Goal: Communication & Community: Answer question/provide support

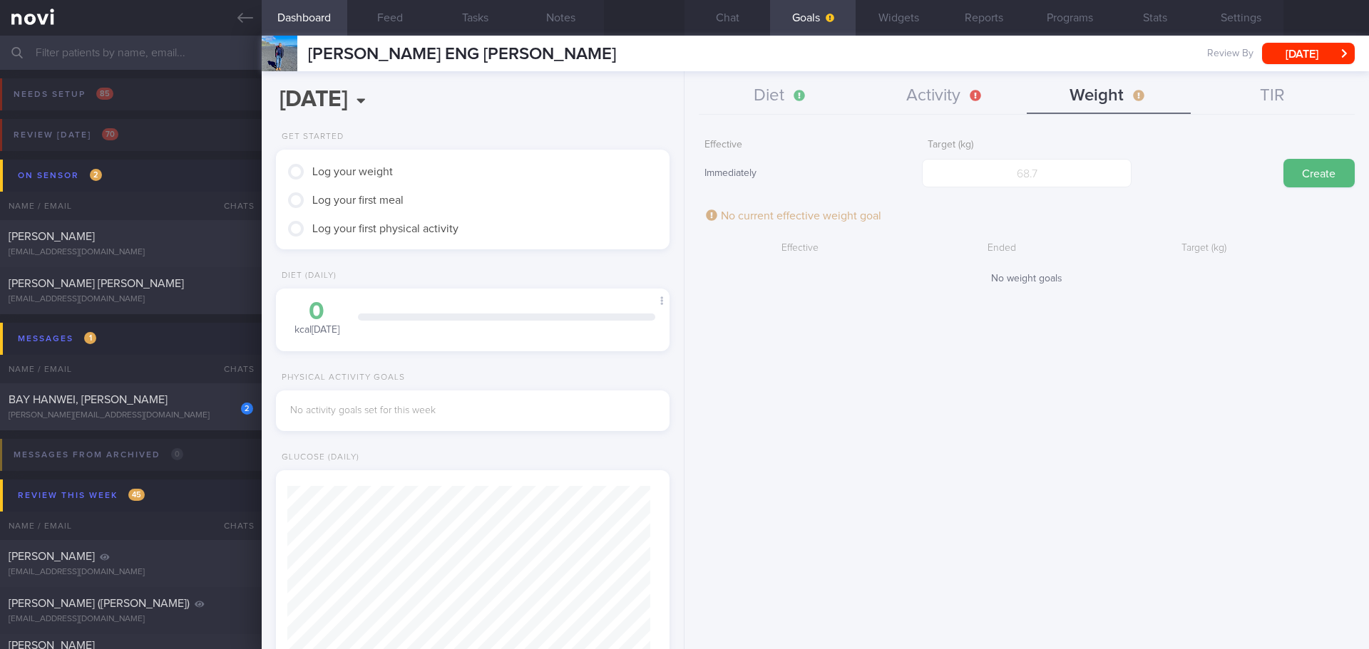
scroll to position [312, 0]
click at [792, 91] on button "Diet" at bounding box center [781, 96] width 164 height 36
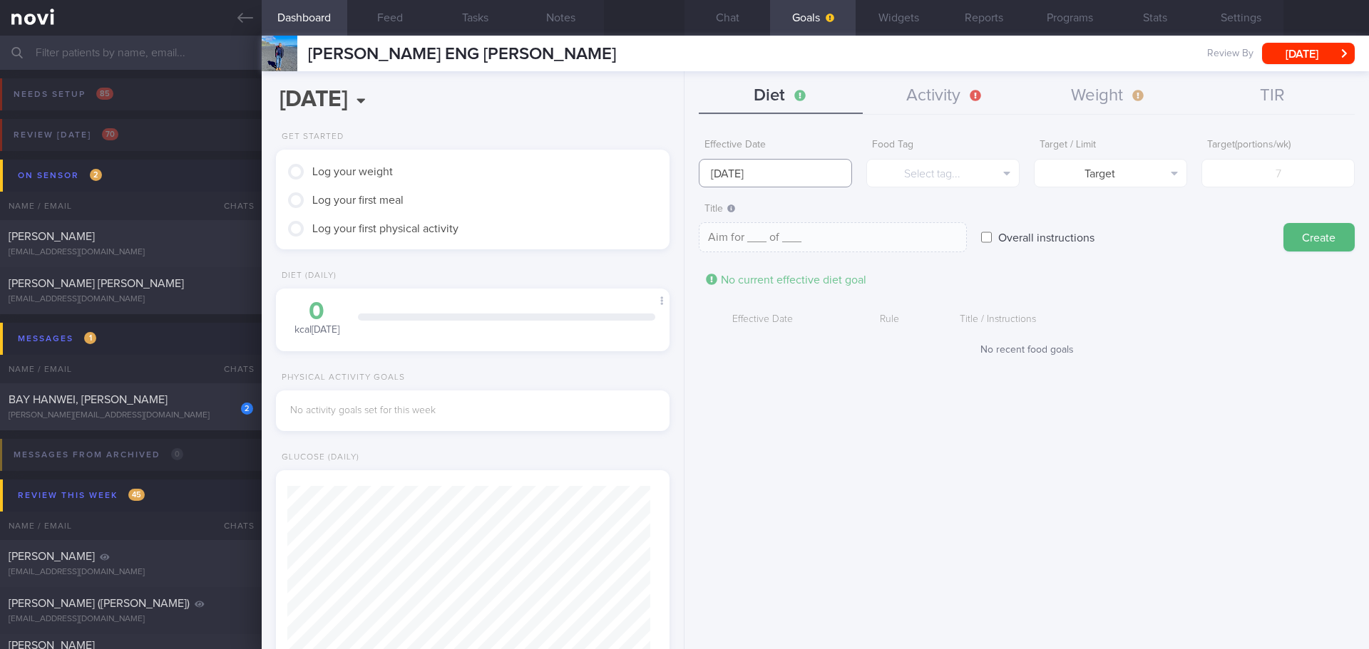
click at [769, 178] on input "18 Aug 2025" at bounding box center [775, 173] width 153 height 29
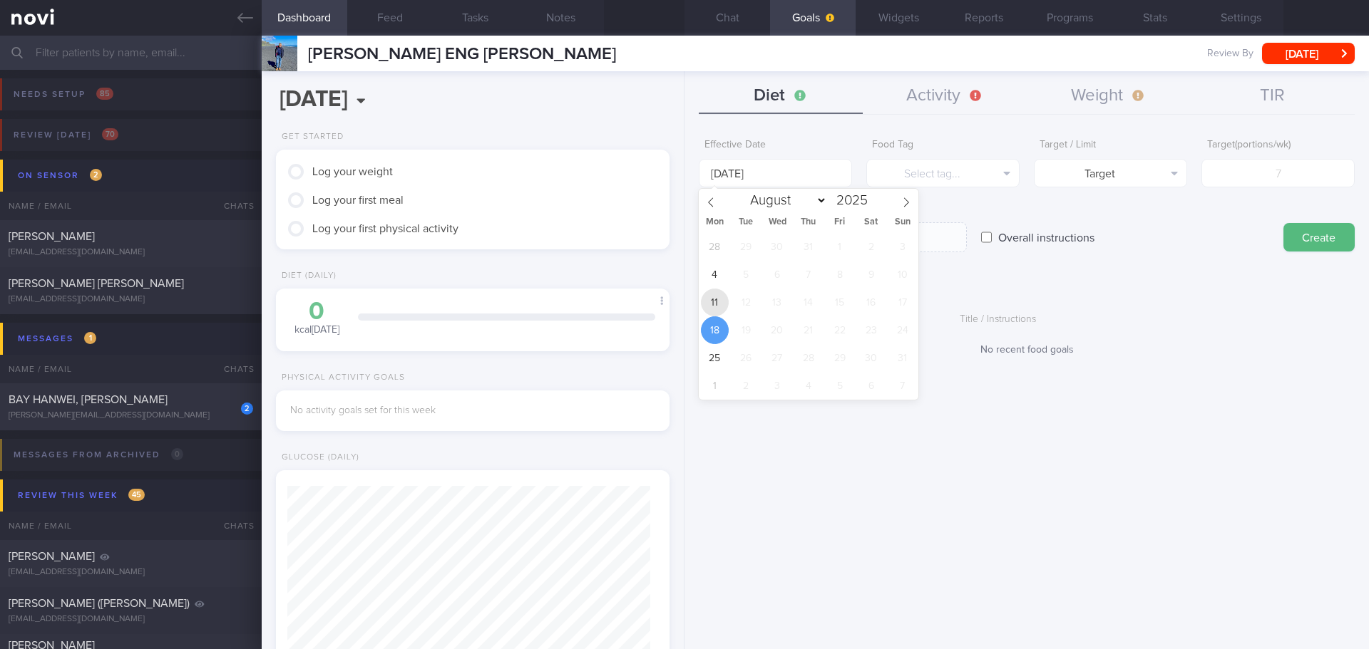
click at [716, 303] on span "11" at bounding box center [715, 303] width 28 height 28
type input "11 Aug 2025"
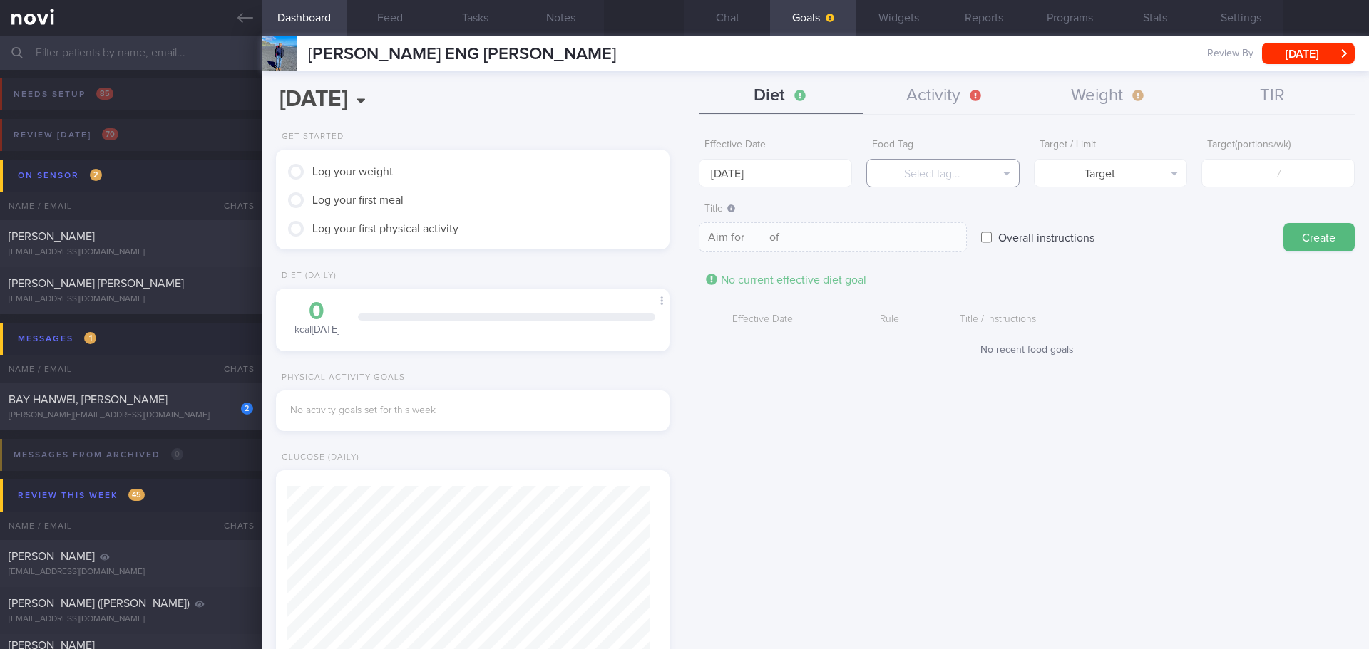
click at [931, 187] on button "Select tag..." at bounding box center [942, 173] width 153 height 29
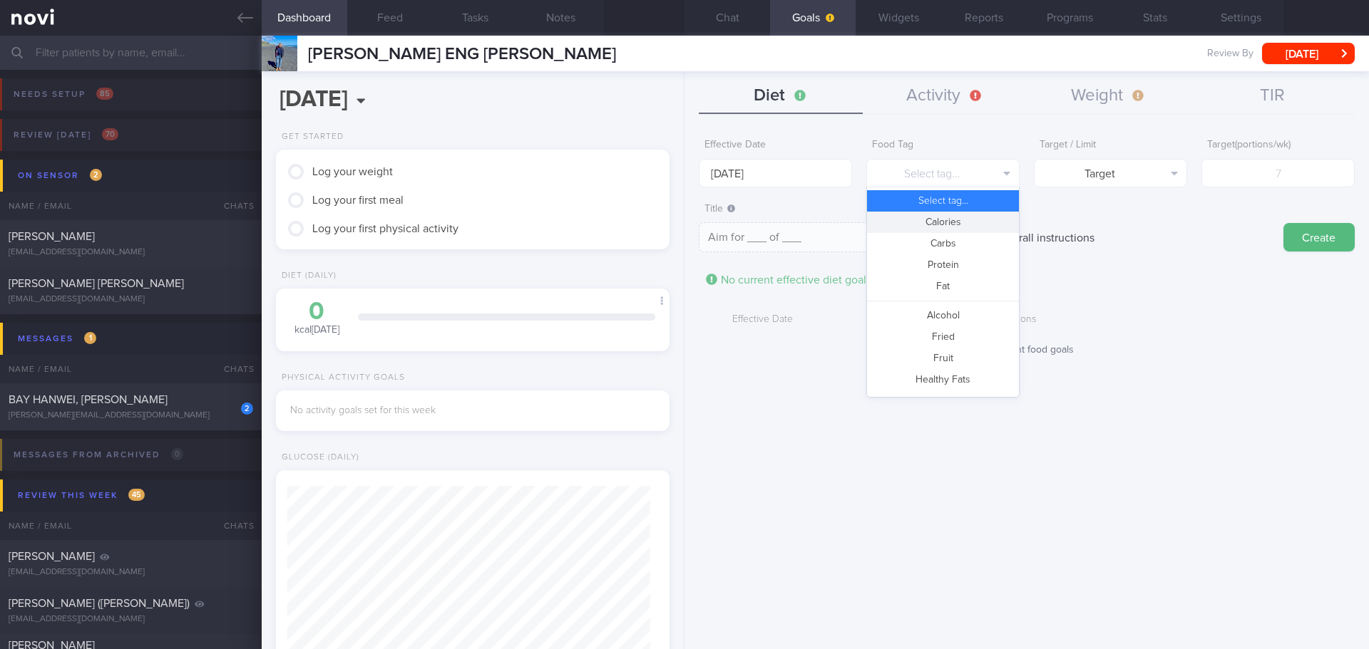
click at [959, 216] on button "Calories" at bounding box center [943, 222] width 152 height 21
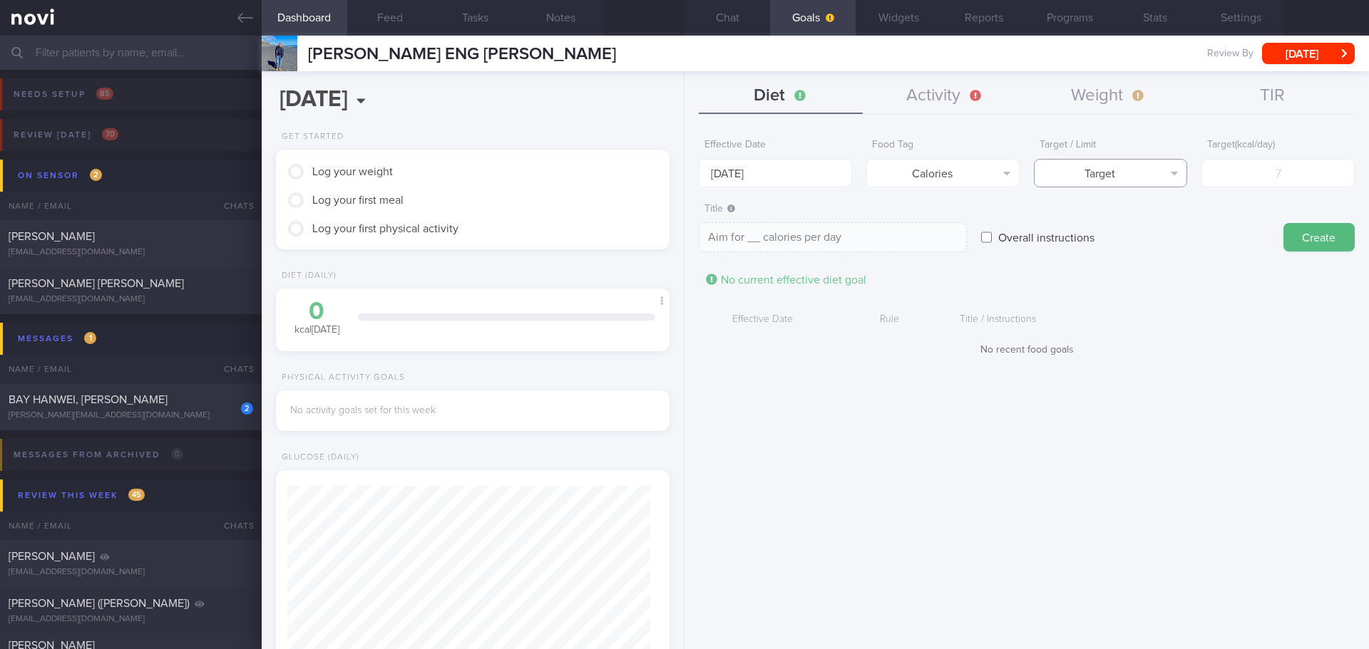
click at [1180, 176] on button "Target" at bounding box center [1110, 173] width 153 height 29
click at [1156, 223] on button "Limit" at bounding box center [1110, 222] width 152 height 21
type textarea "Keep to __ calories per day"
click at [1265, 167] on input "number" at bounding box center [1277, 173] width 153 height 29
type input "1"
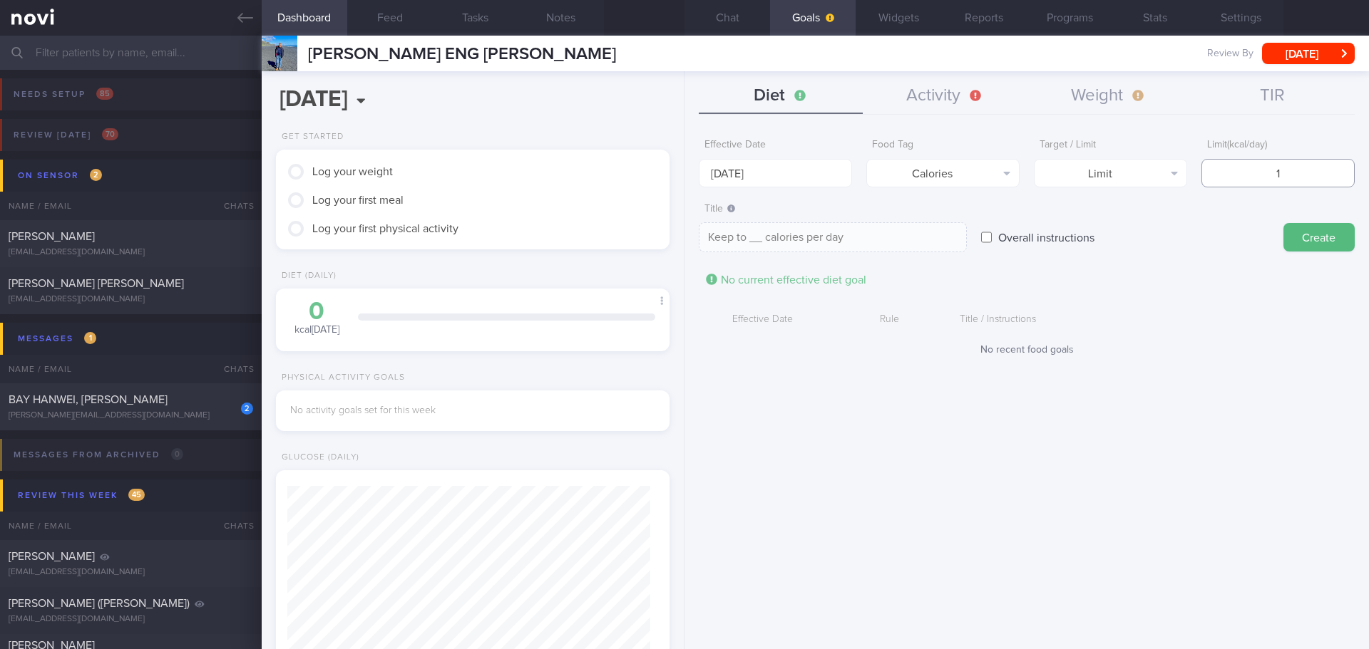
type textarea "Keep to 1 calories per day"
type input "14"
type textarea "Keep to 14 calories per day"
type input "1410"
type textarea "Keep to 1410 calories per day"
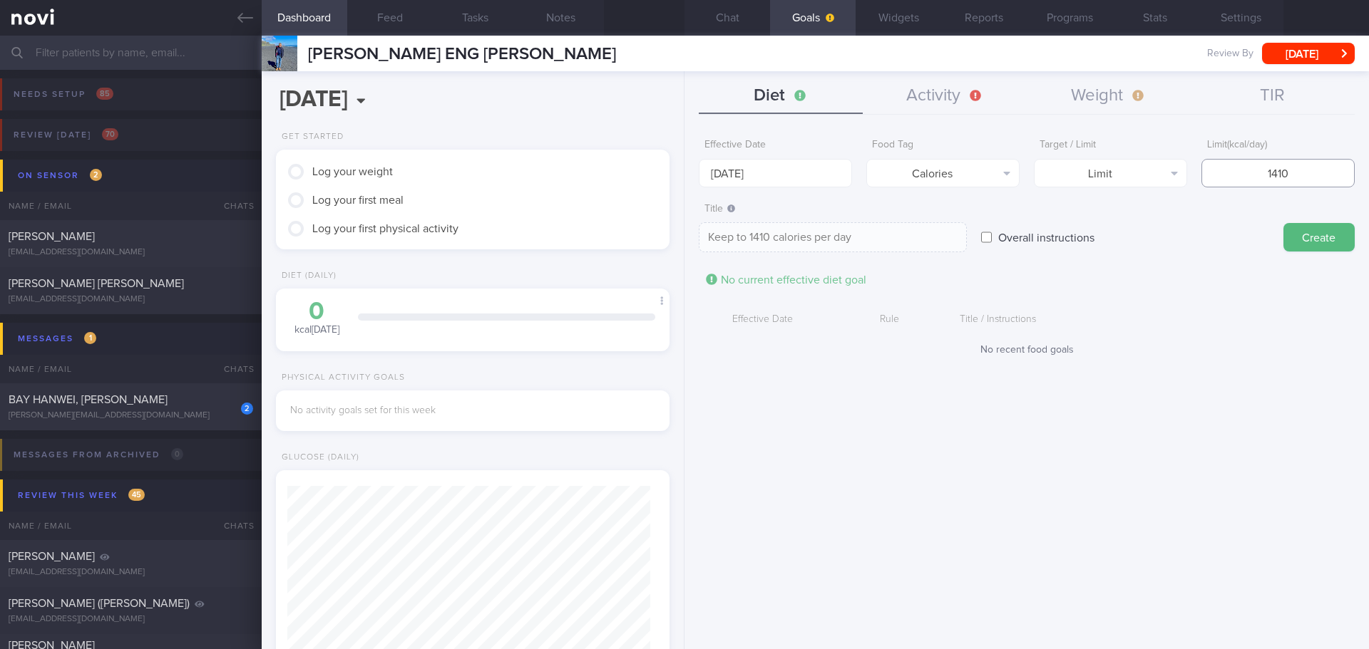
type input "14100"
type textarea "Keep to 14100 calories per day"
type input "1410"
type textarea "Keep to 1410 calories per day"
type input "141"
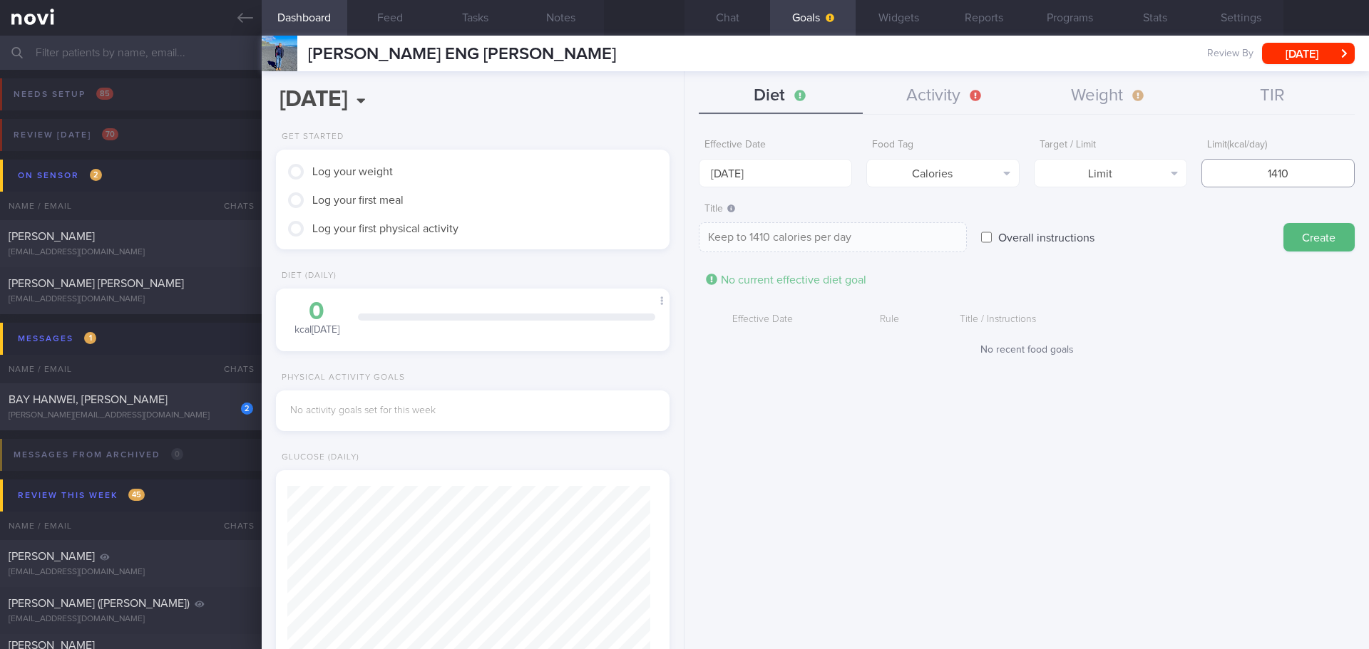
type textarea "Keep to 141 calories per day"
type input "14"
type textarea "Keep to 14 calories per day"
type input "140"
type textarea "Keep to 140 calories per day"
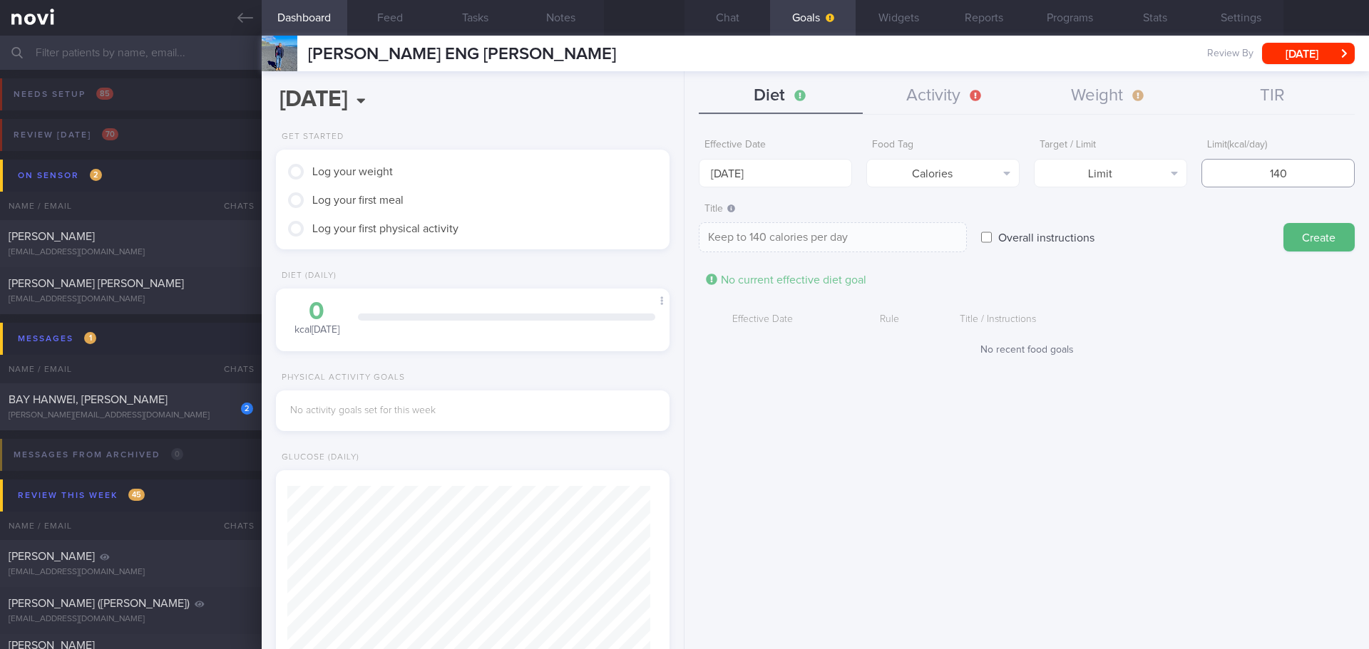
type input "1400"
type textarea "Keep to 1400 calories per day"
type input "1400"
click at [1317, 225] on button "Create" at bounding box center [1318, 237] width 71 height 29
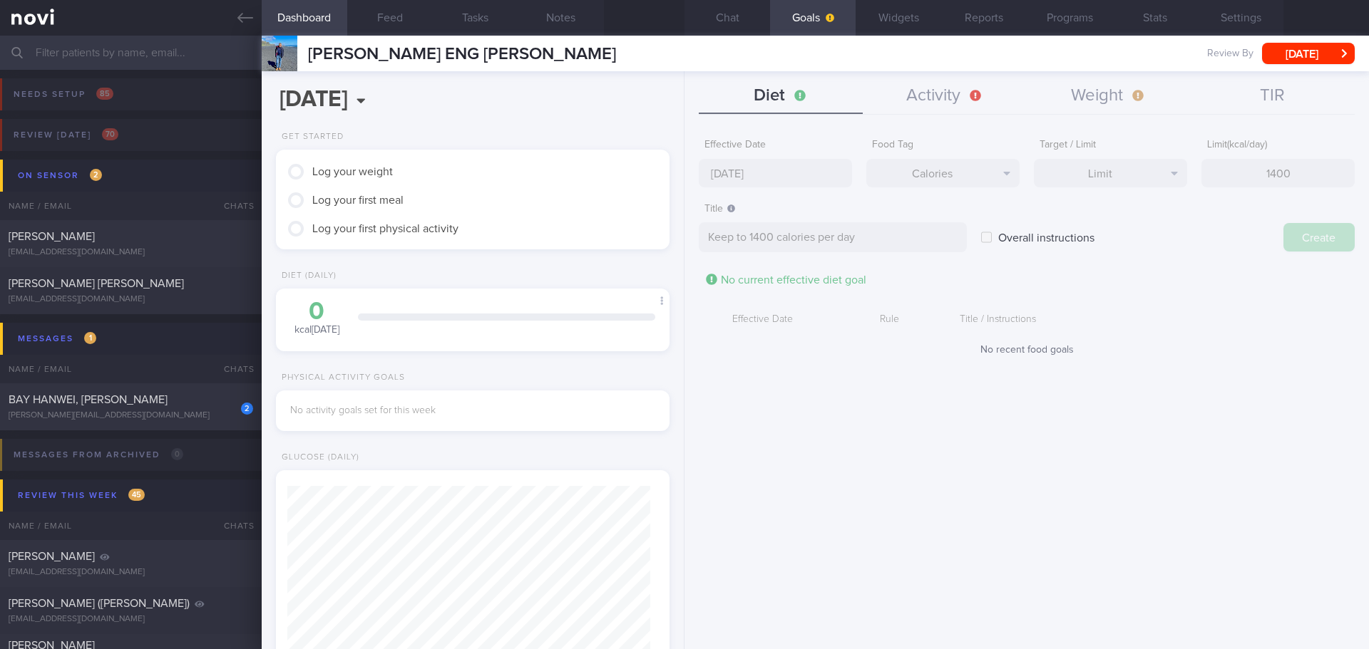
type input "25 Aug 2025"
type textarea "Aim for ___ of ___"
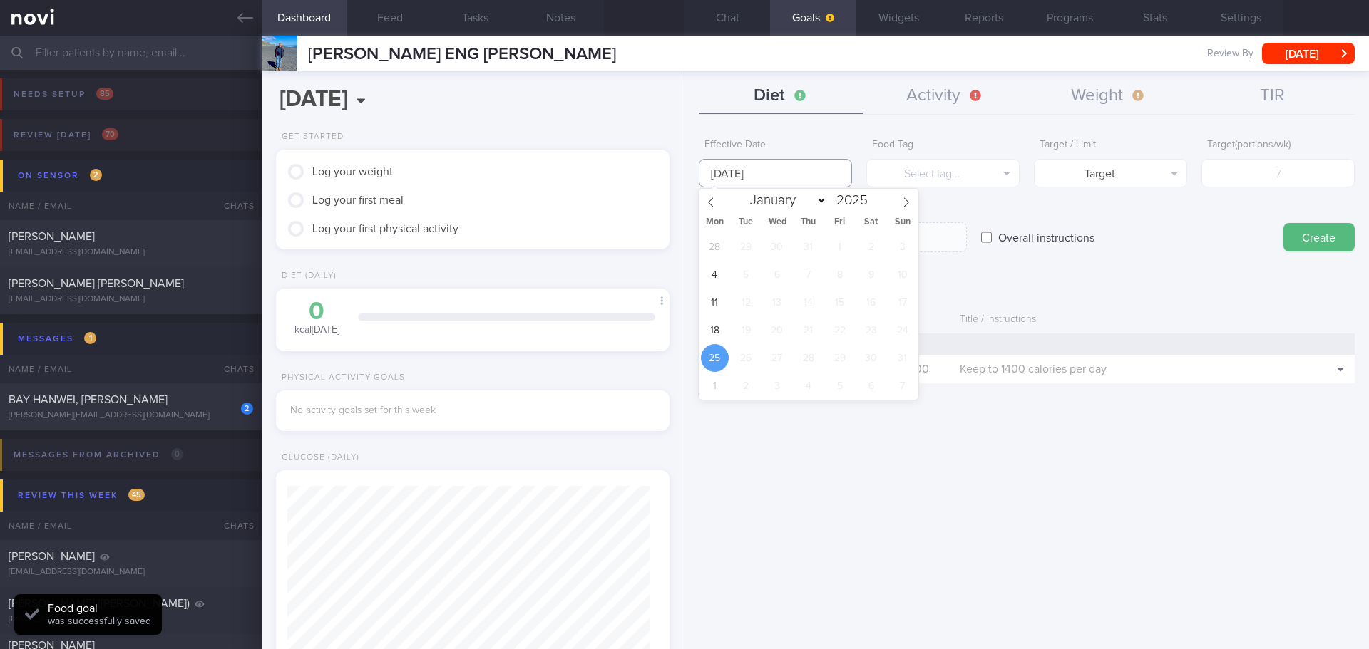
click at [754, 175] on input "25 Aug 2025" at bounding box center [775, 173] width 153 height 29
click at [714, 327] on span "18" at bounding box center [715, 331] width 28 height 28
type input "18 Aug 2025"
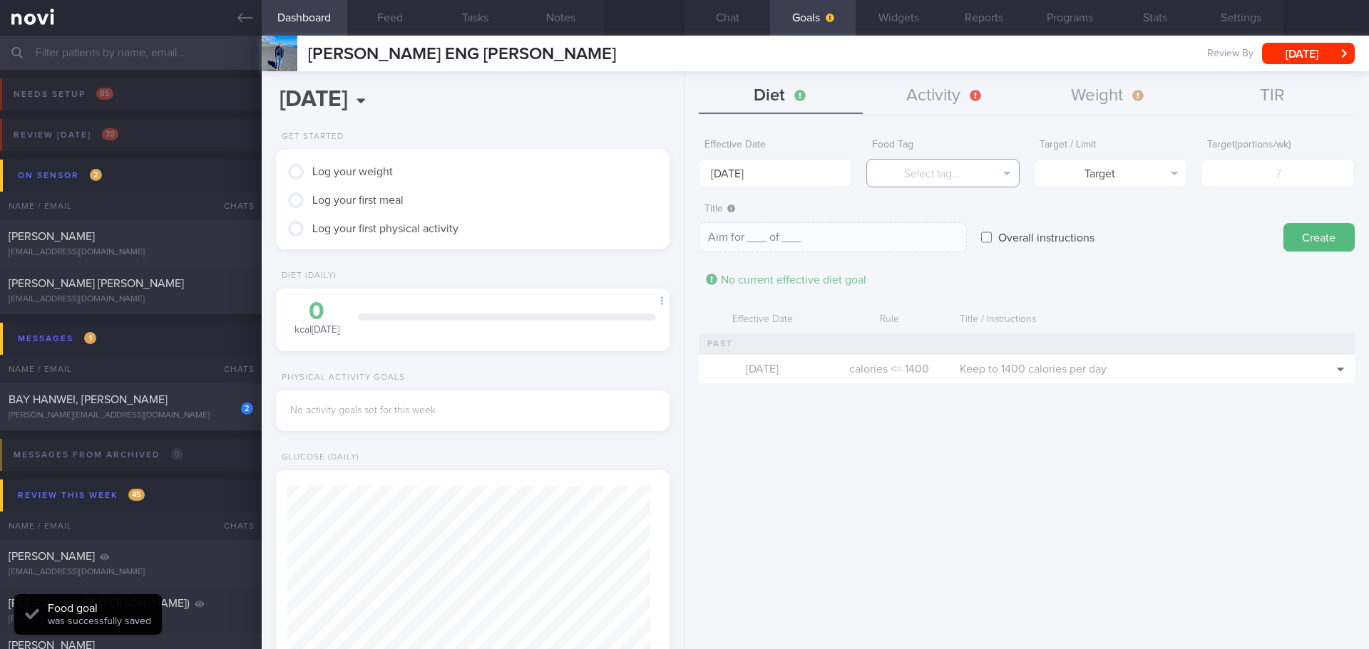
click at [923, 168] on button "Select tag..." at bounding box center [942, 173] width 153 height 29
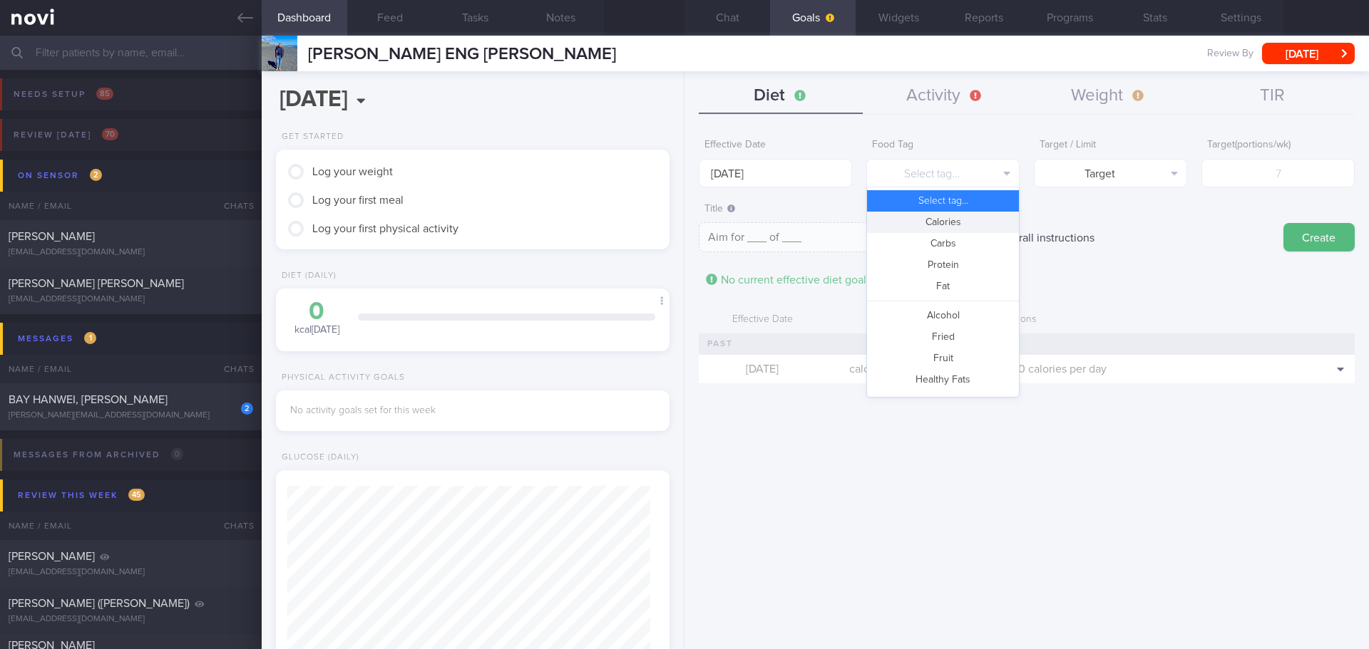
click at [955, 227] on button "Calories" at bounding box center [943, 222] width 152 height 21
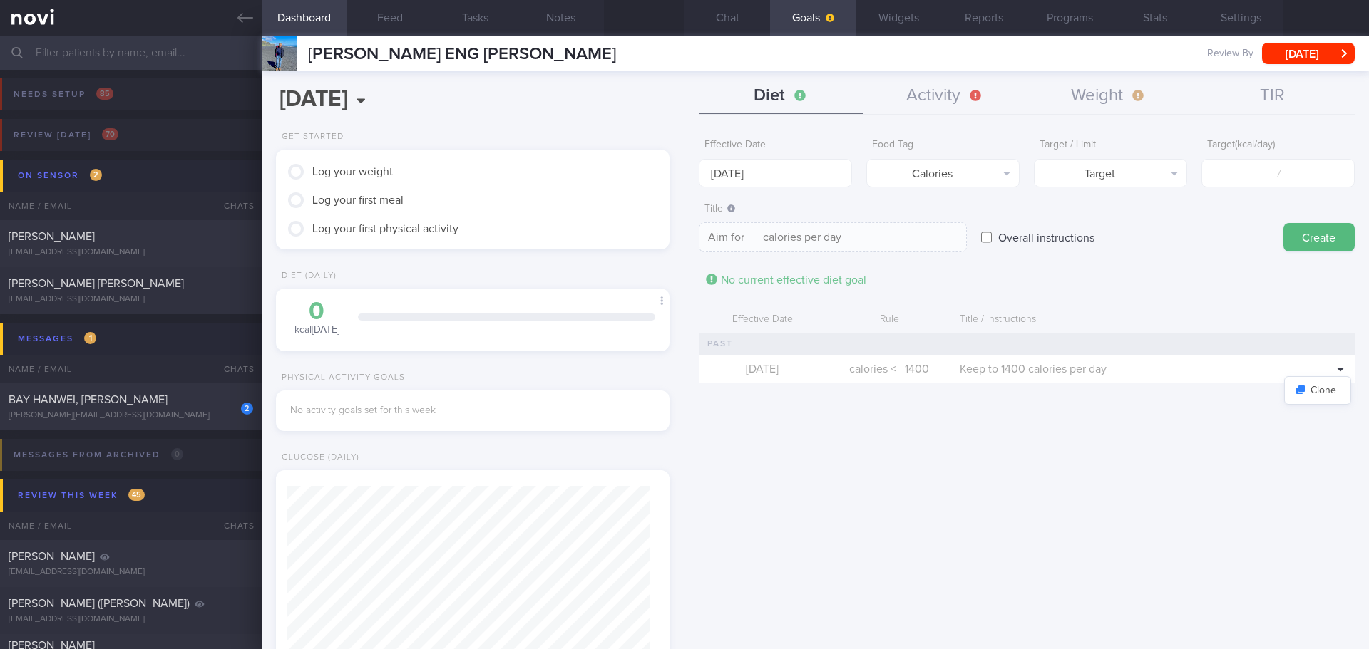
click at [1344, 369] on div at bounding box center [1340, 369] width 21 height 21
click at [1337, 371] on icon at bounding box center [1340, 369] width 7 height 11
click at [1335, 375] on div at bounding box center [1340, 369] width 21 height 21
click at [1341, 369] on icon at bounding box center [1340, 370] width 6 height 4
click at [1281, 453] on div "Effective Date 18 Aug 2025 Food Tag Calories Select tag... Calories Carbs Prote…" at bounding box center [1026, 385] width 684 height 528
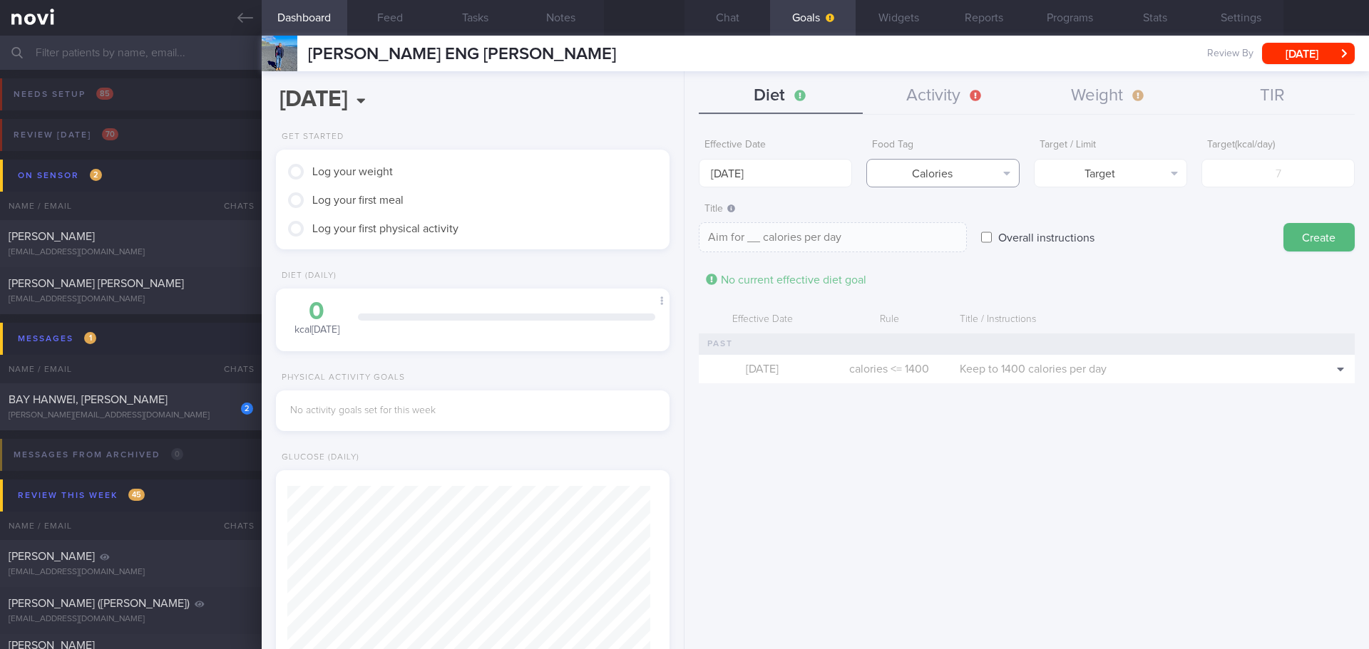
click at [985, 177] on button "Calories" at bounding box center [942, 173] width 153 height 29
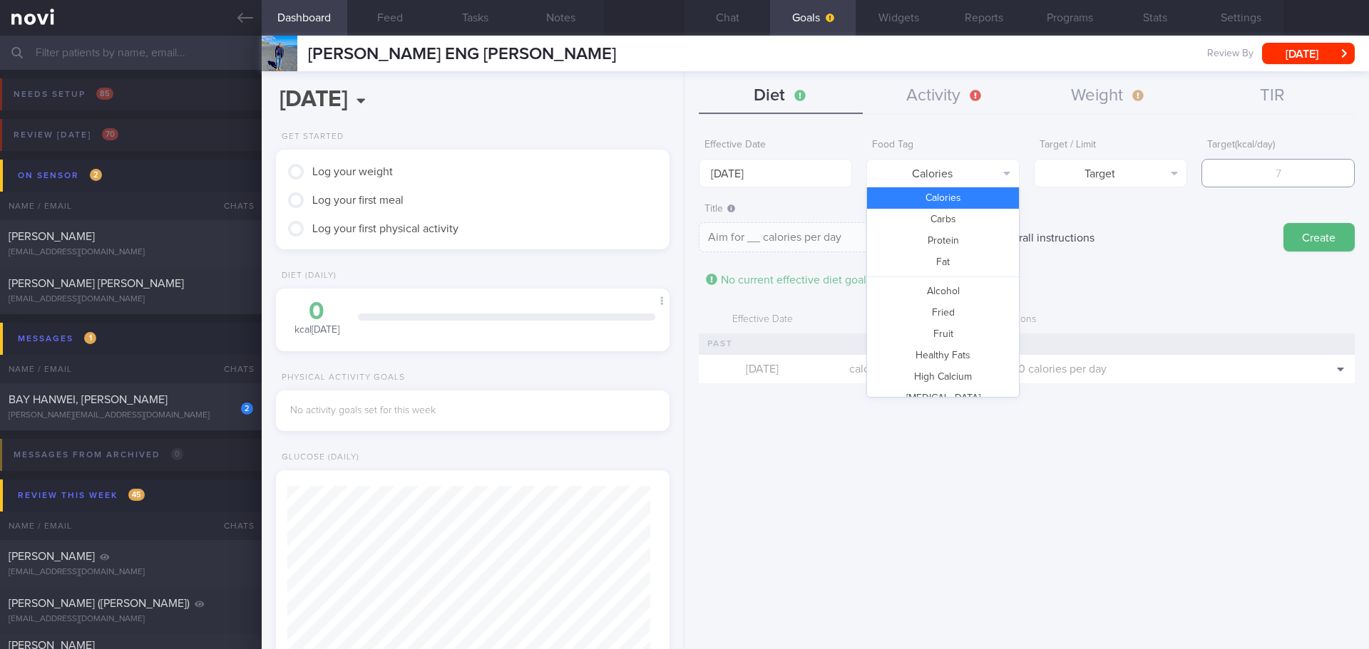
click at [1274, 180] on input "number" at bounding box center [1277, 173] width 153 height 29
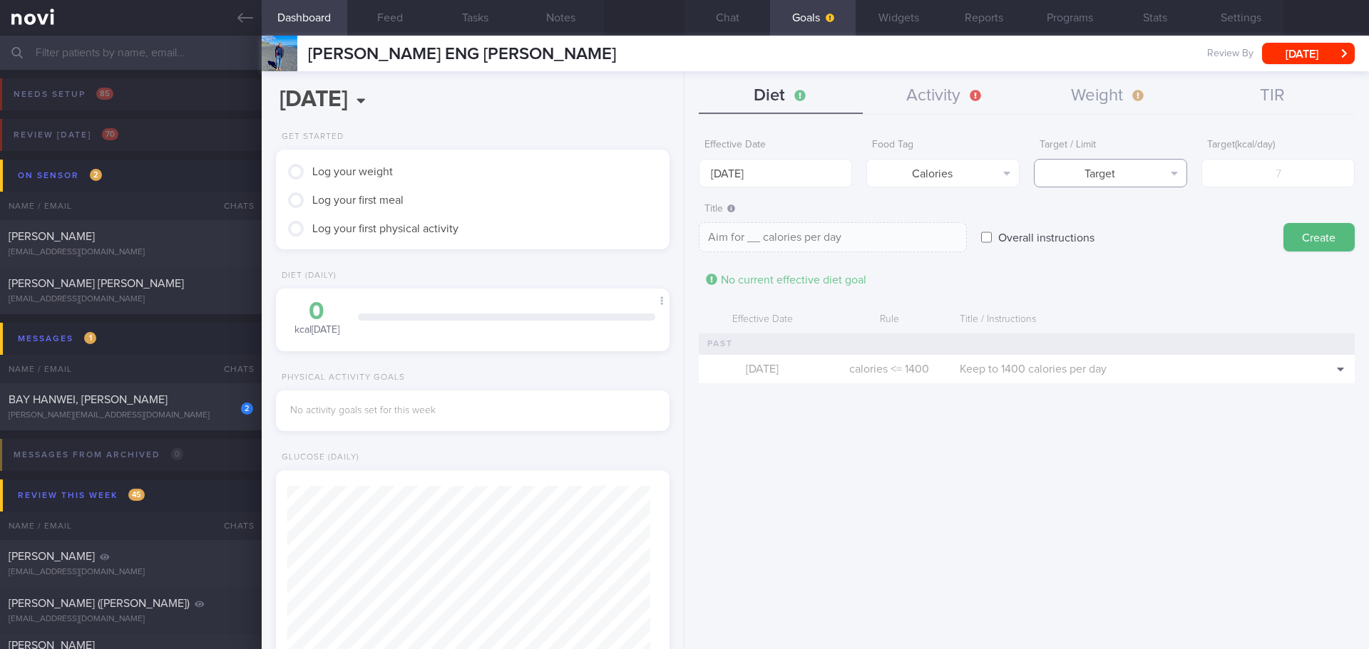
click at [1119, 179] on button "Target" at bounding box center [1110, 173] width 153 height 29
click at [1093, 229] on button "Limit" at bounding box center [1110, 222] width 152 height 21
type textarea "Keep to __ calories per day"
click at [1259, 180] on input "number" at bounding box center [1277, 173] width 153 height 29
type input "1"
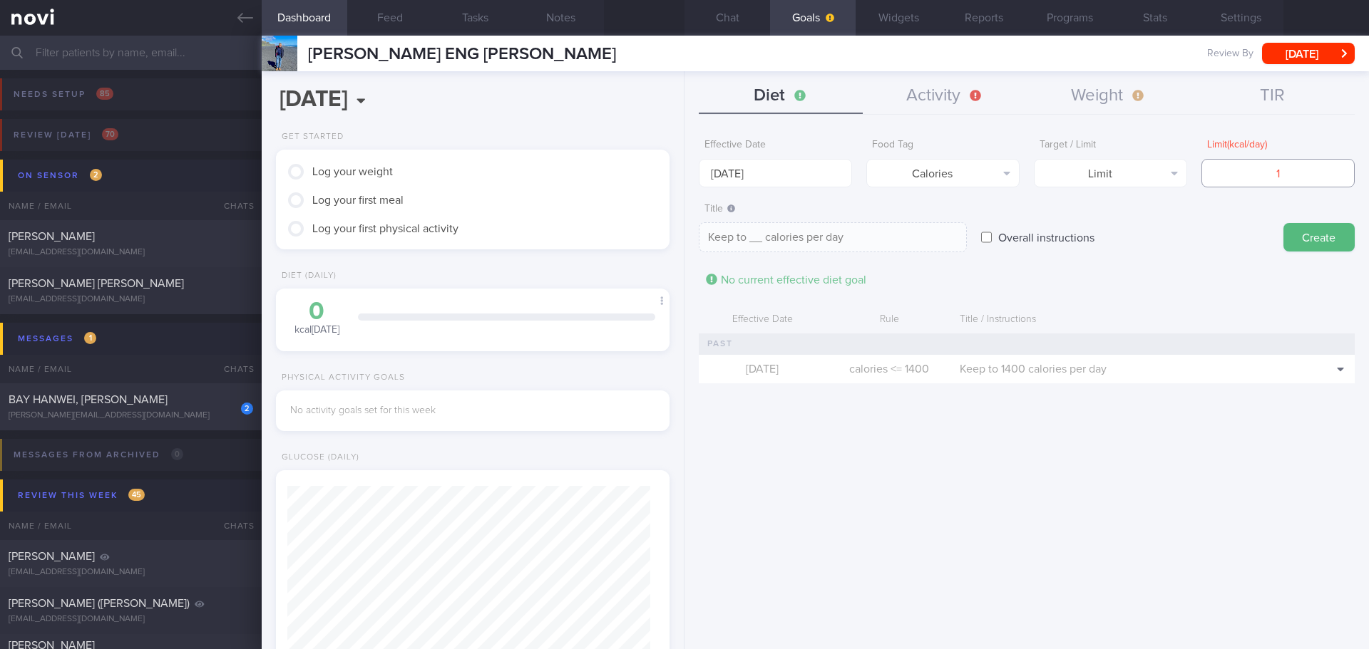
type textarea "Keep to 1 calories per day"
type input "14"
type textarea "Keep to 14 calories per day"
type input "140"
type textarea "Keep to 140 calories per day"
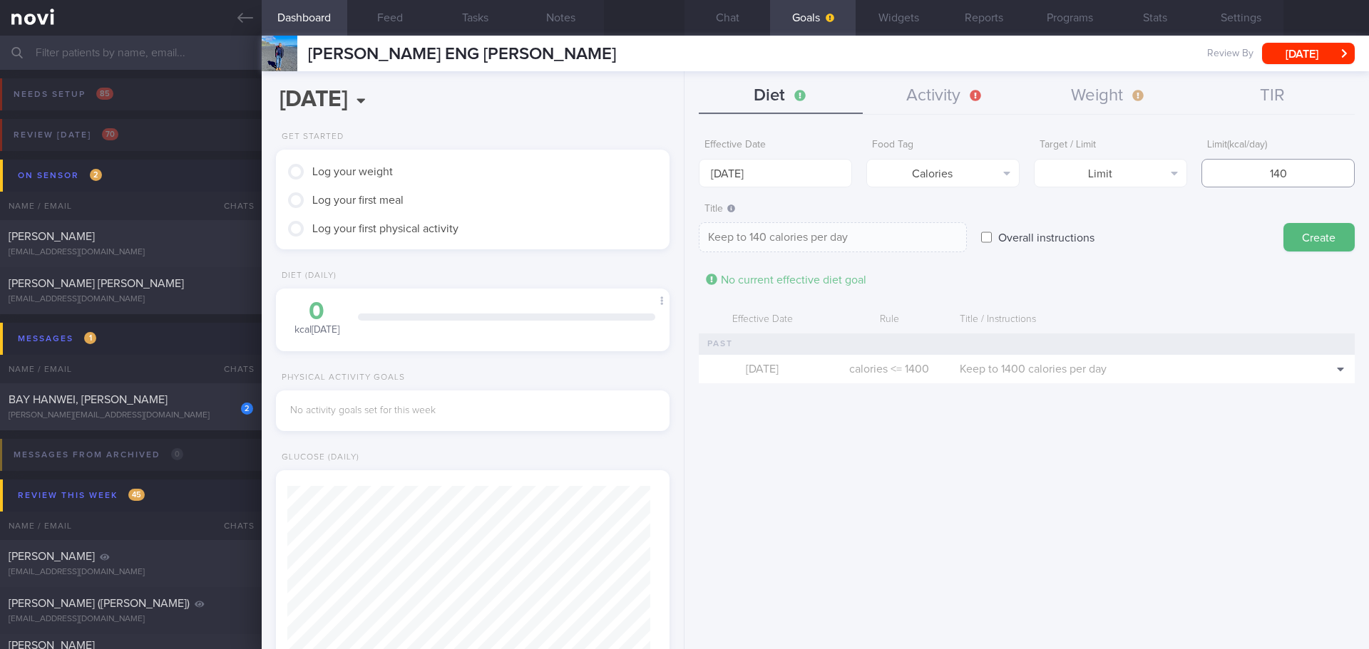
type input "1400"
type textarea "Keep to 1400 calories per day"
type input "1400"
click at [1298, 225] on button "Create" at bounding box center [1318, 237] width 71 height 29
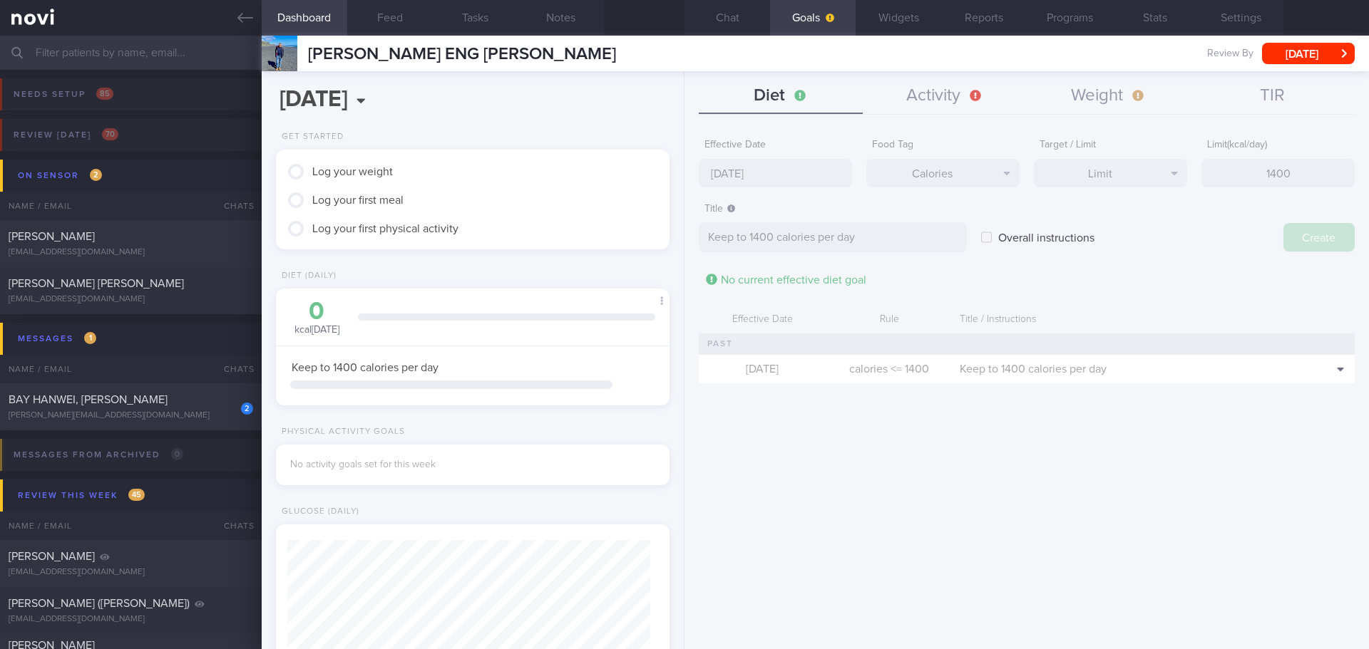
type input "25 Aug 2025"
type textarea "Aim for ___ of ___"
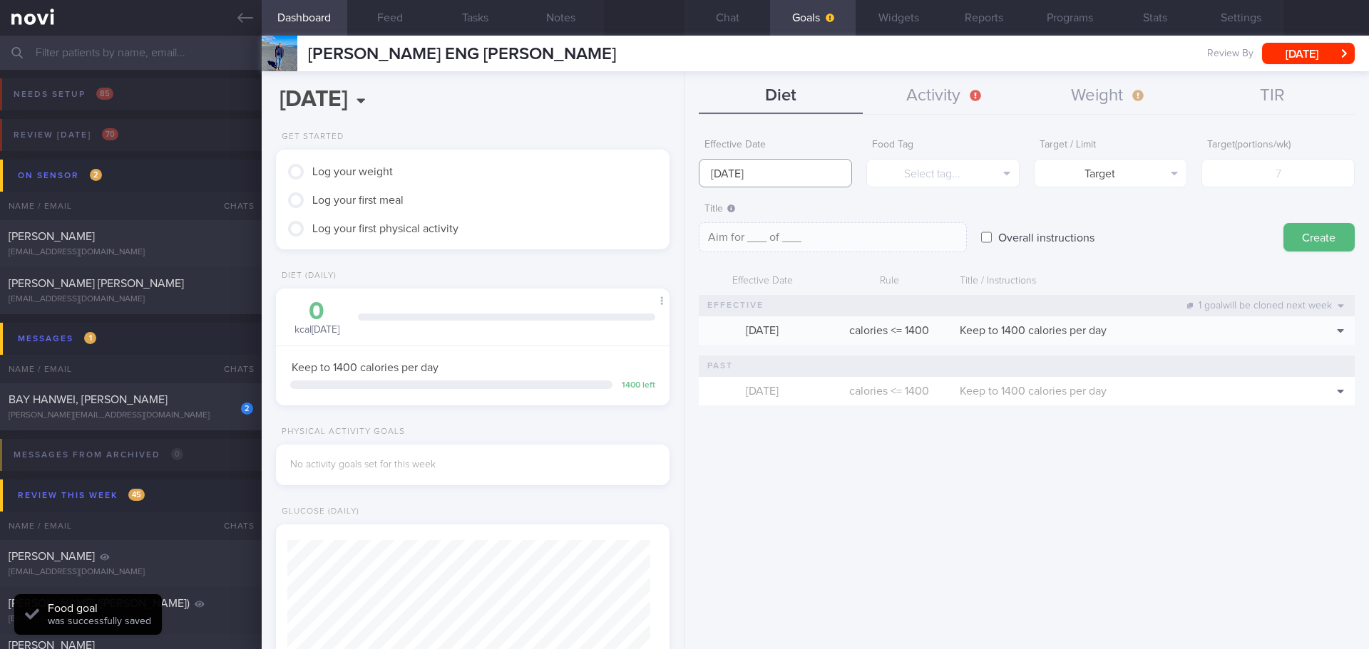
click at [769, 174] on input "25 Aug 2025" at bounding box center [775, 173] width 153 height 29
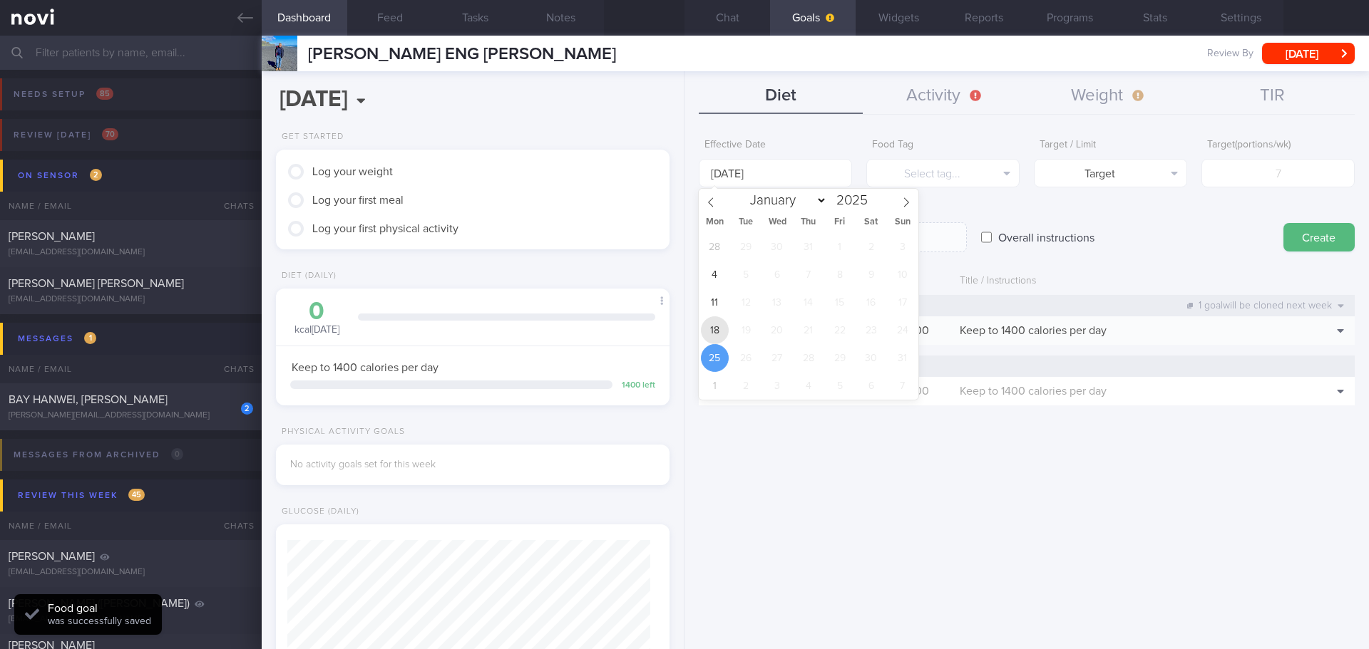
click at [718, 327] on span "18" at bounding box center [715, 331] width 28 height 28
type input "18 Aug 2025"
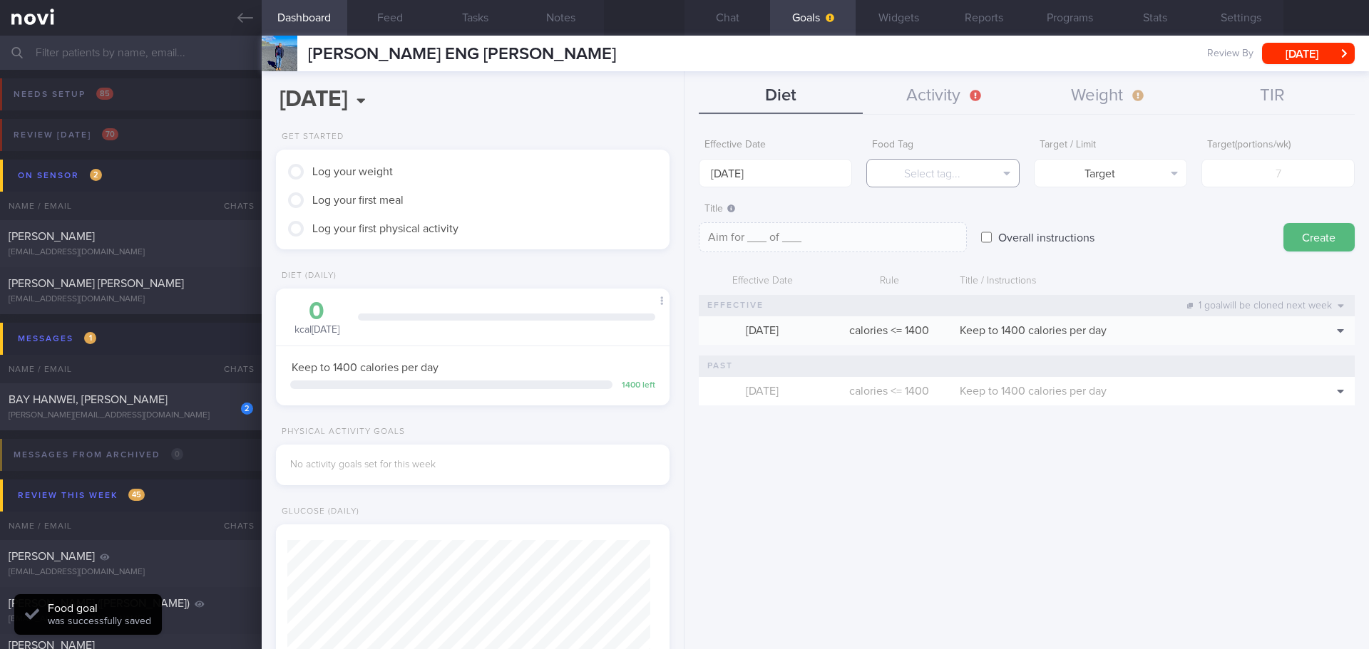
click at [920, 170] on button "Select tag..." at bounding box center [942, 173] width 153 height 29
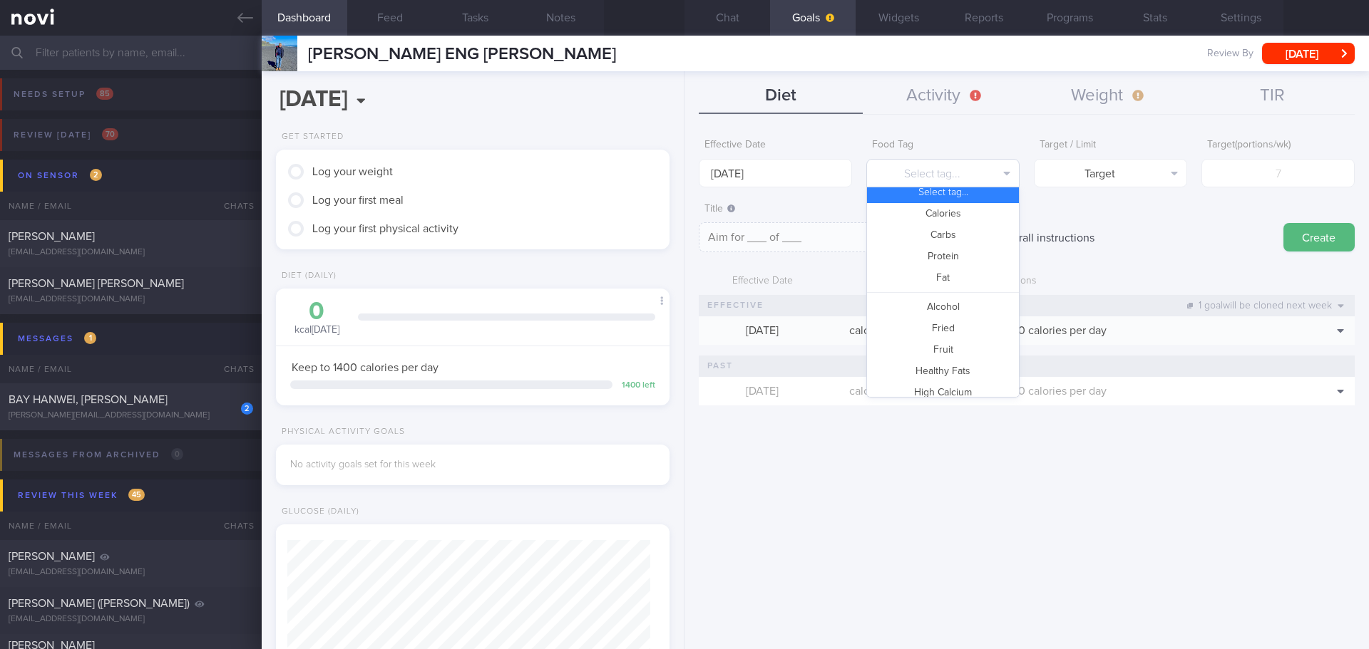
scroll to position [0, 0]
click at [961, 264] on button "Protein" at bounding box center [943, 265] width 152 height 21
type textarea "Aim for __g of protein per day"
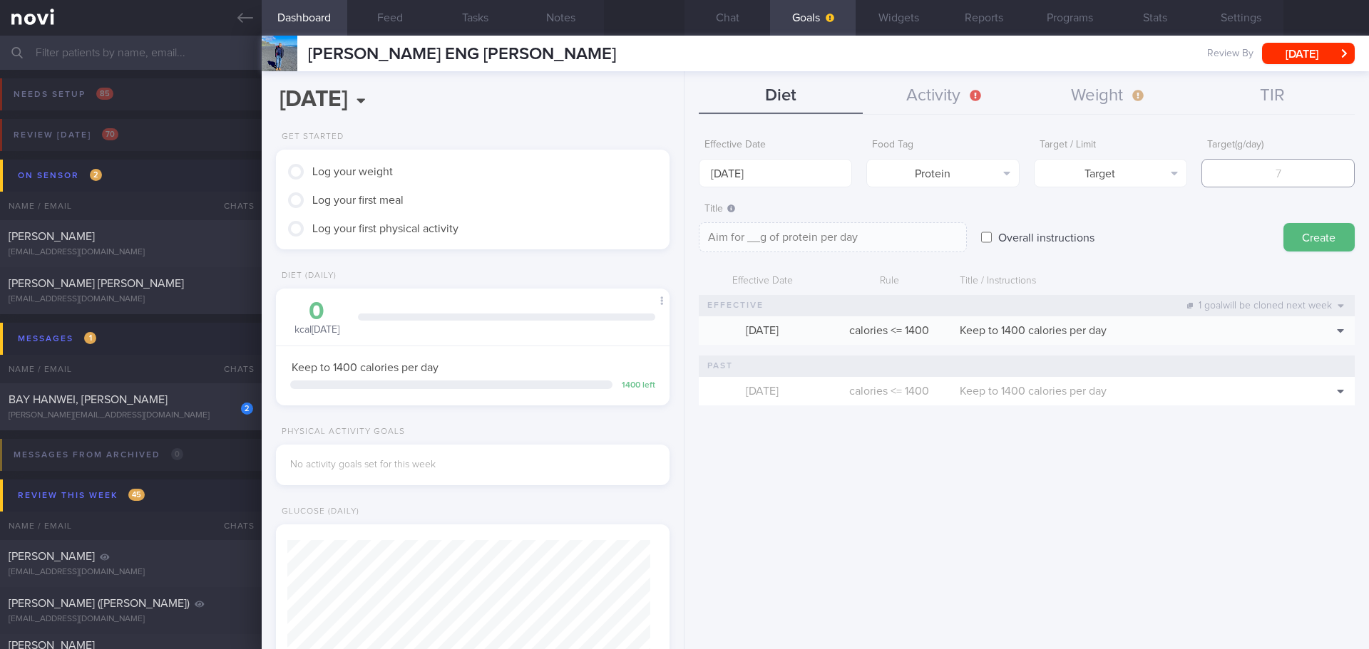
click at [1219, 170] on input "number" at bounding box center [1277, 173] width 153 height 29
click at [1307, 160] on input "number" at bounding box center [1277, 173] width 153 height 29
type input "85"
type textarea "Aim for 85g of protein per day"
type input "85"
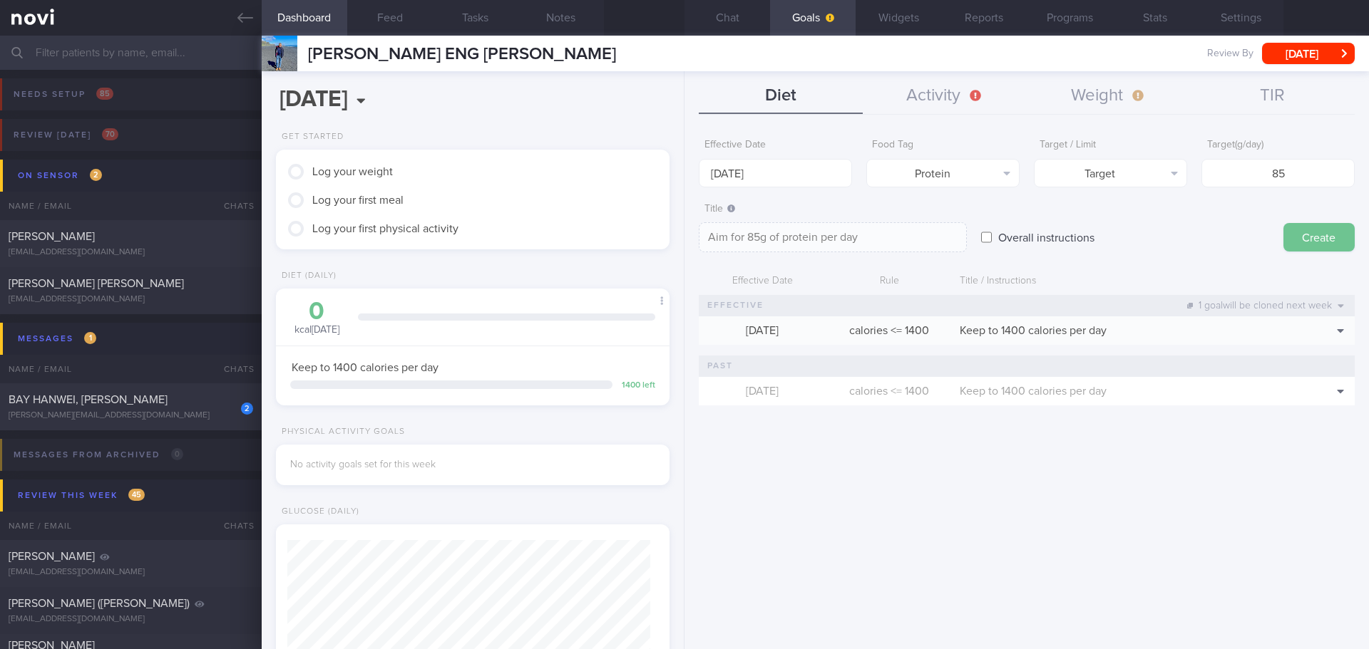
click at [1347, 239] on button "Create" at bounding box center [1318, 237] width 71 height 29
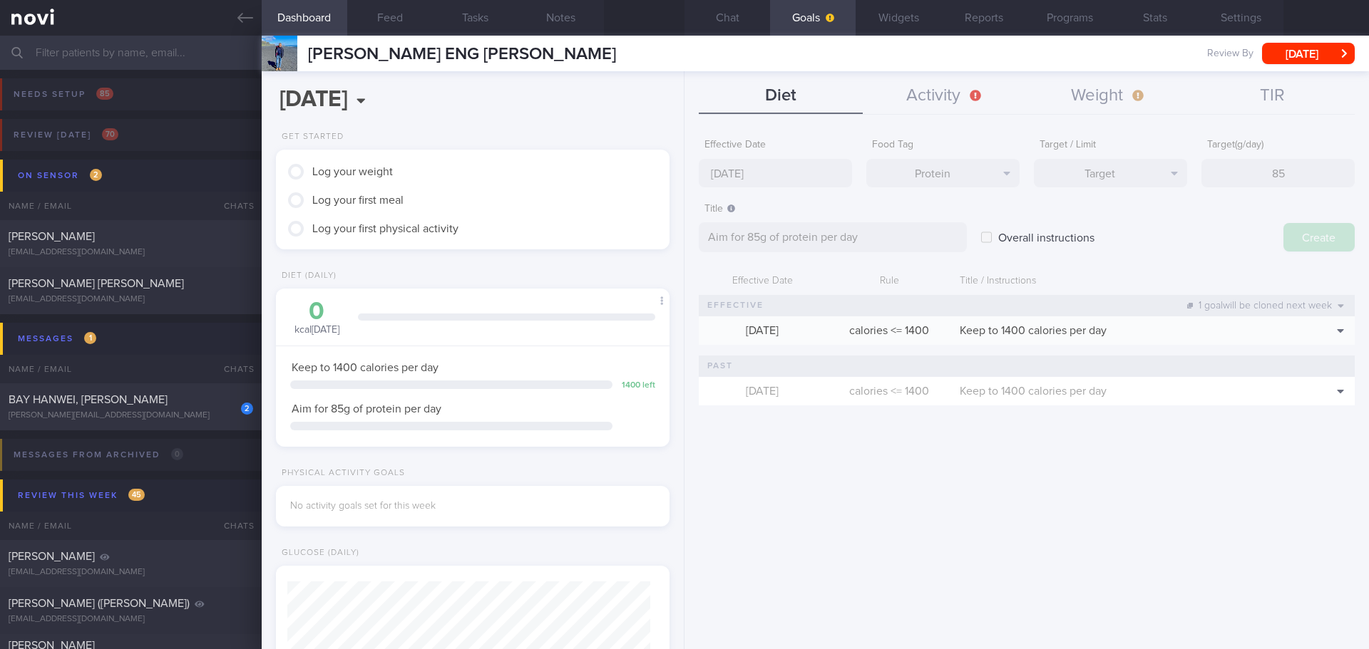
type input "25 Aug 2025"
type textarea "Aim for ___ of ___"
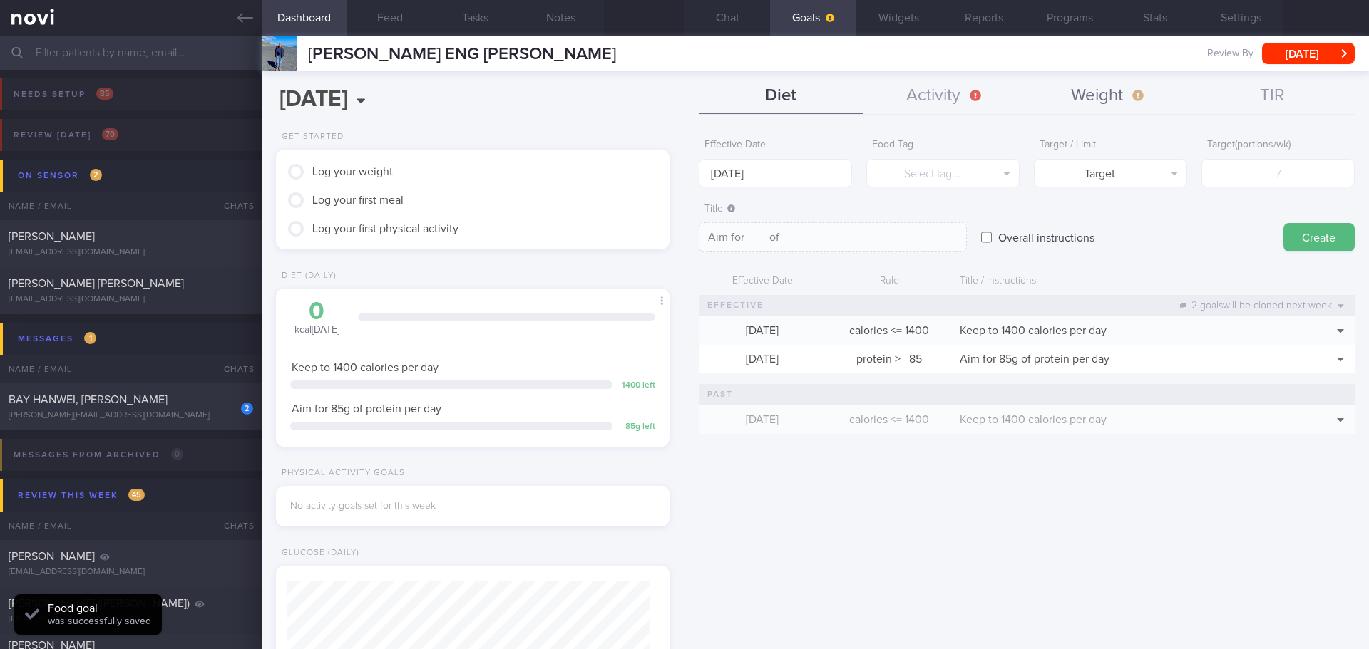
click at [1116, 106] on button "Weight" at bounding box center [1109, 96] width 164 height 36
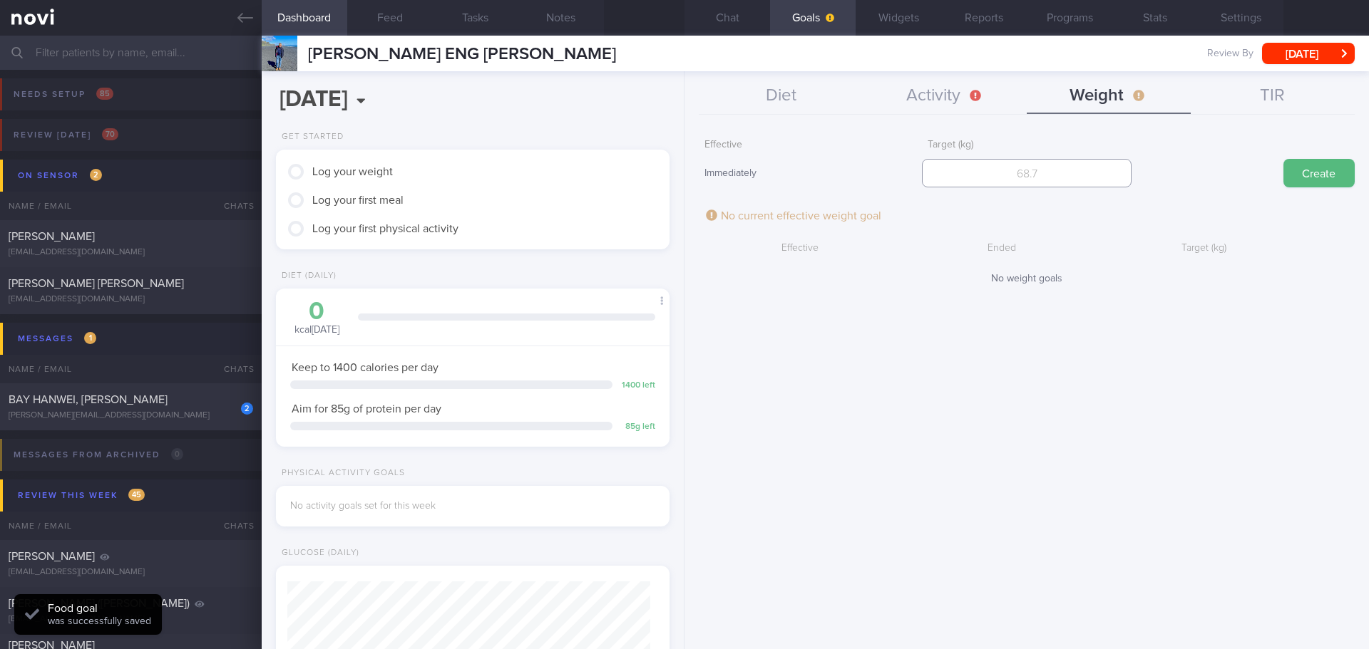
click at [998, 178] on input "number" at bounding box center [1026, 173] width 209 height 29
type input "75"
click at [1334, 168] on button "Create" at bounding box center [1318, 173] width 71 height 29
click at [915, 98] on button "Activity" at bounding box center [945, 96] width 164 height 36
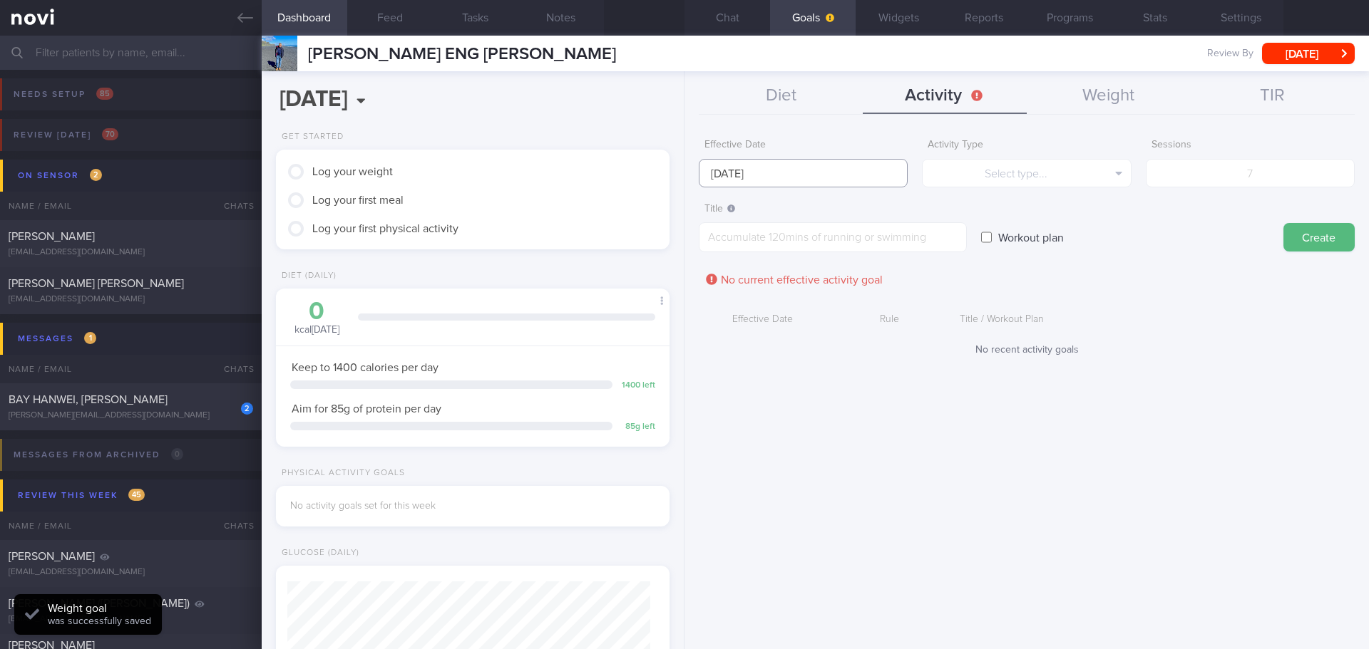
click at [774, 168] on input "25 Aug 2025" at bounding box center [803, 173] width 209 height 29
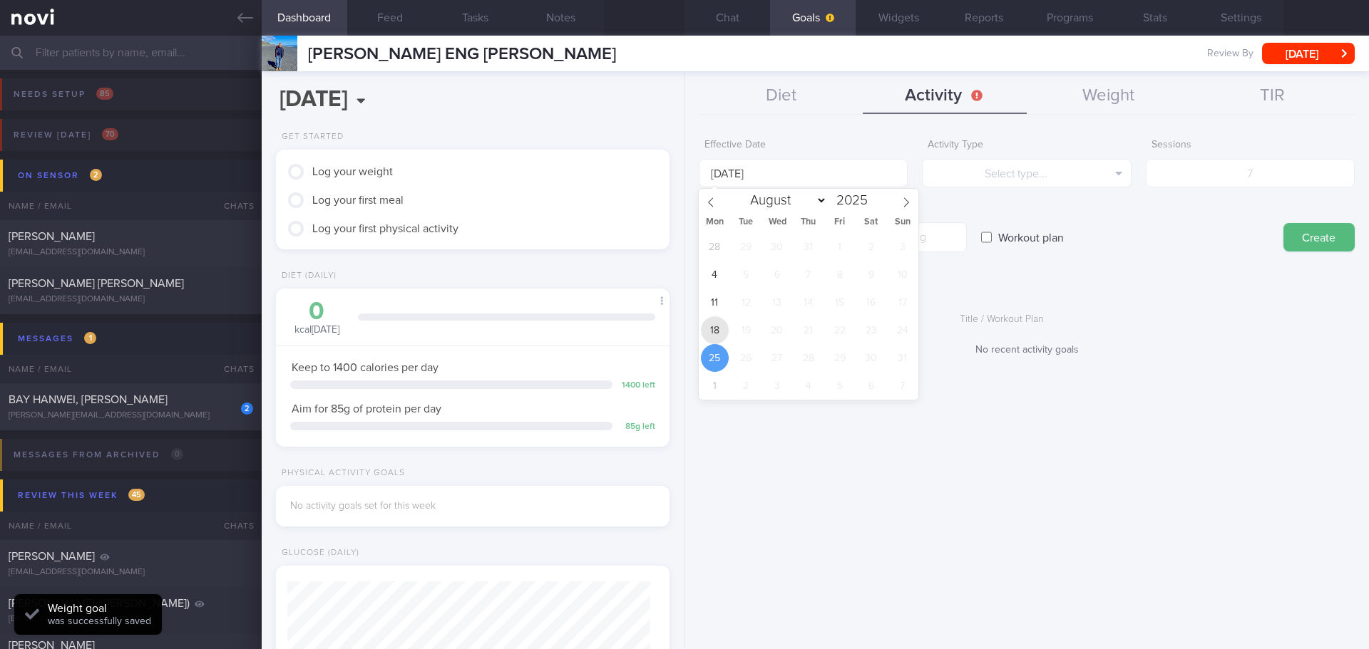
click at [716, 319] on span "18" at bounding box center [715, 331] width 28 height 28
type input "18 Aug 2025"
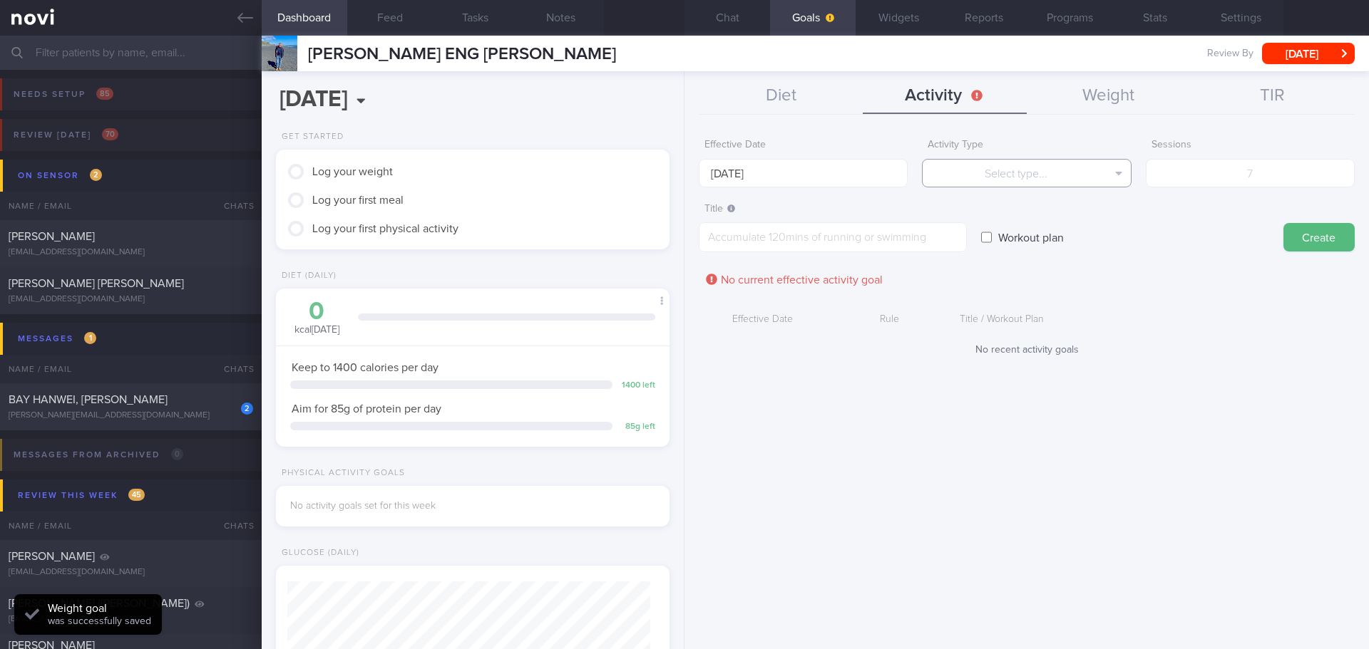
click at [1015, 173] on button "Select type..." at bounding box center [1026, 173] width 209 height 29
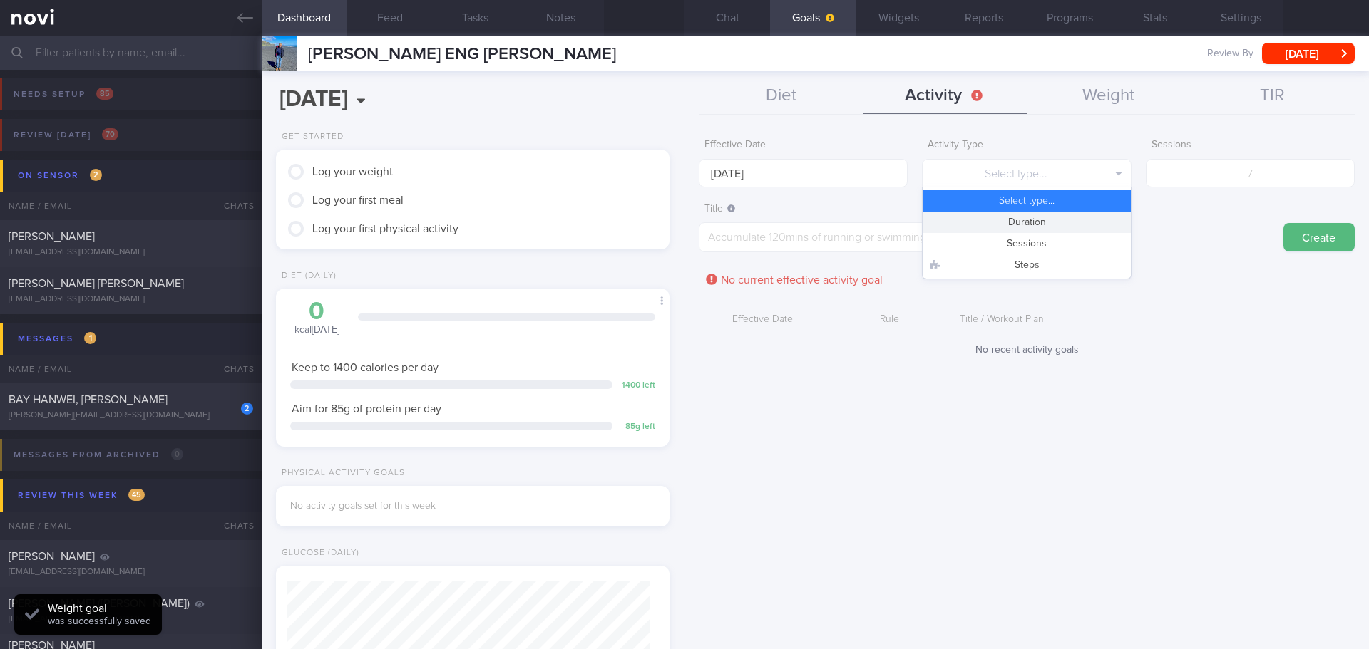
click at [1023, 220] on button "Duration" at bounding box center [1026, 222] width 207 height 21
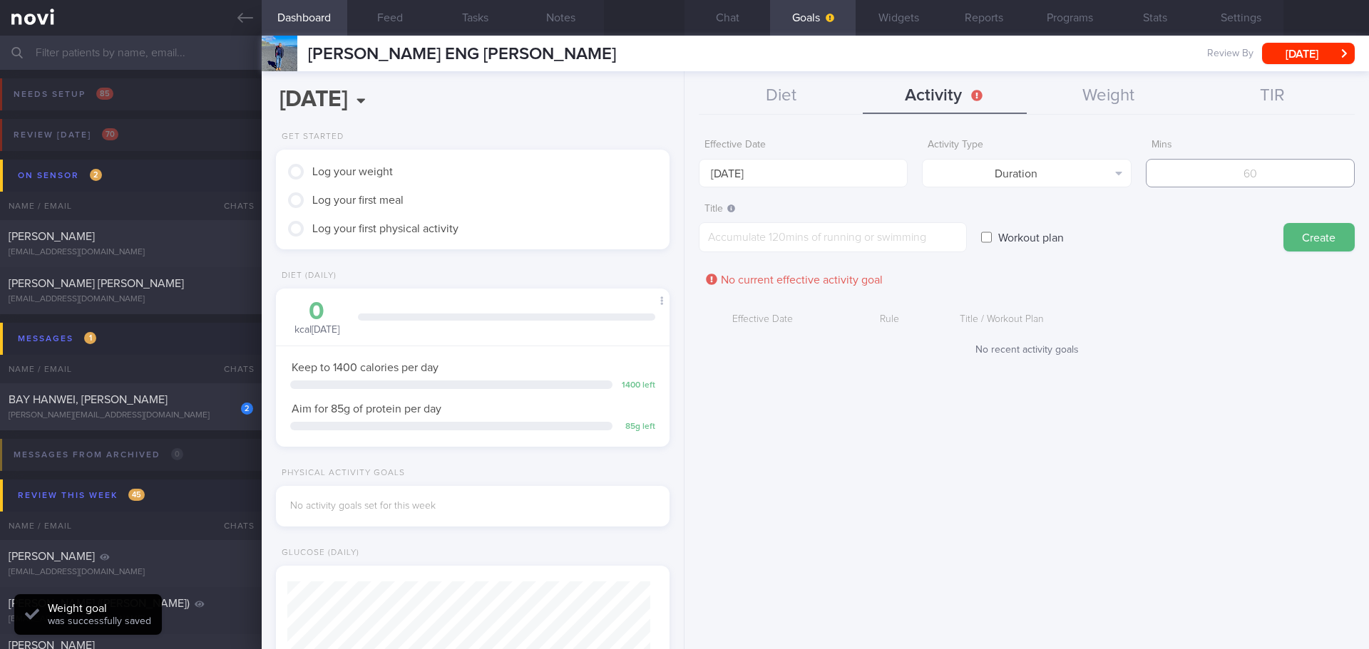
click at [1245, 176] on input "number" at bounding box center [1250, 173] width 209 height 29
type input "150"
click at [859, 247] on textarea at bounding box center [833, 237] width 268 height 30
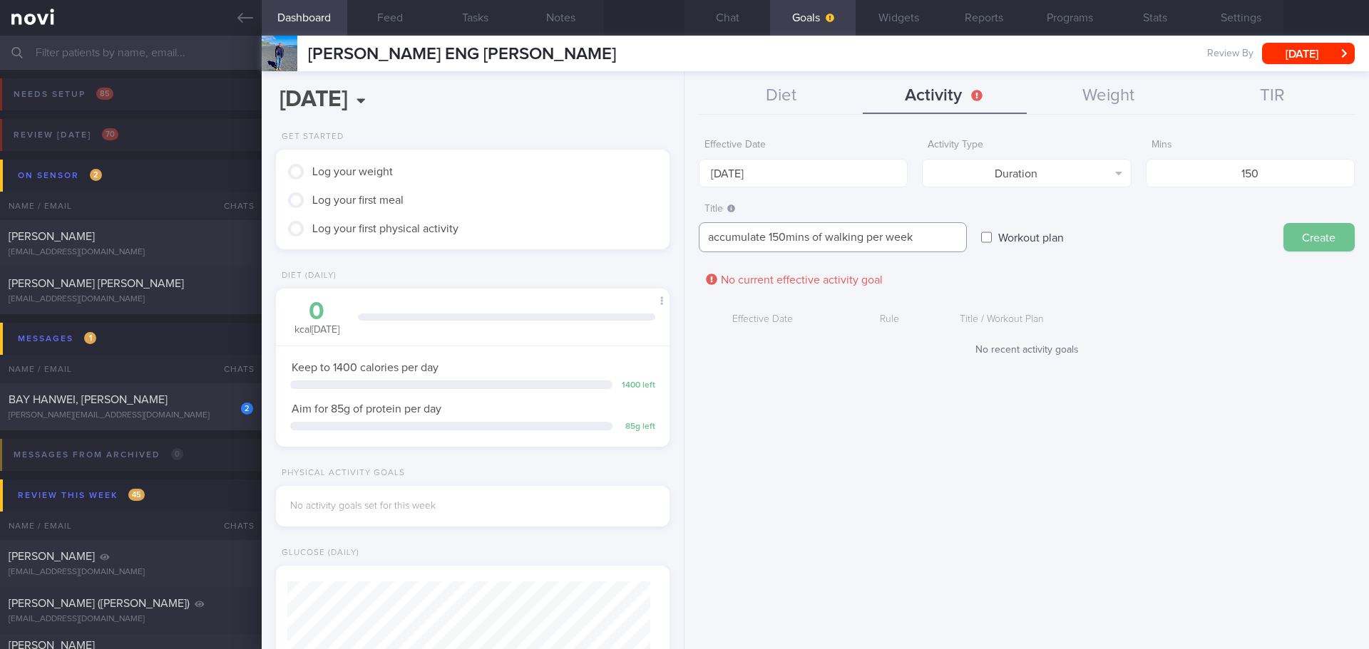
type textarea "accumulate 150mins of walking per week"
click at [1306, 239] on button "Create" at bounding box center [1318, 237] width 71 height 29
type input "25 Aug 2025"
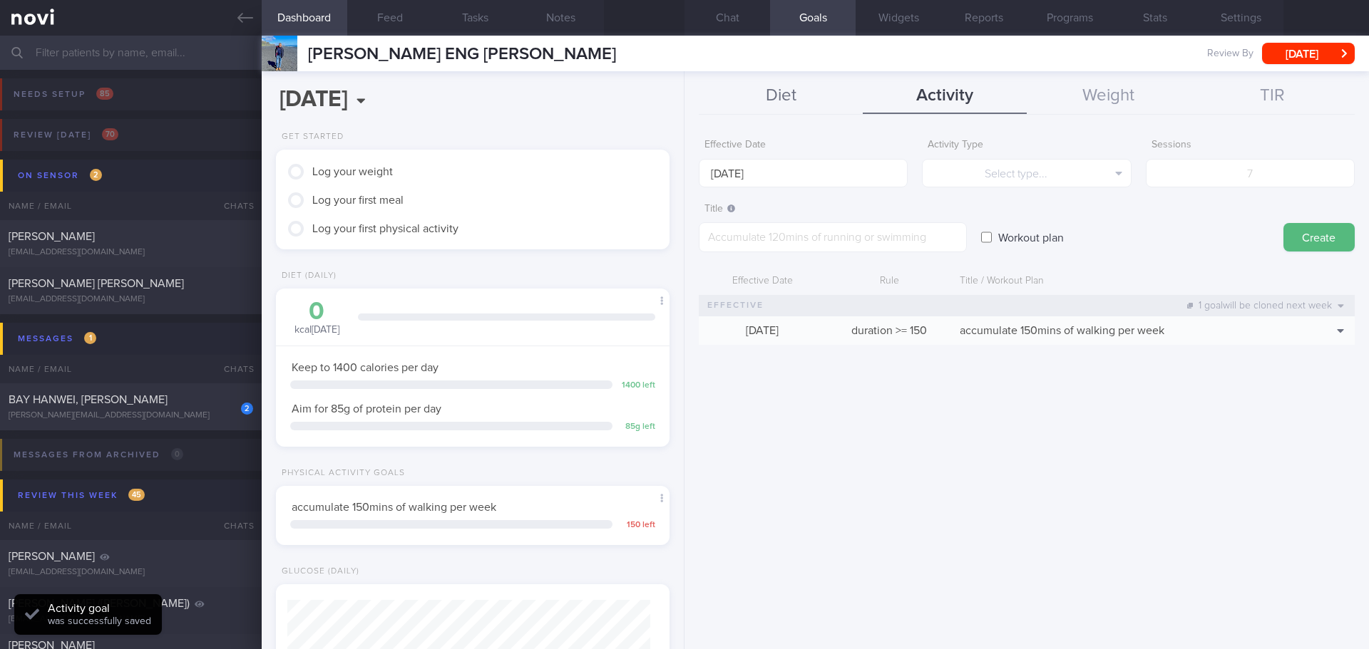
click at [765, 82] on button "Diet" at bounding box center [781, 96] width 164 height 36
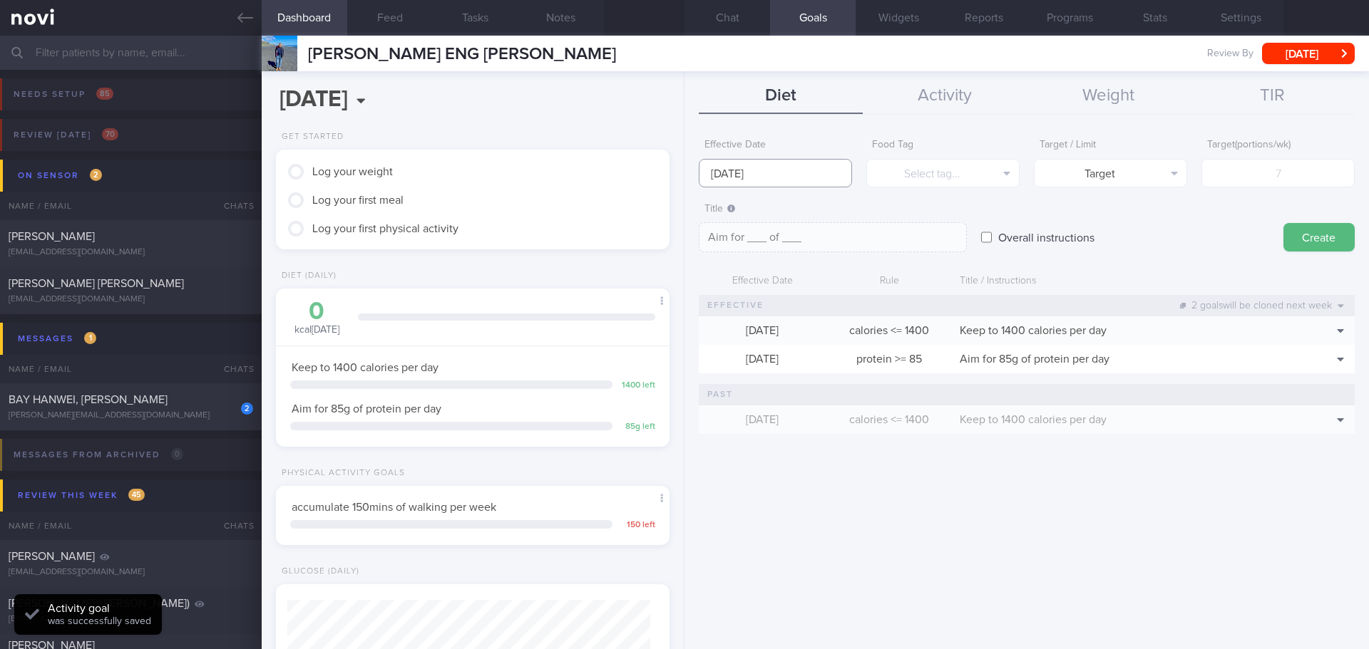
click at [772, 165] on input "25 Aug 2025" at bounding box center [775, 173] width 153 height 29
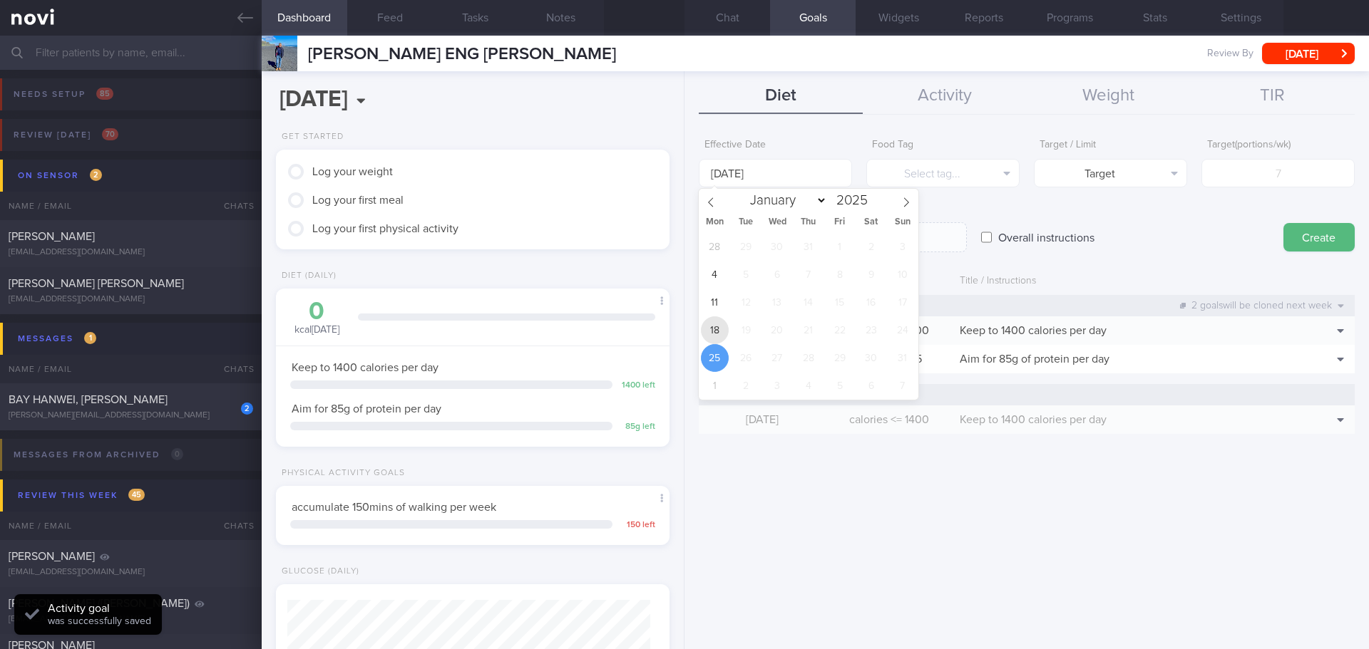
click at [710, 339] on span "18" at bounding box center [715, 331] width 28 height 28
type input "18 Aug 2025"
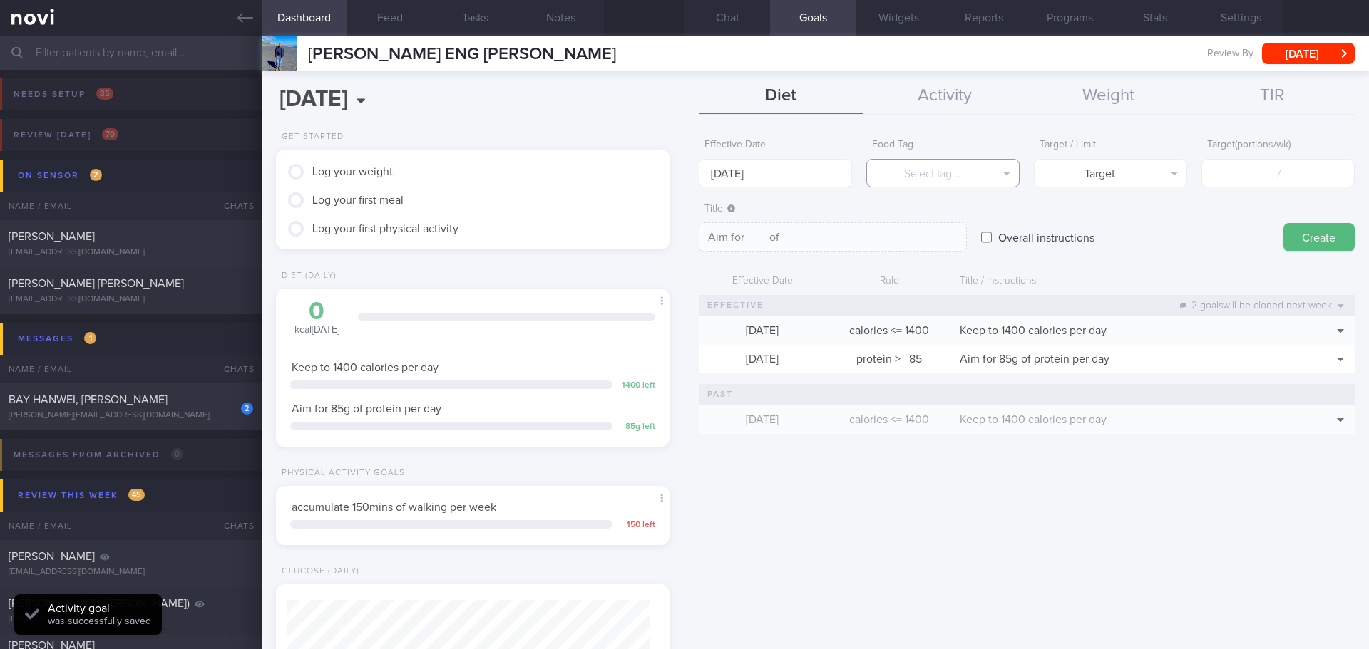
click at [938, 178] on button "Select tag..." at bounding box center [942, 173] width 153 height 29
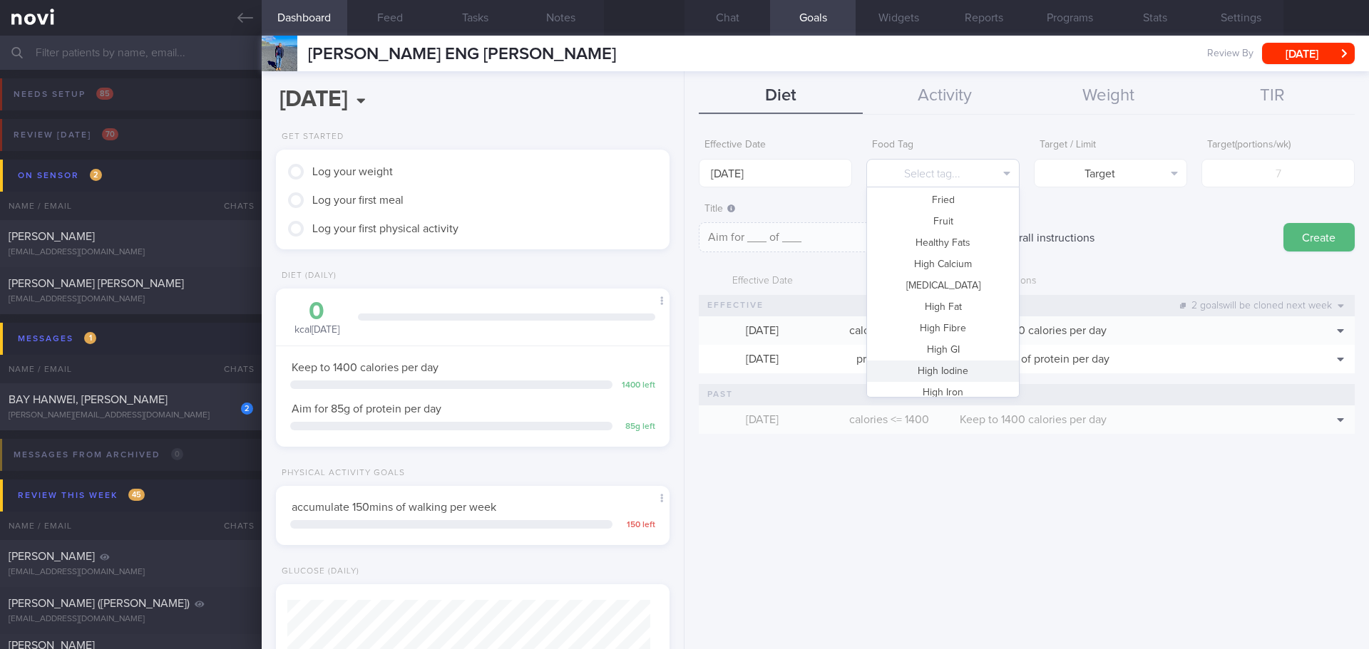
scroll to position [143, 0]
click at [952, 302] on button "High Fat" at bounding box center [943, 301] width 152 height 21
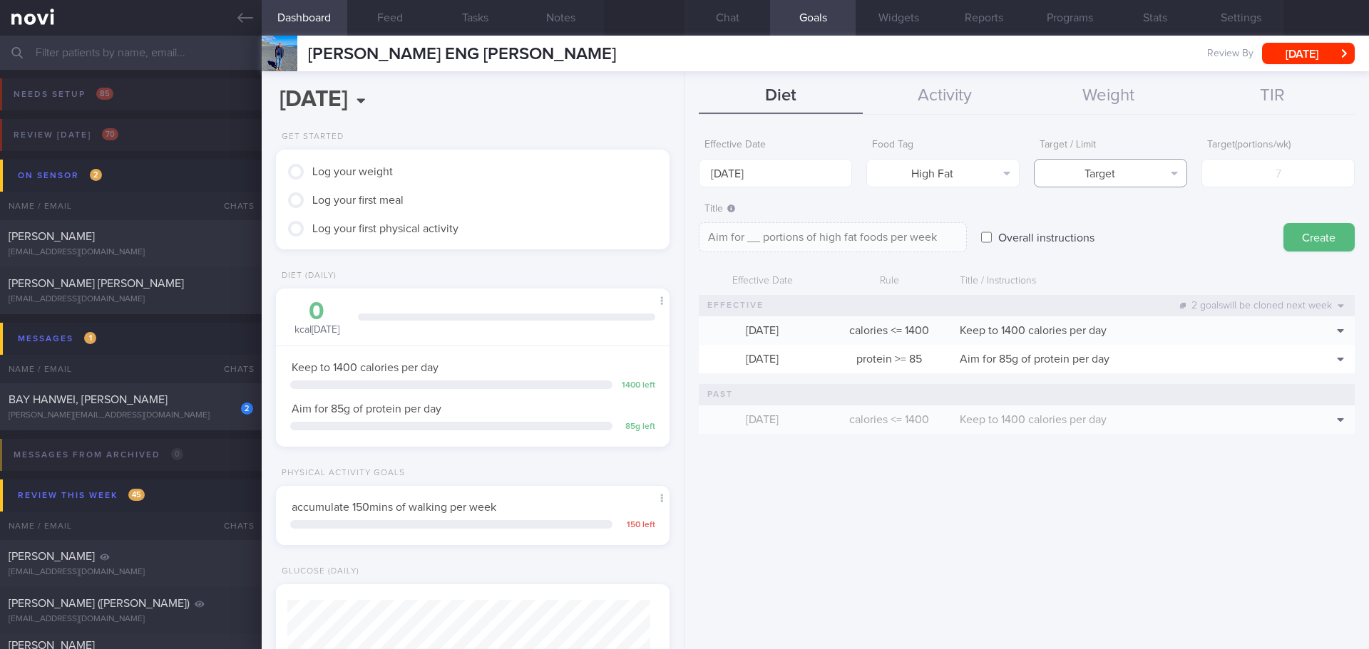
click at [1149, 178] on button "Target" at bounding box center [1110, 173] width 153 height 29
click at [1146, 222] on button "Limit" at bounding box center [1110, 222] width 152 height 21
type textarea "Keep to __ portions of high fat foods per week"
click at [1227, 176] on input "number" at bounding box center [1277, 173] width 153 height 29
type input "3"
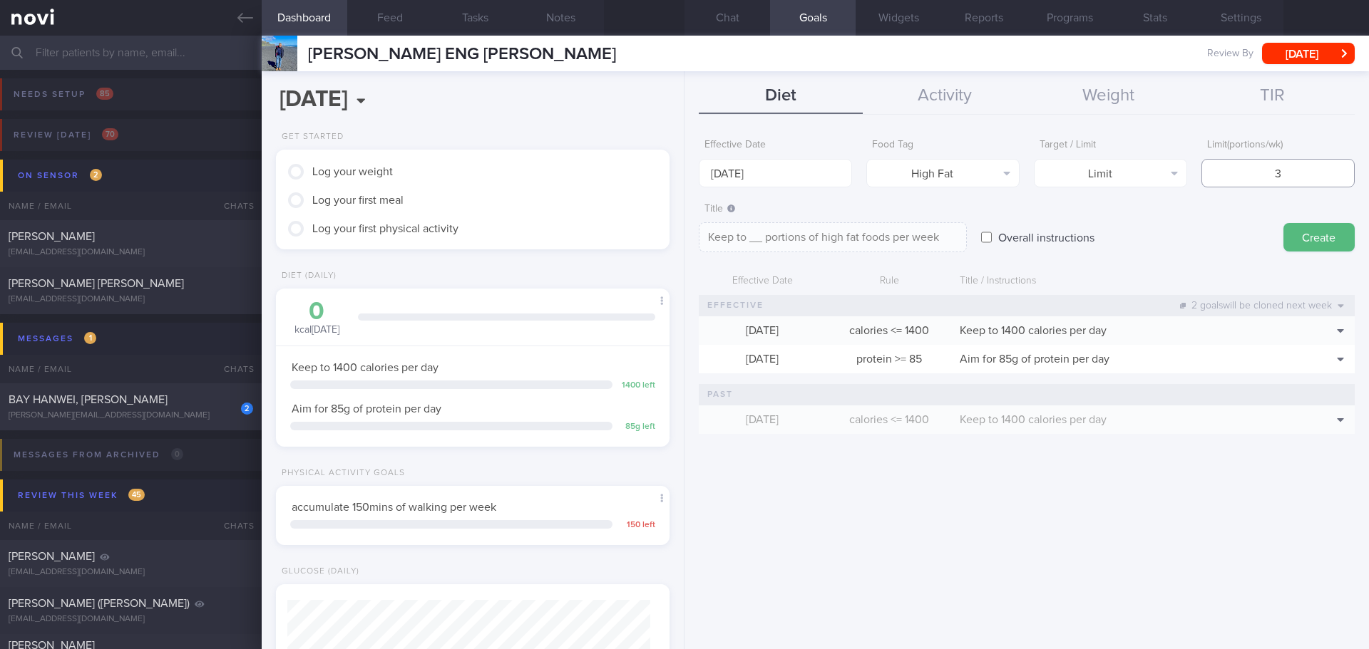
type textarea "Keep to 3 portions of high fat foods per week"
type input "3"
click at [1295, 245] on button "Create" at bounding box center [1318, 237] width 71 height 29
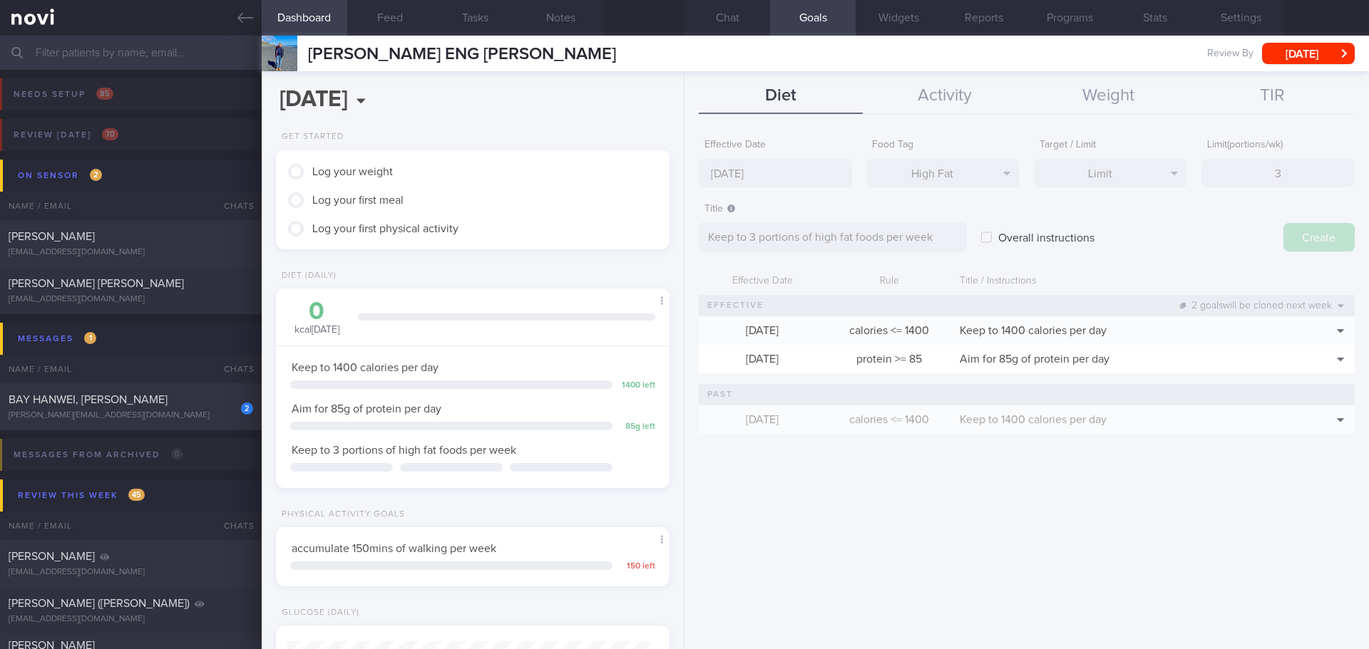
type input "25 Aug 2025"
type textarea "Aim for ___ of ___"
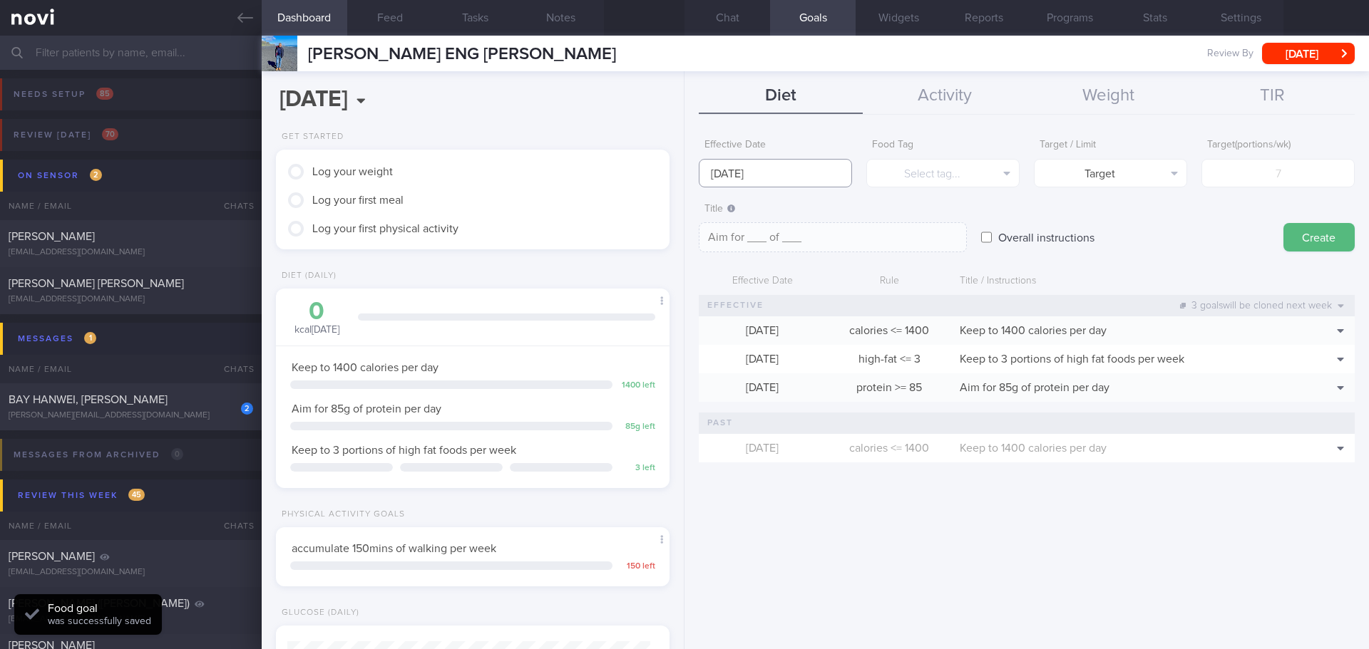
click at [776, 167] on input "25 Aug 2025" at bounding box center [775, 173] width 153 height 29
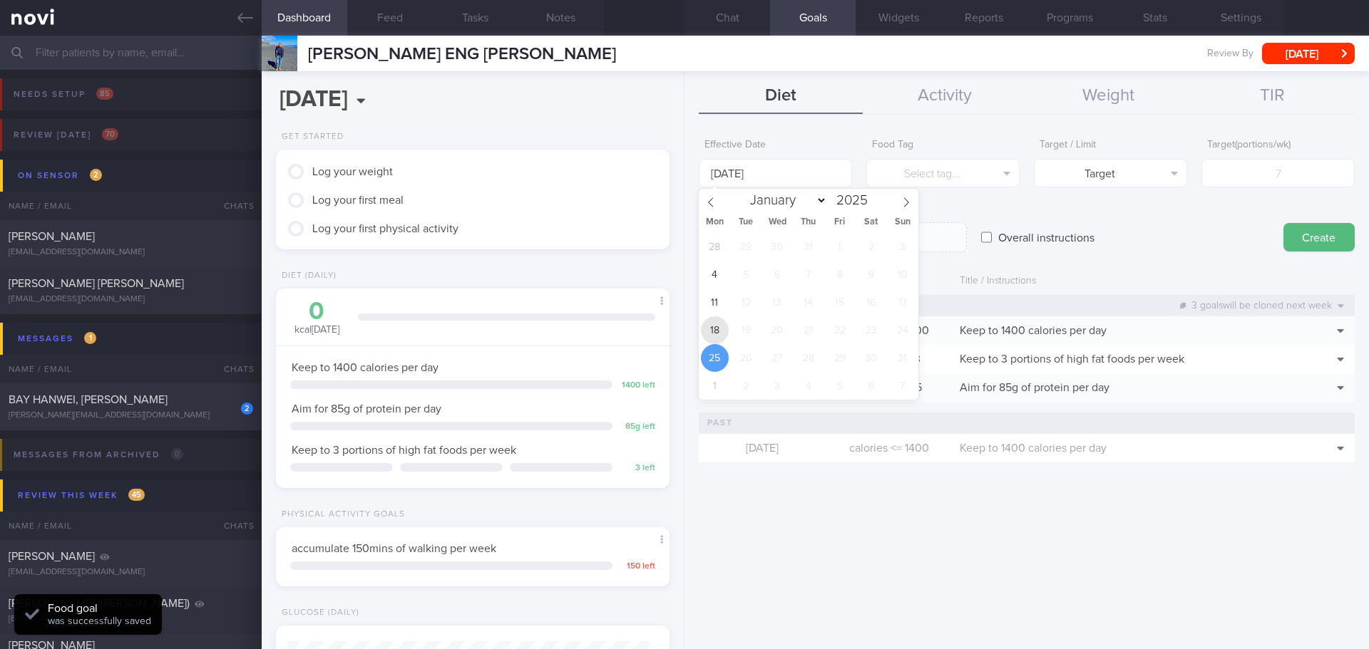
click at [722, 337] on span "18" at bounding box center [715, 331] width 28 height 28
type input "18 Aug 2025"
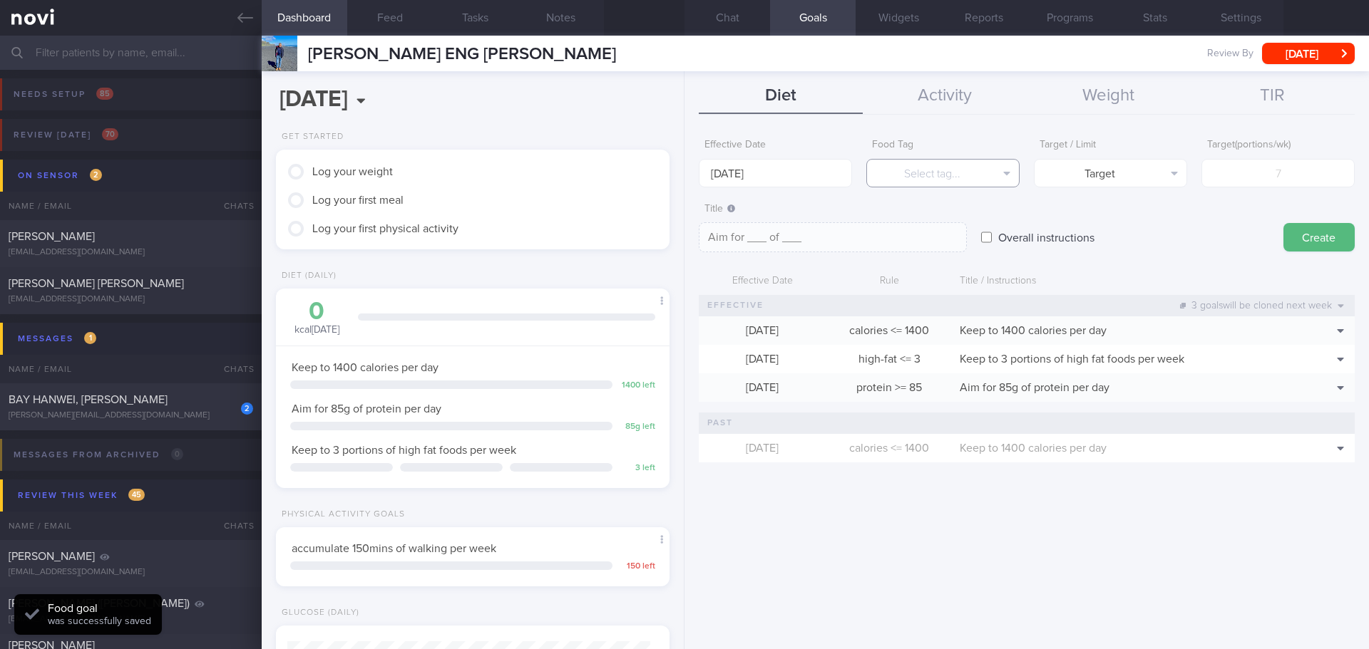
click at [933, 170] on button "Select tag..." at bounding box center [942, 173] width 153 height 29
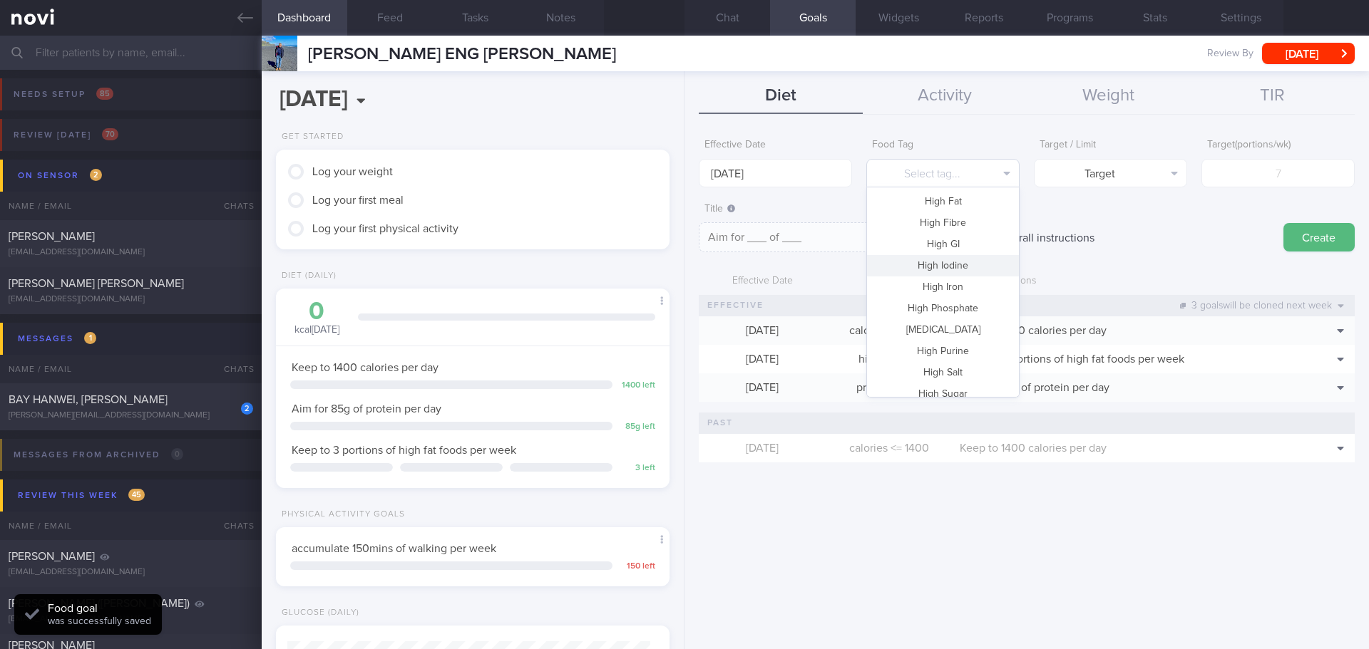
scroll to position [424, 0]
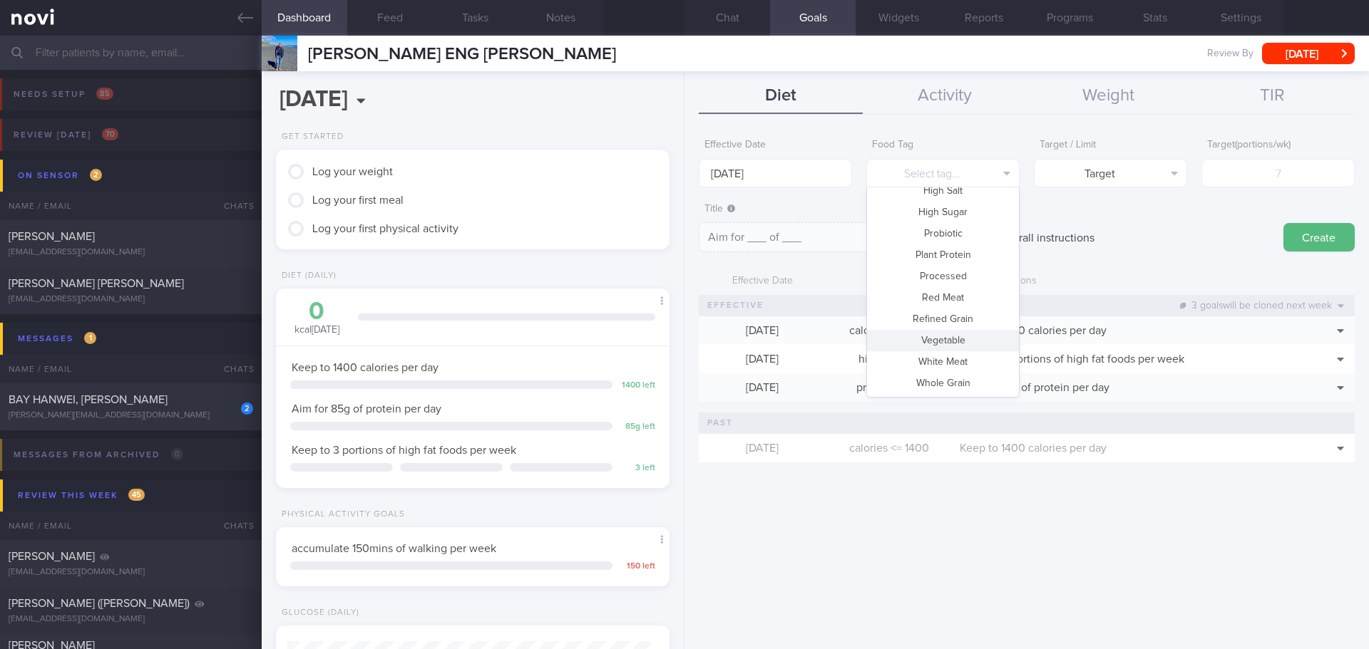
drag, startPoint x: 963, startPoint y: 337, endPoint x: 1010, endPoint y: 299, distance: 60.8
click at [965, 337] on button "Vegetable" at bounding box center [943, 340] width 152 height 21
type textarea "Aim for __ portions of vegetables per week"
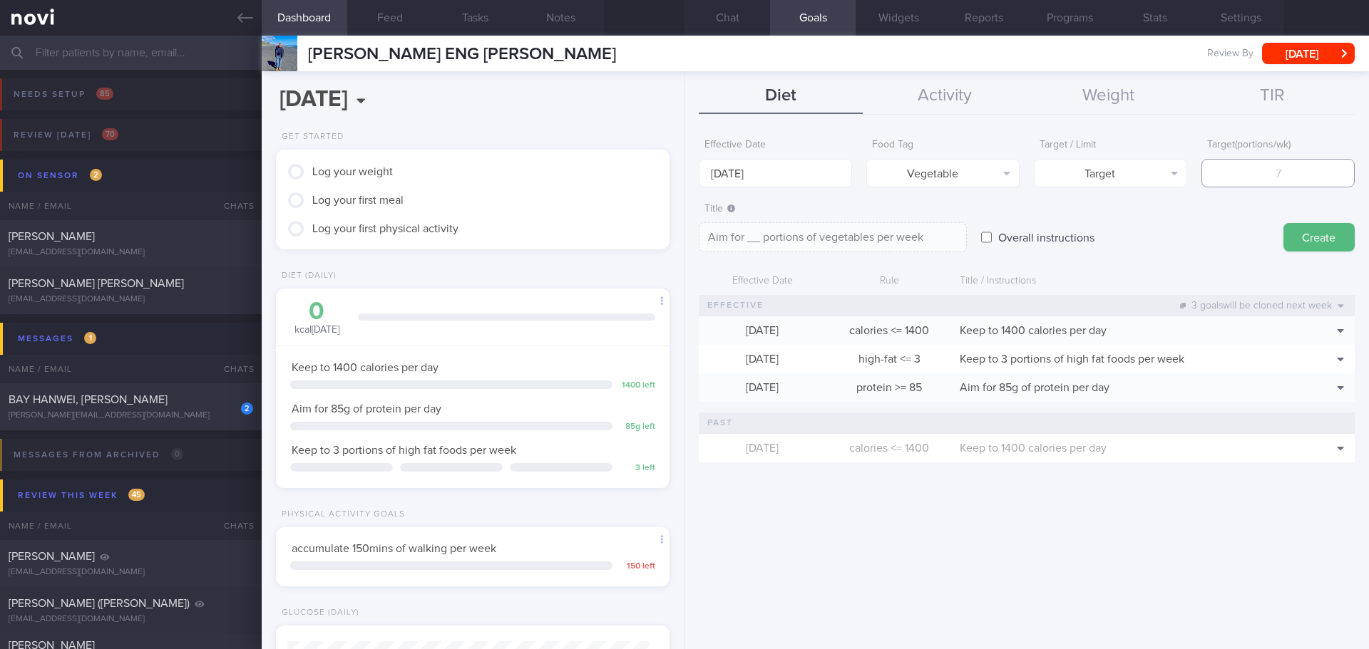
click at [1246, 170] on input "number" at bounding box center [1277, 173] width 153 height 29
type input "1"
type textarea "Aim for 1 portions of vegetables per week"
type input "14"
type textarea "Aim for 14 portions of vegetables per week"
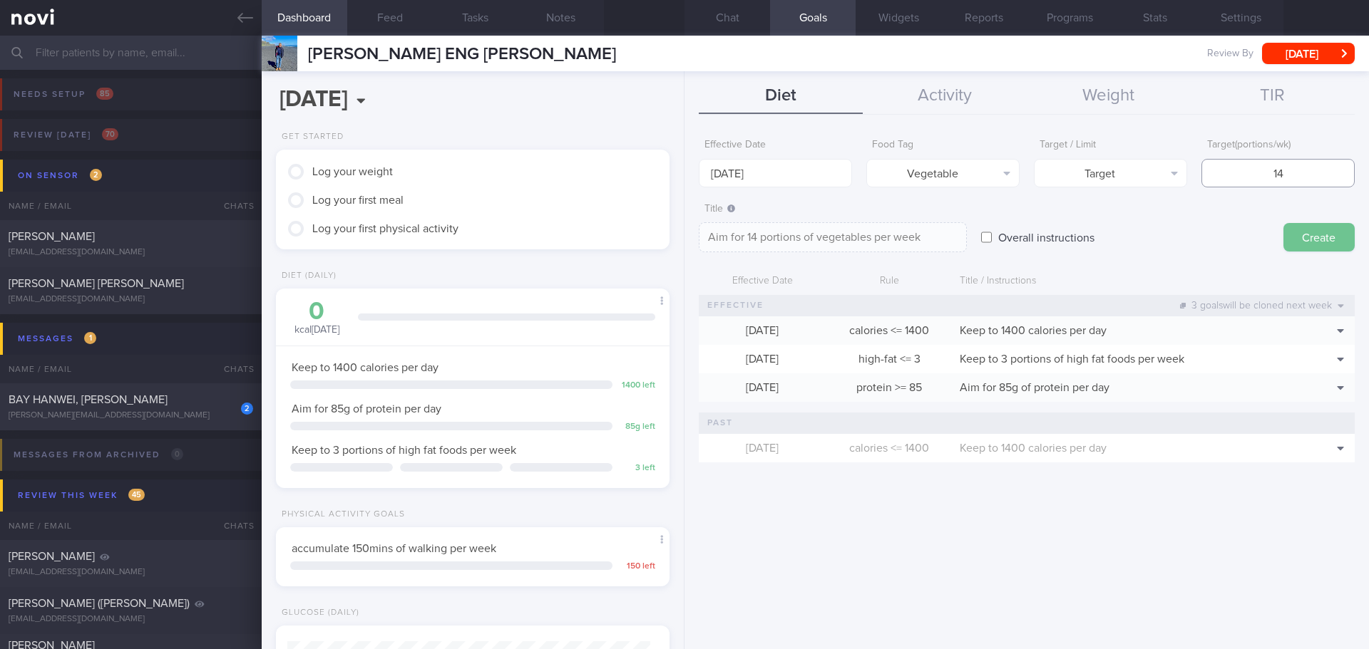
type input "14"
click at [1298, 229] on button "Create" at bounding box center [1318, 237] width 71 height 29
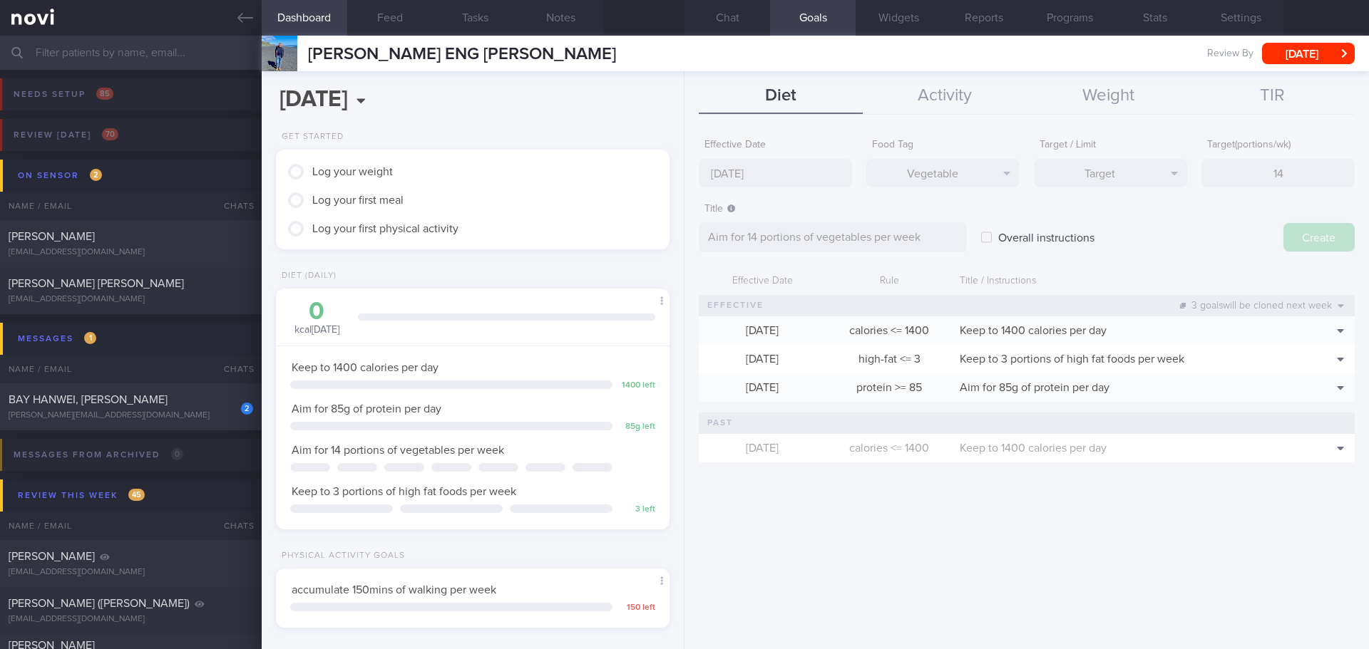
type input "25 Aug 2025"
type textarea "Aim for ___ of ___"
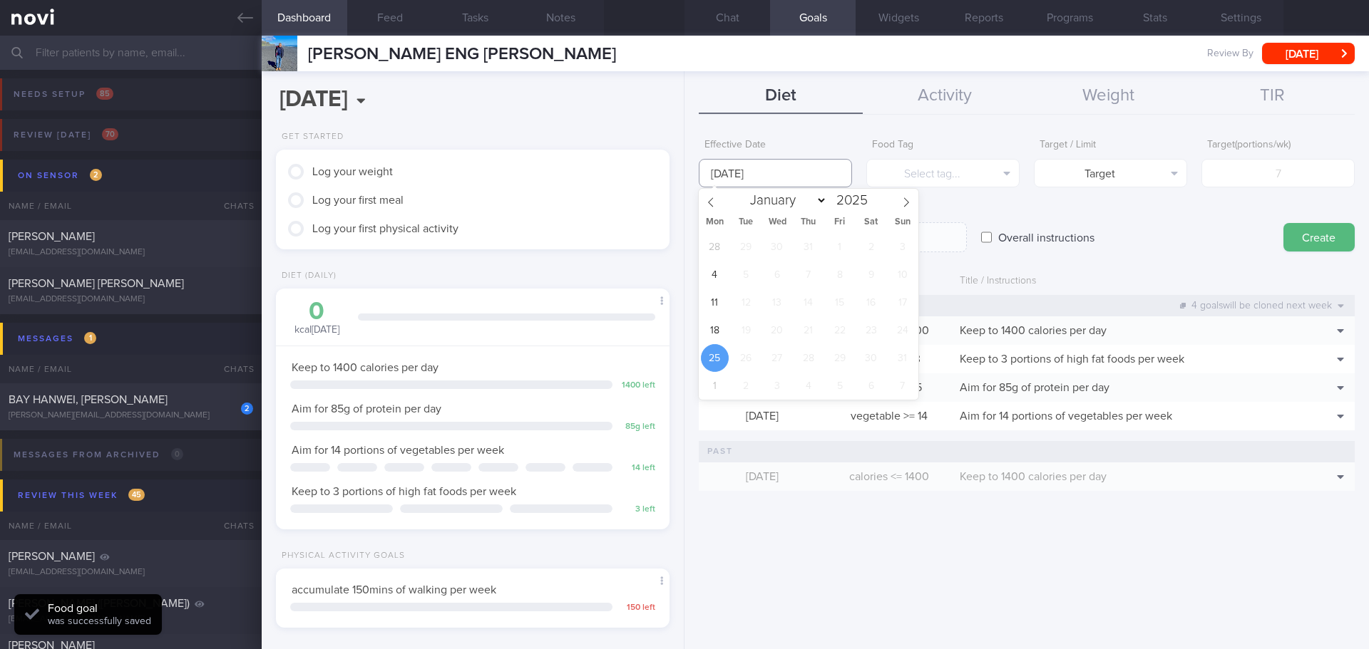
click at [798, 172] on input "25 Aug 2025" at bounding box center [775, 173] width 153 height 29
click at [719, 333] on span "18" at bounding box center [715, 331] width 28 height 28
type input "18 Aug 2025"
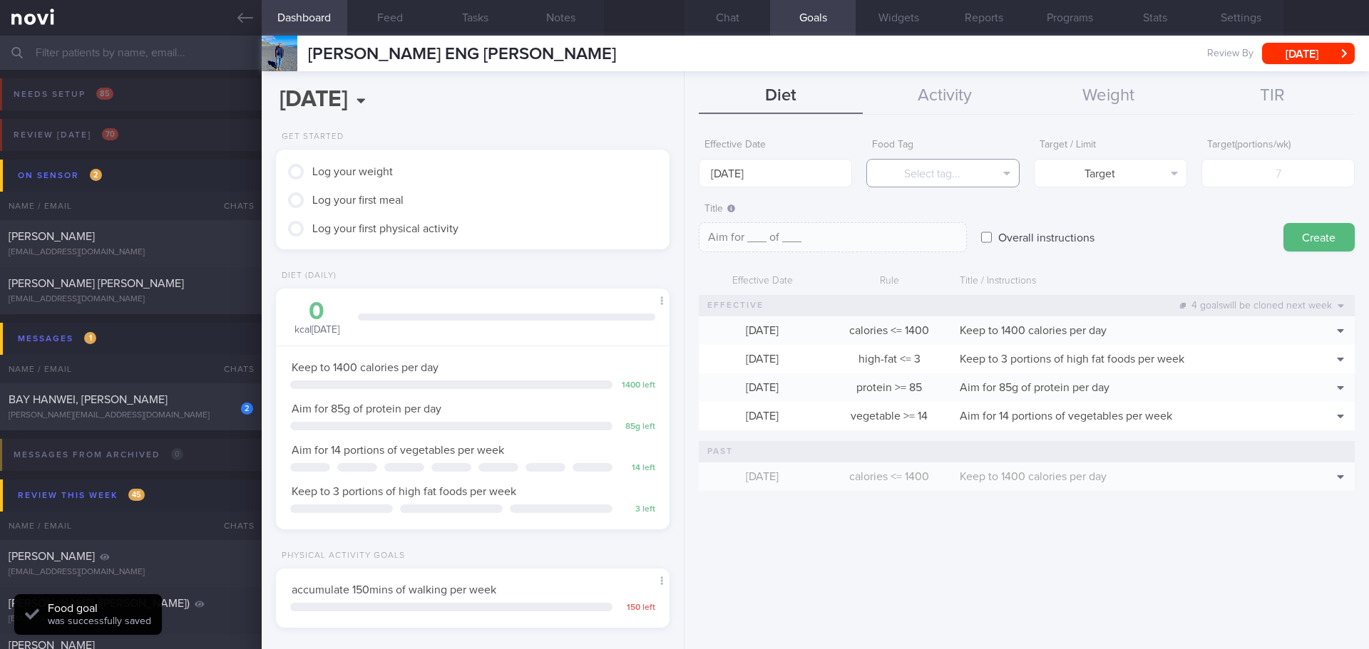
click at [942, 168] on button "Select tag..." at bounding box center [942, 173] width 153 height 29
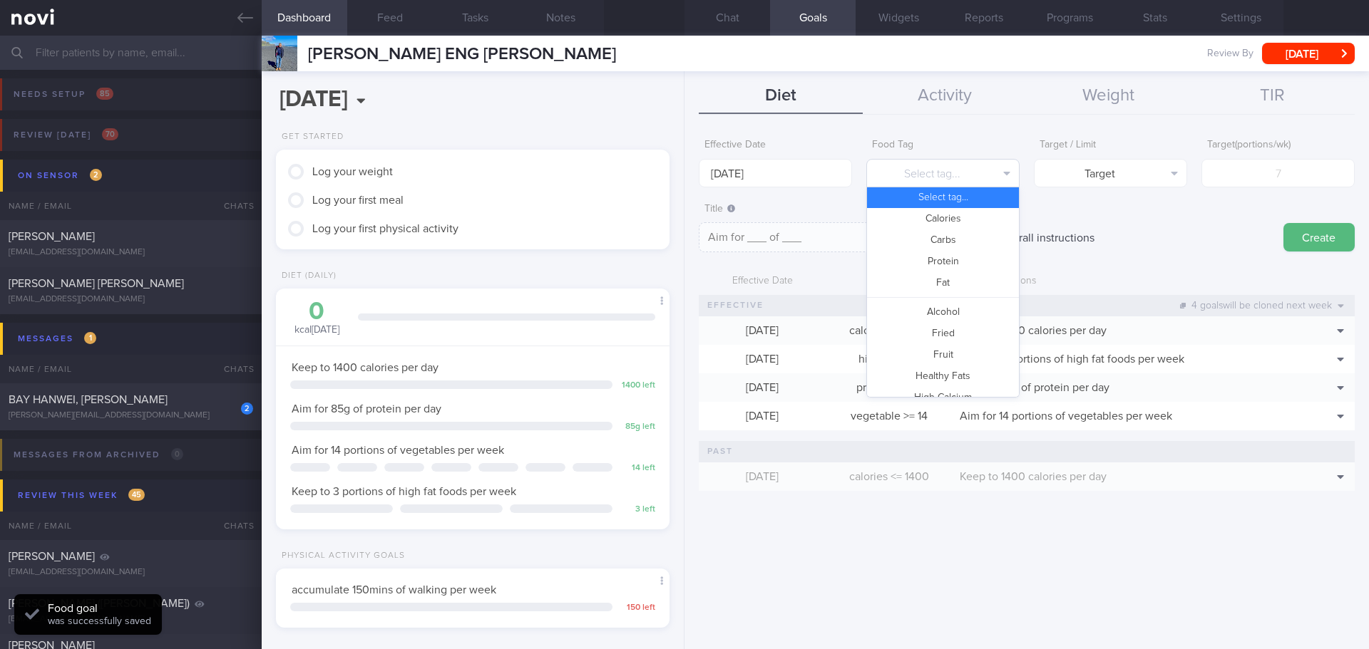
scroll to position [0, 0]
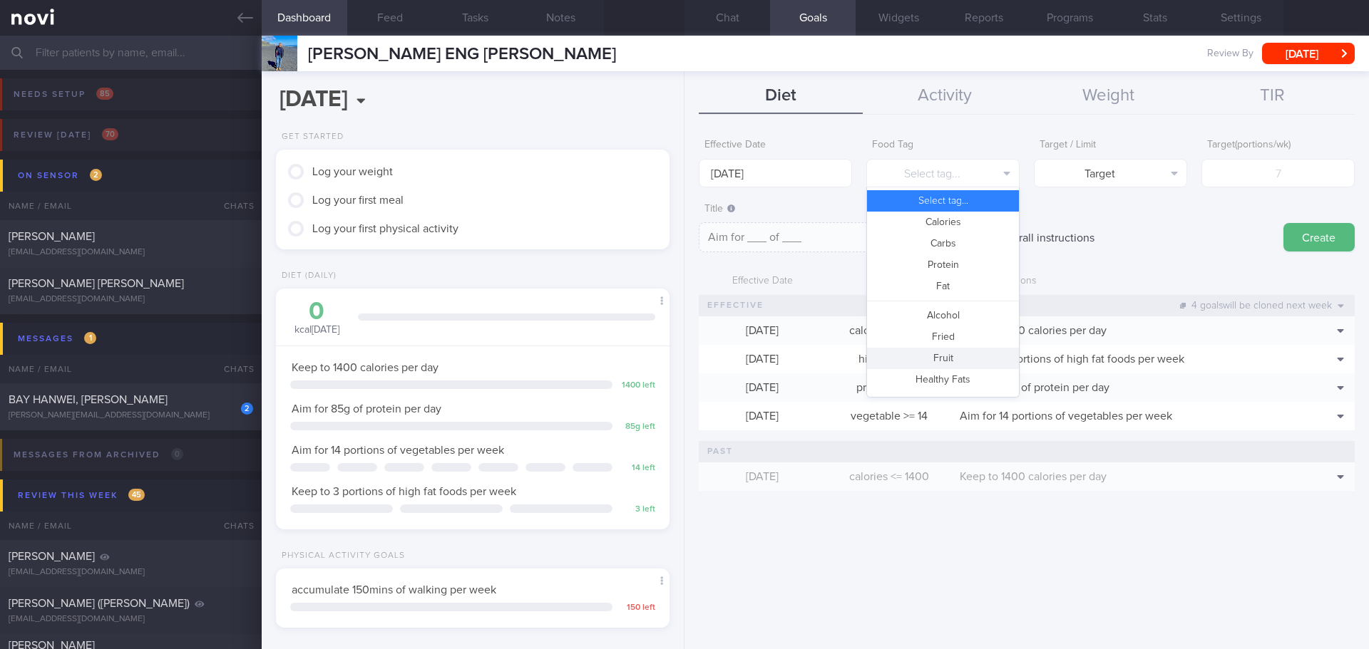
drag, startPoint x: 952, startPoint y: 363, endPoint x: 968, endPoint y: 336, distance: 31.7
click at [952, 362] on button "Fruit" at bounding box center [943, 358] width 152 height 21
type textarea "Aim for __ portions of fruits per week"
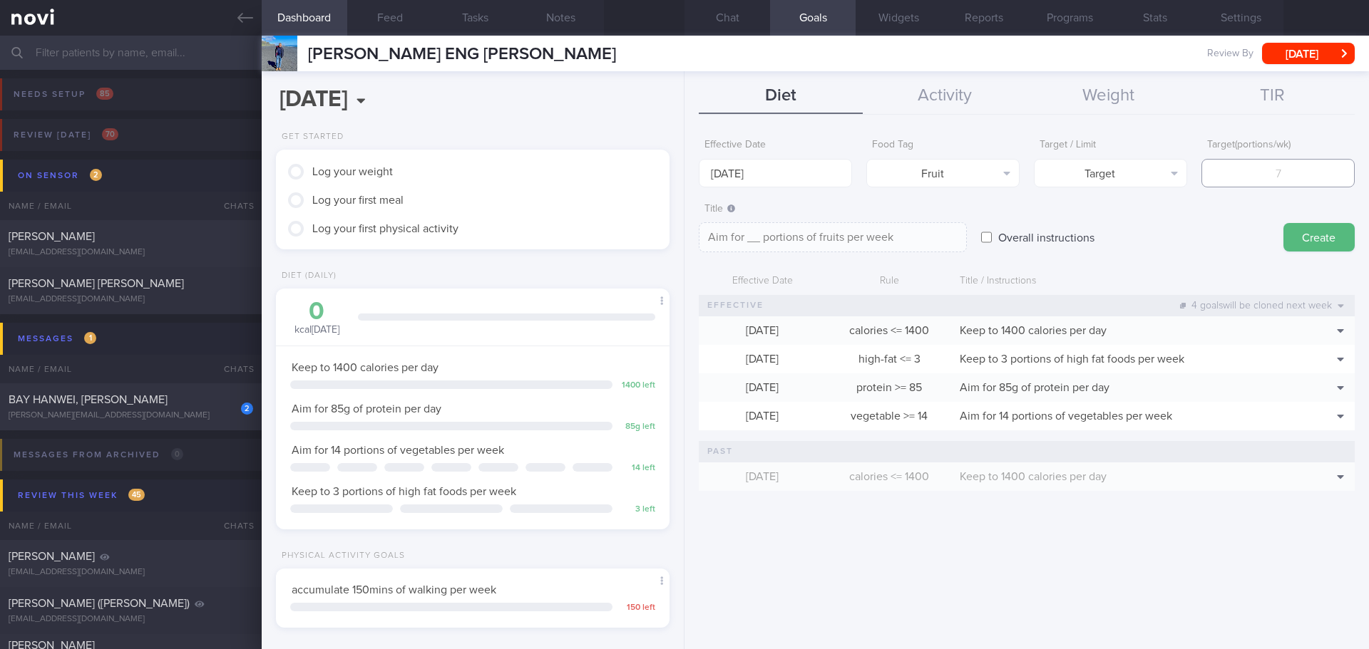
click at [1215, 176] on input "number" at bounding box center [1277, 173] width 153 height 29
type input "14"
type textarea "Aim for 14 portions of fruits per week"
type input "14"
click at [1298, 239] on button "Create" at bounding box center [1318, 237] width 71 height 29
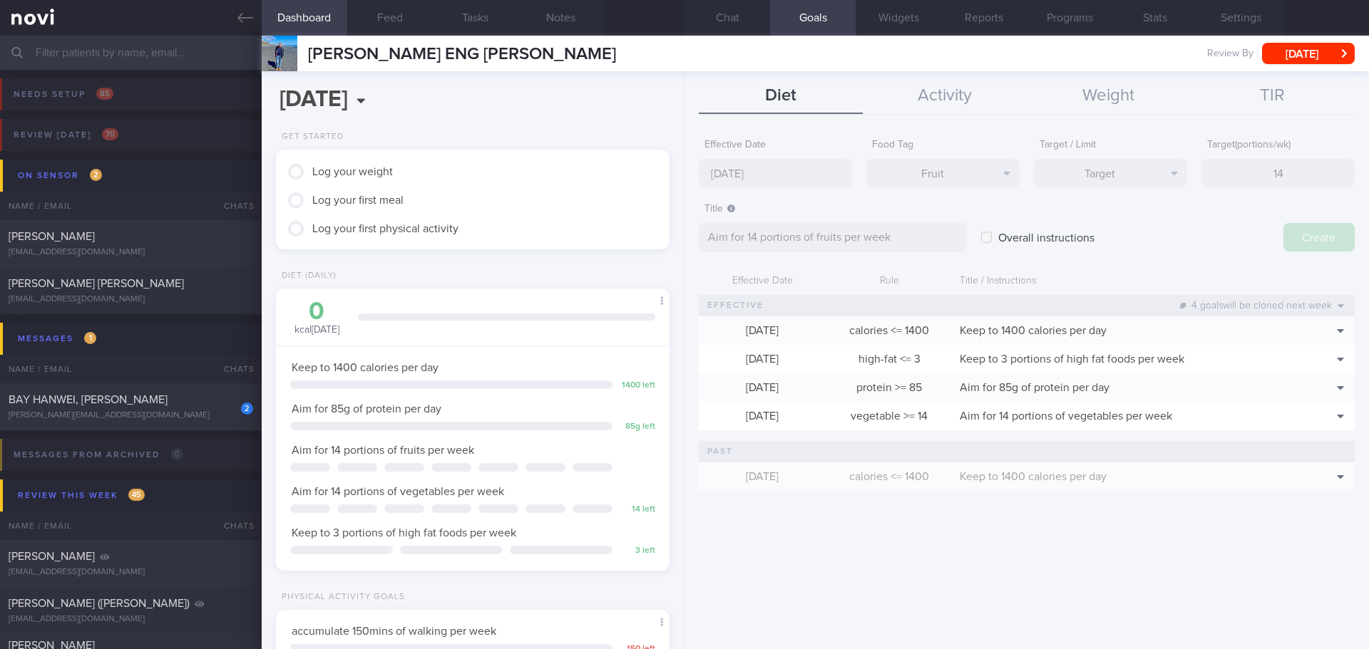
type input "25 Aug 2025"
type textarea "Aim for ___ of ___"
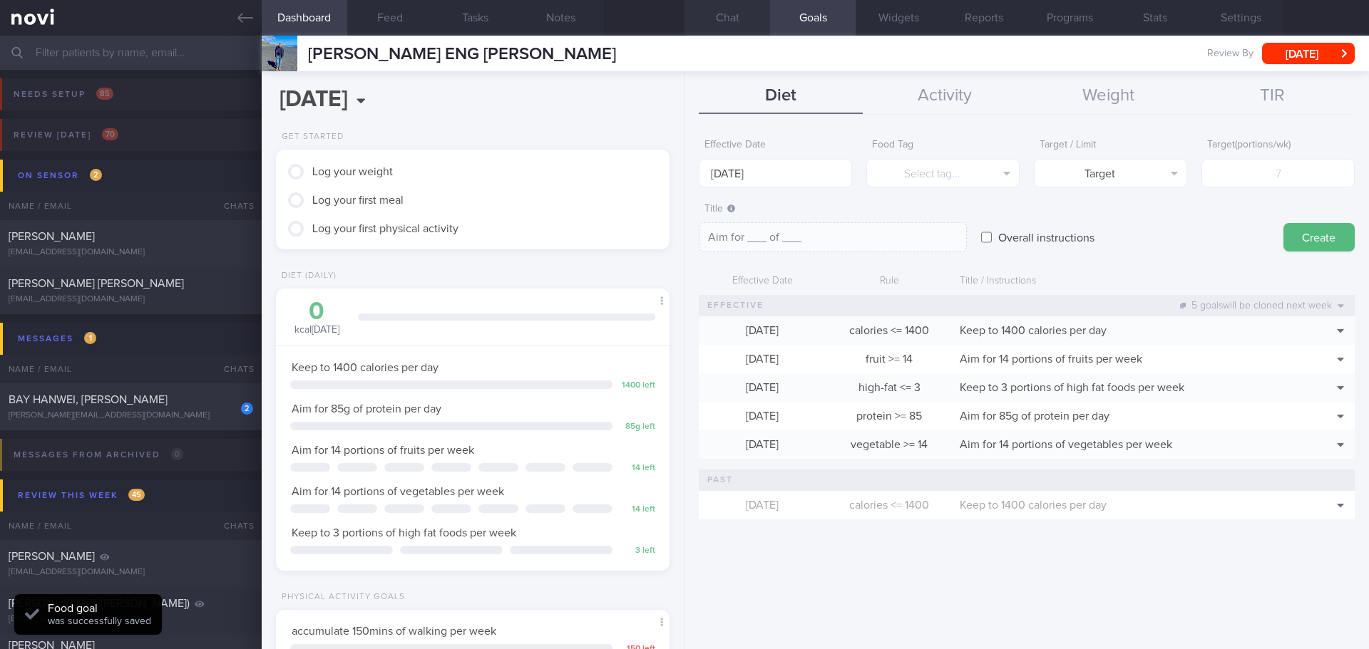
click at [731, 9] on button "Chat" at bounding box center [727, 18] width 86 height 36
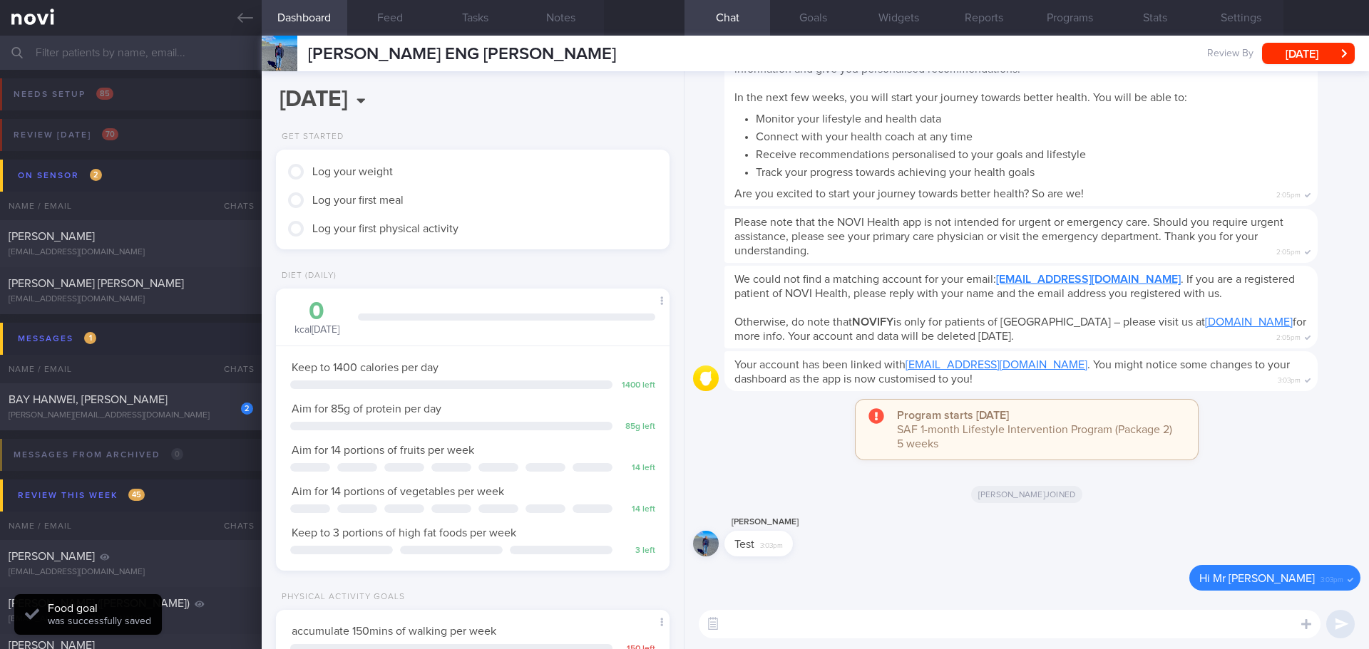
click at [794, 625] on textarea at bounding box center [1010, 624] width 622 height 29
click at [781, 629] on textarea at bounding box center [1010, 624] width 622 height 29
paste textarea "Hi XXX, Elizabeth here. It was nice speaking to you. I will be in touch with yo…"
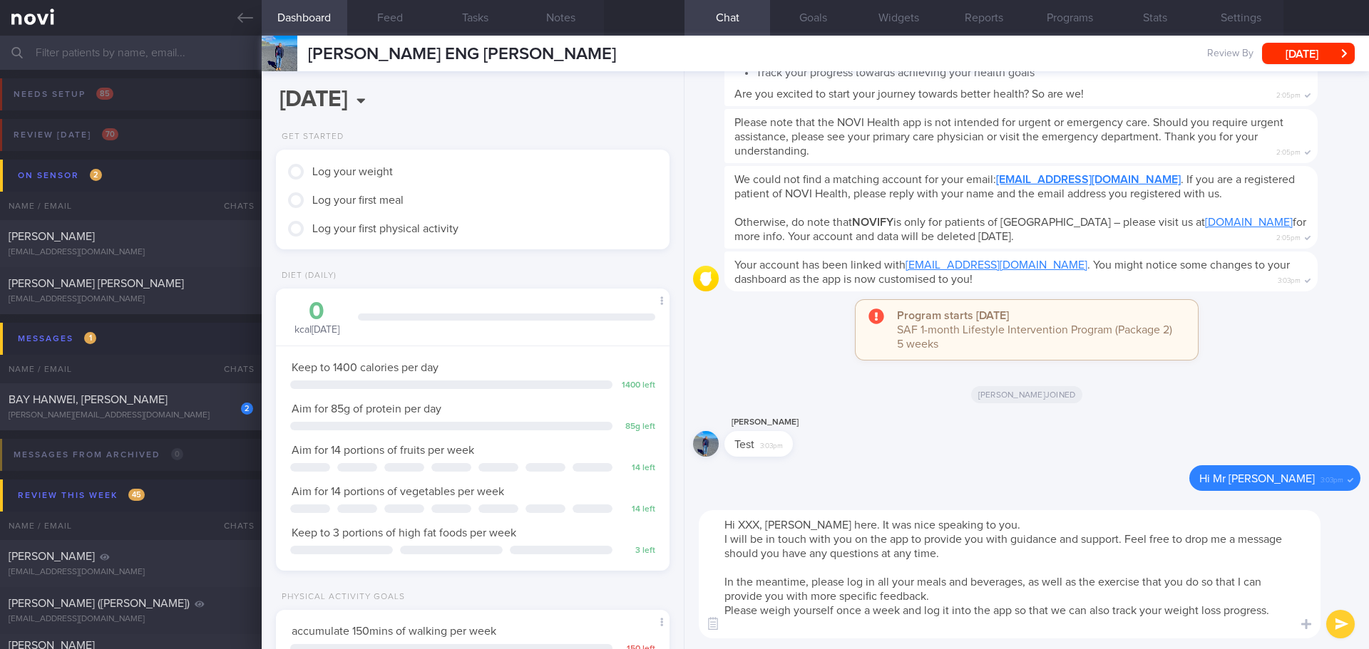
click at [758, 523] on textarea "Hi XXX, Elizabeth here. It was nice speaking to you. I will be in touch with yo…" at bounding box center [1010, 574] width 622 height 128
click at [1064, 556] on textarea "Hi Mr Eric, Elizabeth here. It was nice speaking to you. I will be in touch wit…" at bounding box center [1010, 574] width 622 height 128
click at [1029, 575] on textarea "Hi Mr Eric, Elizabeth here. It was nice speaking to you. I will be in touch wit…" at bounding box center [1010, 574] width 622 height 128
click at [972, 631] on textarea "Hi Mr Eric, Elizabeth here. It was nice speaking to you. I will be in touch wit…" at bounding box center [1010, 574] width 622 height 128
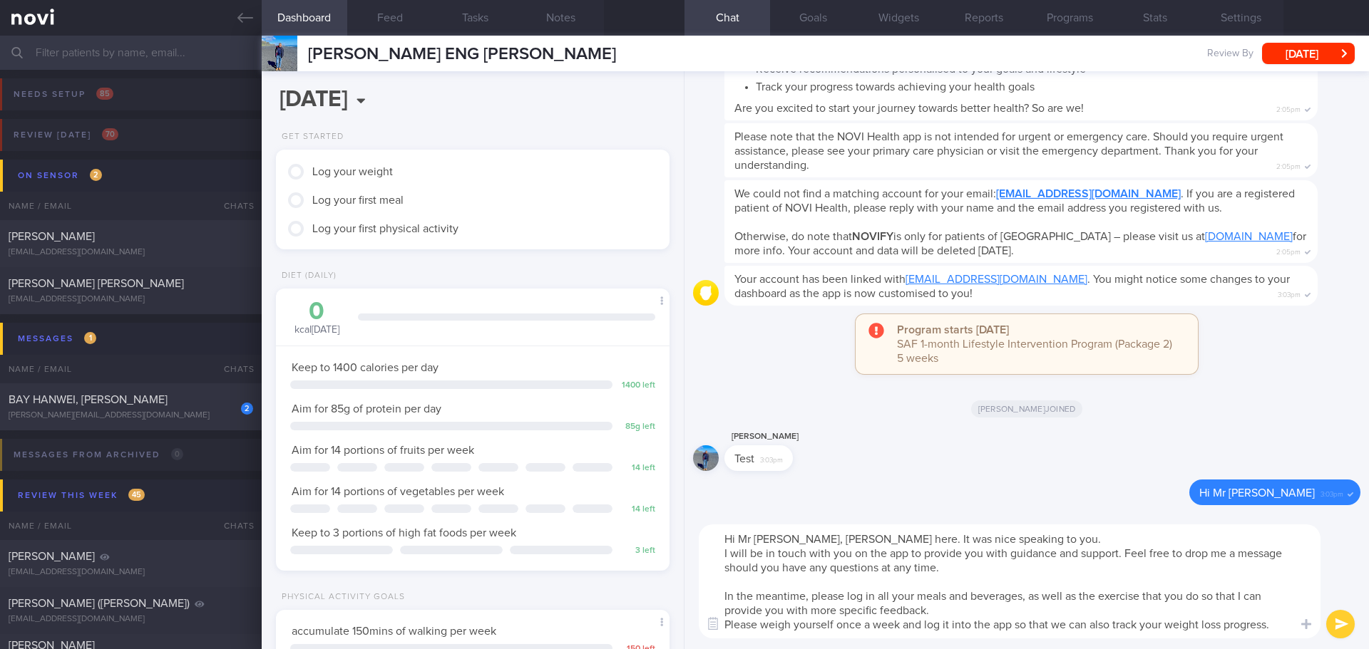
click at [1041, 617] on textarea "Hi Mr Eric, Elizabeth here. It was nice speaking to you. I will be in touch wit…" at bounding box center [1010, 582] width 622 height 114
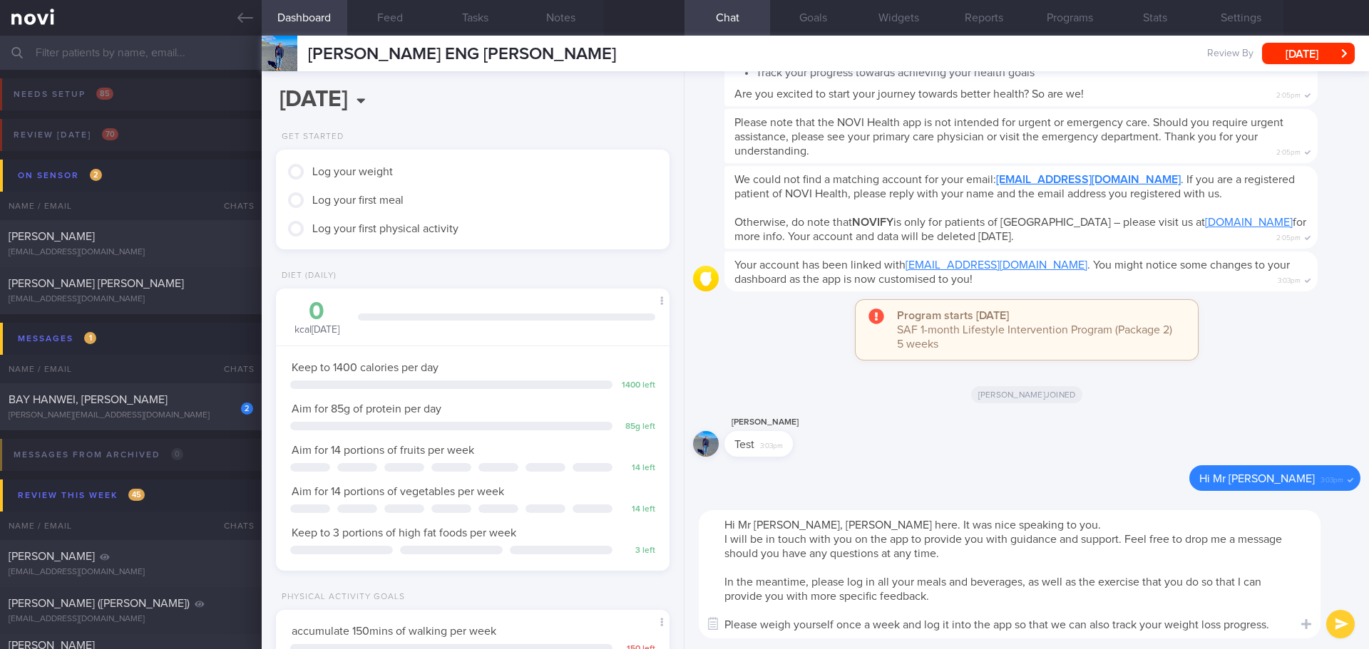
click at [1276, 630] on textarea "Hi Mr Eric, Elizabeth here. It was nice speaking to you. I will be in touch wit…" at bounding box center [1010, 574] width 622 height 128
type textarea "Hi Mr Eric, Elizabeth here. It was nice speaking to you. I will be in touch wit…"
click at [1338, 619] on button "submit" at bounding box center [1340, 624] width 29 height 29
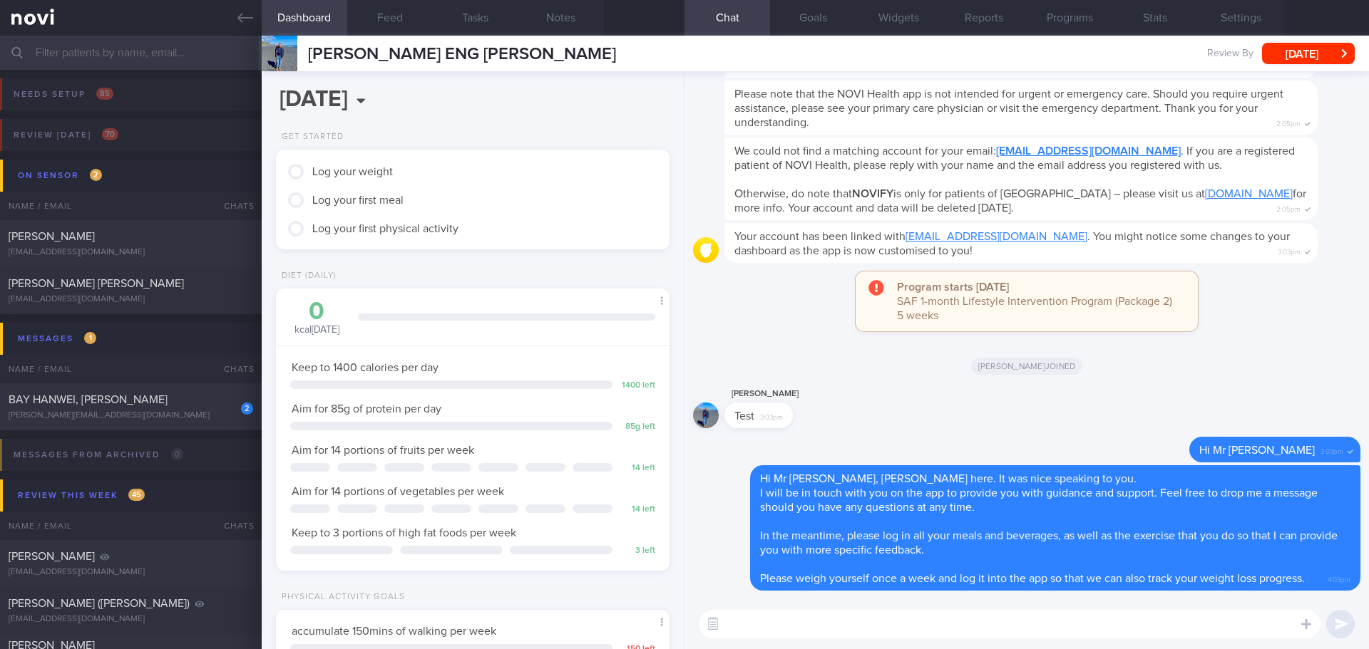
click at [1112, 428] on div "Eric Lim Test 3:03pm" at bounding box center [1026, 411] width 667 height 51
drag, startPoint x: 1226, startPoint y: 628, endPoint x: 1152, endPoint y: 595, distance: 80.4
click at [1226, 628] on textarea at bounding box center [1010, 624] width 622 height 29
click at [824, 622] on textarea at bounding box center [1010, 624] width 622 height 29
paste textarea "Here is some suggestion to your meal plan: Fats: Focus on cutting down hidden f…"
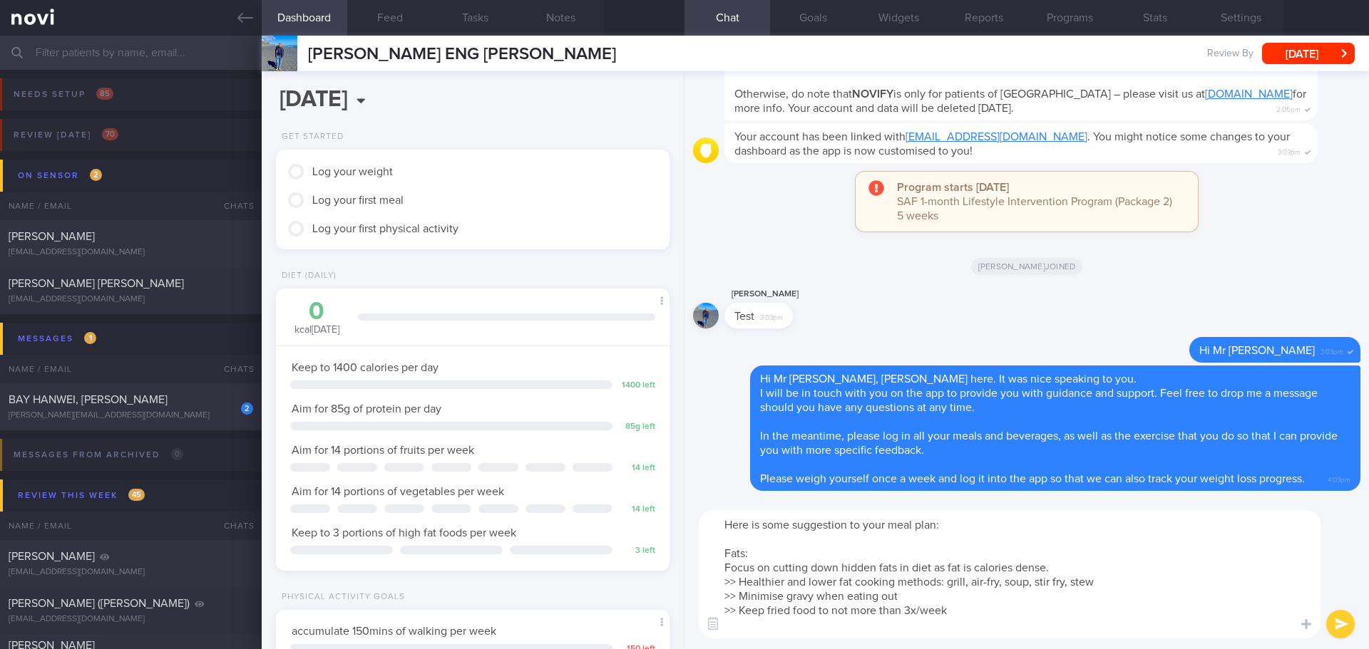
click at [861, 536] on textarea "Here is some suggestion to your meal plan: Fats: Focus on cutting down hidden f…" at bounding box center [1010, 574] width 622 height 128
click at [921, 536] on textarea "Here is some suggestion to your meal plan: Fats: Focus on cutting down hidden f…" at bounding box center [1010, 574] width 622 height 128
click at [720, 525] on textarea "Here is some suggestion to your meal plan: Fats: Focus on cutting down hidden f…" at bounding box center [1010, 574] width 622 height 128
click at [825, 586] on textarea "Here is some suggestion to your meal plan: Fats: Focus on cutting down hidden f…" at bounding box center [1010, 574] width 622 height 128
click at [997, 610] on textarea "Here is some suggestion to your meal plan: Fats: Focus on cutting down hidden f…" at bounding box center [1010, 574] width 622 height 128
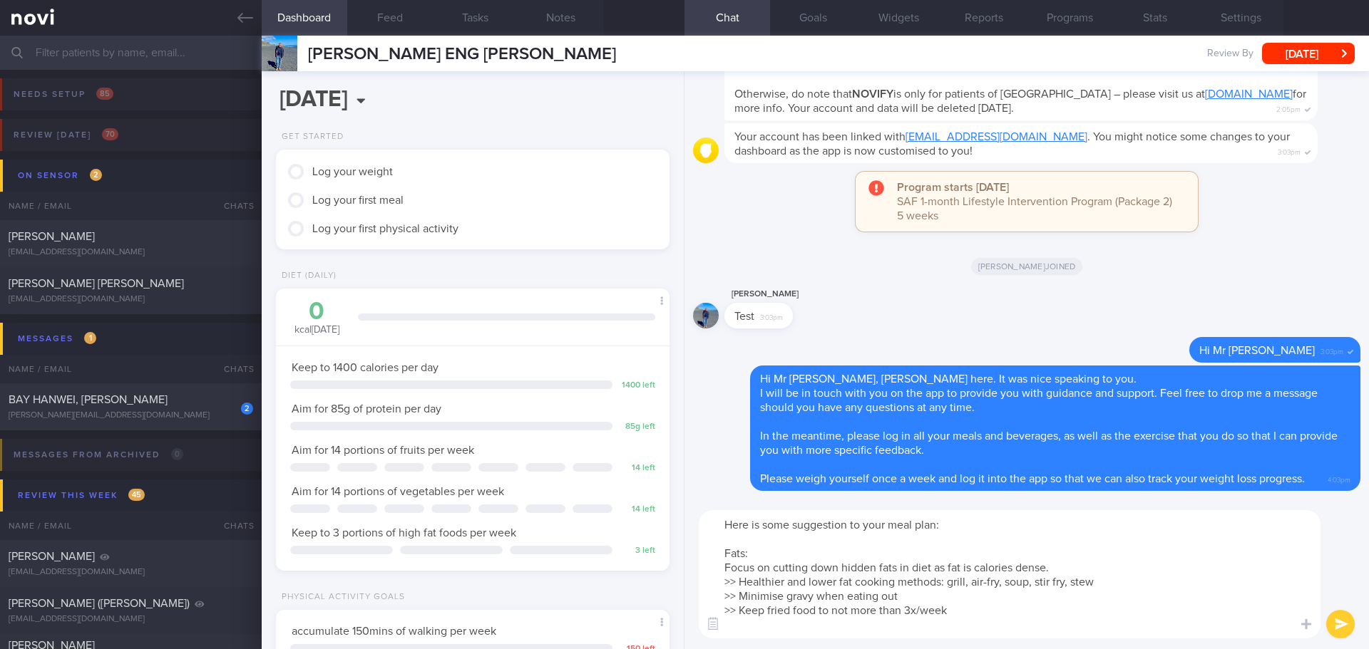
click at [923, 600] on textarea "Here is some suggestion to your meal plan: Fats: Focus on cutting down hidden f…" at bounding box center [1010, 574] width 622 height 128
click at [907, 597] on textarea "Here is some suggestion to your meal plan: Fats: Focus on cutting down hidden f…" at bounding box center [1010, 574] width 622 height 128
click at [816, 597] on textarea "Here is some suggestion to your meal plan: Fats: Focus on cutting down hidden f…" at bounding box center [1010, 574] width 622 height 128
click at [960, 615] on textarea "Here is some suggestion to your meal plan: Fats: Focus on cutting down hidden f…" at bounding box center [1010, 574] width 622 height 128
click at [964, 612] on textarea "Here is some suggestion to your meal plan: Fats: Focus on cutting down hidden f…" at bounding box center [1010, 574] width 622 height 128
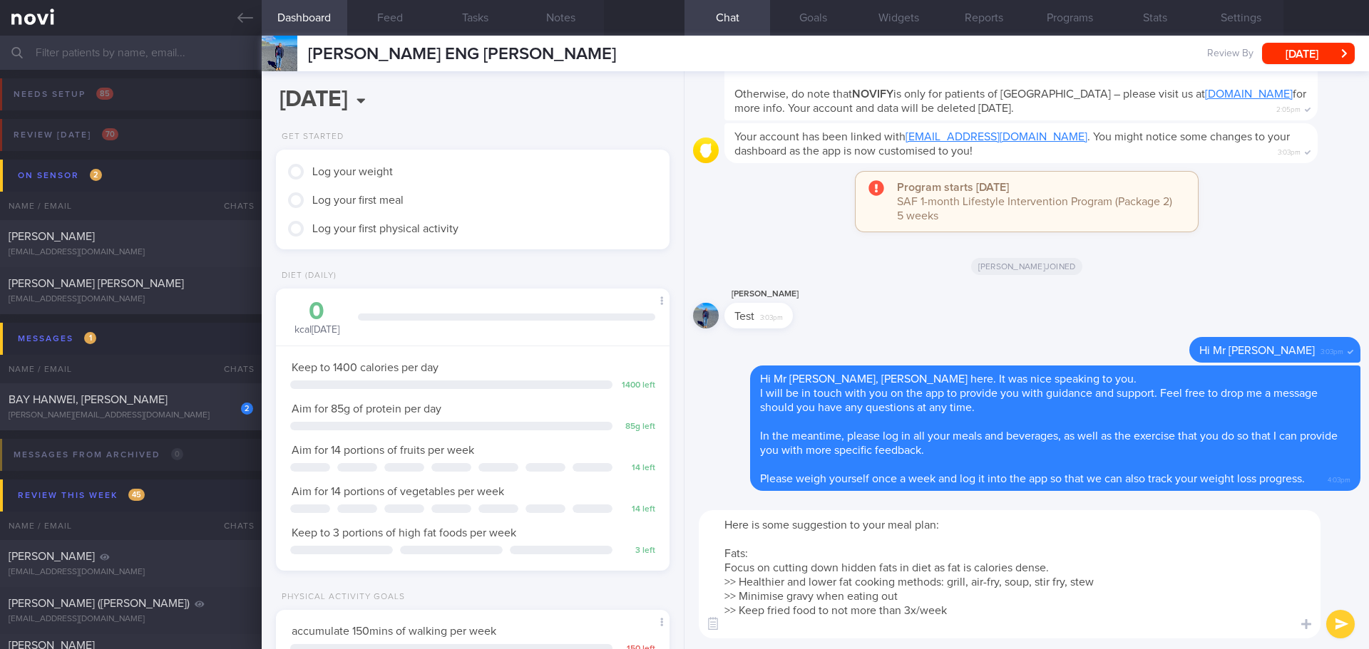
drag, startPoint x: 967, startPoint y: 615, endPoint x: 906, endPoint y: 615, distance: 61.3
click at [906, 615] on textarea "Here is some suggestion to your meal plan: Fats: Focus on cutting down hidden f…" at bounding box center [1010, 574] width 622 height 128
click at [960, 614] on textarea "Here is some suggestion to your meal plan: Fats: Focus on cutting down hidden f…" at bounding box center [1010, 574] width 622 height 128
drag, startPoint x: 967, startPoint y: 610, endPoint x: 769, endPoint y: 616, distance: 199.0
click at [769, 616] on textarea "Here is some suggestion to your meal plan: Fats: Focus on cutting down hidden f…" at bounding box center [1010, 574] width 622 height 128
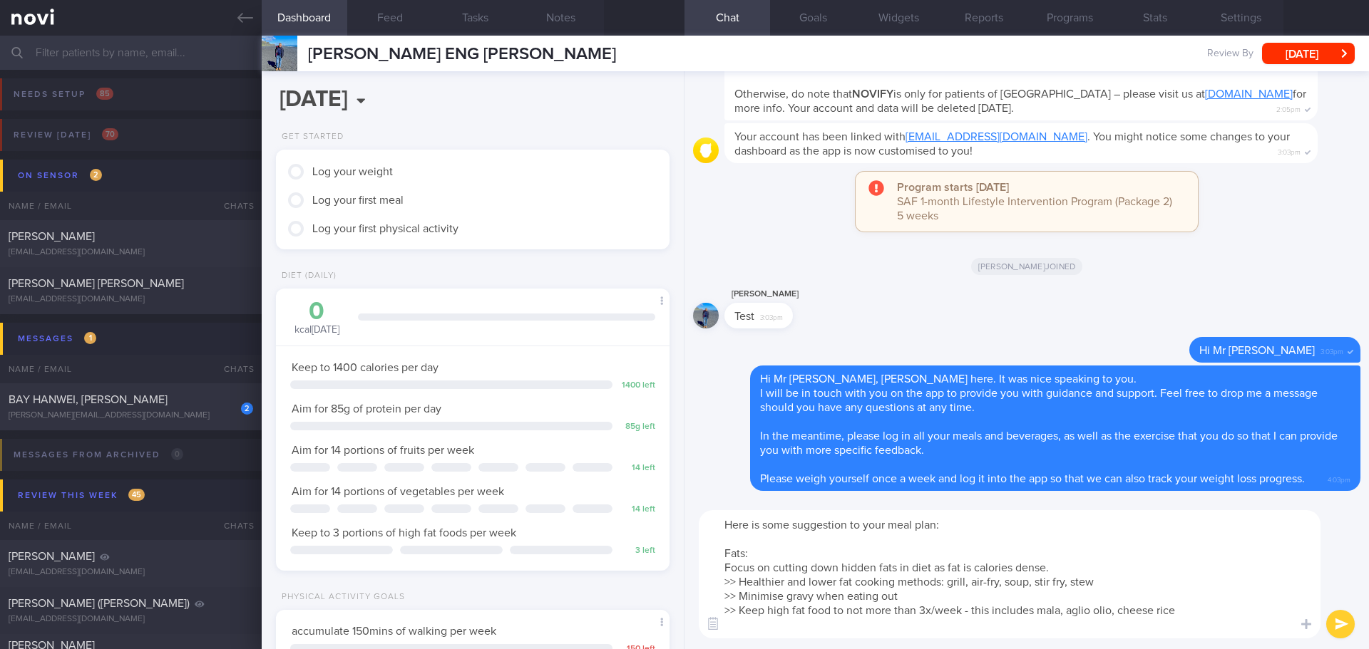
click at [1036, 613] on textarea "Here is some suggestion to your meal plan: Fats: Focus on cutting down hidden f…" at bounding box center [1010, 574] width 622 height 128
click at [833, 607] on textarea "Here is some suggestion to your meal plan: Fats: Focus on cutting down hidden f…" at bounding box center [1010, 574] width 622 height 128
click at [893, 625] on textarea "Here is some suggestion to your meal plan: Fats: Focus on cutting down hidden f…" at bounding box center [1010, 574] width 622 height 128
click at [932, 622] on textarea "Here is some suggestion to your meal plan: Fats: Focus on cutting down hidden f…" at bounding box center [1010, 574] width 622 height 128
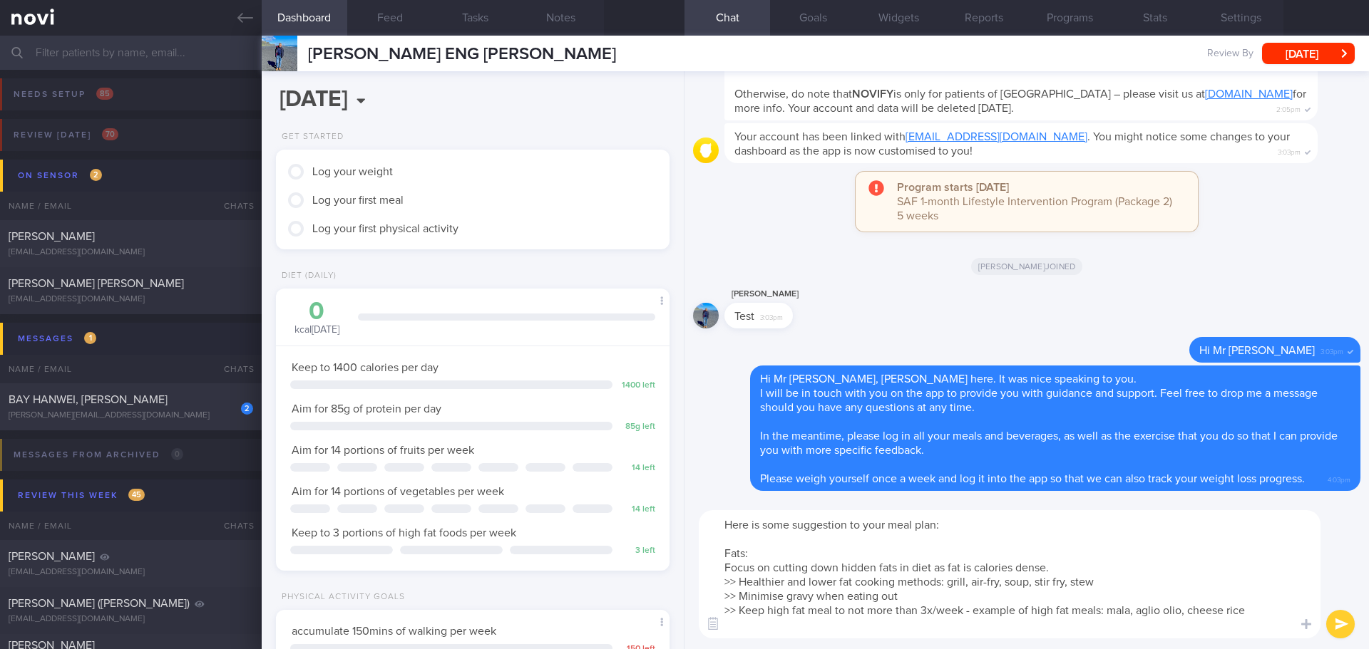
drag, startPoint x: 1012, startPoint y: 615, endPoint x: 1168, endPoint y: 606, distance: 157.1
click at [1014, 614] on textarea "Here is some suggestion to your meal plan: Fats: Focus on cutting down hidden f…" at bounding box center [1010, 574] width 622 height 128
click at [1251, 615] on textarea "Here is some suggestion to your meal plan: Fats: Focus on cutting down hidden f…" at bounding box center [1010, 574] width 622 height 128
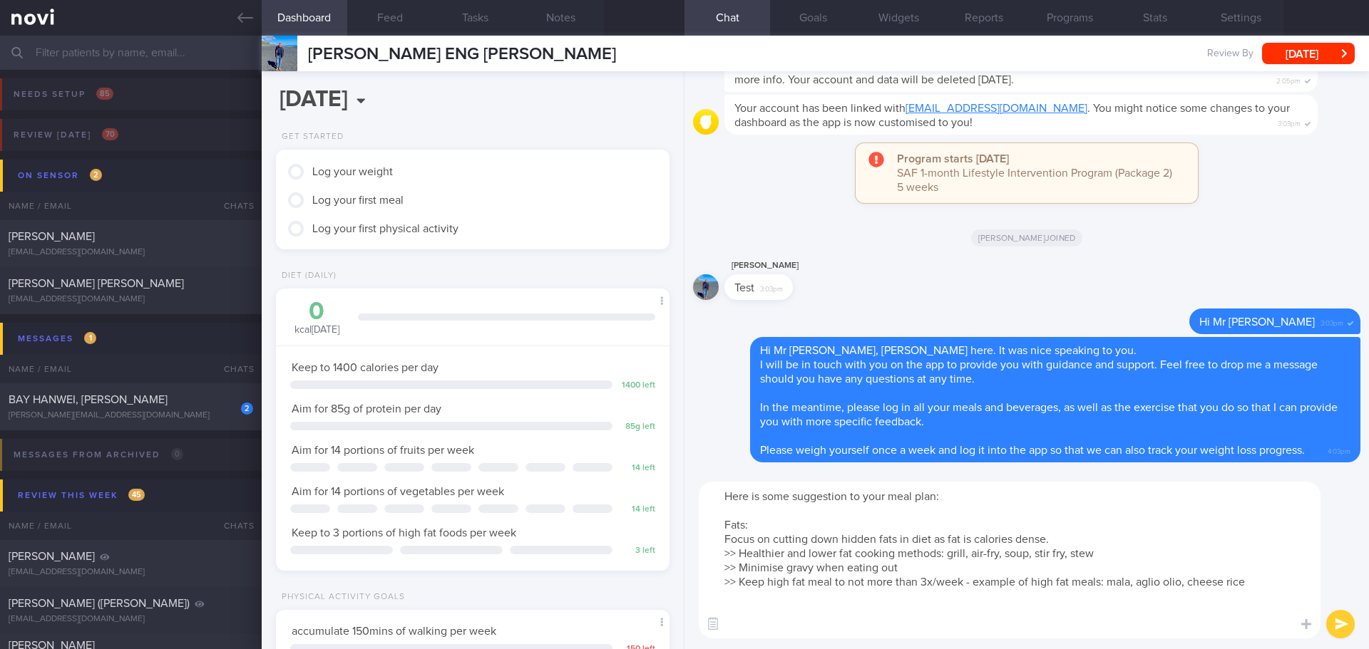
click at [883, 618] on textarea "Here is some suggestion to your meal plan: Fats: Focus on cutting down hidden f…" at bounding box center [1010, 560] width 622 height 157
paste textarea "How to eat healthy when eating out When ordering meals, look for words on menus…"
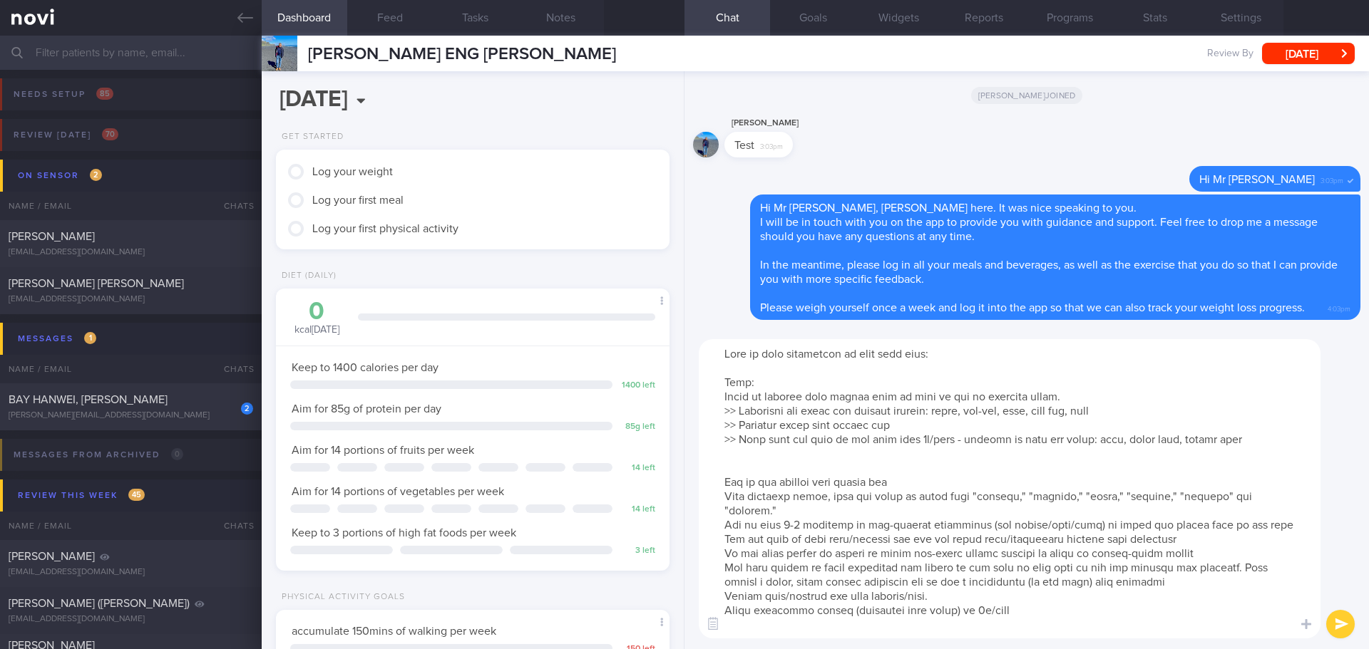
click at [722, 498] on textarea at bounding box center [1010, 488] width 622 height 299
drag, startPoint x: 722, startPoint y: 483, endPoint x: 906, endPoint y: 480, distance: 184.0
click at [906, 480] on textarea at bounding box center [1010, 488] width 622 height 299
click at [723, 494] on textarea at bounding box center [1010, 488] width 622 height 299
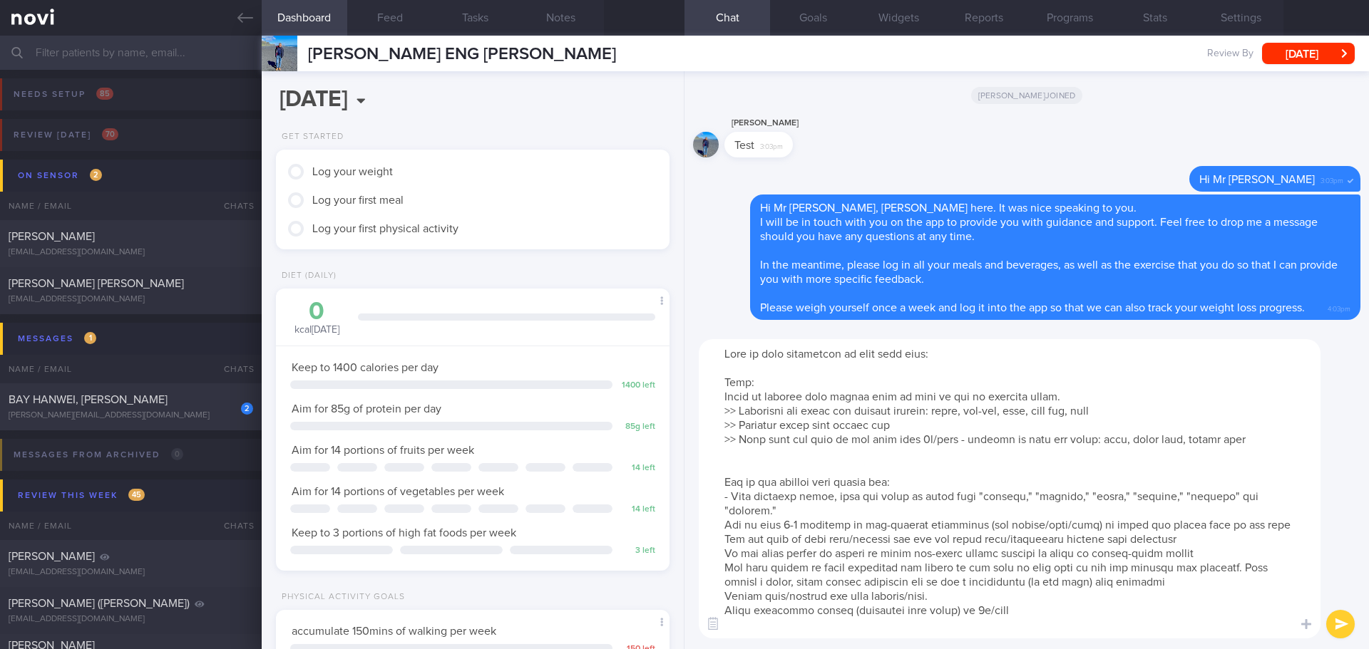
click at [725, 523] on textarea at bounding box center [1010, 488] width 622 height 299
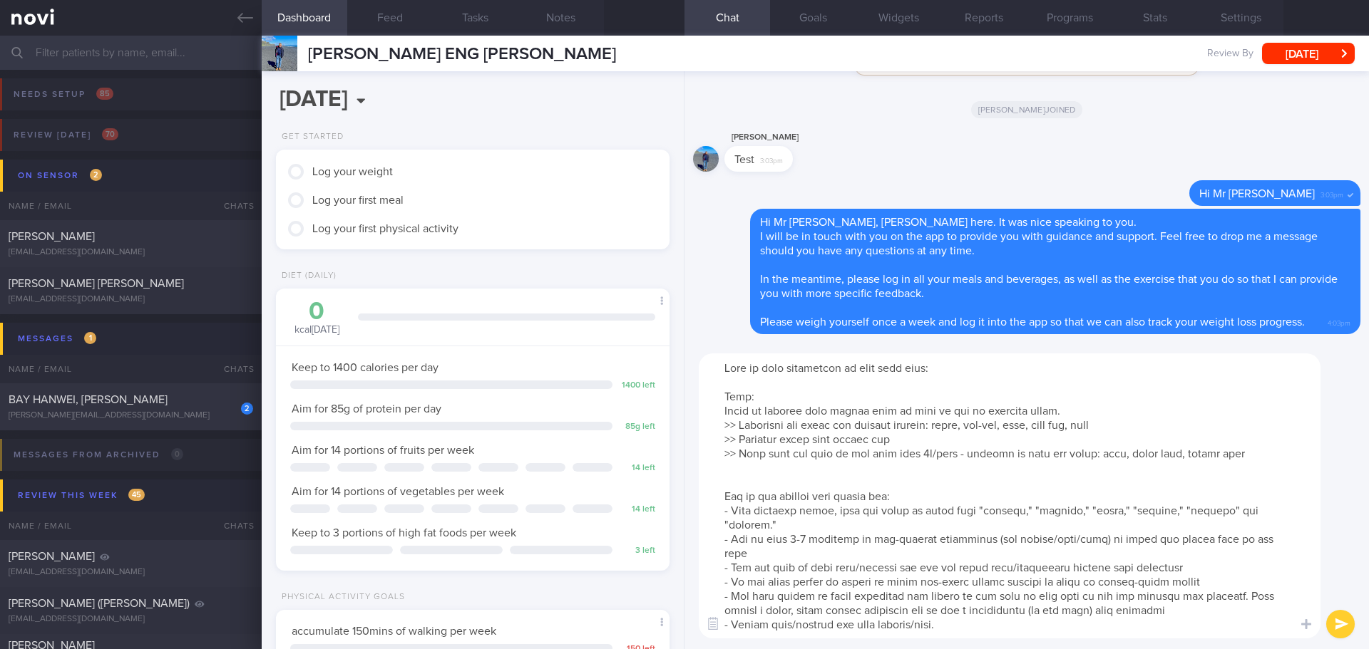
drag, startPoint x: 1019, startPoint y: 626, endPoint x: 724, endPoint y: 641, distance: 296.2
click at [724, 641] on div "​ ​" at bounding box center [1026, 496] width 684 height 307
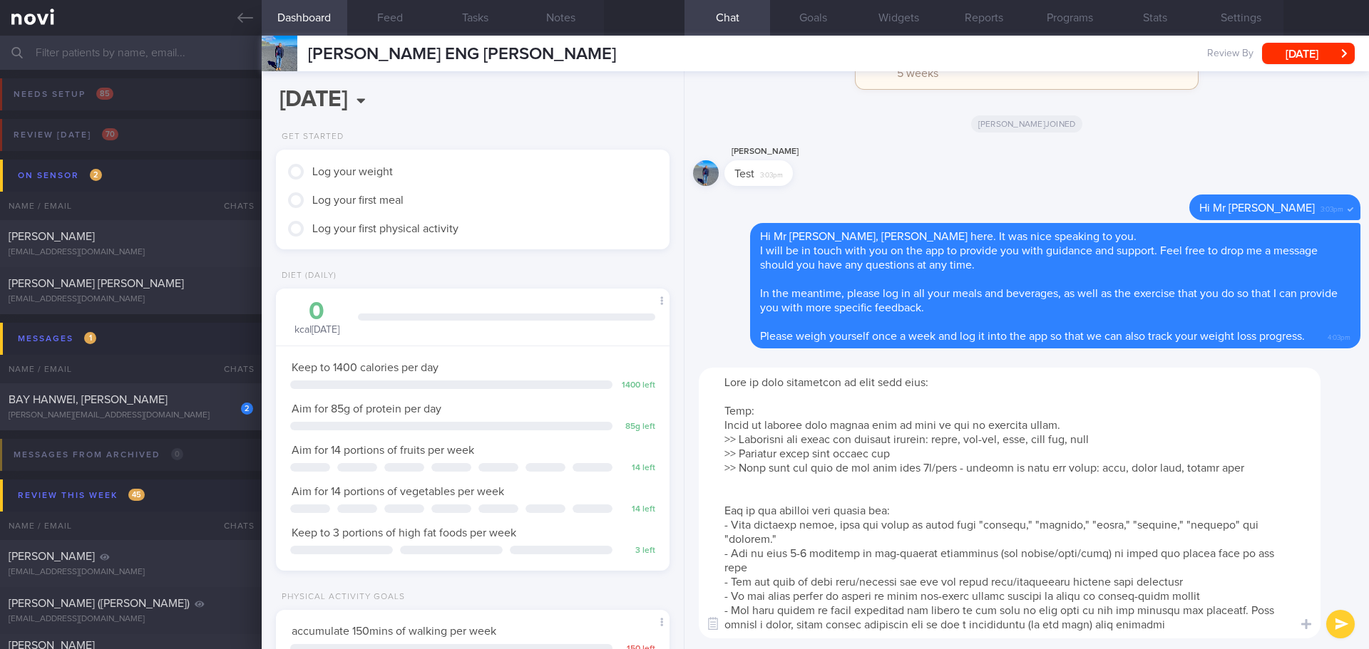
click at [793, 497] on textarea at bounding box center [1010, 503] width 622 height 271
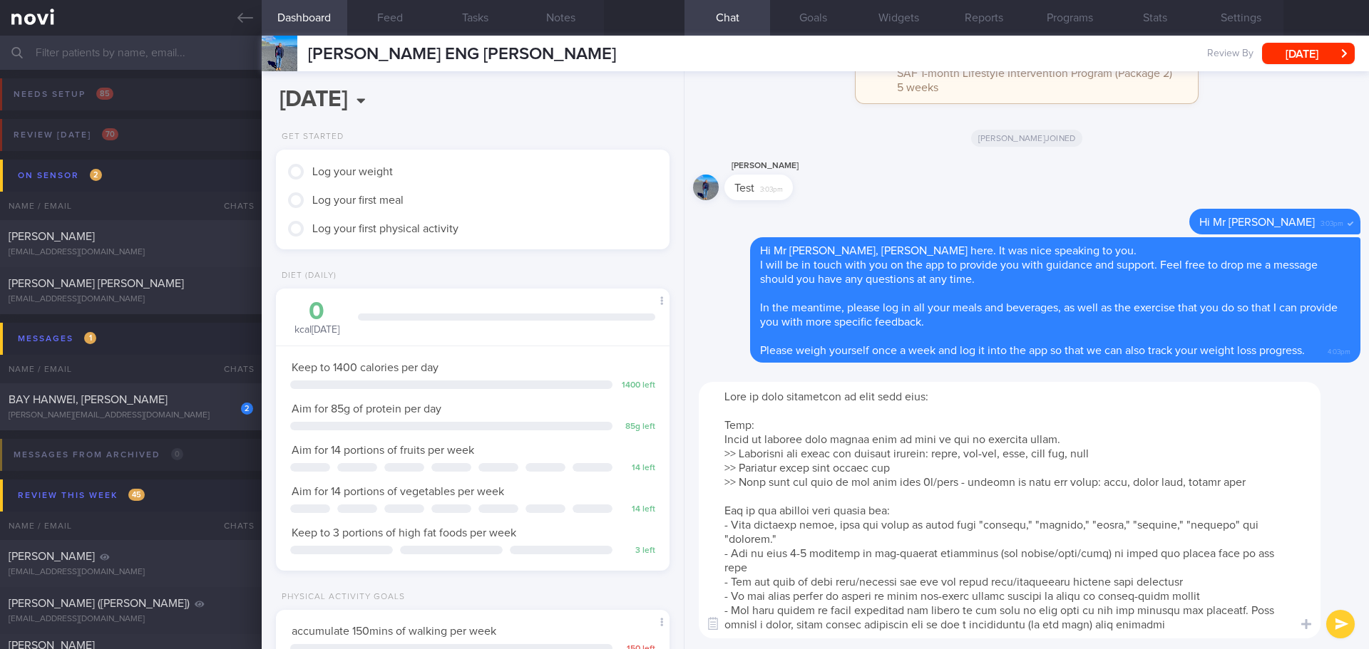
click at [980, 392] on textarea at bounding box center [1010, 510] width 622 height 257
drag, startPoint x: 750, startPoint y: 428, endPoint x: 714, endPoint y: 428, distance: 36.4
click at [714, 428] on textarea at bounding box center [1010, 510] width 622 height 257
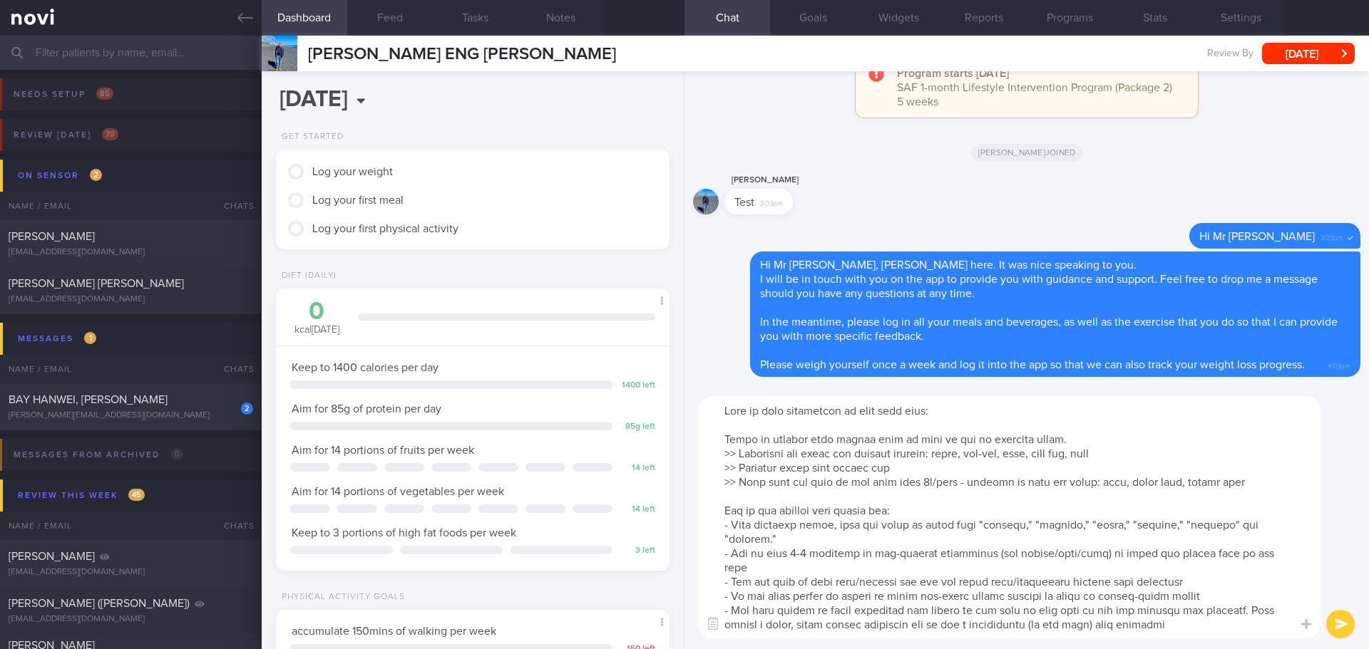
click at [1242, 482] on textarea at bounding box center [1010, 517] width 622 height 242
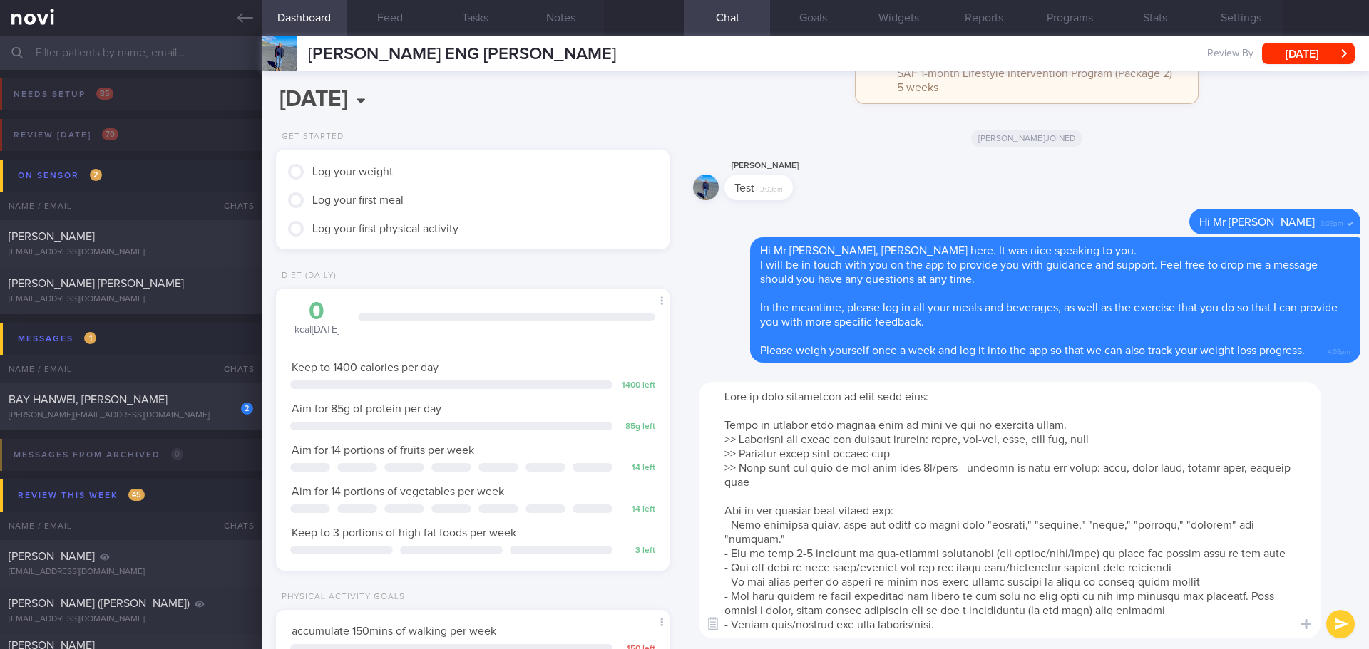
click at [903, 531] on textarea at bounding box center [1010, 510] width 622 height 257
click at [903, 538] on textarea at bounding box center [1010, 510] width 622 height 257
click at [935, 552] on textarea at bounding box center [1010, 510] width 622 height 257
click at [984, 560] on textarea at bounding box center [1010, 510] width 622 height 257
click at [1225, 575] on textarea at bounding box center [1010, 510] width 622 height 257
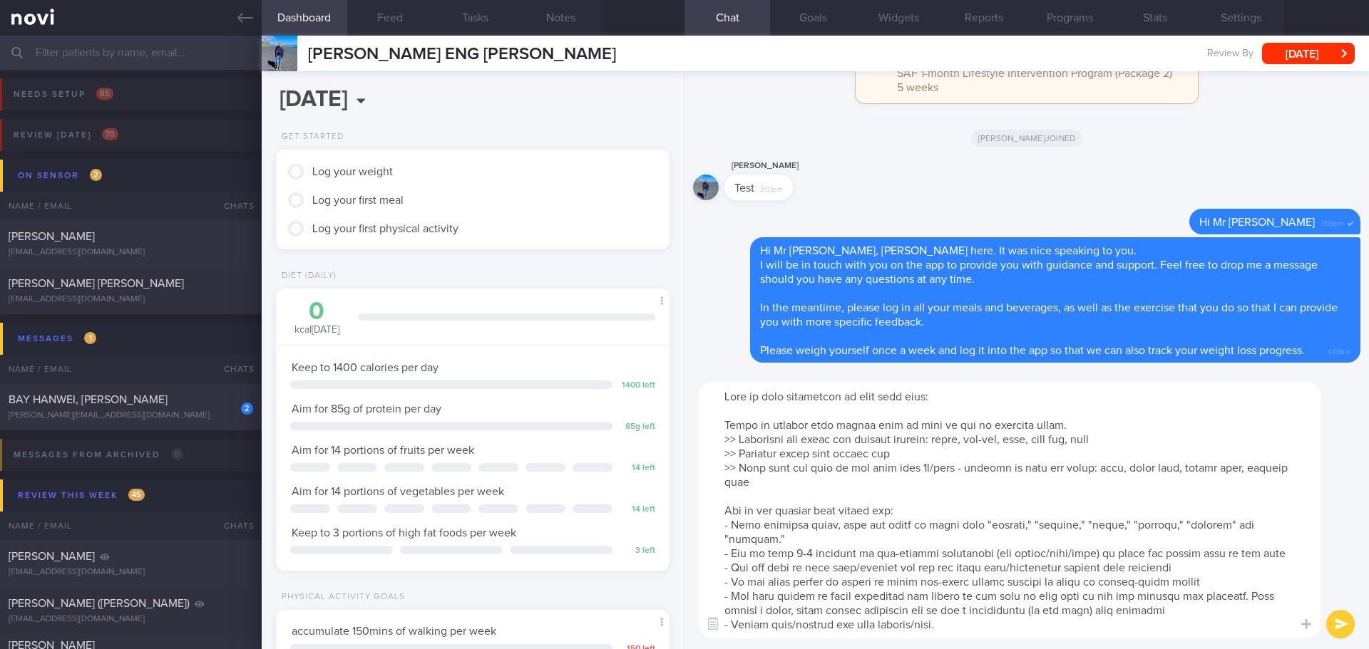
click at [1249, 594] on textarea at bounding box center [1010, 510] width 622 height 257
click at [1245, 619] on textarea at bounding box center [1010, 510] width 622 height 257
click at [1237, 626] on textarea at bounding box center [1010, 510] width 622 height 257
type textarea "Here is some suggestion to your meal plan: Focus on cutting down hidden fats in…"
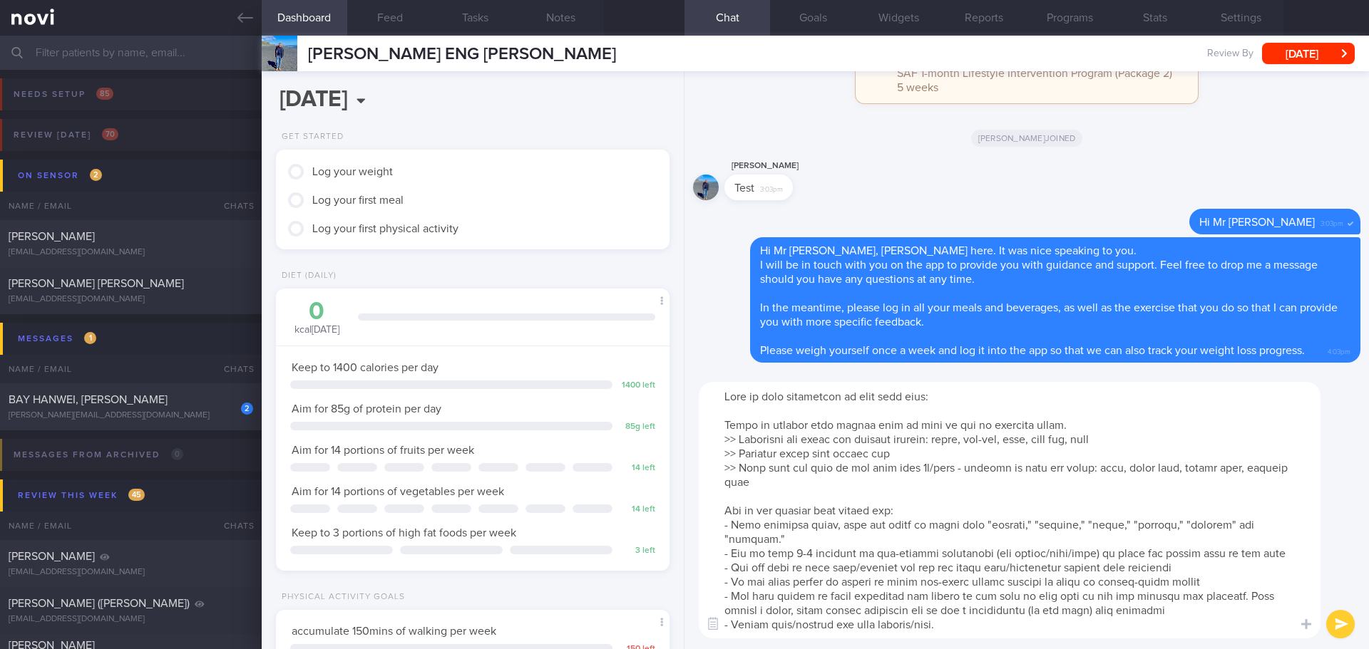
click at [1332, 622] on button "submit" at bounding box center [1340, 624] width 29 height 29
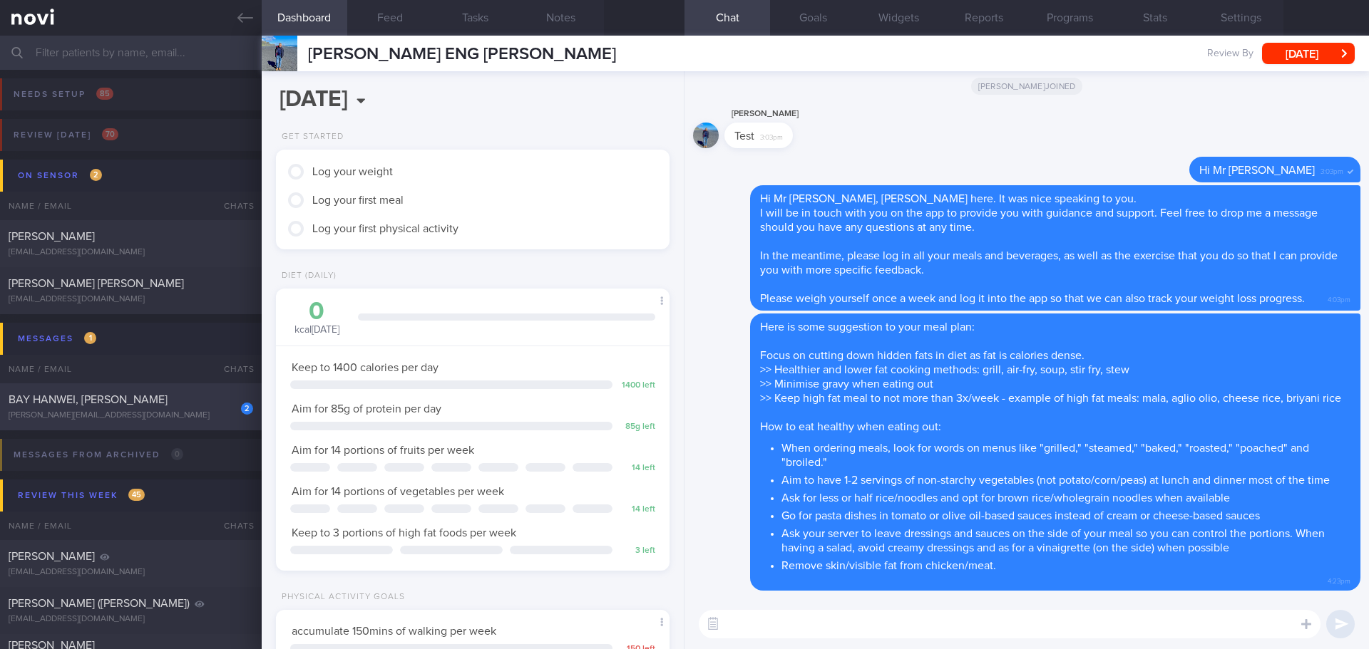
click at [143, 401] on div "BAY HANWEI, JASON" at bounding box center [129, 400] width 241 height 14
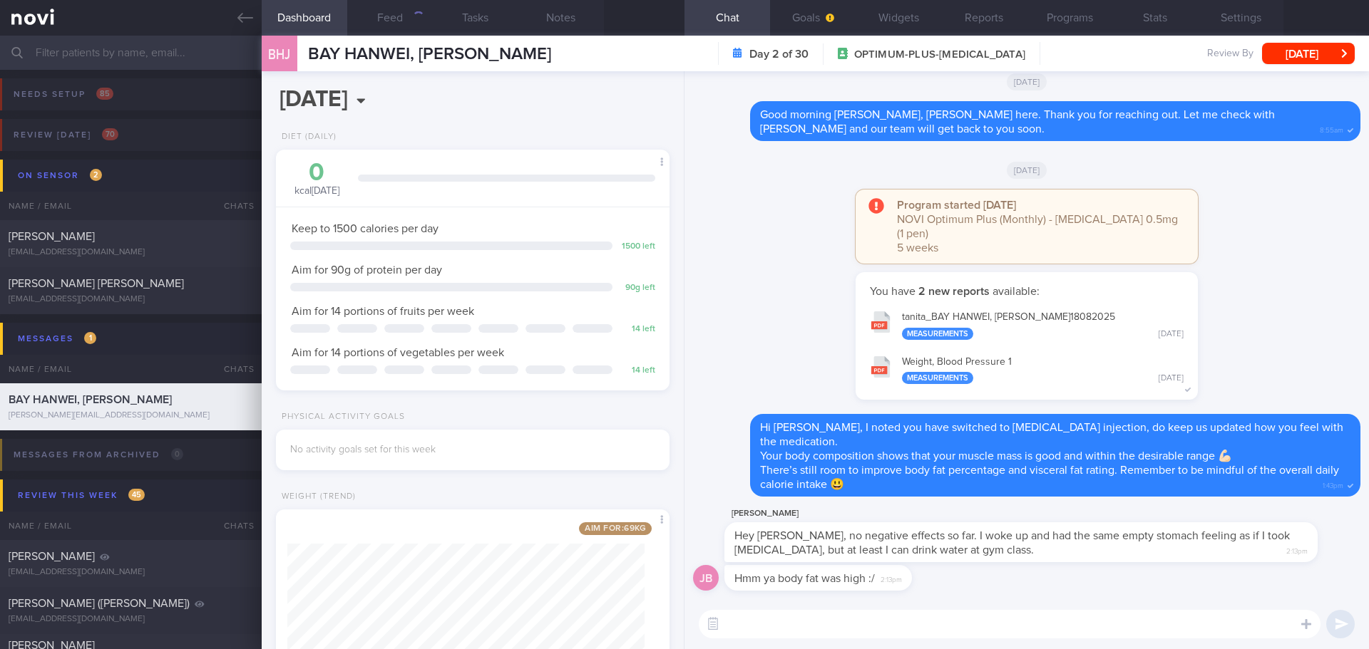
scroll to position [199, 358]
click at [971, 624] on textarea at bounding box center [1010, 624] width 622 height 29
type textarea "G"
click at [955, 622] on textarea at bounding box center [1010, 624] width 622 height 29
drag, startPoint x: 1003, startPoint y: 553, endPoint x: 1139, endPoint y: 557, distance: 136.2
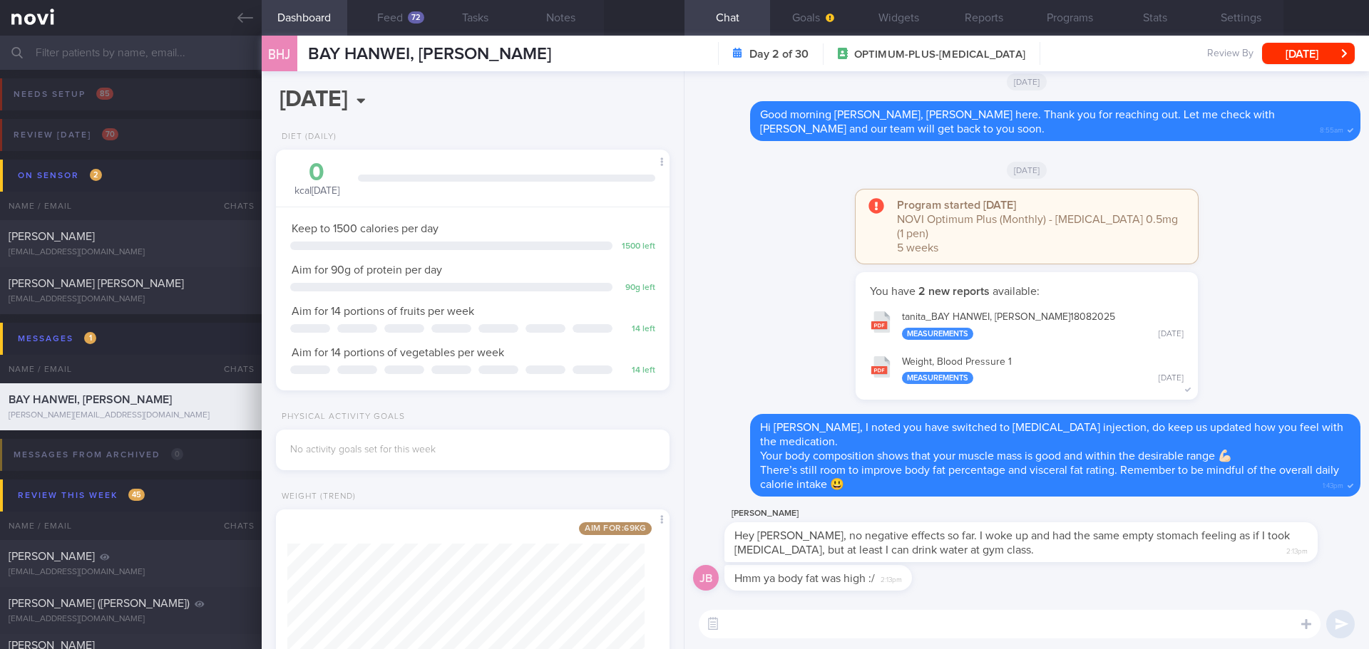
click at [1139, 557] on div "Hey Elizabeth, no negative effects so far. I woke up and had the same empty sto…" at bounding box center [1020, 543] width 593 height 40
drag, startPoint x: 1115, startPoint y: 554, endPoint x: 1268, endPoint y: 564, distance: 153.6
click at [1268, 563] on div "Jason Bay Hey Elizabeth, no negative effects so far. I woke up and had the same…" at bounding box center [1026, 535] width 667 height 60
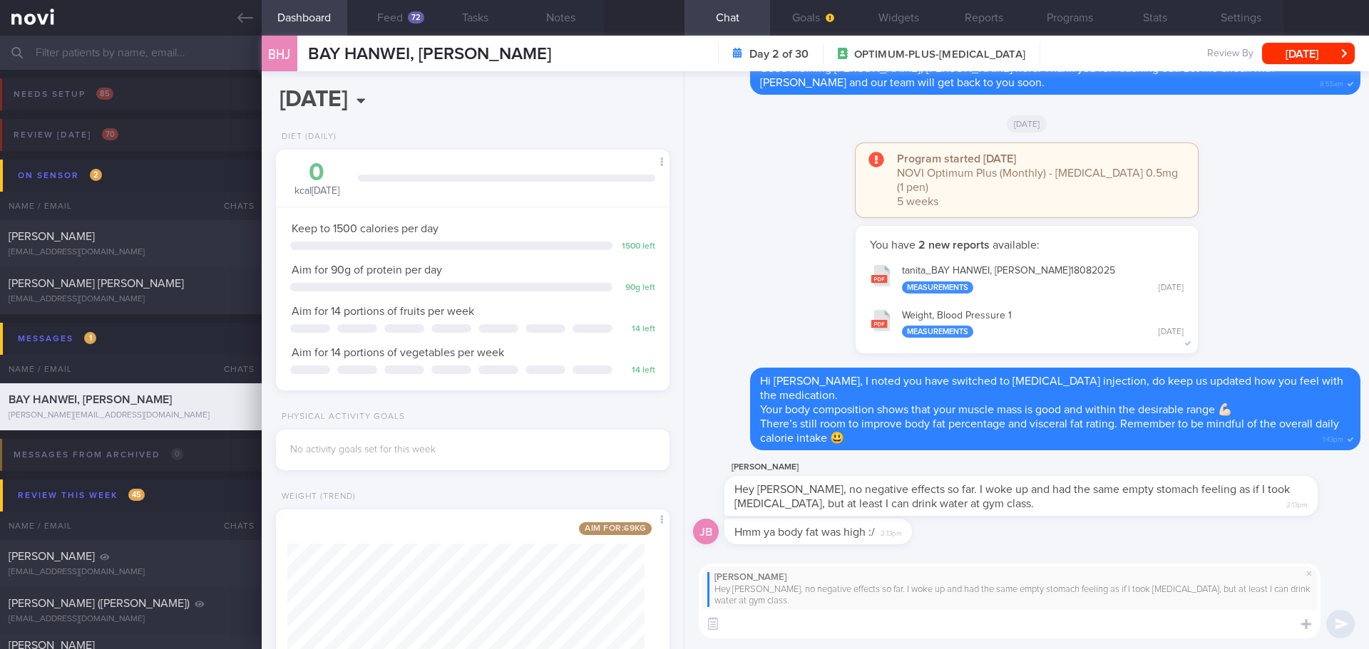
click at [1109, 625] on textarea at bounding box center [1010, 624] width 622 height 29
type textarea "F"
click at [841, 625] on textarea "Glad to know that now you get to hydrate yourself better during gym class." at bounding box center [1010, 624] width 622 height 29
click at [1100, 627] on textarea "Glad to know that you get to hydrate yourself better during gym class." at bounding box center [1010, 624] width 622 height 29
drag, startPoint x: 1101, startPoint y: 627, endPoint x: 702, endPoint y: 634, distance: 398.6
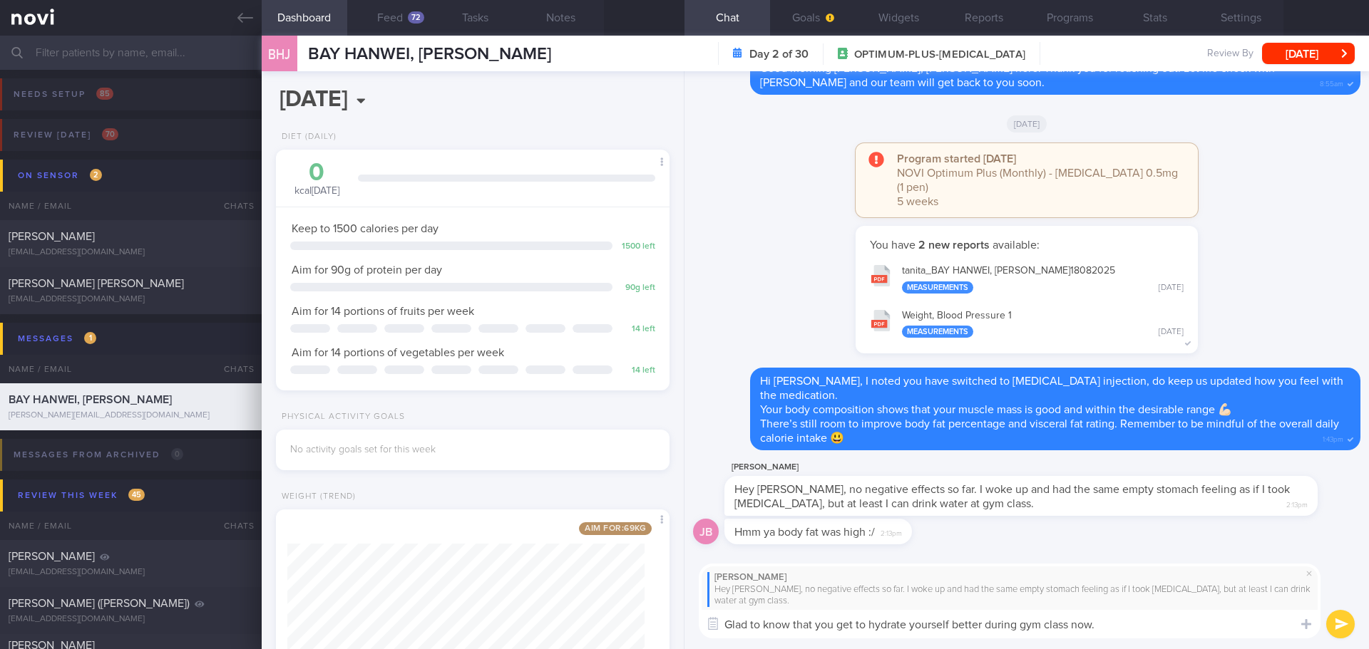
click at [702, 634] on textarea "Glad to know that you get to hydrate yourself better during gym class now." at bounding box center [1010, 624] width 622 height 29
drag, startPoint x: 961, startPoint y: 622, endPoint x: 923, endPoint y: 625, distance: 38.6
click at [959, 624] on textarea "Glad to know that you get to hydrate yourself better during gym class now." at bounding box center [1010, 624] width 622 height 29
click at [849, 627] on textarea "Glad to know that you get to hydrate yourself better during gym class now." at bounding box center [1010, 624] width 622 height 29
drag, startPoint x: 841, startPoint y: 624, endPoint x: 869, endPoint y: 625, distance: 28.6
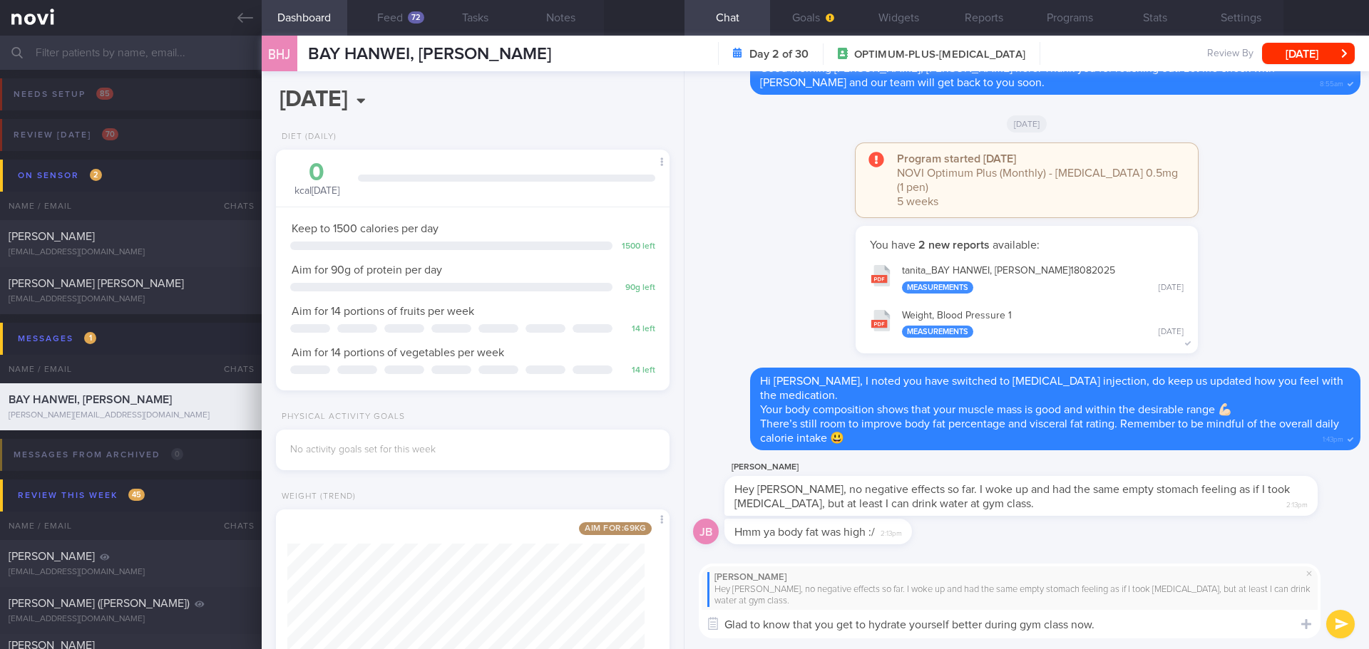
click at [869, 625] on textarea "Glad to know that you get to hydrate yourself better during gym class now." at bounding box center [1010, 624] width 622 height 29
click at [1175, 620] on textarea "Glad to know that you are able to hydrate yourself better during gym class now." at bounding box center [1010, 624] width 622 height 29
click at [1173, 630] on textarea "Glad to know that you are able to hydrate yourself better during gym class now." at bounding box center [1010, 624] width 622 height 29
type textarea "Glad to know that you are able to hydrate yourself better during gym class now."
click at [1332, 633] on button "submit" at bounding box center [1340, 624] width 29 height 29
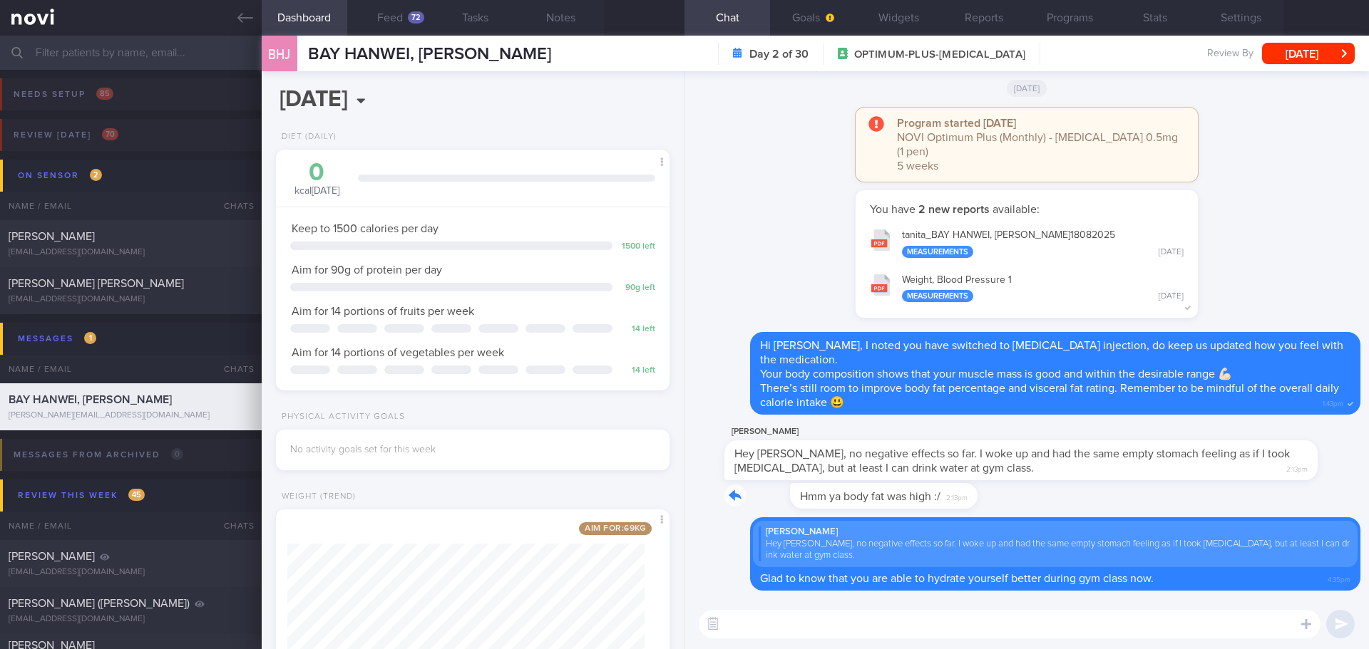
drag, startPoint x: 906, startPoint y: 498, endPoint x: 1064, endPoint y: 498, distance: 157.6
click at [1064, 498] on div "JB Hmm ya body fat was high :/ 2:13pm" at bounding box center [1026, 500] width 667 height 34
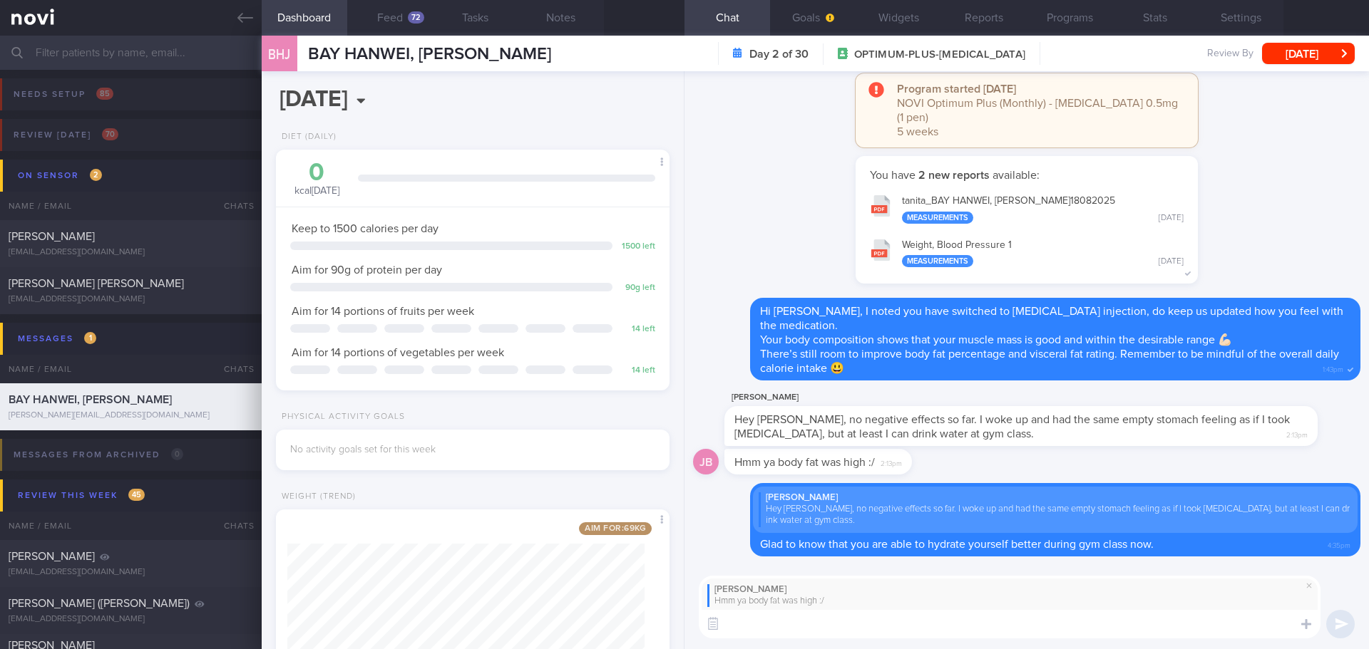
click at [987, 620] on textarea at bounding box center [1010, 624] width 622 height 29
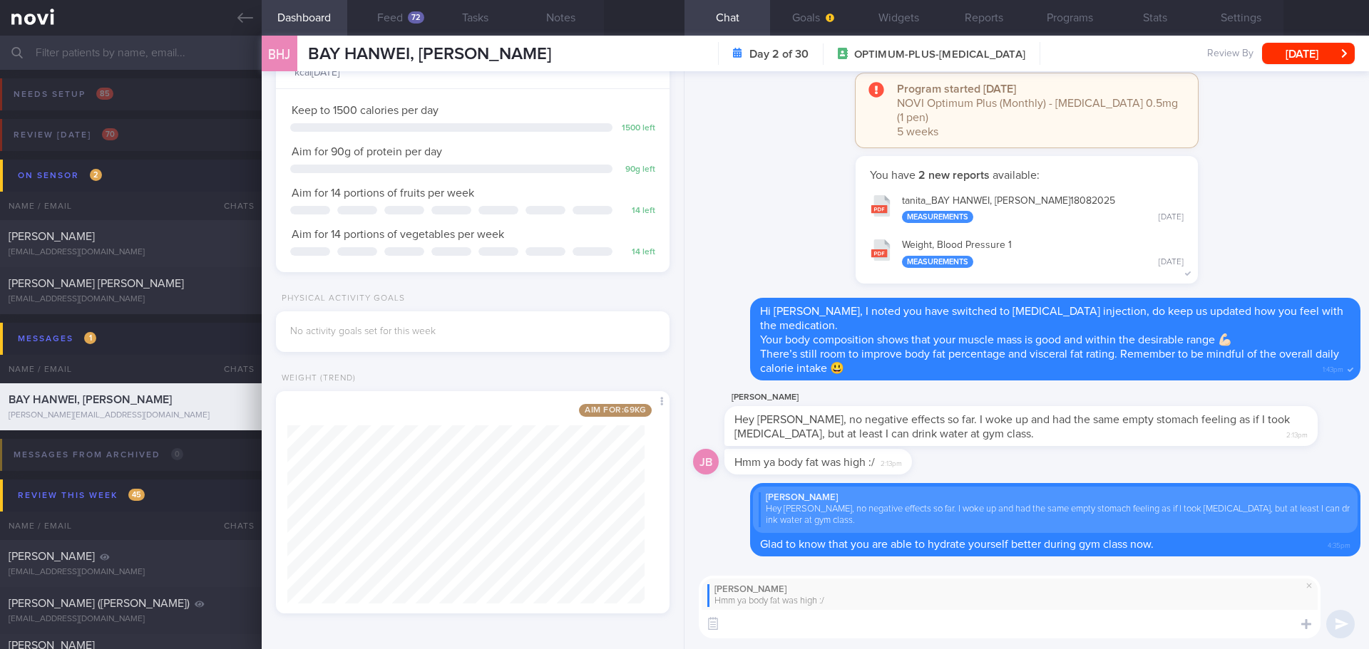
scroll to position [0, 0]
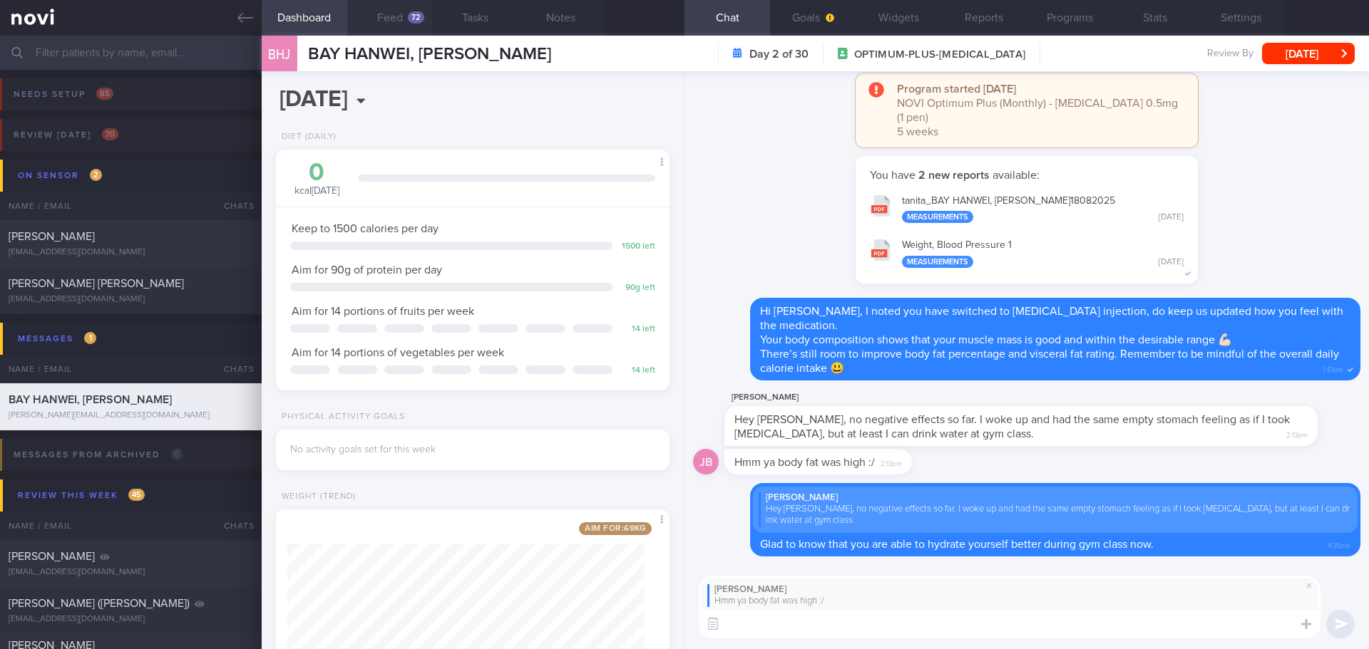
click at [394, 9] on button "Feed 72" at bounding box center [390, 18] width 86 height 36
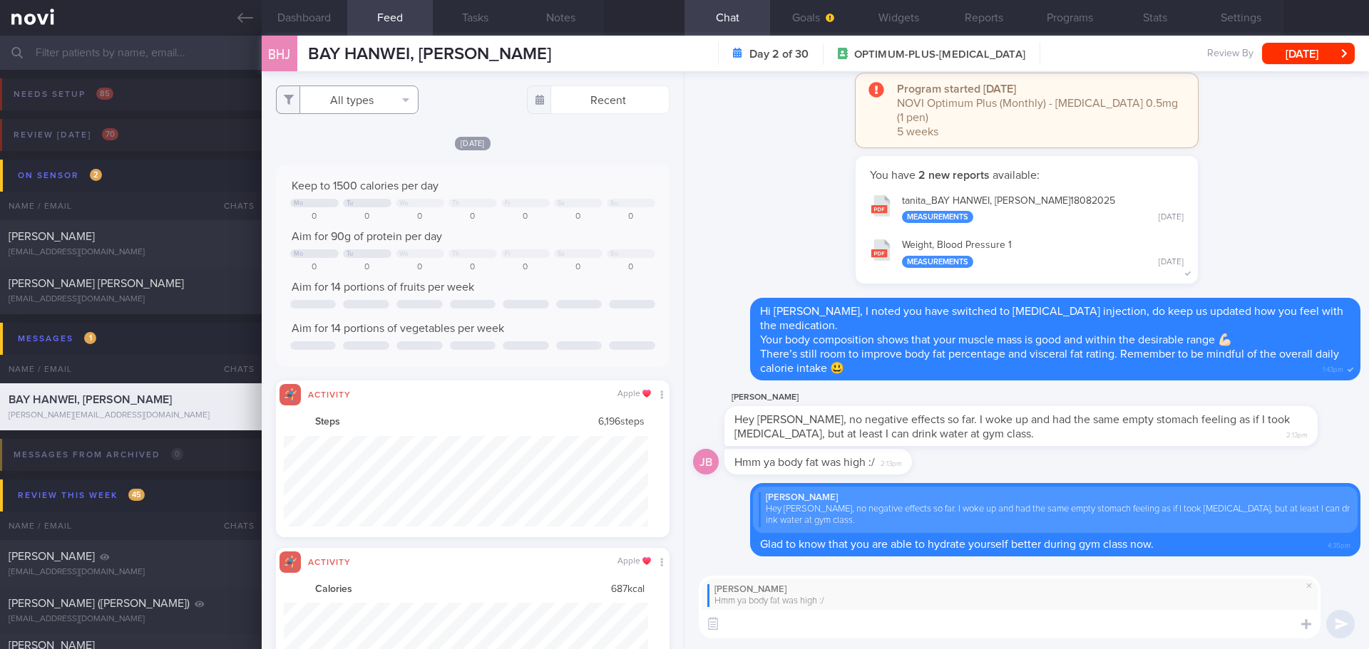
click at [390, 104] on button "All types" at bounding box center [347, 100] width 143 height 29
click at [372, 145] on button "Activity" at bounding box center [347, 148] width 141 height 21
checkbox input "false"
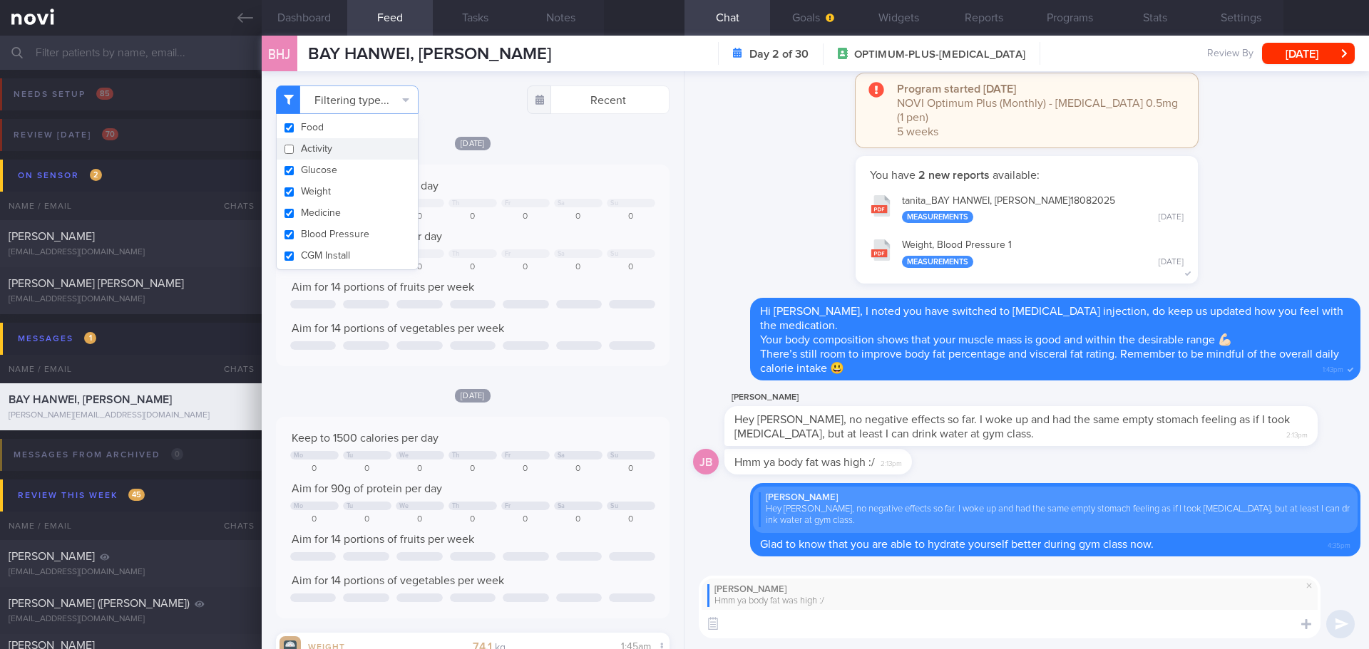
scroll to position [199, 358]
click at [526, 399] on div "[DATE]" at bounding box center [473, 395] width 394 height 15
click at [796, 626] on textarea at bounding box center [1010, 624] width 622 height 29
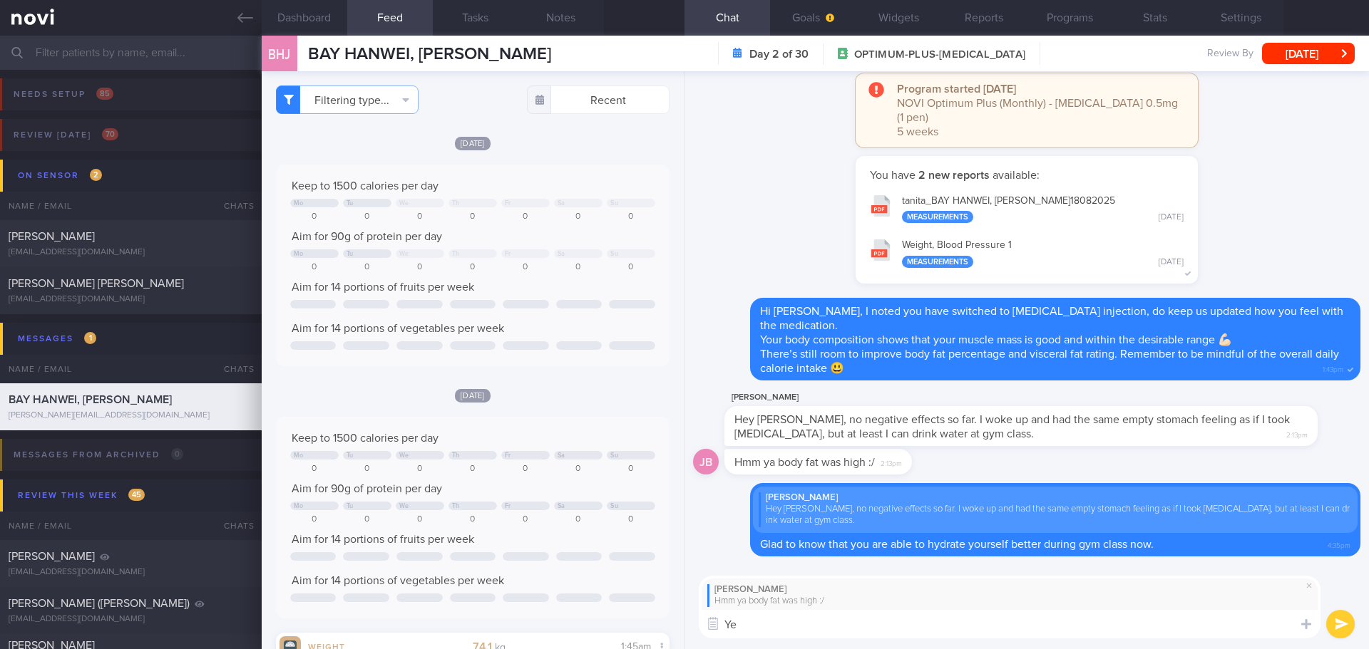
type textarea "Y"
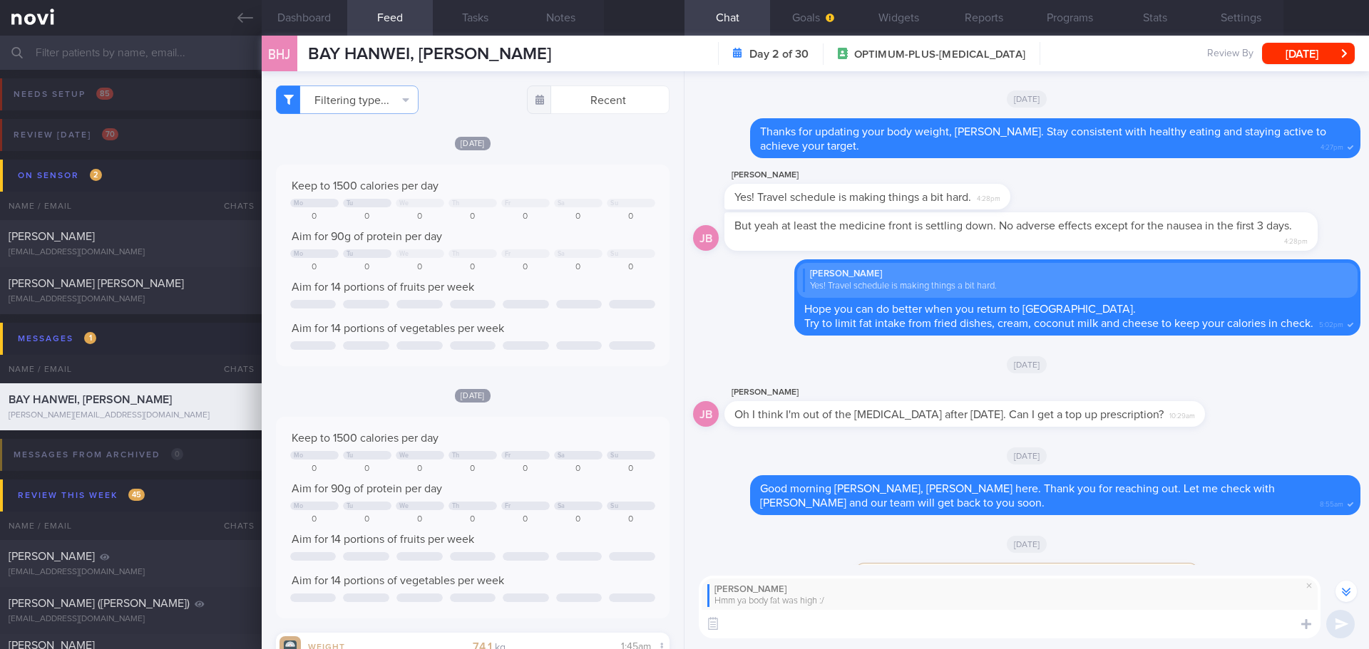
scroll to position [-499, 0]
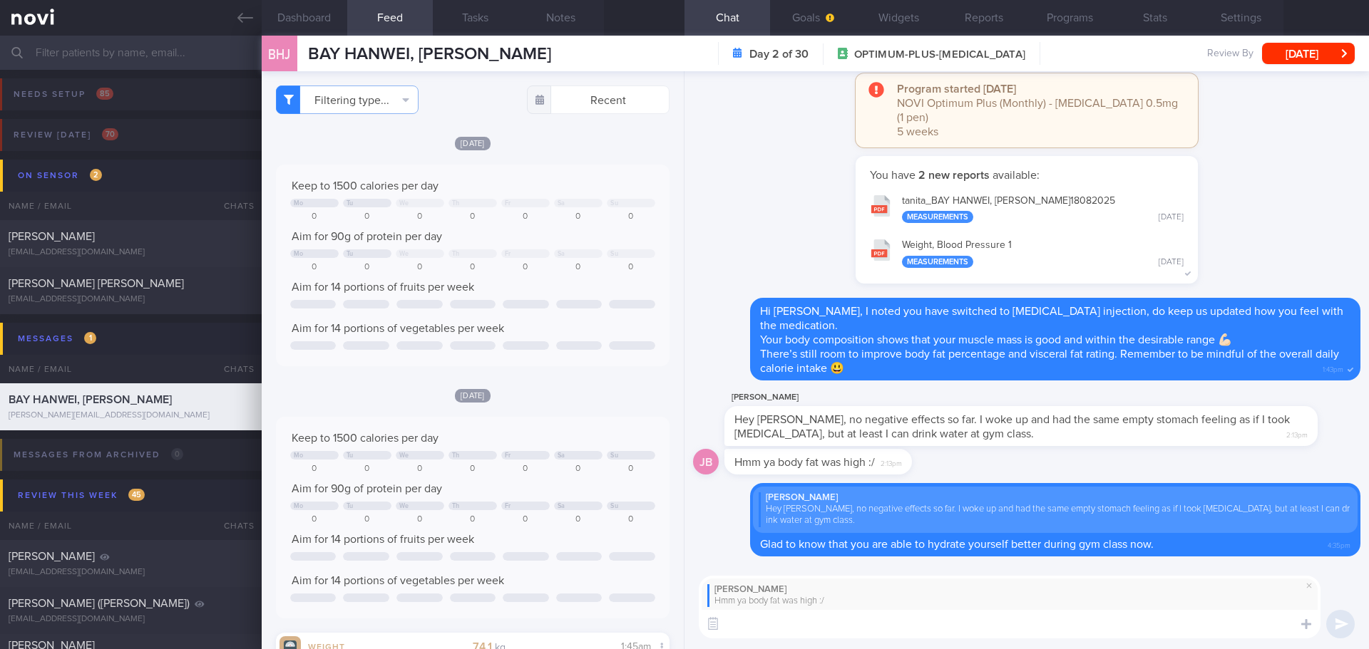
click at [829, 615] on textarea at bounding box center [1010, 624] width 622 height 29
click at [831, 615] on textarea at bounding box center [1010, 624] width 622 height 29
click at [1310, 581] on span at bounding box center [1308, 585] width 17 height 17
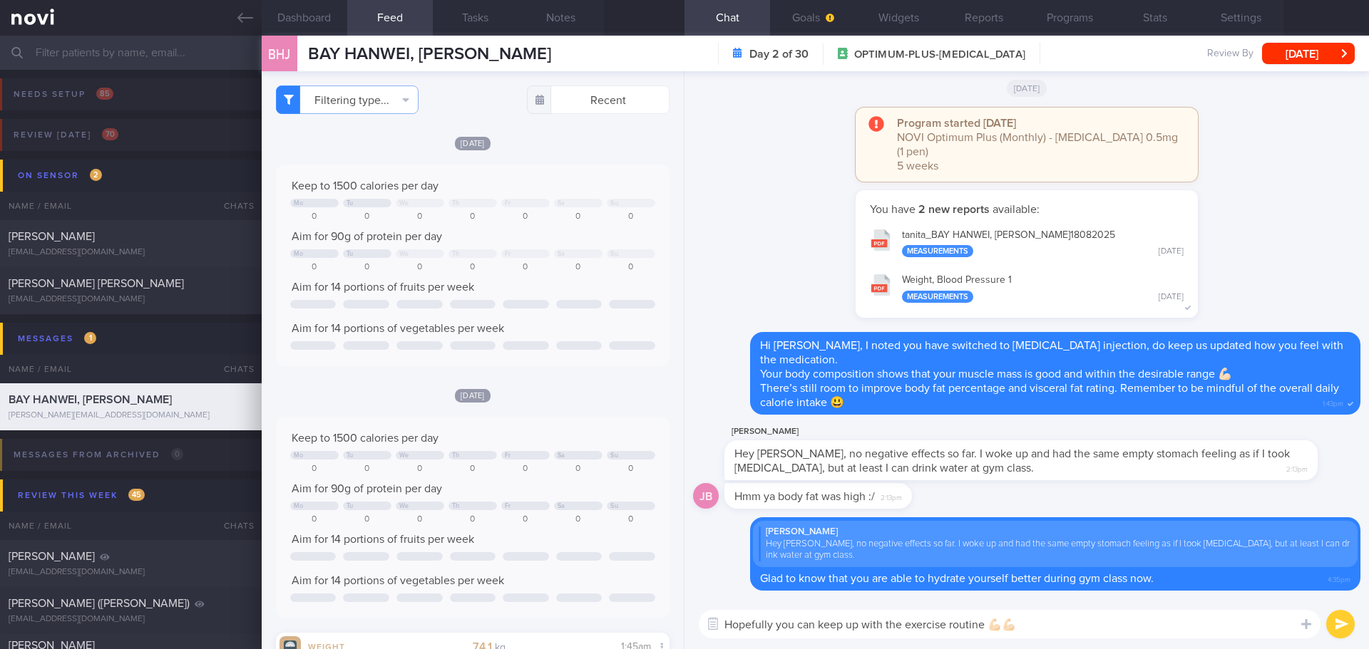
click at [1199, 621] on textarea "Hopefully you can keep up with the exercise routine 💪🏻💪🏻" at bounding box center [1010, 624] width 622 height 29
click at [1189, 639] on div "Hopefully you can keep up with the exercise routine 💪🏻💪🏻 Hopefully you can keep…" at bounding box center [1026, 625] width 684 height 50
click at [1192, 620] on textarea "Hopefully you can keep up with the exercise routine 💪🏻💪🏻" at bounding box center [1010, 624] width 622 height 29
drag, startPoint x: 900, startPoint y: 508, endPoint x: 1037, endPoint y: 505, distance: 136.2
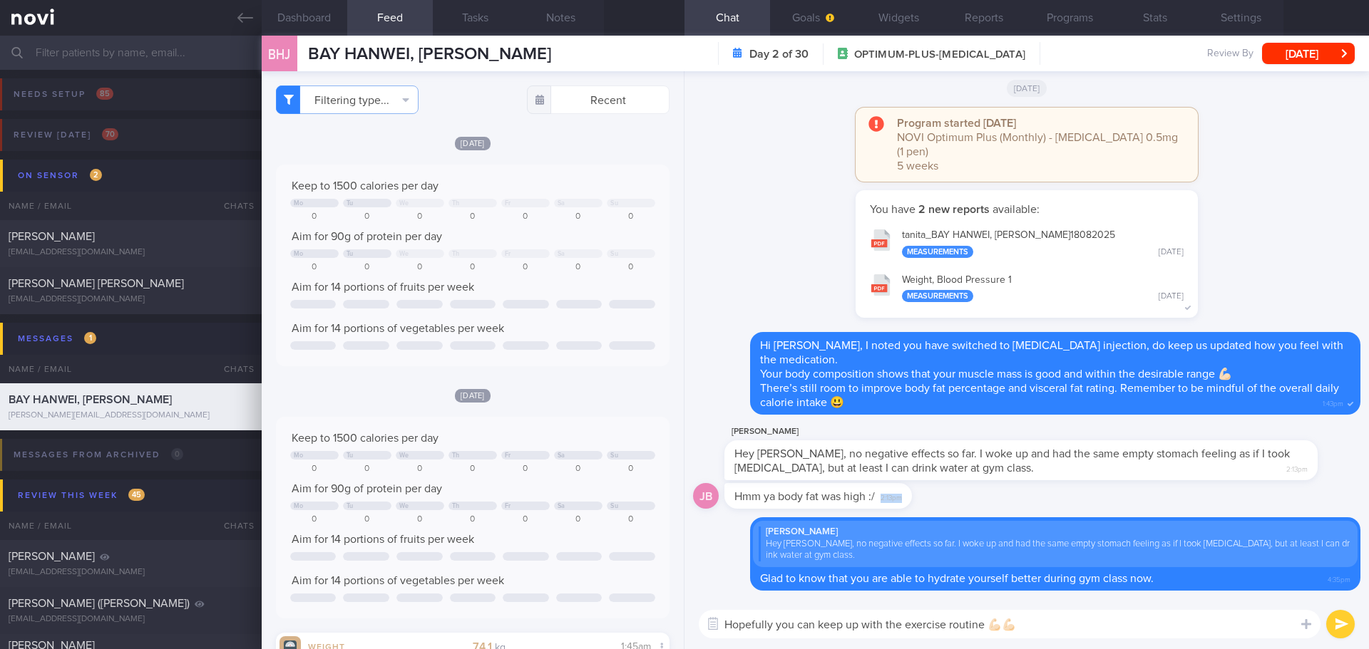
click at [1037, 505] on div "JB Hmm ya body fat was high :/ 2:13pm" at bounding box center [1026, 500] width 667 height 34
click at [960, 505] on div "JB Hmm ya body fat was high :/ 2:13pm" at bounding box center [1026, 500] width 667 height 34
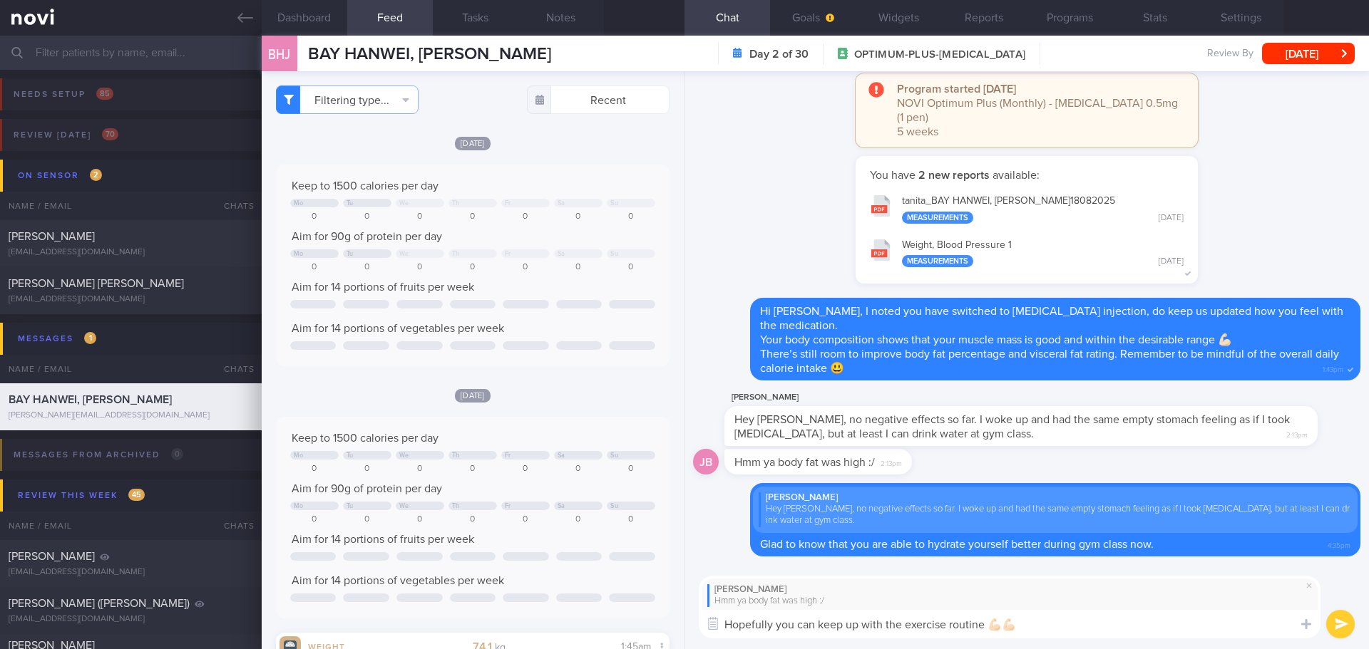
click at [890, 630] on textarea "Hopefully you can keep up with the exercise routine 💪🏻💪🏻" at bounding box center [1010, 624] width 622 height 29
click at [725, 622] on button "button" at bounding box center [713, 625] width 26 height 26
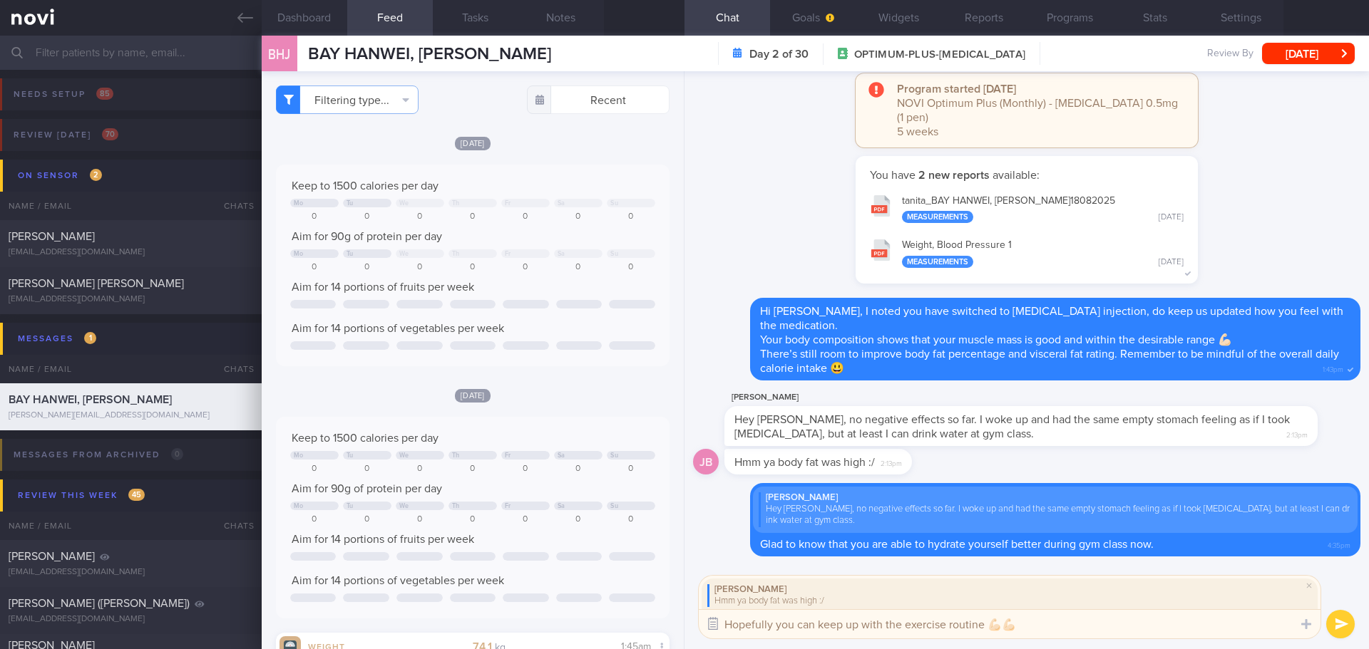
drag, startPoint x: 705, startPoint y: 627, endPoint x: 719, endPoint y: 624, distance: 14.5
click at [707, 625] on button "button" at bounding box center [713, 625] width 26 height 26
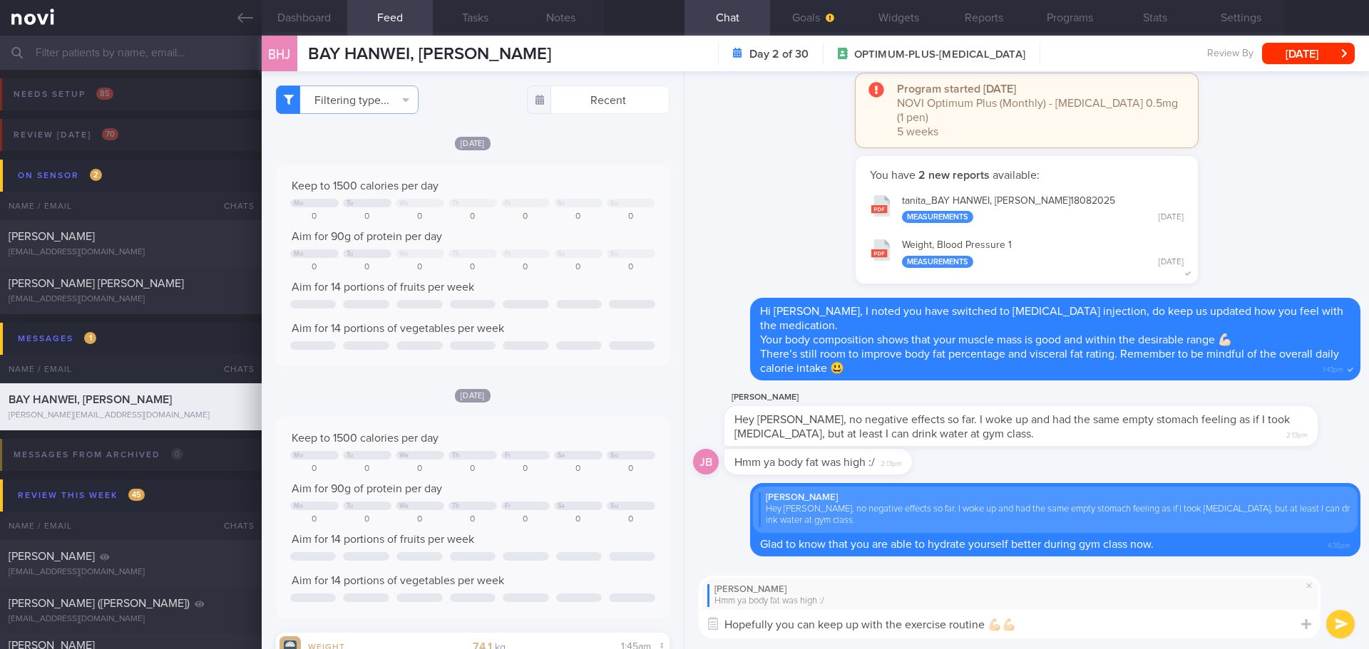
click at [726, 625] on textarea "Hopefully you can keep up with the exercise routine 💪🏻💪🏻" at bounding box center [1010, 624] width 622 height 29
click at [1181, 620] on textarea "No worries.. hopefully you can keep up with the exercise routine 💪🏻💪🏻" at bounding box center [1010, 624] width 622 height 29
click at [947, 629] on textarea "No worries.. hopefully you can keep up with the exercise routine 💪🏻💪🏻" at bounding box center [1010, 624] width 622 height 29
click at [1136, 619] on textarea "No worries.. hopefully you can keep up with the exercise routine 💪🏻💪🏻" at bounding box center [1010, 624] width 622 height 29
click at [1186, 619] on textarea "No worries.. hopefully you can keep up with the exercise routine 💪🏻💪🏻" at bounding box center [1010, 624] width 622 height 29
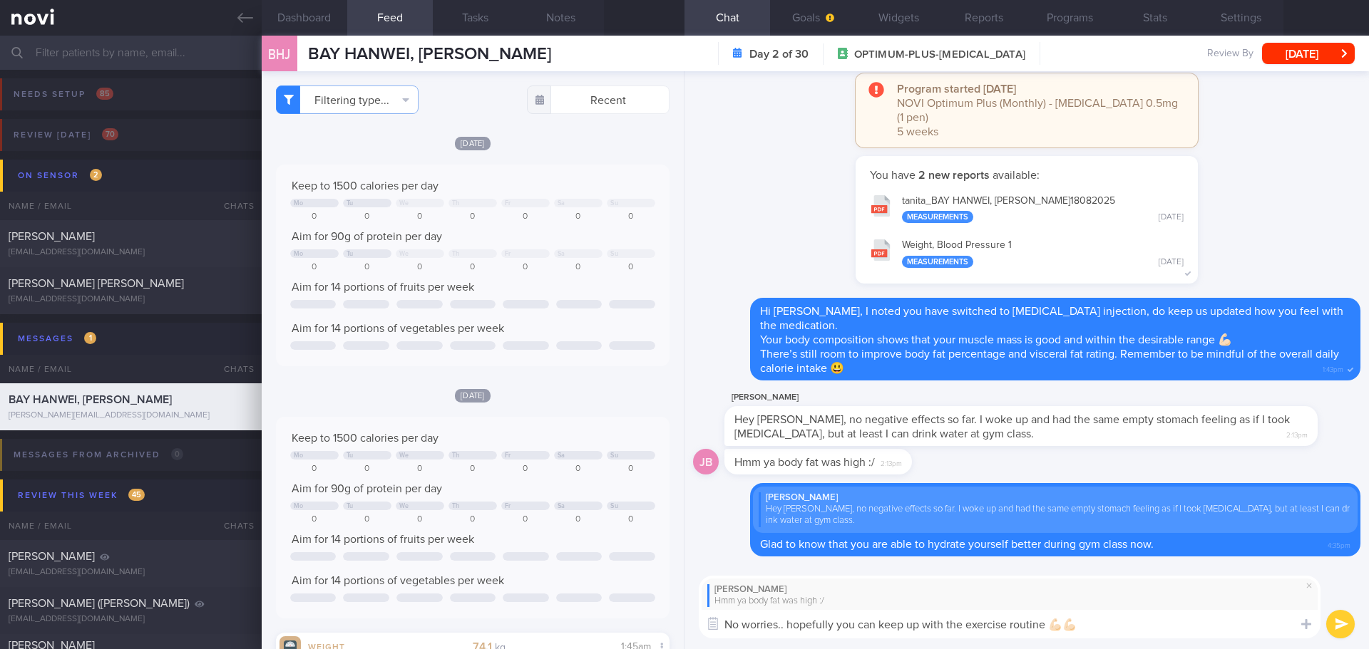
type textarea "No worries.. hopefully you can keep up with the exercise routine 💪🏻💪🏻"
click at [1345, 620] on button "submit" at bounding box center [1340, 624] width 29 height 29
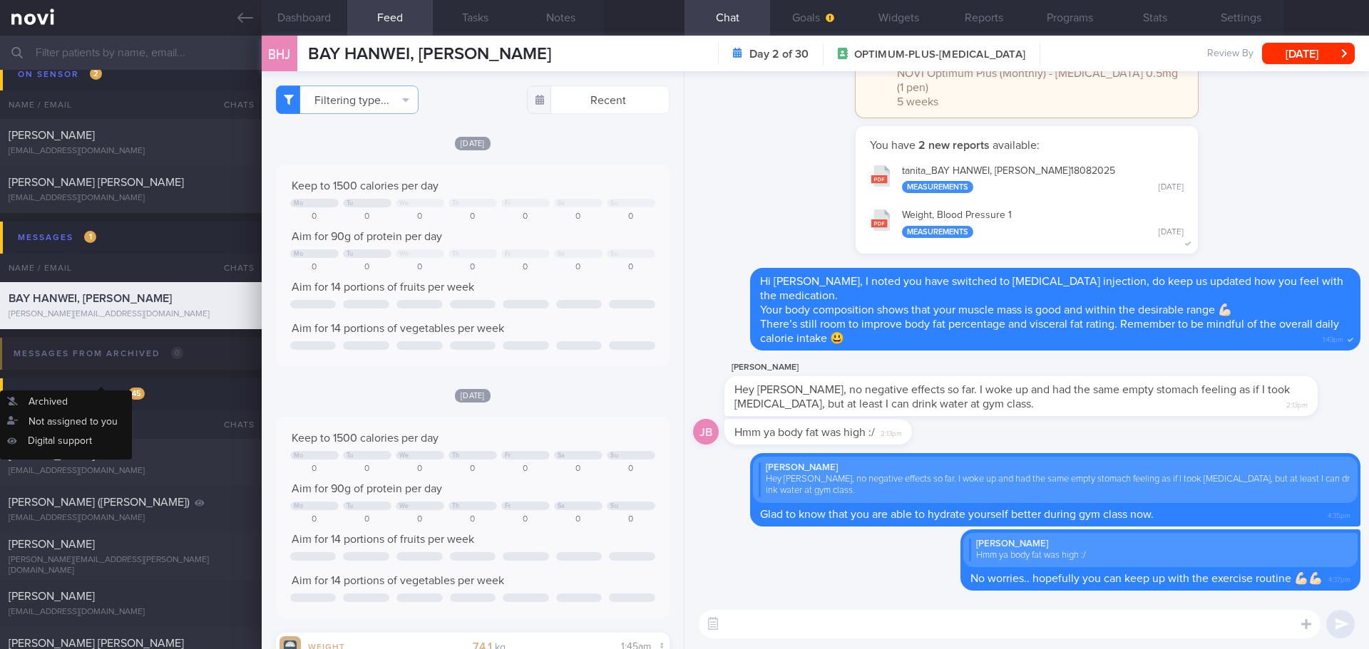
scroll to position [0, 0]
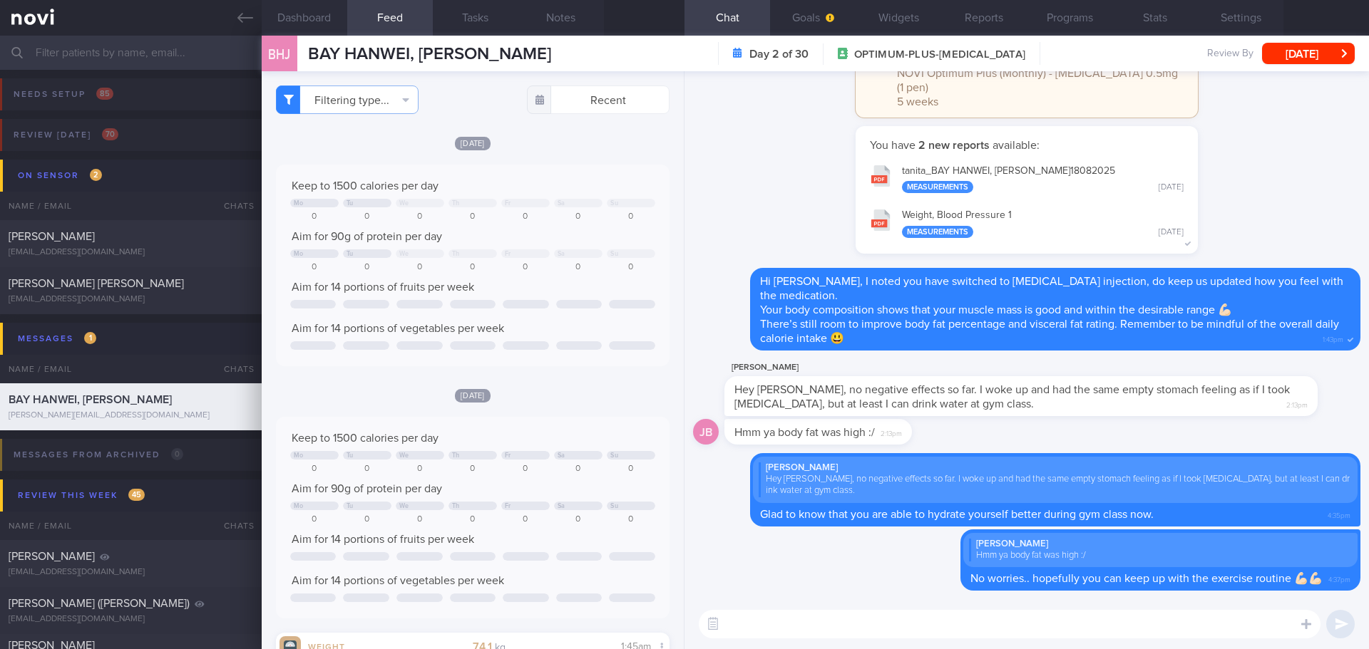
click at [165, 51] on input "text" at bounding box center [684, 53] width 1369 height 34
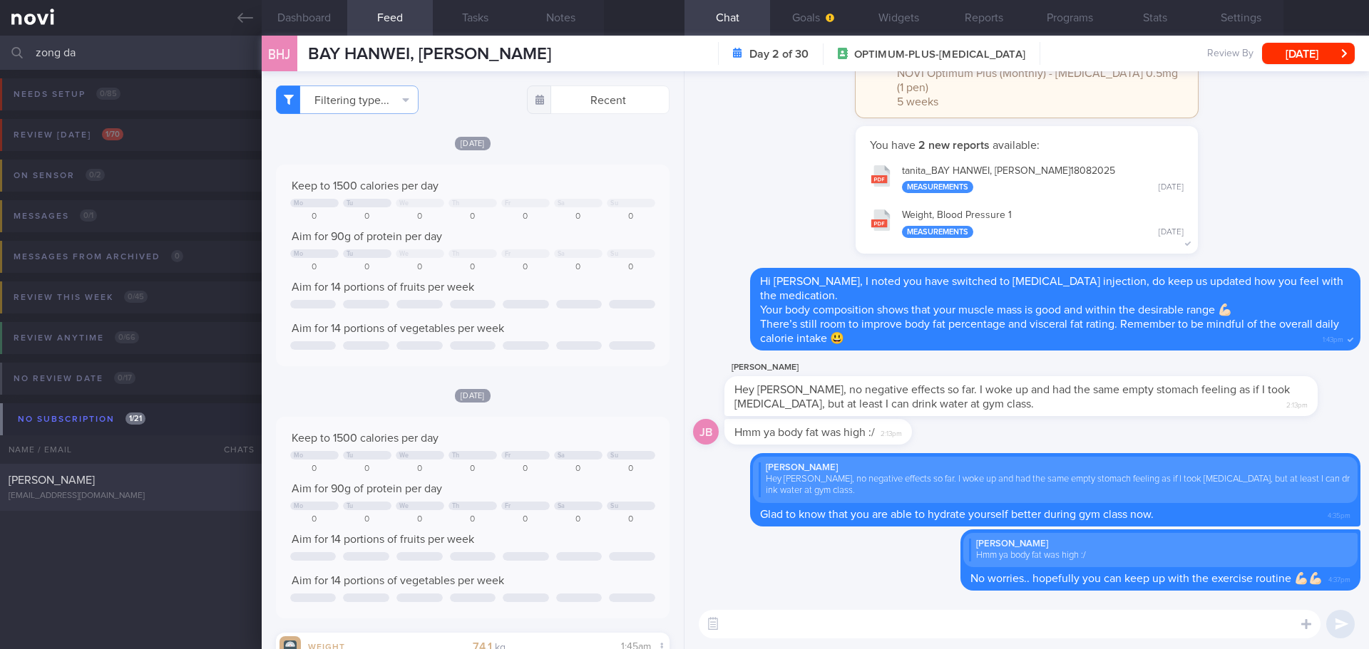
type input "zong da"
click at [114, 479] on div "[PERSON_NAME]" at bounding box center [129, 480] width 241 height 14
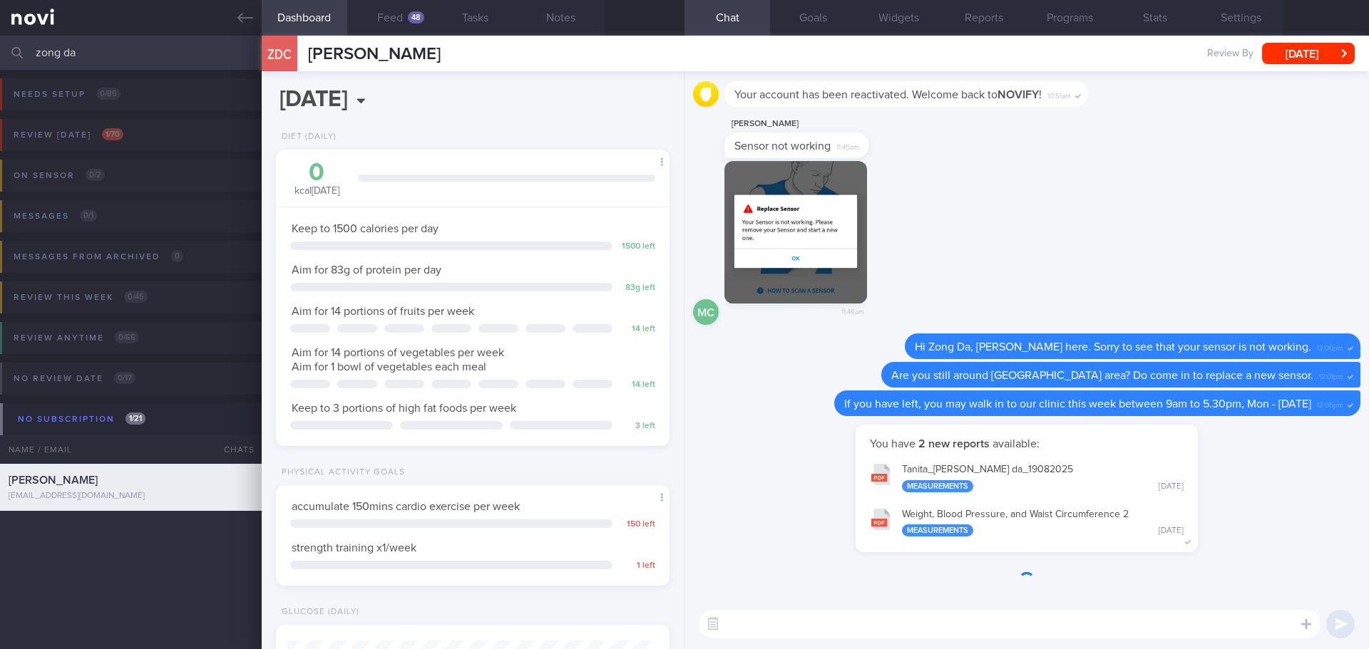
scroll to position [181, 364]
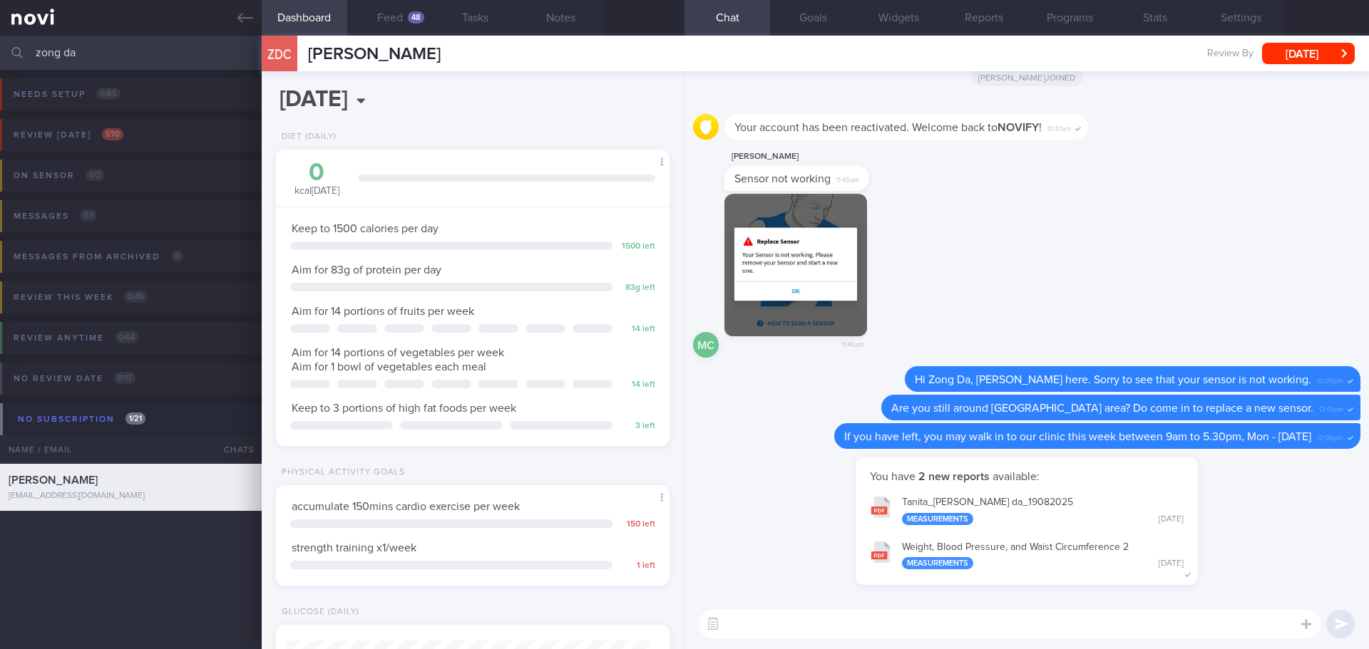
click at [1035, 160] on div "Max Chua Sensor not working 11:45am" at bounding box center [1026, 171] width 667 height 46
click at [1092, 184] on div "Max Chua Sensor not working 11:45am" at bounding box center [1026, 171] width 667 height 46
click at [392, 14] on button "Feed 48" at bounding box center [390, 18] width 86 height 36
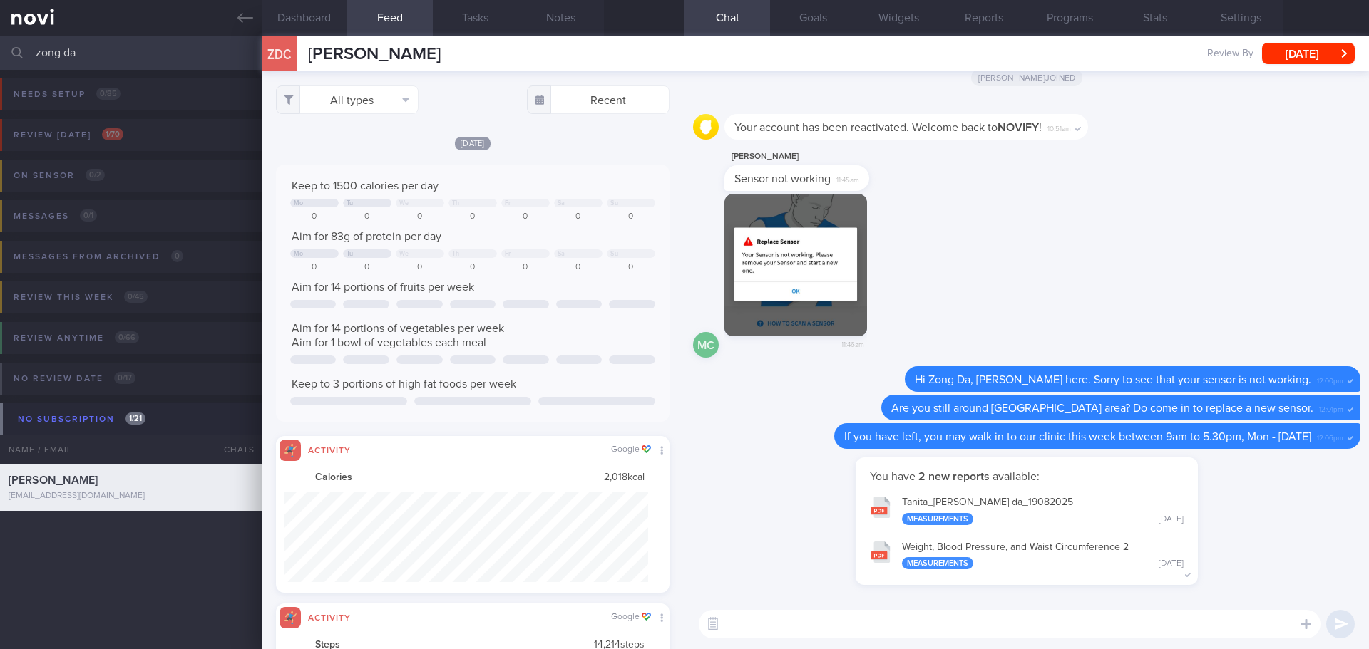
scroll to position [91, 365]
click at [395, 106] on button "All types" at bounding box center [347, 100] width 143 height 29
click at [359, 147] on button "Activity" at bounding box center [347, 148] width 141 height 21
checkbox input "false"
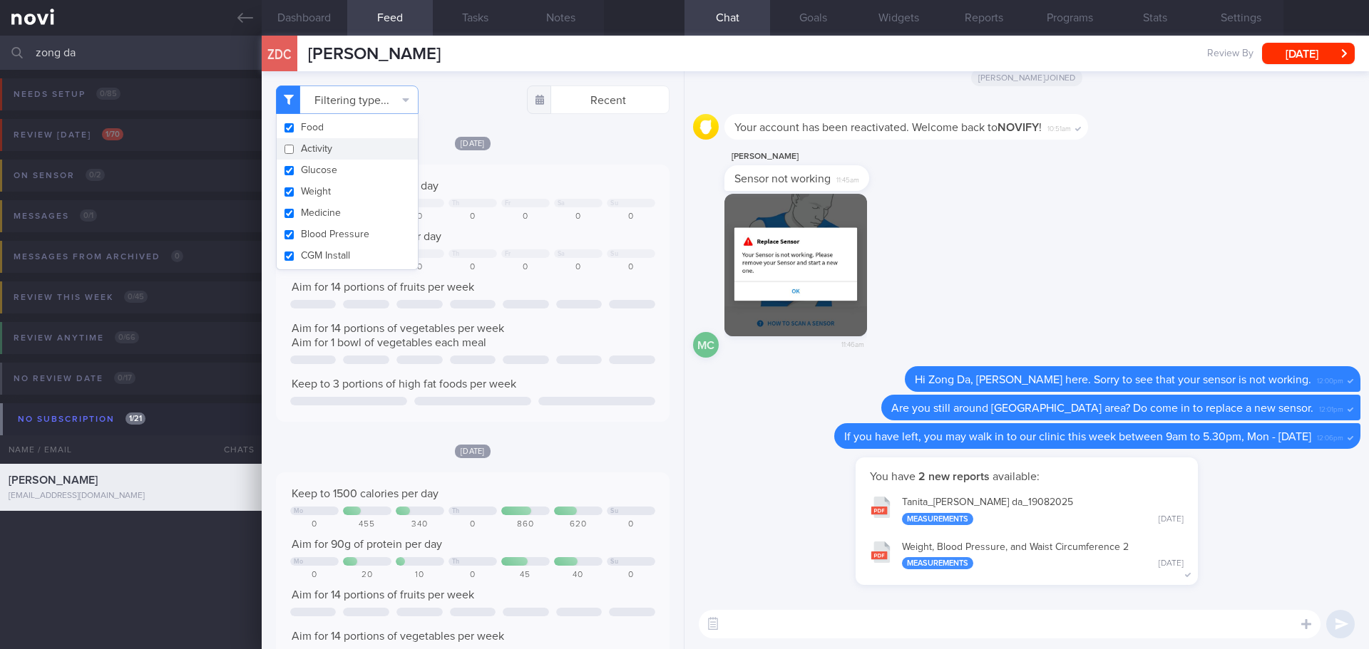
click at [567, 148] on div "[DATE]" at bounding box center [473, 142] width 394 height 15
click at [1072, 296] on div "MC 11:46am" at bounding box center [1026, 280] width 667 height 173
click at [1009, 622] on textarea at bounding box center [1010, 624] width 622 height 29
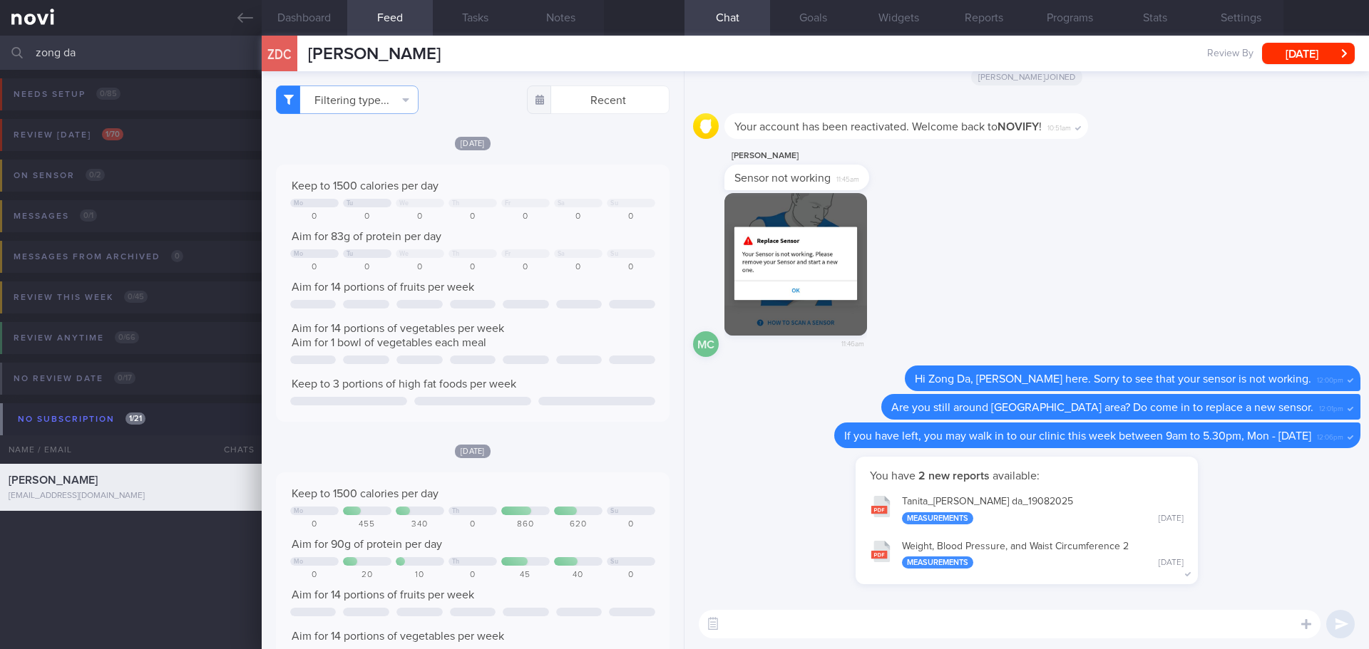
click at [773, 620] on textarea at bounding box center [1010, 624] width 622 height 29
click at [1121, 621] on textarea "Hi Zong da, here I have some tips on how to eat healthy when eating out:" at bounding box center [1010, 624] width 622 height 29
paste textarea "When ordering meals, look for words on menus like "grilled," "steamed," "baked,…"
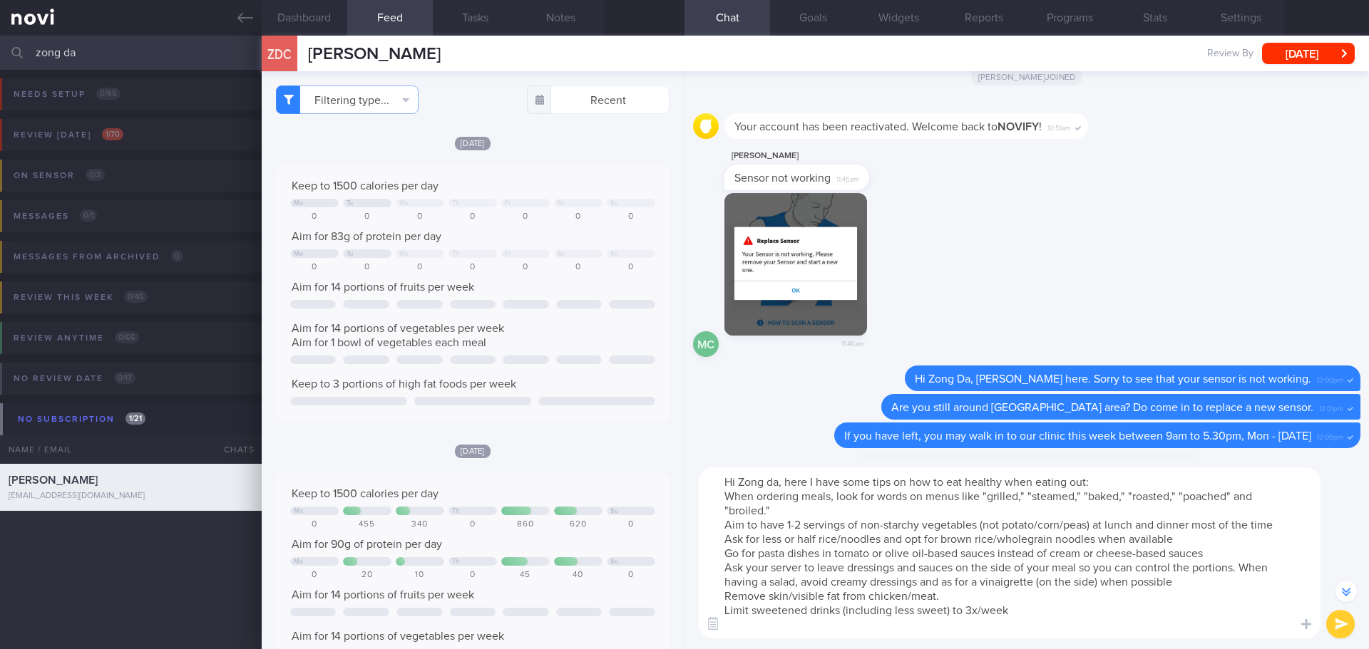
click at [724, 495] on textarea "Hi Zong da, here I have some tips on how to eat healthy when eating out: When o…" at bounding box center [1010, 553] width 622 height 171
click at [771, 632] on textarea "Hi Zong da, here I have some tips on how to eat healthy when eating out: - When…" at bounding box center [1010, 553] width 622 height 171
click at [862, 632] on textarea "Hi Zong da, here I have some tips on how to eat healthy when eating out: - When…" at bounding box center [1010, 553] width 622 height 171
drag, startPoint x: 876, startPoint y: 632, endPoint x: 714, endPoint y: 615, distance: 163.4
click at [714, 615] on div "Chat Templates Admin CGM Weight Nutrition Physical Activity Infographics Articl…" at bounding box center [1026, 553] width 684 height 192
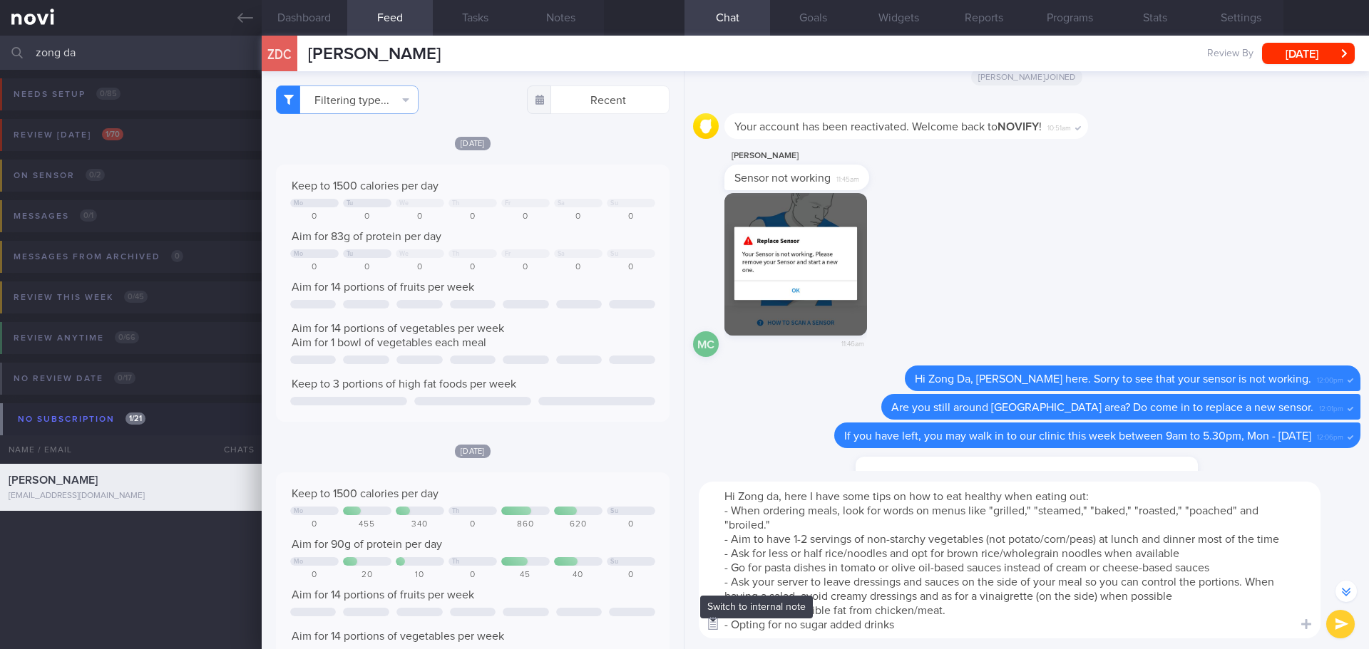
type textarea "Hi Zong da, here I have some tips on how to eat healthy when eating out: - When…"
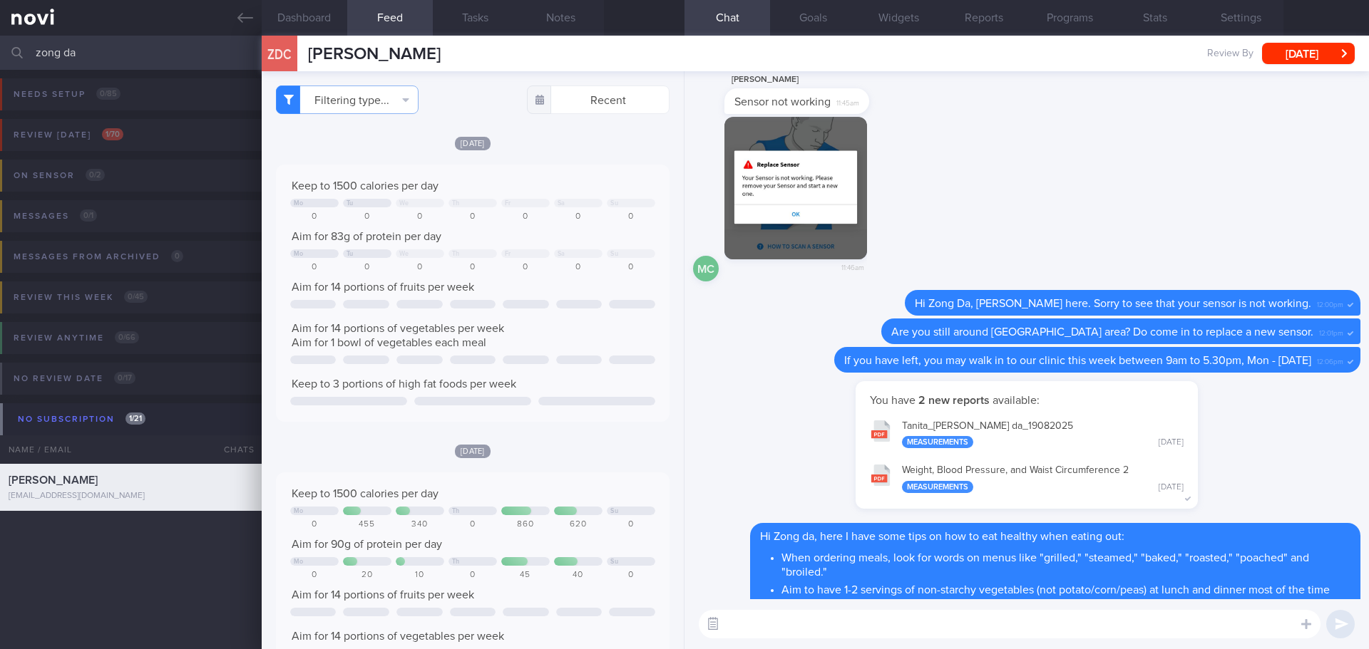
scroll to position [0, 0]
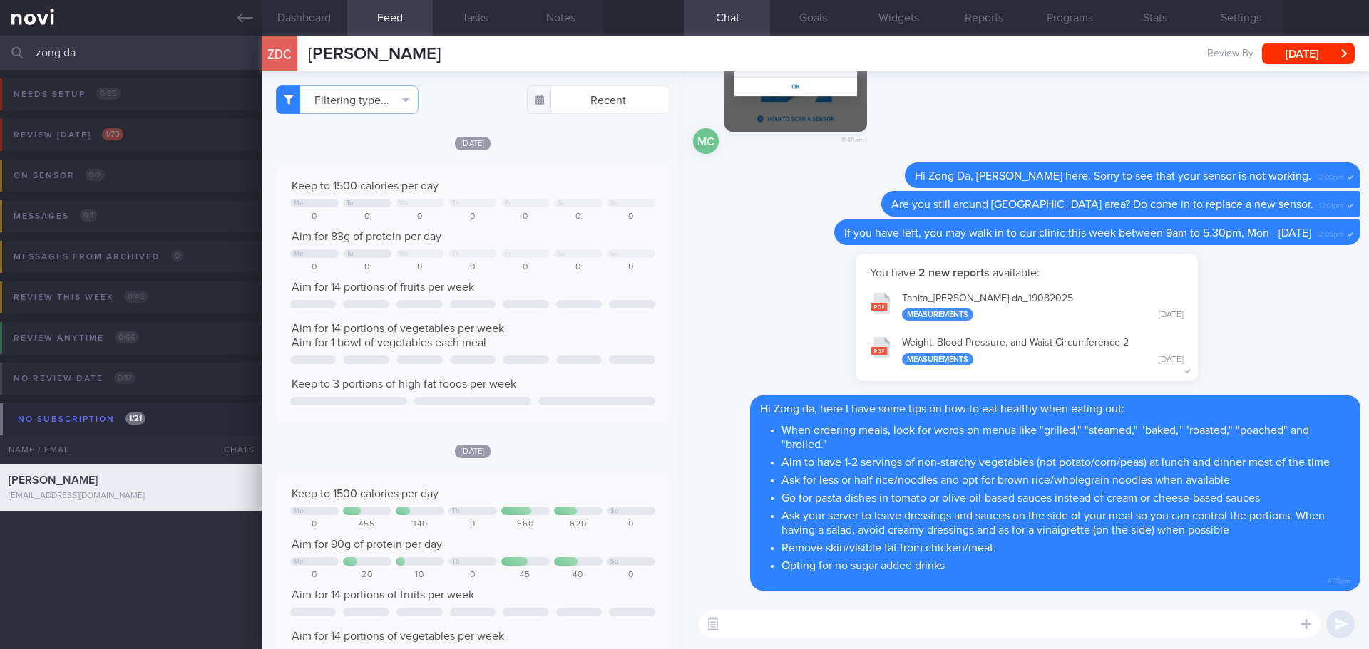
drag, startPoint x: 160, startPoint y: 44, endPoint x: -55, endPoint y: 63, distance: 215.4
click at [0, 63] on html "You are offline! Some functionality will be unavailable Patients New Users Coac…" at bounding box center [684, 324] width 1369 height 649
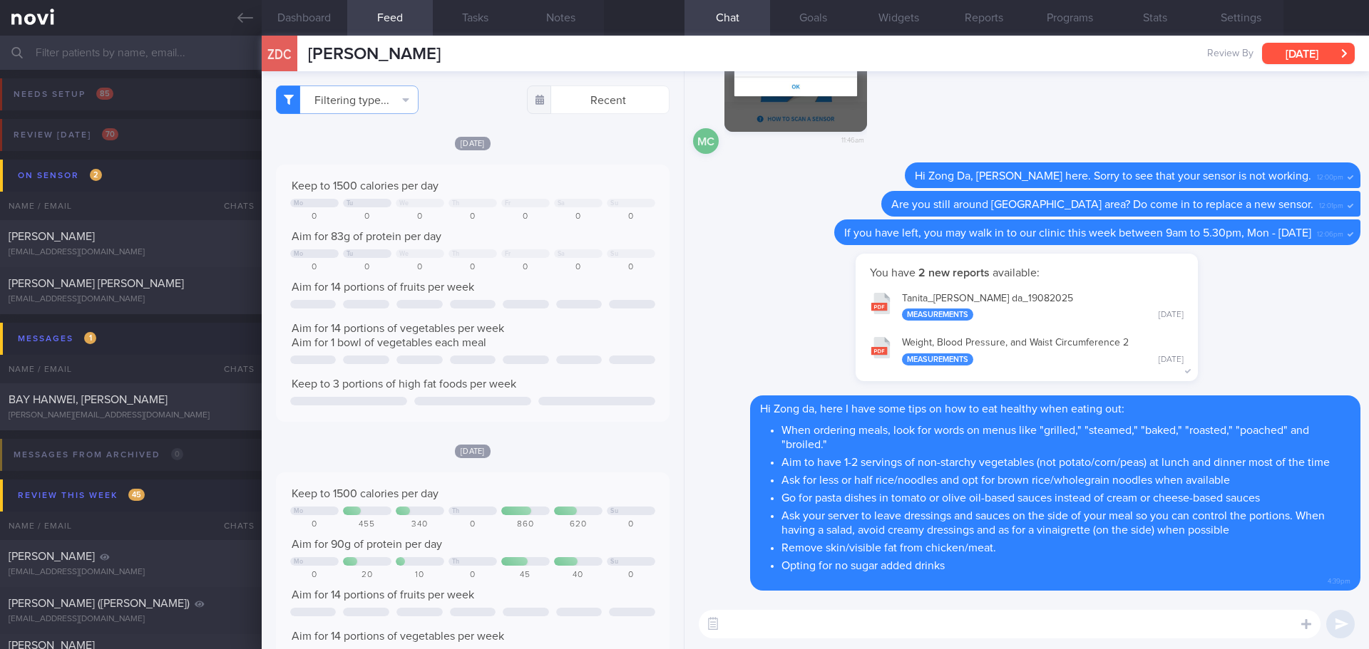
click at [1334, 50] on button "Tue, 19 Aug" at bounding box center [1308, 53] width 93 height 21
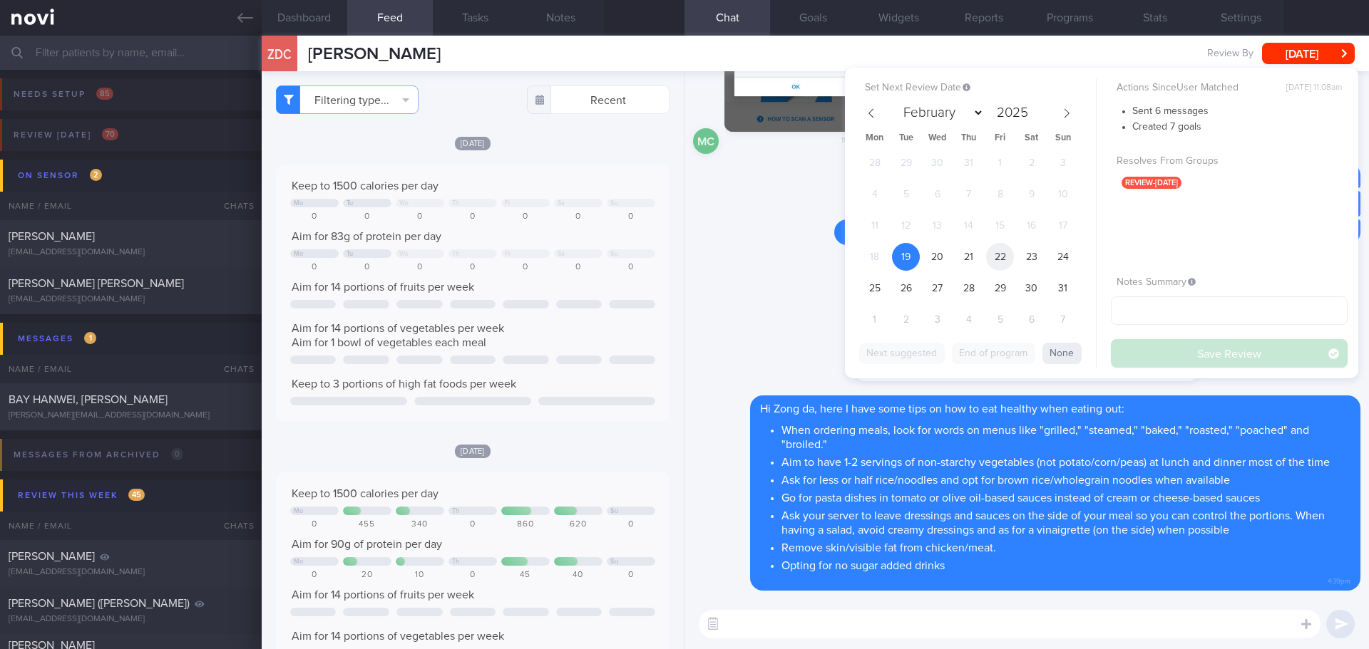
click at [997, 261] on span "22" at bounding box center [1000, 257] width 28 height 28
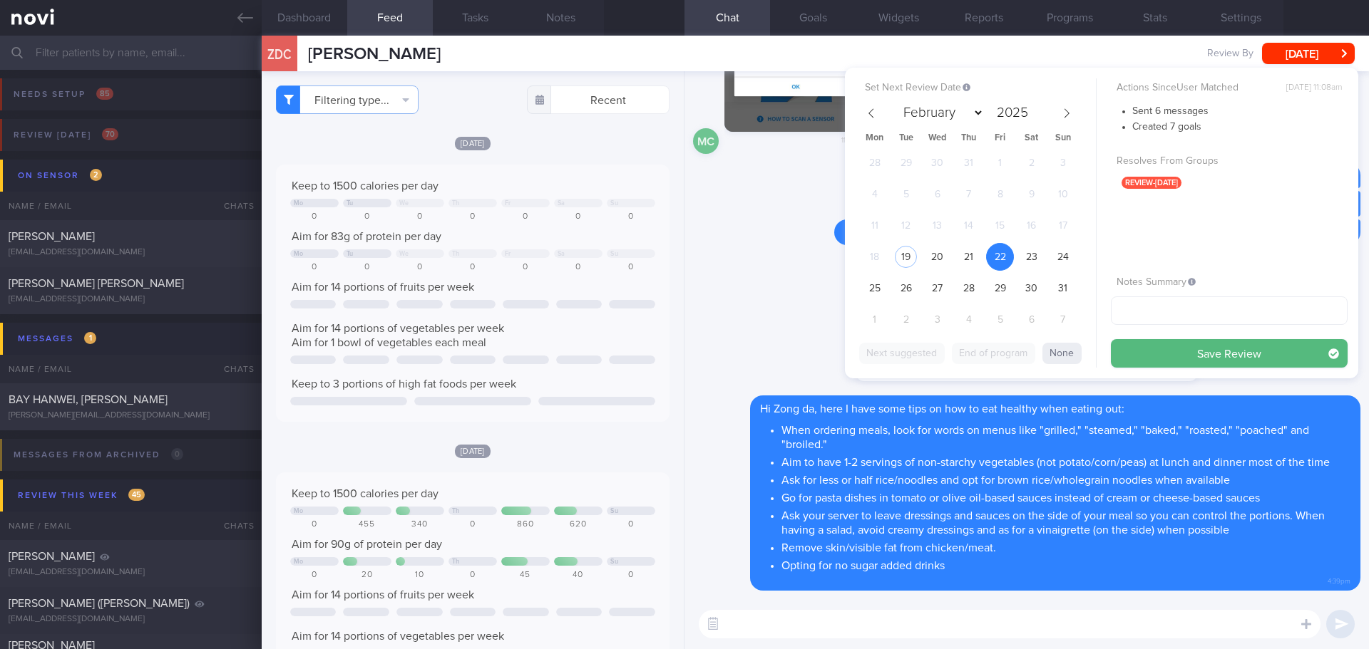
drag, startPoint x: 1132, startPoint y: 355, endPoint x: 1126, endPoint y: 347, distance: 10.1
click at [1133, 355] on button "Save Review" at bounding box center [1229, 353] width 237 height 29
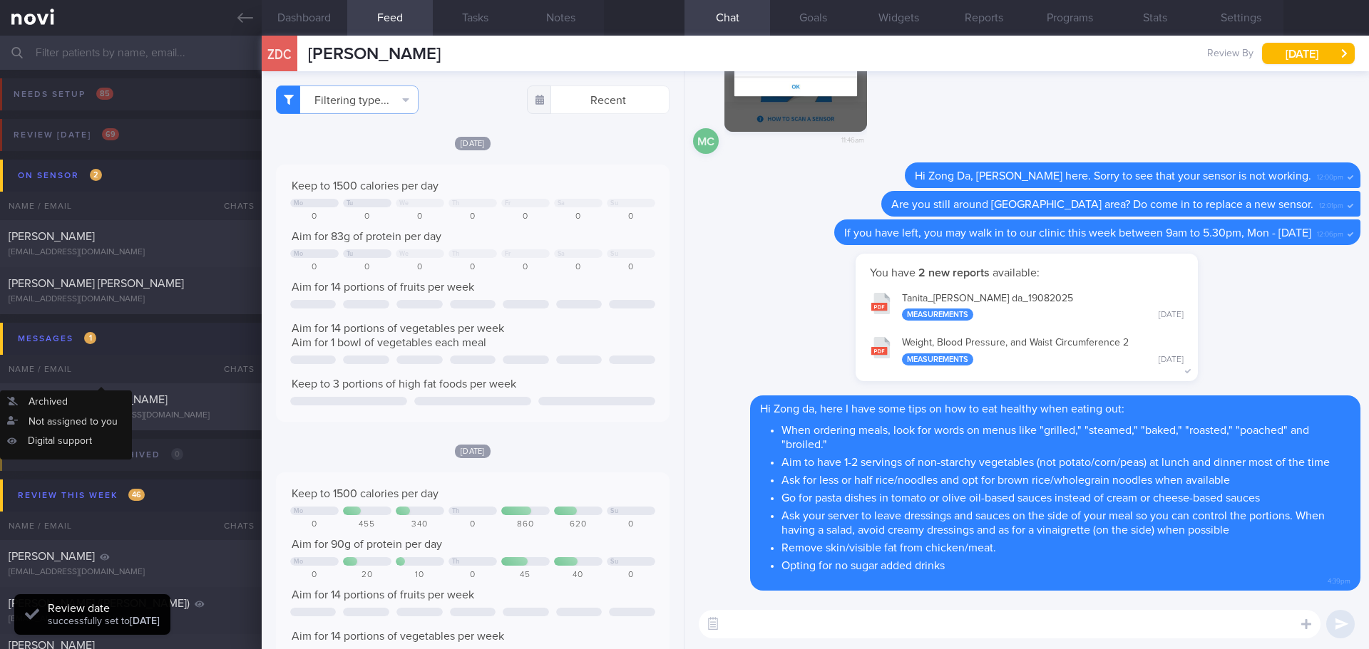
scroll to position [181, 364]
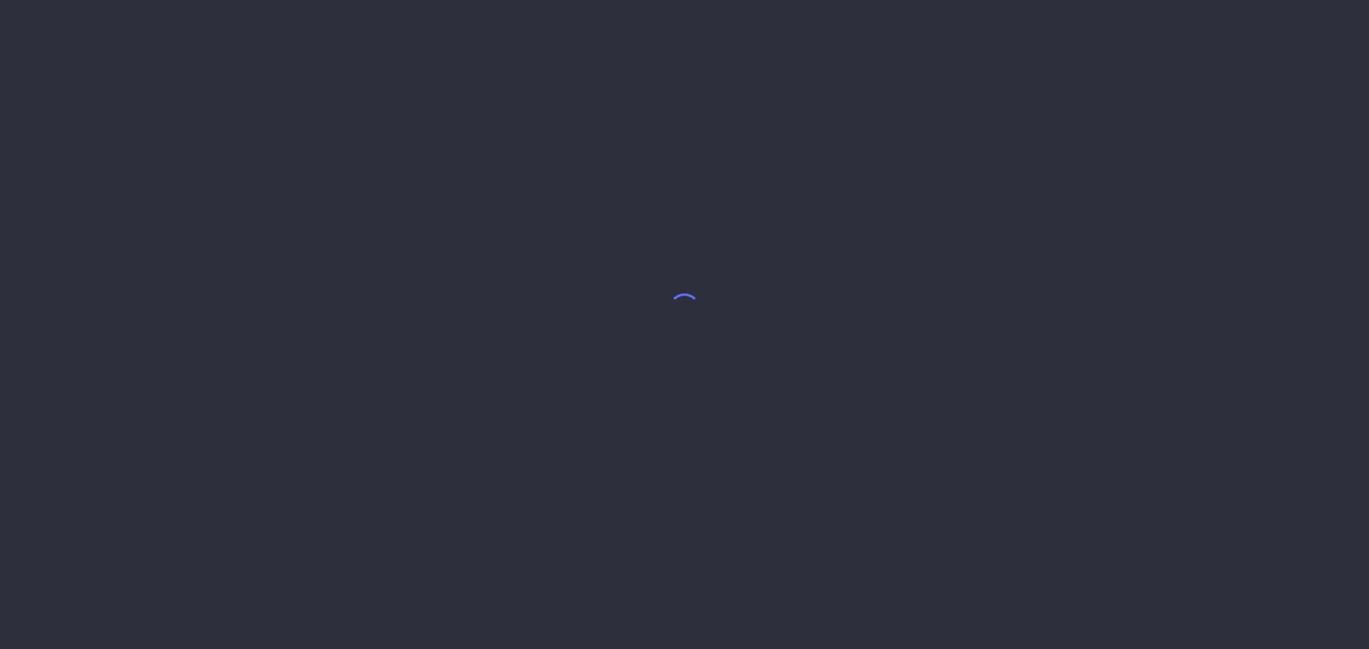
select select "7"
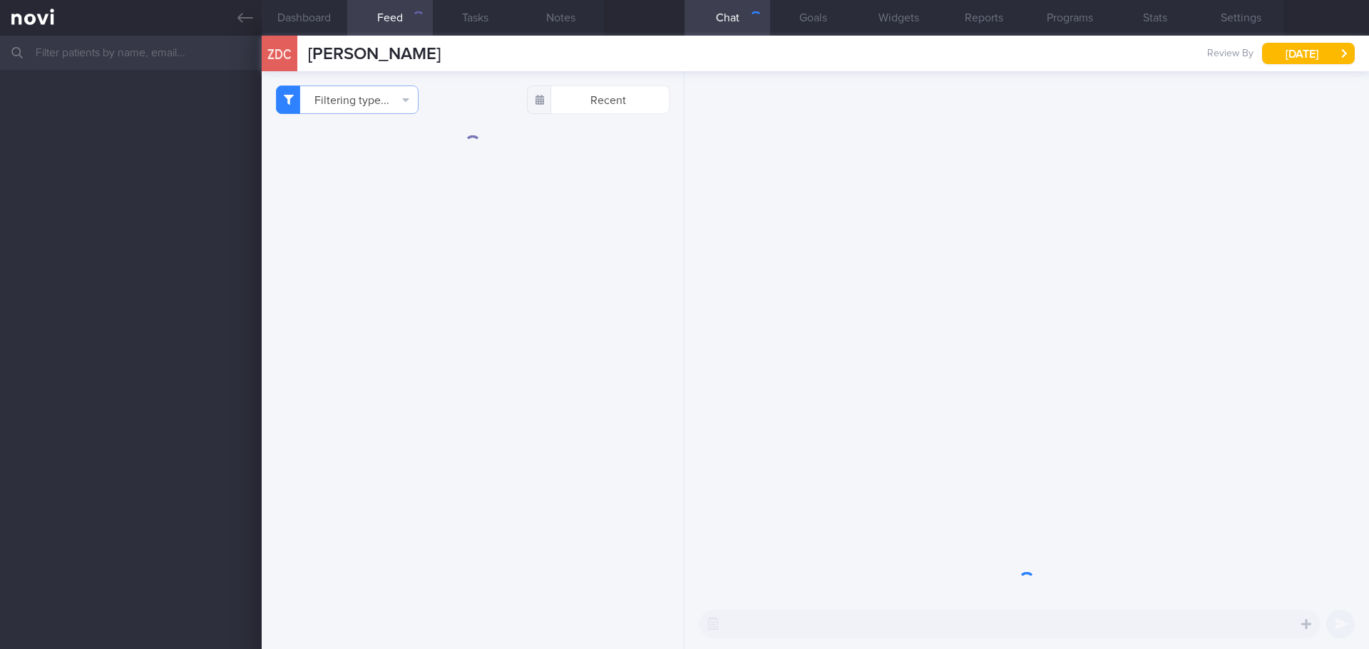
click at [95, 54] on input "text" at bounding box center [684, 53] width 1369 height 34
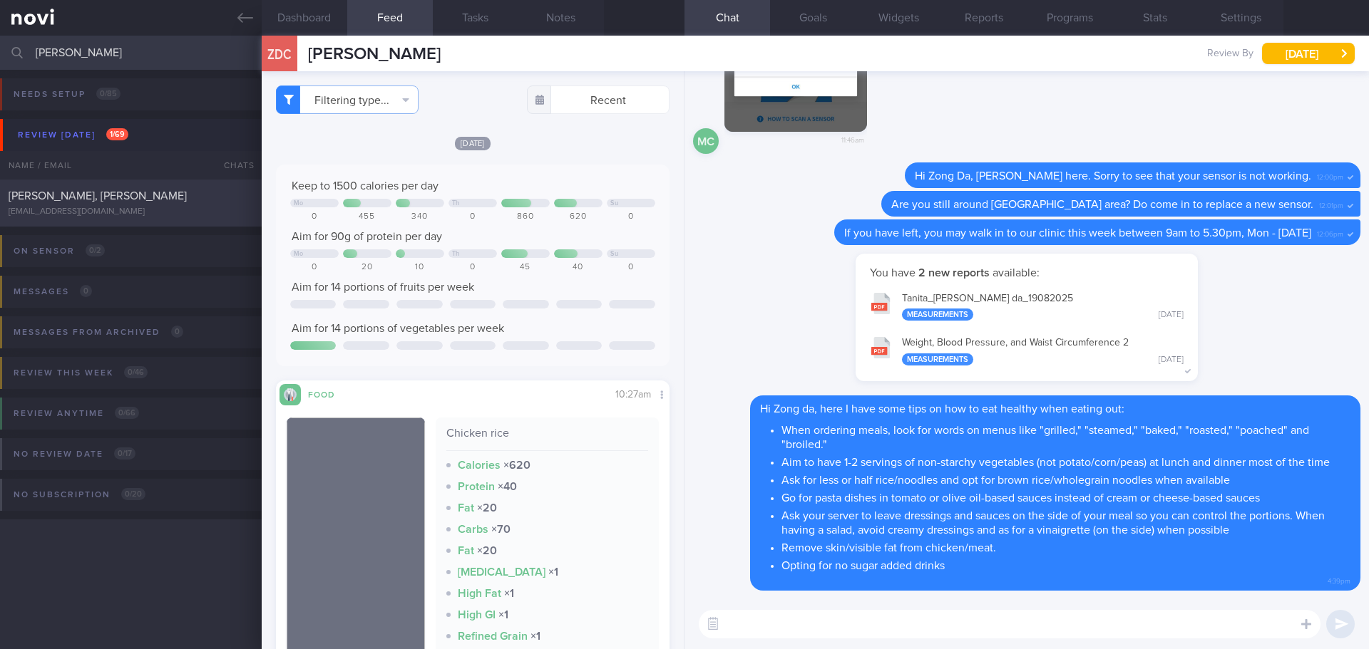
type input "donald"
click at [170, 212] on div "waxedwaned@gmail.com" at bounding box center [131, 212] width 245 height 11
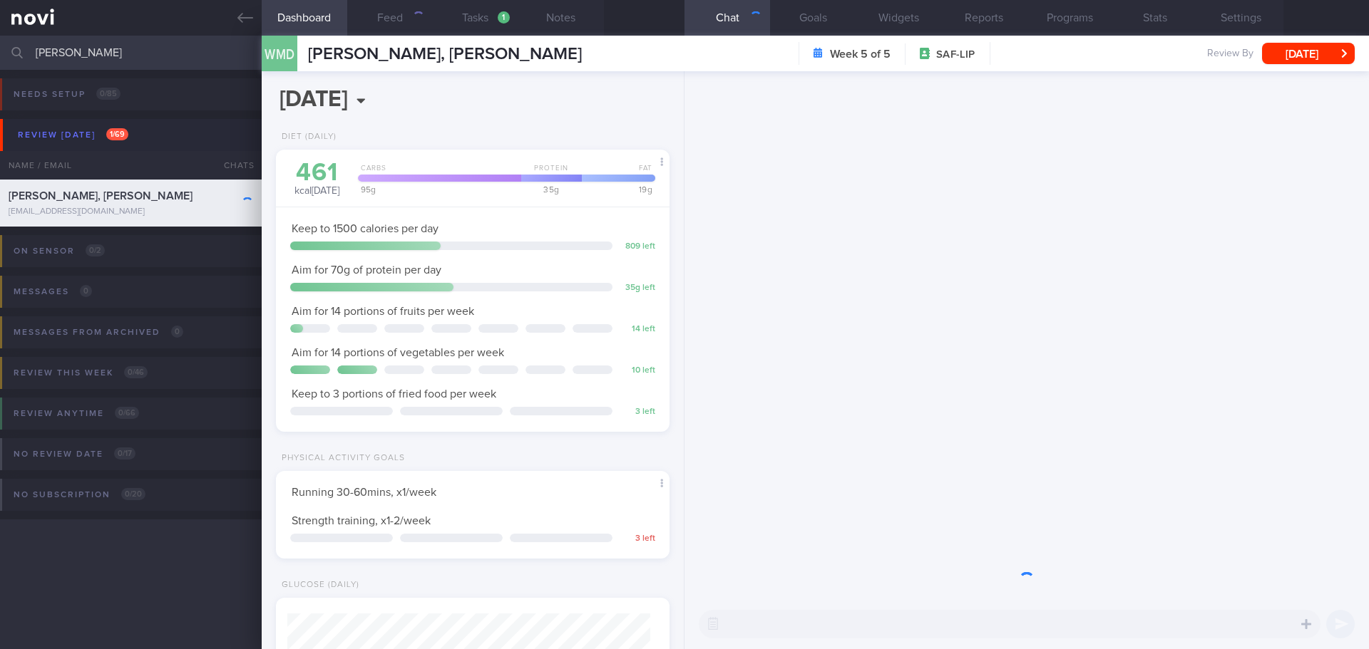
scroll to position [199, 358]
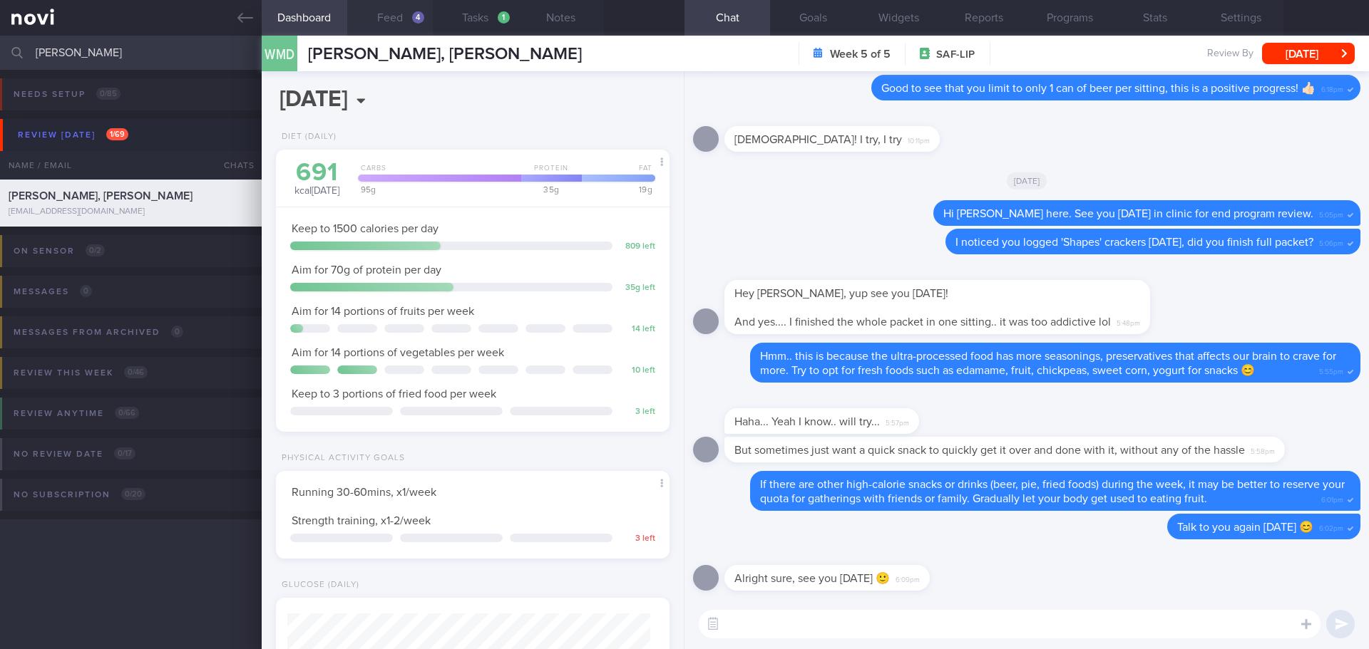
click at [404, 12] on button "Feed 4" at bounding box center [390, 18] width 86 height 36
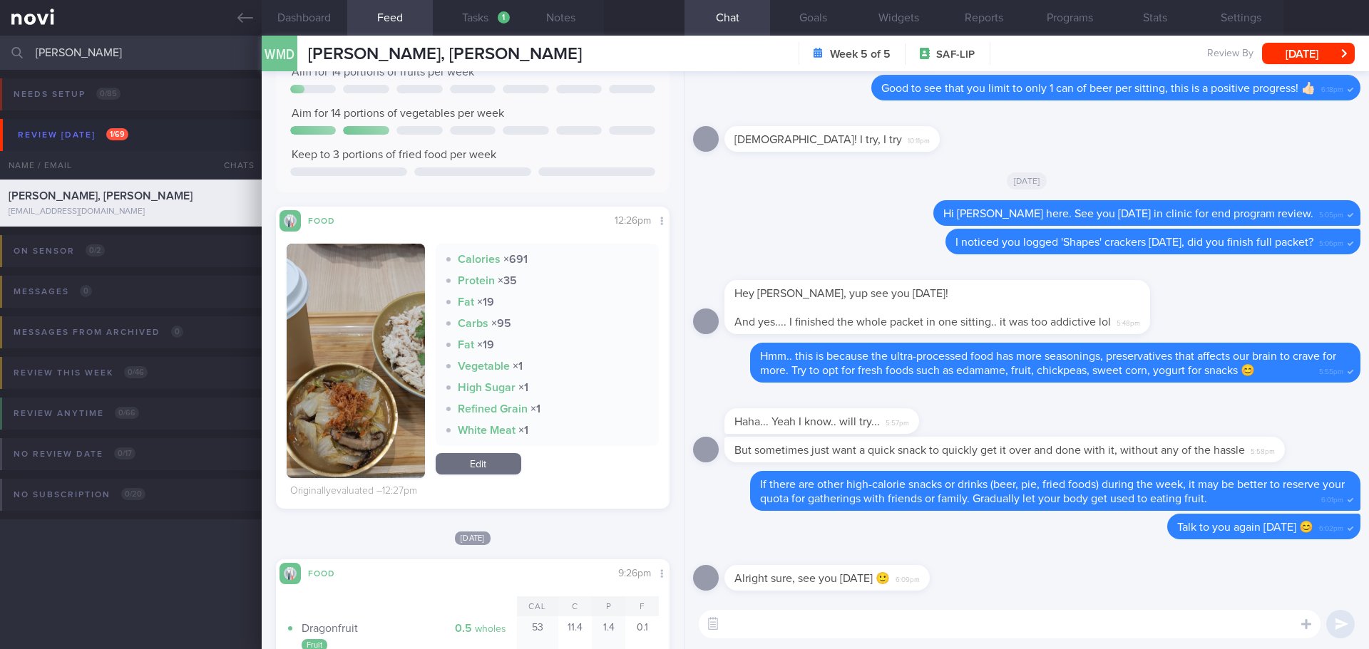
scroll to position [214, 0]
click at [406, 368] on button "button" at bounding box center [356, 362] width 138 height 235
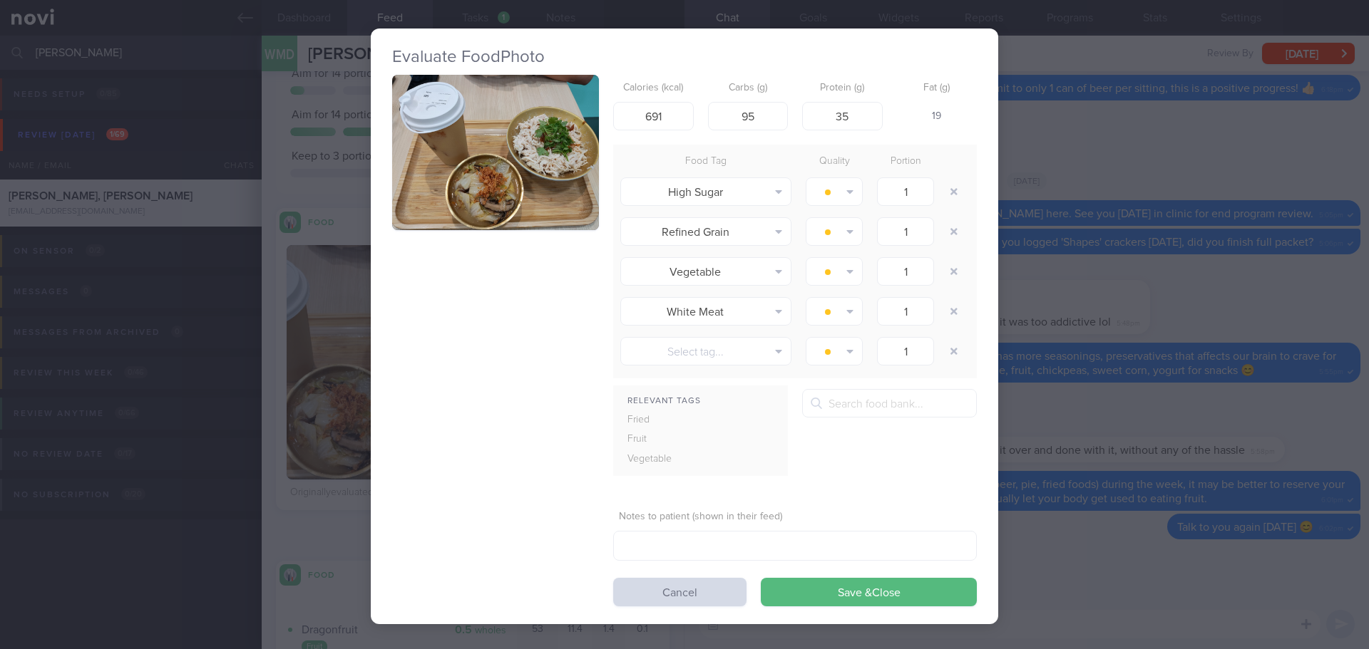
click at [479, 203] on button "button" at bounding box center [495, 152] width 207 height 155
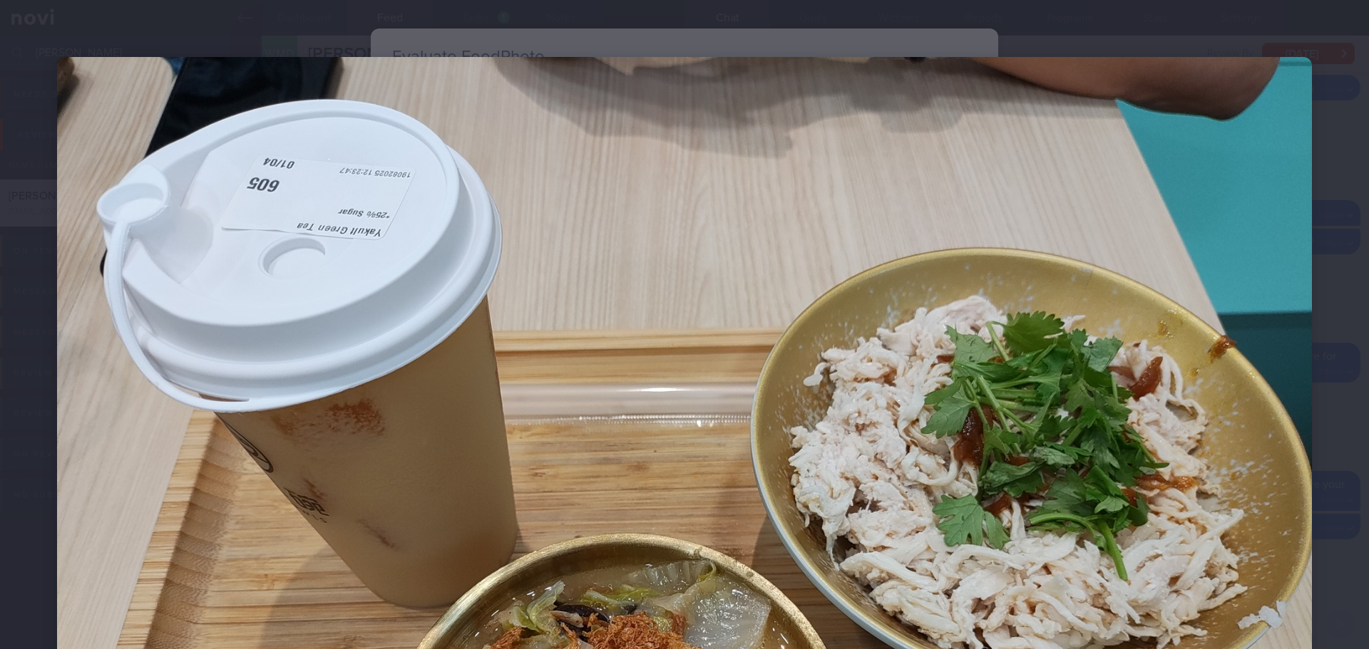
click at [1337, 299] on div at bounding box center [684, 527] width 1369 height 1055
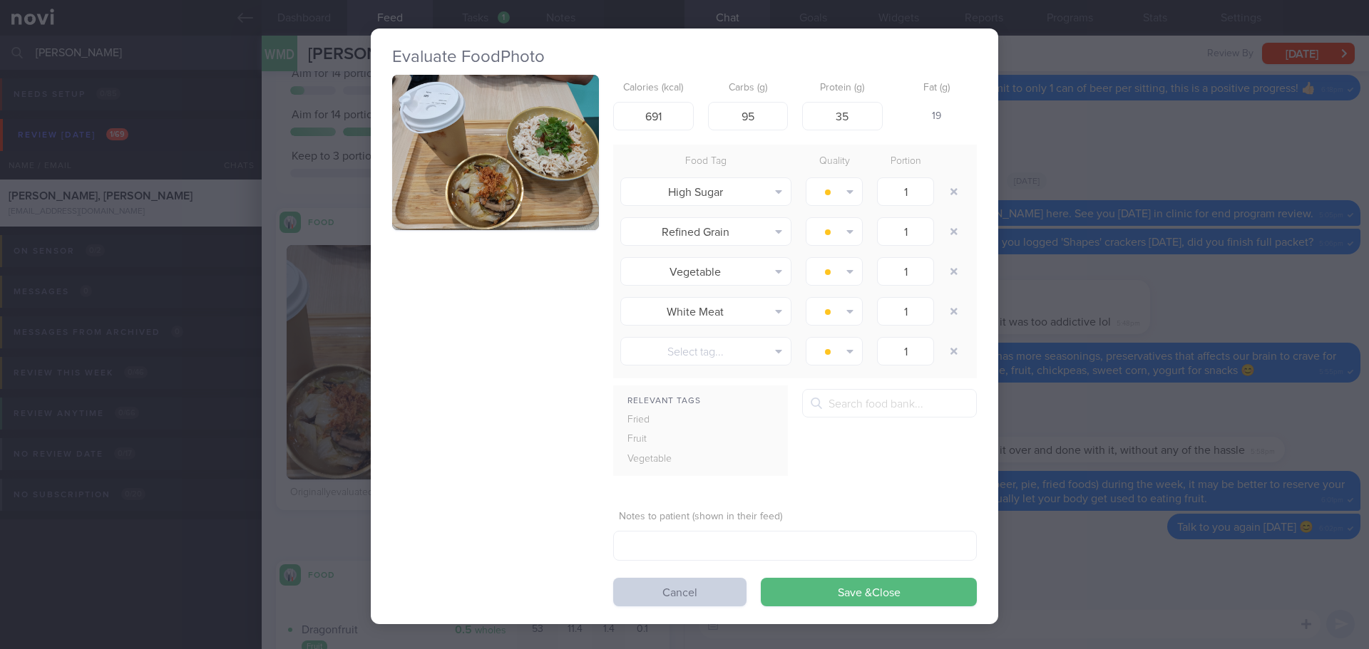
click at [737, 600] on button "Cancel" at bounding box center [679, 592] width 133 height 29
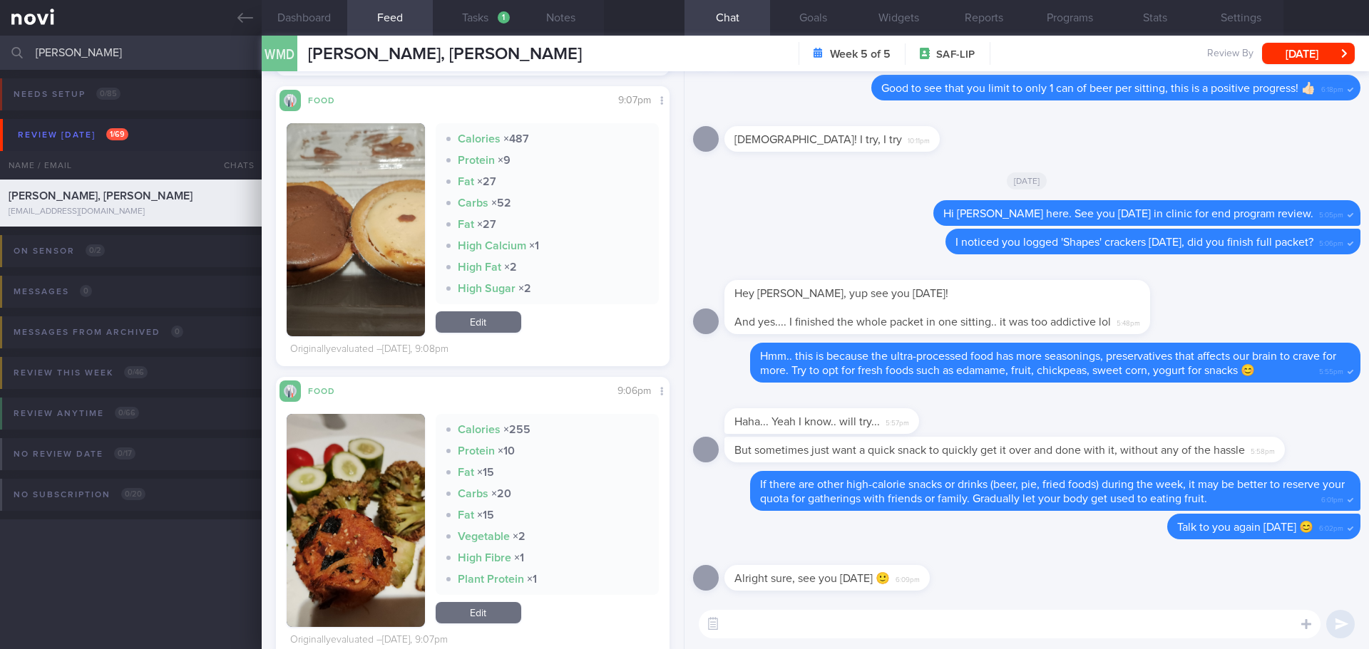
scroll to position [998, 0]
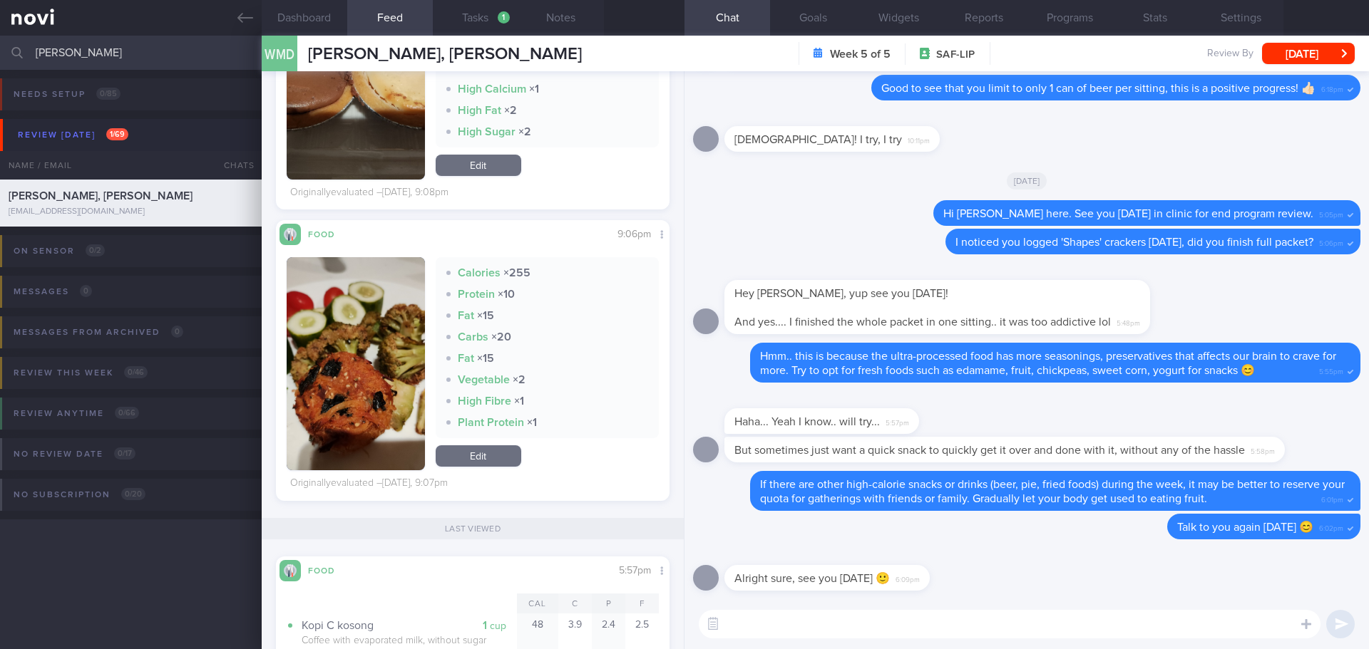
click at [367, 407] on button "button" at bounding box center [356, 363] width 138 height 213
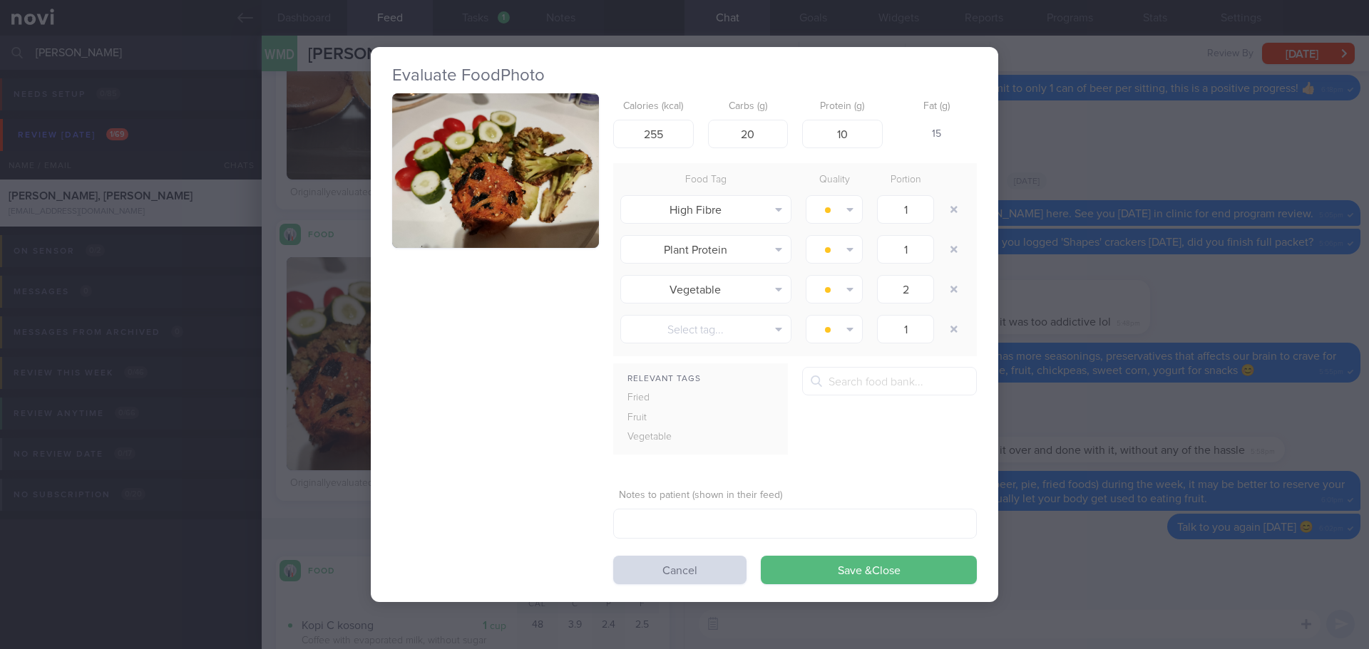
click at [471, 215] on button "button" at bounding box center [495, 170] width 207 height 155
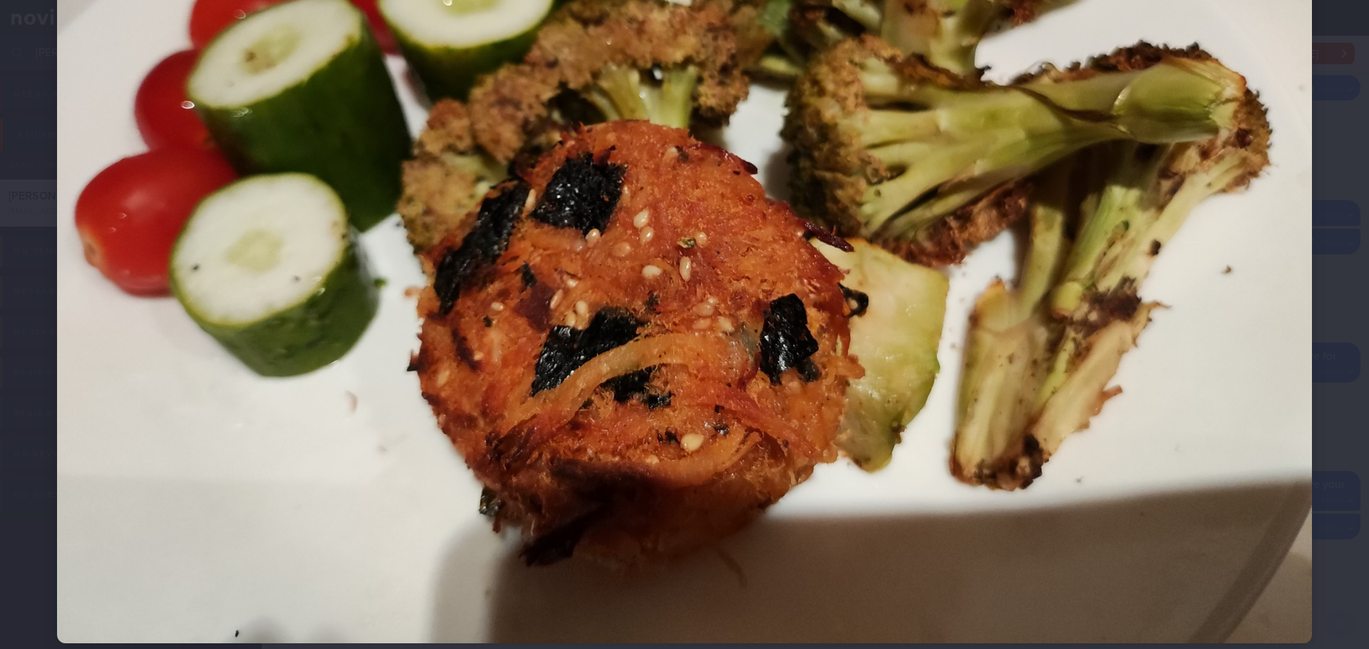
scroll to position [356, 0]
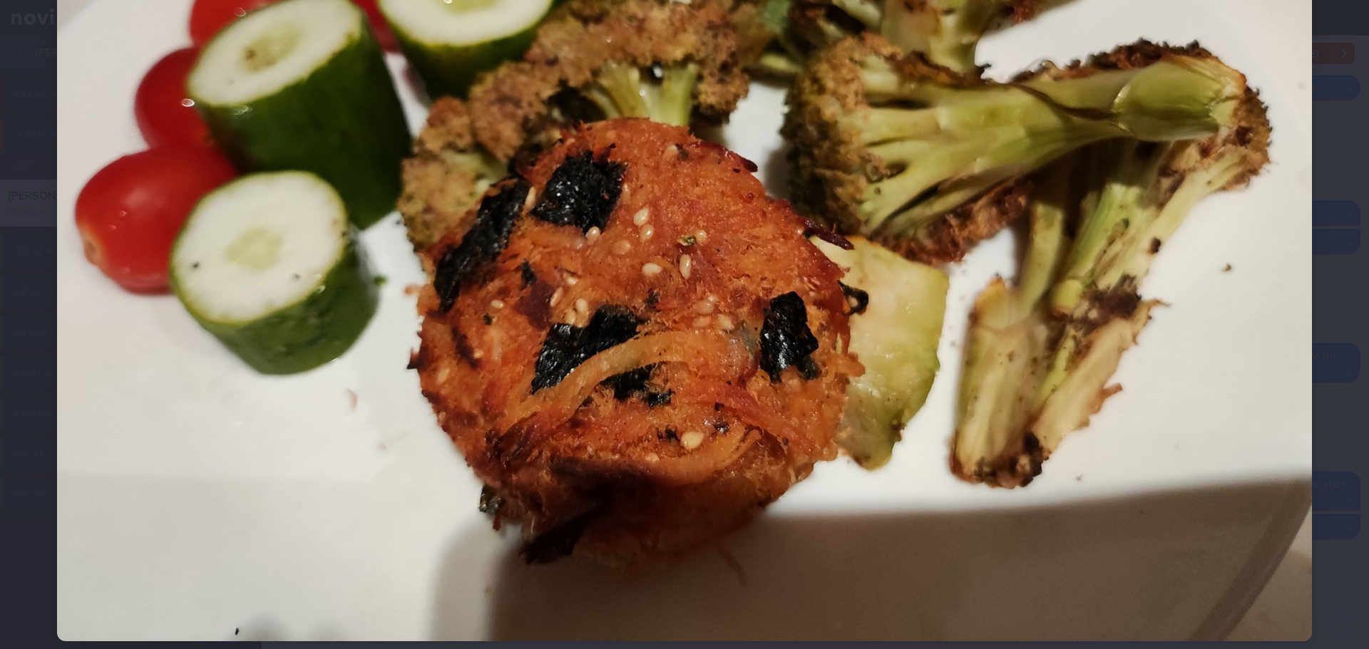
click at [1340, 287] on div at bounding box center [684, 171] width 1369 height 1055
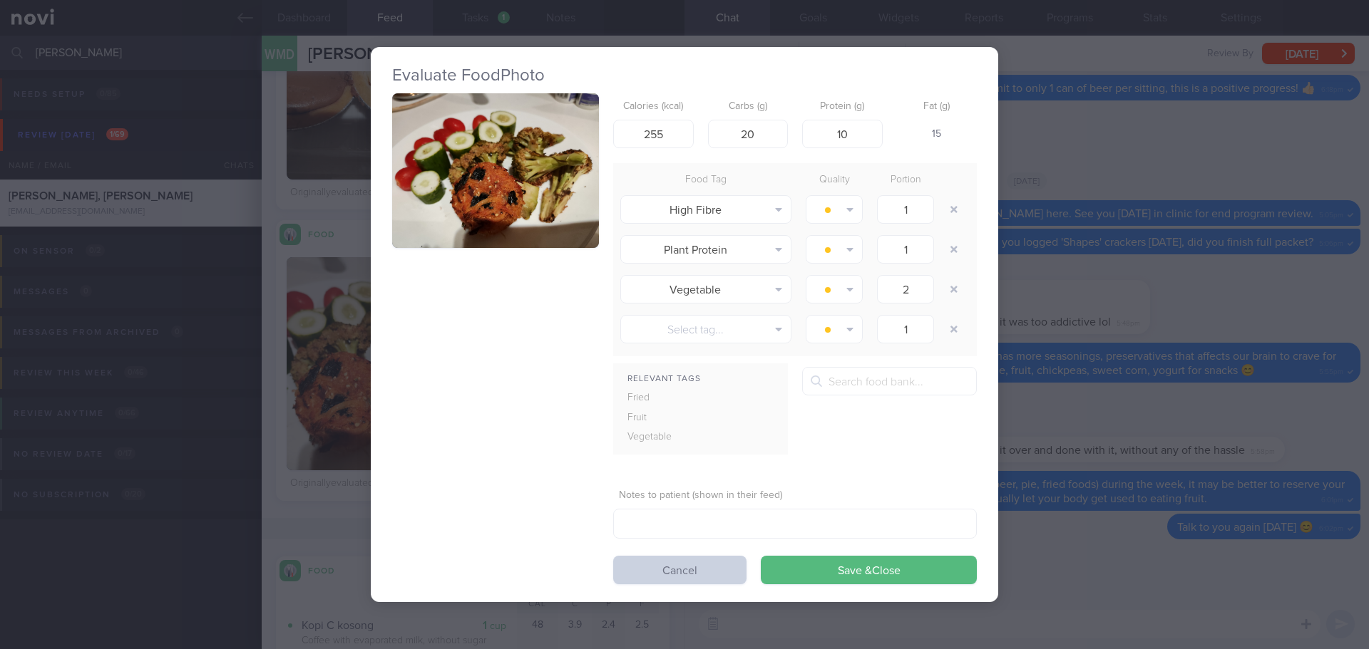
click at [647, 574] on button "Cancel" at bounding box center [679, 570] width 133 height 29
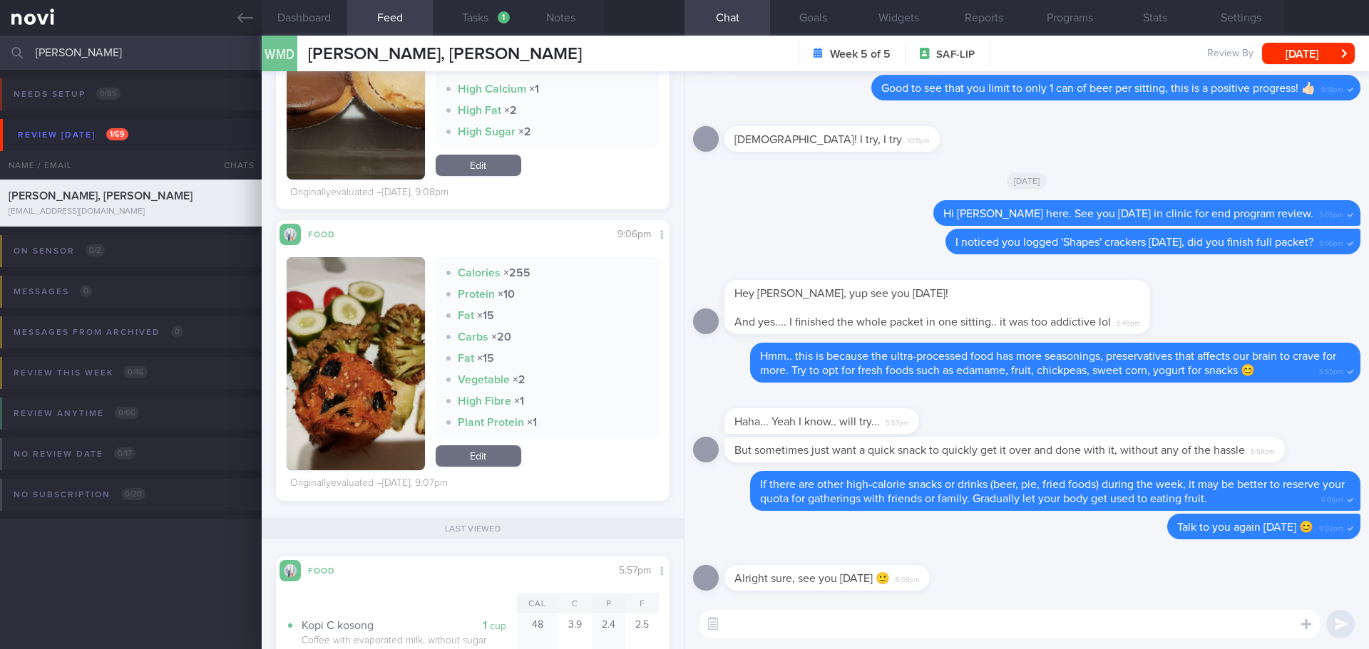
click at [946, 621] on textarea at bounding box center [1010, 624] width 622 height 29
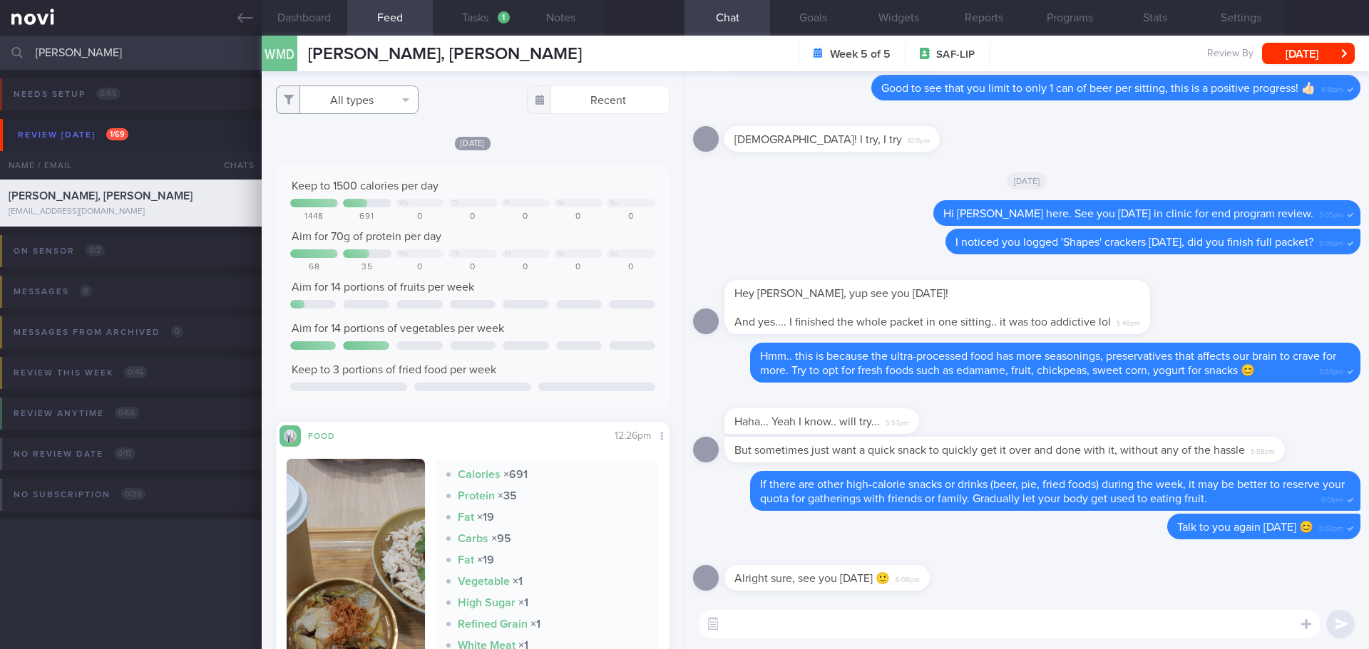
click at [404, 88] on button "All types" at bounding box center [347, 100] width 143 height 29
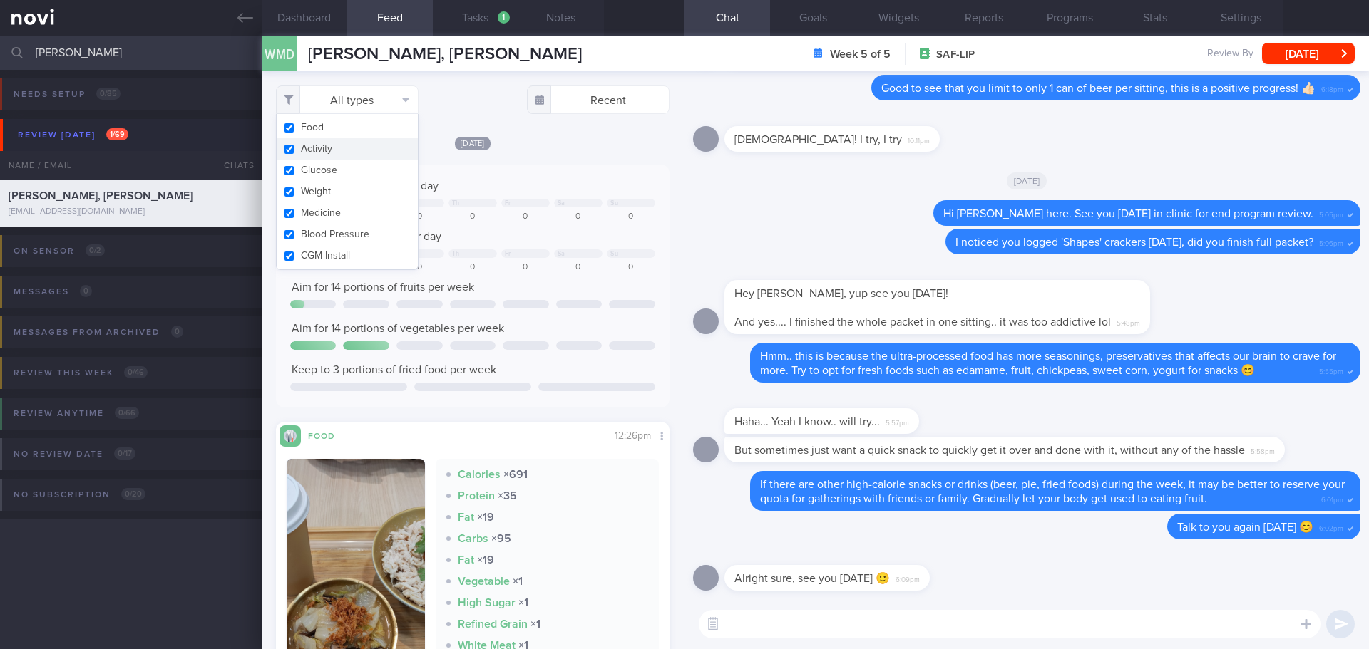
click at [293, 145] on button "Activity" at bounding box center [347, 148] width 141 height 21
checkbox input "false"
drag, startPoint x: 539, startPoint y: 133, endPoint x: 548, endPoint y: 132, distance: 8.7
click at [541, 133] on div "Filtering type... Food Activity Glucose Weight Medicine Blood Pressure CGM Inst…" at bounding box center [473, 360] width 422 height 578
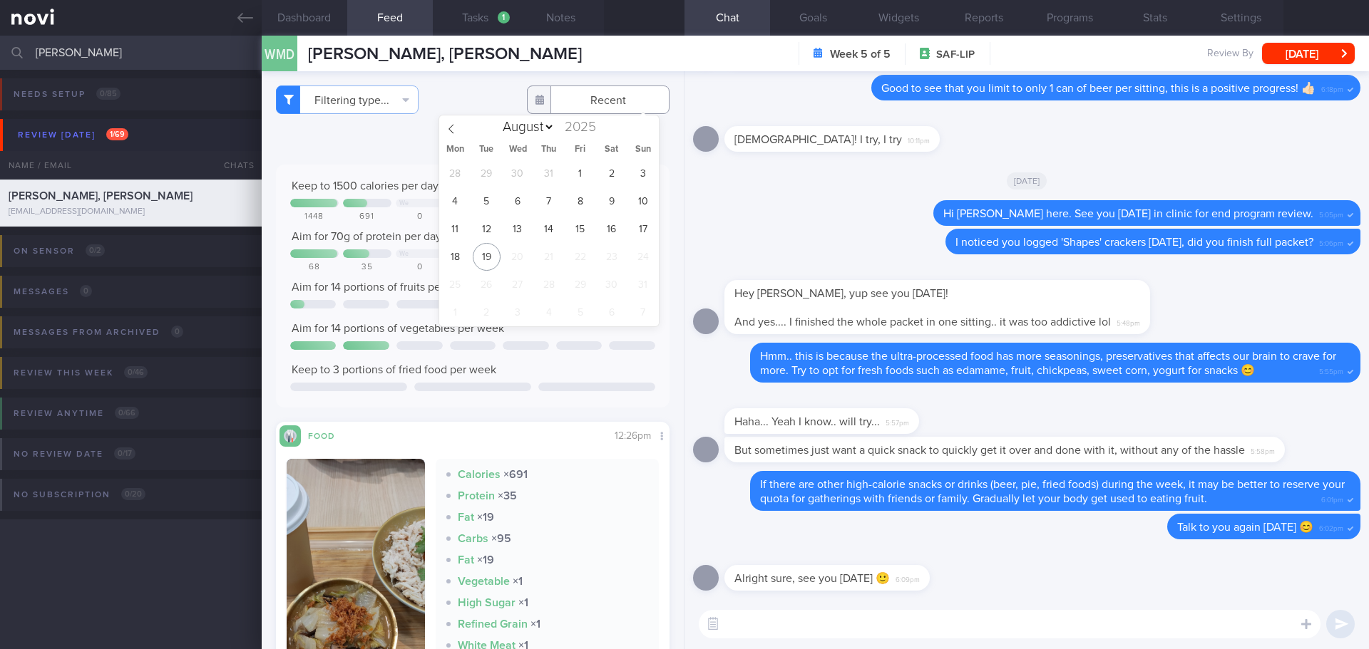
click at [561, 106] on input "text" at bounding box center [598, 100] width 143 height 29
click at [456, 135] on span at bounding box center [451, 127] width 24 height 24
select select "6"
click at [516, 260] on span "23" at bounding box center [517, 257] width 28 height 28
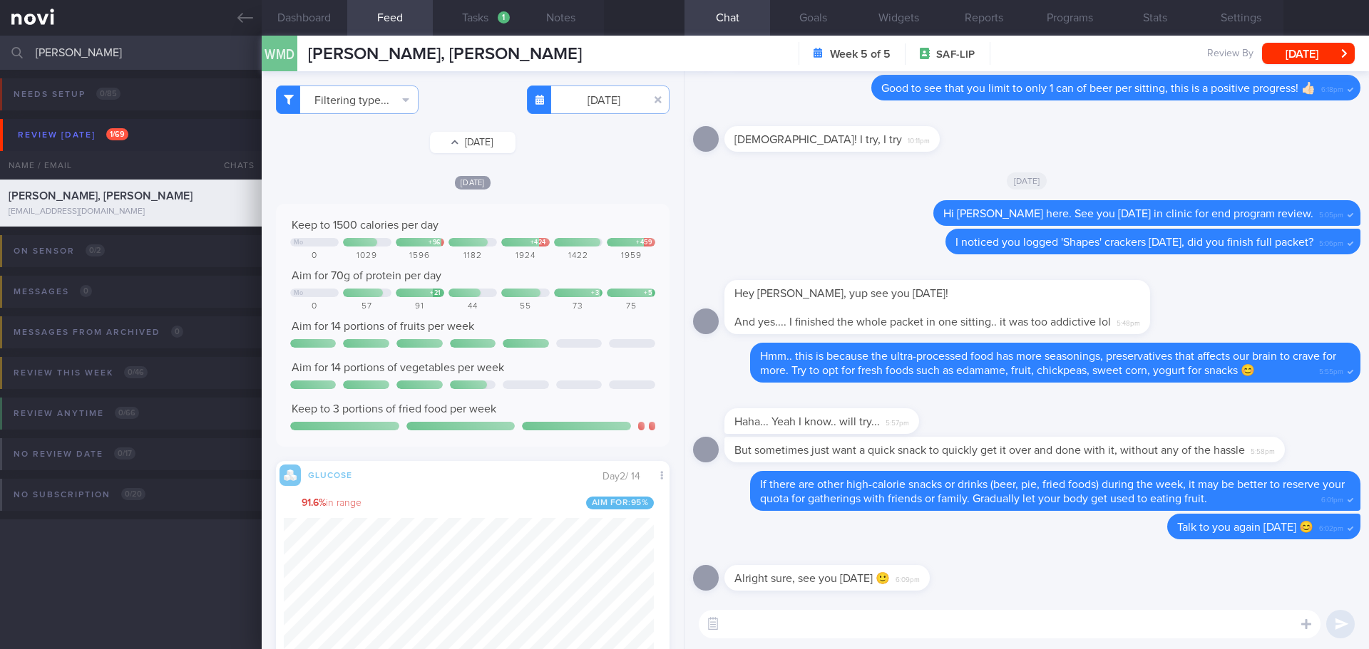
click at [454, 142] on button "Thu, 24 Jul" at bounding box center [473, 142] width 86 height 21
click at [468, 143] on button "Fri, 25 Jul" at bounding box center [473, 142] width 86 height 21
click at [490, 142] on button "Sat, 26 Jul" at bounding box center [473, 142] width 86 height 21
click at [478, 148] on button "Sun, 27 Jul" at bounding box center [473, 142] width 86 height 21
click at [485, 140] on button "Mon, 28 Jul" at bounding box center [473, 142] width 86 height 21
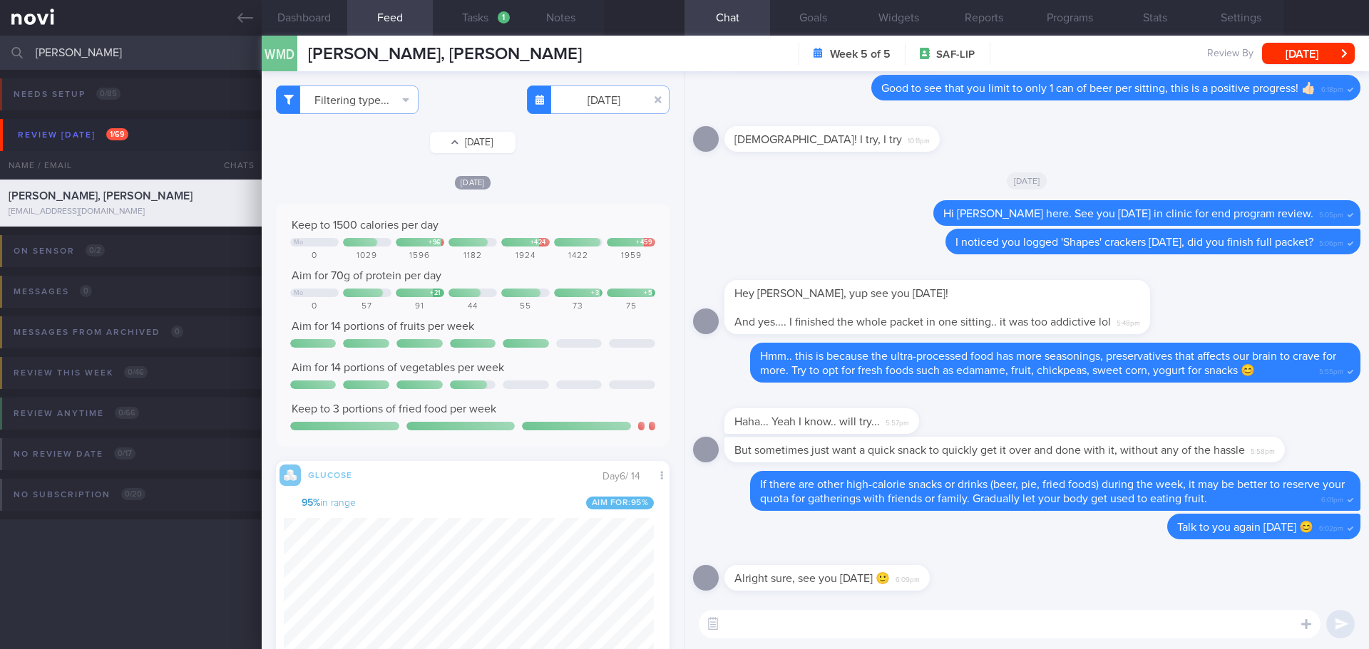
type input "2025-07-28"
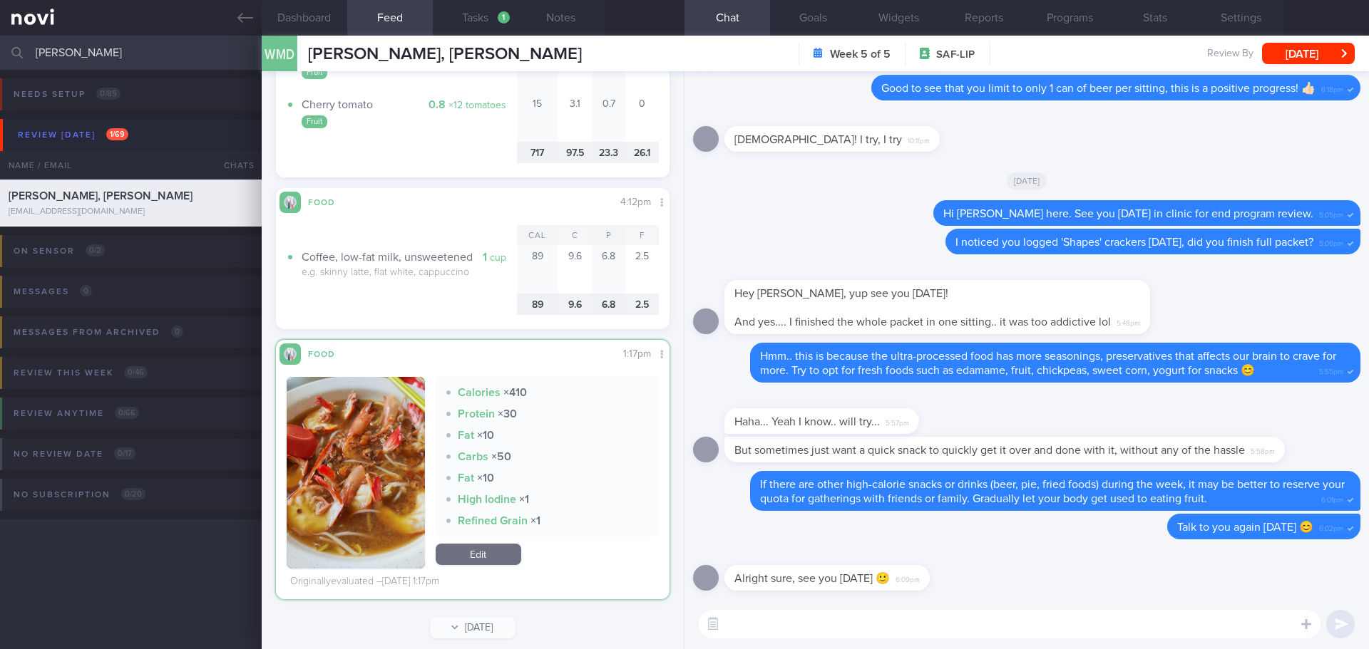
drag, startPoint x: 91, startPoint y: 58, endPoint x: -19, endPoint y: 58, distance: 109.8
click at [0, 58] on html "You are offline! Some functionality will be unavailable Patients New Users Coac…" at bounding box center [684, 324] width 1369 height 649
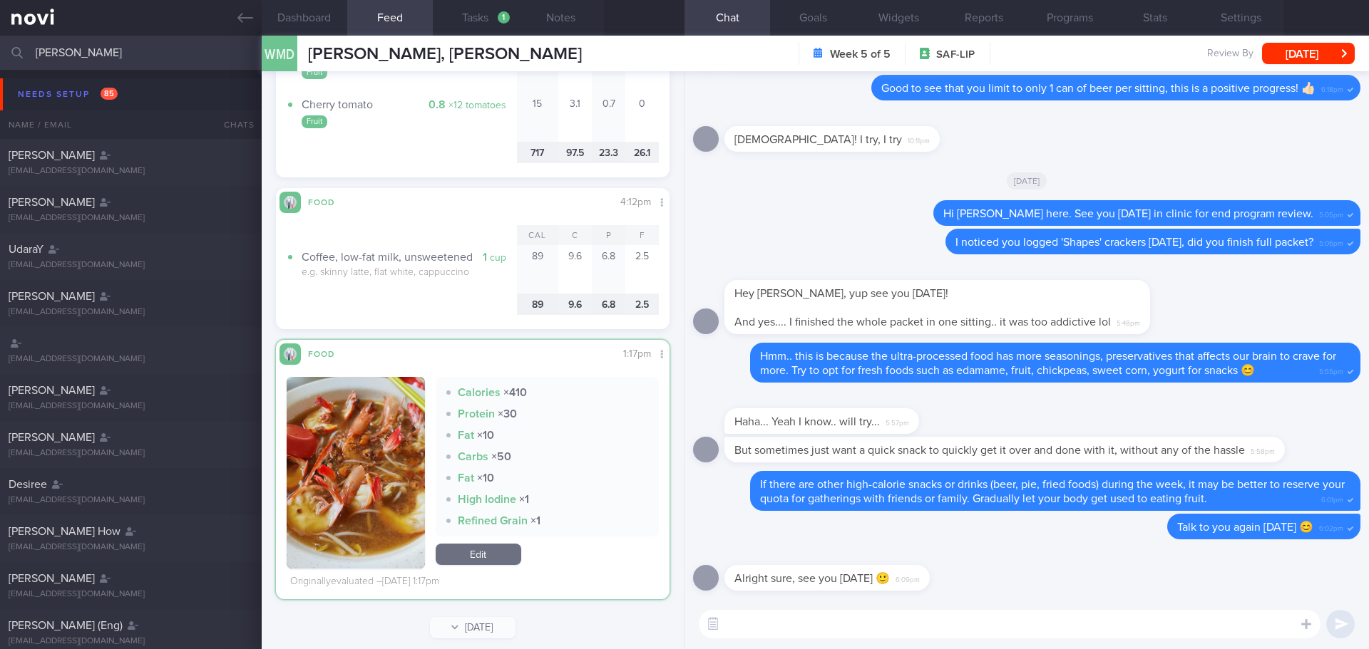
type input "donald"
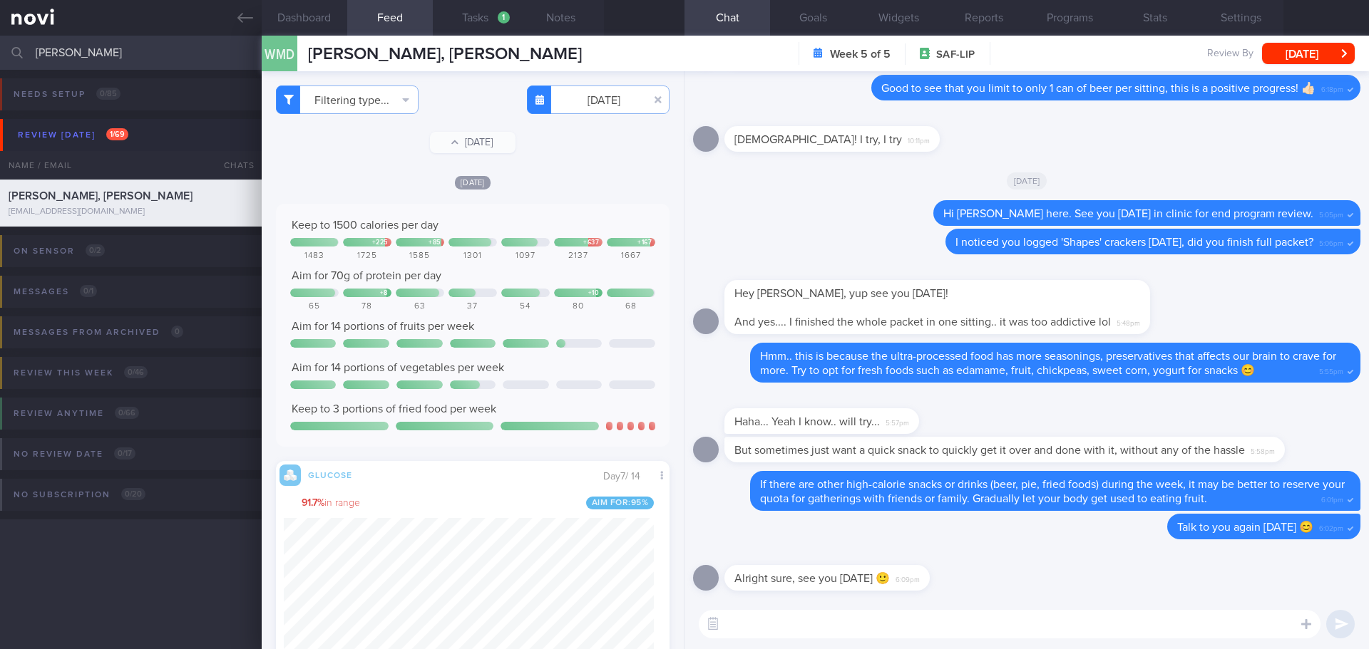
click at [484, 102] on div "Filtering type... Food Activity Glucose Weight Medicine Blood Pressure CGM Inst…" at bounding box center [473, 100] width 394 height 29
click at [645, 104] on button "button" at bounding box center [658, 100] width 26 height 26
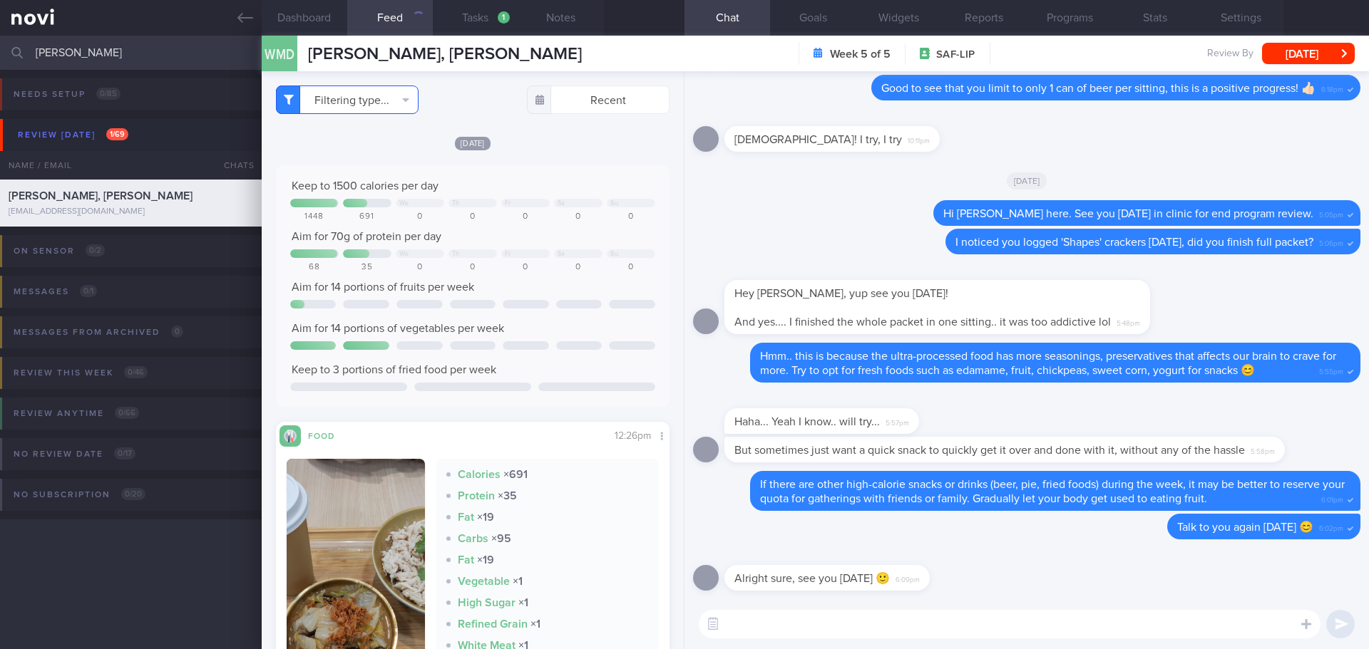
click at [366, 103] on button "Filtering type..." at bounding box center [347, 100] width 143 height 29
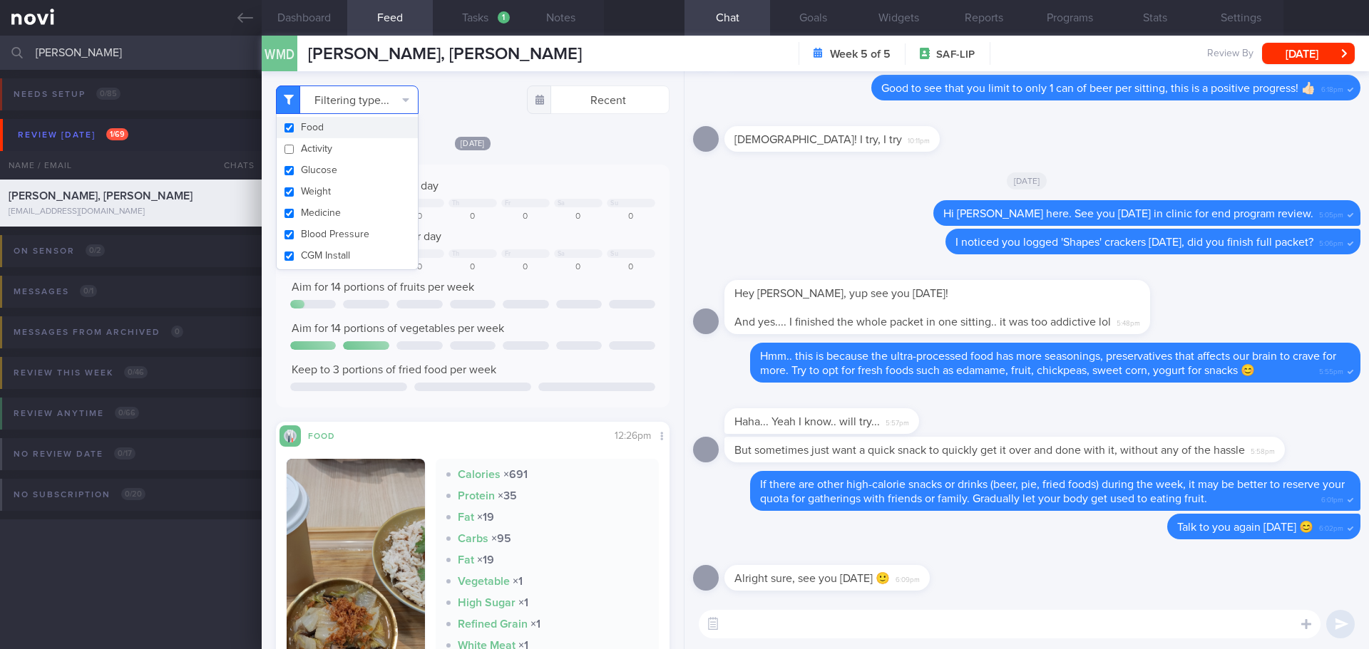
scroll to position [181, 364]
click at [332, 150] on button "Activity" at bounding box center [347, 148] width 141 height 21
checkbox input "true"
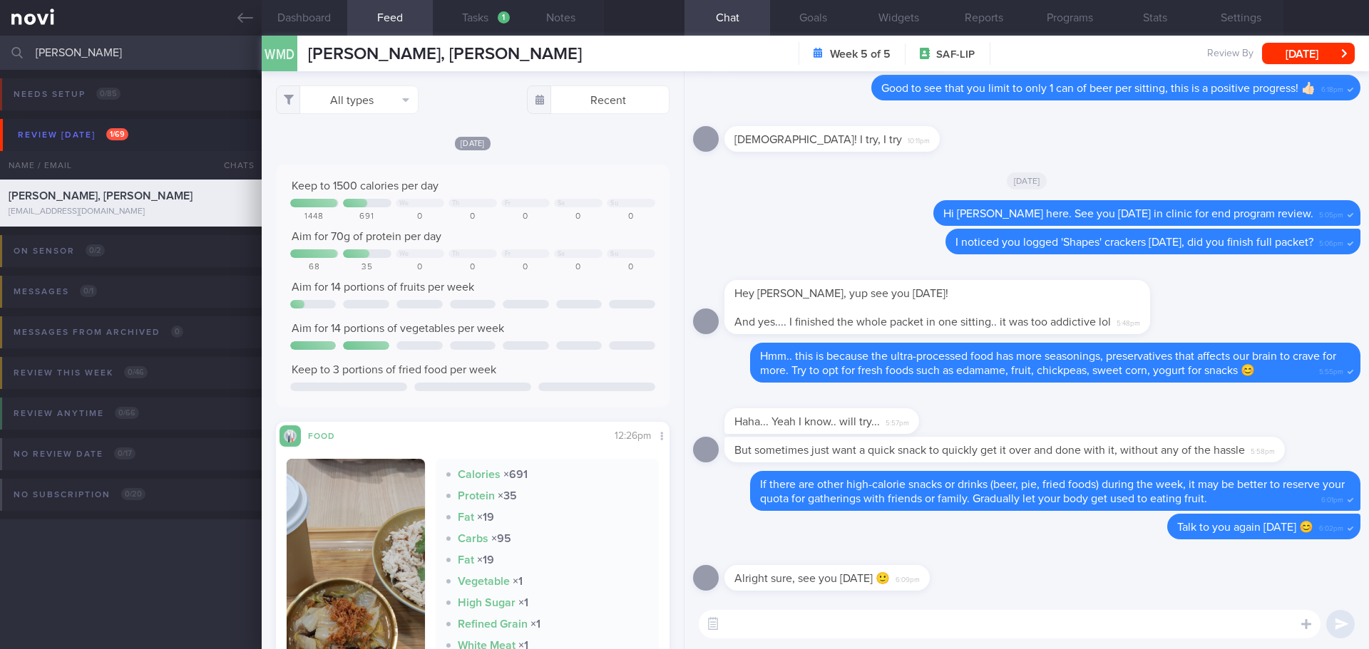
click at [552, 150] on div "Today Keep to 1500 calories per day We Th Fr Sa Su 1448 691 0 0 0 0 0 Aim for 7…" at bounding box center [473, 429] width 394 height 589
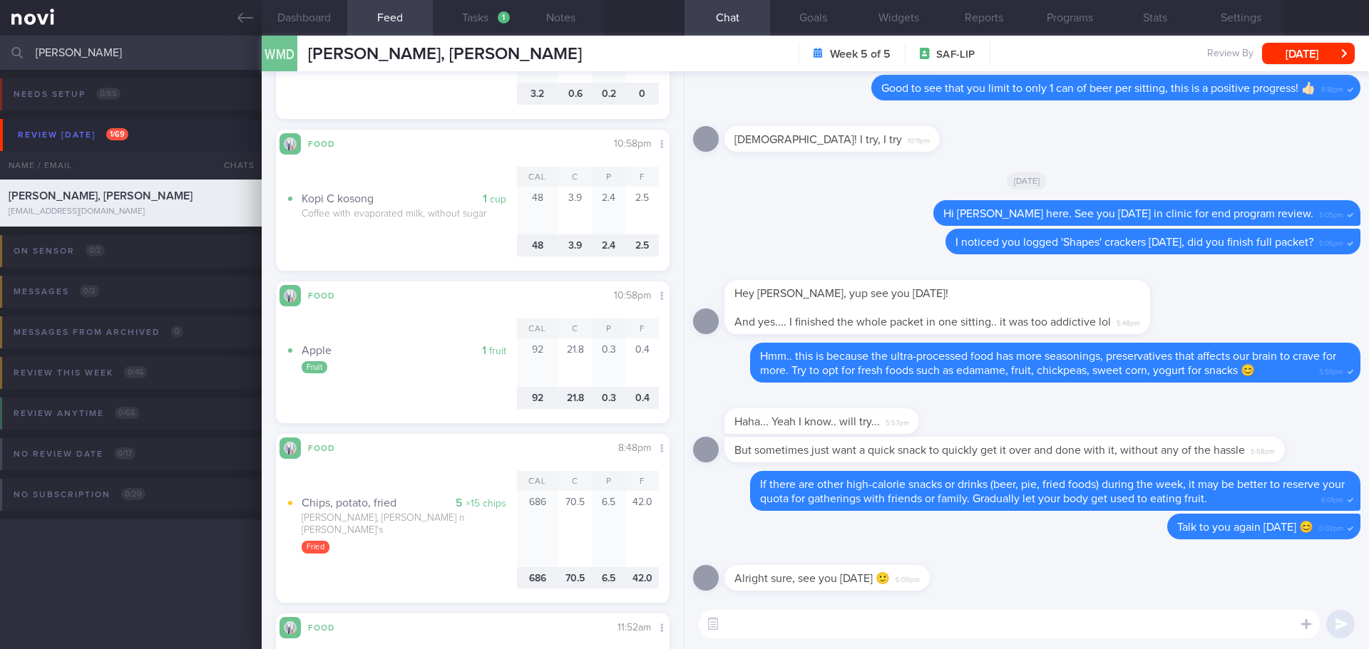
scroll to position [6905, 0]
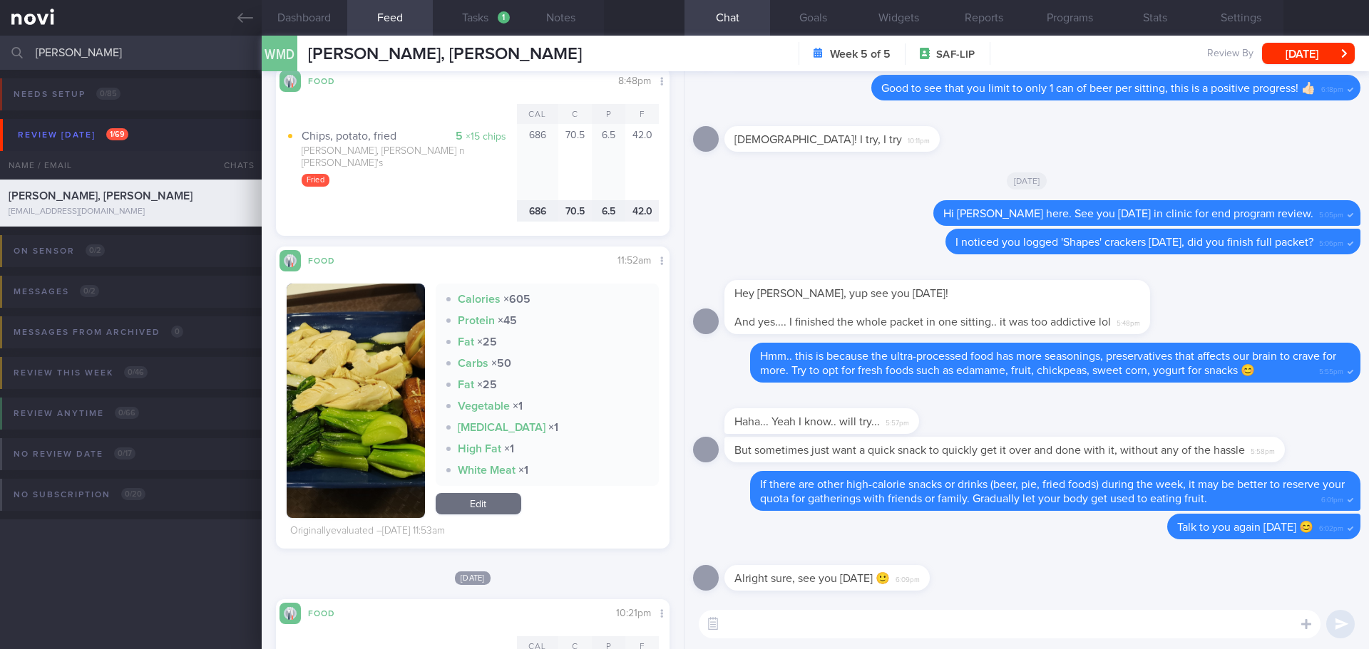
click at [356, 335] on button "button" at bounding box center [356, 401] width 138 height 235
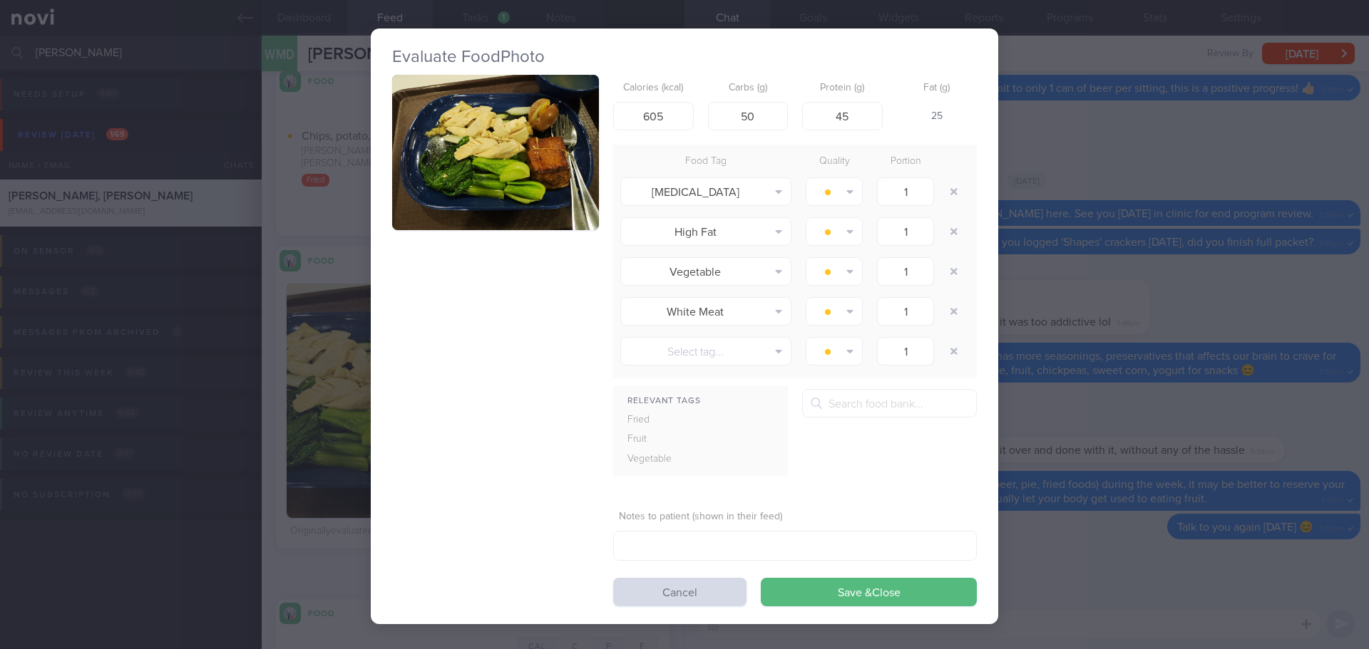
click at [482, 198] on button "button" at bounding box center [495, 152] width 207 height 155
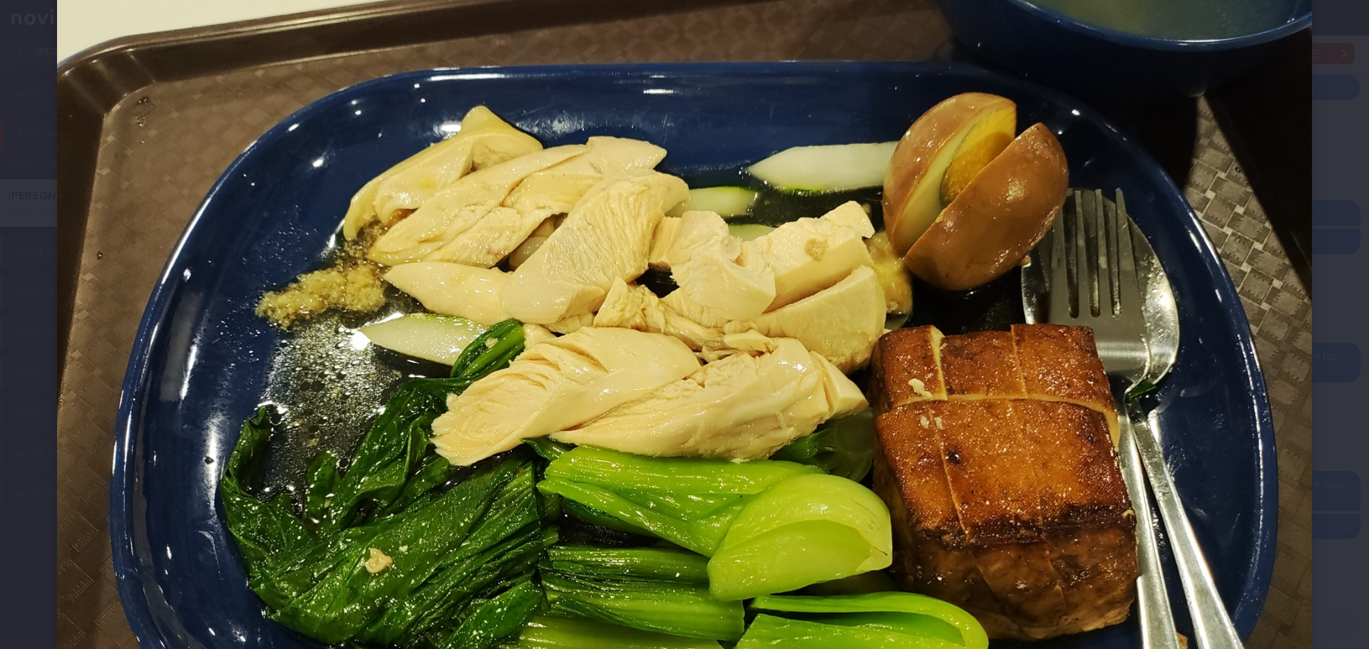
scroll to position [71, 0]
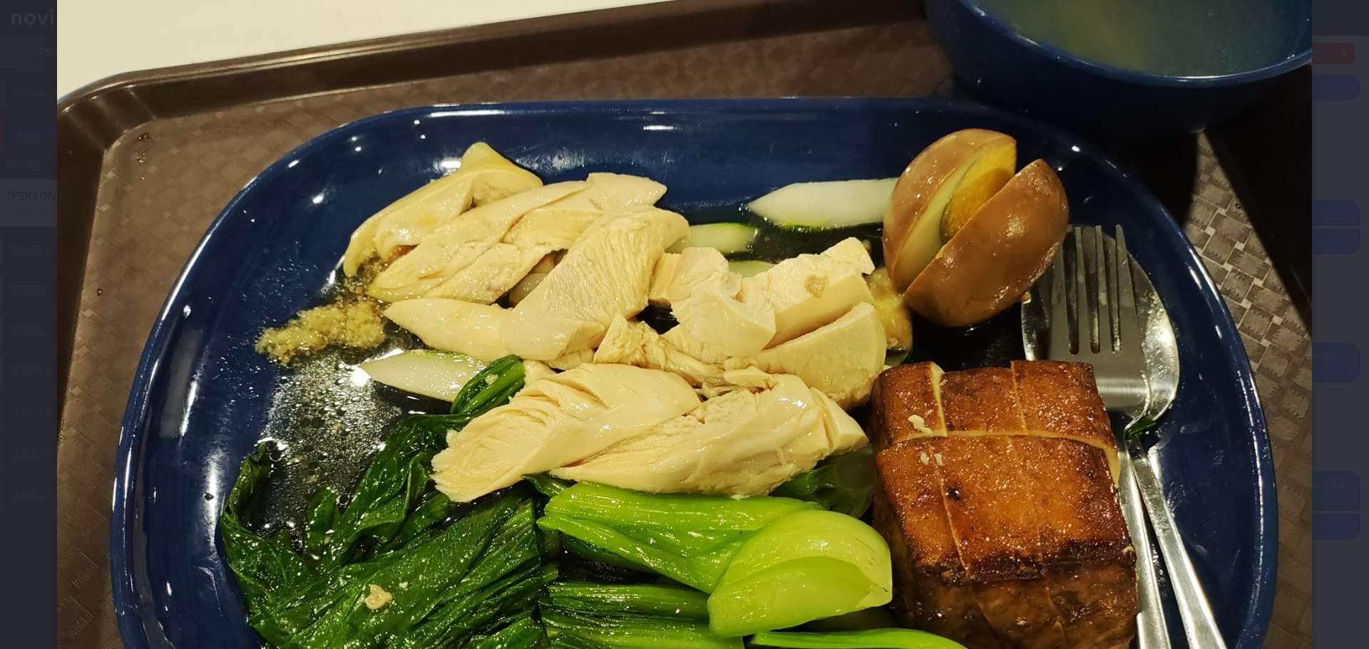
click at [1311, 211] on div at bounding box center [684, 456] width 1369 height 1055
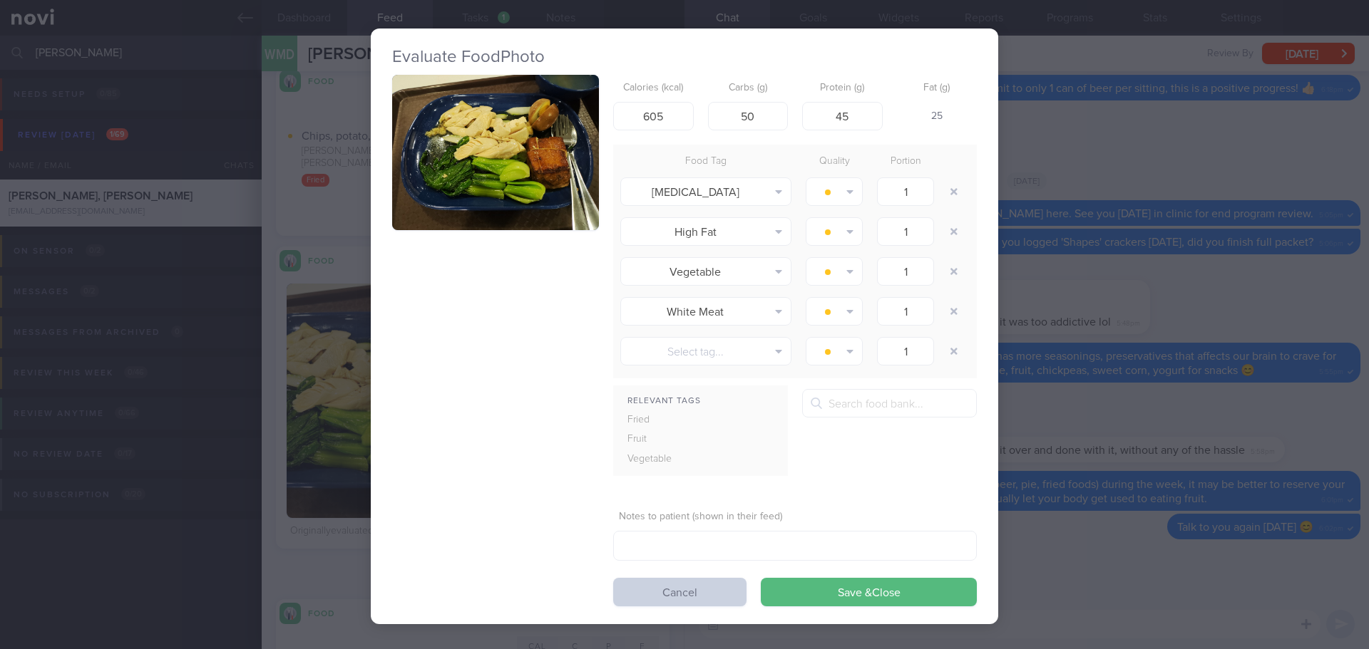
click at [712, 592] on button "Cancel" at bounding box center [679, 592] width 133 height 29
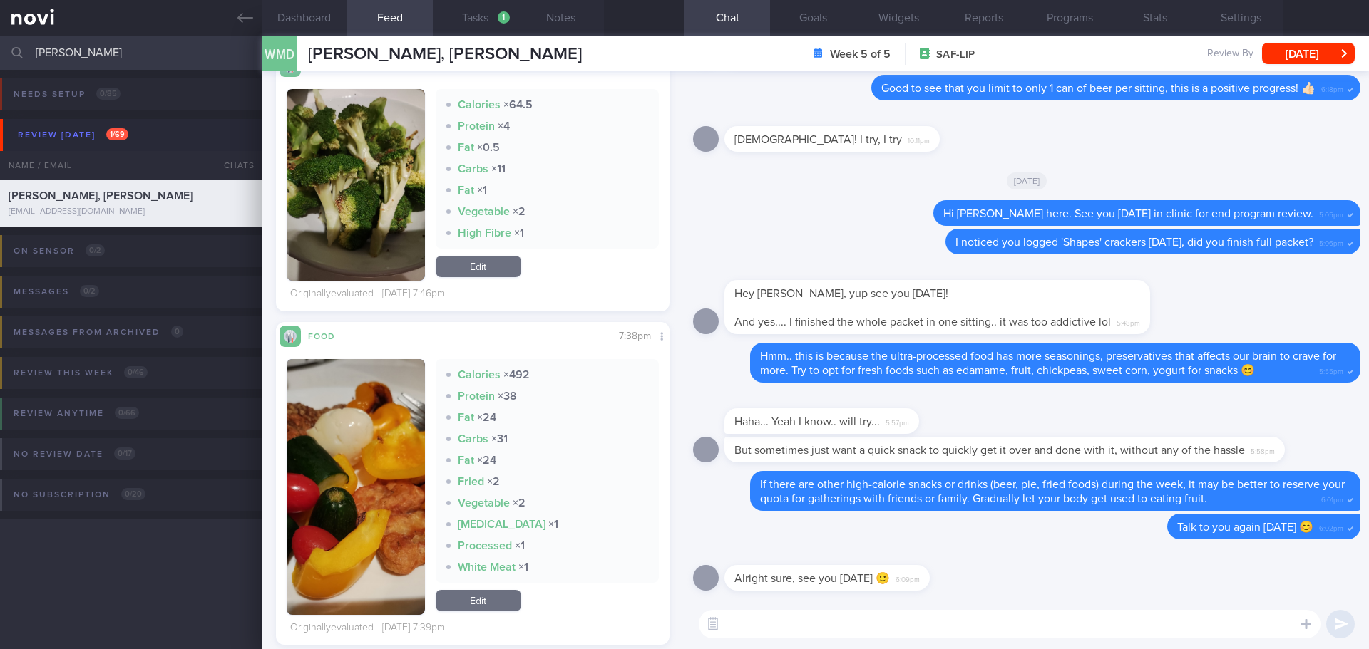
scroll to position [9044, 0]
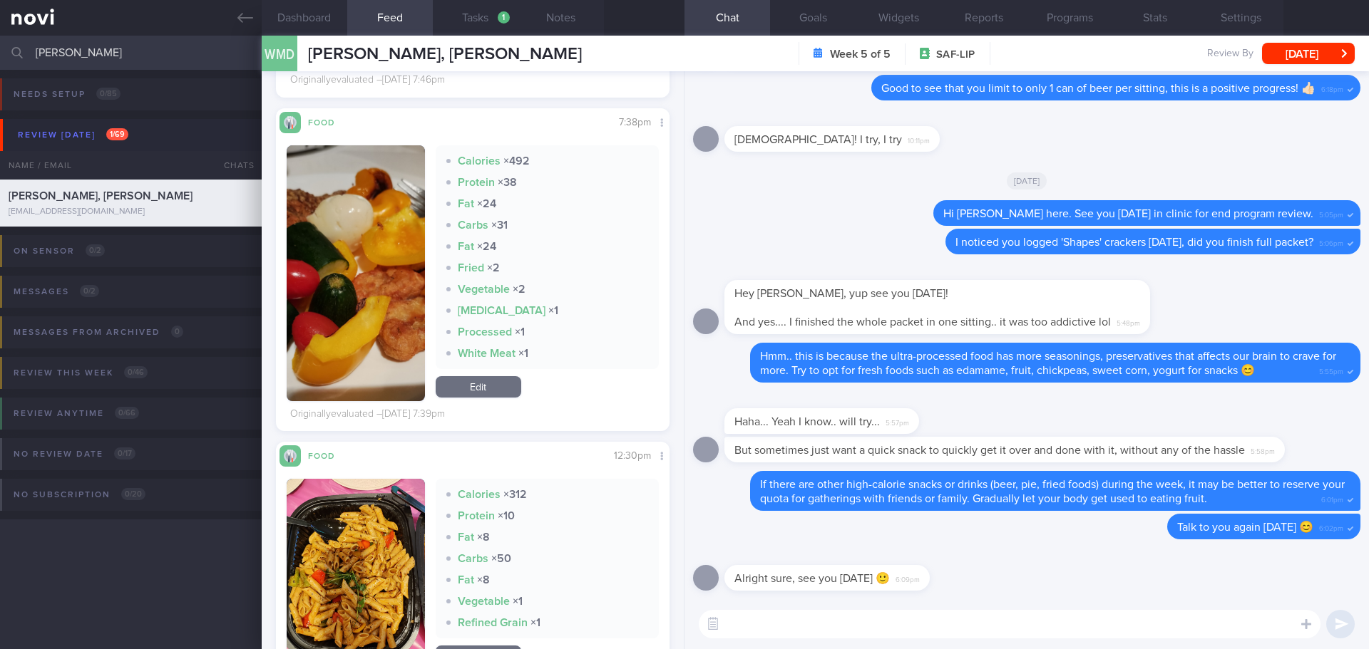
click at [409, 294] on button "button" at bounding box center [356, 273] width 138 height 256
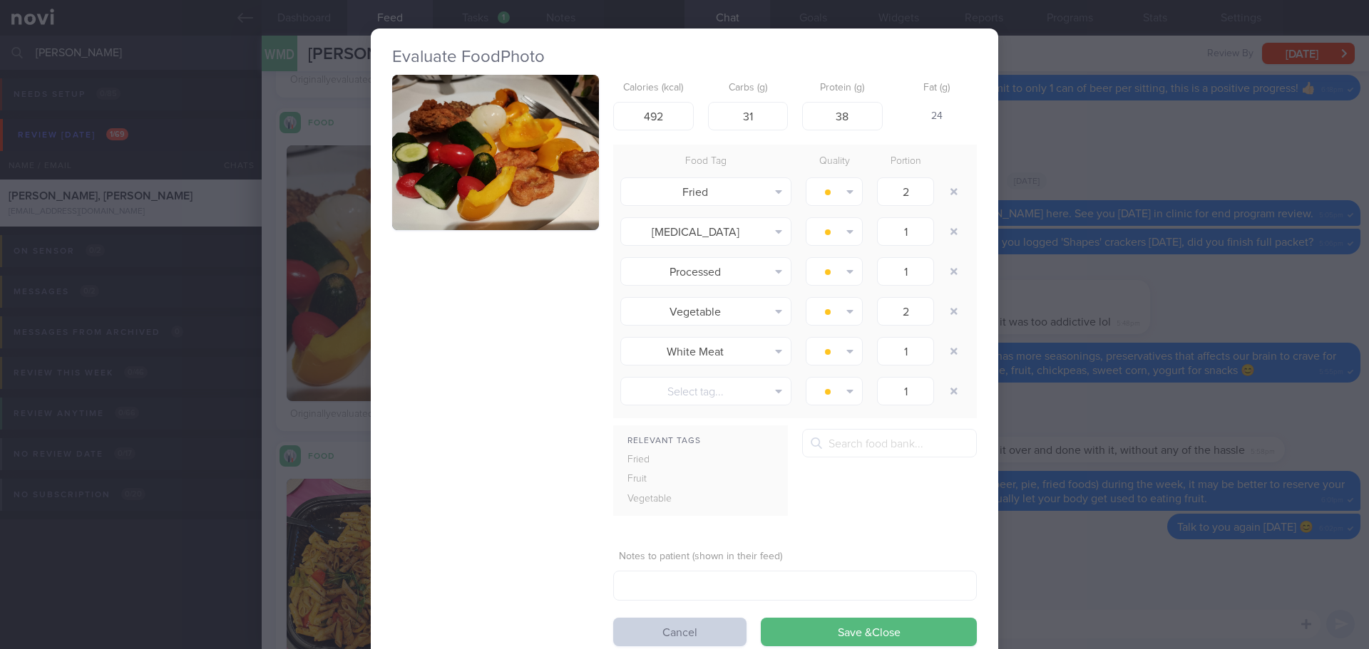
click at [644, 627] on button "Cancel" at bounding box center [679, 632] width 133 height 29
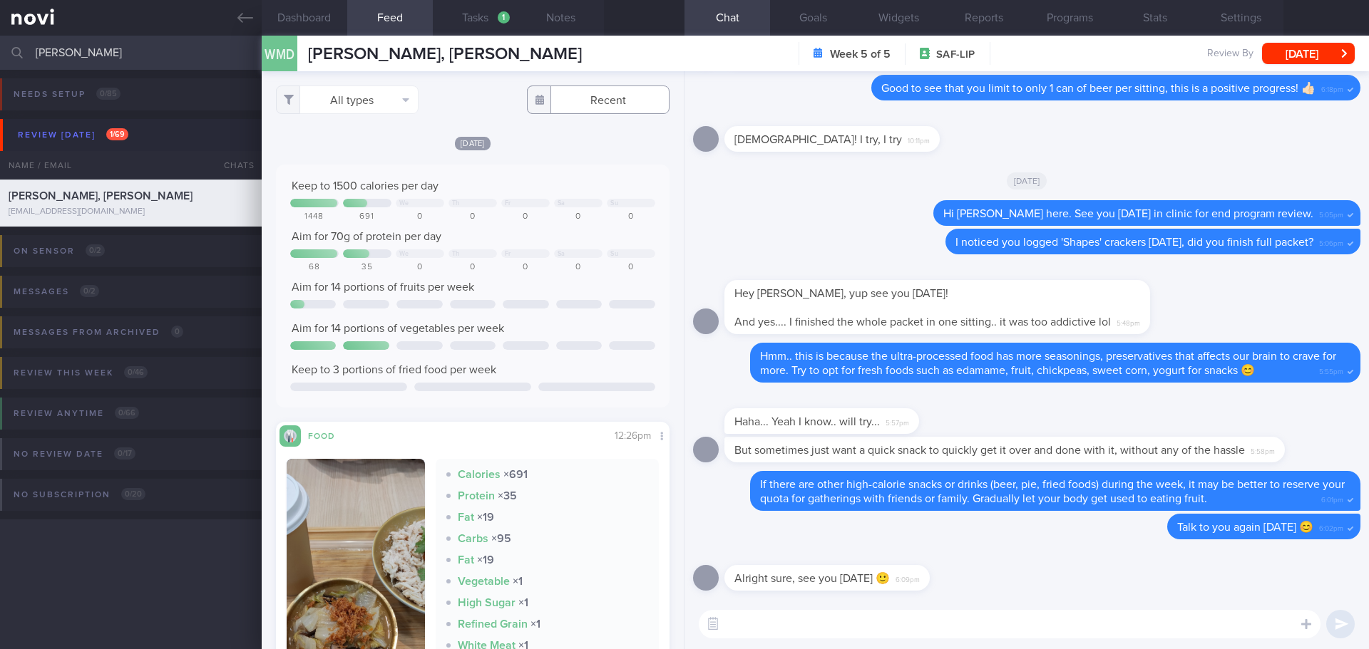
click at [584, 104] on input "text" at bounding box center [598, 100] width 143 height 29
click at [450, 130] on icon at bounding box center [451, 129] width 10 height 10
select select "6"
click at [493, 262] on span "22" at bounding box center [487, 257] width 28 height 28
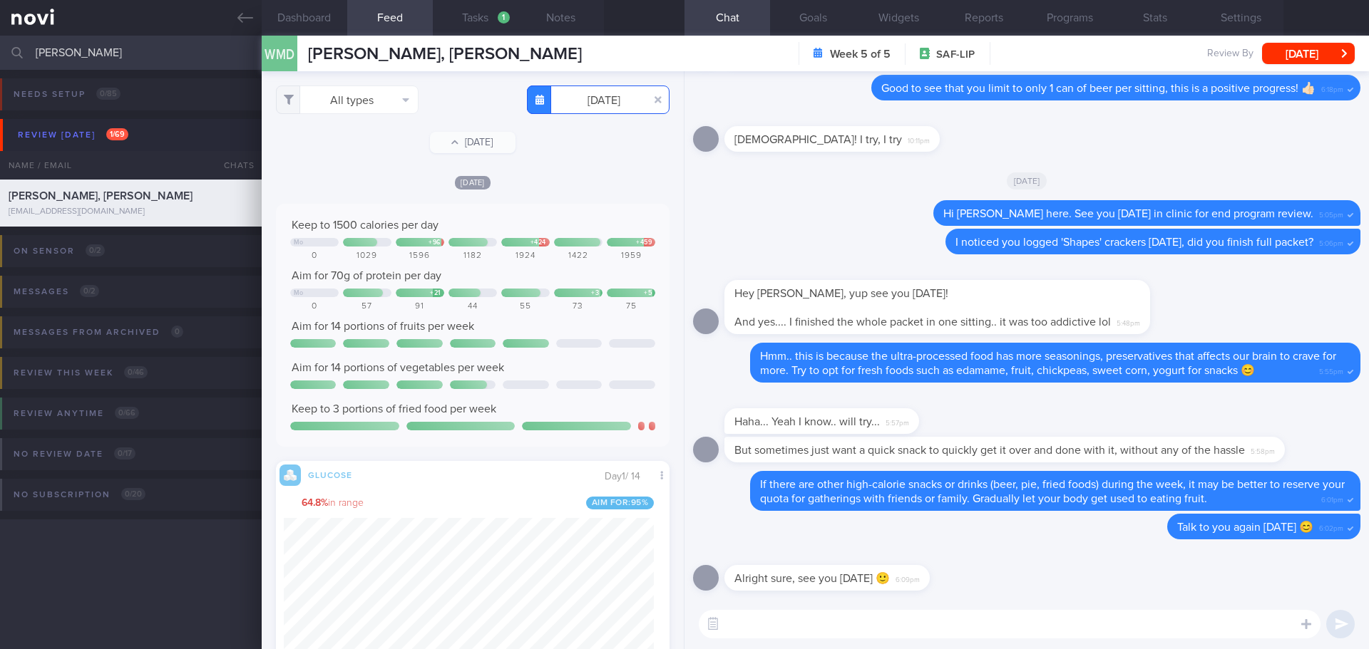
scroll to position [233, 371]
click at [577, 151] on div "All types Food Activity Glucose Weight Medicine Blood Pressure CGM Install Tue,…" at bounding box center [473, 360] width 422 height 578
click at [468, 138] on button "Wed, 23 Jul" at bounding box center [473, 142] width 86 height 21
click at [603, 167] on div "All types Food Activity Glucose Weight Medicine Blood Pressure CGM Install Wed,…" at bounding box center [473, 360] width 422 height 578
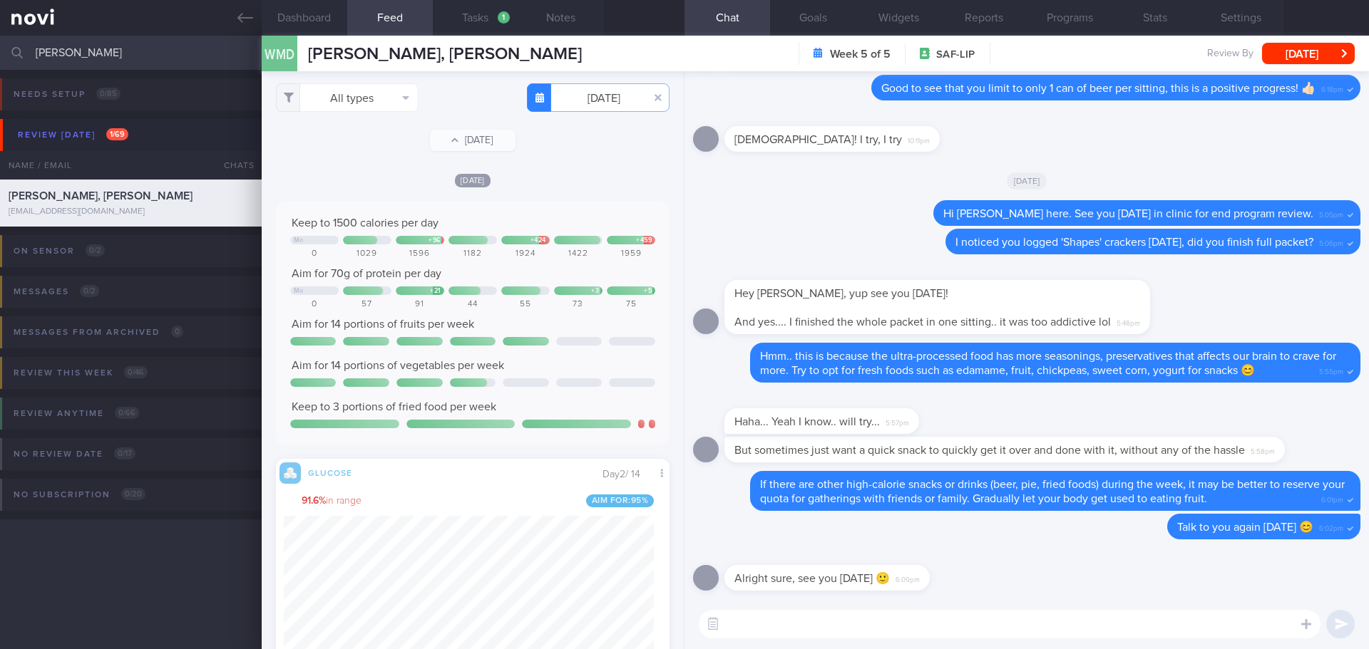
scroll to position [0, 0]
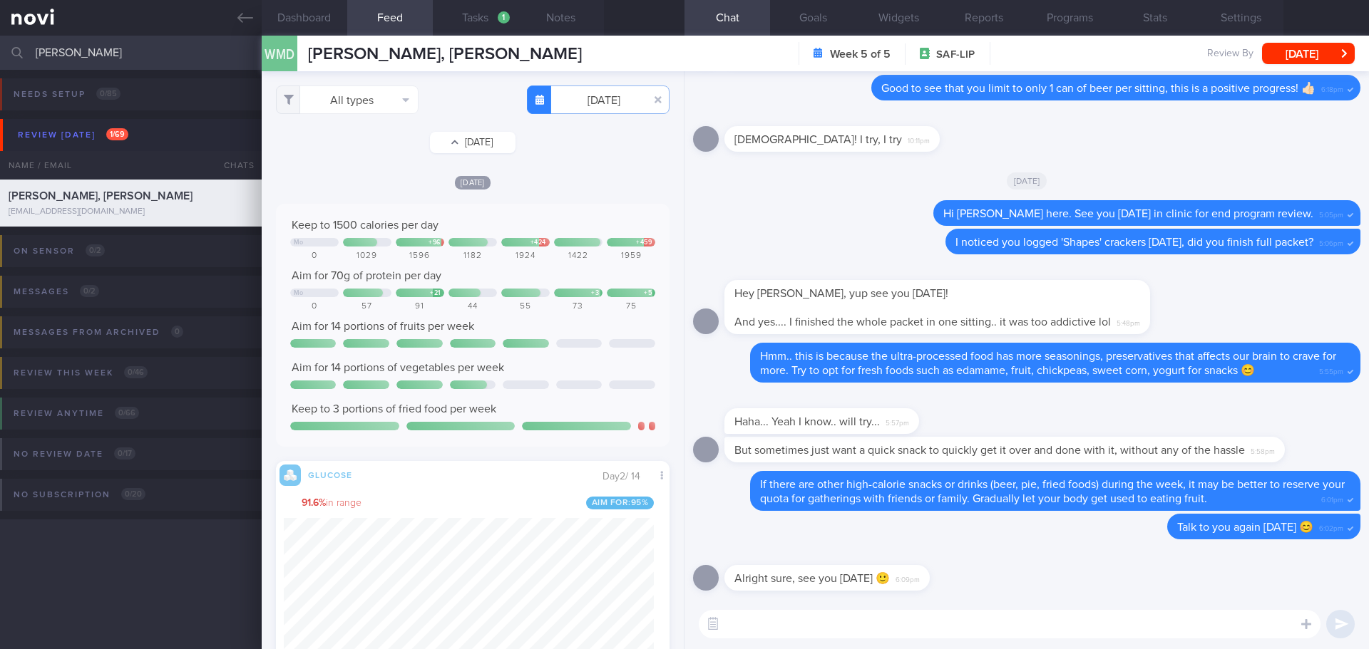
click at [463, 146] on button "Thu, 24 Jul" at bounding box center [473, 142] width 86 height 21
click at [468, 142] on button "Fri, 25 Jul" at bounding box center [473, 142] width 86 height 21
click at [469, 141] on button "Sat, 26 Jul" at bounding box center [473, 142] width 86 height 21
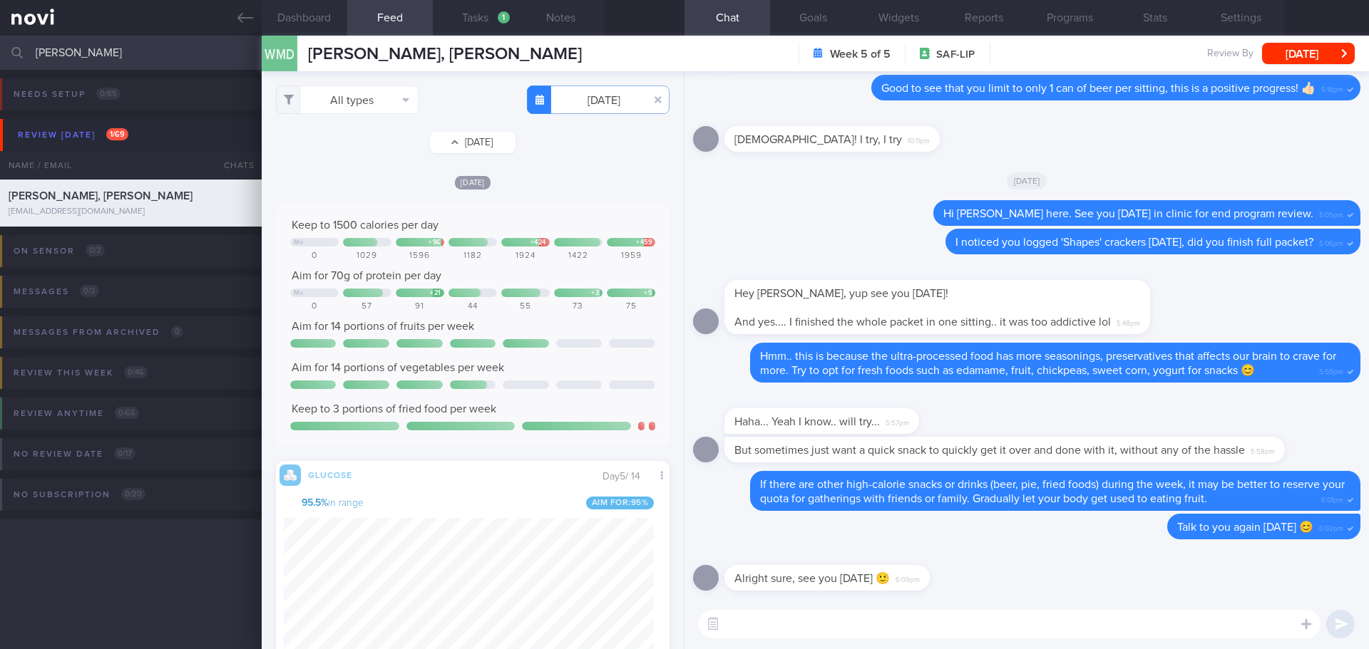
click at [451, 143] on button "Sun, 27 Jul" at bounding box center [473, 142] width 86 height 21
click at [483, 140] on button "Mon, 28 Jul" at bounding box center [473, 142] width 86 height 21
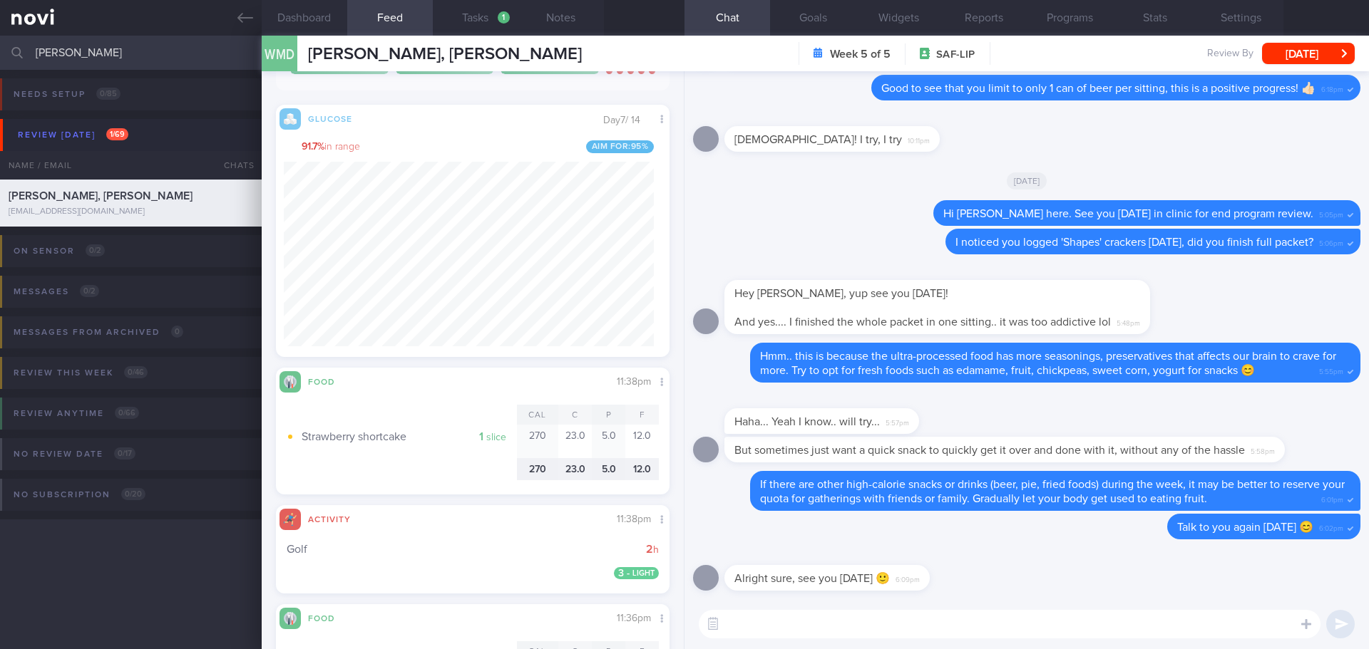
scroll to position [1120, 0]
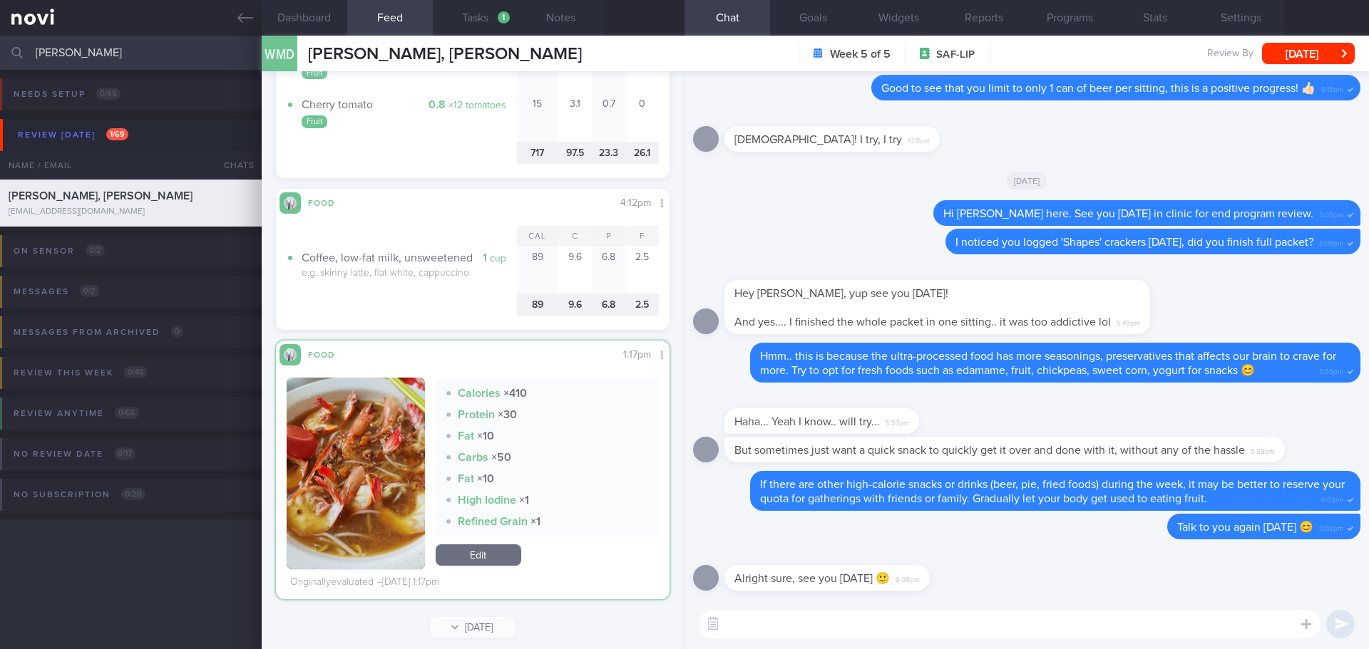
click at [366, 488] on button "button" at bounding box center [356, 474] width 138 height 192
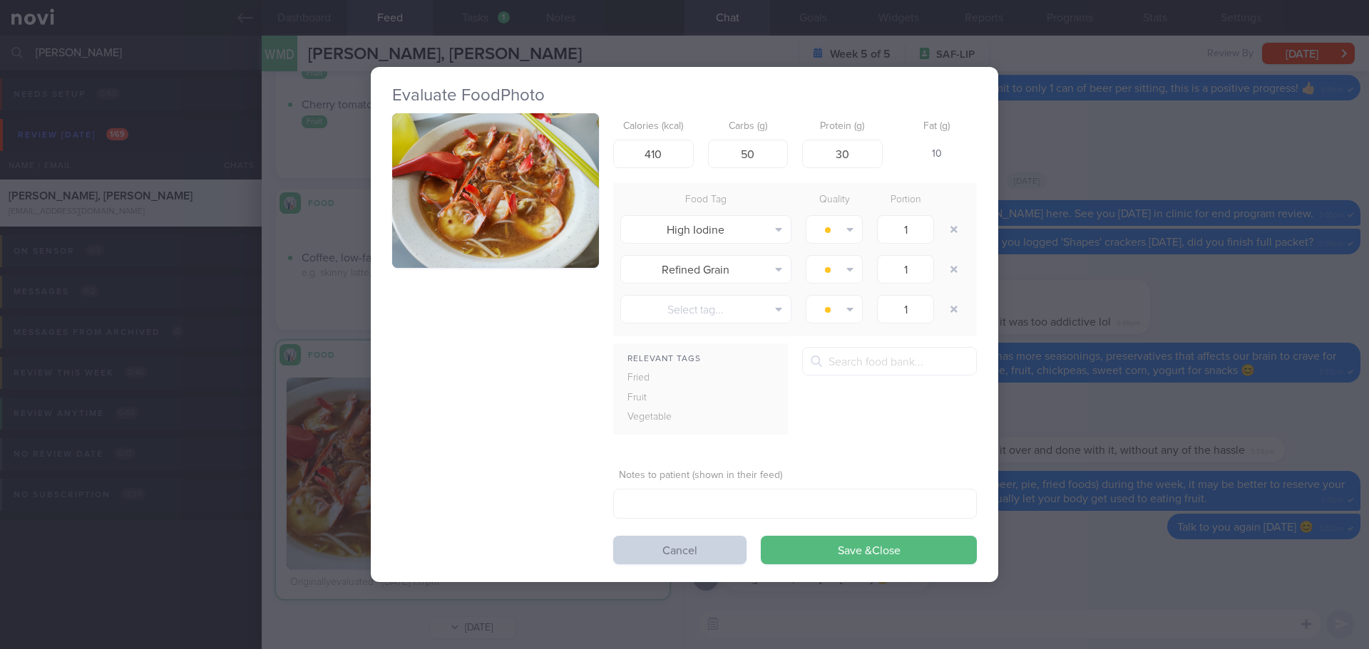
click at [669, 546] on button "Cancel" at bounding box center [679, 550] width 133 height 29
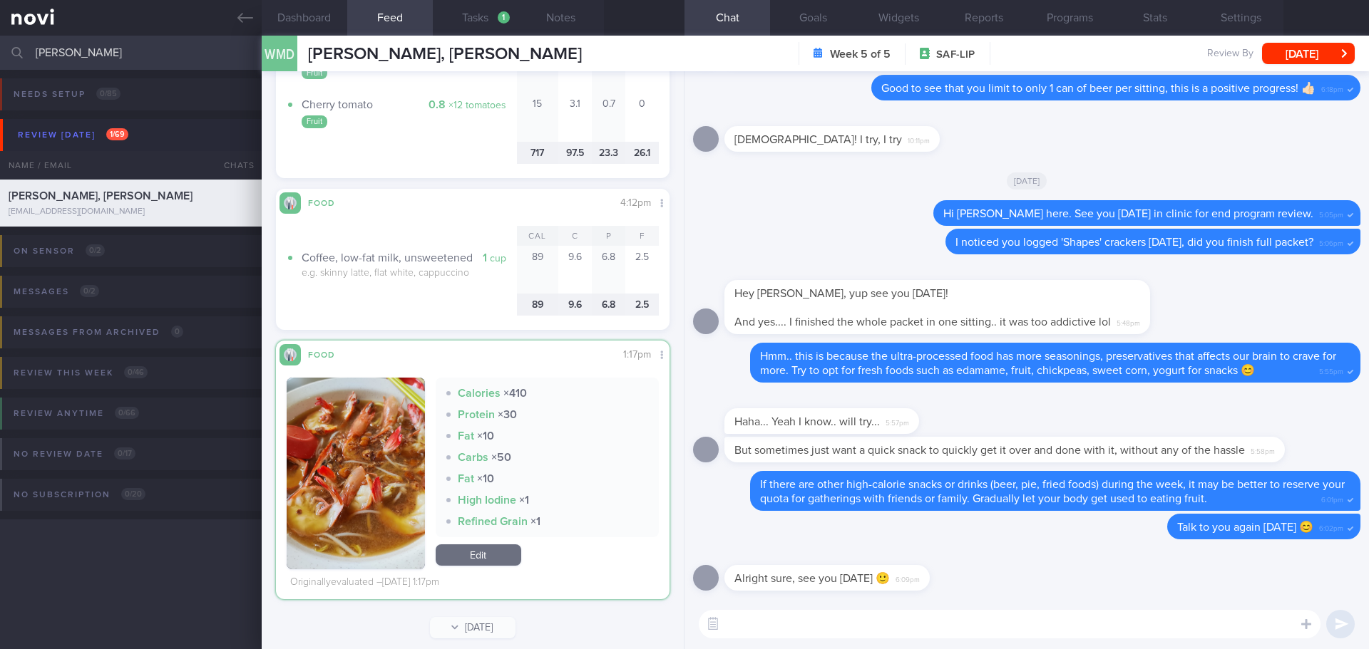
click at [349, 494] on button "button" at bounding box center [356, 474] width 138 height 192
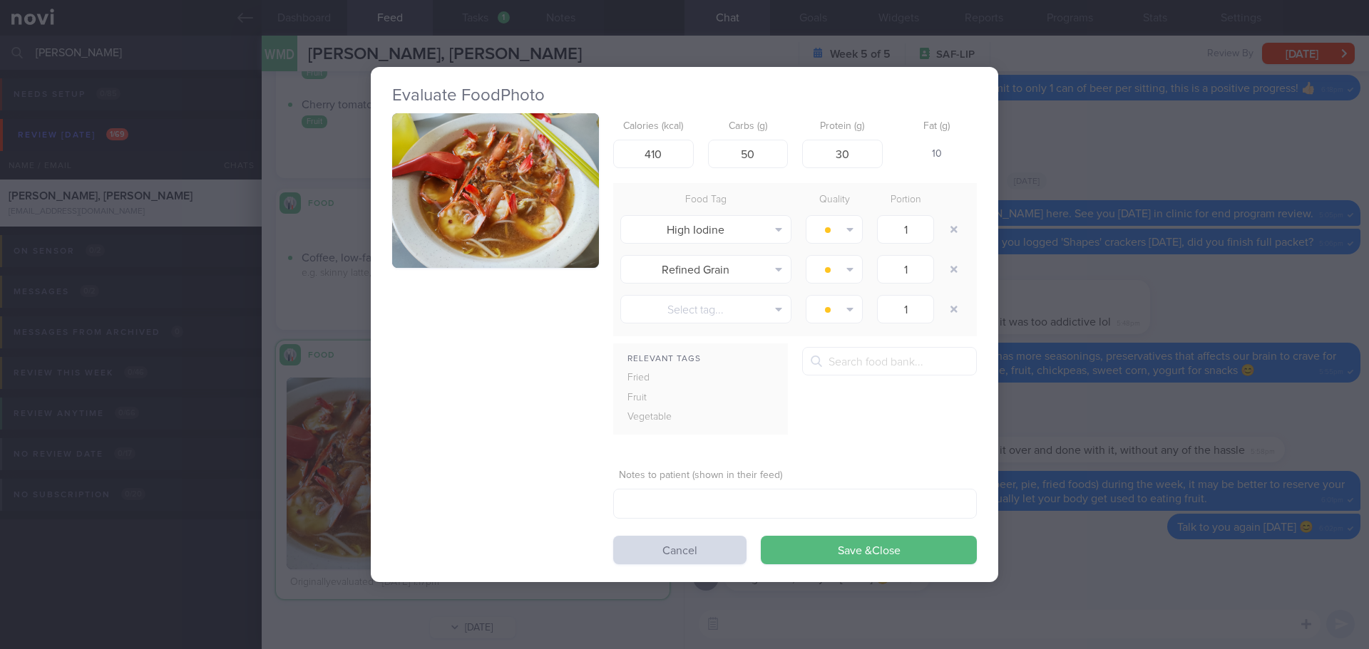
click at [463, 192] on button "button" at bounding box center [495, 190] width 207 height 155
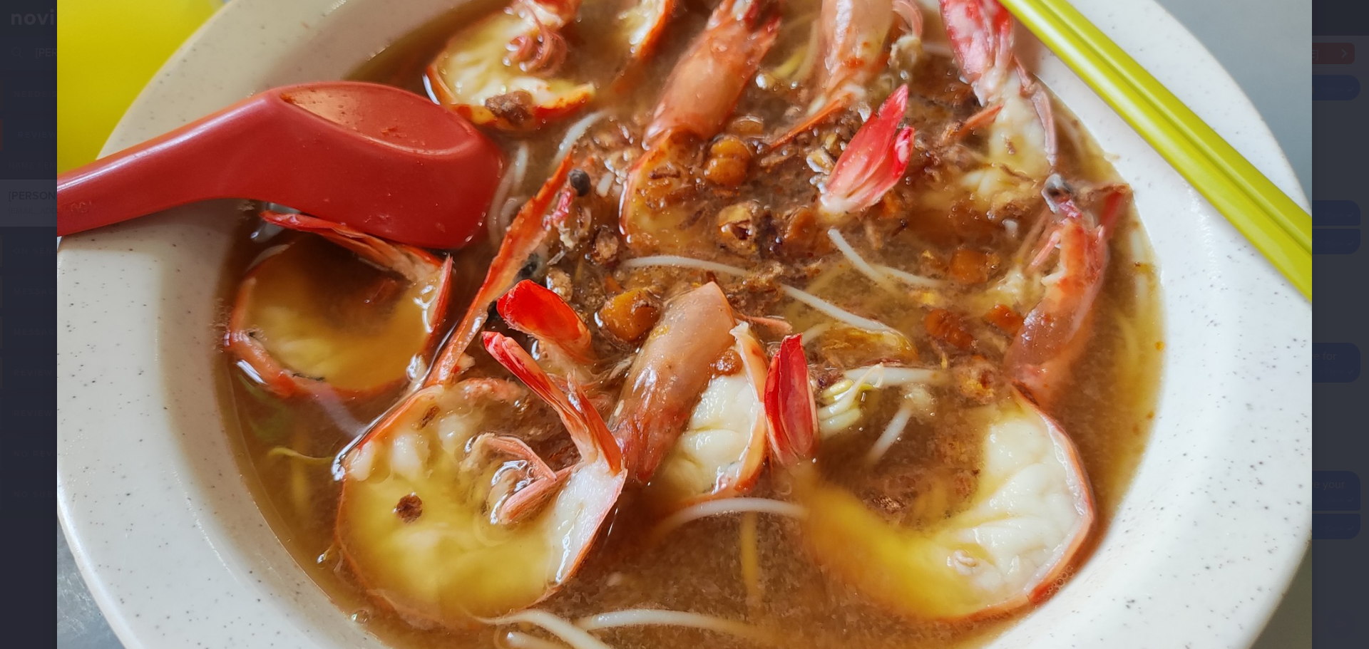
scroll to position [184, 0]
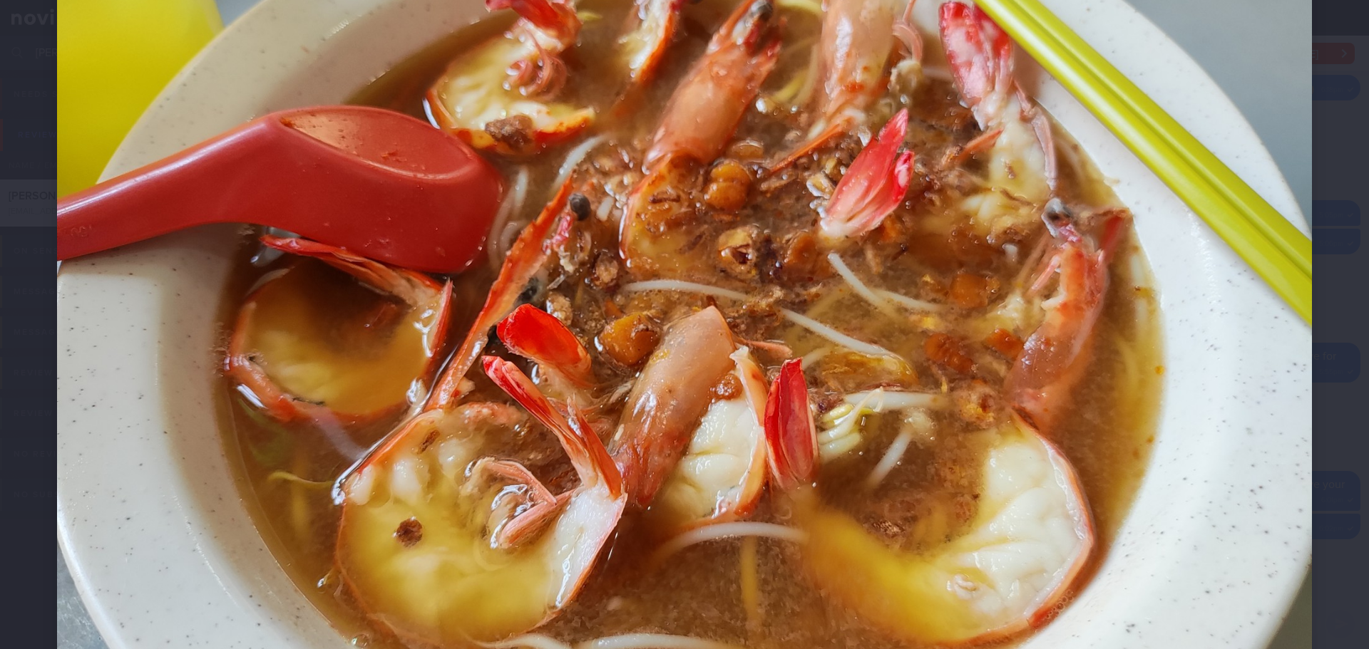
click at [1305, 143] on div at bounding box center [684, 343] width 1369 height 1055
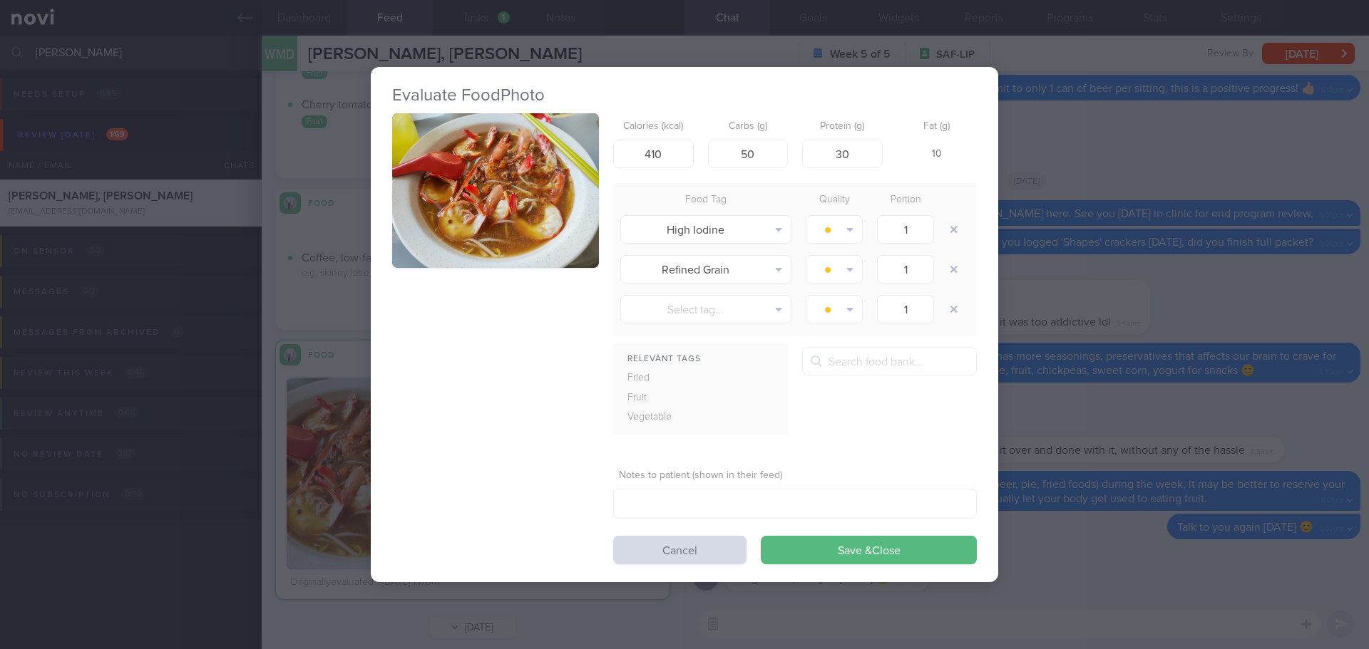
click at [642, 528] on form "Calories (kcal) 410 Carbs (g) 50 Protein (g) 30 Fat (g) 10 Food Tag Quality Por…" at bounding box center [795, 339] width 364 height 452
click at [665, 548] on button "Cancel" at bounding box center [679, 550] width 133 height 29
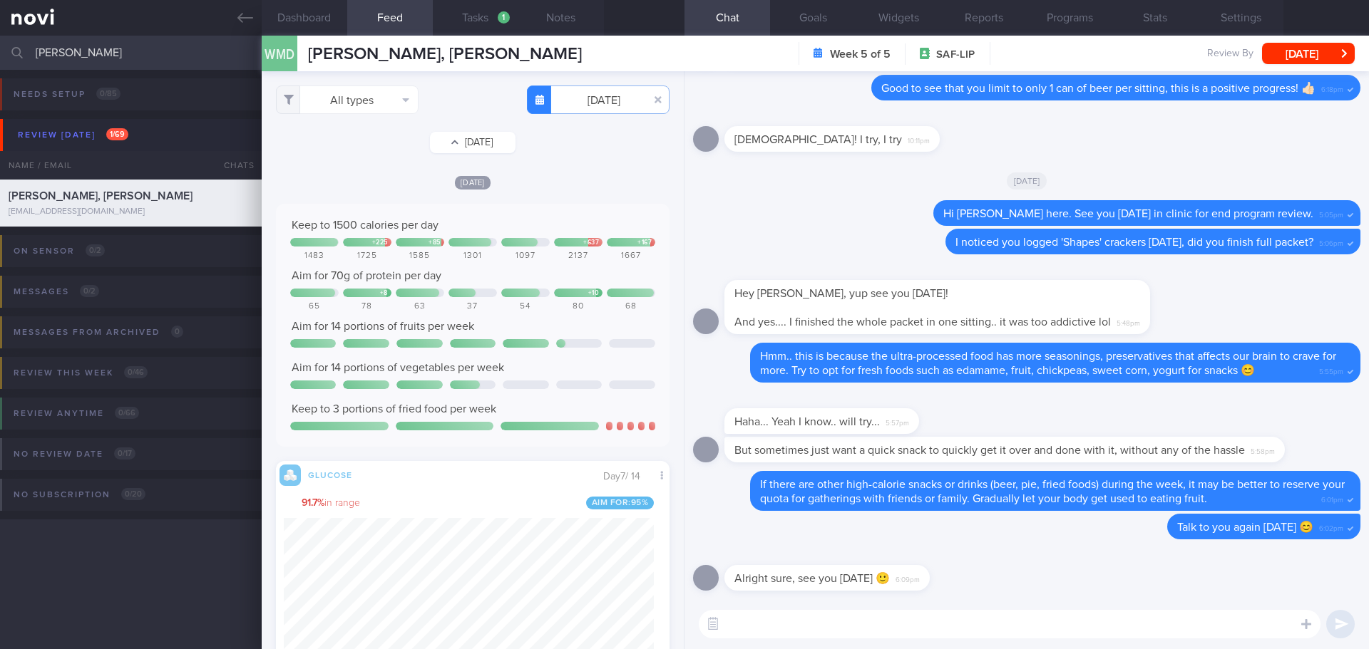
click at [442, 137] on button "Tue, 29 Jul" at bounding box center [473, 142] width 86 height 21
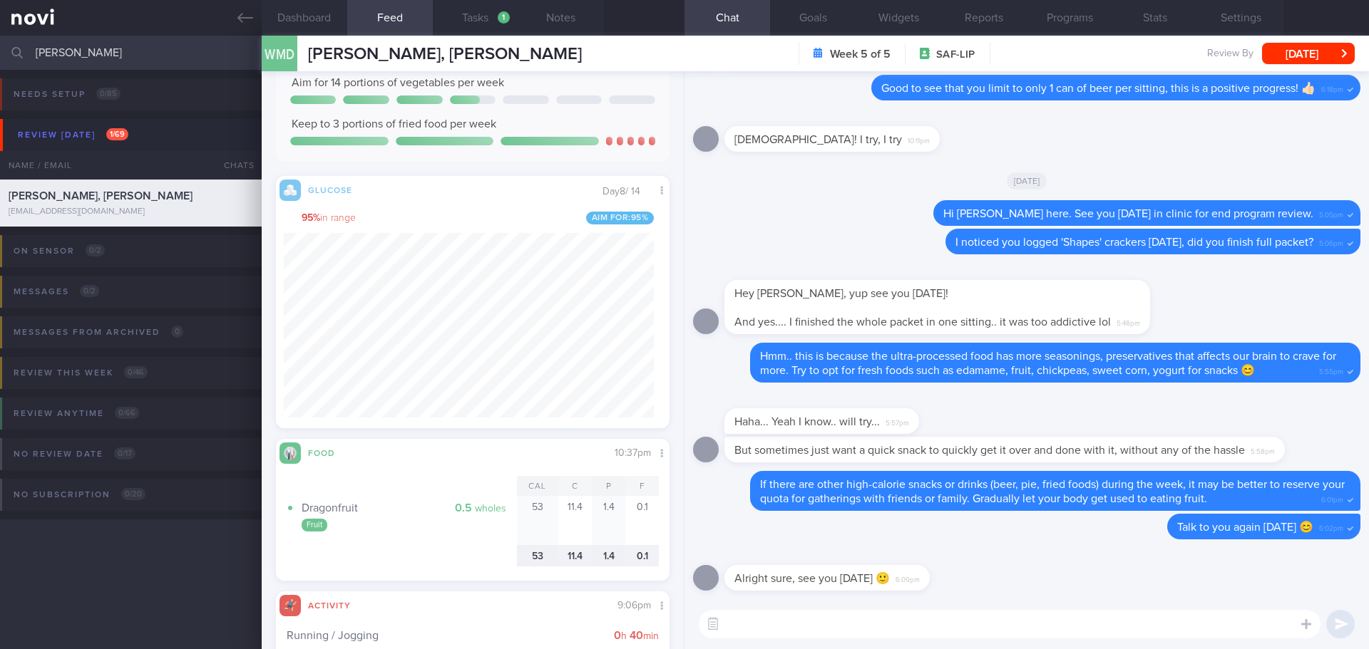
scroll to position [778, 0]
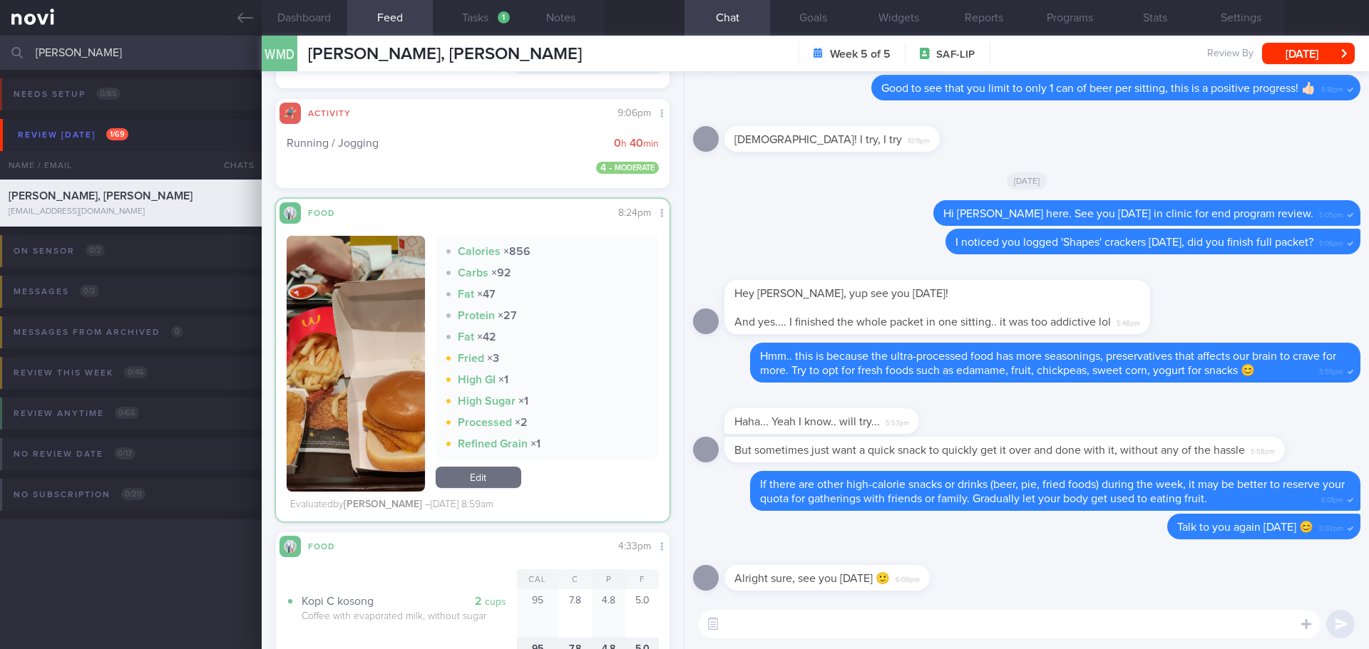
click at [304, 360] on button "button" at bounding box center [356, 364] width 138 height 256
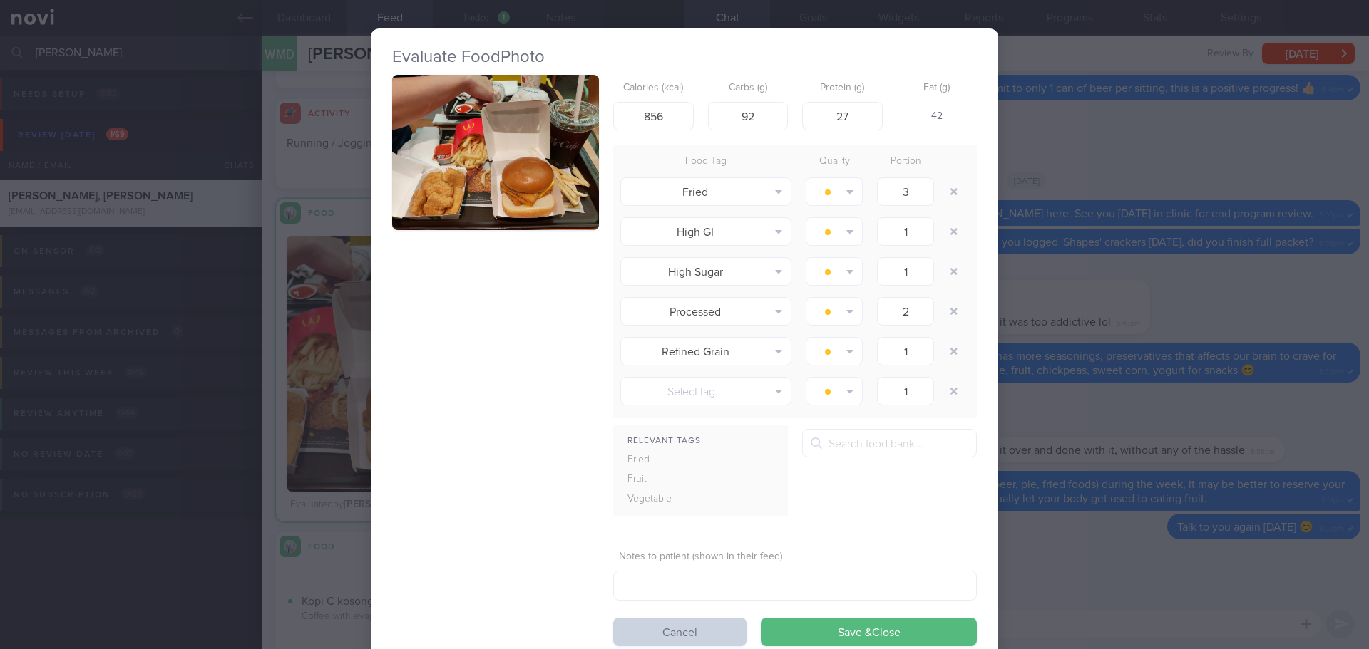
click at [689, 628] on button "Cancel" at bounding box center [679, 632] width 133 height 29
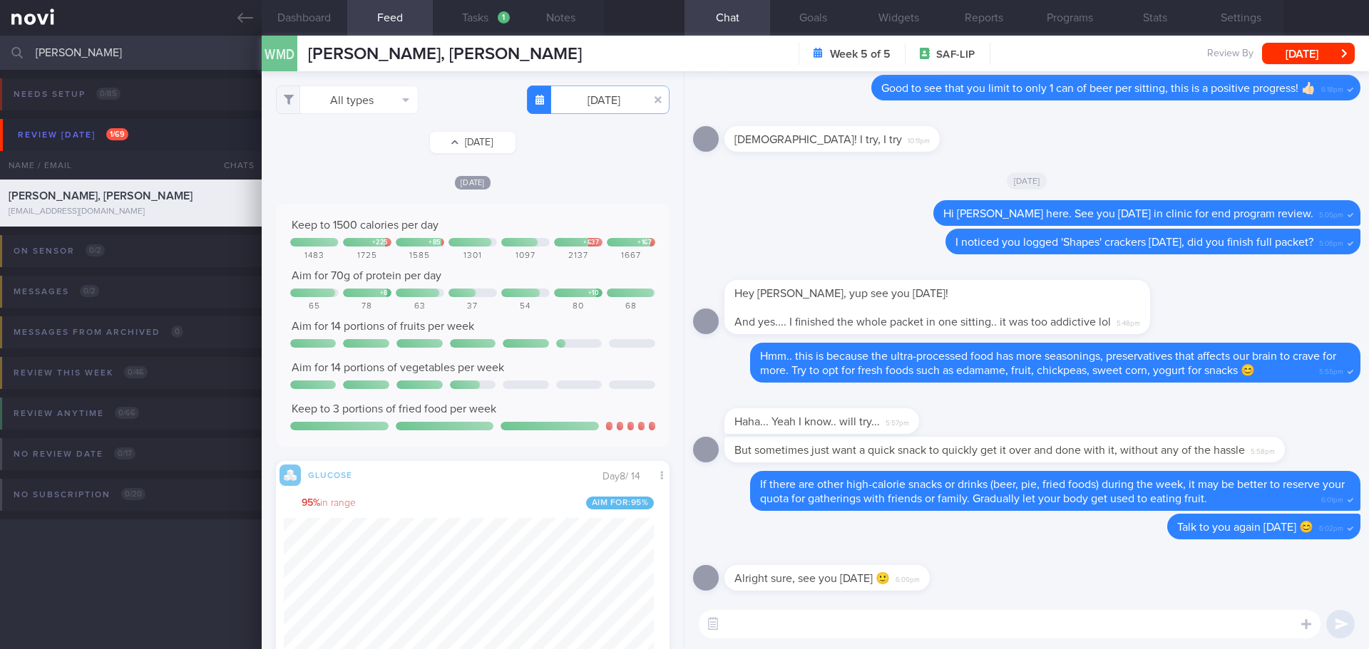
click at [473, 147] on button "Wed, 30 Jul" at bounding box center [473, 142] width 86 height 21
click at [542, 185] on div "Wed, 30 Jul" at bounding box center [473, 182] width 394 height 15
click at [544, 197] on div "Wed, 30 Jul Keep to 1500 calories per day + 225 + 85 + 637 + 167 1483 1725 1585…" at bounding box center [473, 513] width 394 height 677
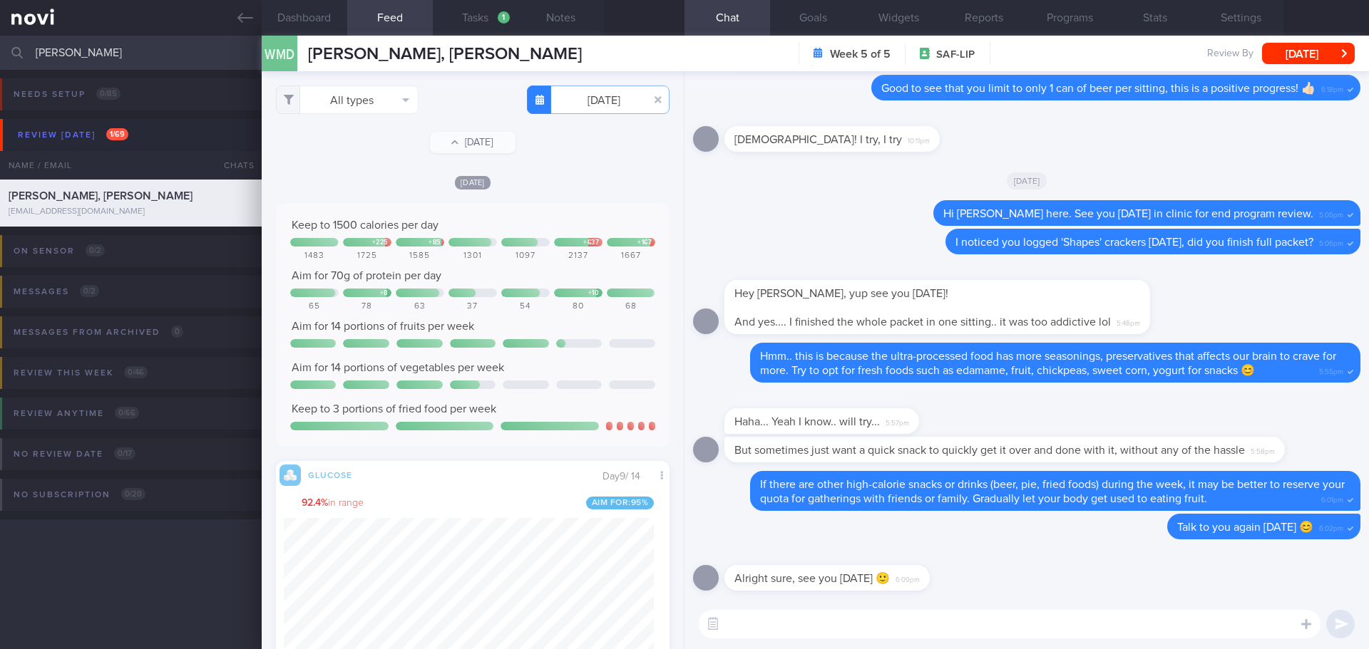
click at [544, 197] on div "Wed, 30 Jul Keep to 1500 calories per day + 225 + 85 + 637 + 167 1483 1725 1585…" at bounding box center [473, 513] width 394 height 677
click at [493, 142] on button "Thu, 31 Jul" at bounding box center [473, 142] width 86 height 21
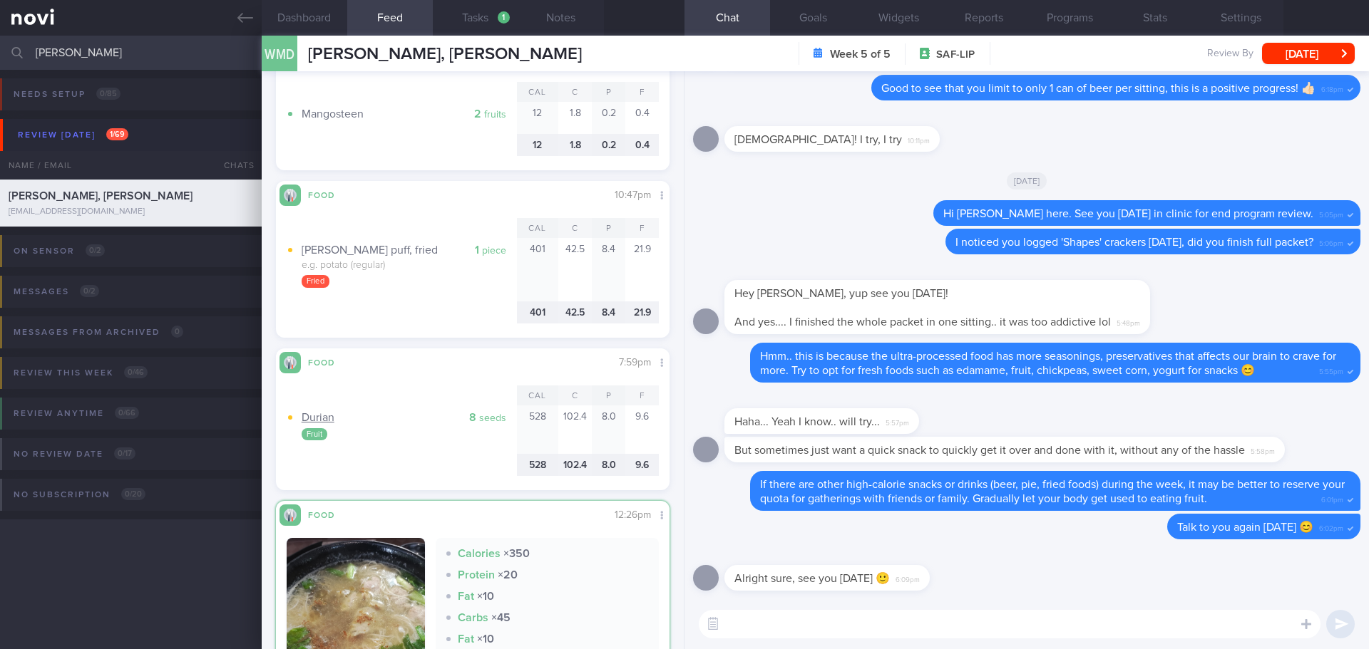
scroll to position [1007, 0]
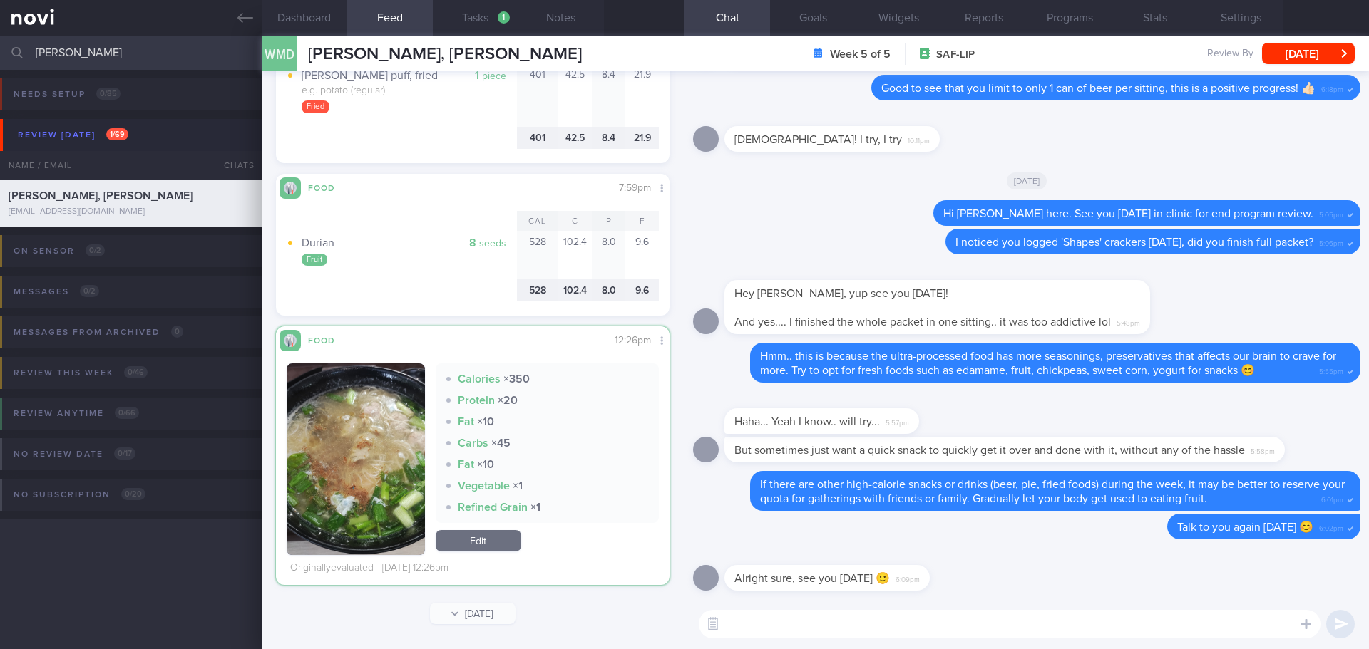
click at [591, 377] on div "Calories × 350" at bounding box center [547, 379] width 202 height 14
click at [586, 381] on div "Calories × 350" at bounding box center [547, 379] width 202 height 14
click at [493, 607] on button "Wed, 30 Jul" at bounding box center [473, 613] width 86 height 21
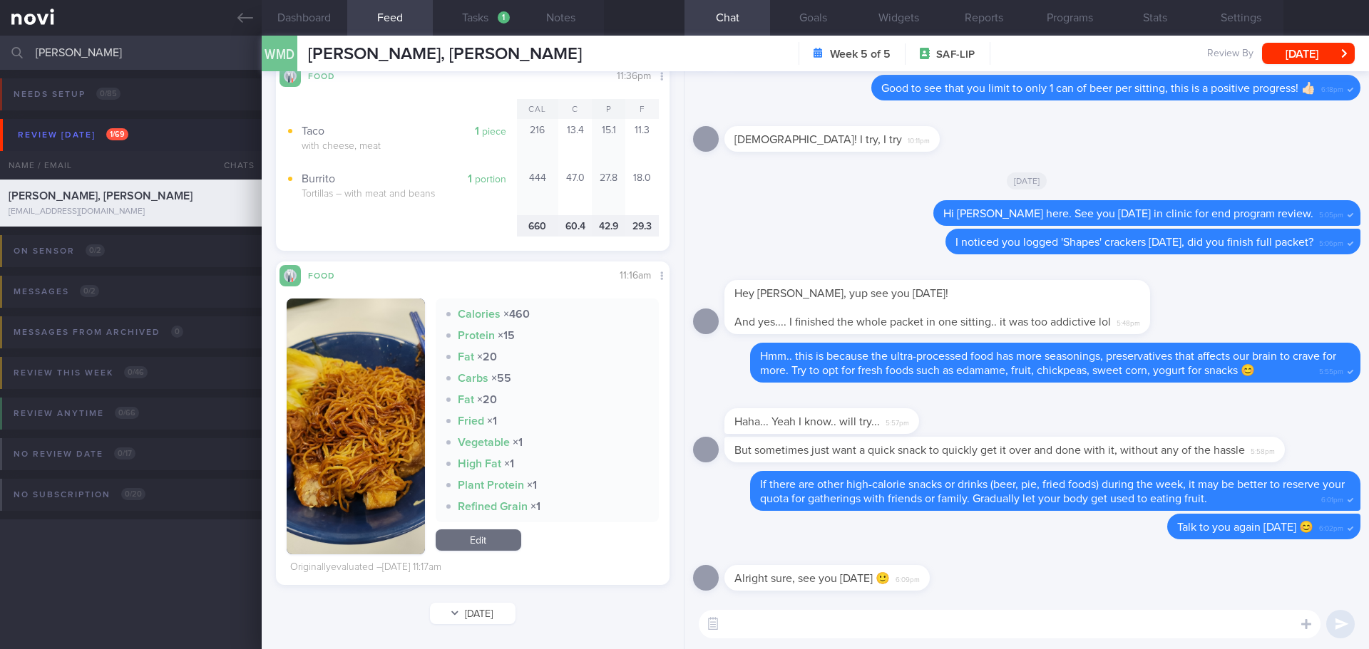
scroll to position [233, 371]
click at [492, 610] on button "Tue, 29 Jul" at bounding box center [473, 613] width 86 height 21
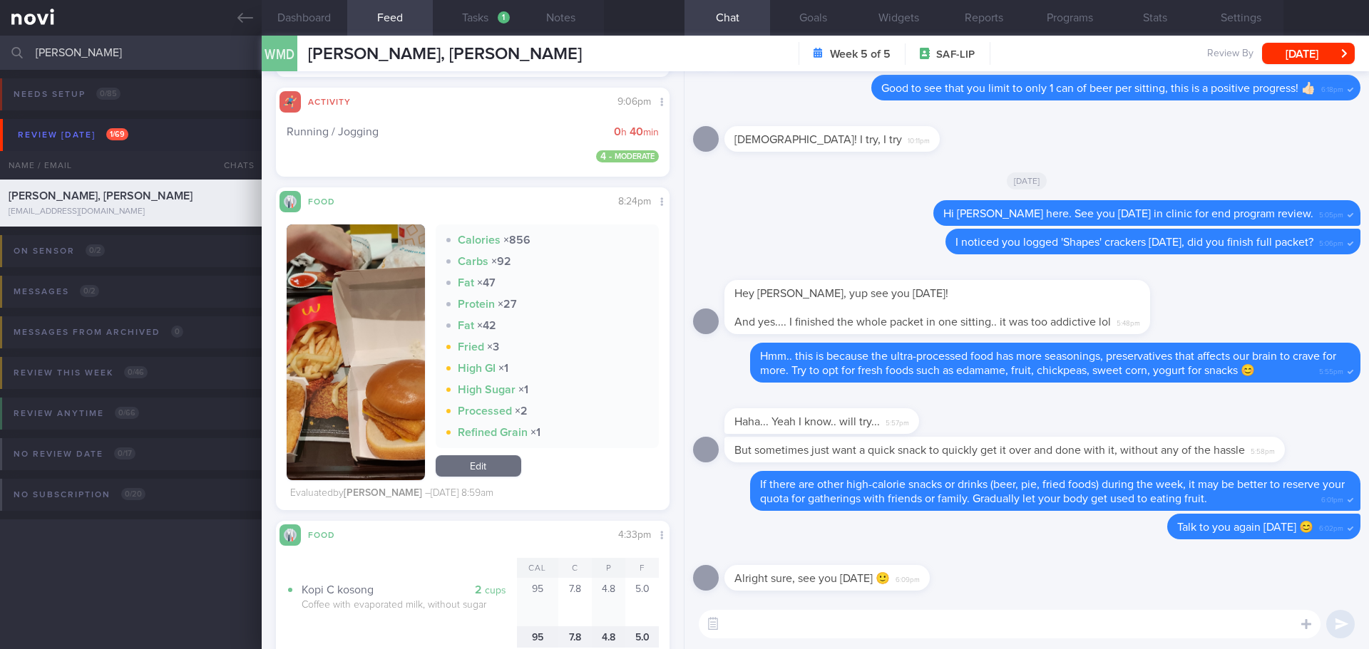
scroll to position [791, 0]
click at [362, 393] on button "button" at bounding box center [356, 351] width 138 height 256
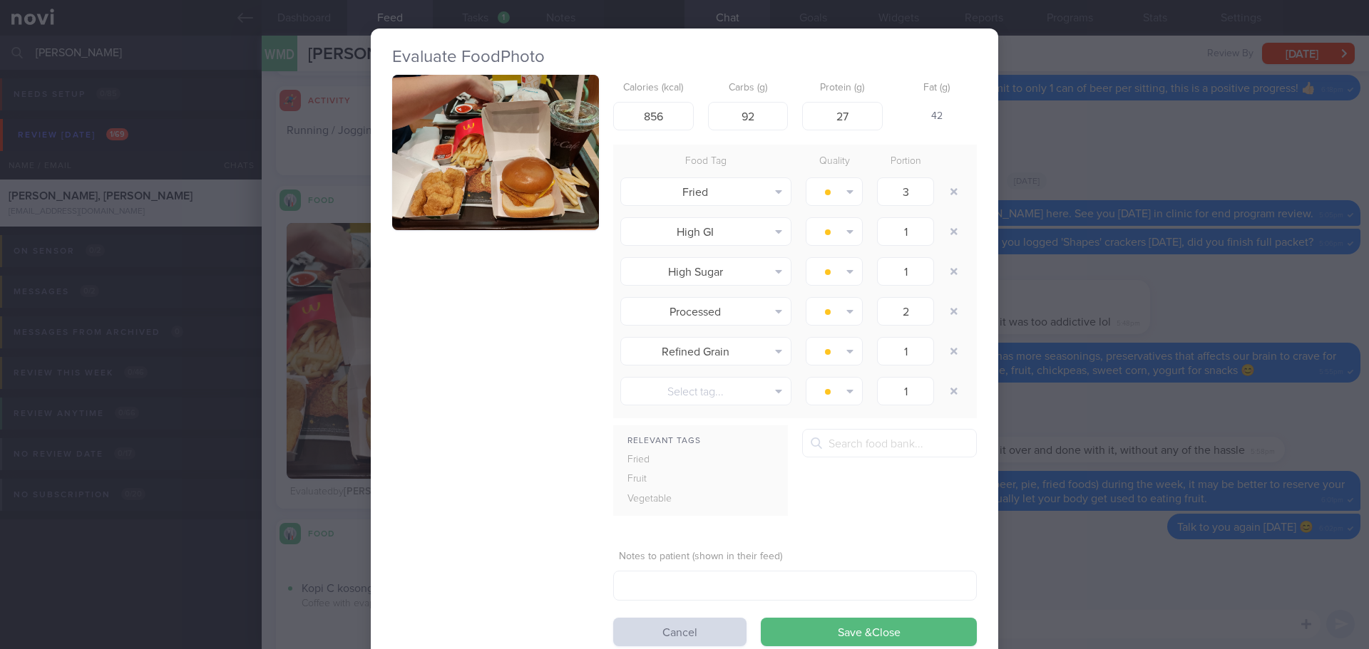
click at [563, 148] on button "button" at bounding box center [495, 152] width 207 height 155
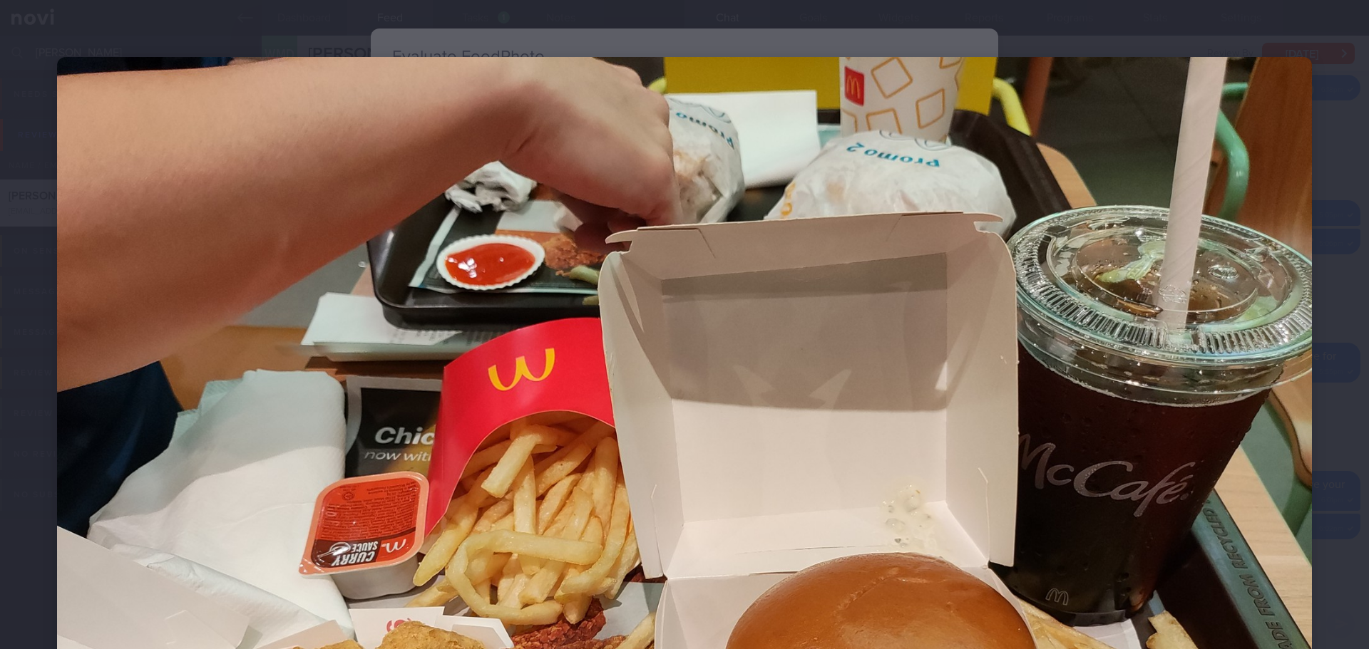
scroll to position [285, 0]
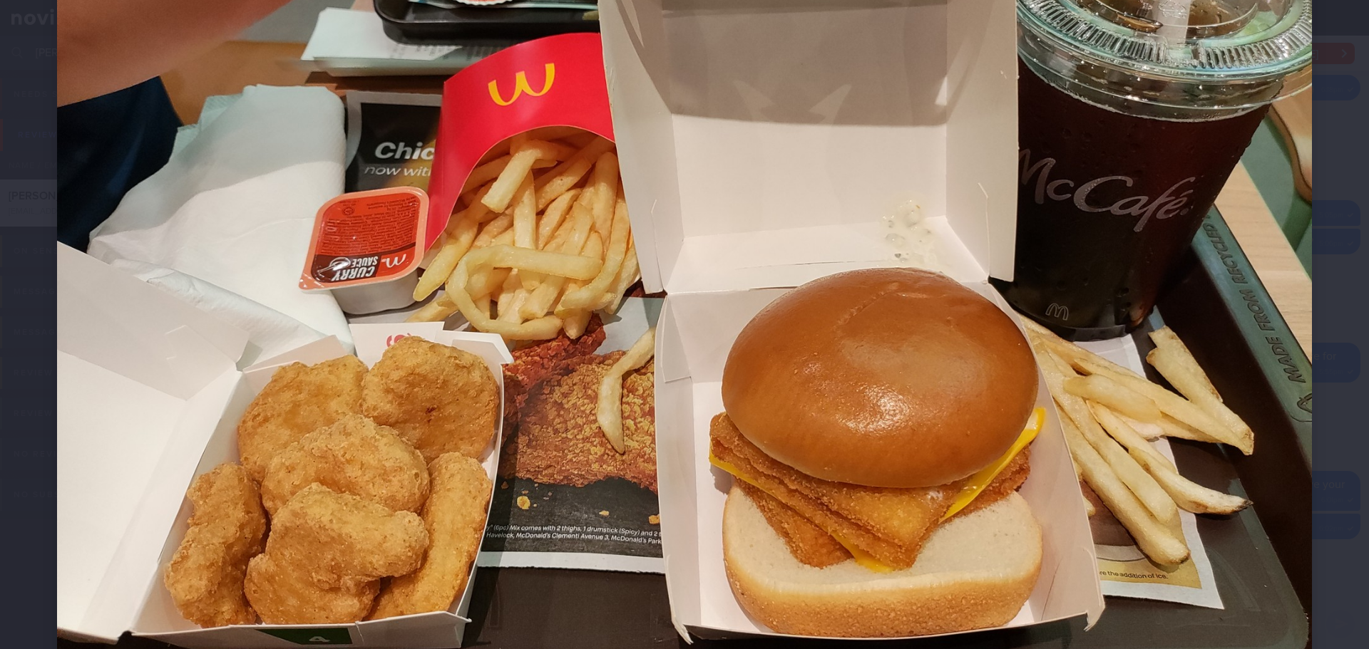
click at [1309, 295] on div at bounding box center [684, 242] width 1369 height 1055
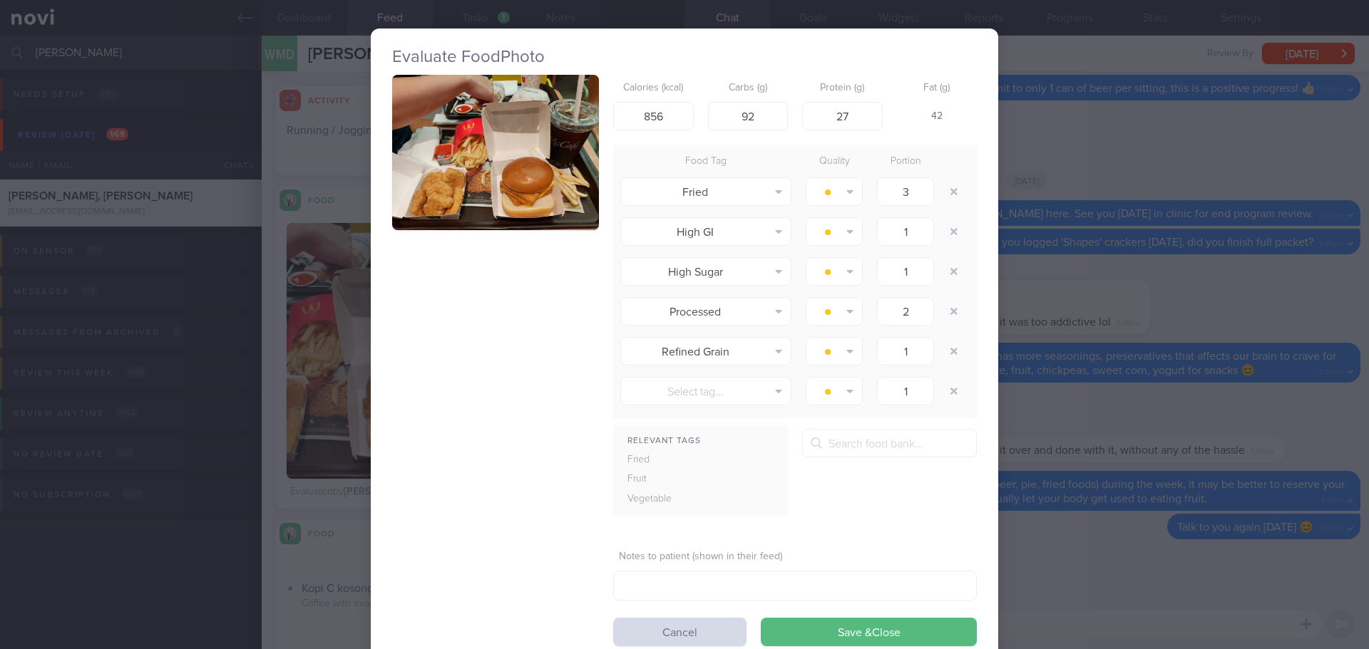
click at [504, 419] on div "Calories (kcal) 856 Carbs (g) 92 Protein (g) 27 Fat (g) 42 Food Tag Quality Por…" at bounding box center [684, 361] width 585 height 572
click at [634, 632] on button "Cancel" at bounding box center [679, 632] width 133 height 29
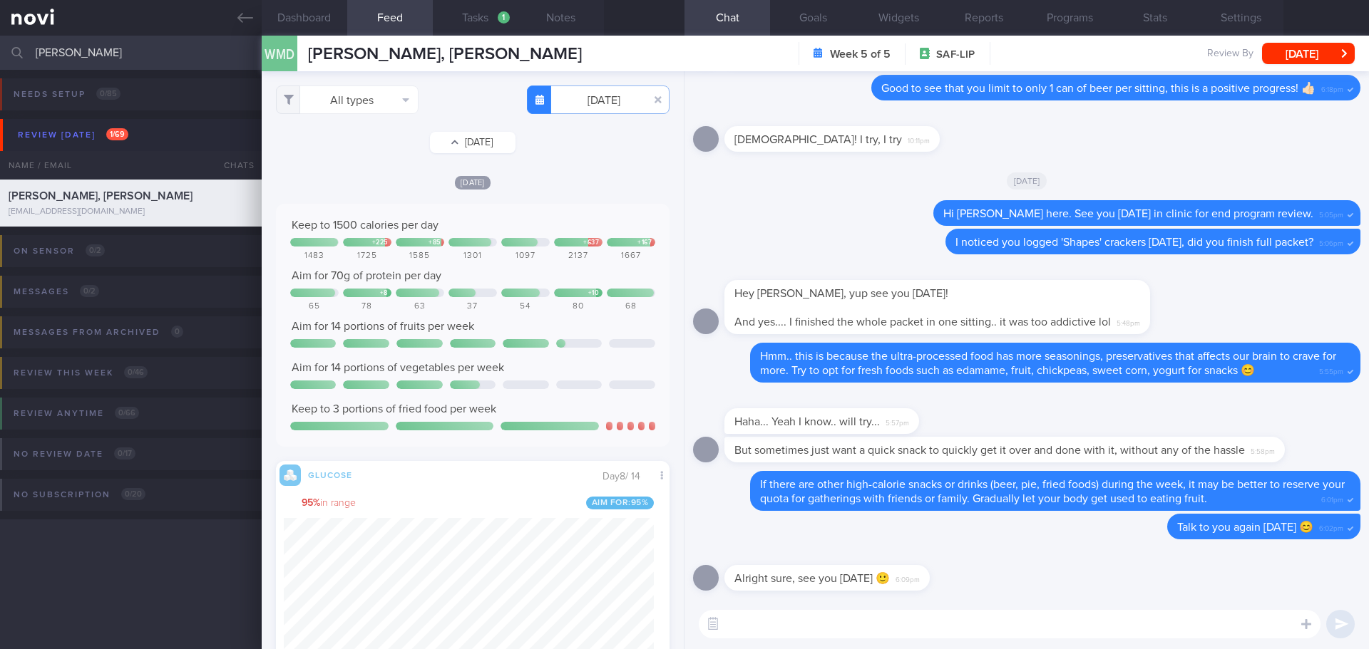
click at [495, 145] on button "Wed, 30 Jul" at bounding box center [473, 142] width 86 height 21
drag, startPoint x: 482, startPoint y: 132, endPoint x: 481, endPoint y: 140, distance: 8.7
click at [481, 135] on button "Thu, 31 Jul" at bounding box center [473, 142] width 86 height 21
click at [471, 144] on button "Fri, 1 Aug" at bounding box center [473, 142] width 86 height 21
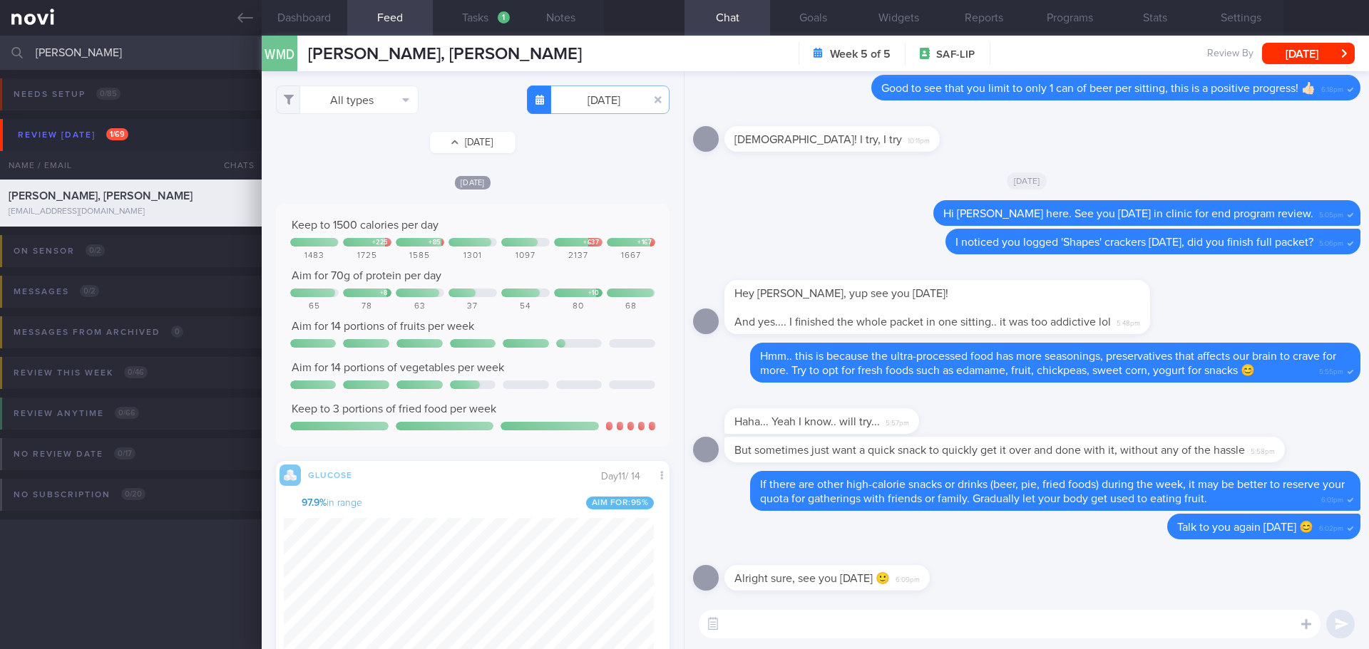
click at [434, 141] on button "Sat, 2 Aug" at bounding box center [473, 142] width 86 height 21
click at [484, 138] on button "Sun, 3 Aug" at bounding box center [473, 142] width 86 height 21
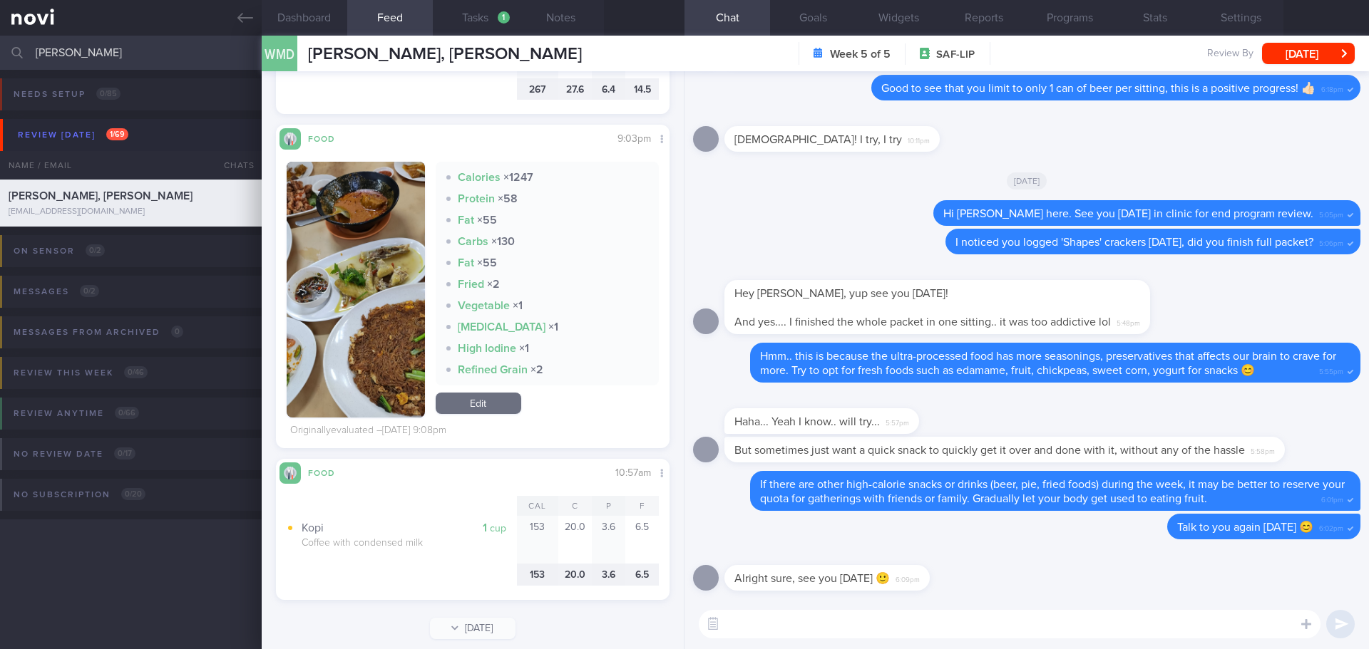
scroll to position [766, 0]
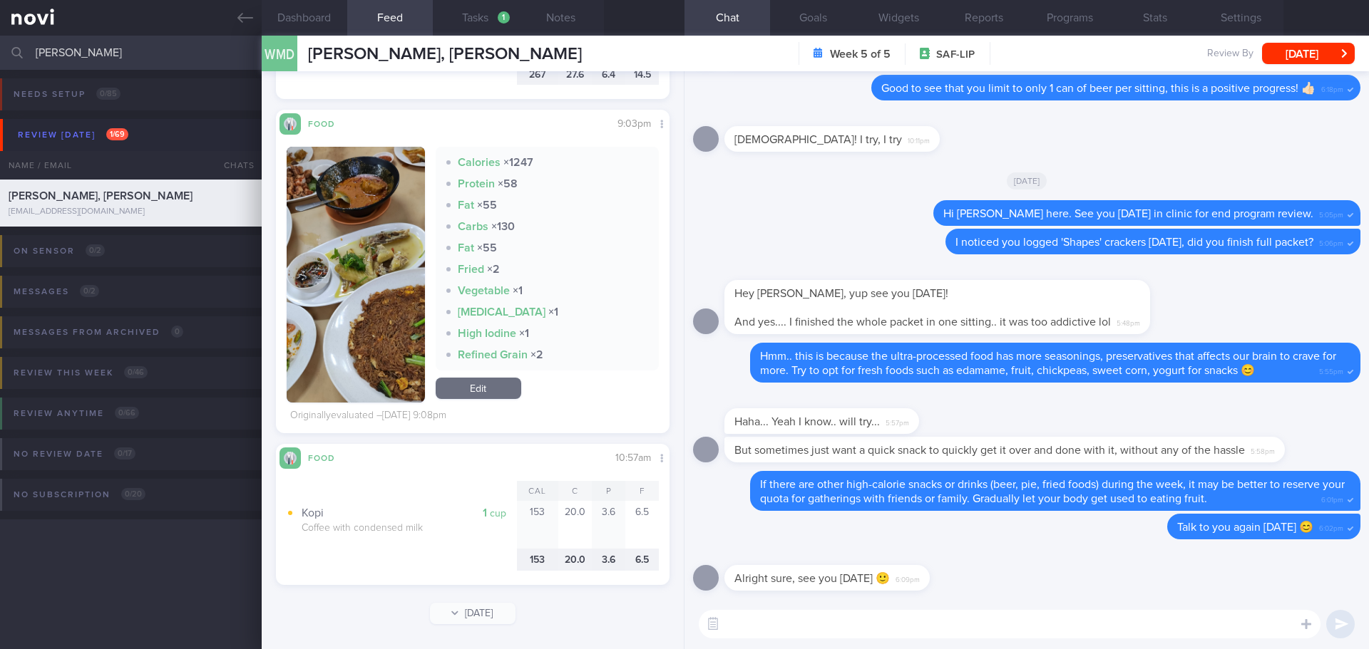
click at [381, 219] on button "button" at bounding box center [356, 275] width 138 height 256
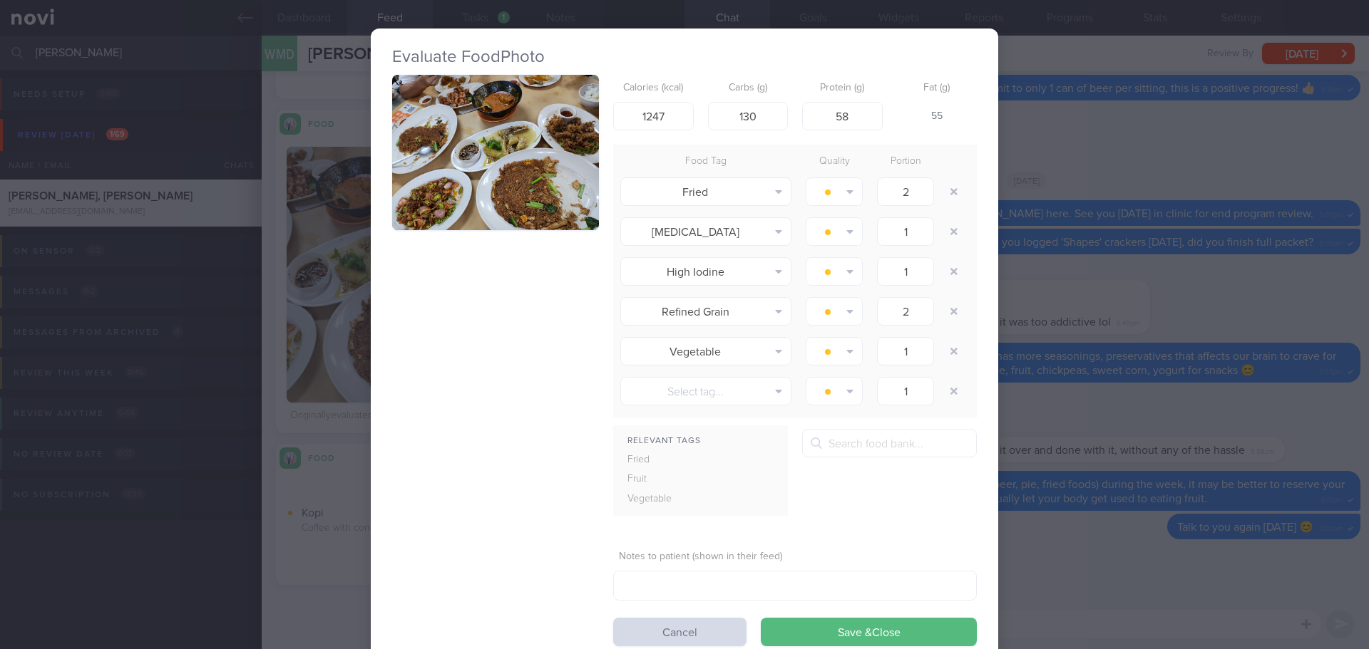
click at [526, 301] on div "Calories (kcal) 1247 Carbs (g) 130 Protein (g) 58 Fat (g) 55 Food Tag Quality P…" at bounding box center [684, 361] width 585 height 572
click at [491, 156] on button "button" at bounding box center [495, 152] width 207 height 155
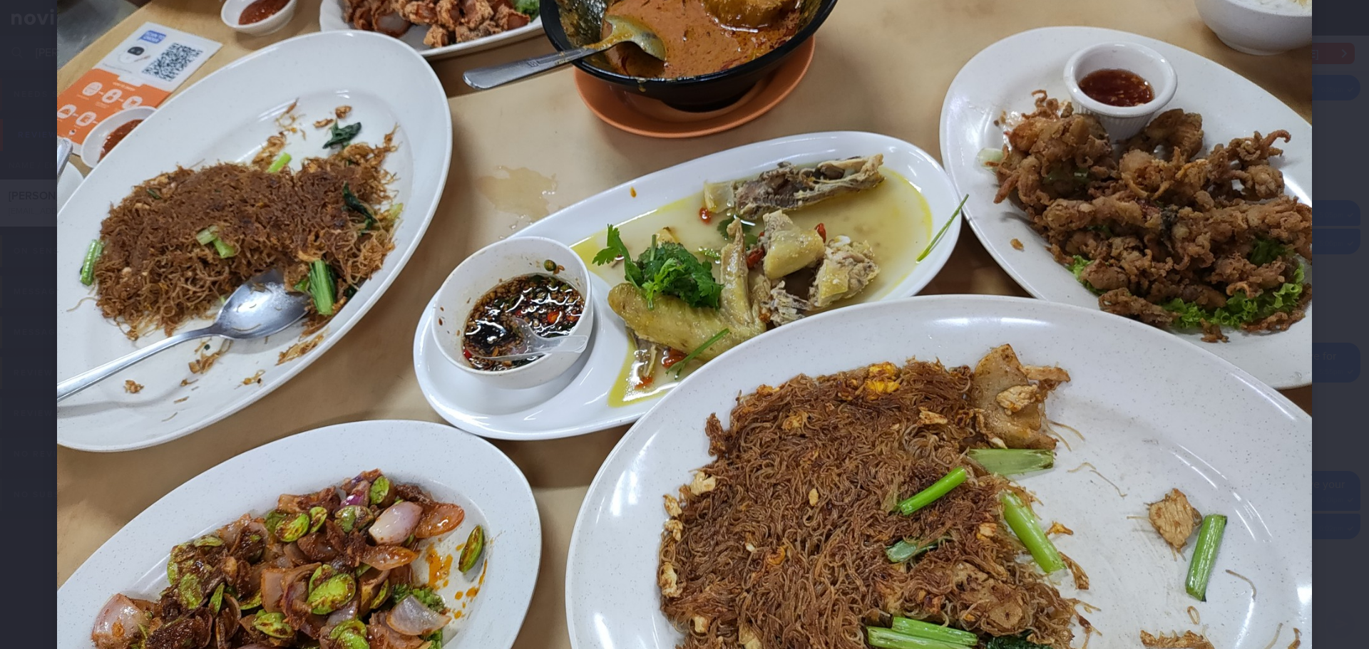
scroll to position [214, 0]
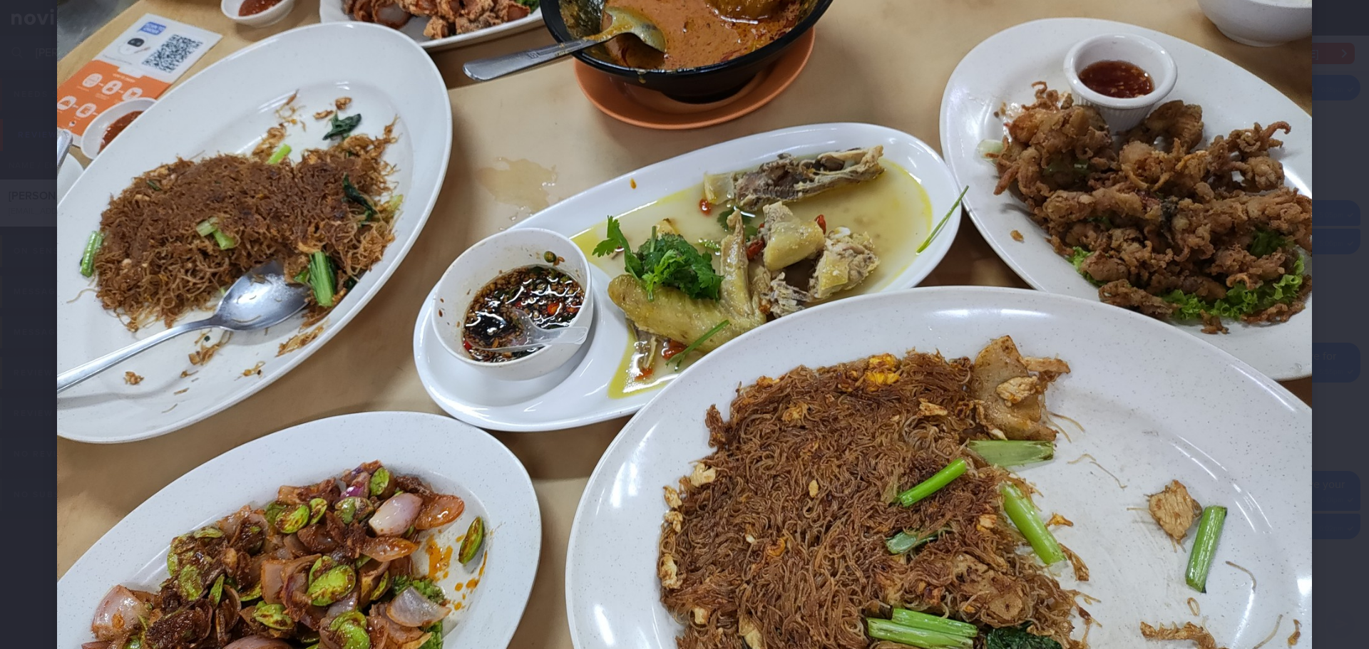
click at [1320, 294] on div at bounding box center [684, 313] width 1369 height 1055
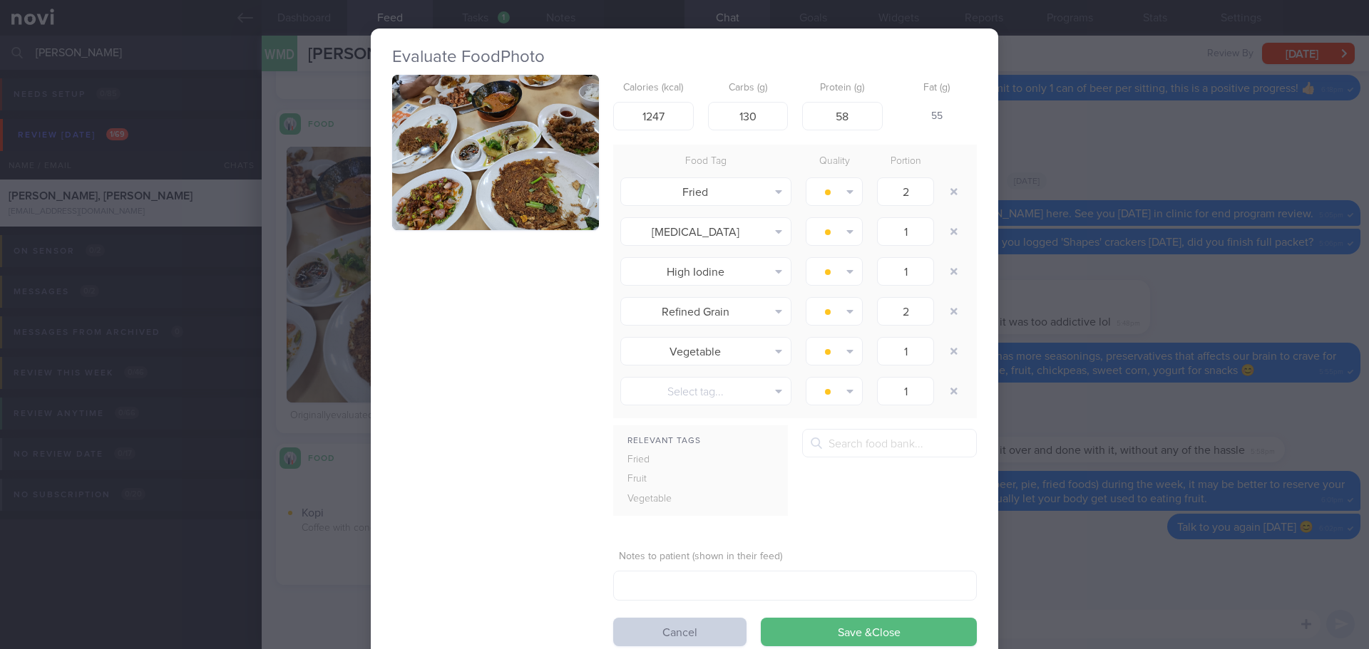
click at [646, 629] on button "Cancel" at bounding box center [679, 632] width 133 height 29
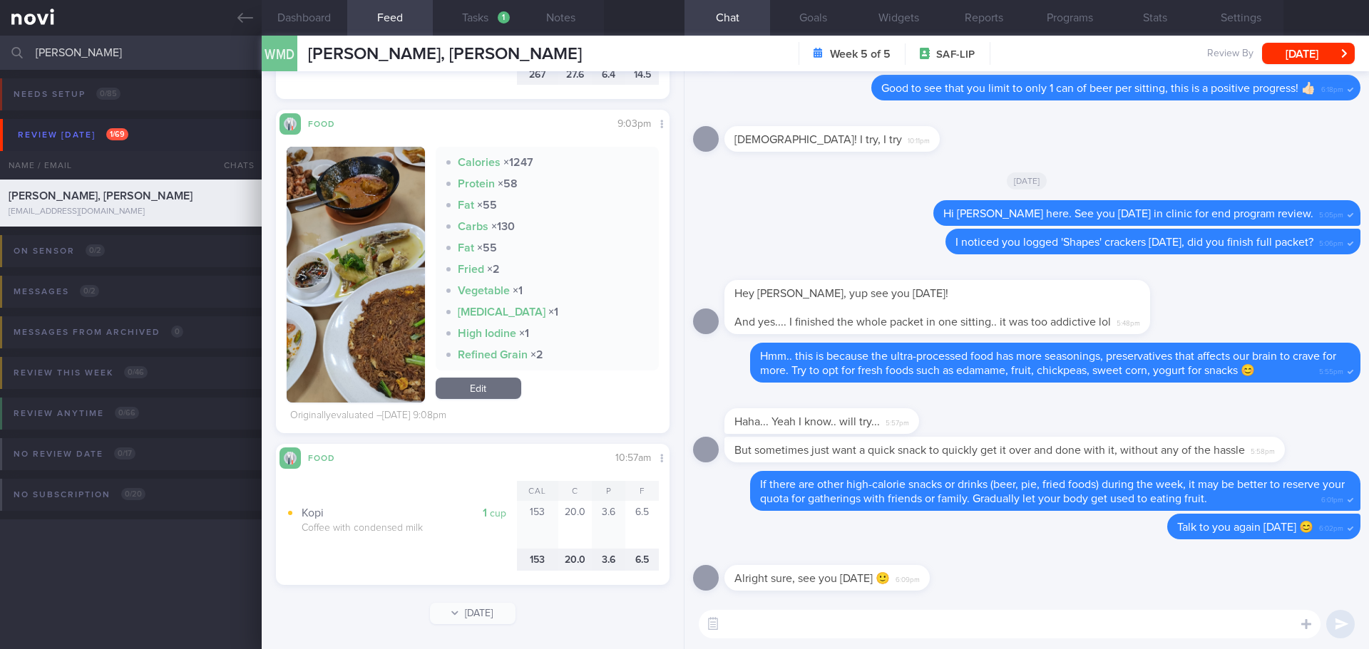
click at [376, 334] on button "button" at bounding box center [356, 275] width 138 height 256
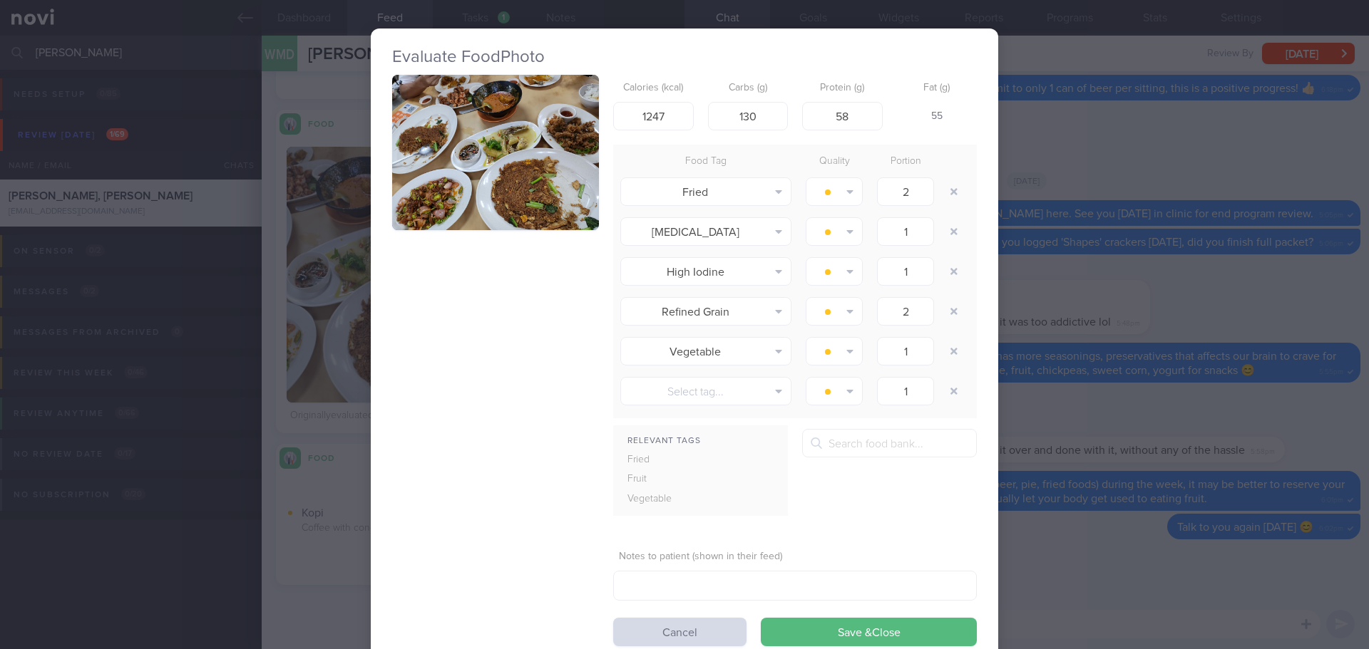
click at [483, 162] on button "button" at bounding box center [495, 152] width 207 height 155
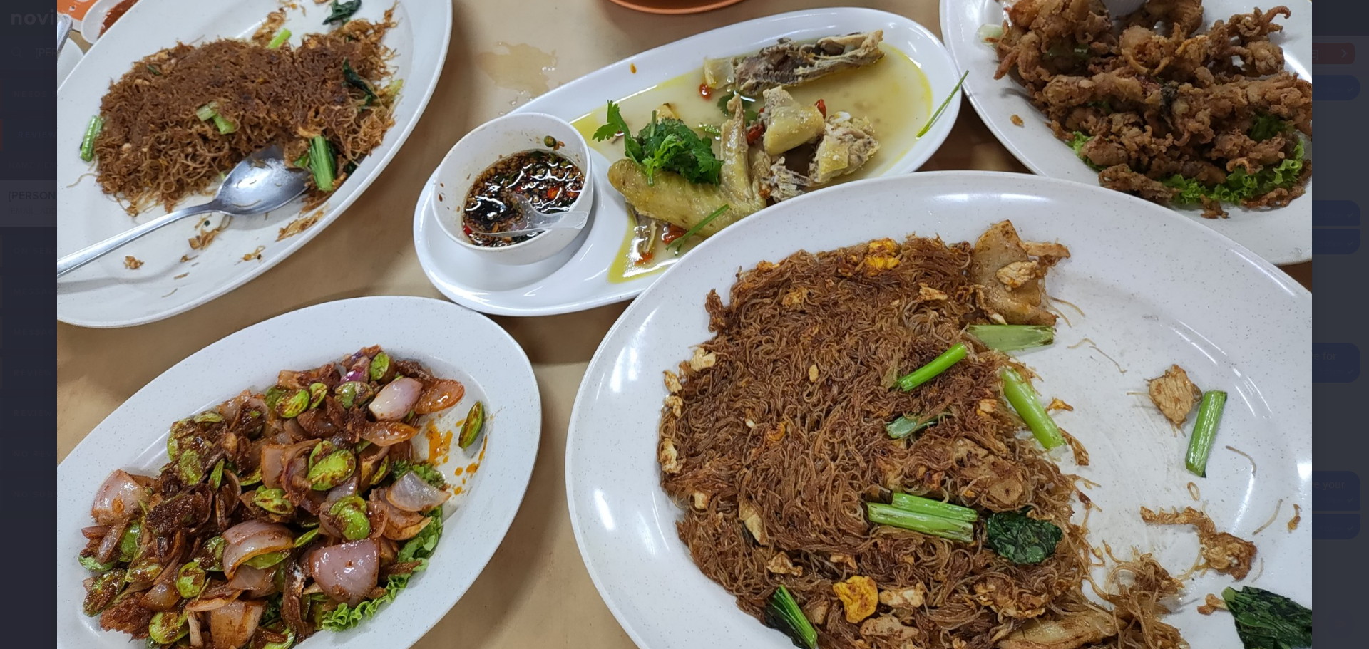
scroll to position [398, 0]
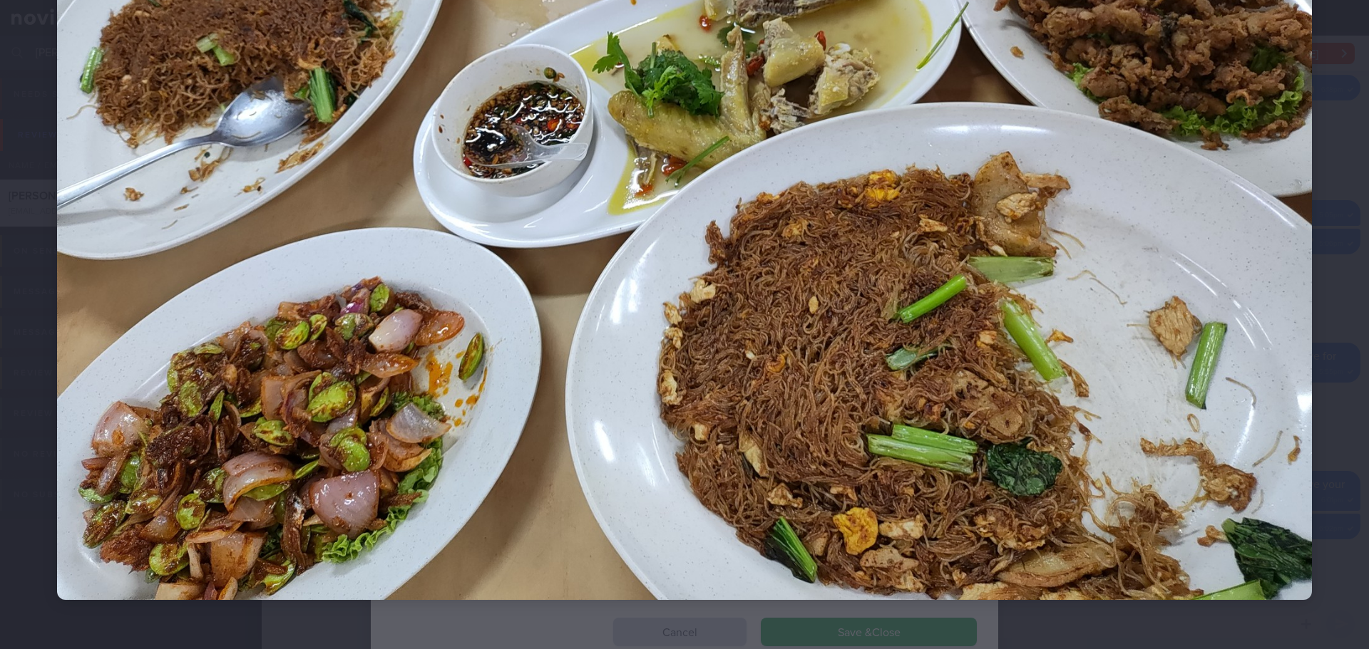
click at [1328, 264] on div at bounding box center [684, 129] width 1369 height 1055
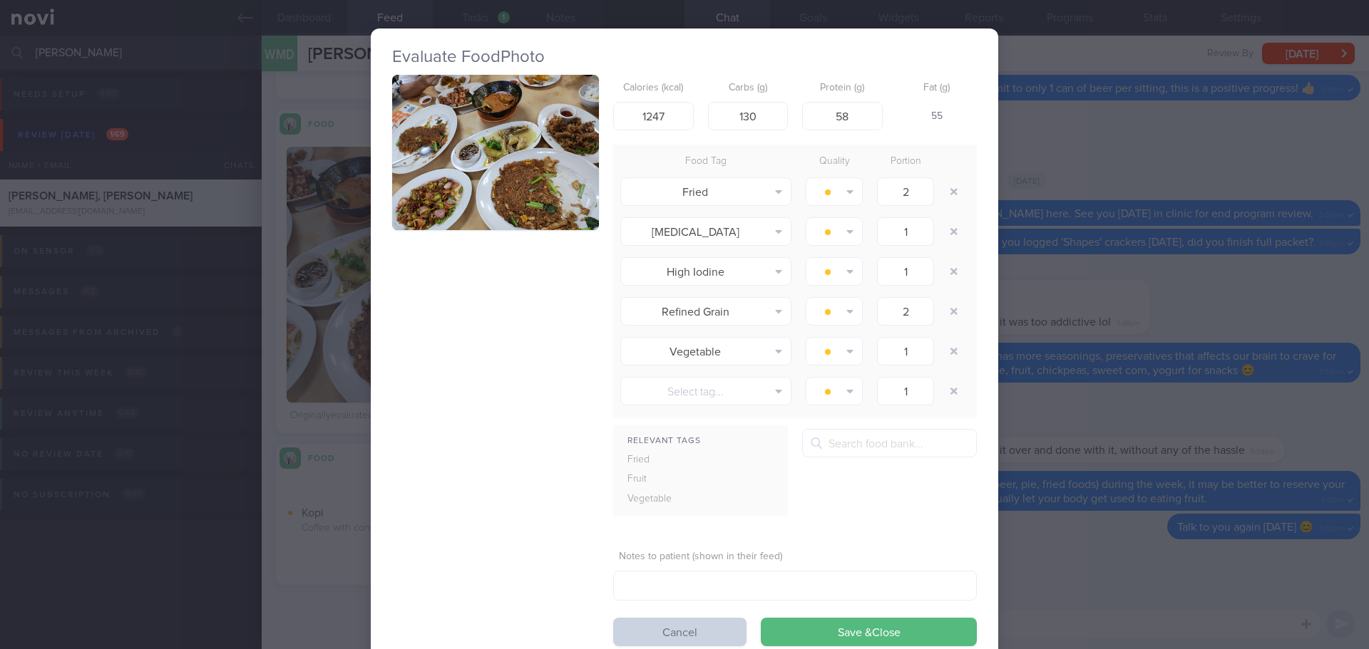
click at [631, 631] on button "Cancel" at bounding box center [679, 632] width 133 height 29
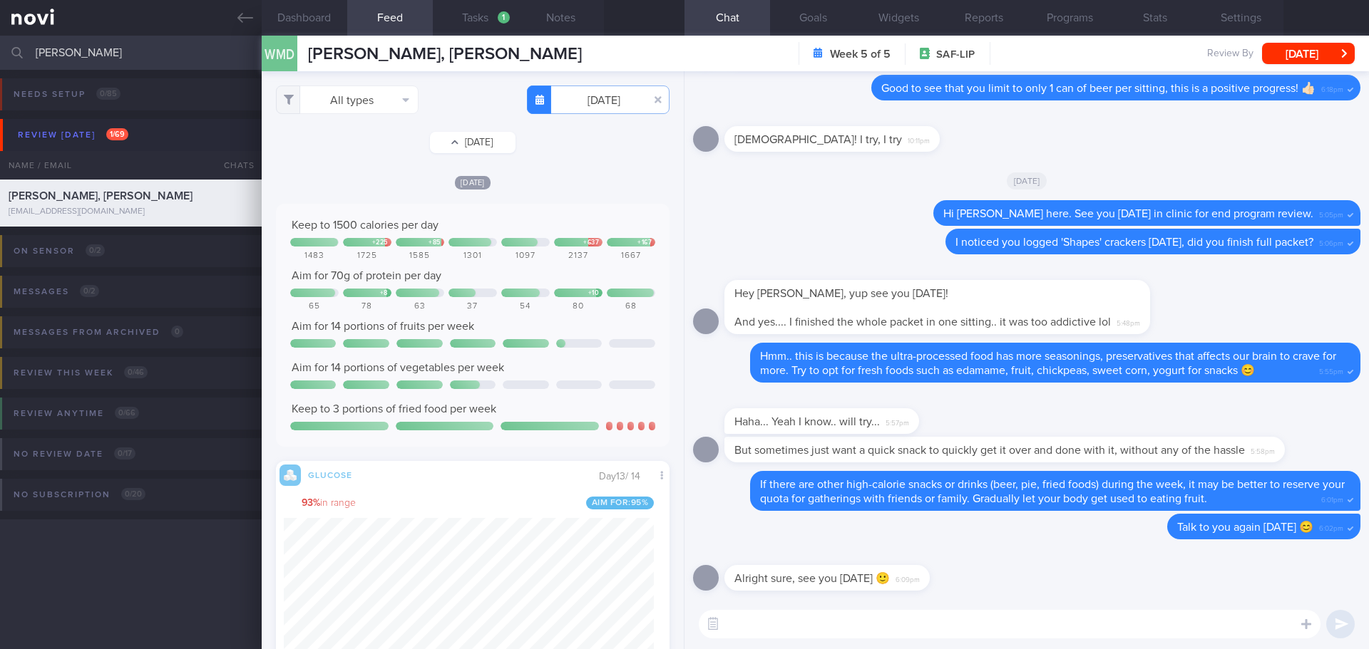
click at [448, 143] on button "Mon, 4 Aug" at bounding box center [473, 142] width 86 height 21
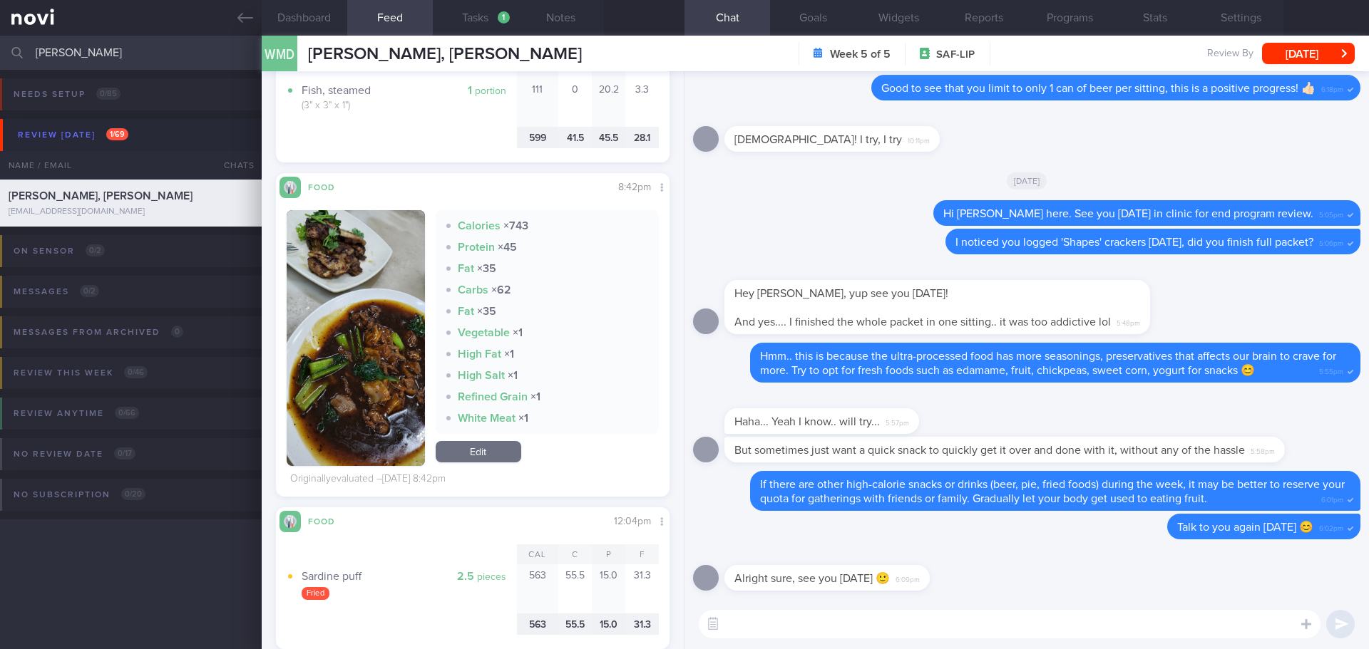
scroll to position [635, 0]
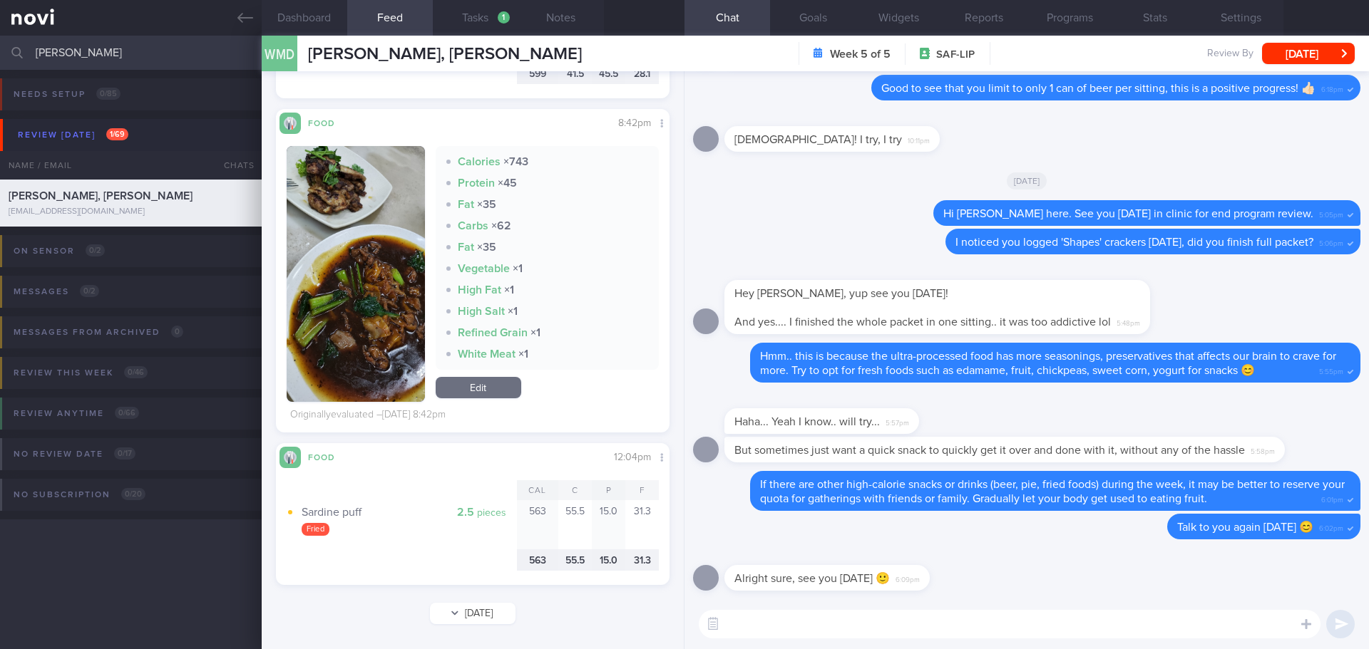
click at [475, 604] on button "Sun, 3 Aug" at bounding box center [473, 613] width 86 height 21
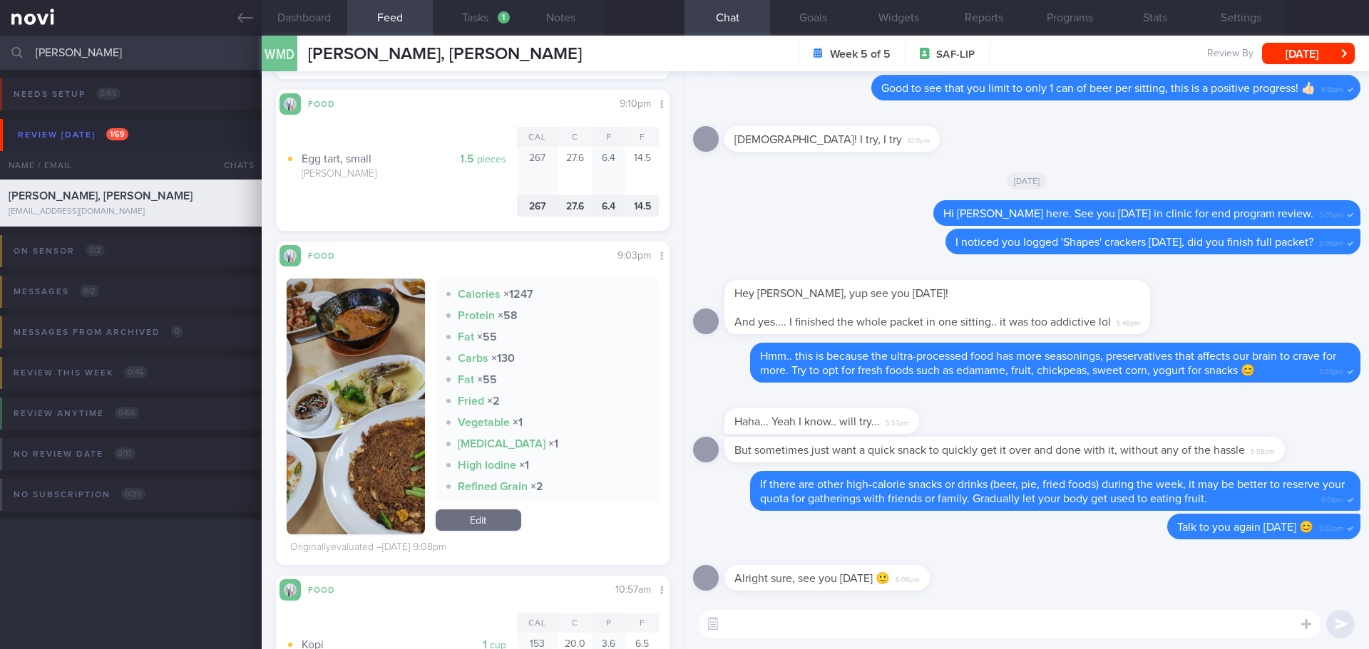
scroll to position [766, 0]
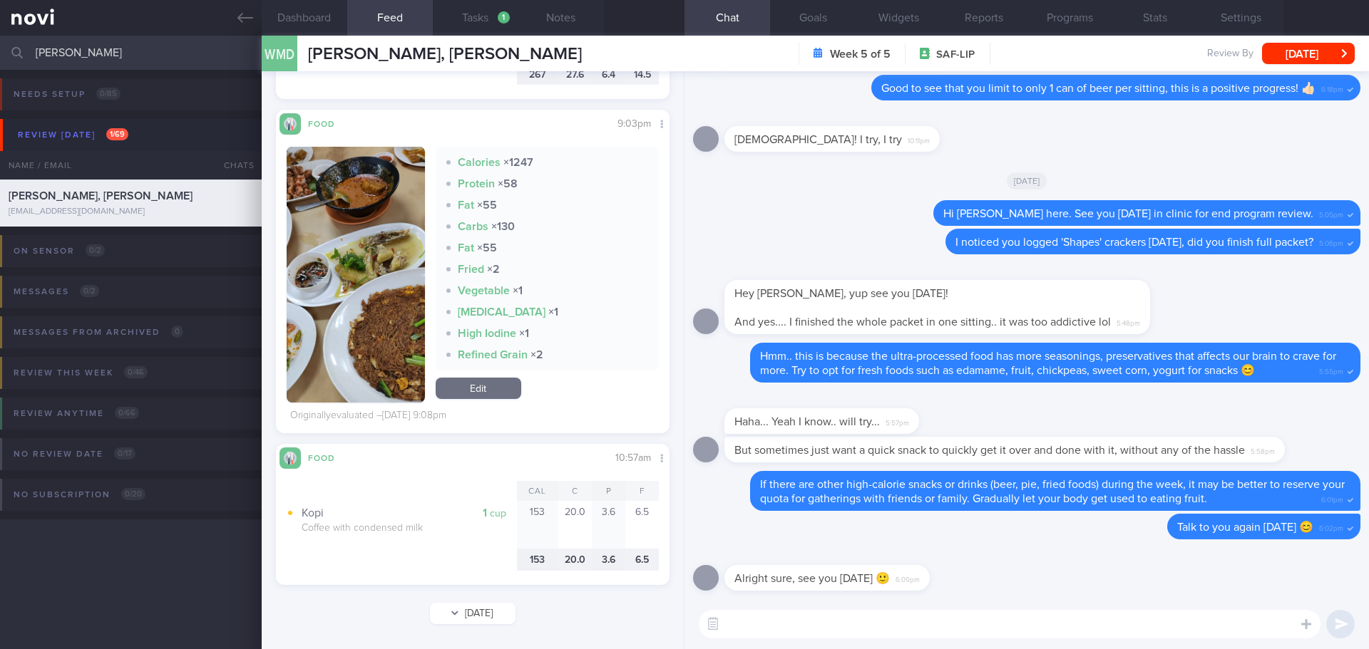
click at [446, 615] on button "Sat, 2 Aug" at bounding box center [473, 613] width 86 height 21
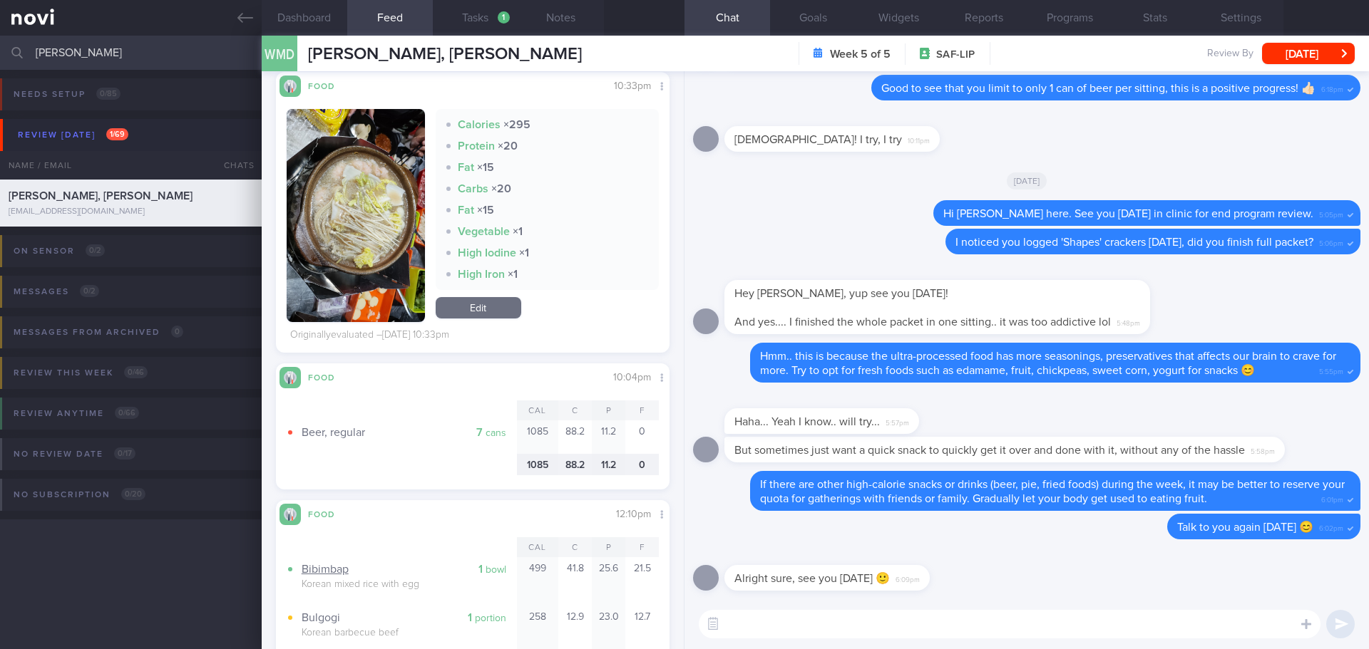
scroll to position [757, 0]
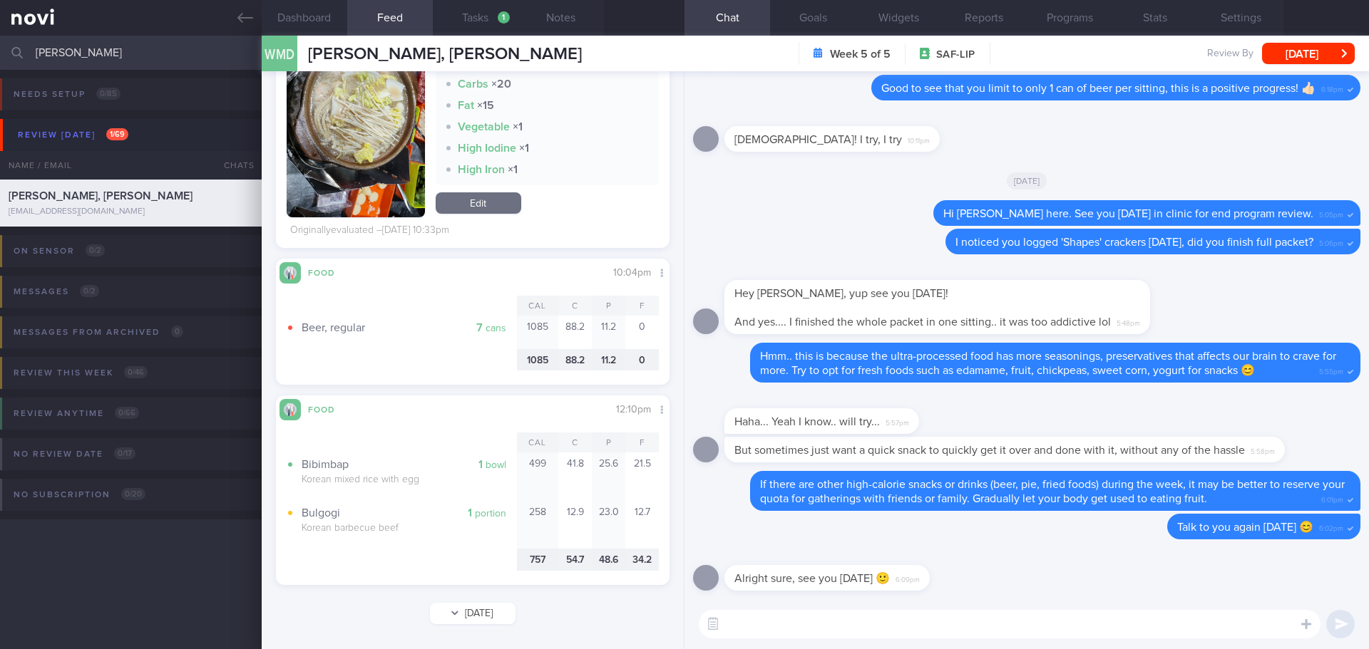
click at [481, 615] on button "Fri, 1 Aug" at bounding box center [473, 613] width 86 height 21
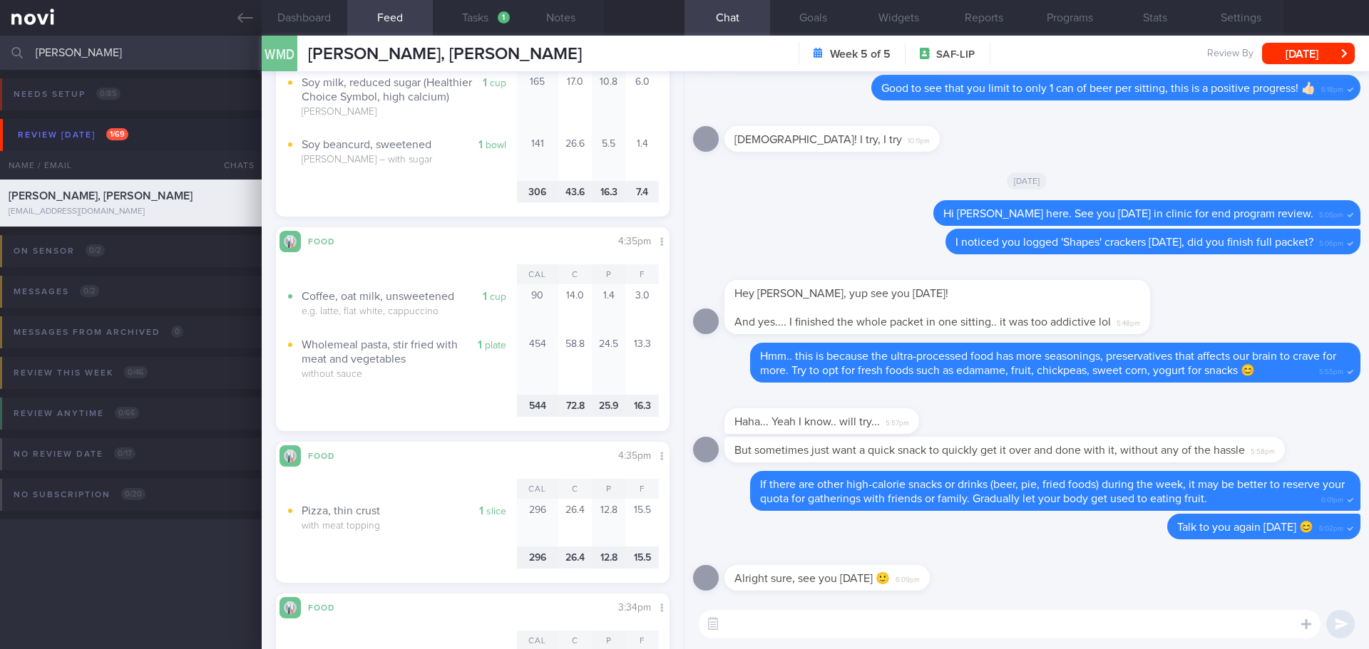
scroll to position [1151, 0]
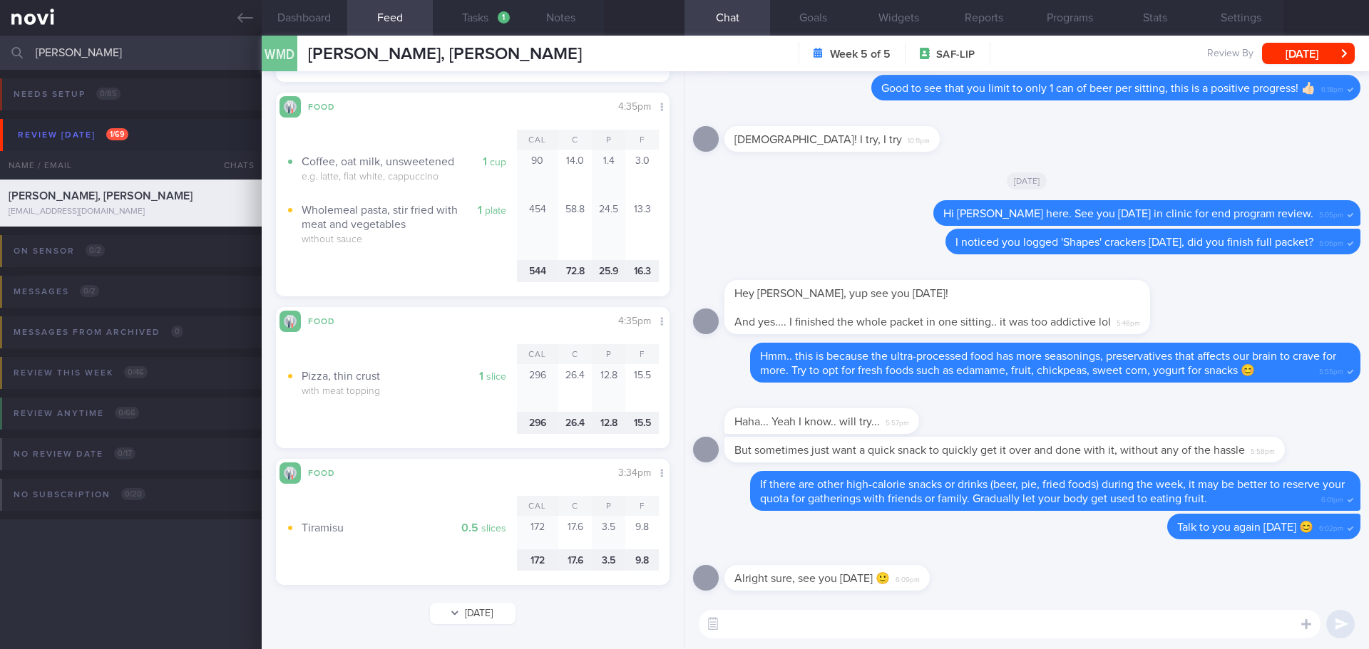
click at [474, 609] on button "Thu, 31 Jul" at bounding box center [473, 613] width 86 height 21
type input "2025-07-31"
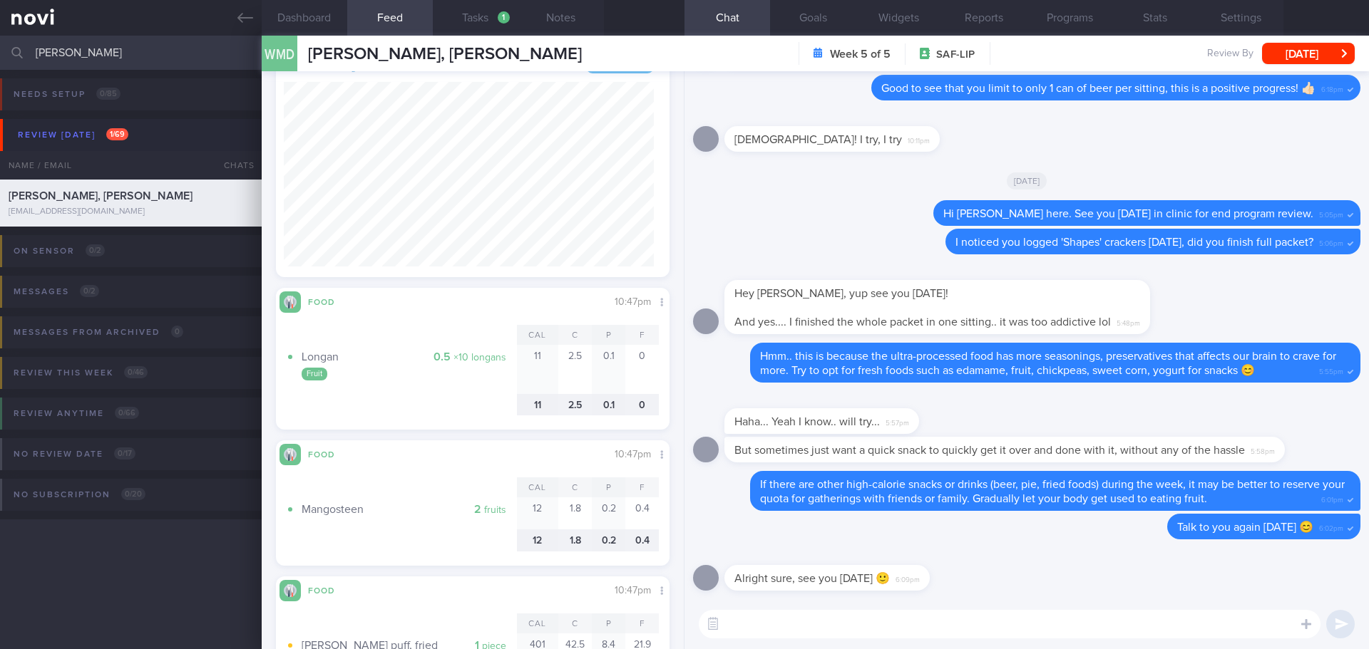
scroll to position [9, 0]
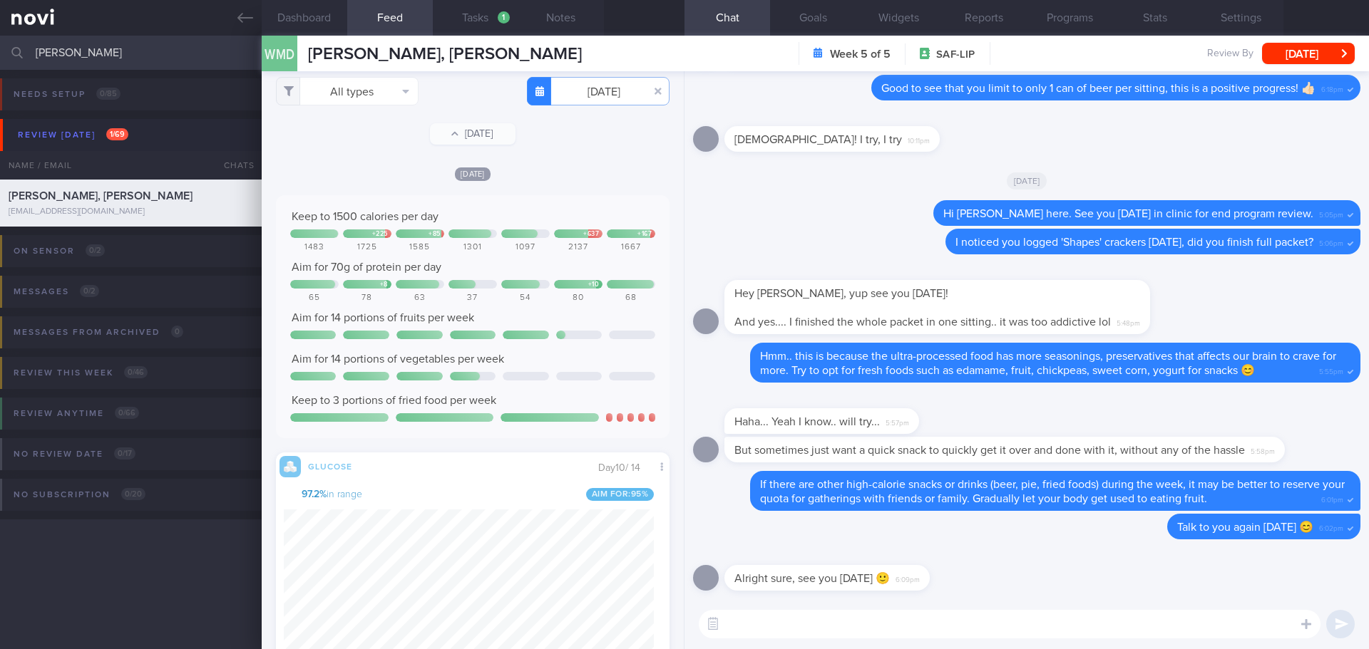
click at [551, 397] on div "Keep to 3 portions of fried food per week" at bounding box center [472, 401] width 365 height 14
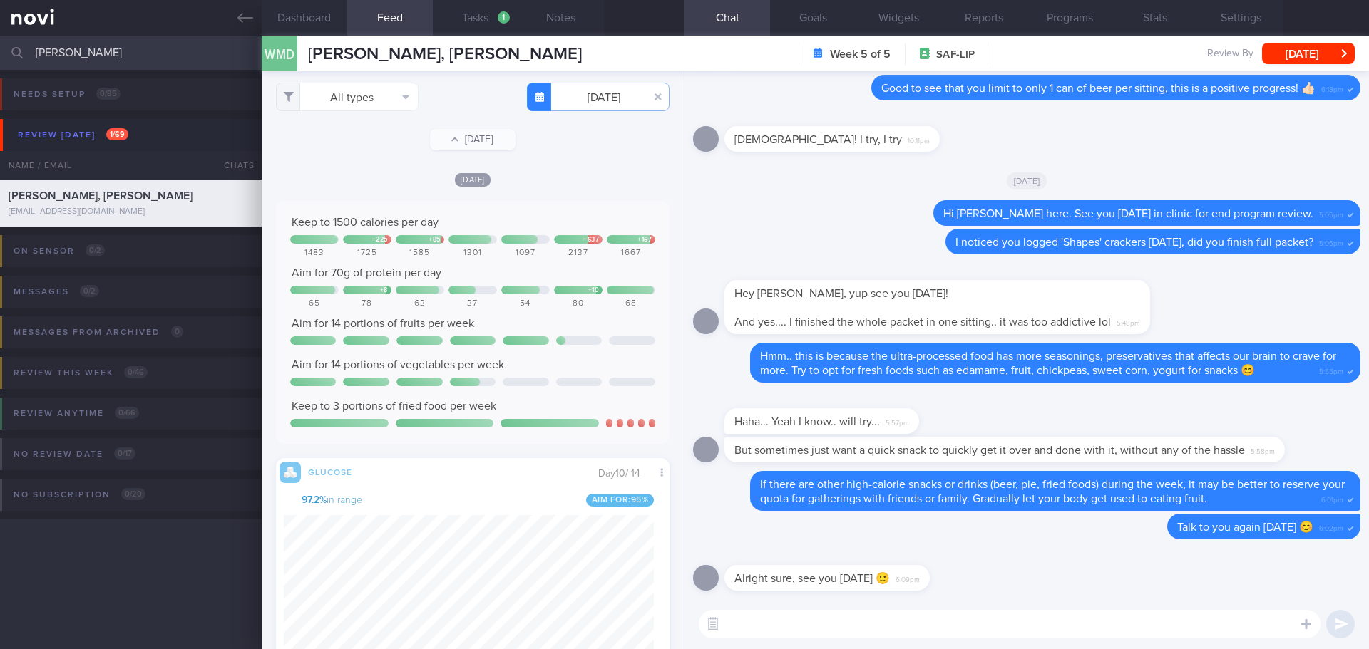
scroll to position [0, 0]
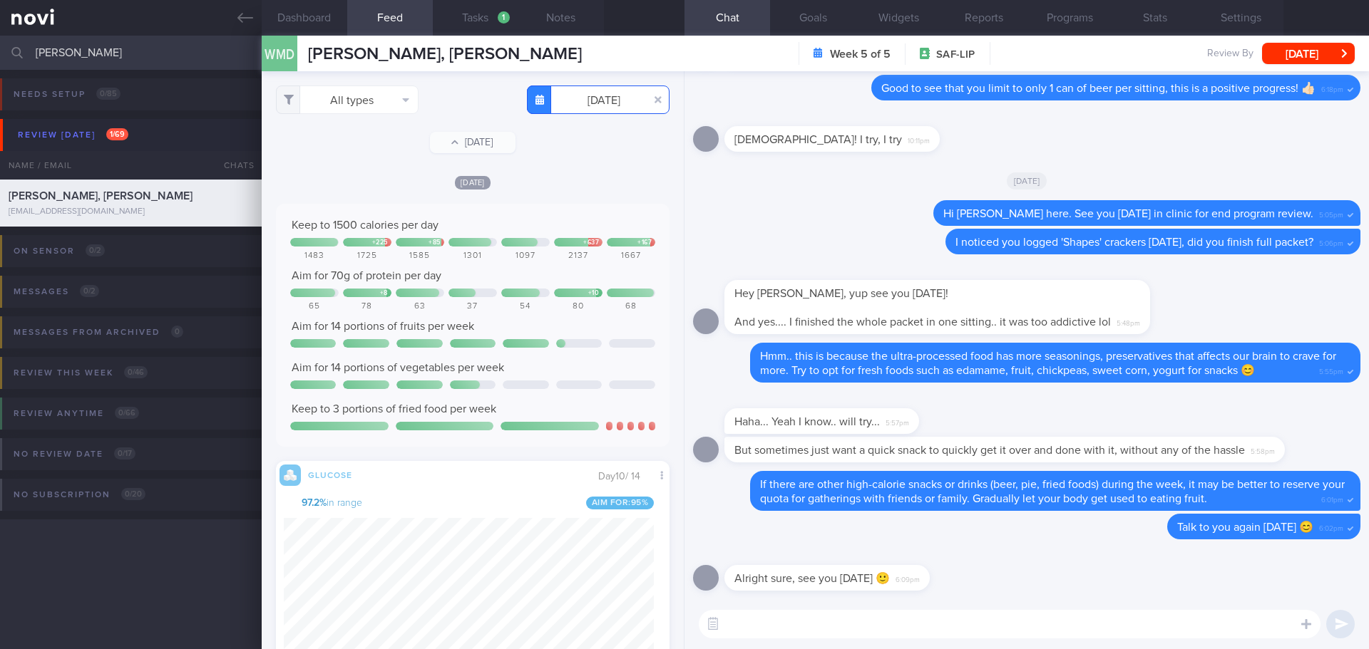
click at [608, 107] on input "2025-07-31" at bounding box center [598, 100] width 143 height 29
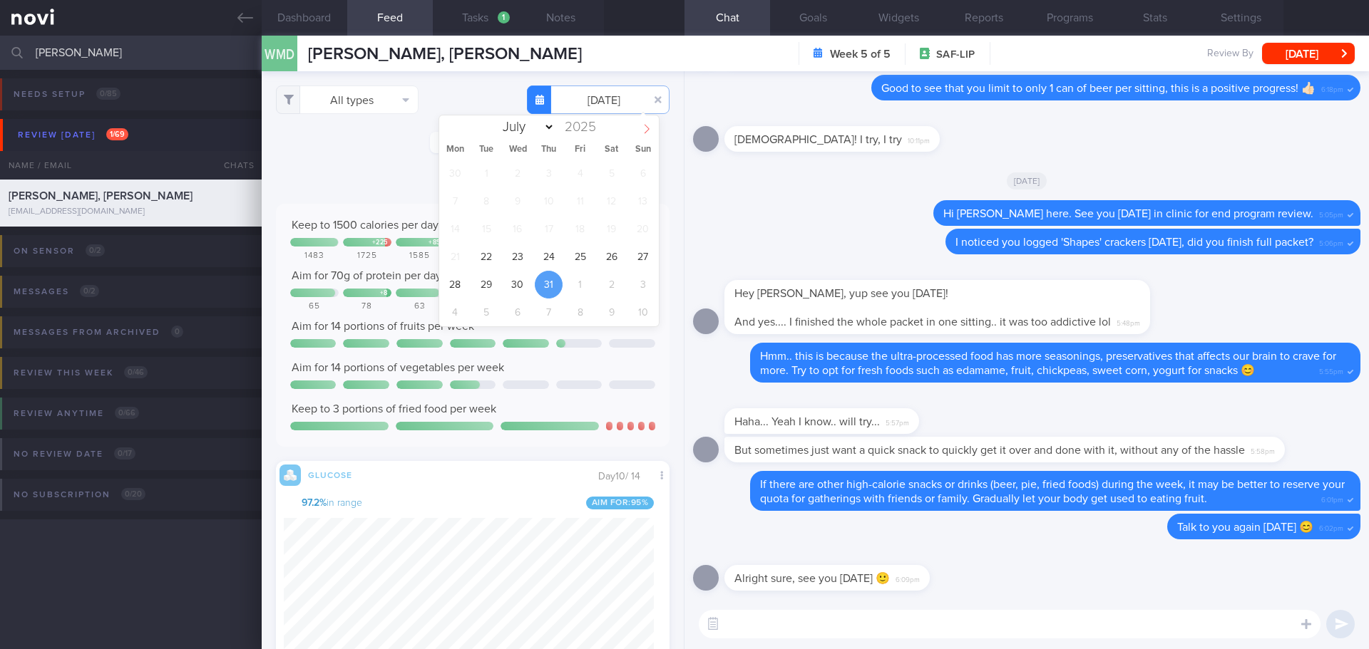
click at [644, 124] on icon at bounding box center [647, 129] width 10 height 10
click at [452, 130] on icon at bounding box center [451, 129] width 10 height 10
select select "6"
click at [527, 259] on span "23" at bounding box center [517, 257] width 28 height 28
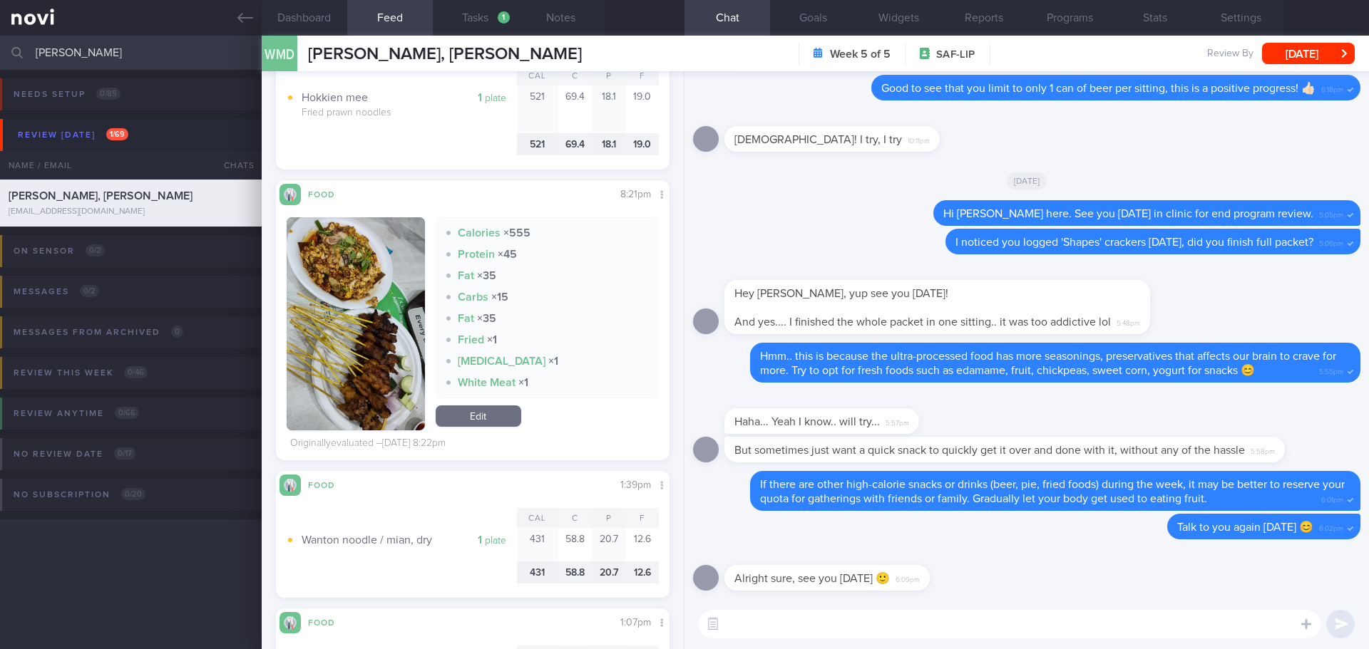
scroll to position [960, 0]
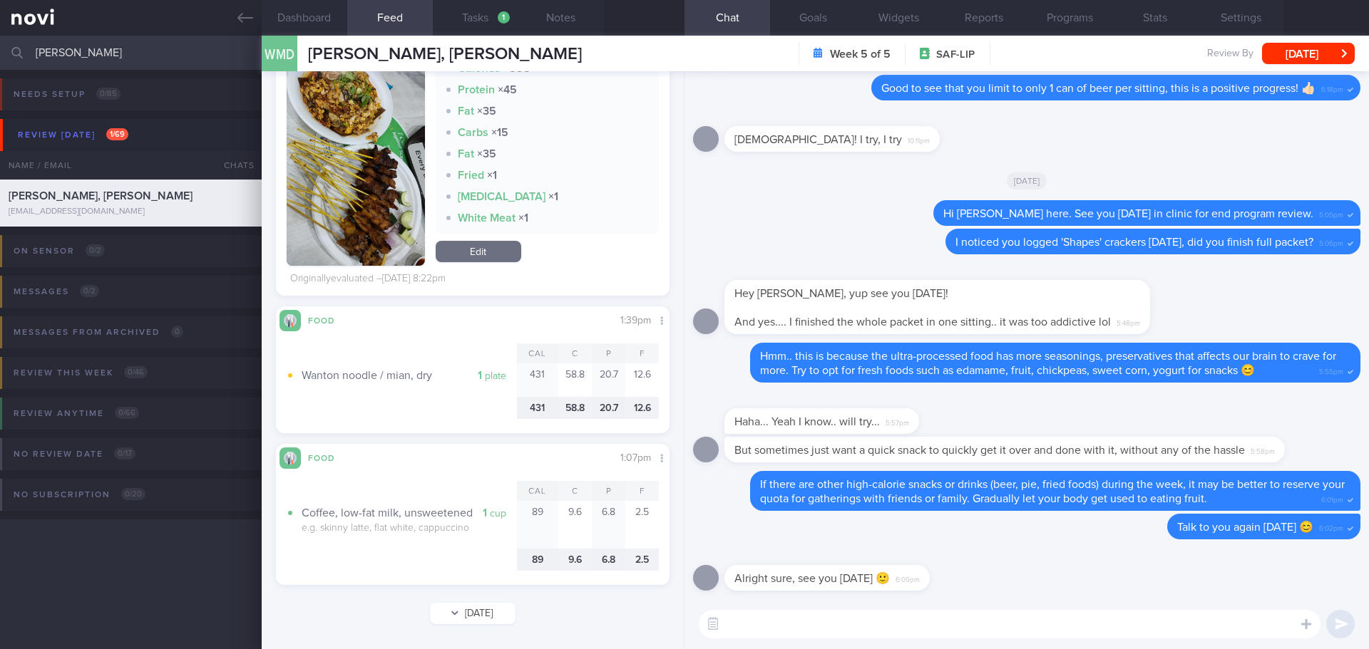
click at [456, 607] on button "Tue, 22 Jul" at bounding box center [473, 613] width 86 height 21
type input "2025-07-22"
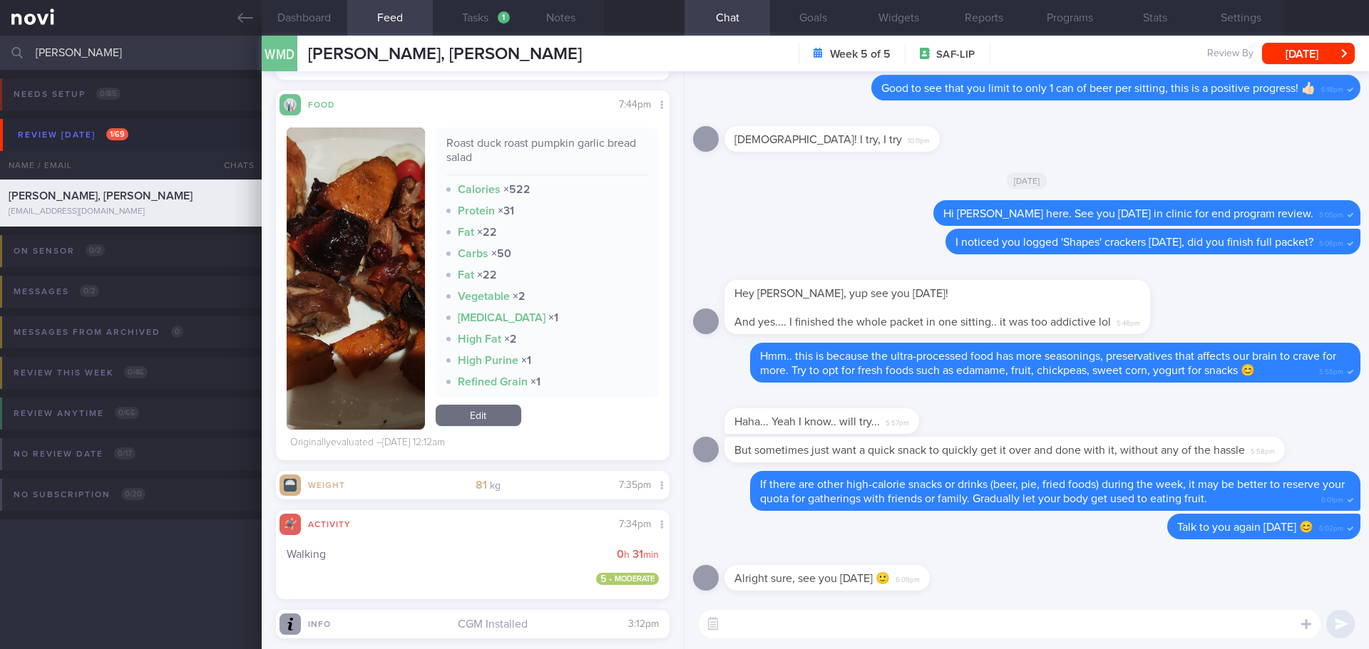
scroll to position [1198, 0]
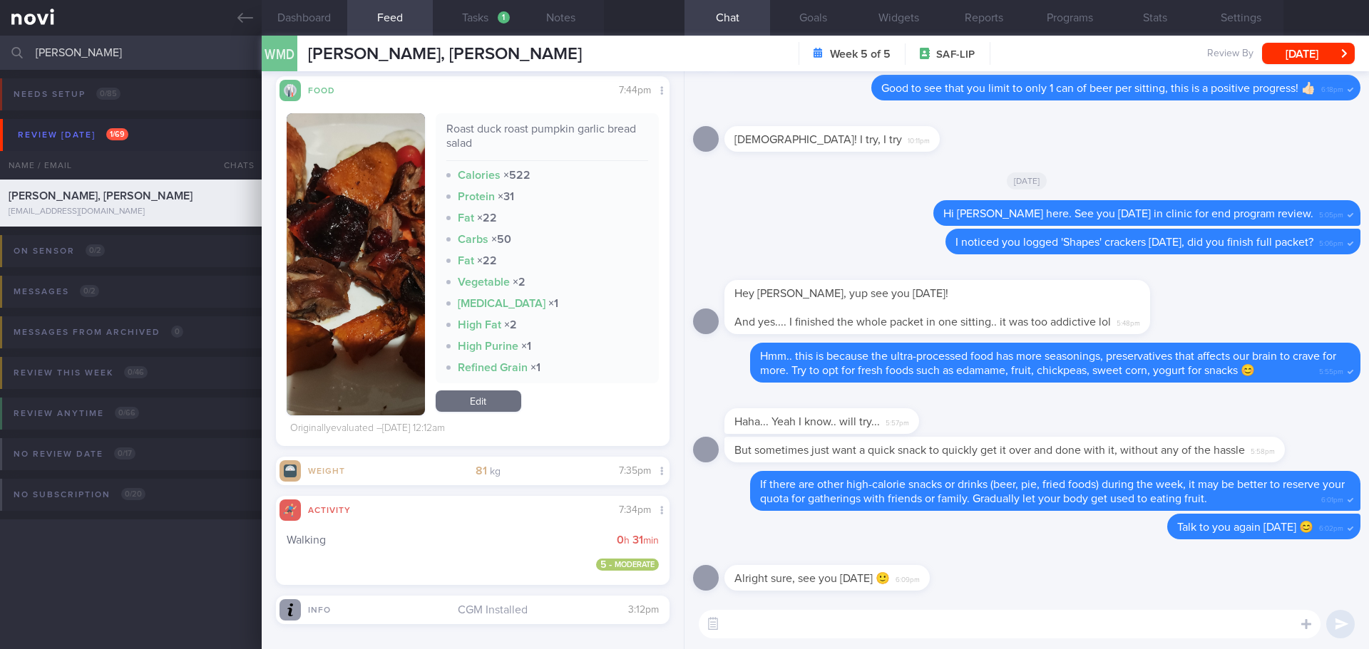
click at [333, 207] on button "button" at bounding box center [356, 264] width 138 height 302
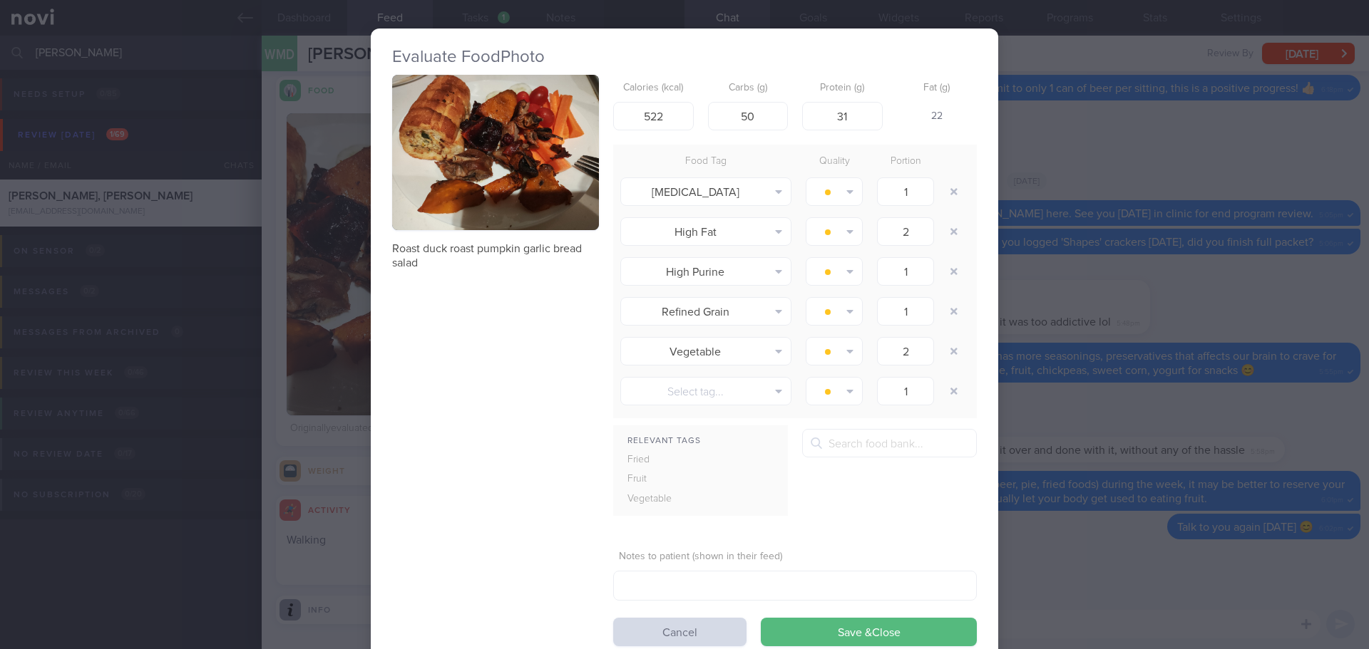
click at [515, 184] on button "button" at bounding box center [495, 152] width 207 height 155
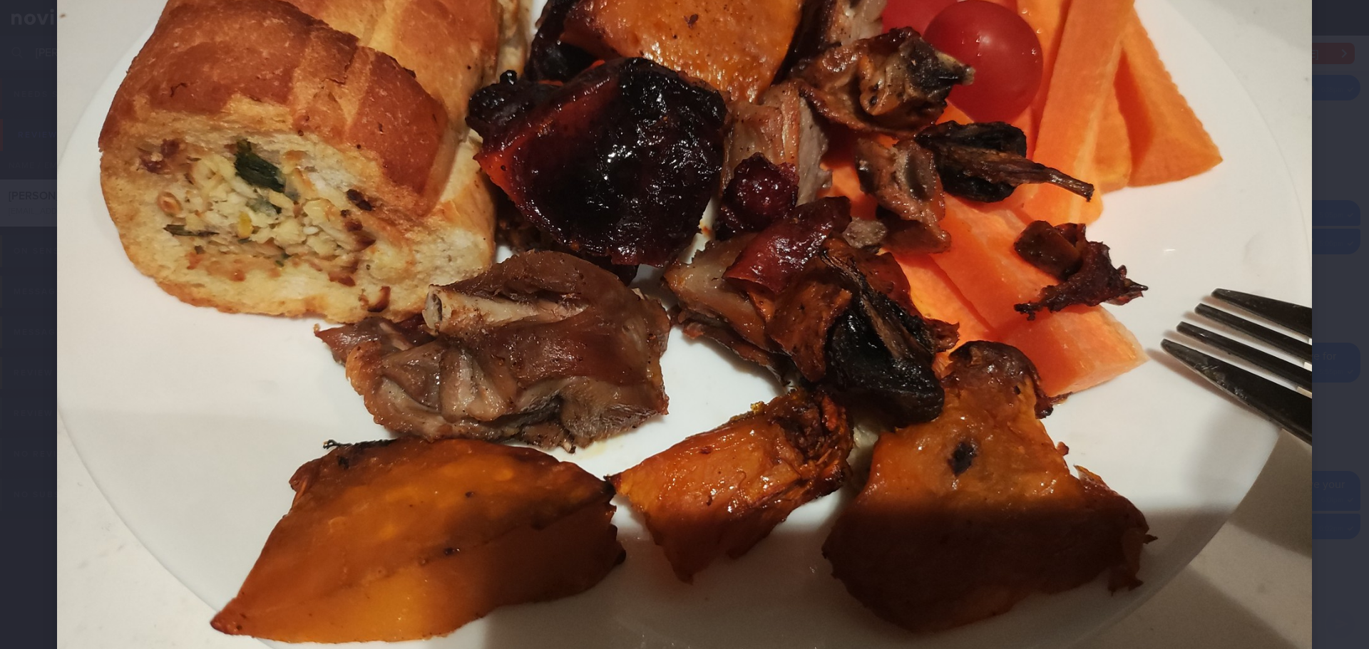
scroll to position [143, 0]
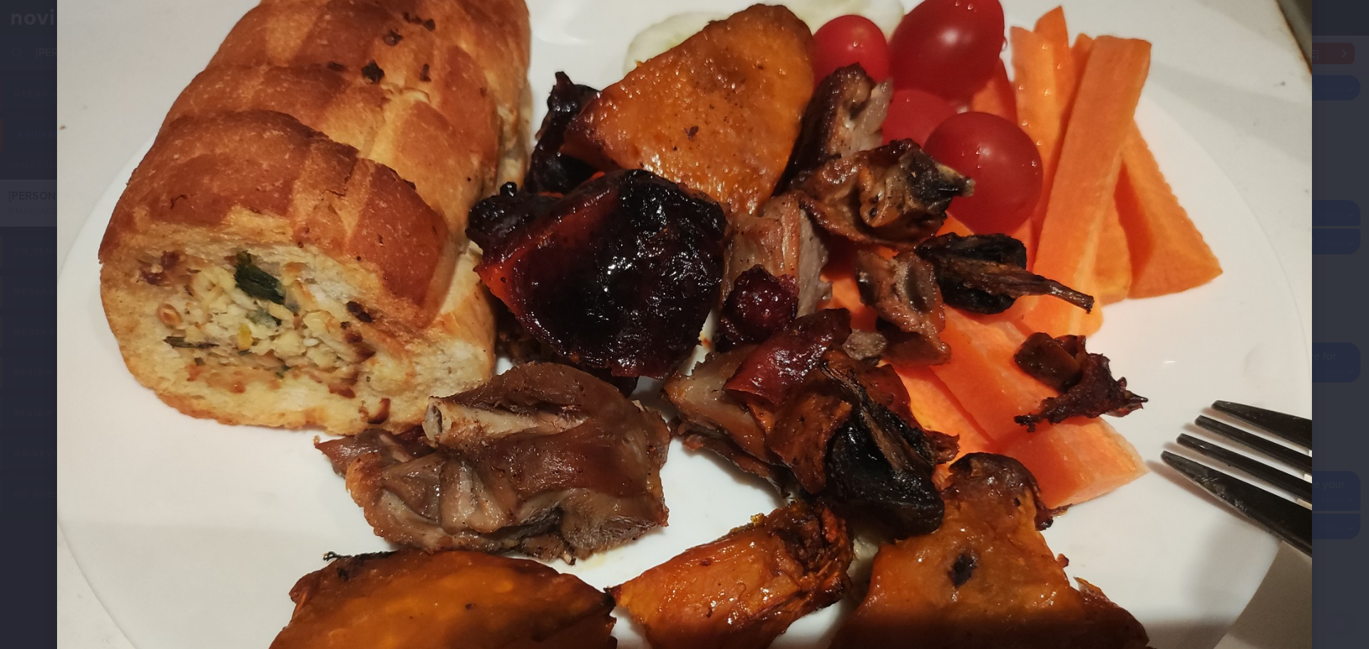
click at [1319, 163] on div at bounding box center [684, 384] width 1369 height 1055
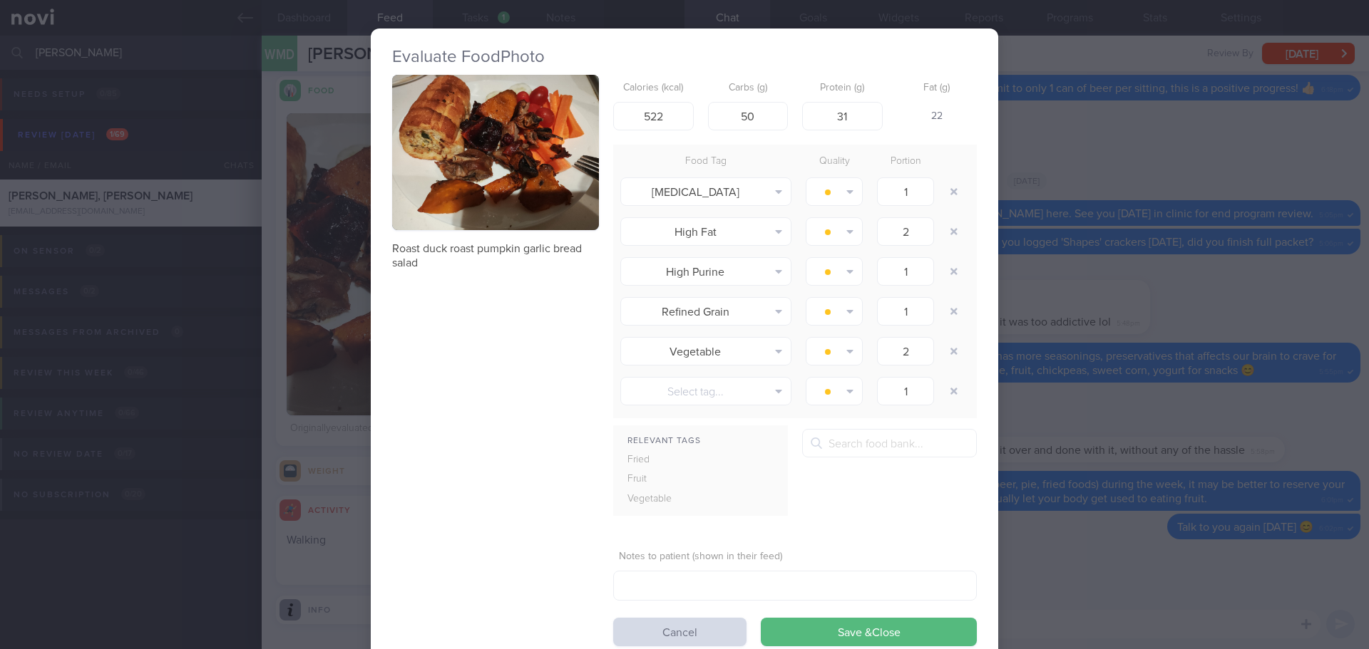
click at [1067, 145] on div "Evaluate Food Photo Roast duck roast pumpkin garlic bread salad Calories (kcal)…" at bounding box center [684, 324] width 1369 height 649
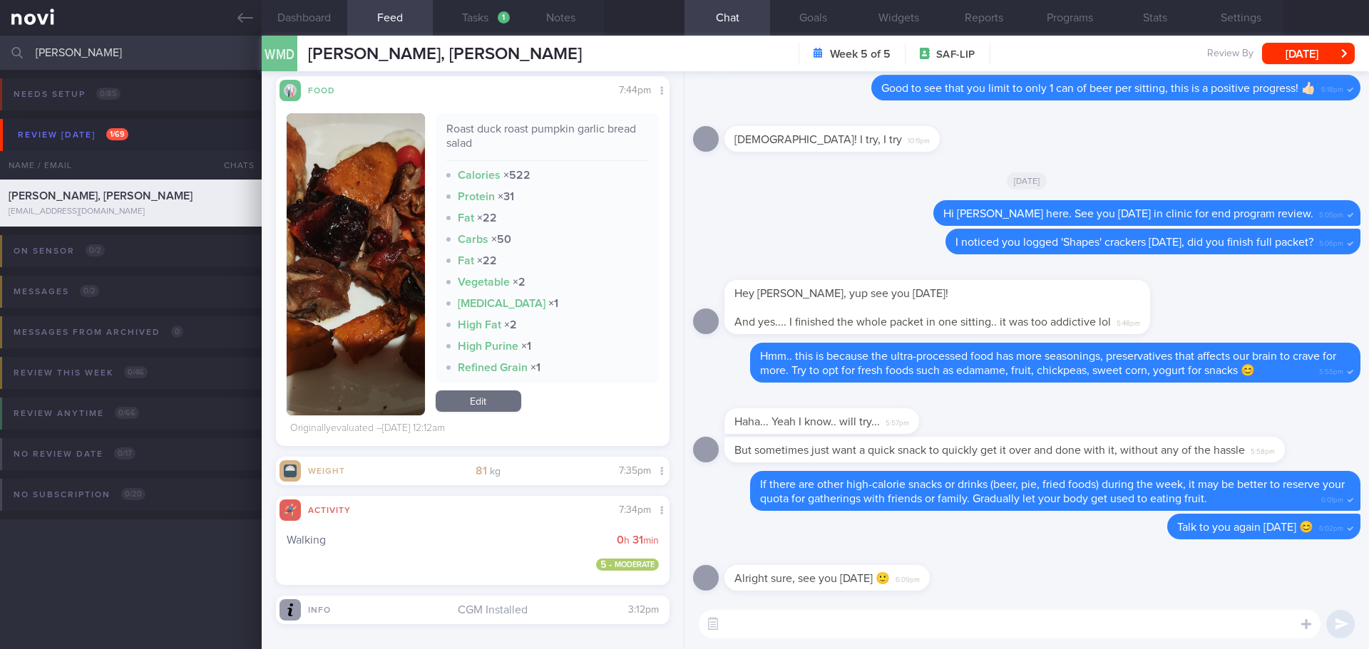
click at [1067, 145] on div "Haha! I try, I try 10:11pm" at bounding box center [1026, 134] width 667 height 51
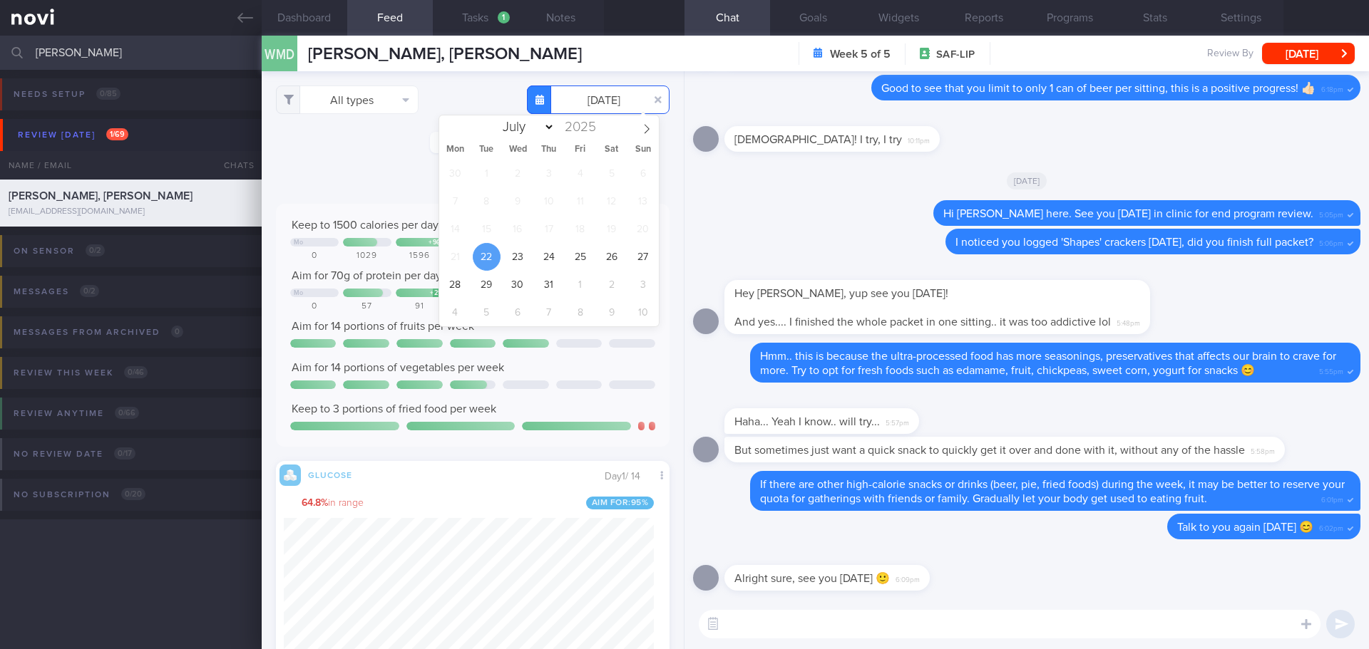
click at [558, 106] on input "2025-07-22" at bounding box center [598, 100] width 143 height 29
click at [649, 98] on button "button" at bounding box center [658, 100] width 26 height 26
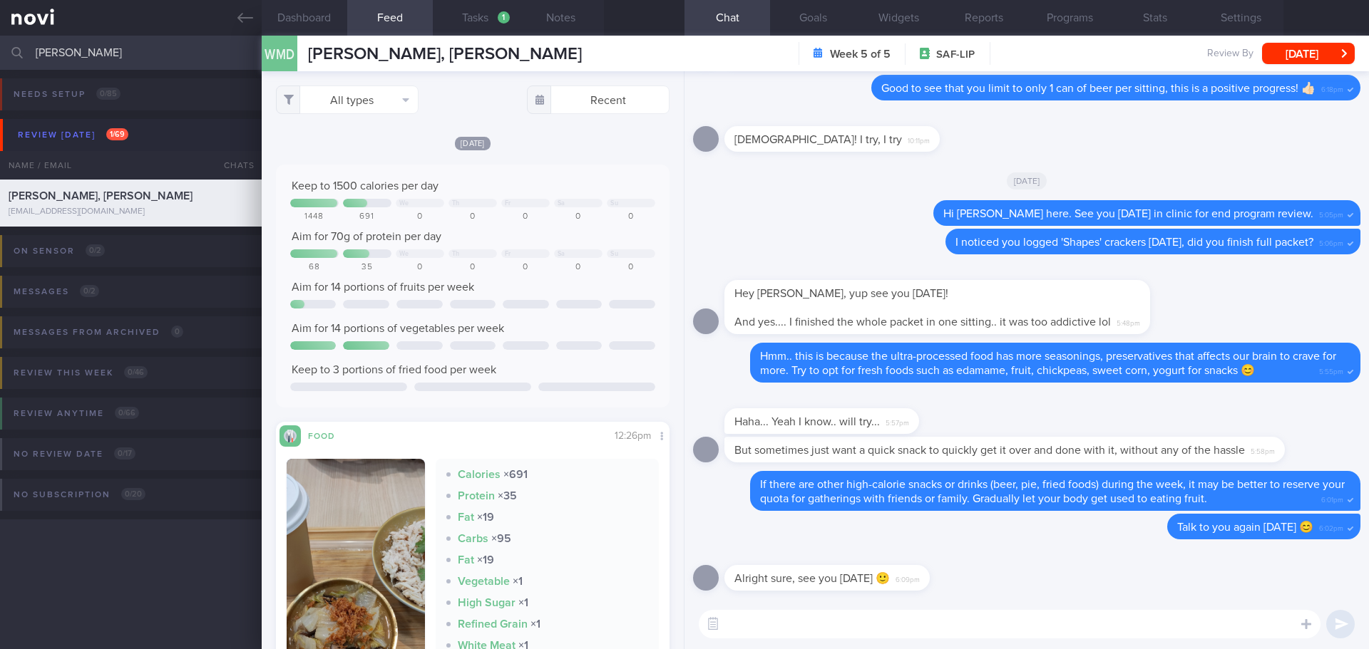
click at [567, 155] on div "Today Keep to 1500 calories per day We Th Fr Sa Su 1448 691 0 0 0 0 0 Aim for 7…" at bounding box center [473, 429] width 394 height 589
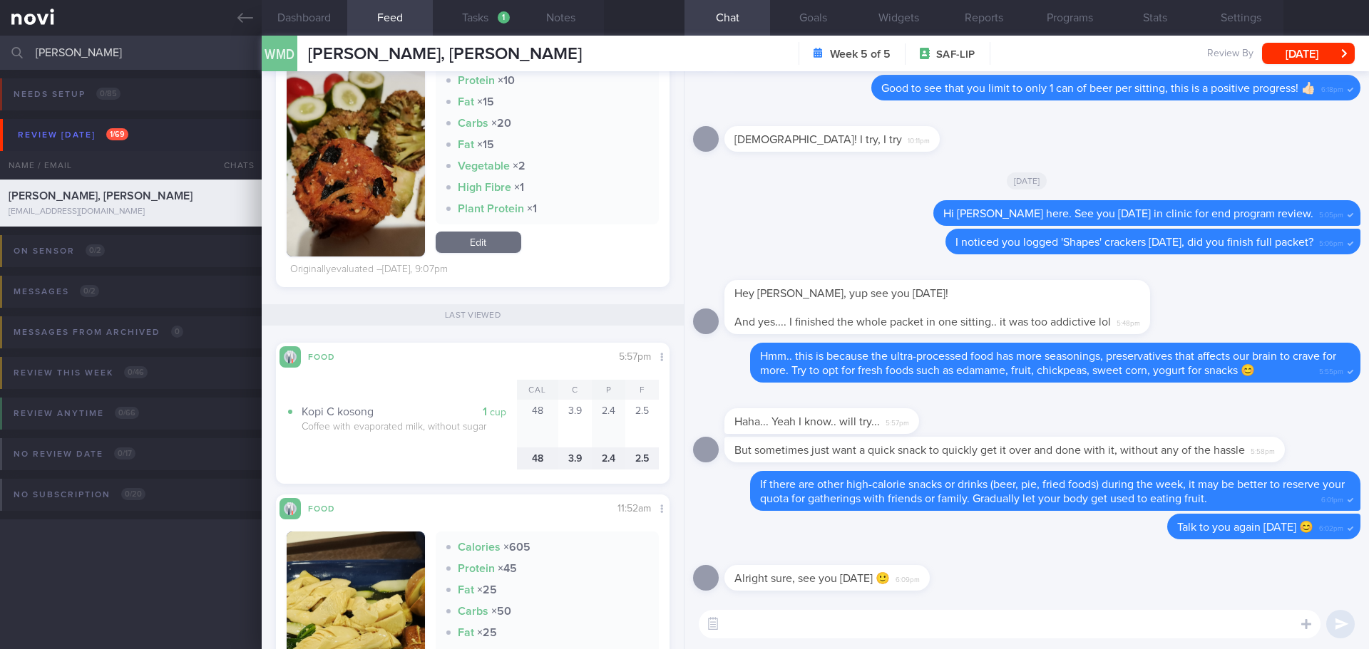
scroll to position [1640, 0]
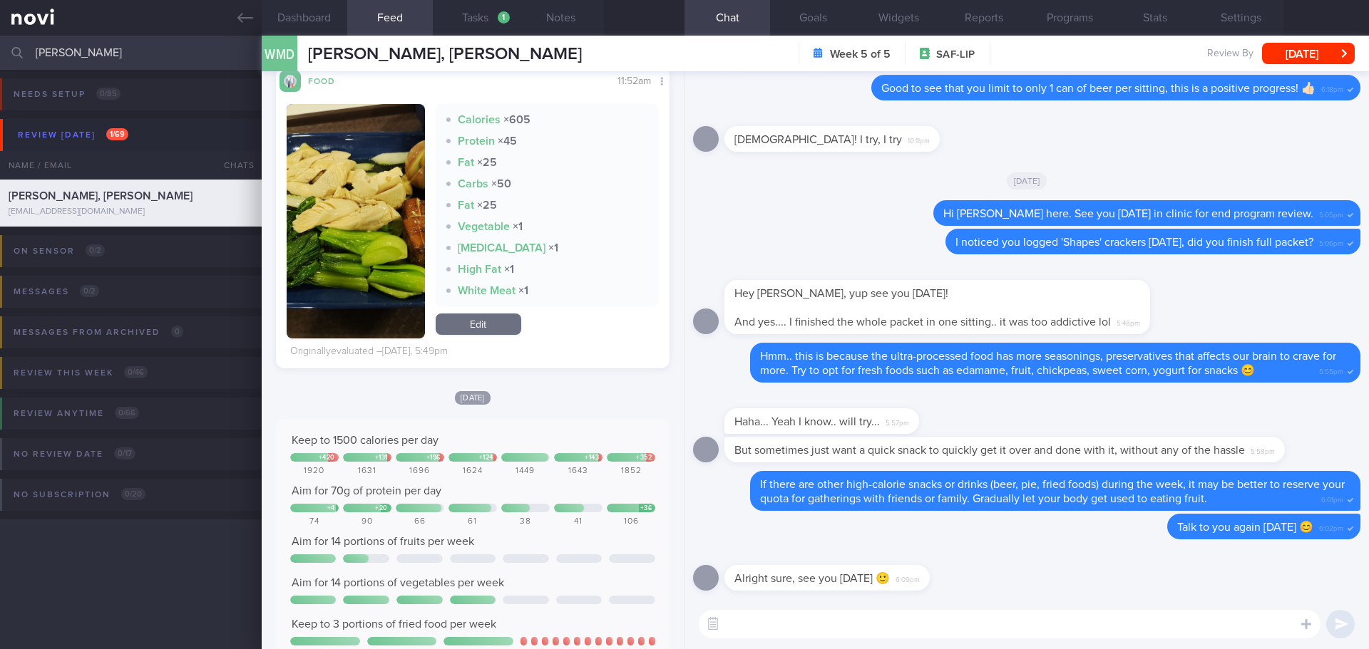
drag, startPoint x: 349, startPoint y: 235, endPoint x: 364, endPoint y: 229, distance: 16.7
click at [349, 234] on button "button" at bounding box center [356, 221] width 138 height 235
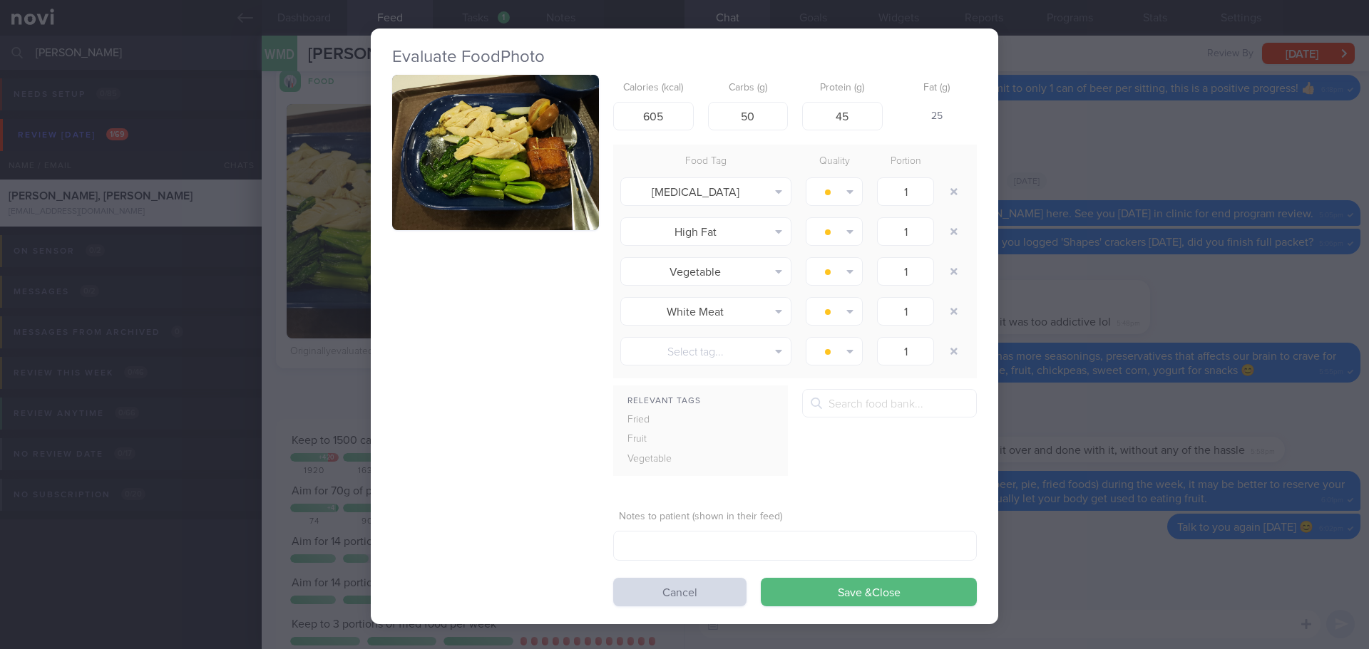
click at [474, 150] on button "button" at bounding box center [495, 152] width 207 height 155
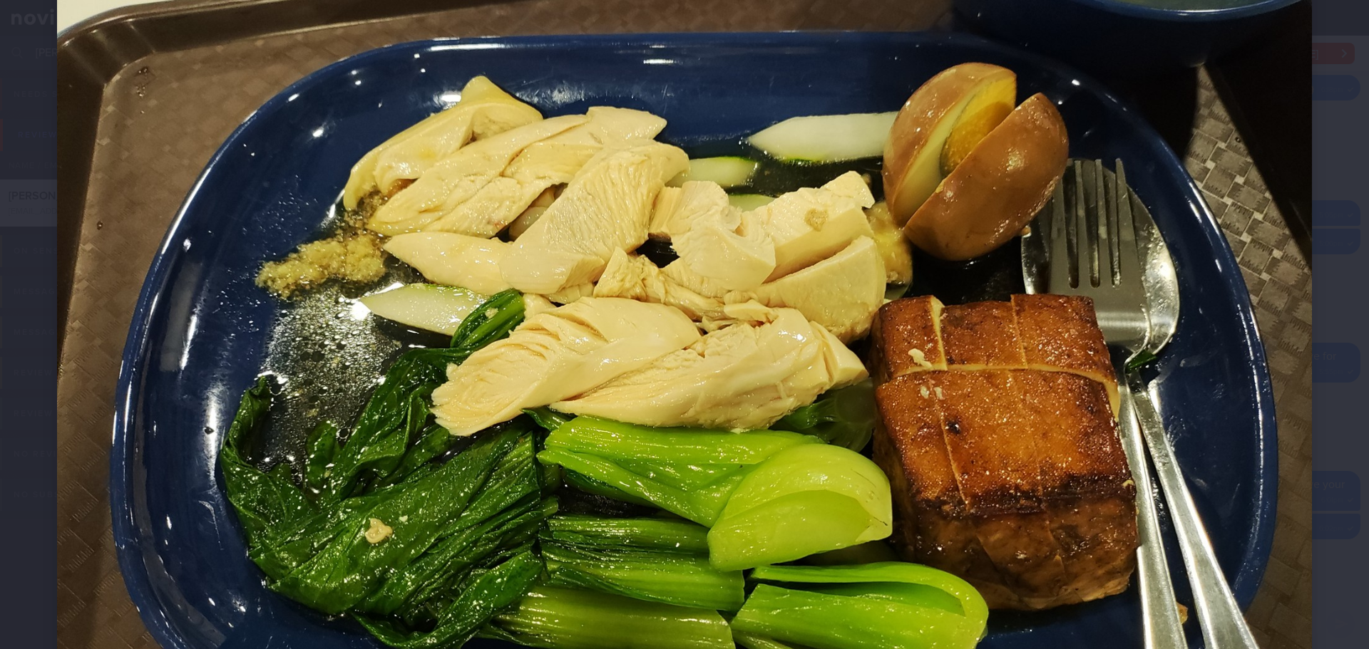
scroll to position [143, 0]
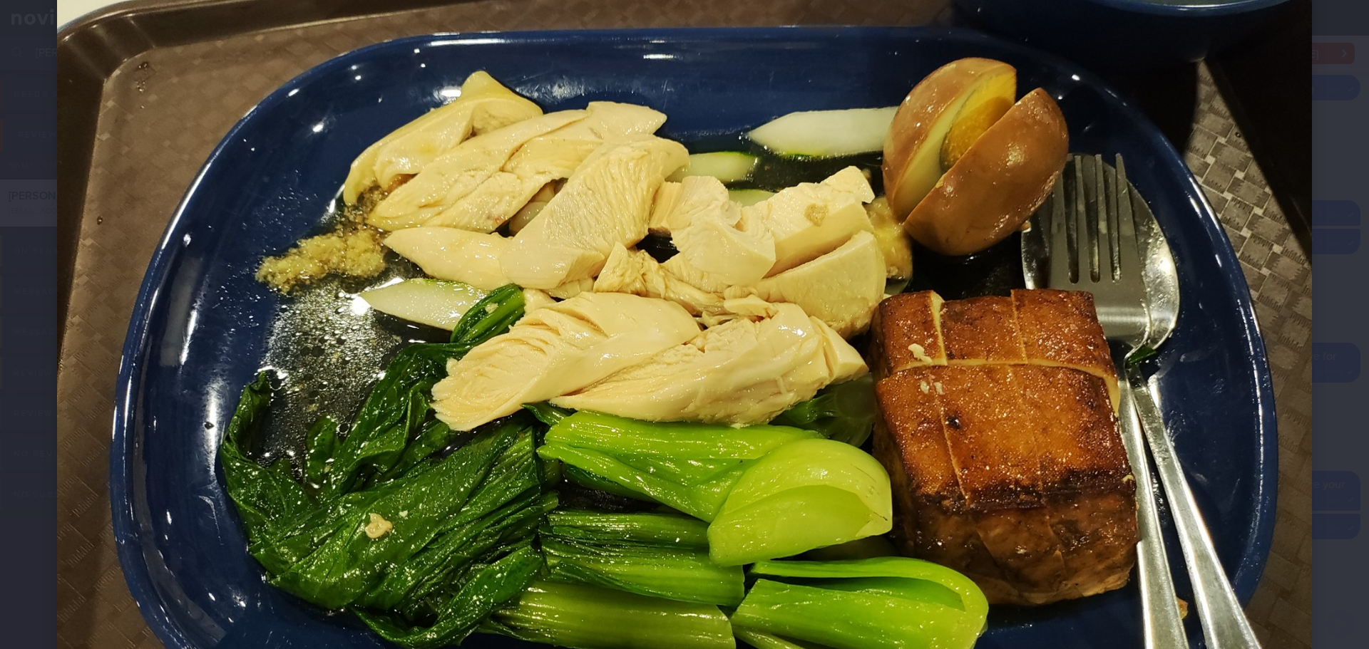
click at [1280, 227] on img at bounding box center [684, 384] width 1255 height 941
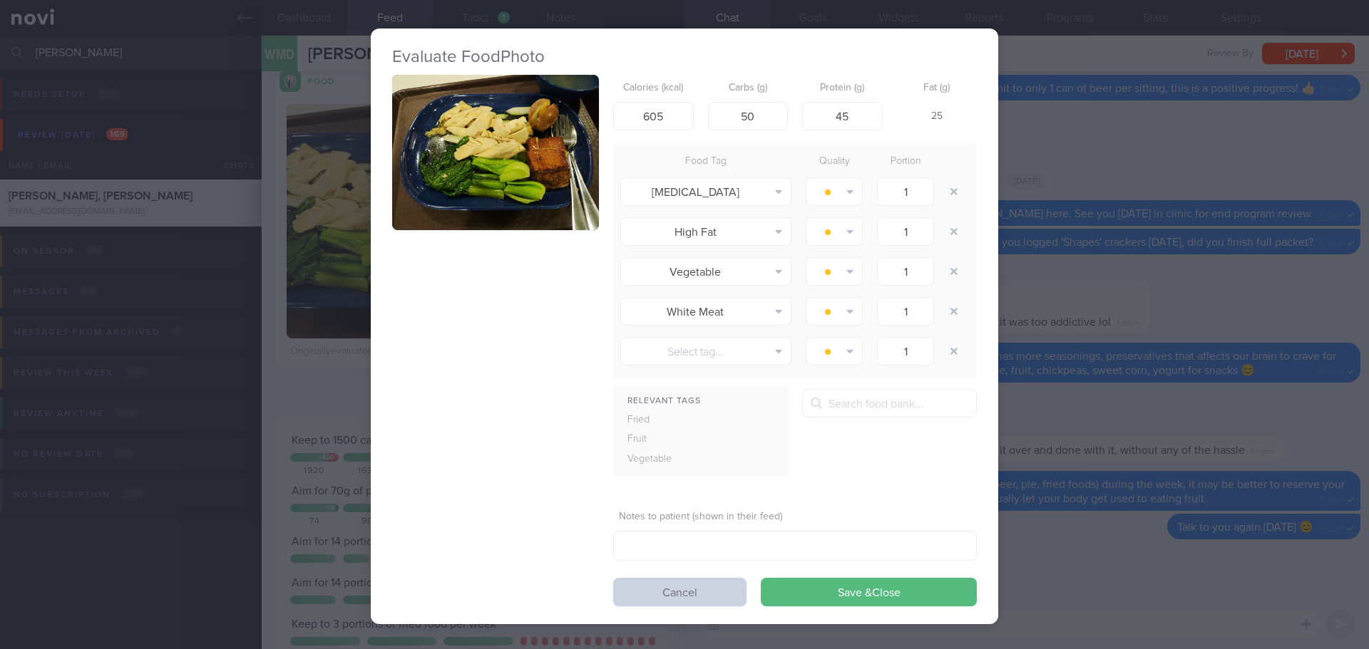
click at [695, 590] on button "Cancel" at bounding box center [679, 592] width 133 height 29
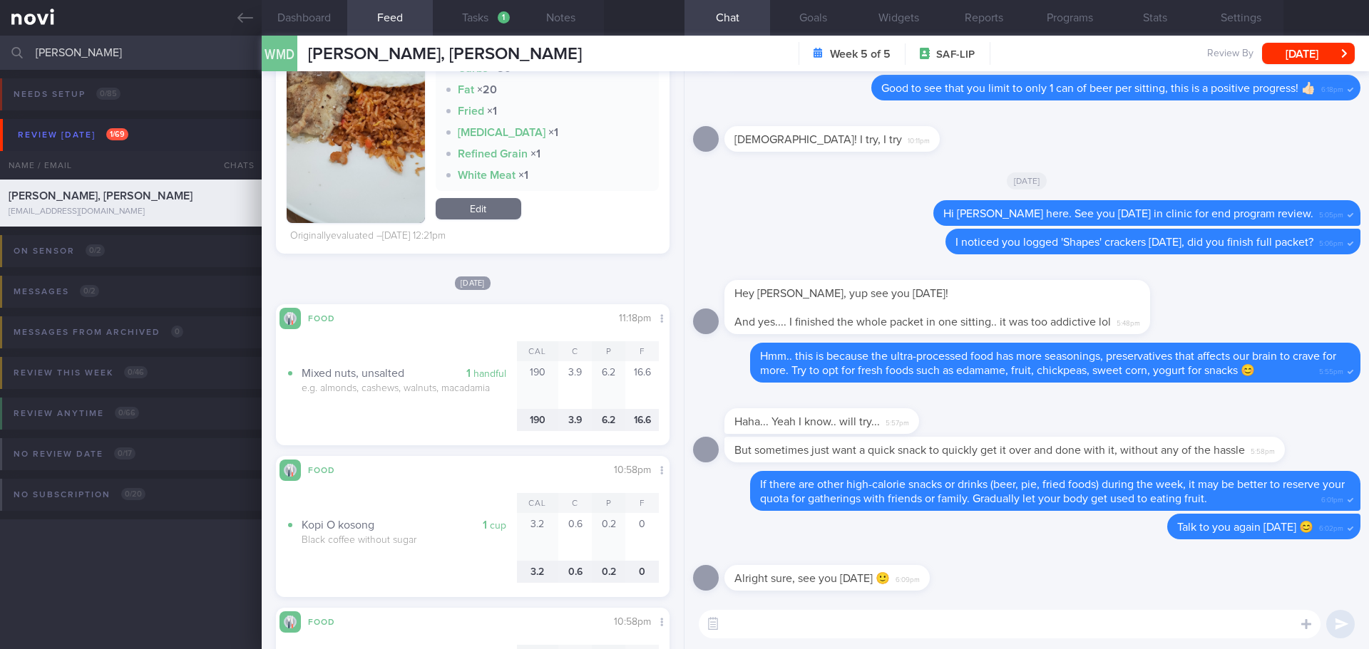
scroll to position [5835, 0]
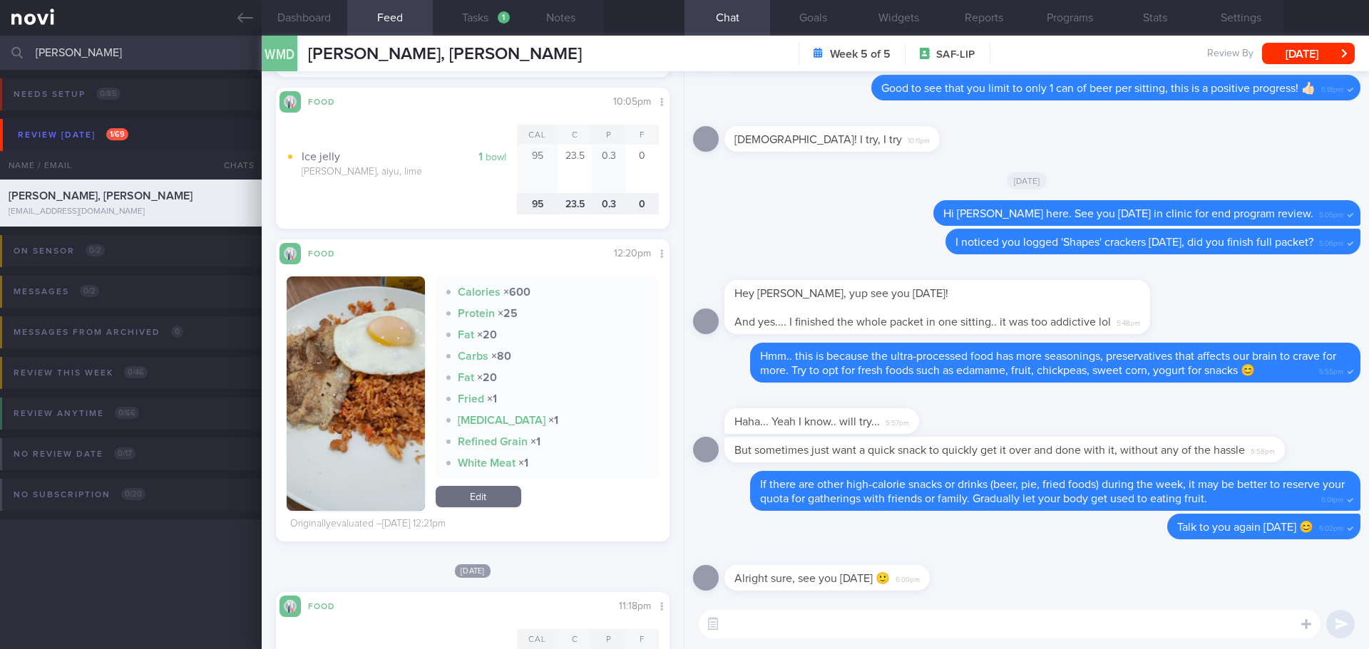
click at [357, 339] on button "button" at bounding box center [356, 394] width 138 height 235
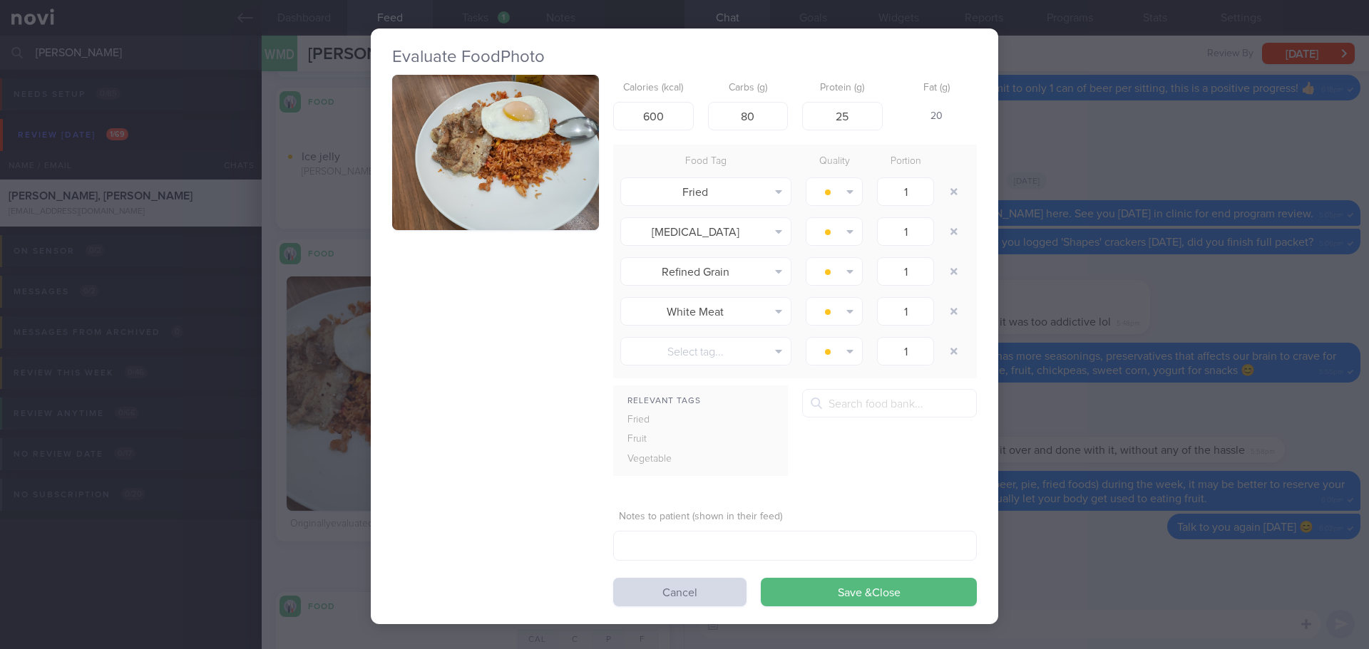
click at [549, 164] on button "button" at bounding box center [495, 152] width 207 height 155
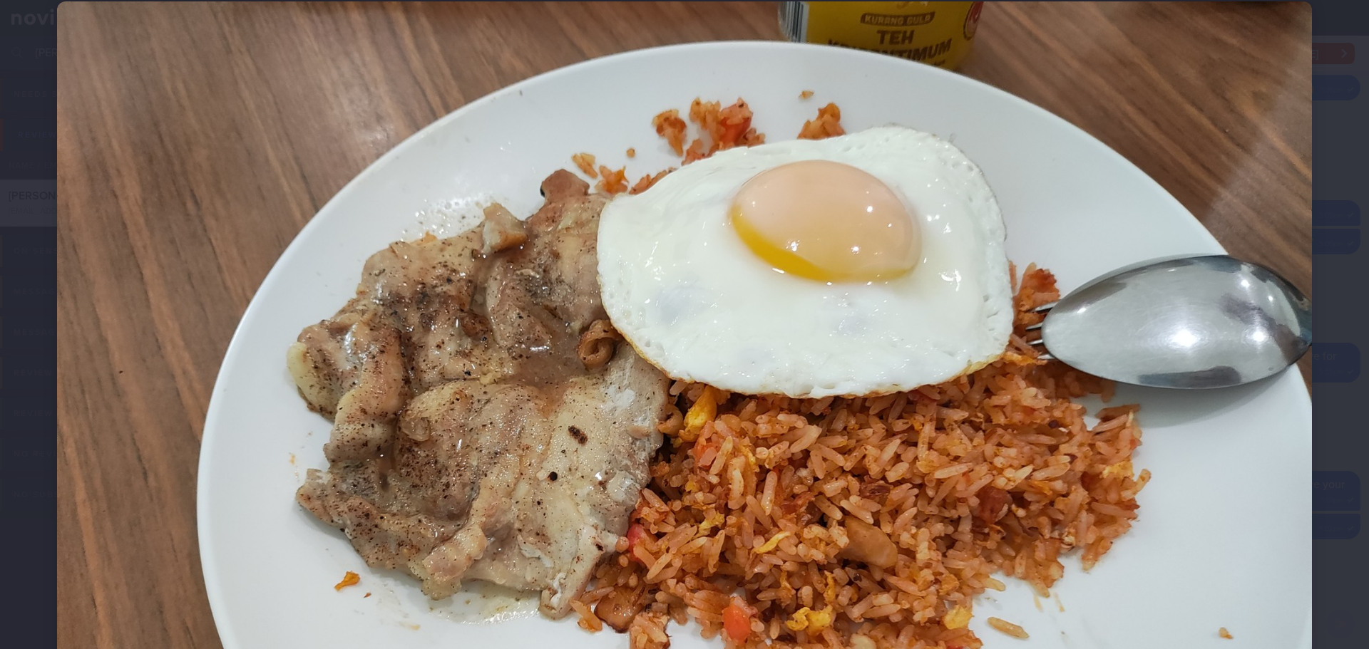
scroll to position [214, 0]
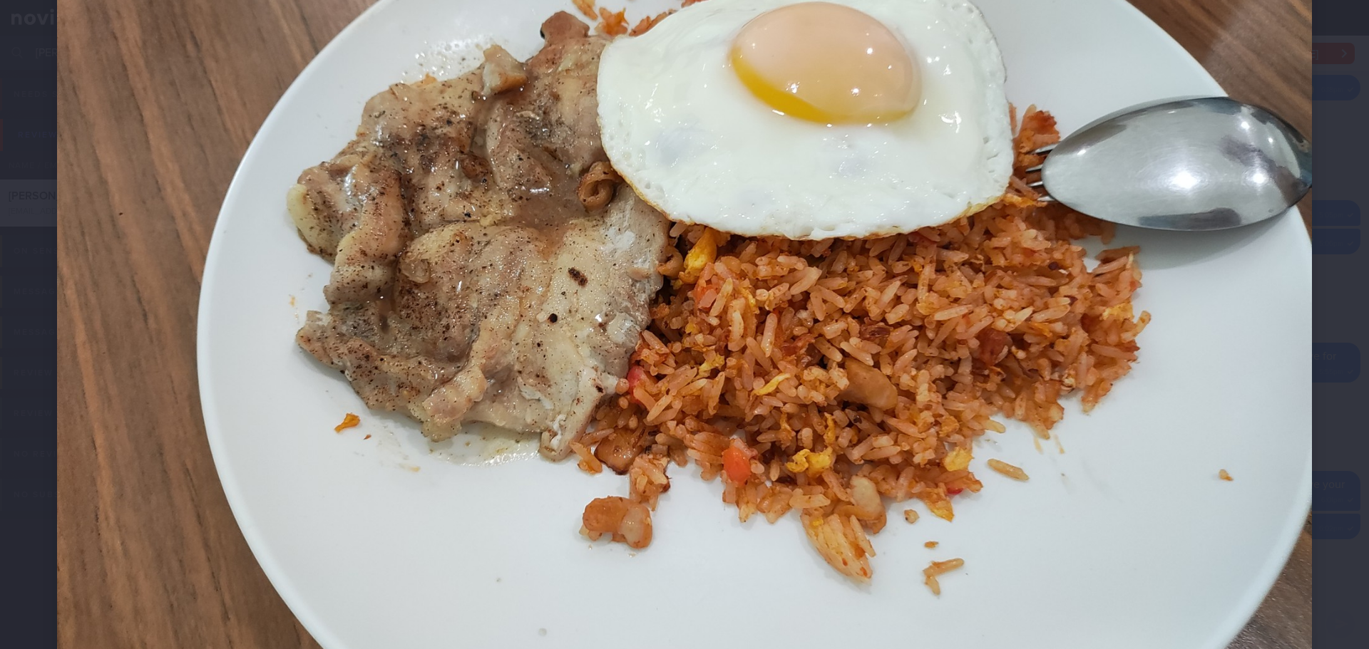
click at [1329, 106] on div at bounding box center [684, 313] width 1369 height 1055
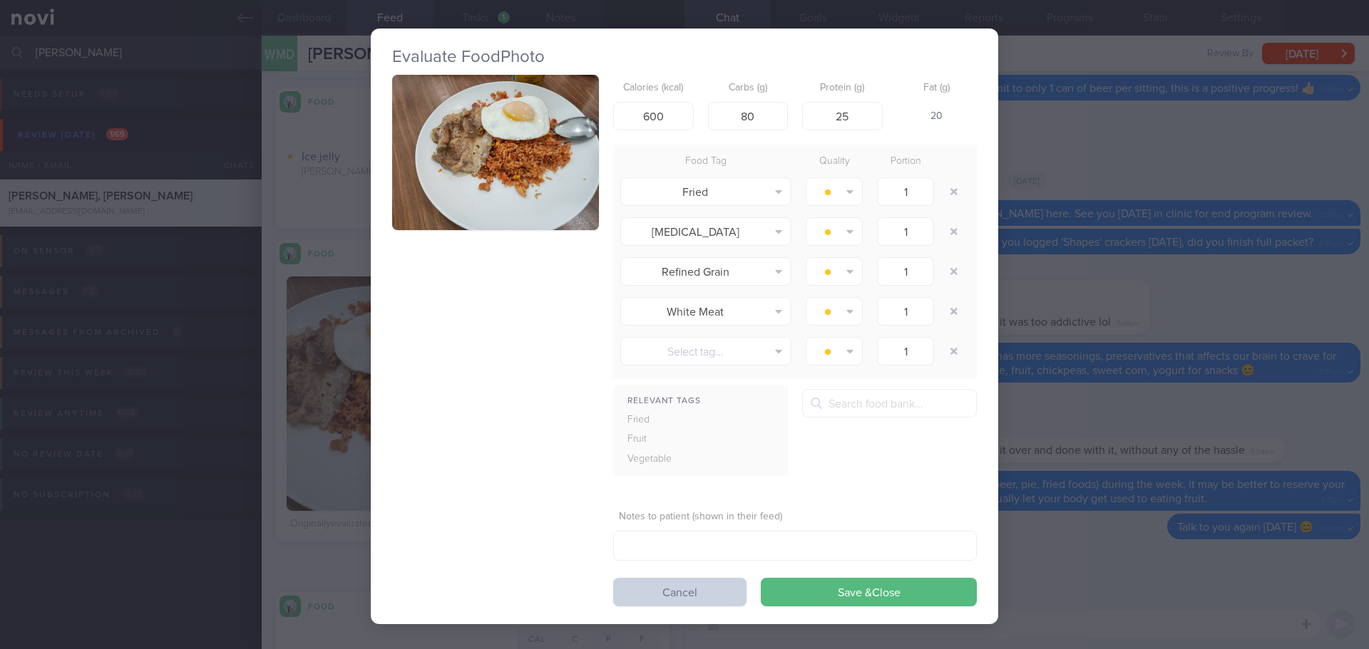
click at [687, 592] on button "Cancel" at bounding box center [679, 592] width 133 height 29
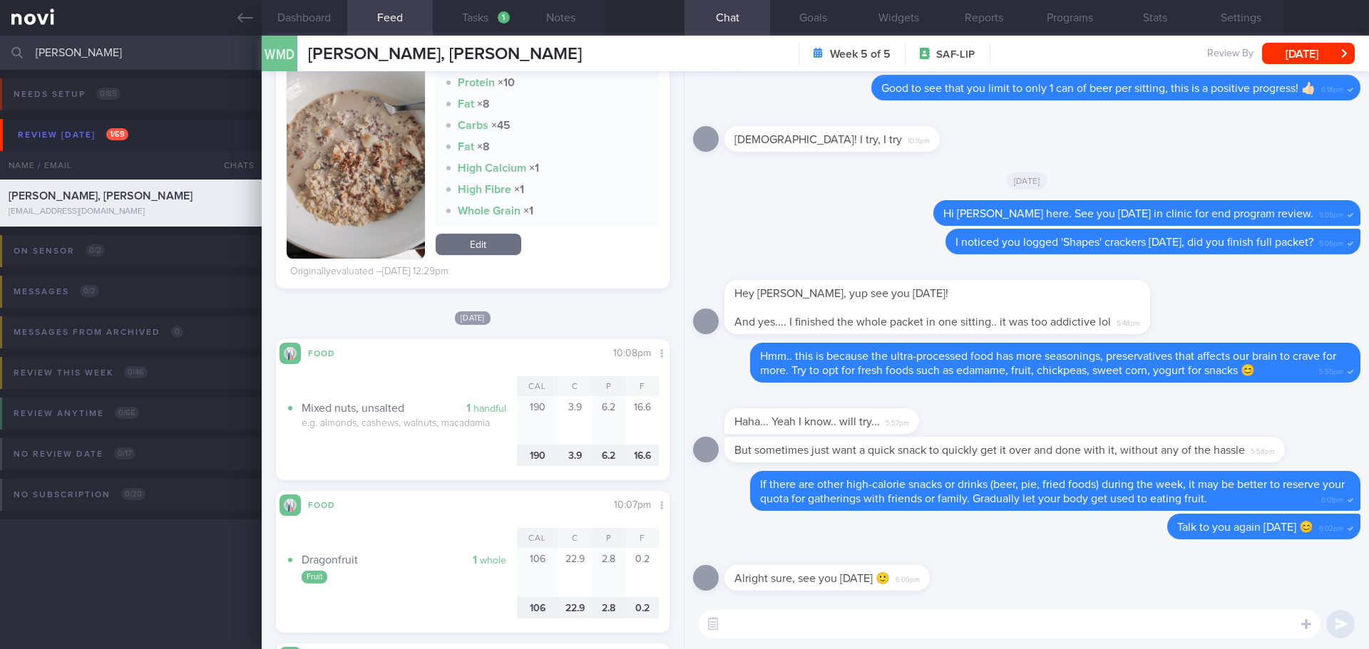
scroll to position [8127, 0]
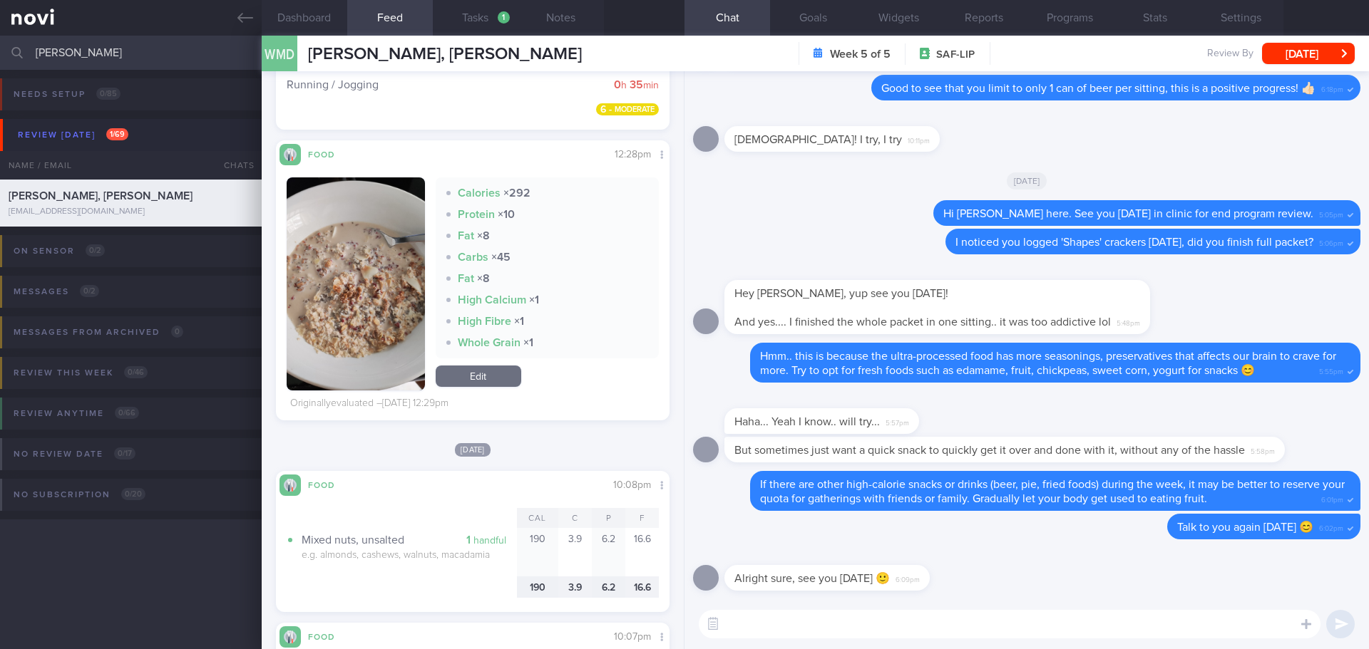
click at [346, 259] on button "button" at bounding box center [356, 284] width 138 height 213
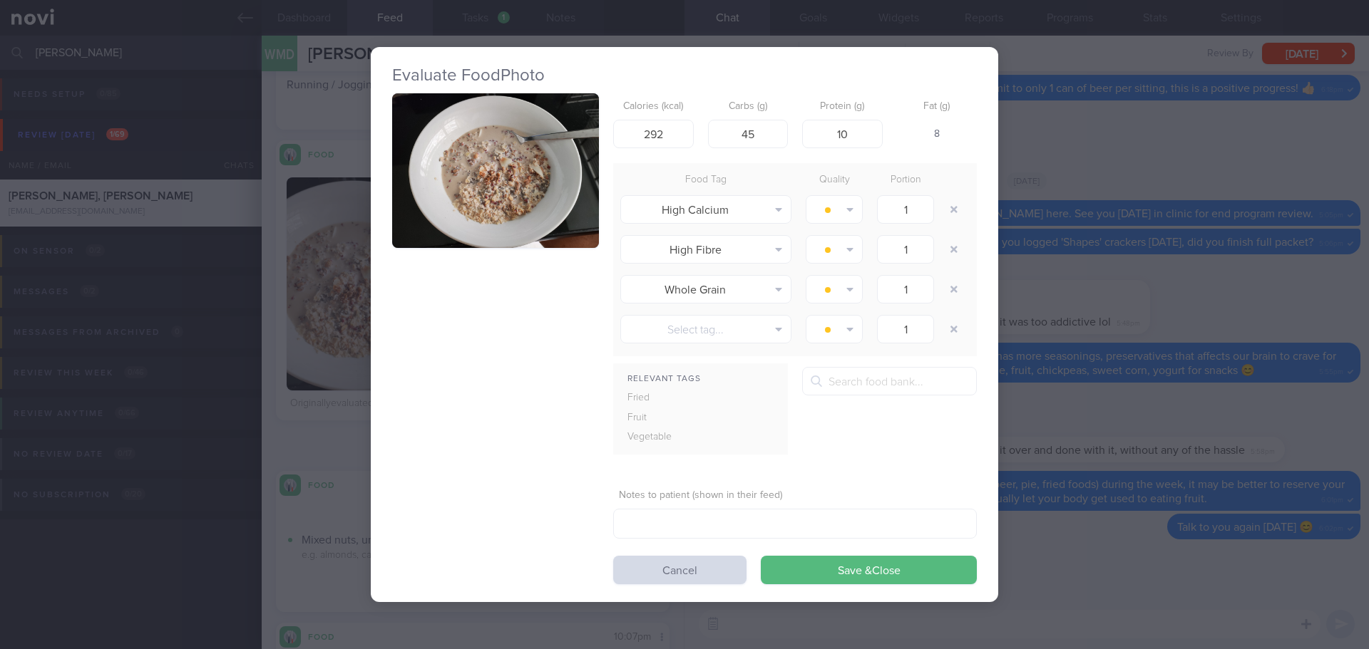
click at [483, 219] on button "button" at bounding box center [495, 170] width 207 height 155
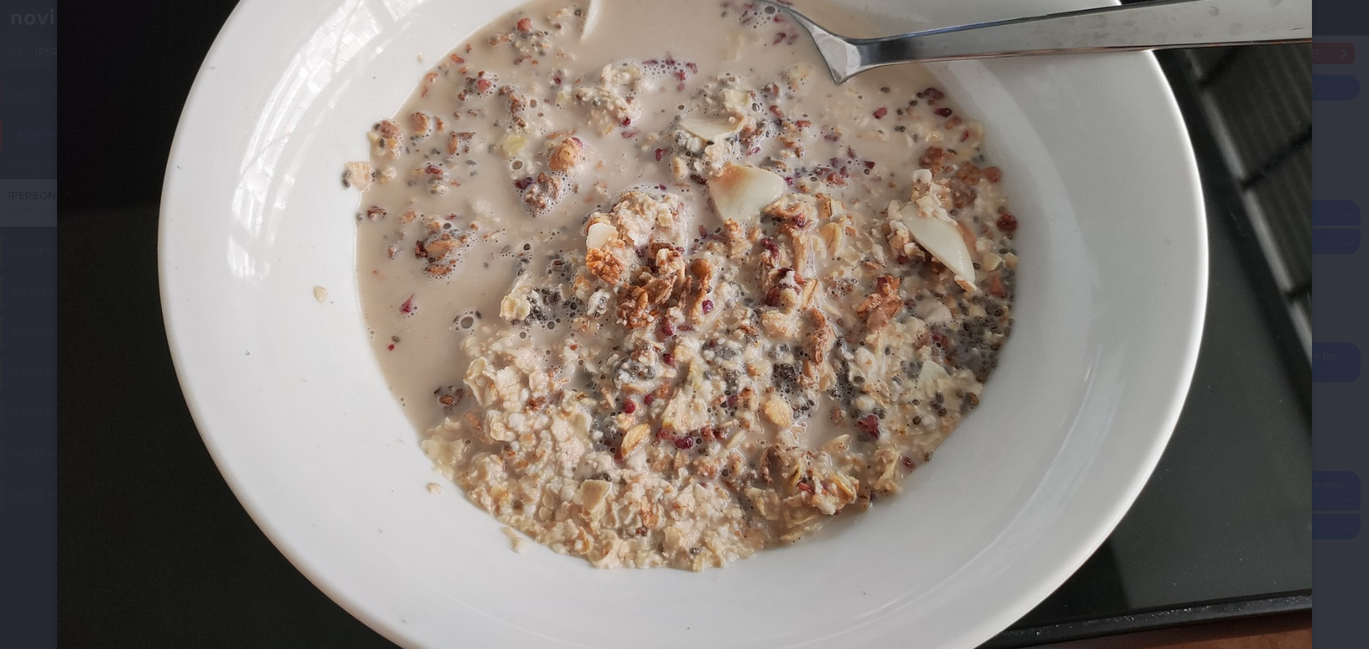
scroll to position [285, 0]
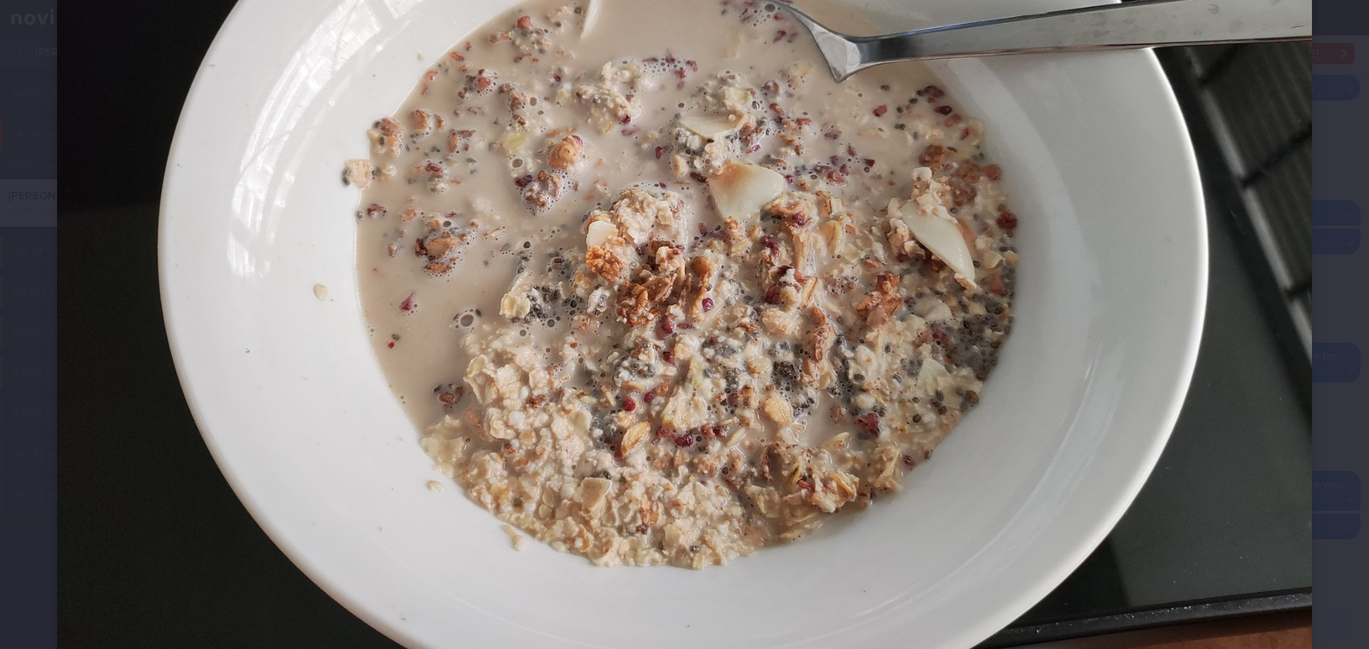
click at [1316, 180] on div at bounding box center [684, 242] width 1369 height 1055
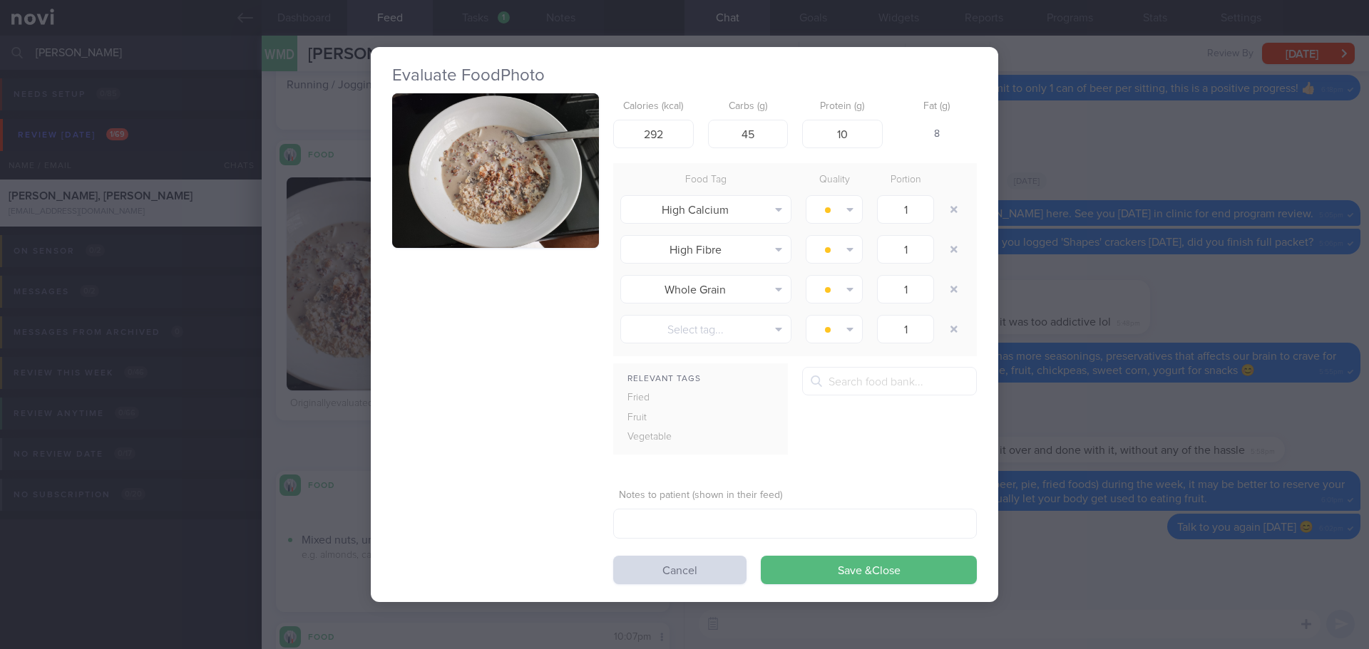
click at [550, 213] on button "button" at bounding box center [495, 170] width 207 height 155
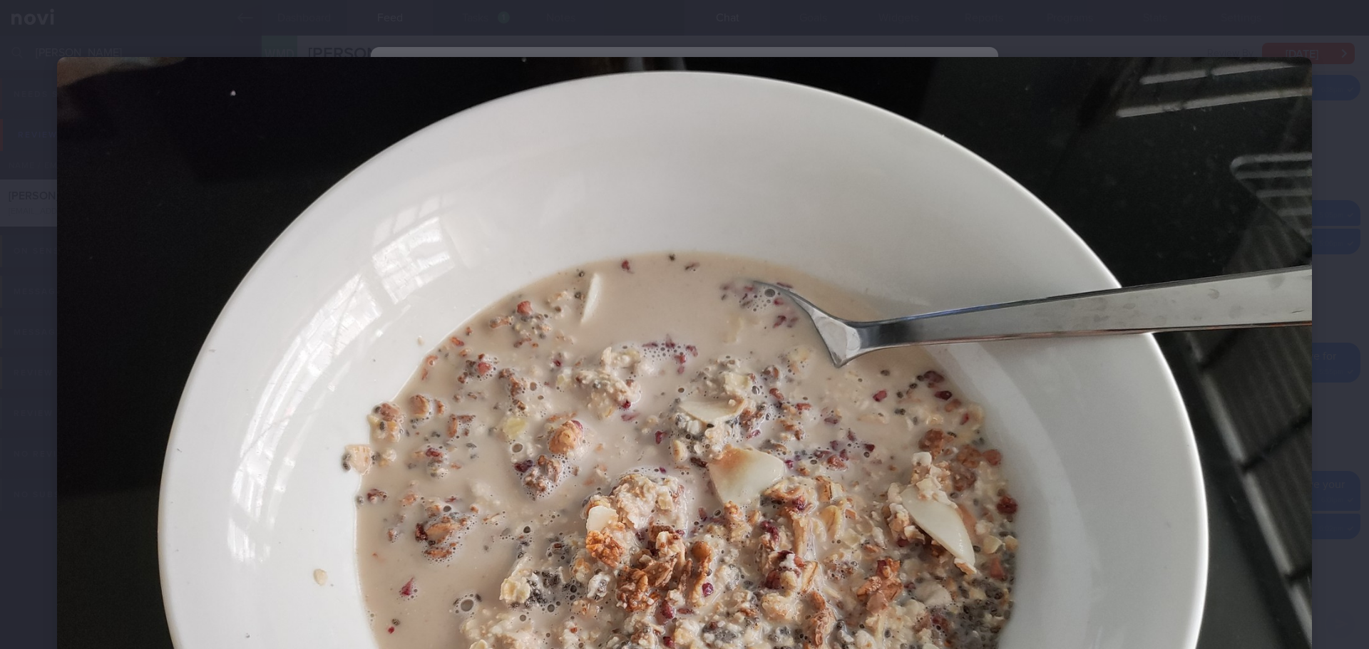
click at [1334, 230] on div at bounding box center [684, 527] width 1369 height 1055
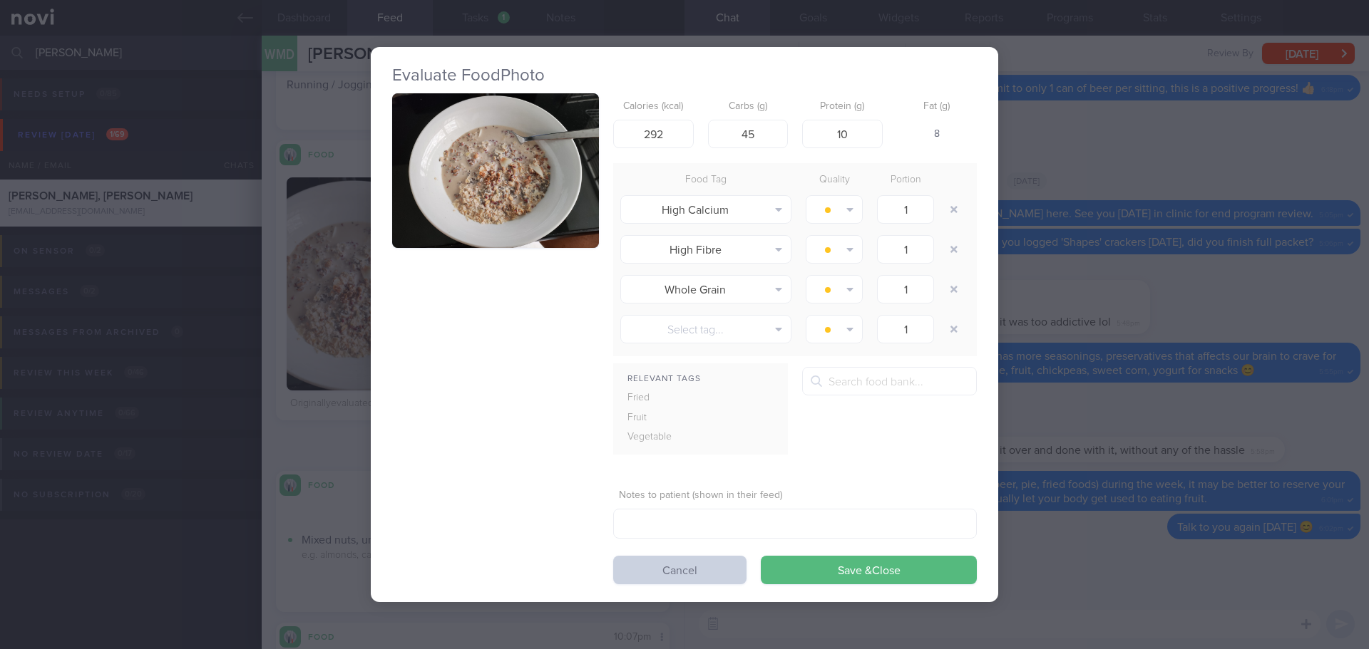
click at [725, 576] on button "Cancel" at bounding box center [679, 570] width 133 height 29
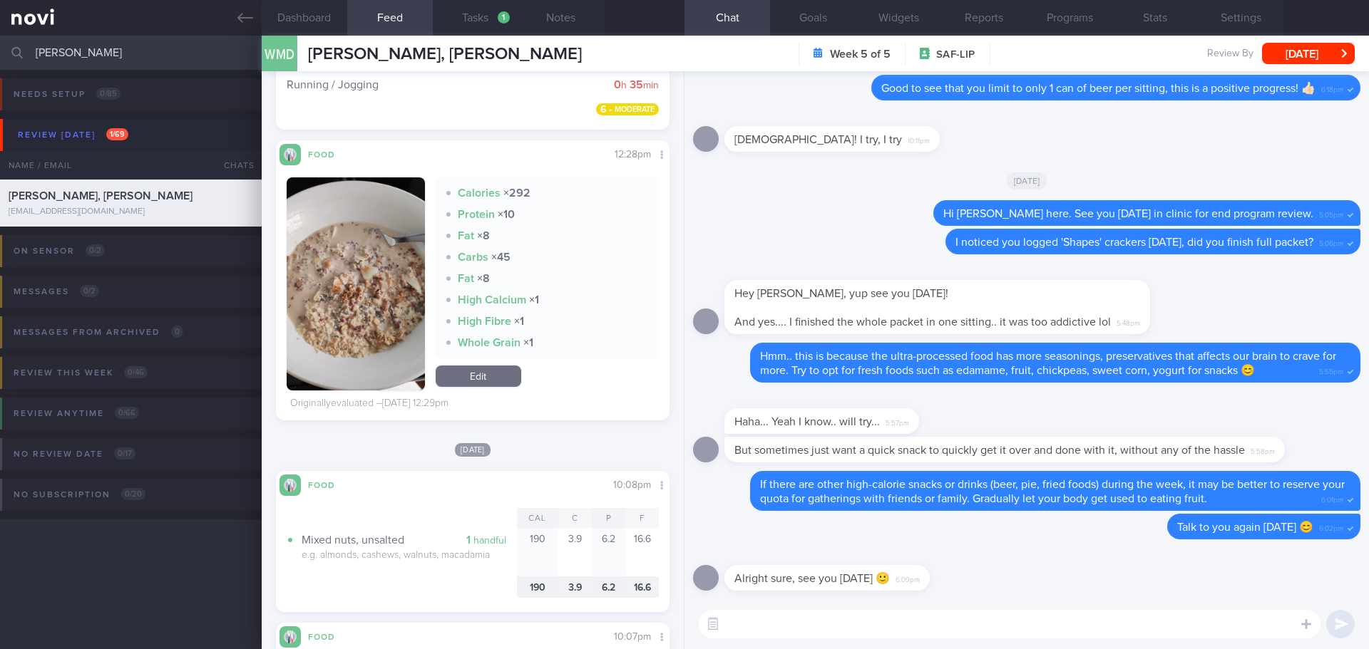
click at [579, 463] on div "Tue, 12 Aug Food Share 10:08pm Cal C P F 1 handful Mixed nuts, unsalted e.g. al…" at bounding box center [473, 527] width 394 height 170
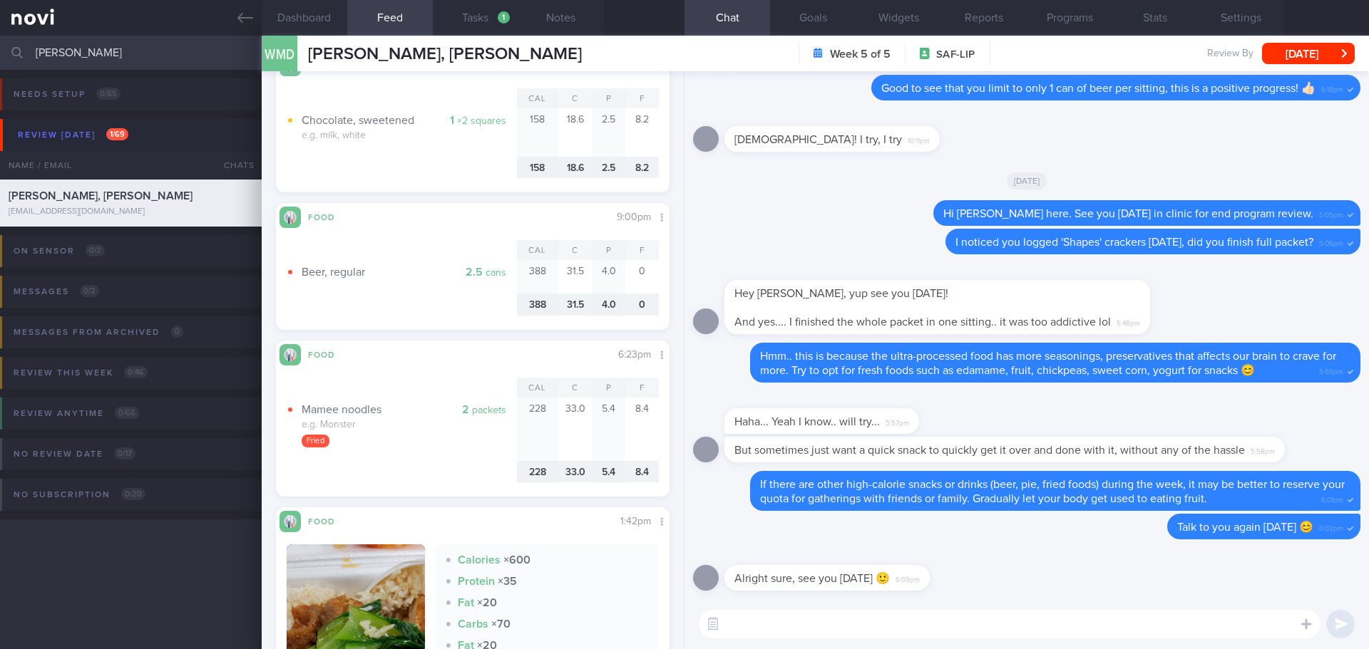
scroll to position [16305, 0]
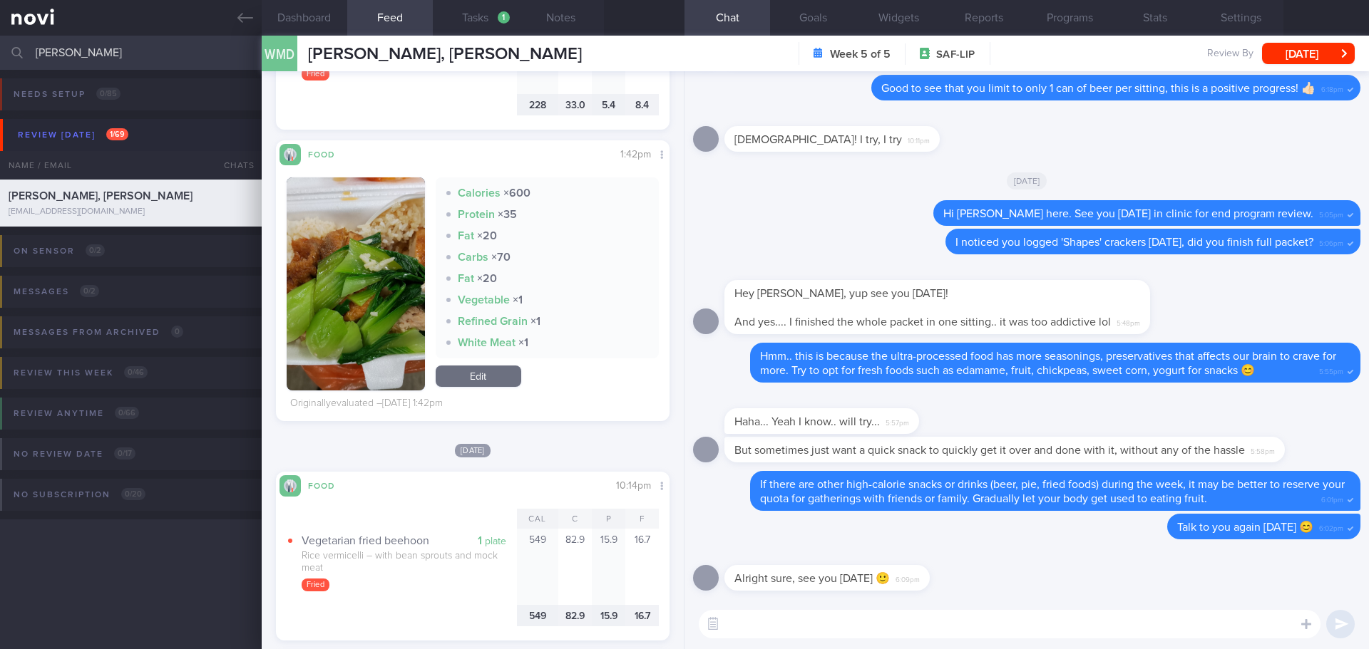
click at [415, 252] on button "button" at bounding box center [356, 284] width 138 height 213
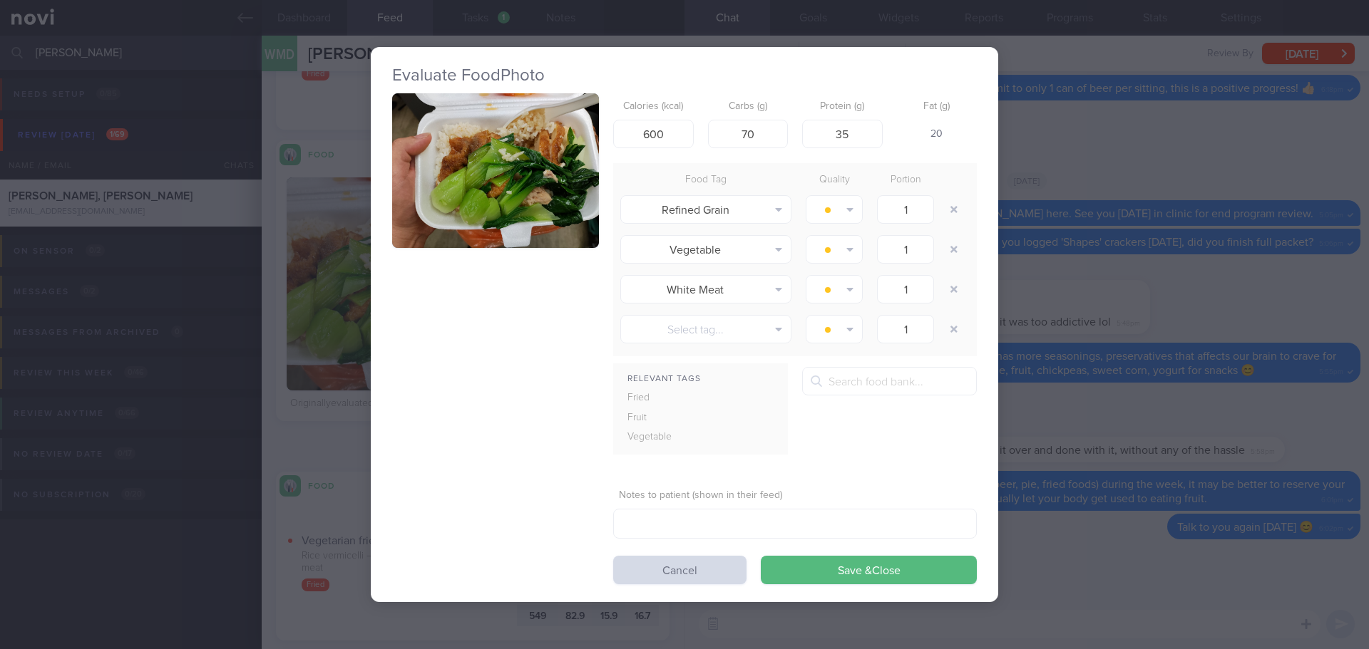
click at [568, 166] on button "button" at bounding box center [495, 170] width 207 height 155
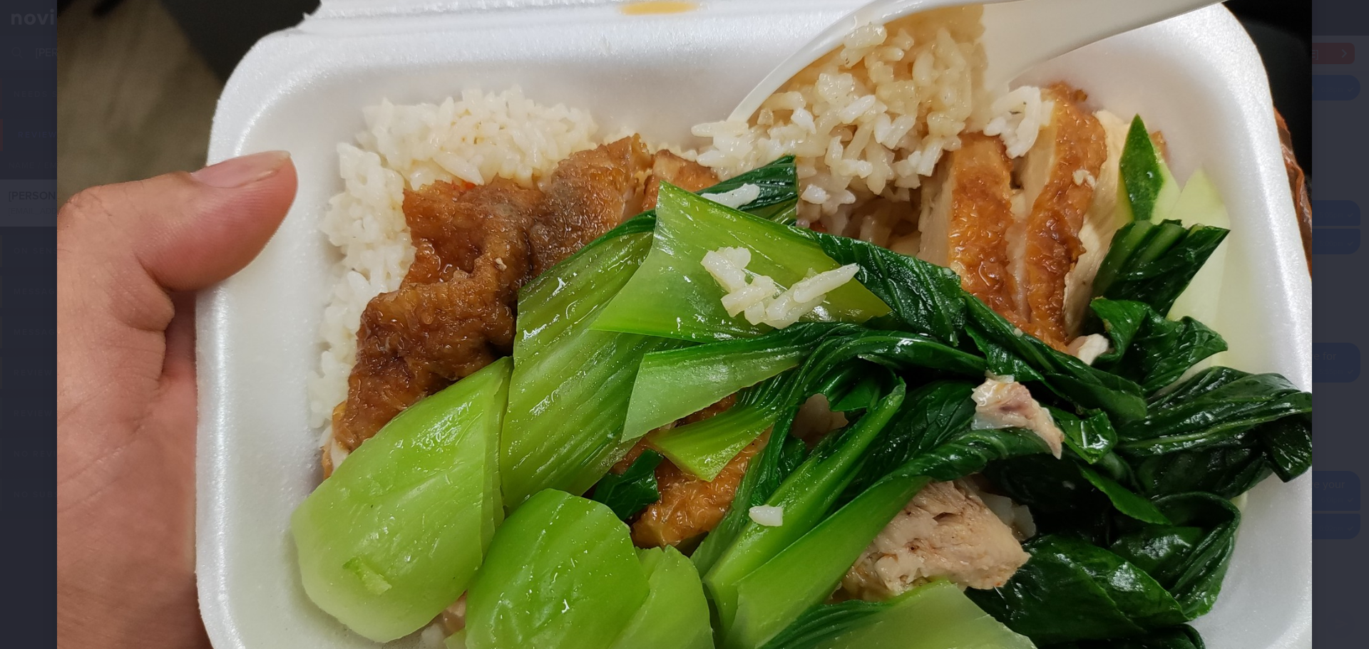
scroll to position [356, 0]
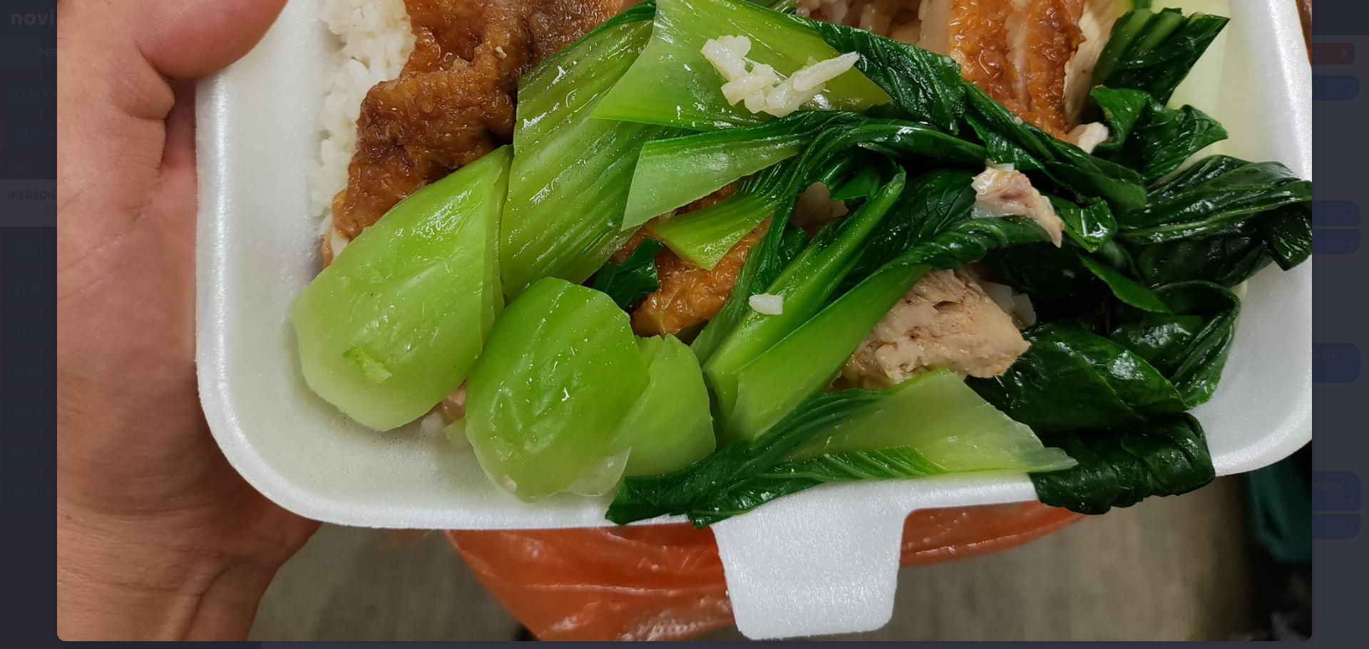
click at [1318, 145] on div at bounding box center [684, 171] width 1369 height 1055
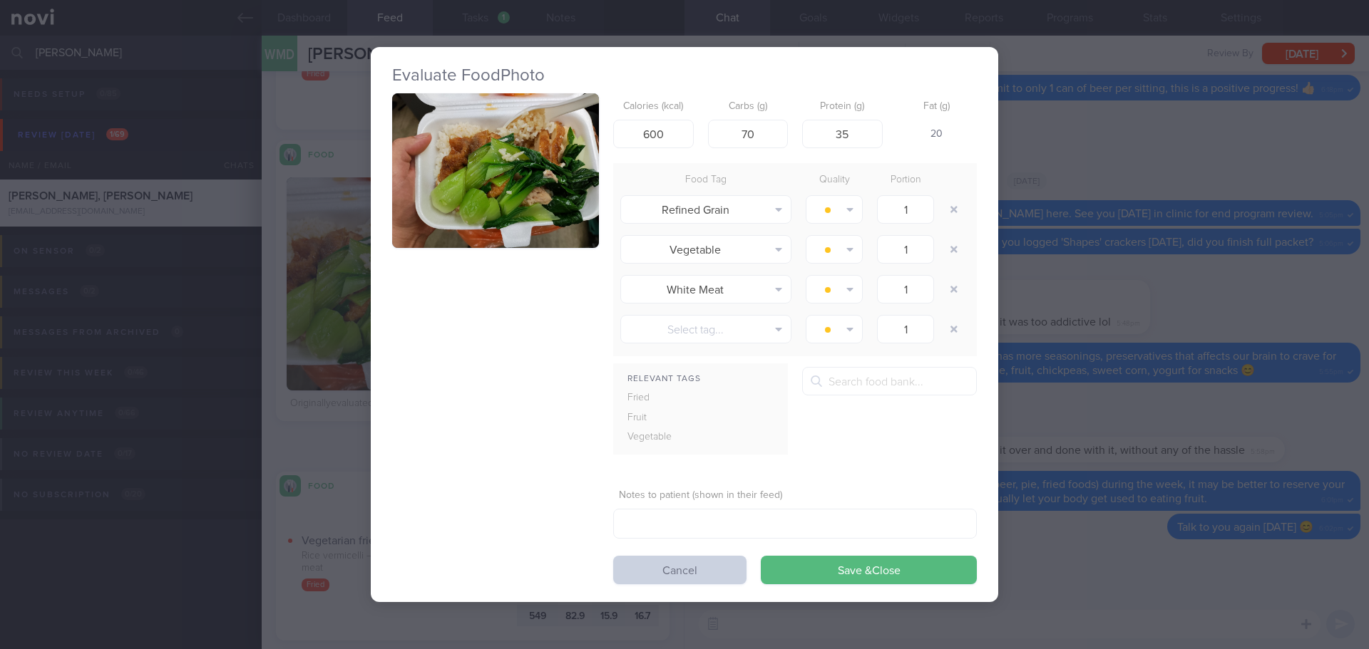
click at [649, 561] on button "Cancel" at bounding box center [679, 570] width 133 height 29
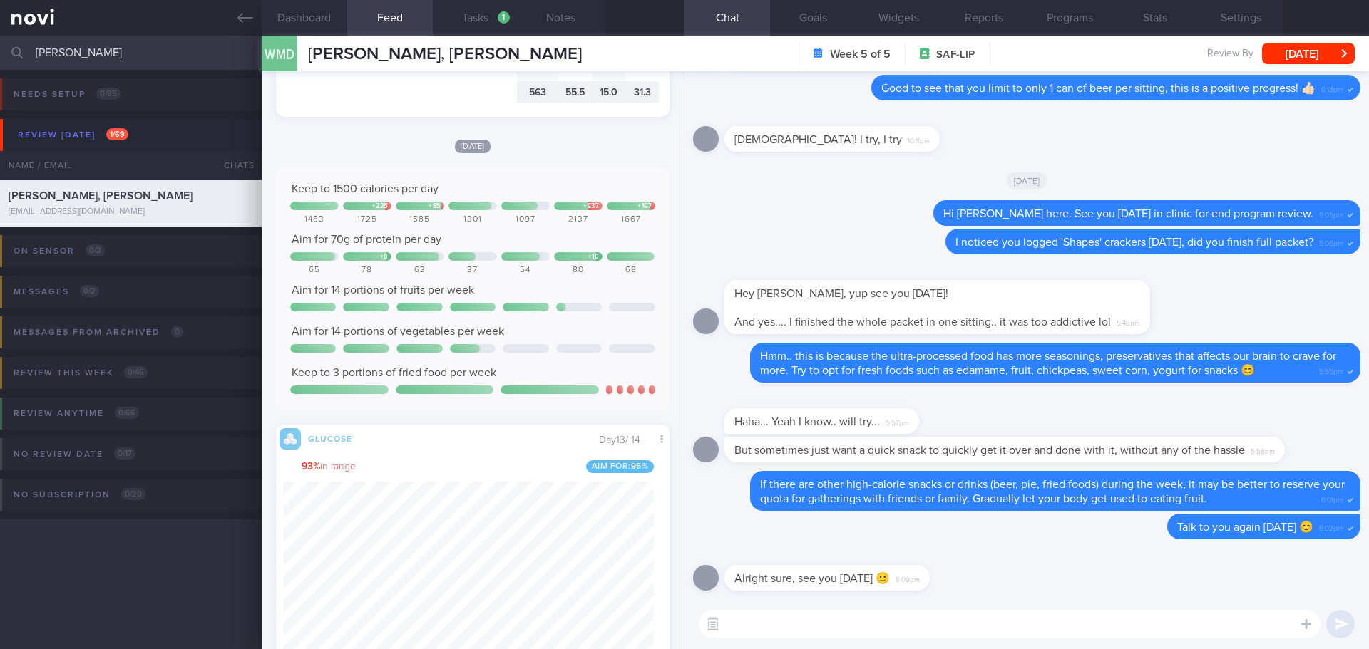
scroll to position [18158, 0]
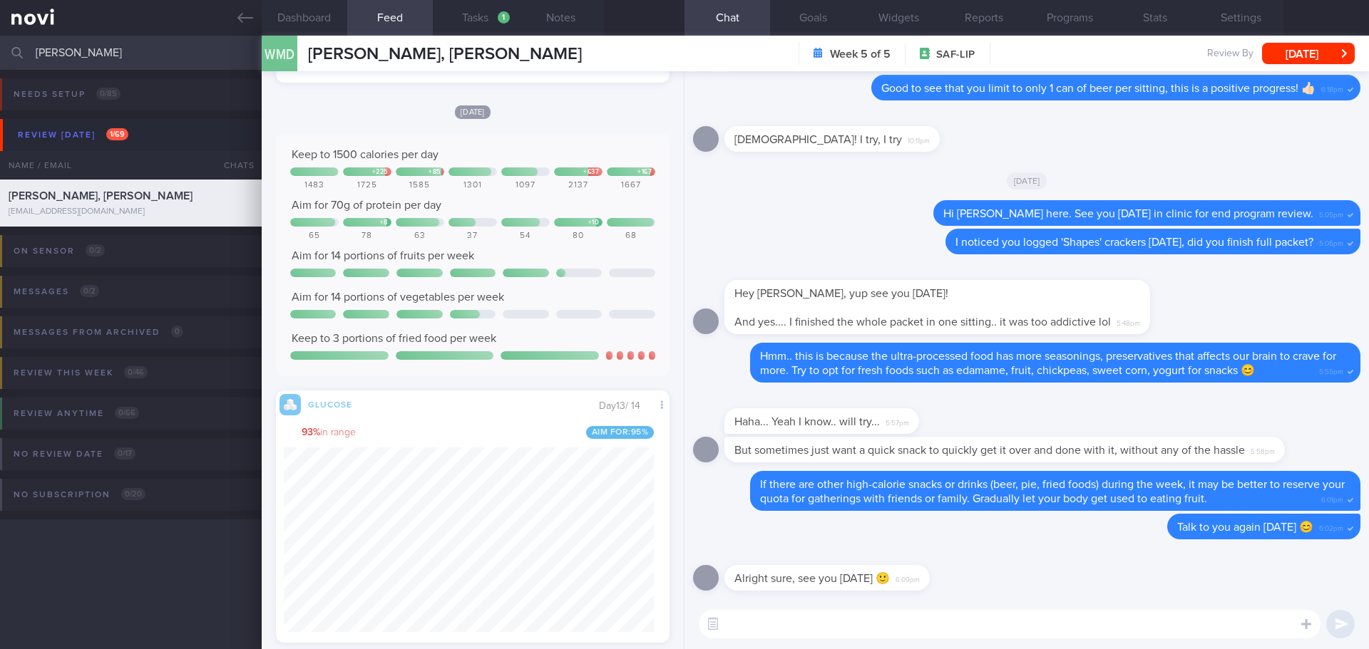
click at [1059, 572] on div "Alright sure, see you tomorrow 🙂 6:09pm" at bounding box center [1026, 573] width 667 height 51
click at [1059, 571] on div "Alright sure, see you tomorrow 🙂 6:09pm" at bounding box center [1026, 573] width 667 height 51
drag, startPoint x: 88, startPoint y: 48, endPoint x: -21, endPoint y: 48, distance: 108.4
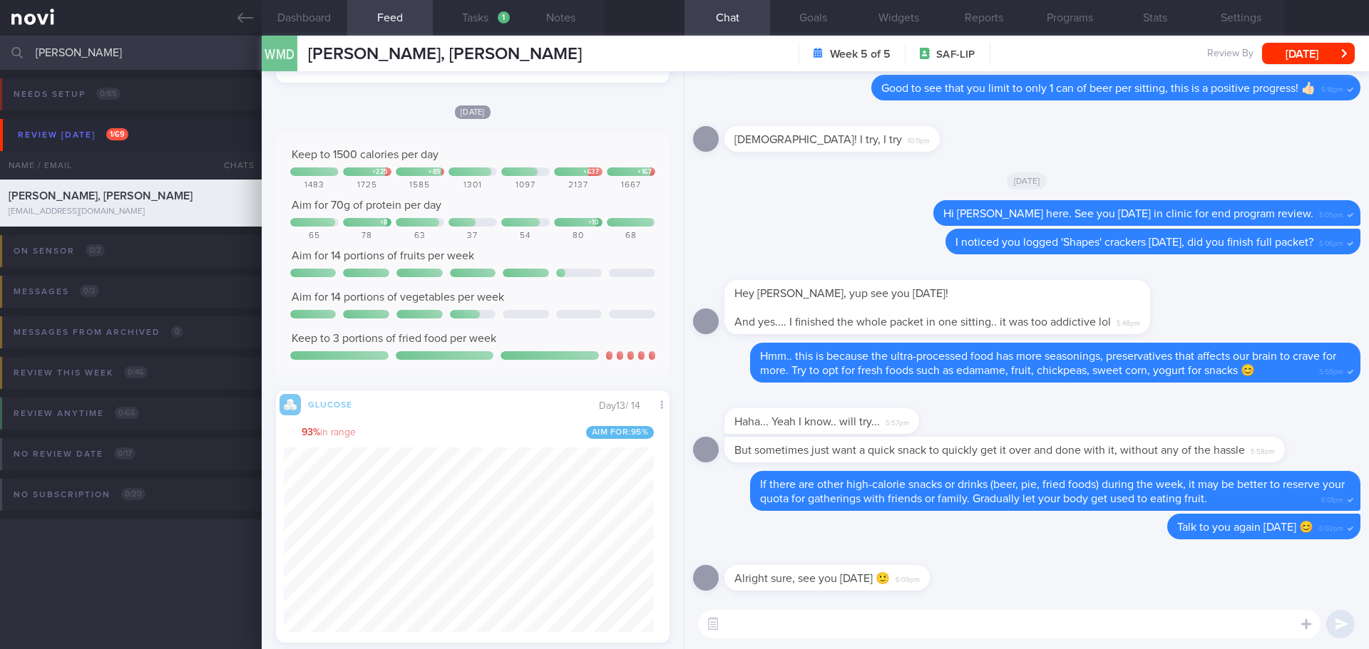
click at [0, 48] on html "You are offline! Some functionality will be unavailable Patients New Users Coac…" at bounding box center [684, 324] width 1369 height 649
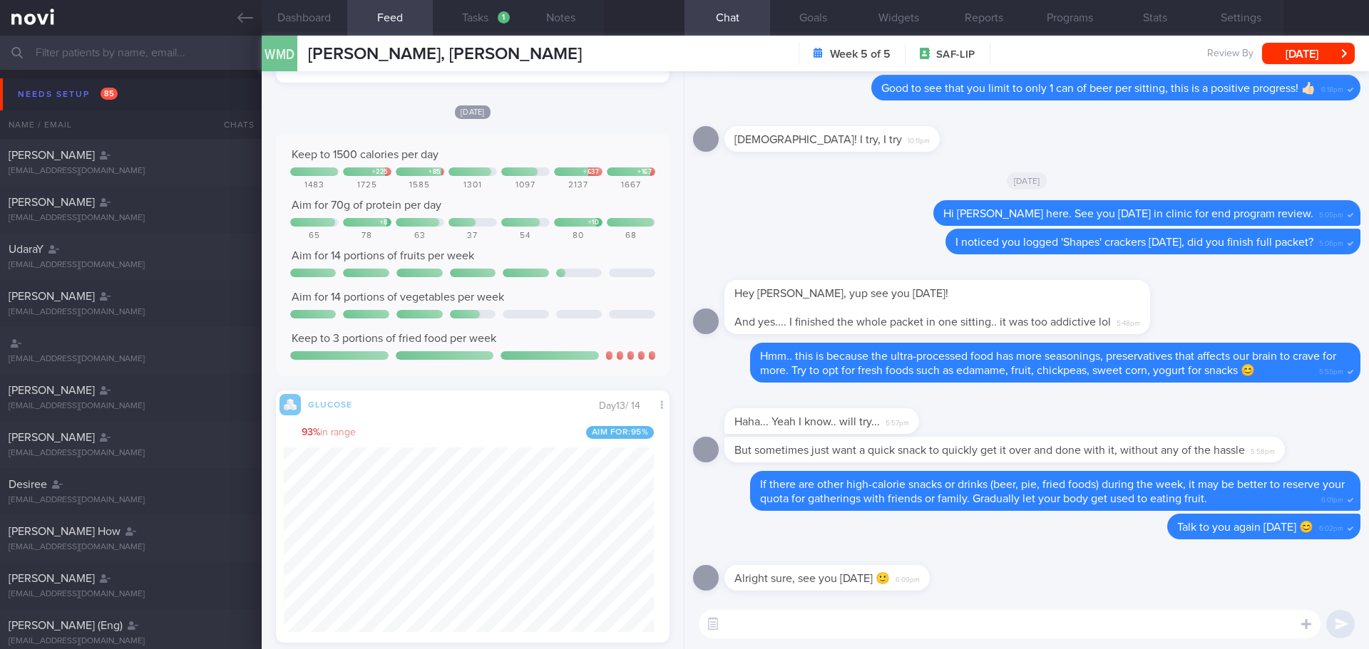
click at [906, 631] on textarea at bounding box center [1010, 624] width 622 height 29
paste textarea "https://os.popular.com.sg/index.php?route=product/product&product_id=59007"
click at [1170, 619] on textarea "https://os.popular.com.sg/index.php?route=product/product&product_id=59007" at bounding box center [1010, 624] width 622 height 29
type textarea "https://os.popular.com.sg/index.php?route=product/product&product_id=59007"
click at [1218, 15] on button "Settings" at bounding box center [1241, 18] width 86 height 36
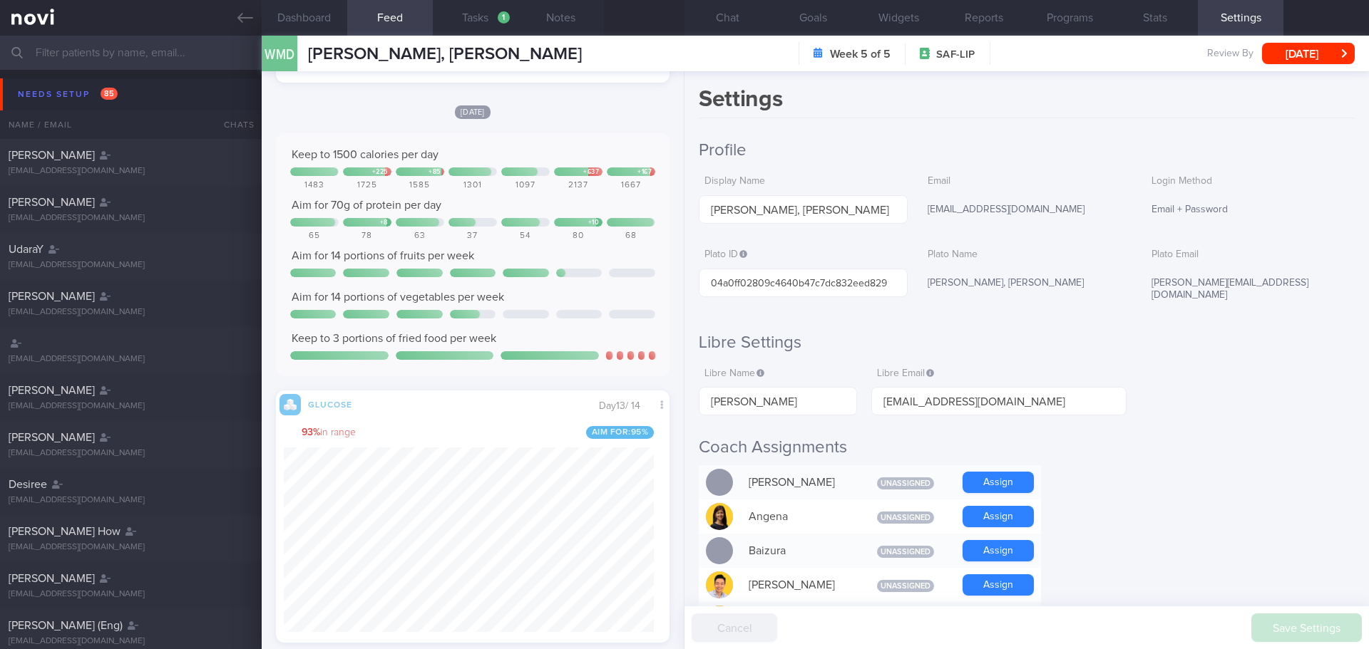
click at [72, 83] on button "Needs setup 85" at bounding box center [686, 94] width 1373 height 32
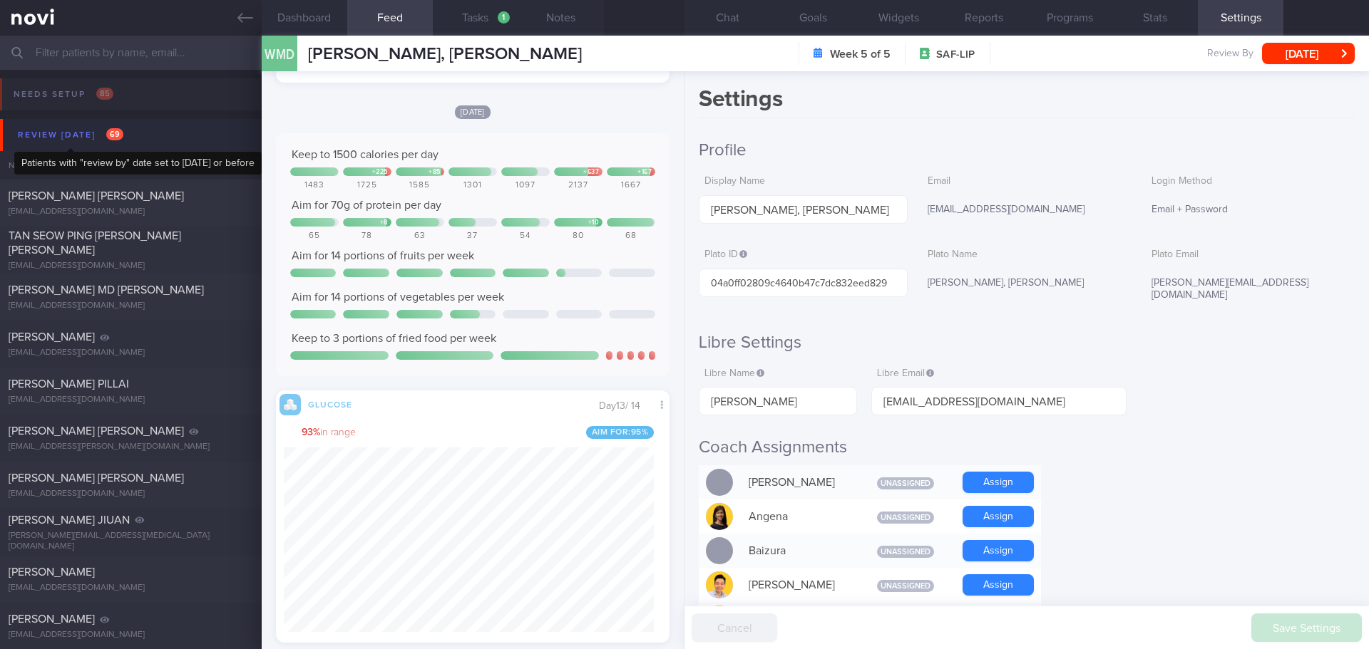
click at [73, 131] on div "Review [DATE] 69" at bounding box center [70, 134] width 113 height 19
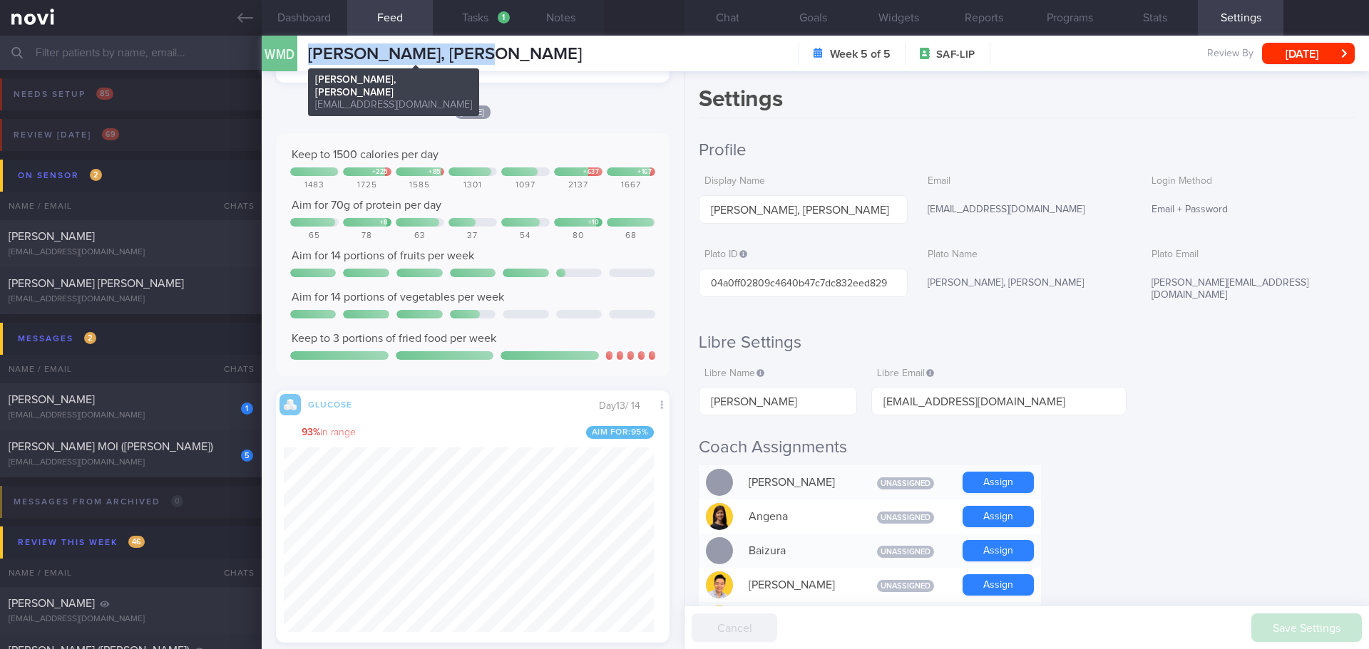
drag, startPoint x: 524, startPoint y: 48, endPoint x: 312, endPoint y: 56, distance: 212.6
click at [312, 56] on div "WMD WONG MINGHUA, DONALD WONG MINGHUA, DONALD waxedwaned@gmail.com Week 5 of 5 …" at bounding box center [815, 54] width 1107 height 36
copy span "WONG MINGHUA, DONALD"
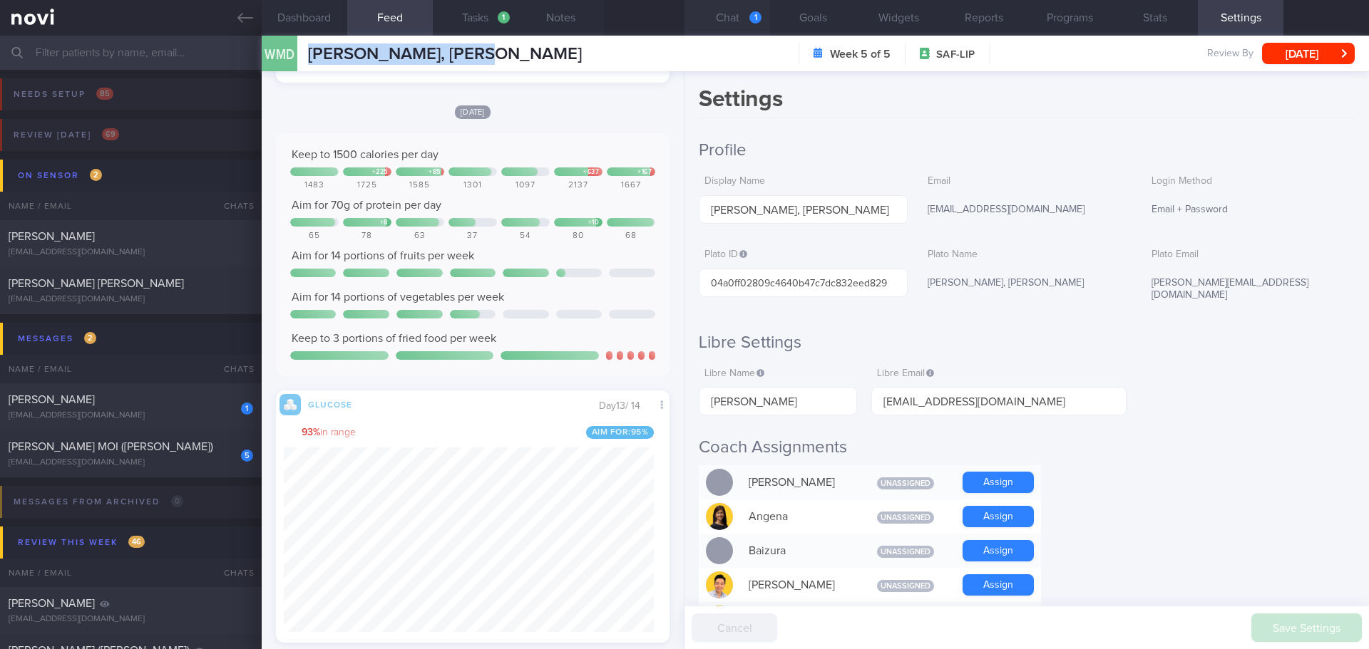
click at [736, 30] on button "Chat 1" at bounding box center [727, 18] width 86 height 36
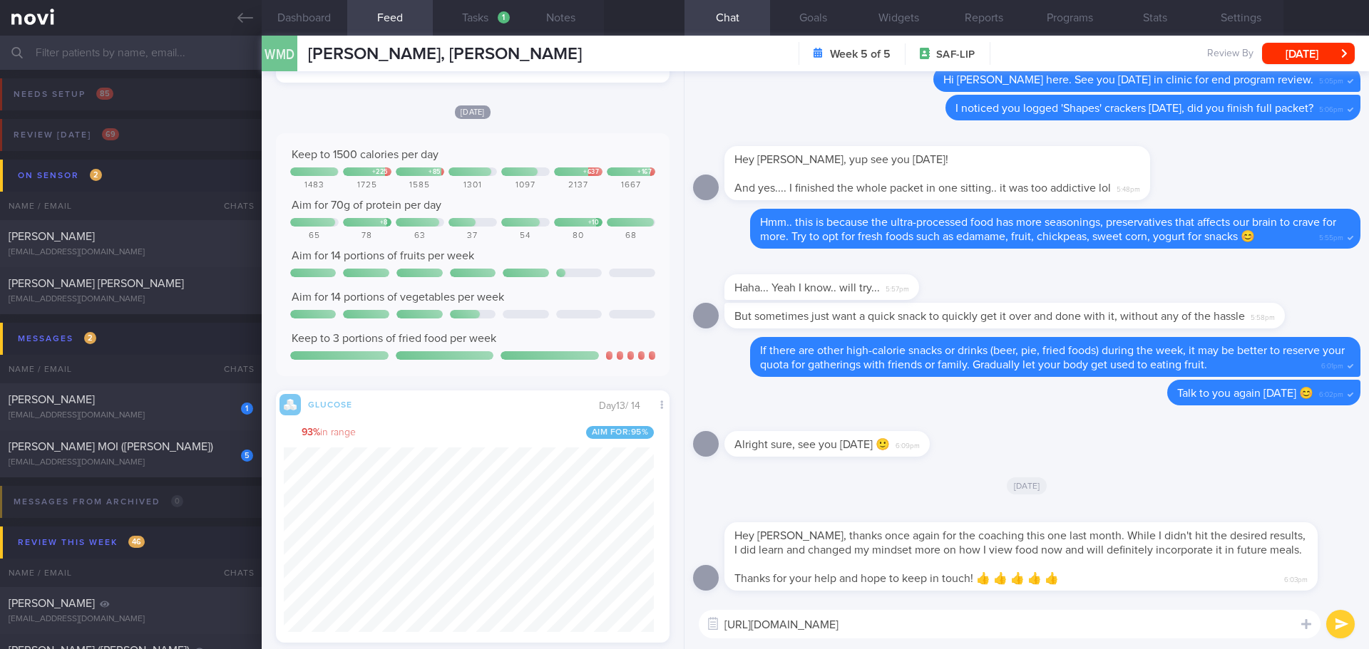
drag, startPoint x: 1181, startPoint y: 623, endPoint x: 662, endPoint y: 604, distance: 518.7
click at [662, 604] on div "Dashboard Feed 4 Tasks 1 Notes Chat Goals Widgets Reports Programs Stats Settin…" at bounding box center [815, 343] width 1107 height 614
type textarea "H"
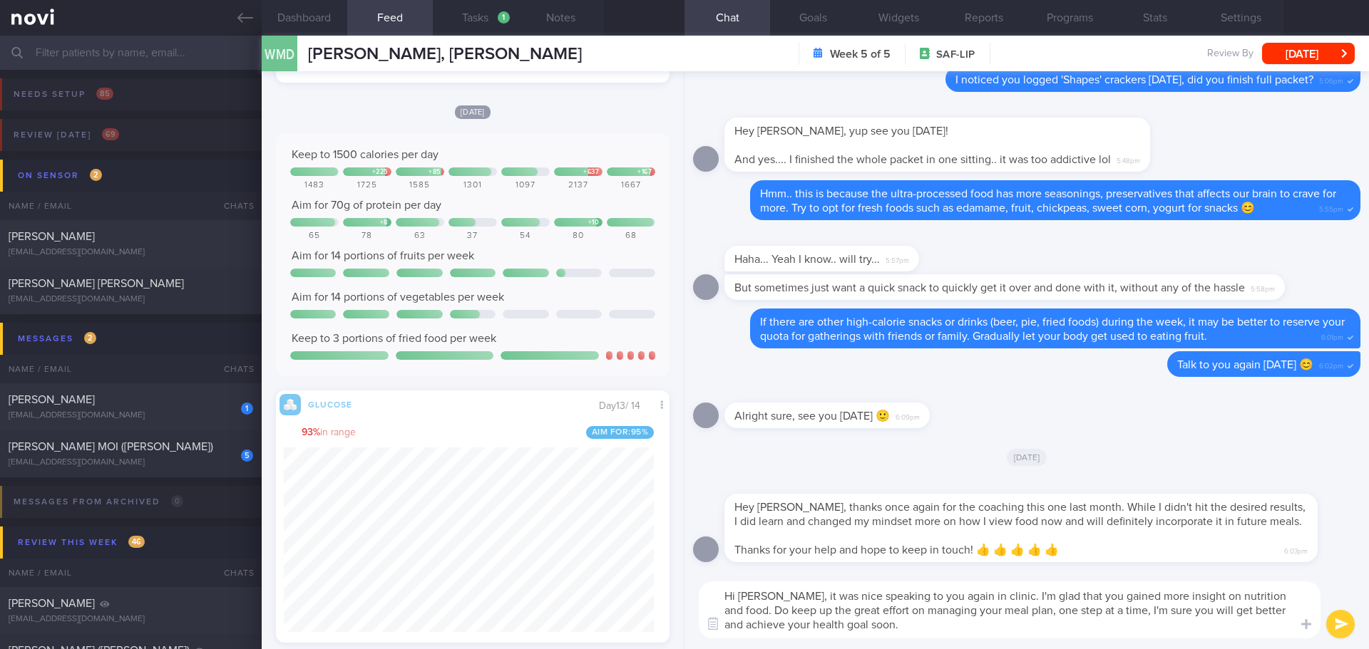
type textarea "Hi Donald, it was nice speaking to you again in clinic. I'm glad that you gaine…"
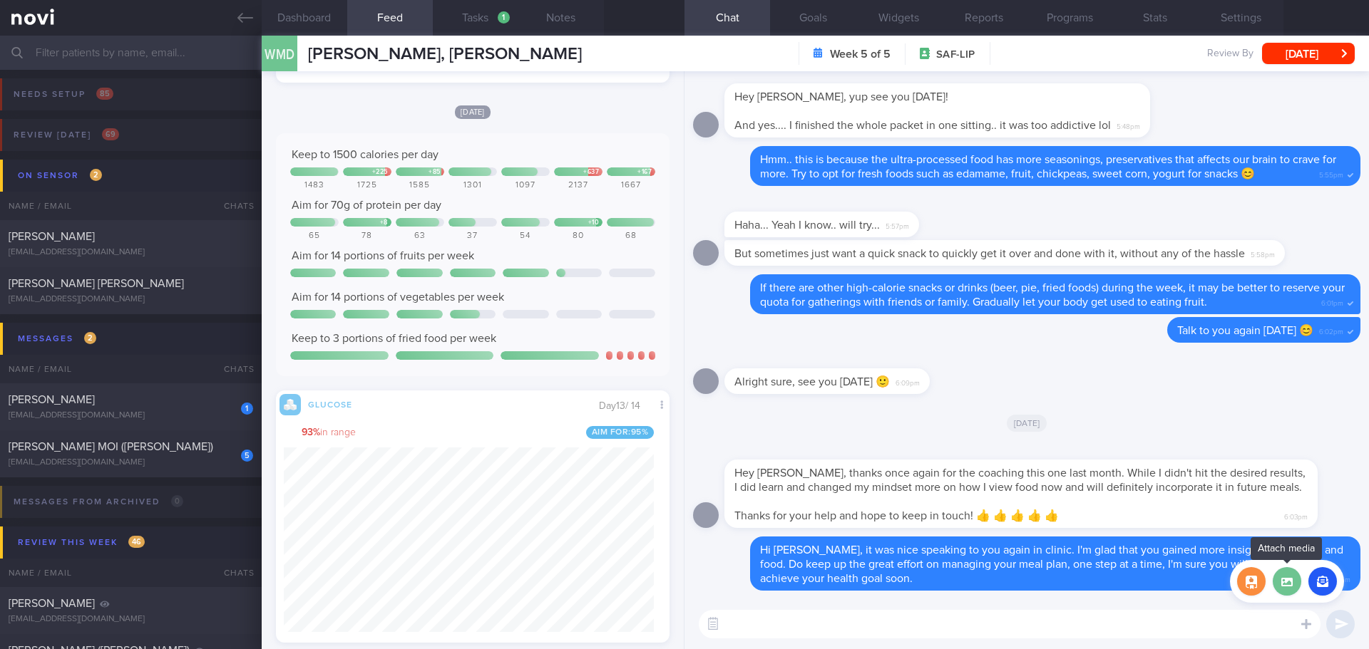
click at [1291, 584] on label at bounding box center [1287, 581] width 29 height 29
click at [0, 0] on input "file" at bounding box center [0, 0] width 0 height 0
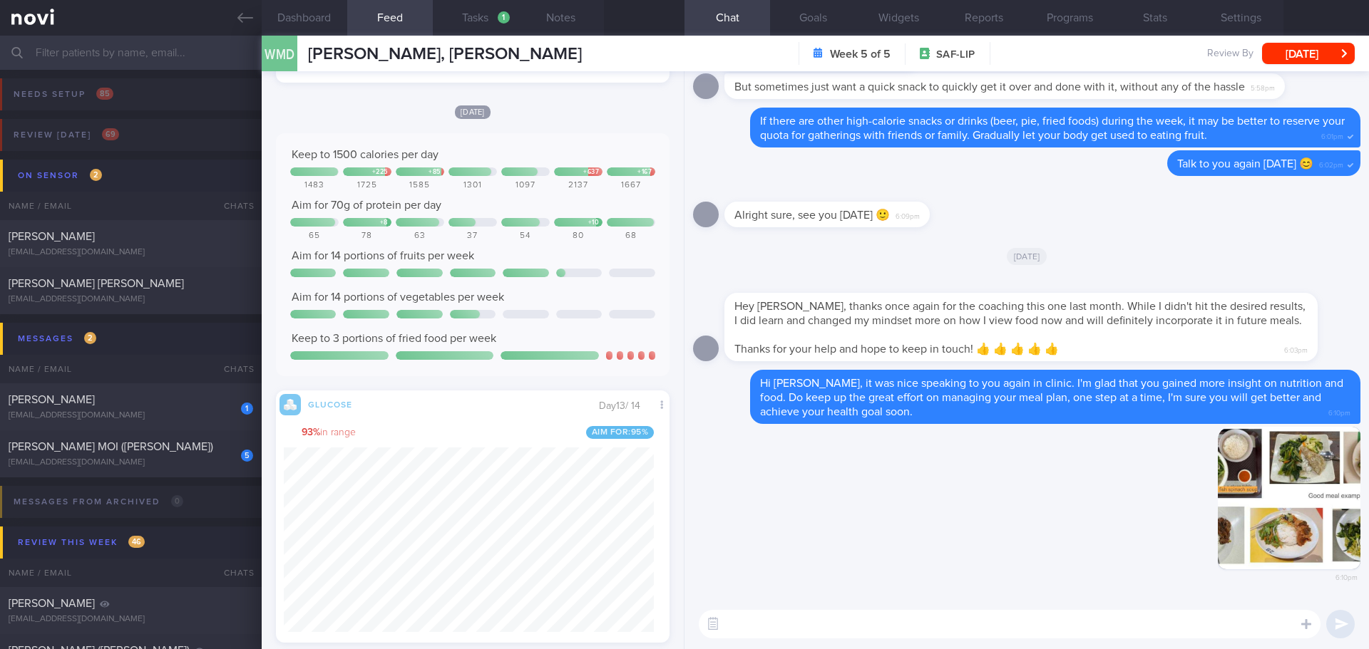
click at [1033, 622] on textarea at bounding box center [1010, 624] width 622 height 29
type textarea "S"
drag, startPoint x: 792, startPoint y: 633, endPoint x: 682, endPoint y: 633, distance: 109.8
click at [682, 633] on div "Dashboard Feed 4 Tasks 1 Notes Chat Goals Widgets Reports Programs Stats Settin…" at bounding box center [815, 343] width 1107 height 614
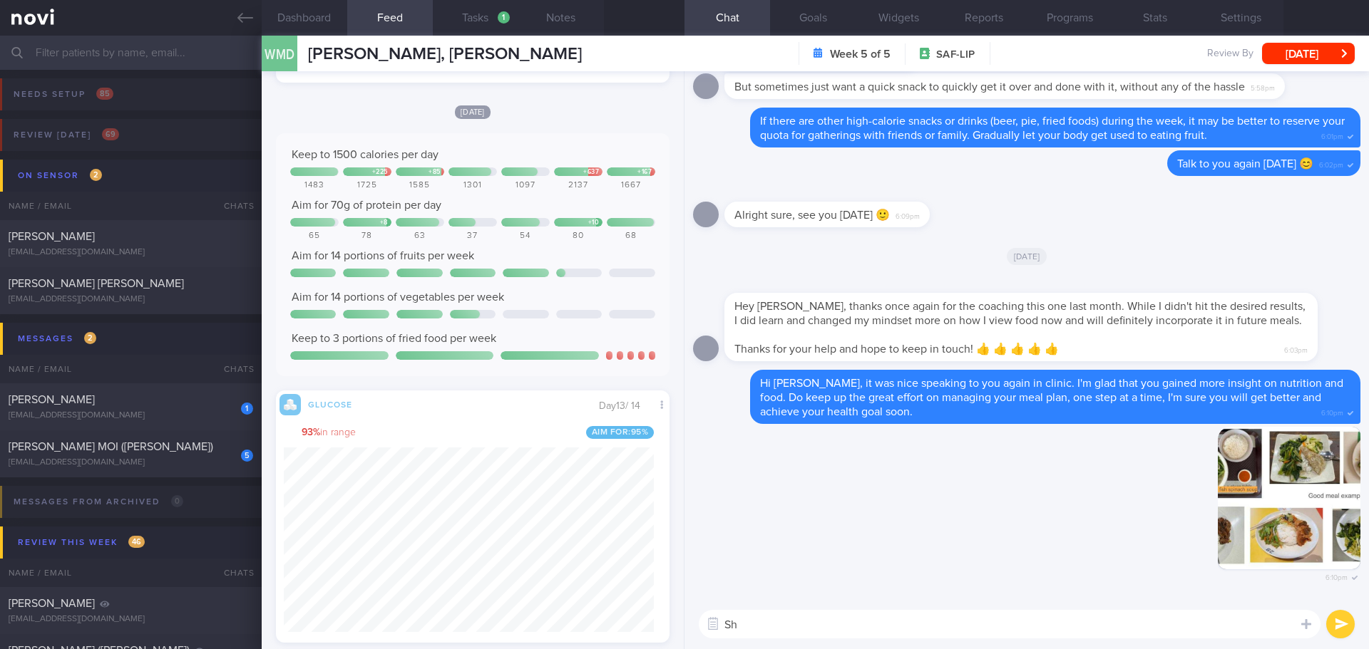
type textarea "S"
click at [870, 623] on textarea "You can refer to these meals to plan for you diet next time, follow the healthy…" at bounding box center [1010, 624] width 622 height 29
click at [1080, 635] on textarea "You can refer to these meal examples to plan for you diet next time, follow the…" at bounding box center [1010, 624] width 622 height 29
drag, startPoint x: 1059, startPoint y: 626, endPoint x: 916, endPoint y: 628, distance: 143.3
click at [916, 628] on textarea "You can refer to these meal examples to plan for you diet next time, follow the…" at bounding box center [1010, 624] width 622 height 29
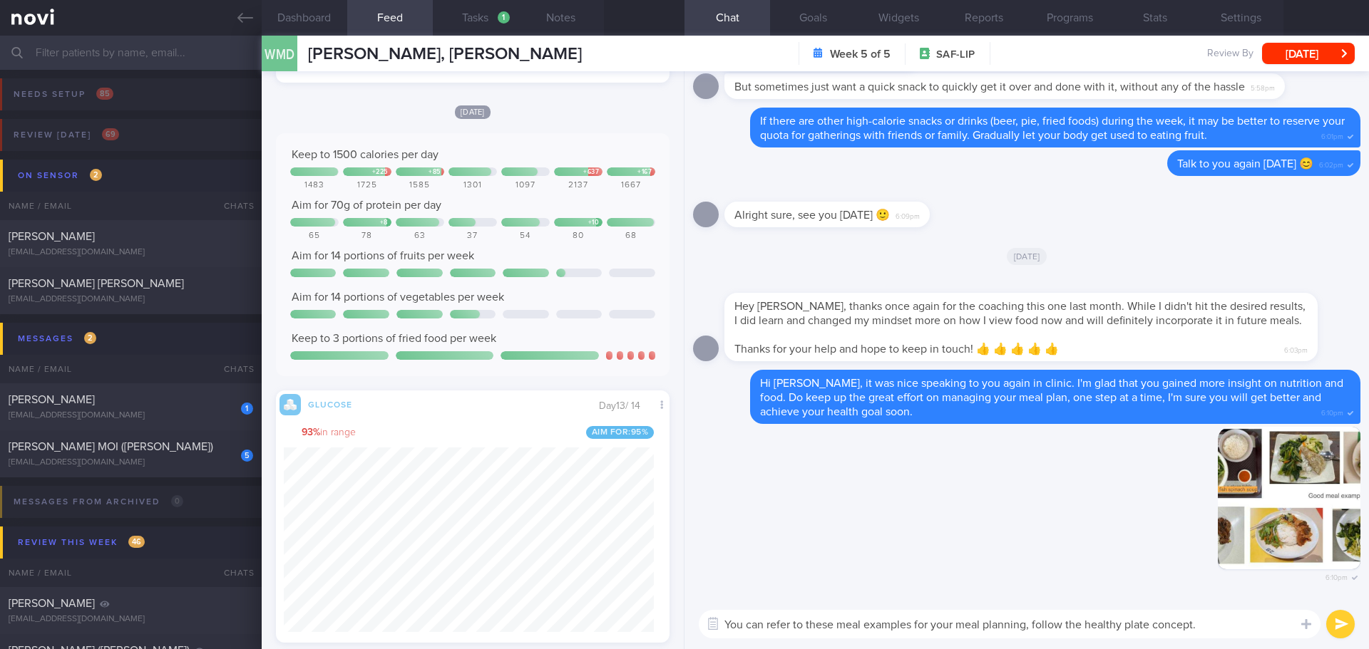
click at [1249, 631] on textarea "You can refer to these meal examples for your meal planning, follow the healthy…" at bounding box center [1010, 624] width 622 height 29
type textarea "You can refer to these meal examples for your meal planning, follow the healthy…"
click at [1330, 626] on button "submit" at bounding box center [1340, 624] width 29 height 29
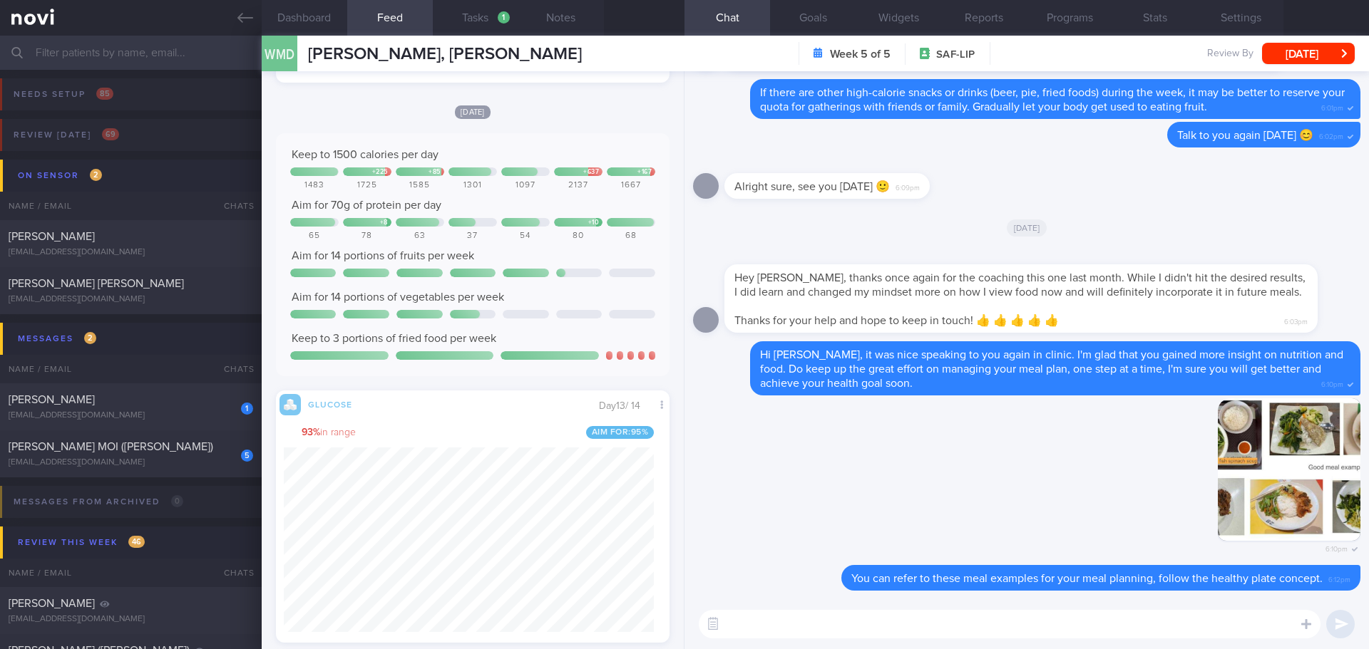
click at [1229, 631] on textarea at bounding box center [1010, 624] width 622 height 29
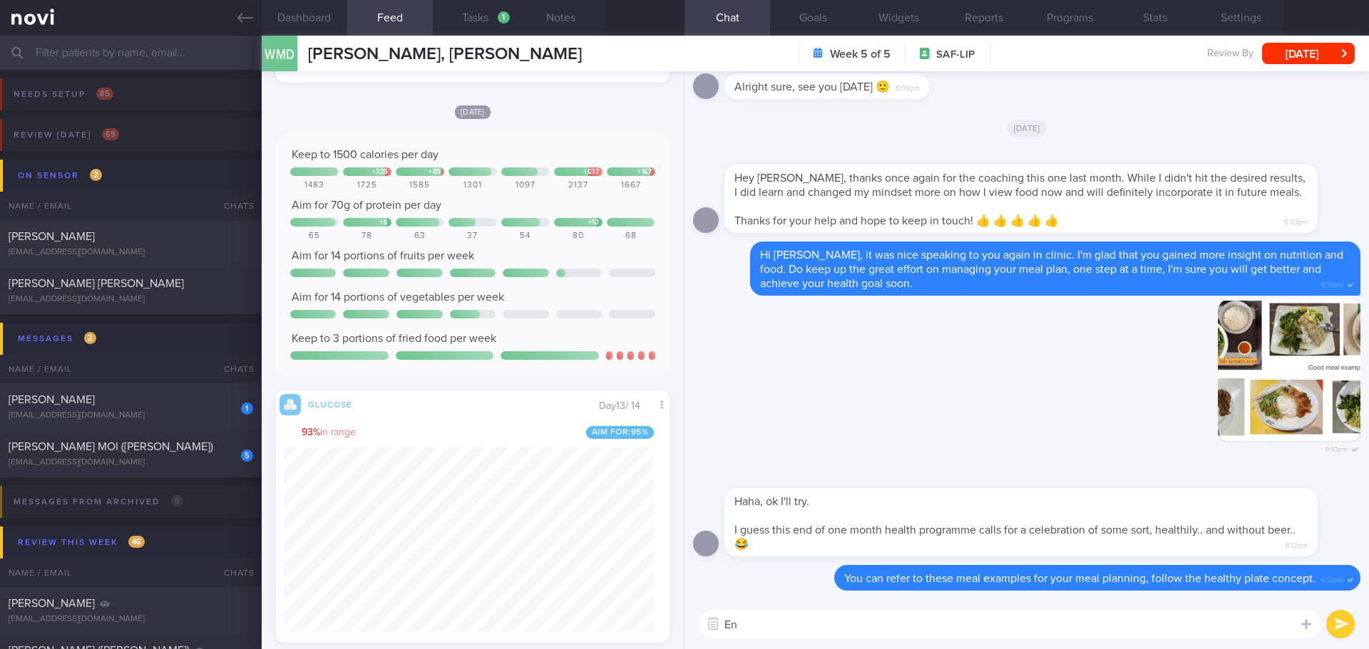
type textarea "E"
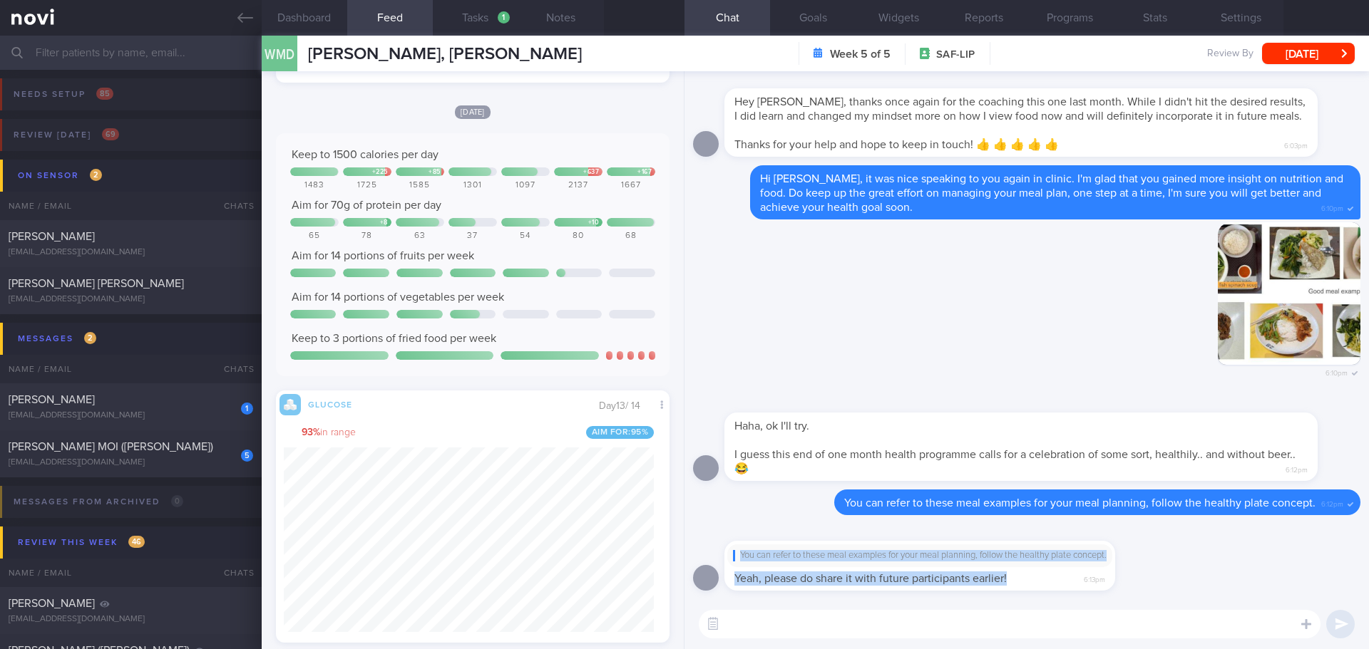
drag, startPoint x: 1074, startPoint y: 576, endPoint x: 1236, endPoint y: 581, distance: 161.9
click at [1236, 581] on div "You can refer to these meal examples for your meal planning, follow the healthy…" at bounding box center [1026, 562] width 667 height 76
drag, startPoint x: 1064, startPoint y: 589, endPoint x: 1071, endPoint y: 585, distance: 8.3
click at [1064, 588] on div "You can refer to these meal examples for your meal planning, follow the healthy…" at bounding box center [919, 566] width 391 height 50
click at [1069, 590] on div "You can refer to these meal examples for your meal planning, follow the healthy…" at bounding box center [919, 566] width 391 height 50
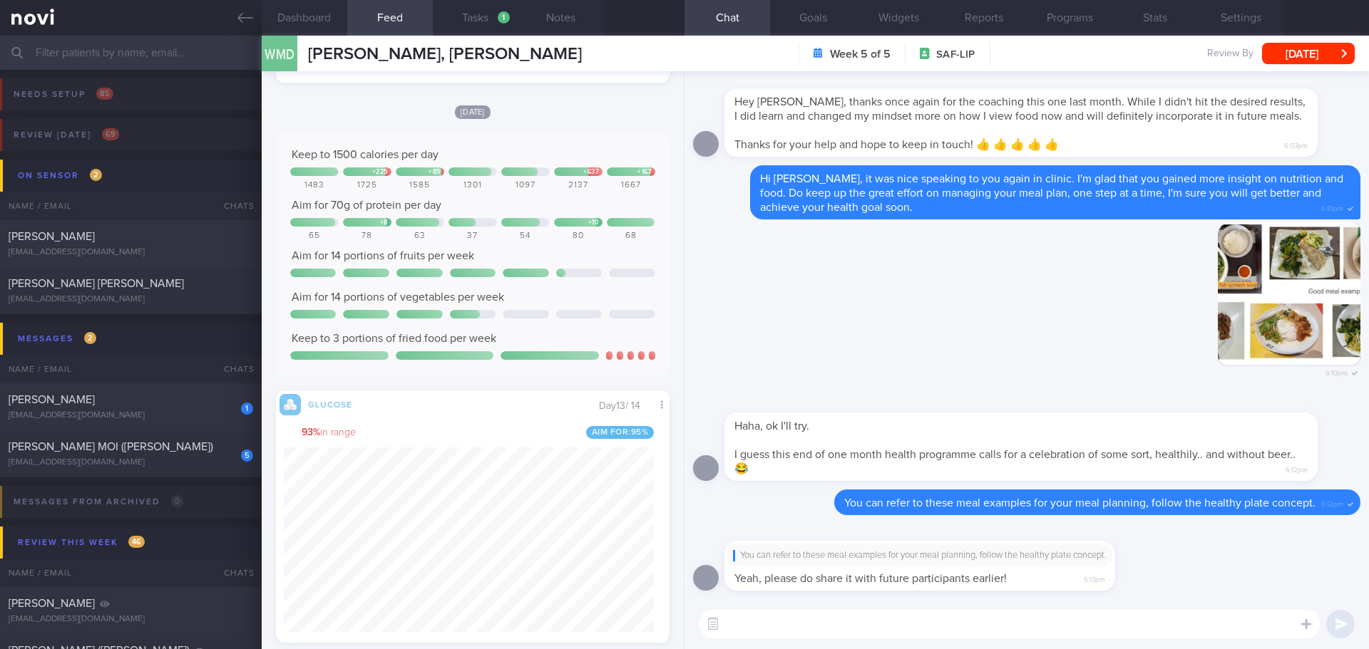
scroll to position [1, 0]
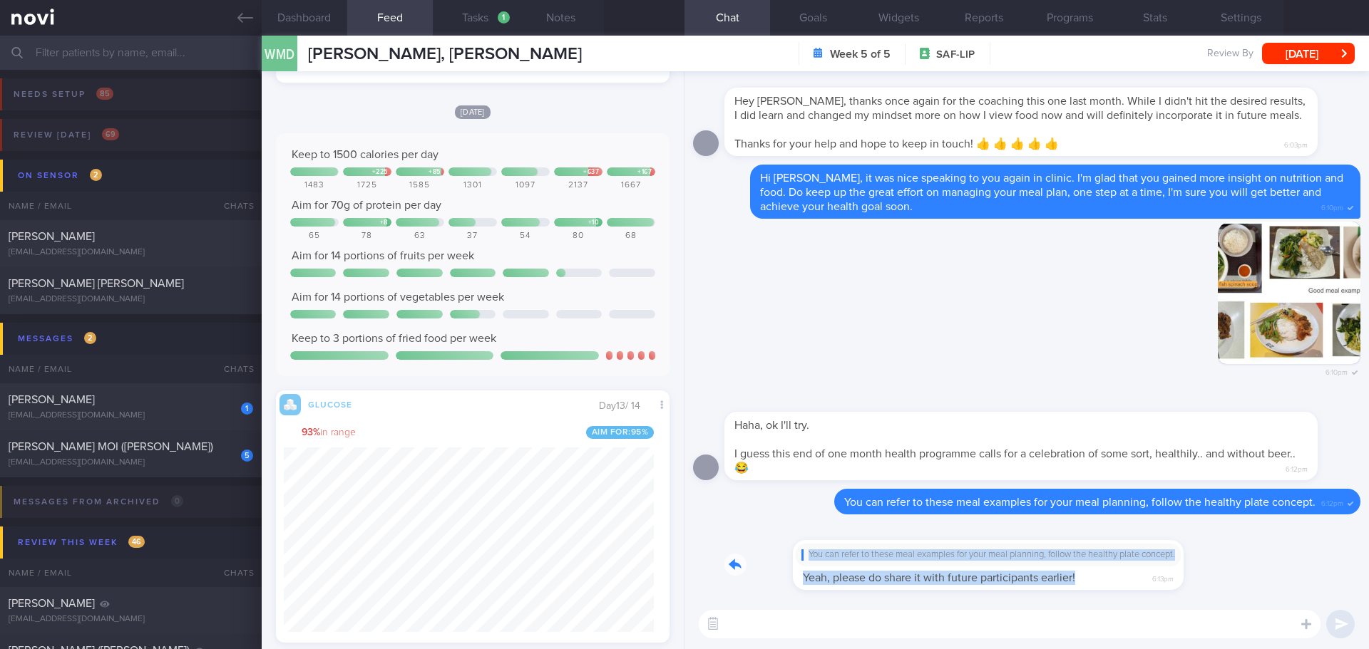
drag, startPoint x: 1085, startPoint y: 583, endPoint x: 1256, endPoint y: 589, distance: 171.2
click at [1256, 589] on div "You can refer to these meal examples for your meal planning, follow the healthy…" at bounding box center [1026, 561] width 667 height 76
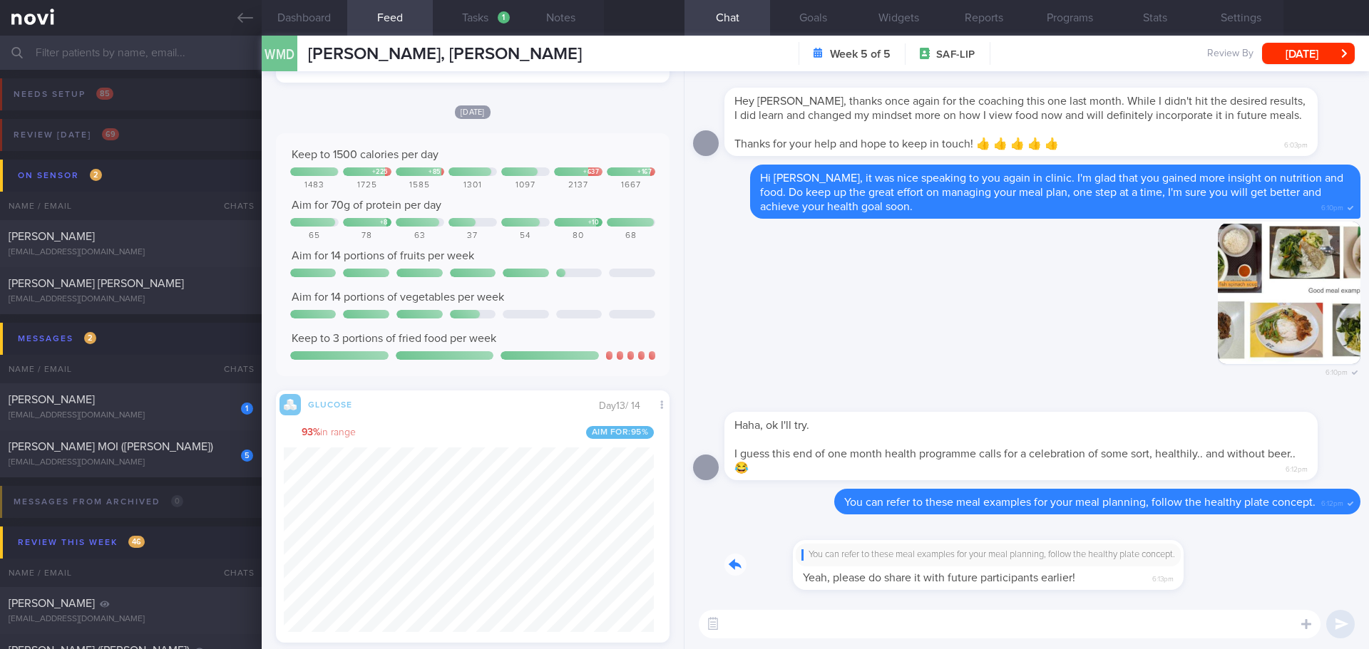
scroll to position [0, 0]
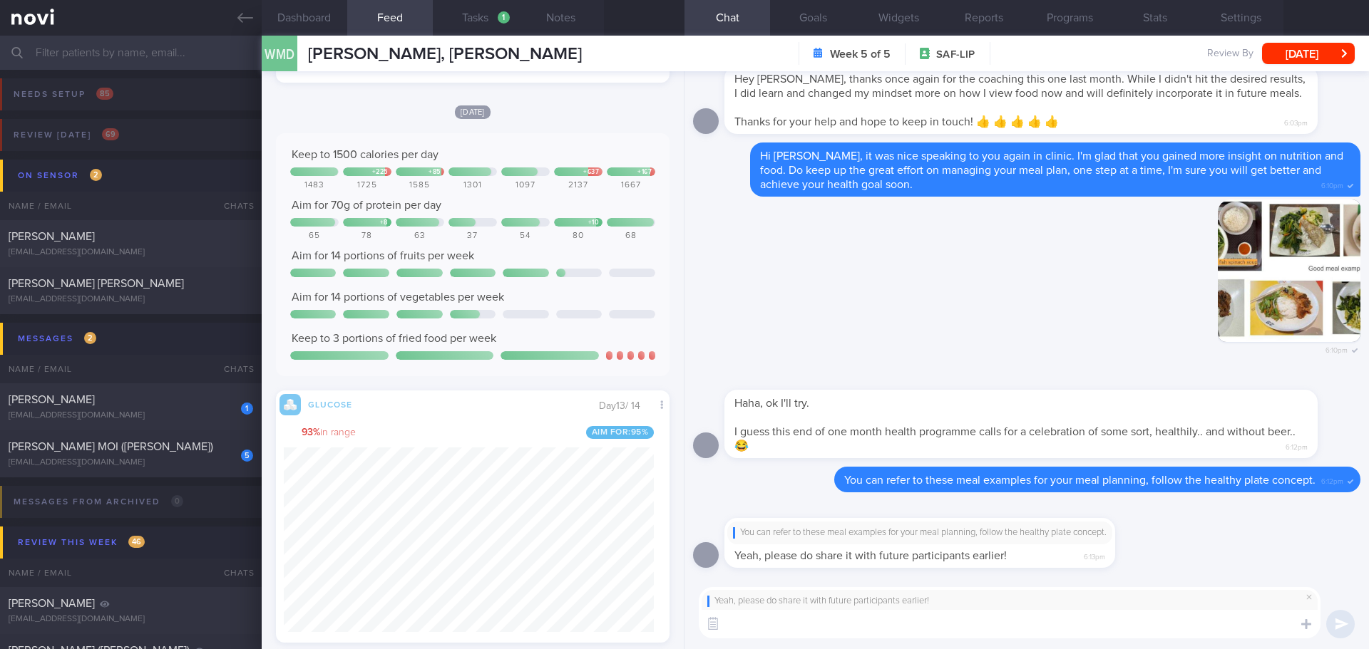
click at [1154, 622] on textarea at bounding box center [1010, 624] width 622 height 29
type textarea "S"
type textarea "s"
type textarea "Sure, thanks for the feedback 😃"
click at [1337, 630] on button "submit" at bounding box center [1340, 624] width 29 height 29
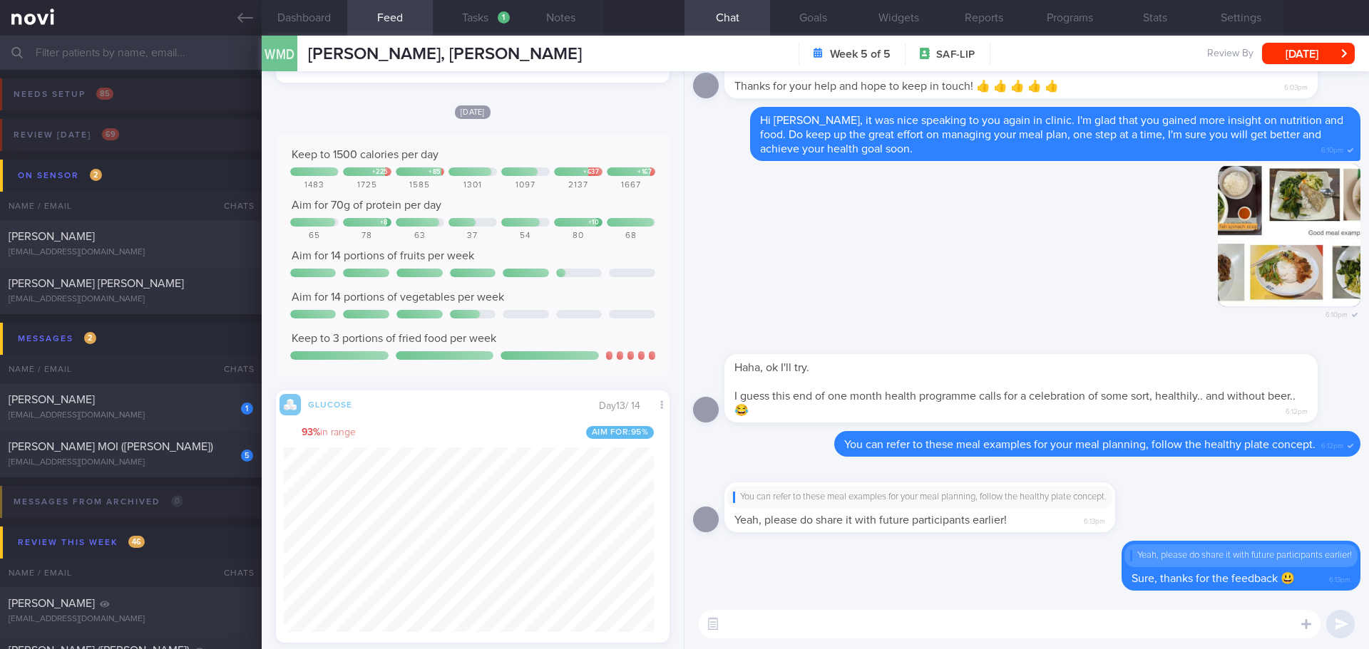
click at [1183, 619] on textarea at bounding box center [1010, 624] width 622 height 29
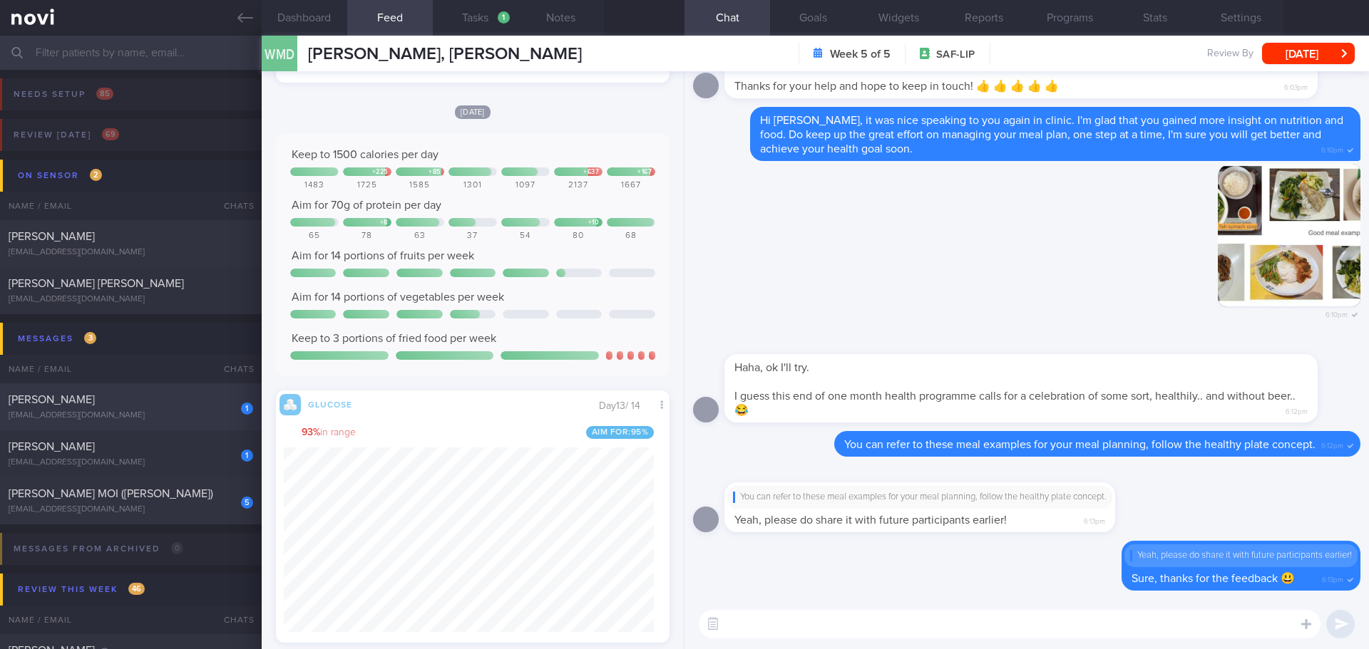
click at [149, 397] on div "TRIAGUSTIN SETIAWATI" at bounding box center [129, 400] width 241 height 14
type input "check appt"
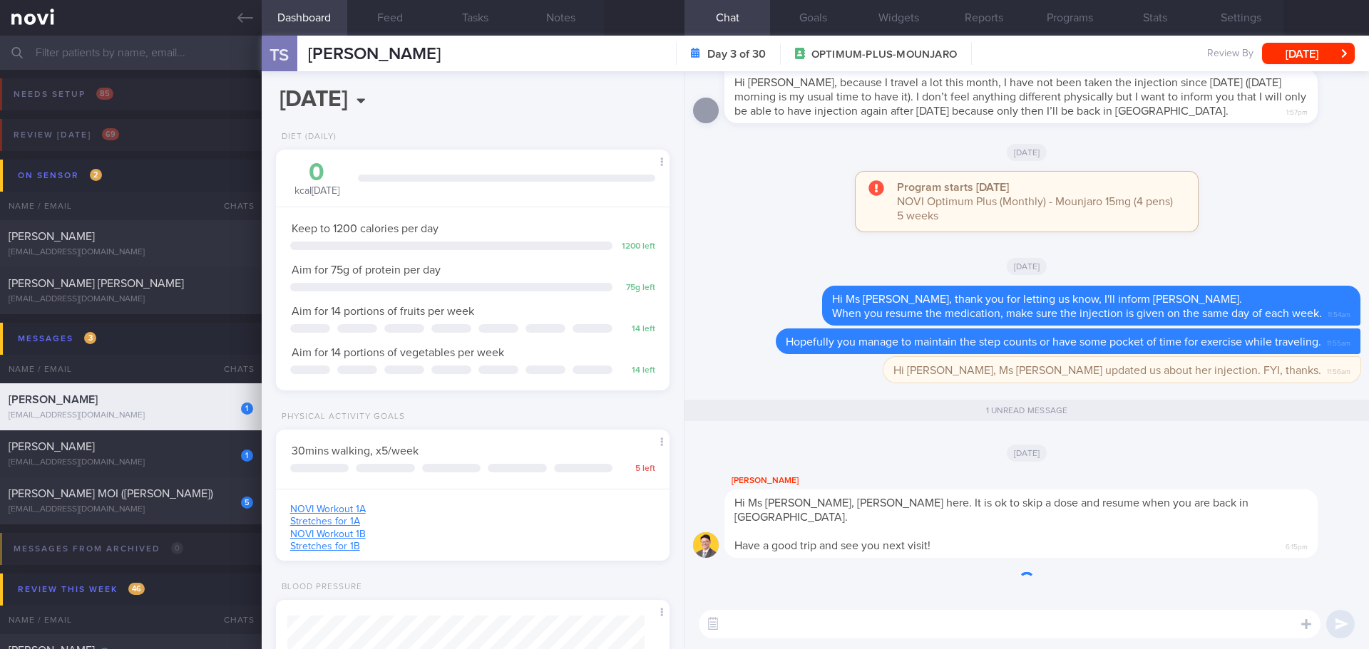
scroll to position [1, 0]
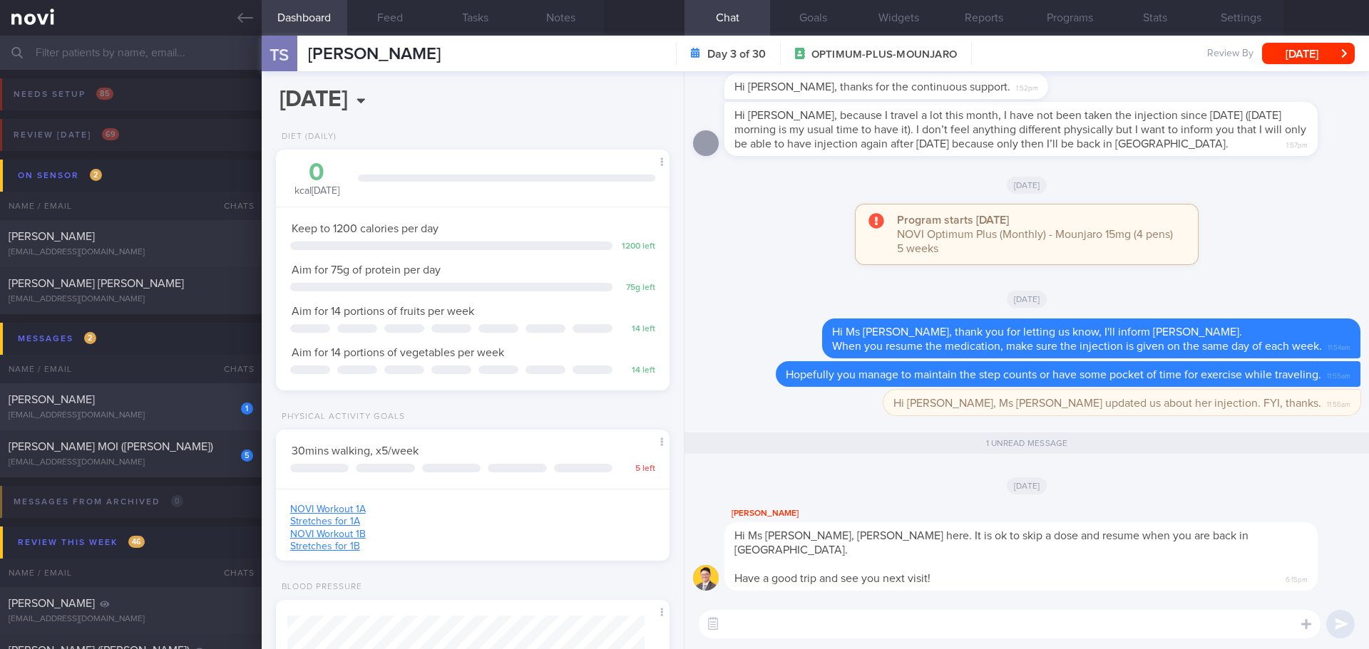
click at [126, 415] on div "[EMAIL_ADDRESS][DOMAIN_NAME]" at bounding box center [131, 416] width 245 height 11
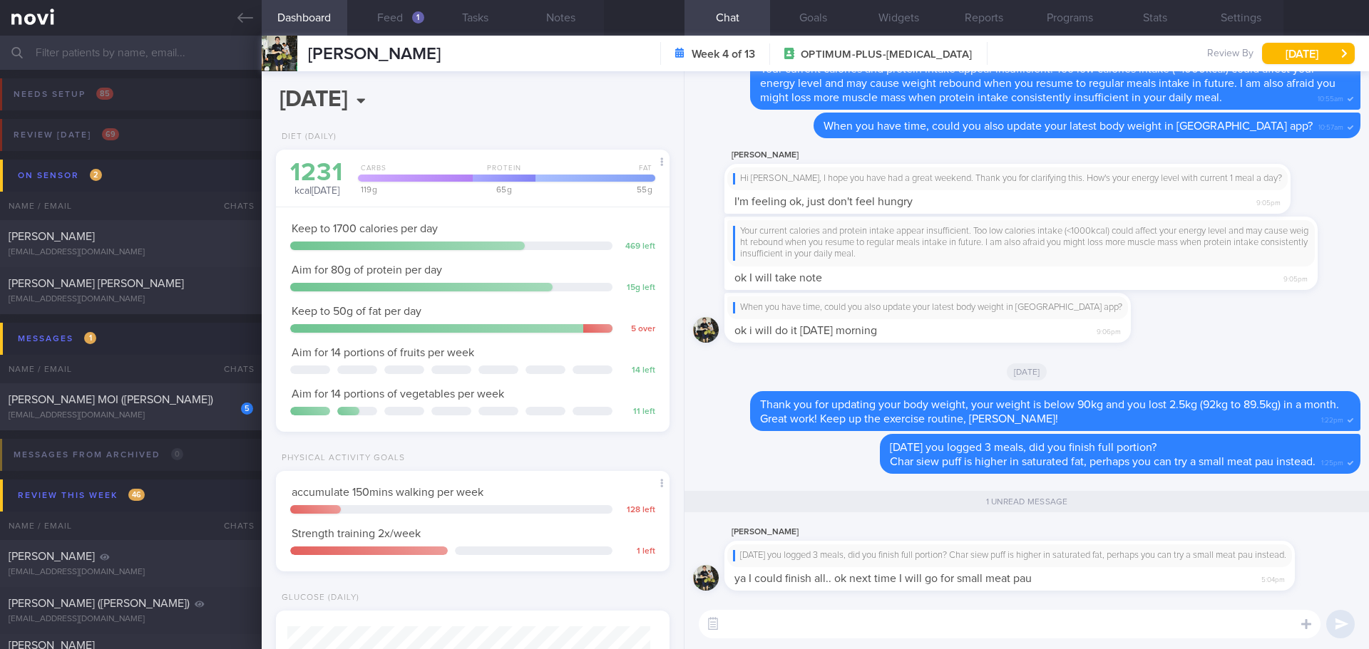
click at [748, 615] on textarea at bounding box center [1010, 624] width 622 height 29
type textarea "👍🏻👍🏻"
click at [1341, 619] on button "submit" at bounding box center [1340, 624] width 29 height 29
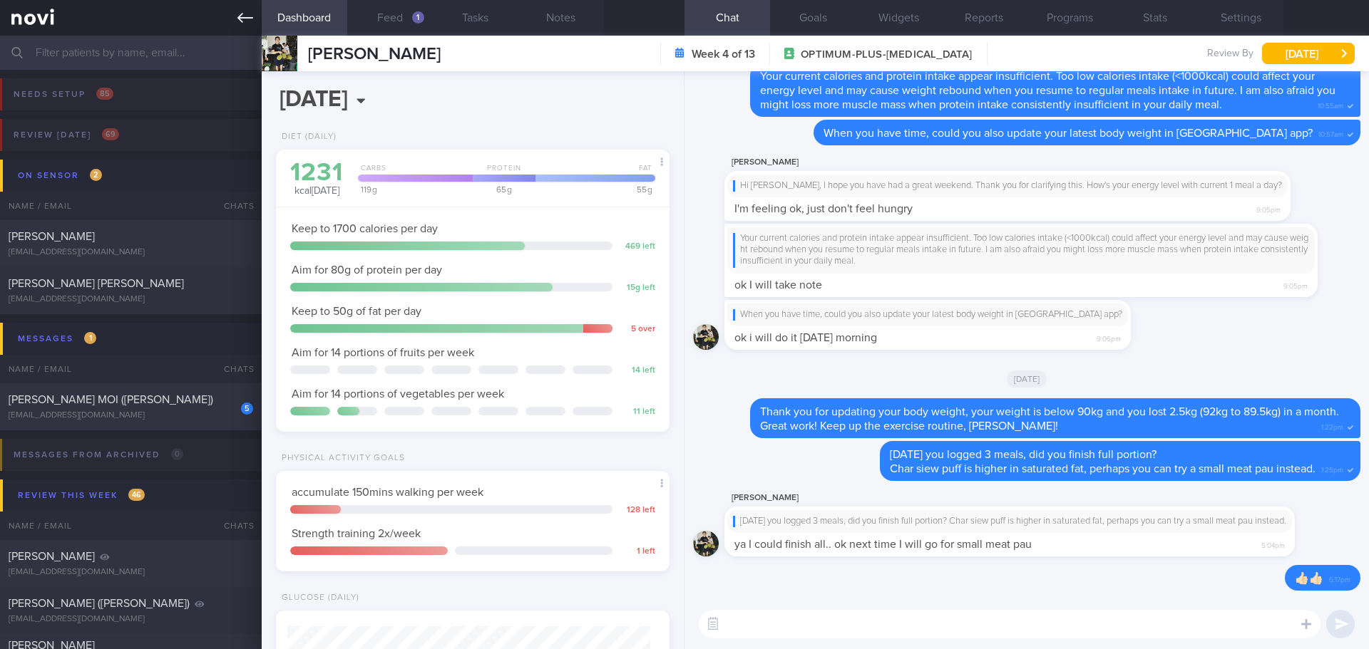
click at [250, 21] on icon at bounding box center [245, 18] width 16 height 16
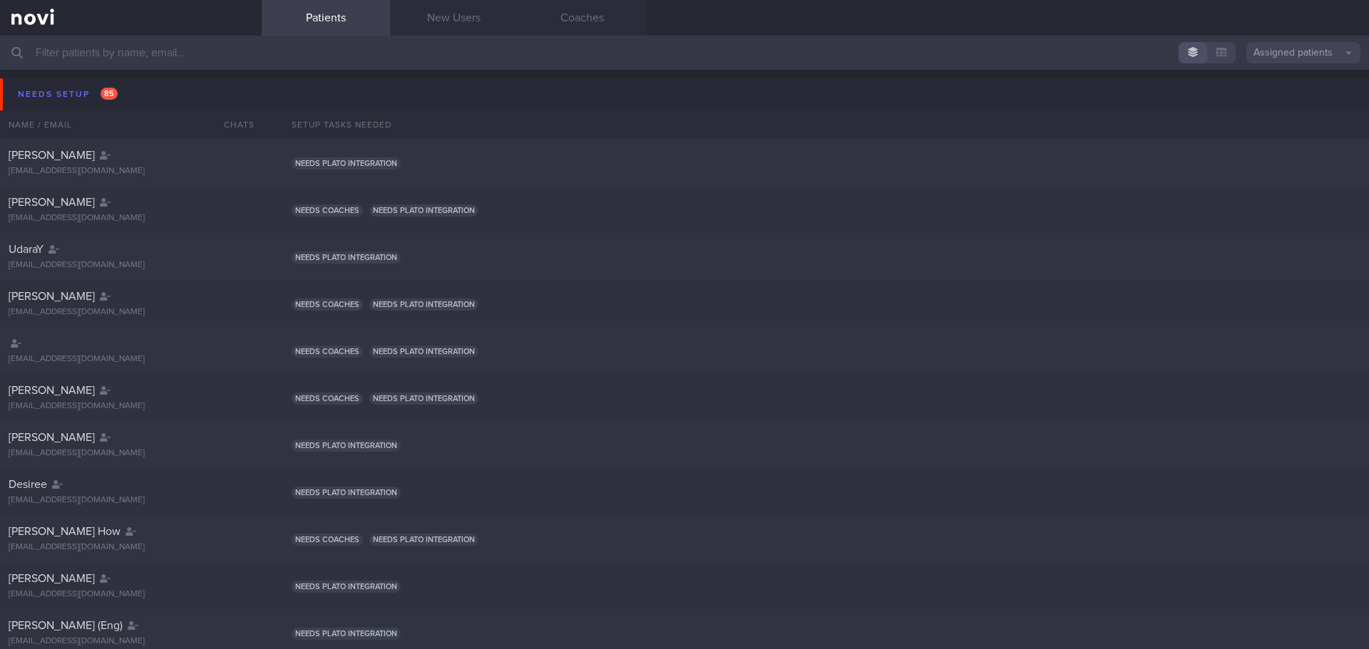
click at [210, 53] on input "text" at bounding box center [684, 53] width 1369 height 34
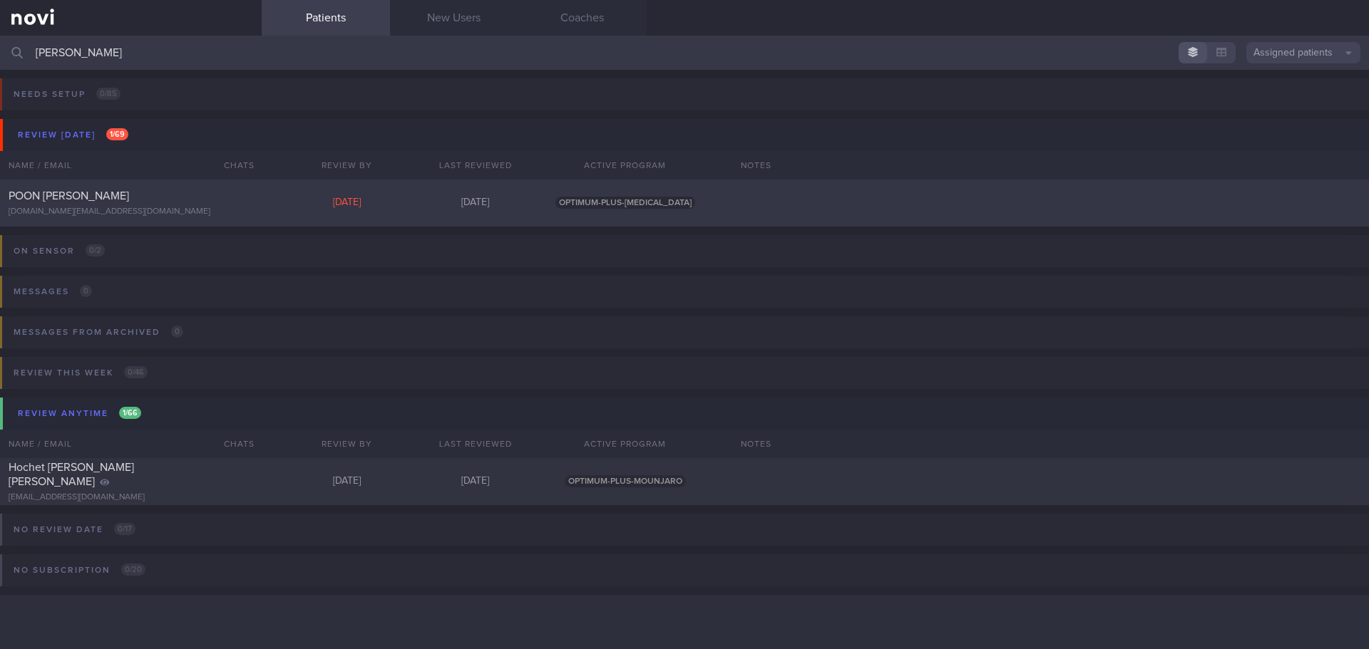
type input "chet"
click at [175, 202] on div "POON [PERSON_NAME]" at bounding box center [129, 196] width 241 height 14
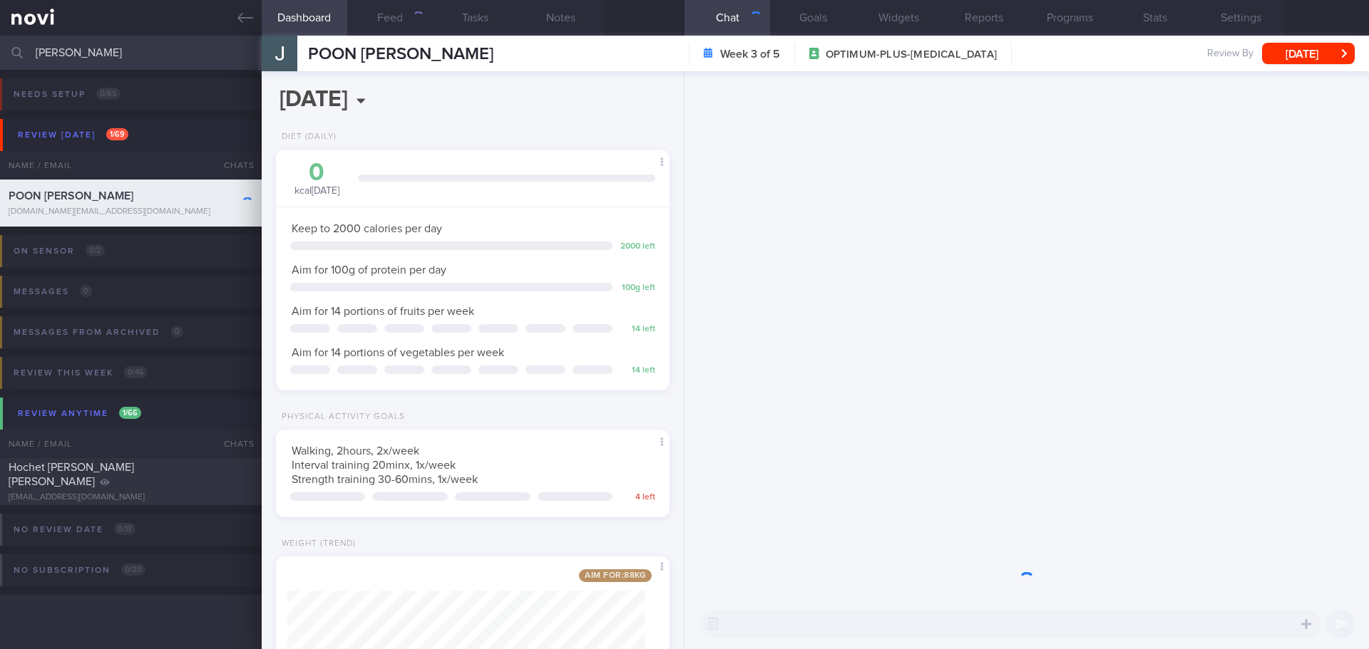
scroll to position [199, 358]
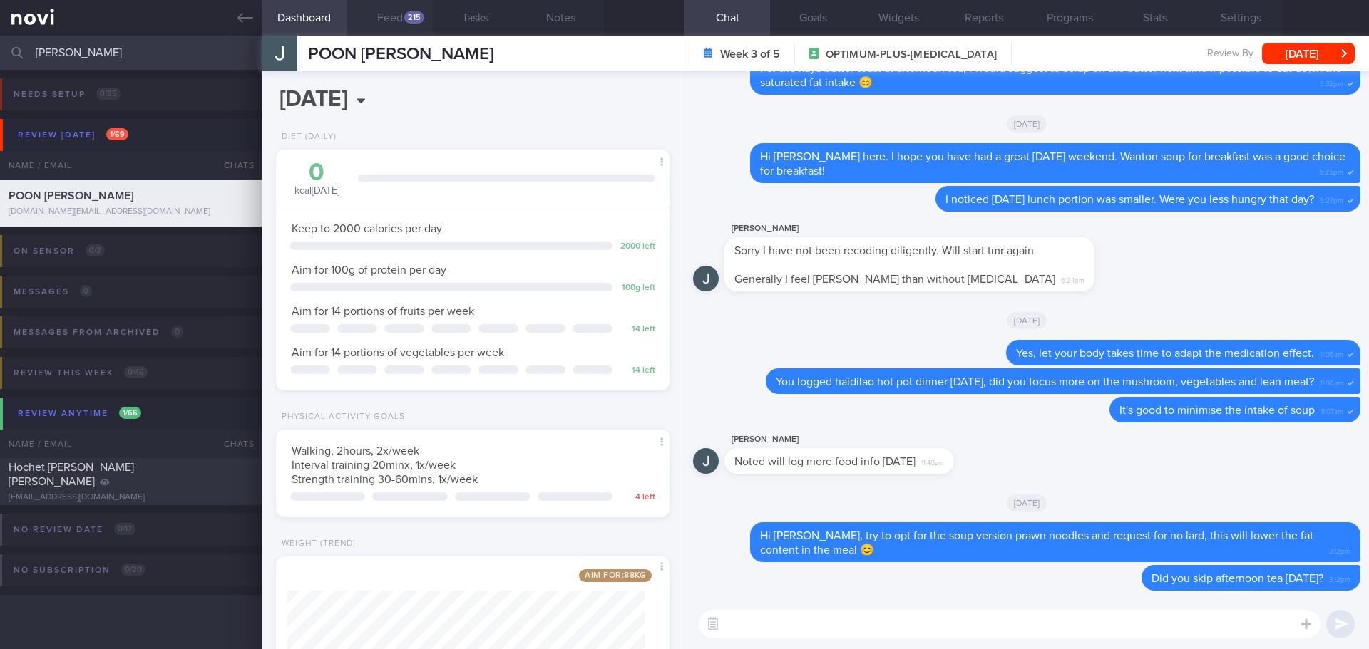
click at [407, 6] on button "Feed 215" at bounding box center [390, 18] width 86 height 36
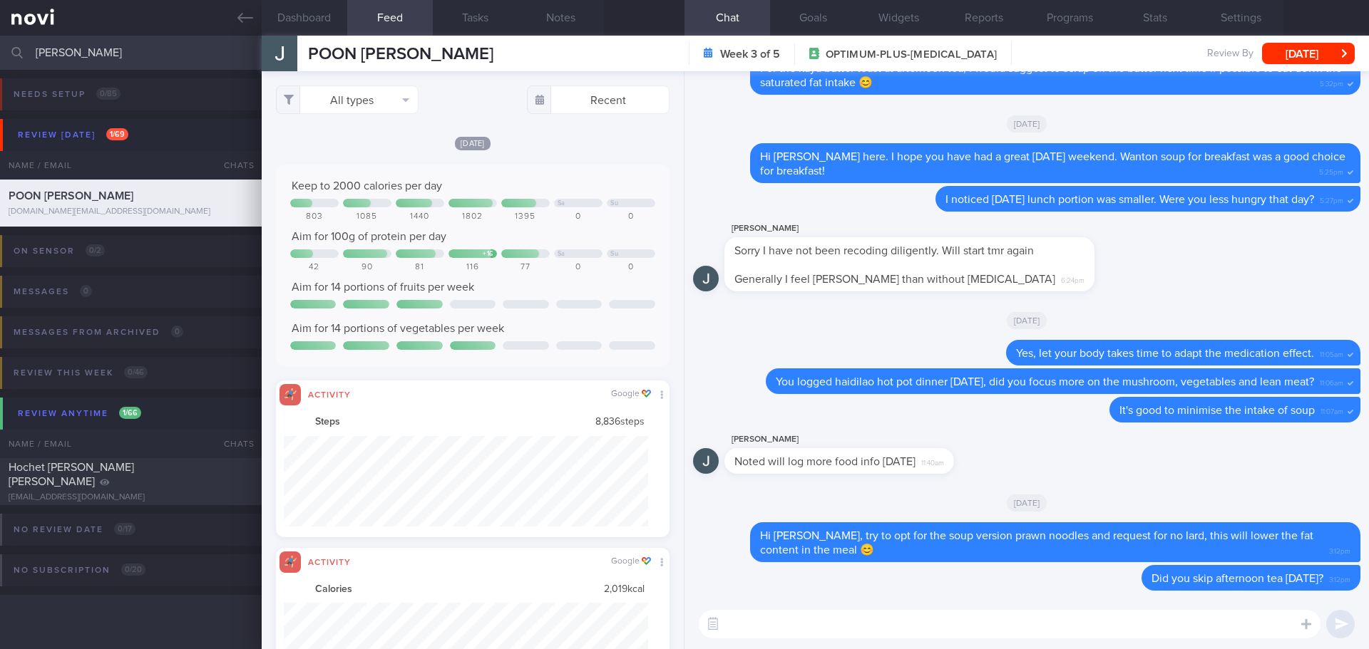
click at [404, 105] on button "All types" at bounding box center [347, 100] width 143 height 29
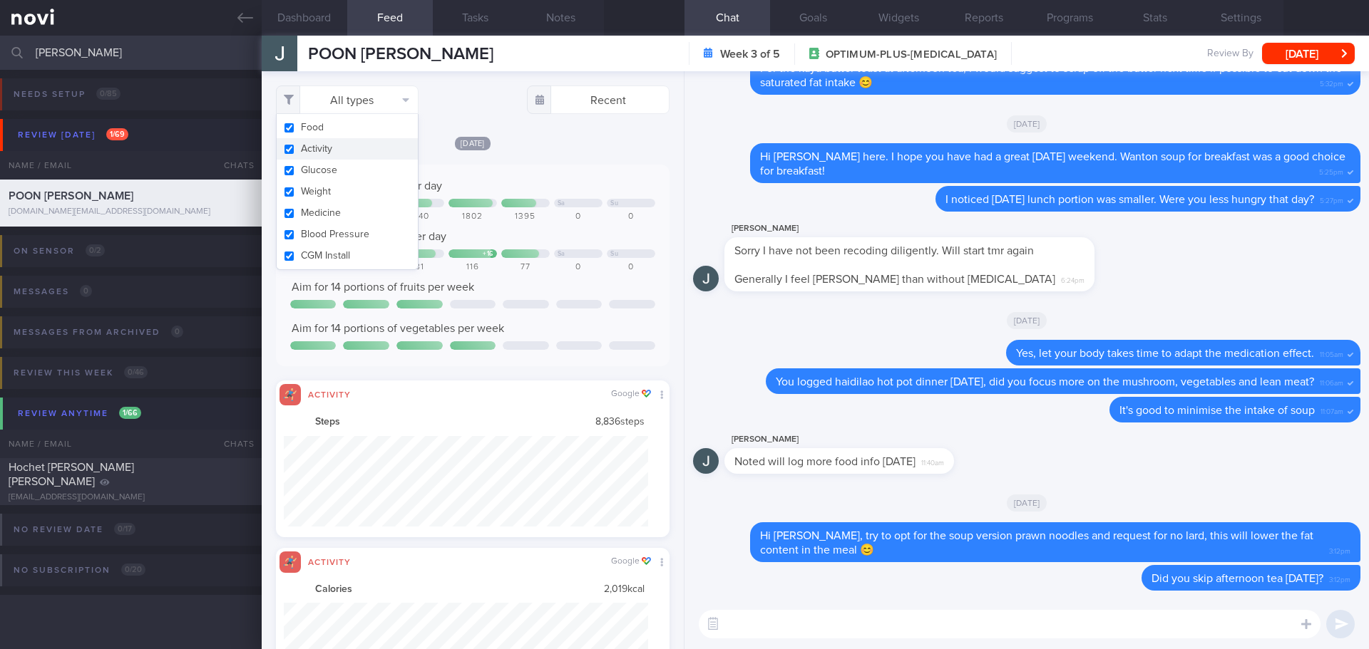
click at [386, 150] on button "Activity" at bounding box center [347, 148] width 141 height 21
checkbox input "false"
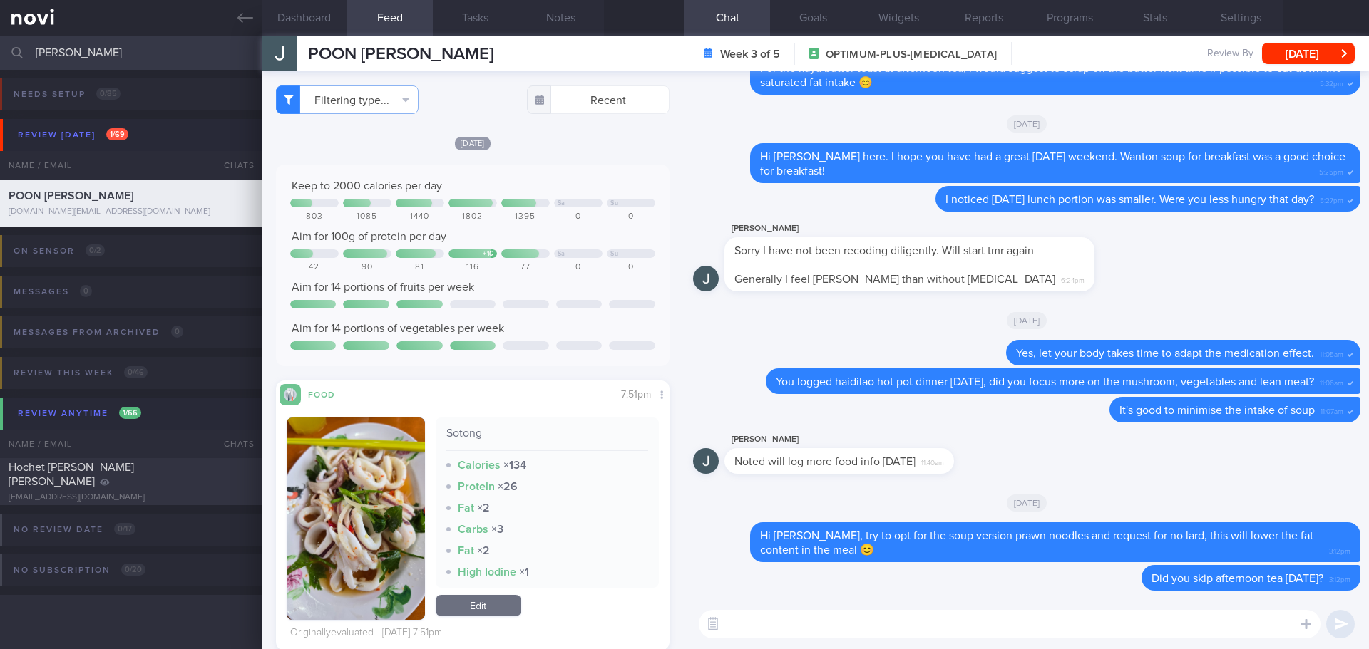
click at [558, 148] on div "Fri, 15 Aug" at bounding box center [473, 142] width 394 height 15
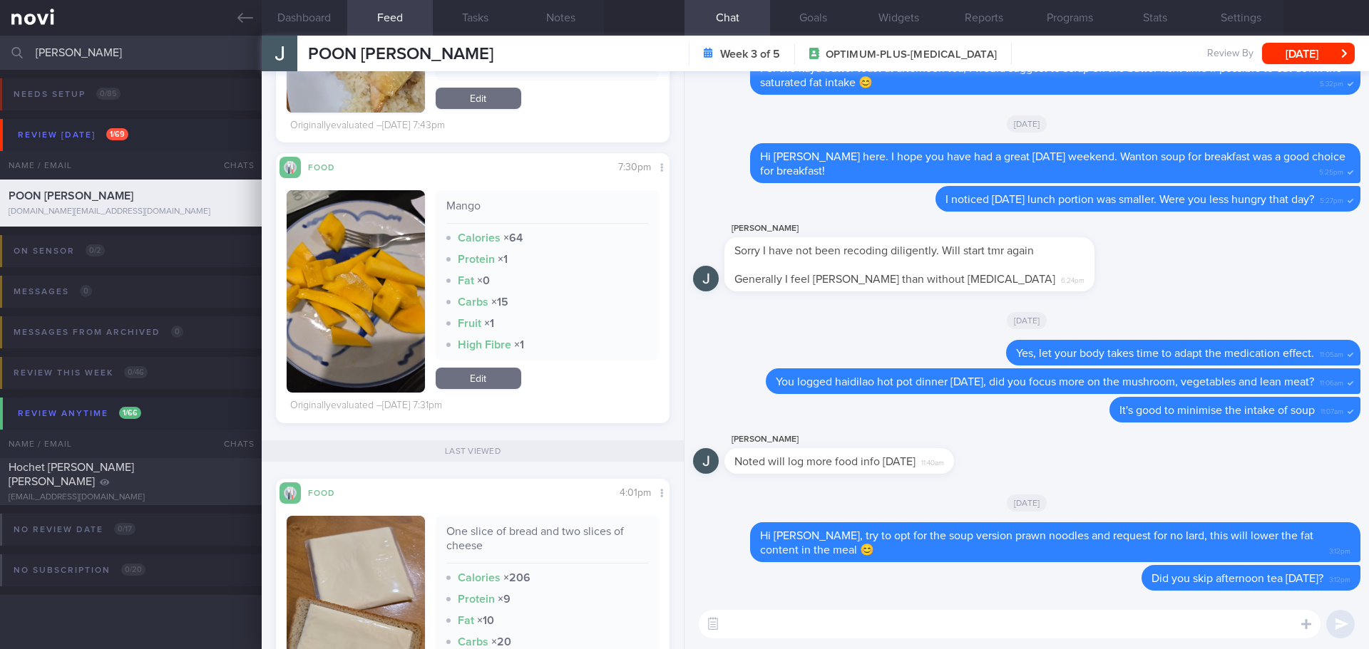
scroll to position [2281, 0]
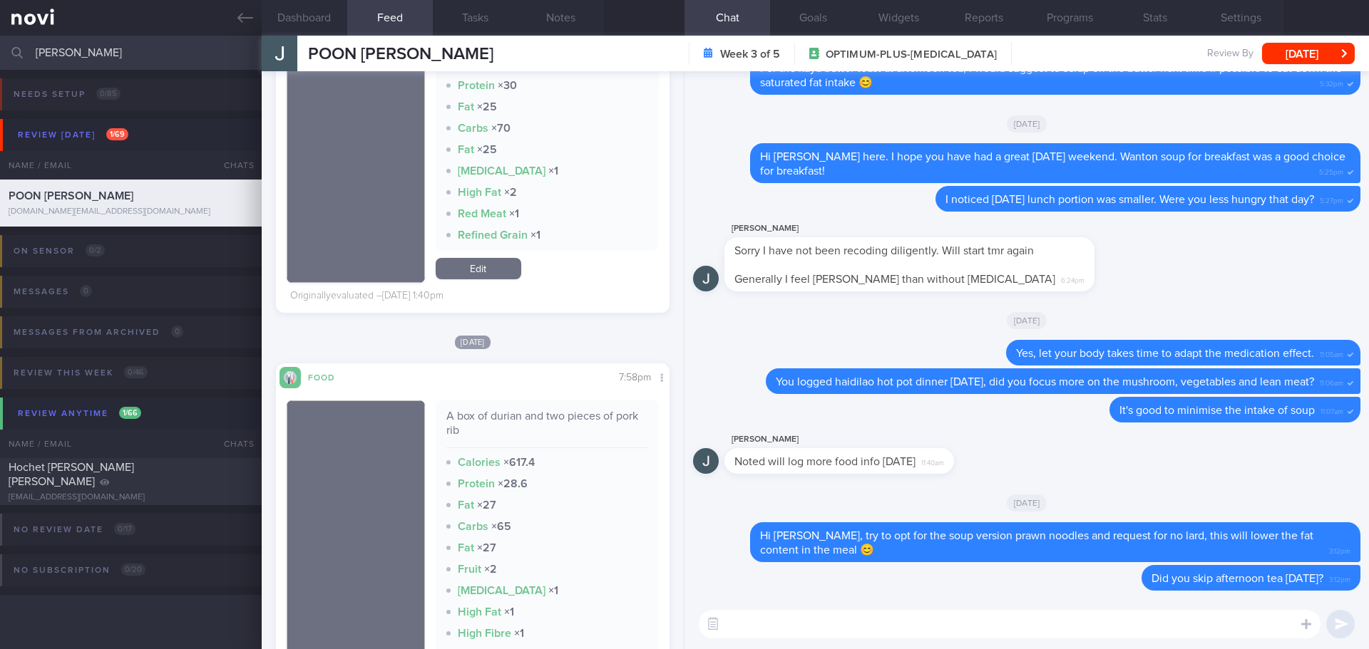
click at [772, 631] on textarea at bounding box center [1010, 624] width 622 height 29
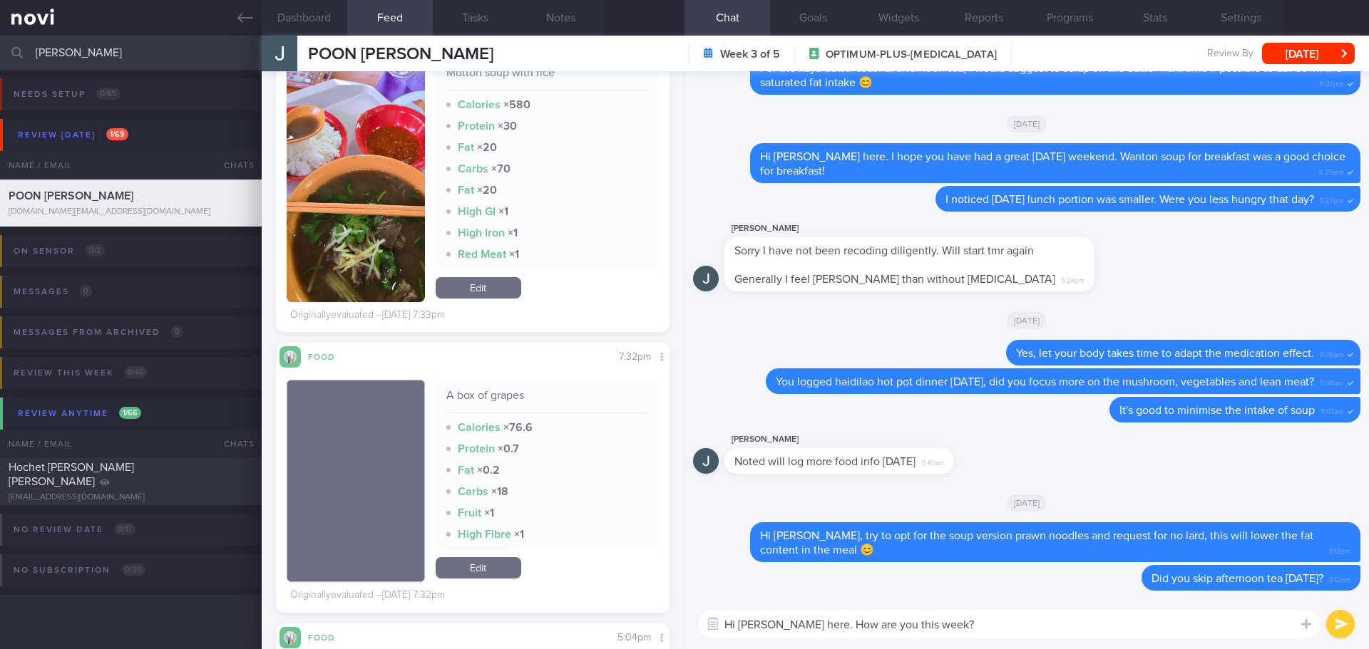
drag, startPoint x: 987, startPoint y: 624, endPoint x: 889, endPoint y: 623, distance: 98.4
click at [889, 623] on textarea "Hi Jack, Elizabeth here. How are you this week?" at bounding box center [1010, 624] width 622 height 29
type textarea "Hi Jack, Elizabeth here. How are you doing?"
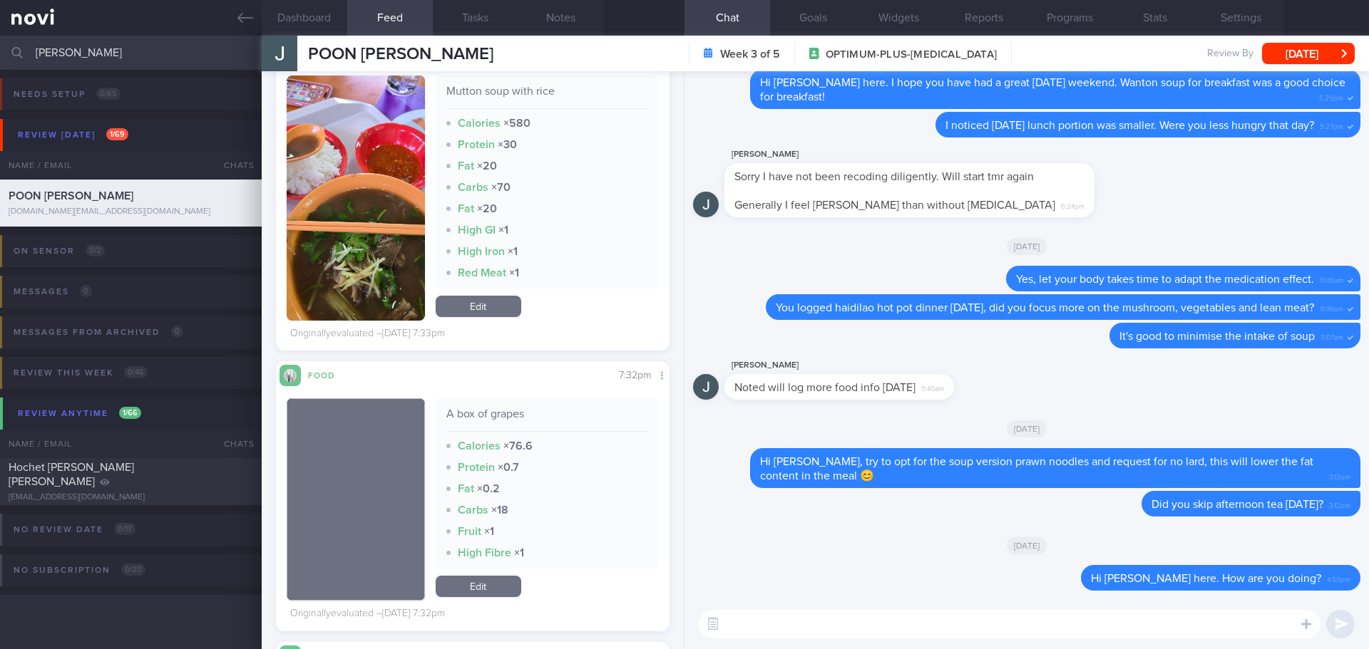
scroll to position [499, 0]
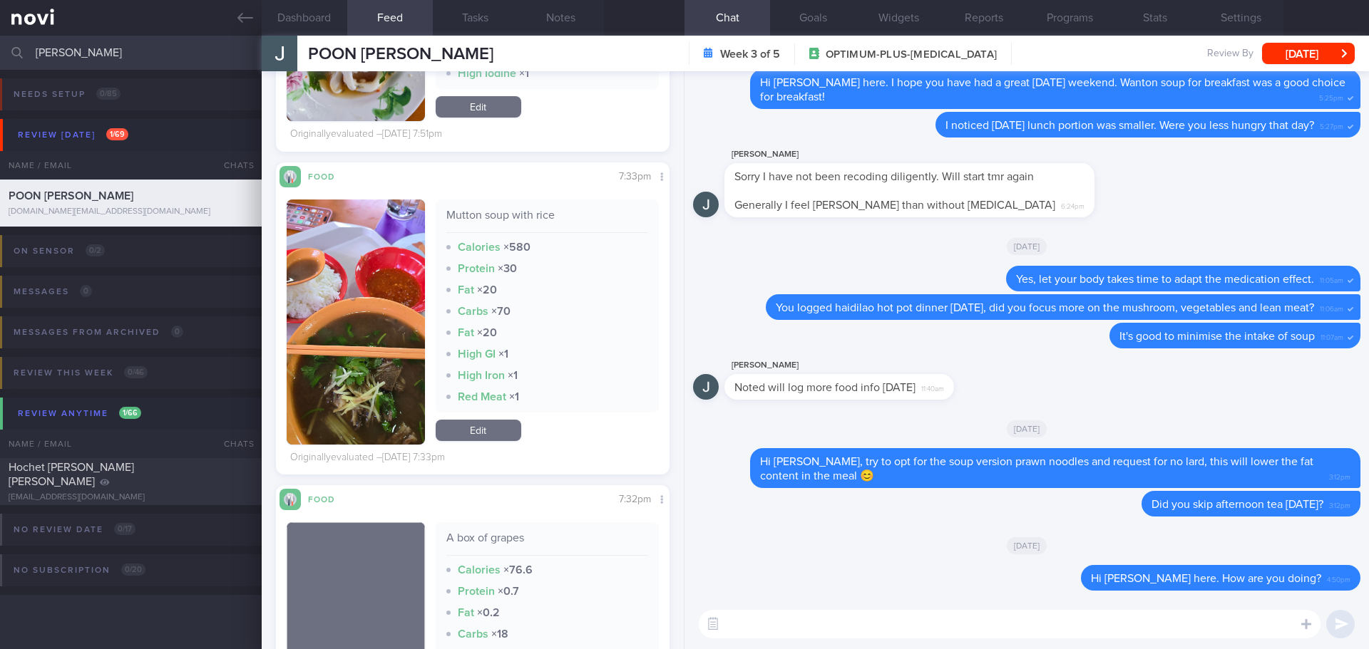
click at [392, 309] on button "button" at bounding box center [356, 322] width 138 height 245
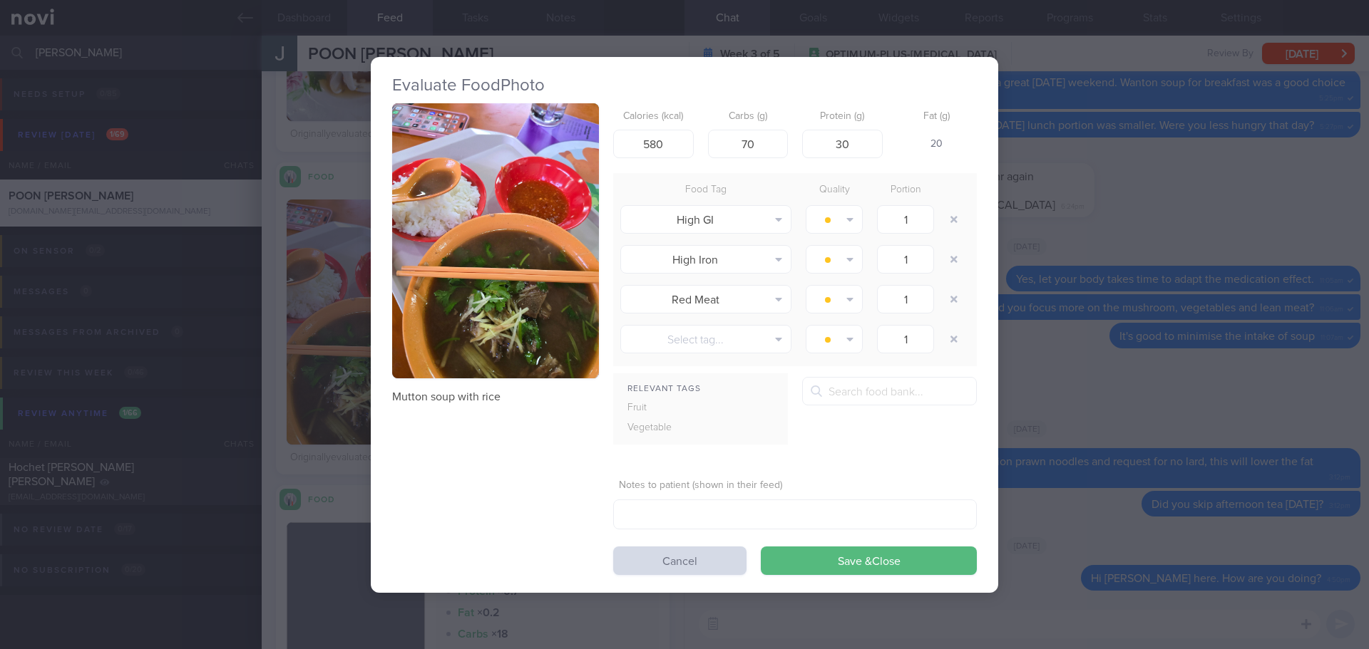
click at [501, 245] on button "button" at bounding box center [495, 241] width 207 height 276
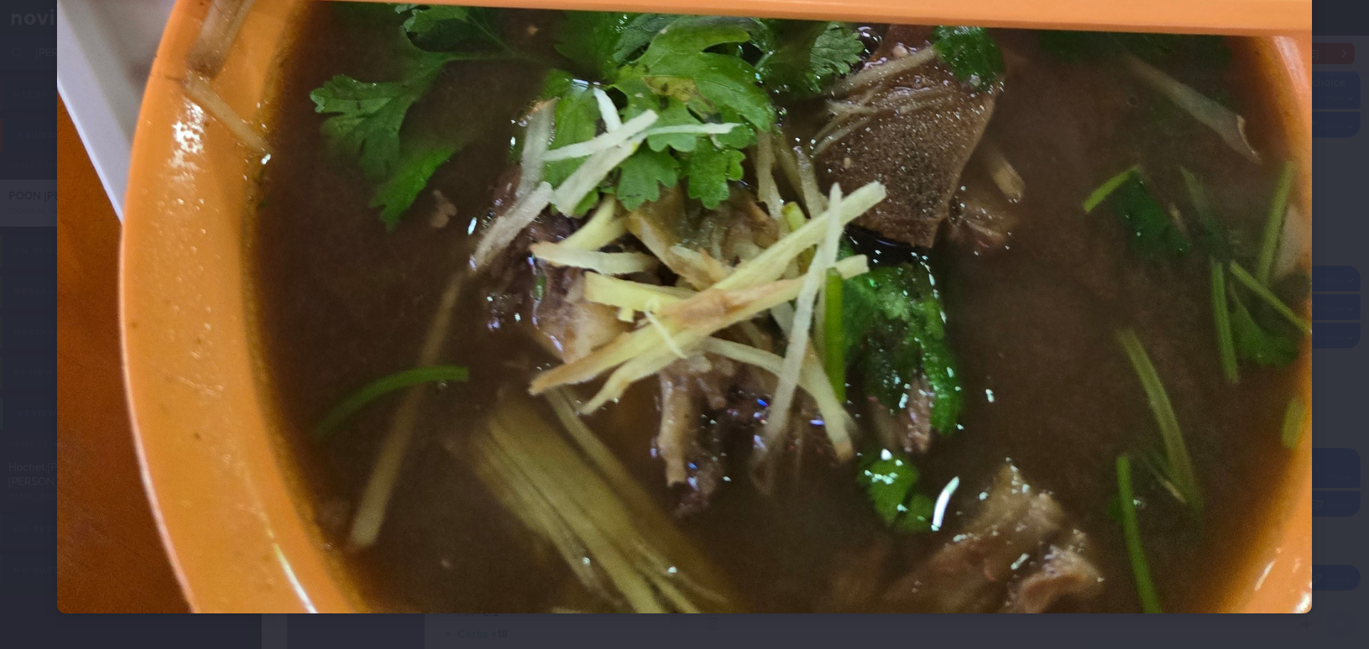
scroll to position [1124, 0]
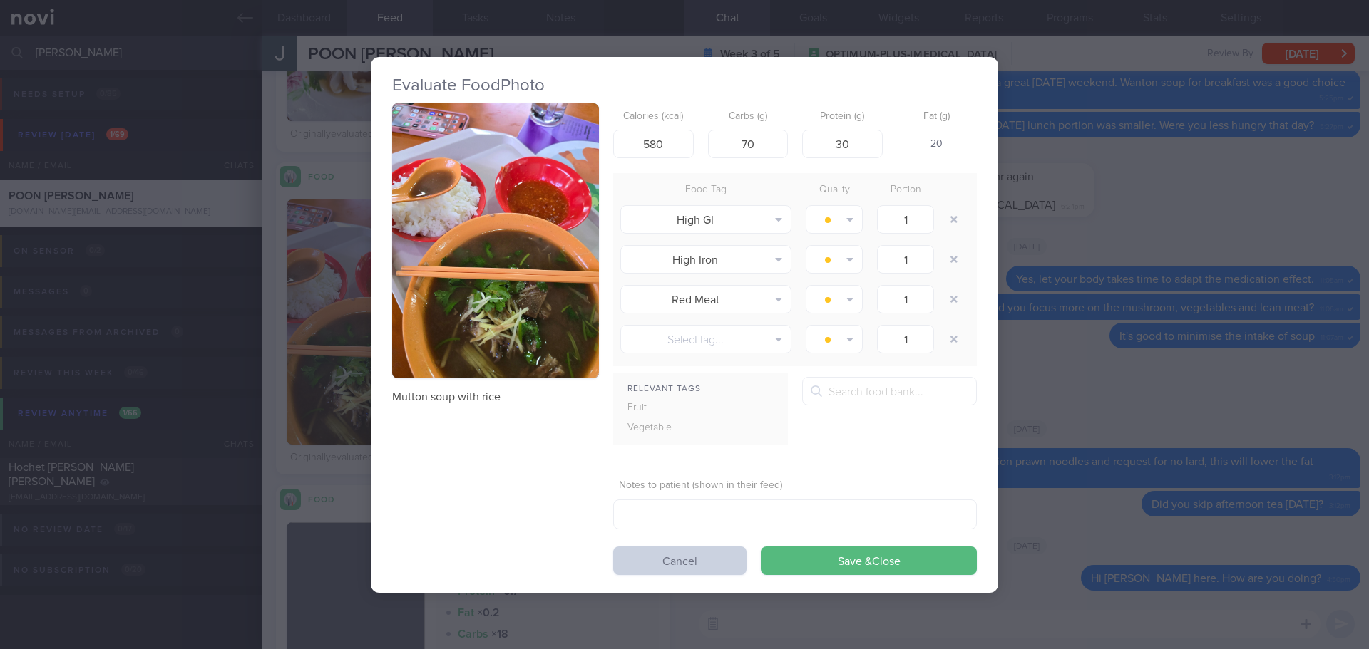
click at [639, 562] on button "Cancel" at bounding box center [679, 561] width 133 height 29
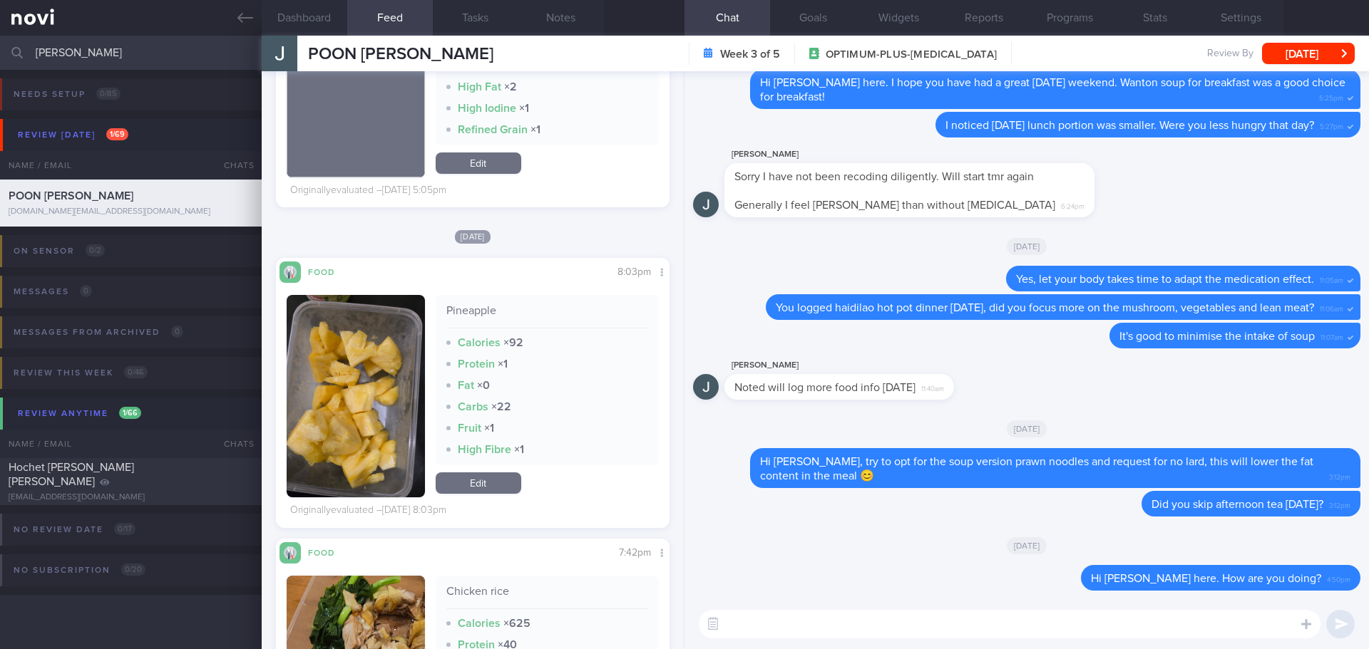
scroll to position [1141, 0]
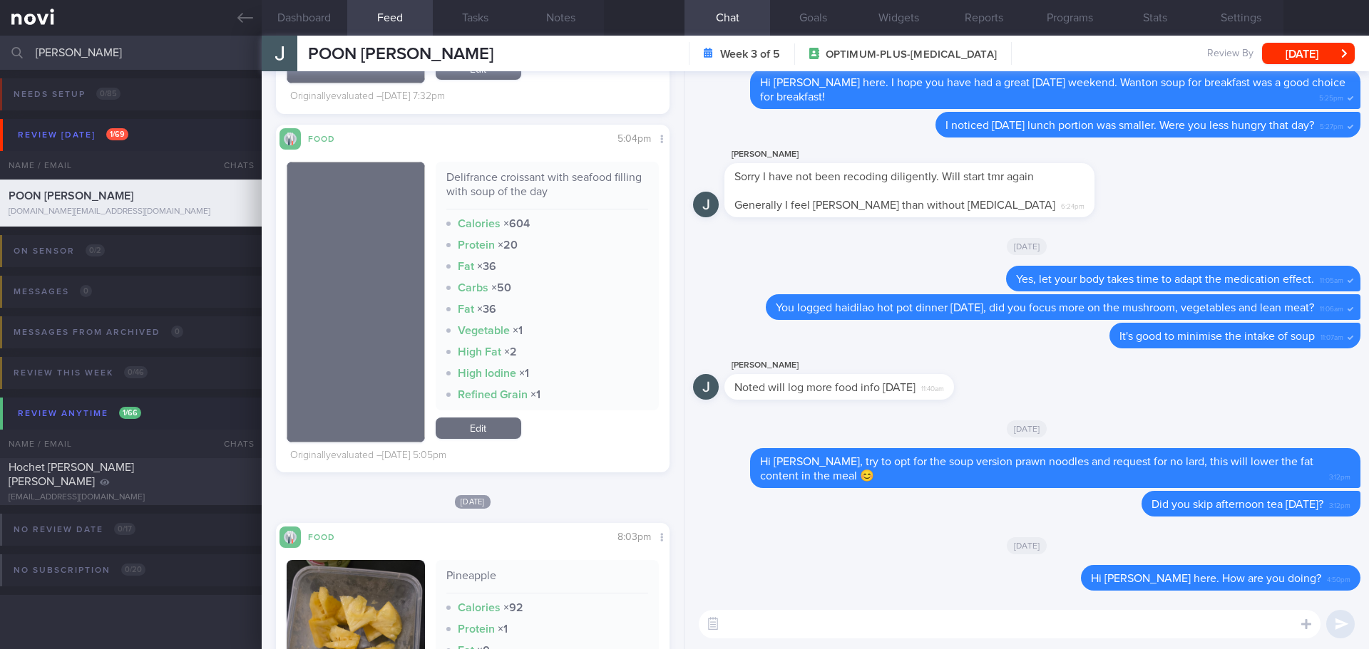
click at [759, 623] on textarea at bounding box center [1010, 624] width 622 height 29
type textarea "Y"
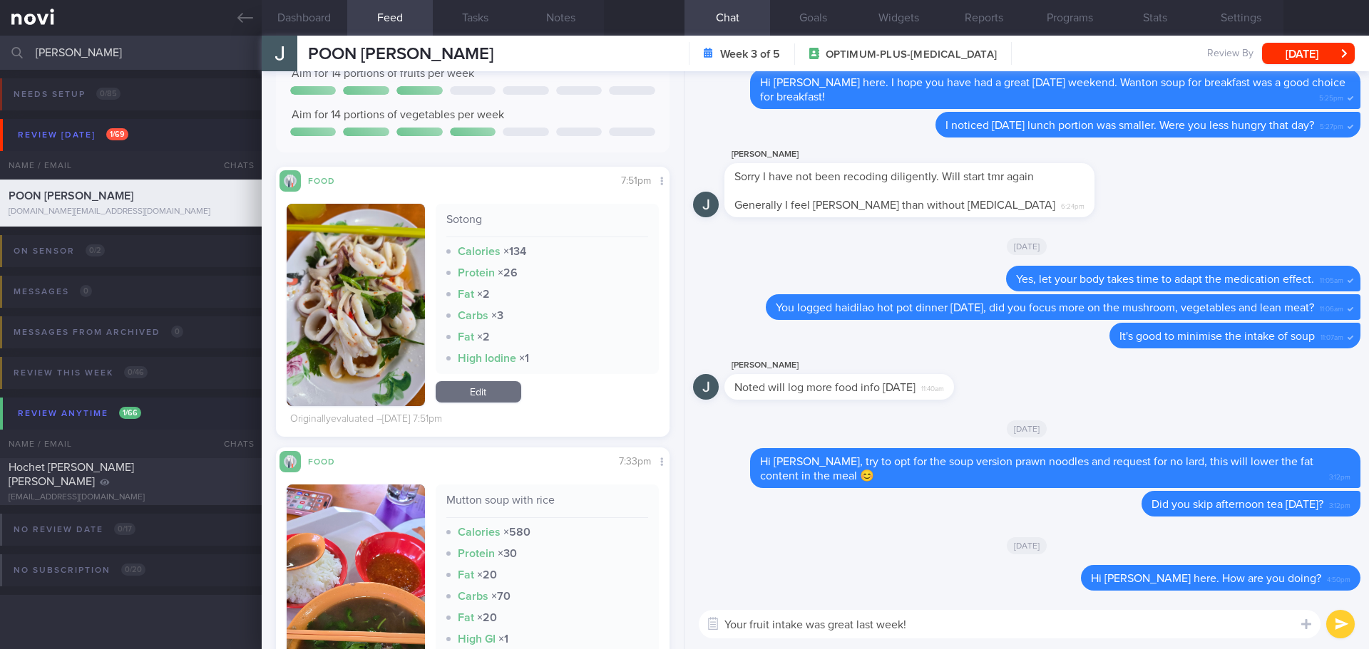
scroll to position [0, 0]
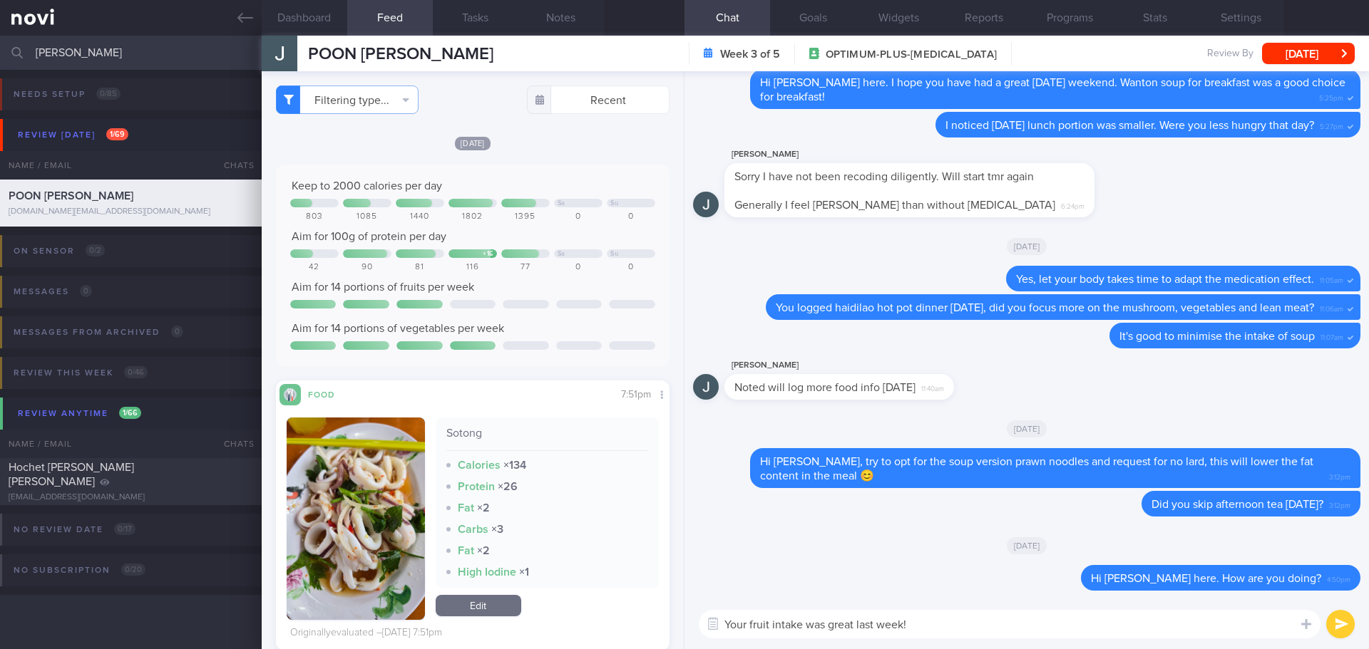
click at [991, 624] on textarea "Your fruit intake was great last week!" at bounding box center [1010, 624] width 622 height 29
click at [1047, 26] on button "Programs" at bounding box center [1070, 18] width 86 height 36
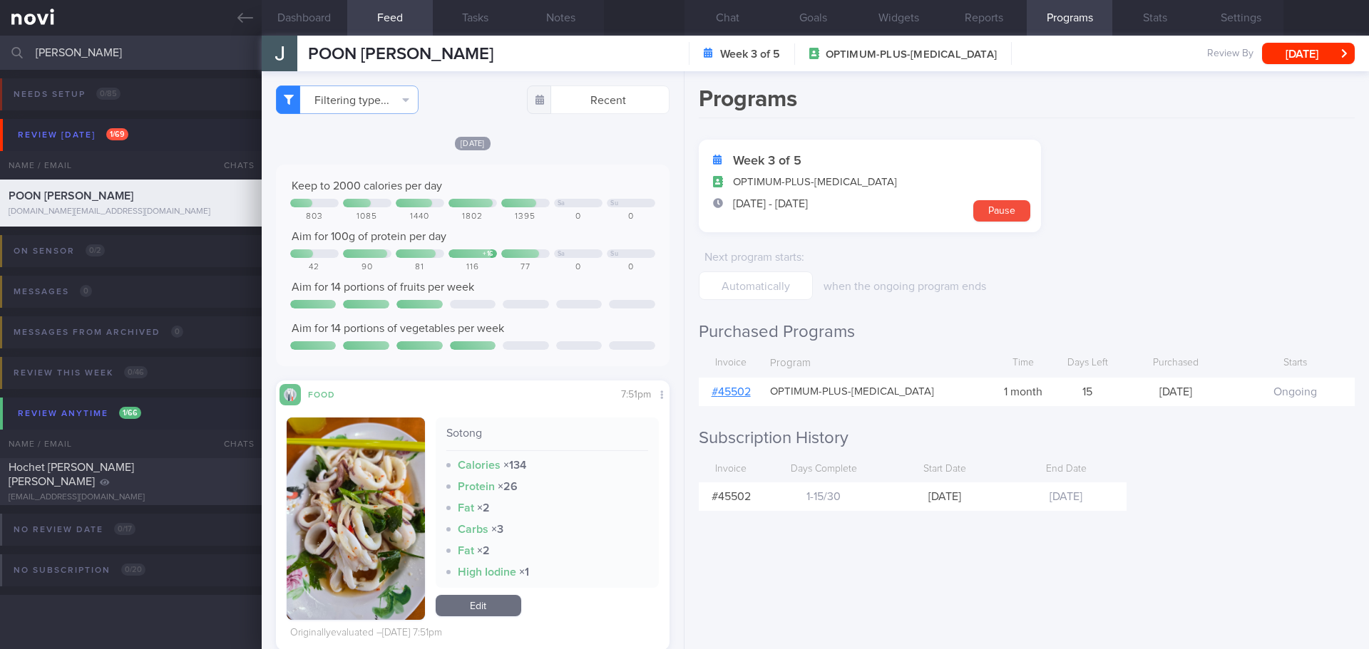
click at [735, 394] on link "# 45502" at bounding box center [731, 391] width 39 height 11
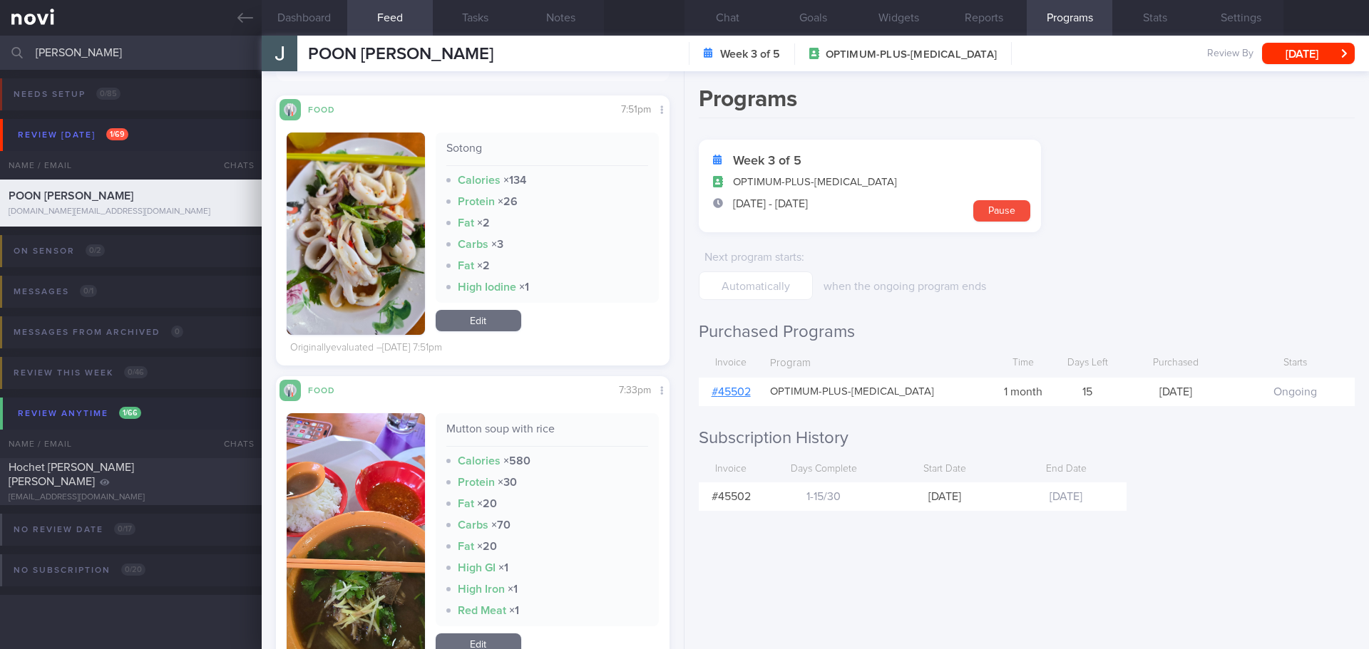
scroll to position [570, 0]
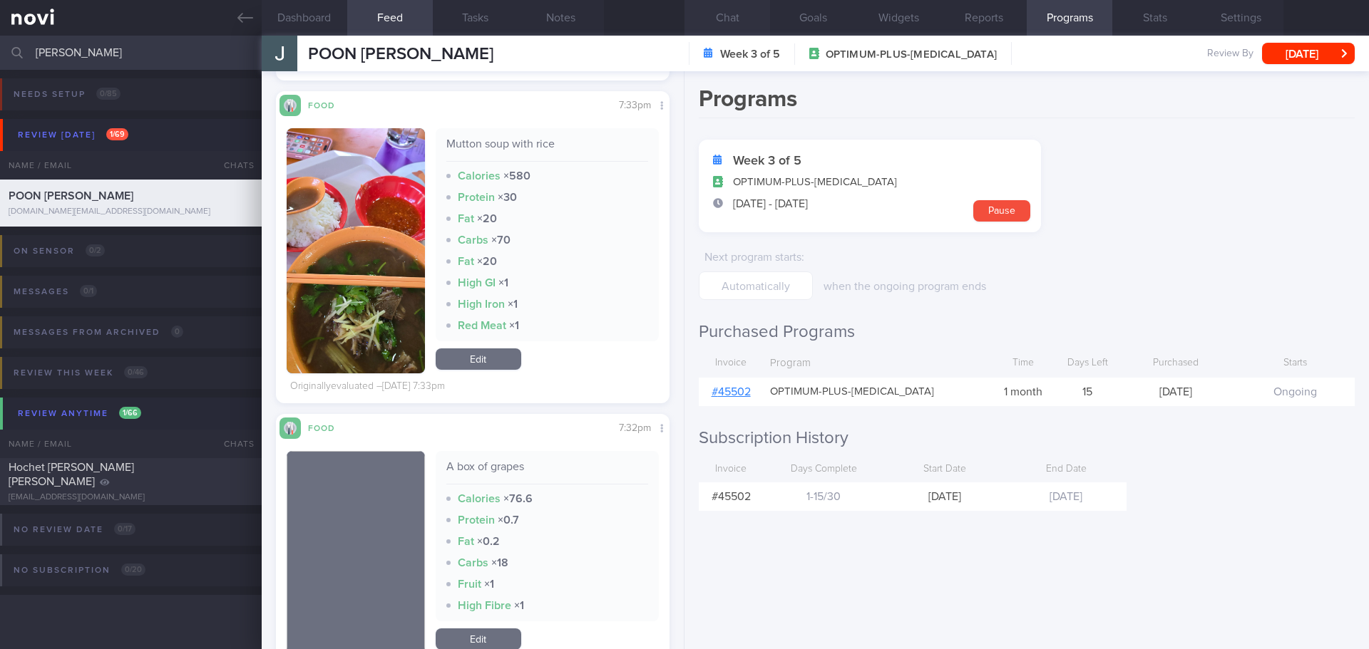
click at [738, 13] on button "Chat" at bounding box center [727, 18] width 86 height 36
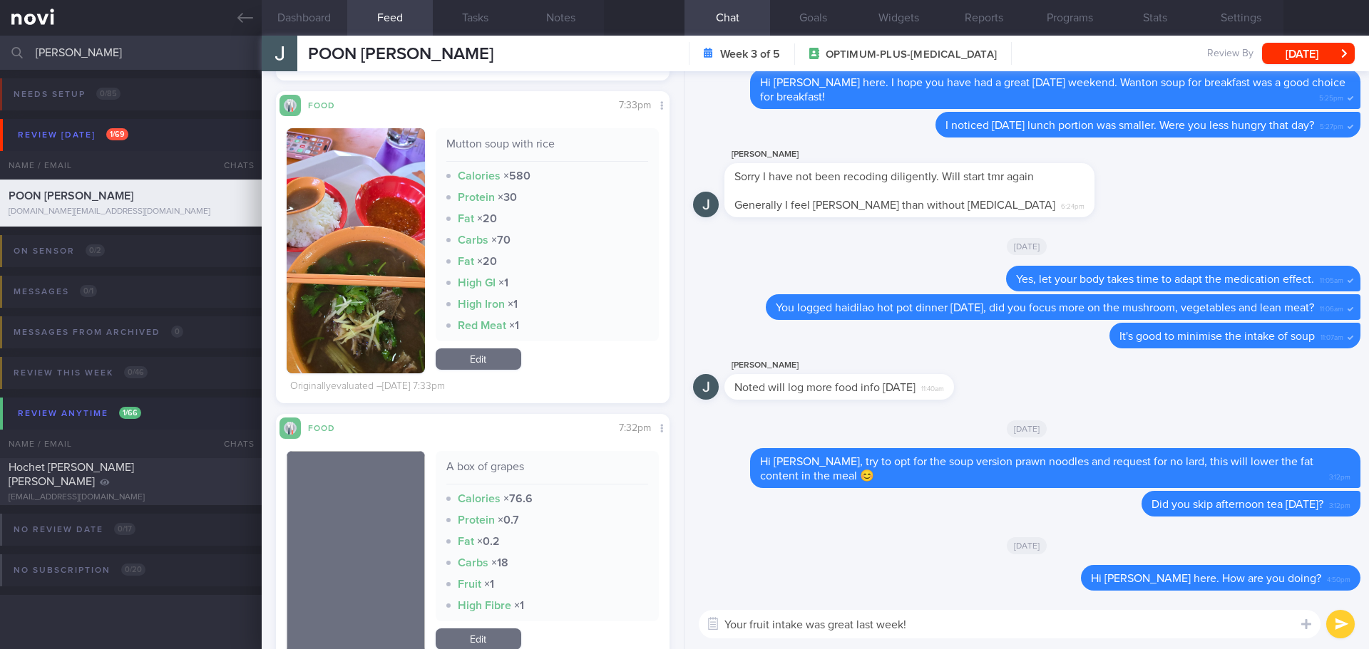
scroll to position [998, 0]
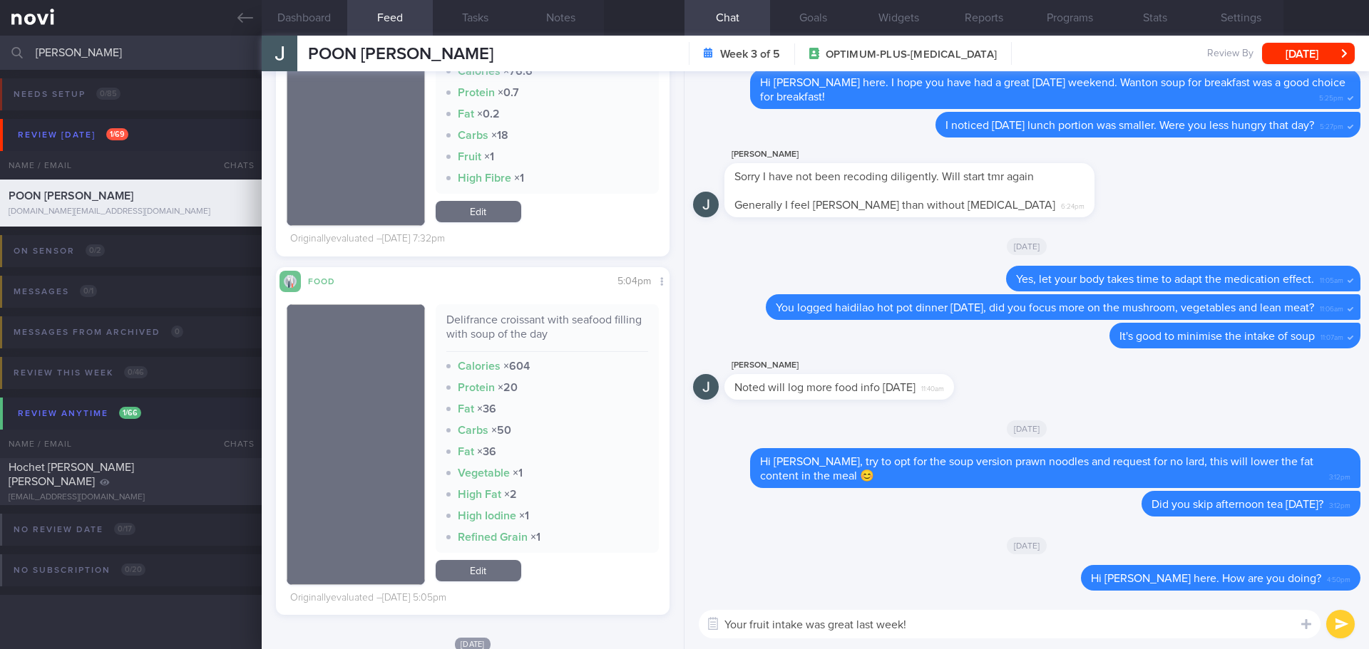
click at [918, 626] on textarea "Your fruit intake was great last week!" at bounding box center [1010, 624] width 622 height 29
click at [924, 622] on textarea "Your fruit intake was great last week!" at bounding box center [1010, 624] width 622 height 29
click at [940, 630] on textarea "Your fruit intake was great last week!" at bounding box center [1010, 624] width 622 height 29
click at [948, 630] on textarea "Your fruit intake was great last week!" at bounding box center [1010, 624] width 622 height 29
type textarea "Your fruit intake was great last week! Keep it up!"
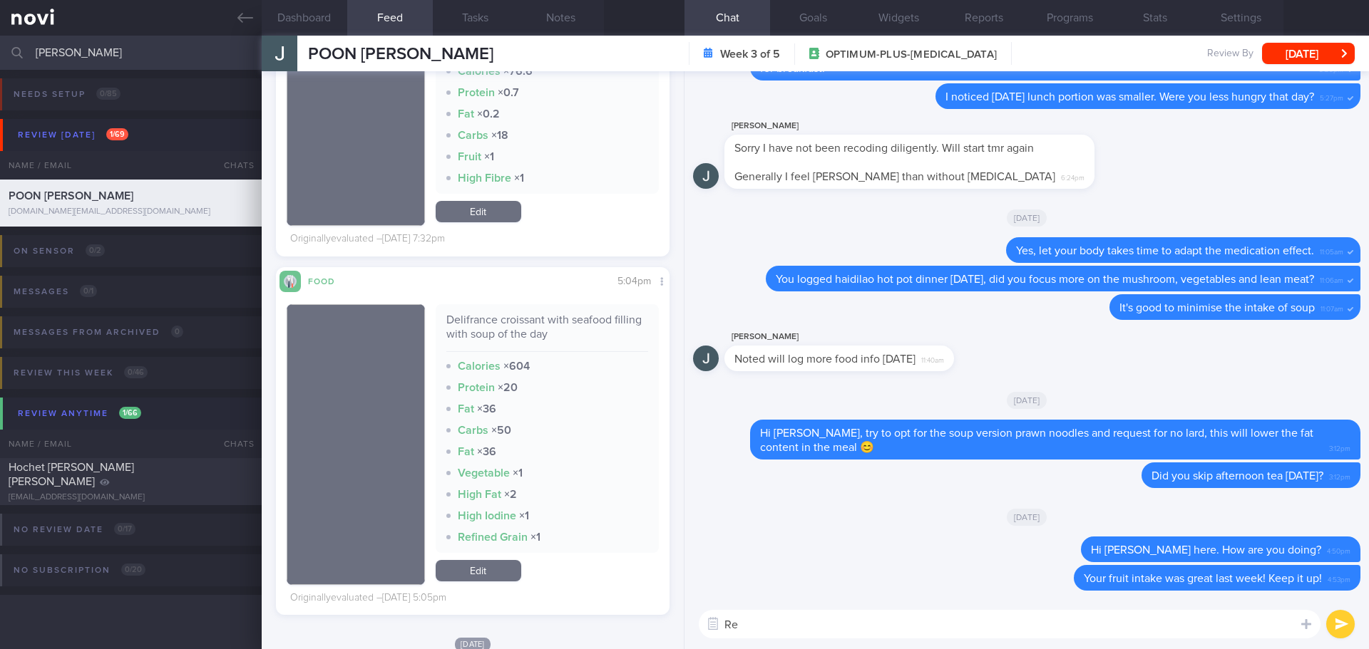
type textarea "R"
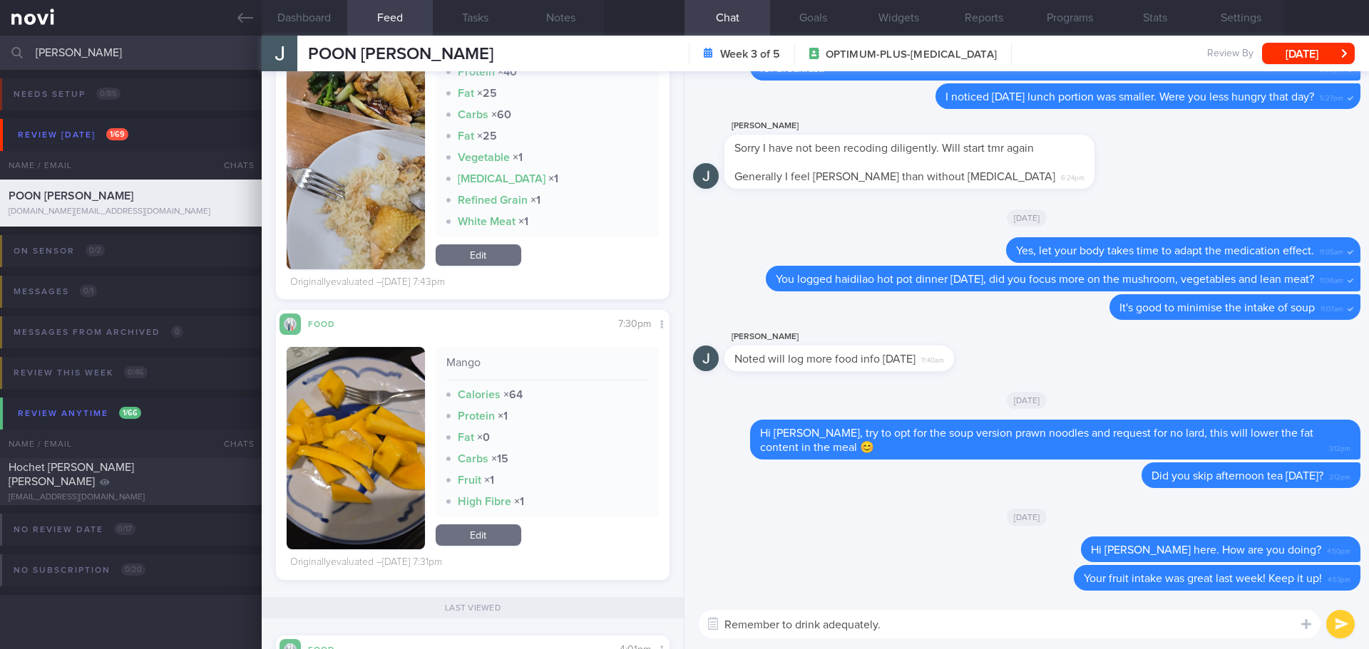
scroll to position [1640, 0]
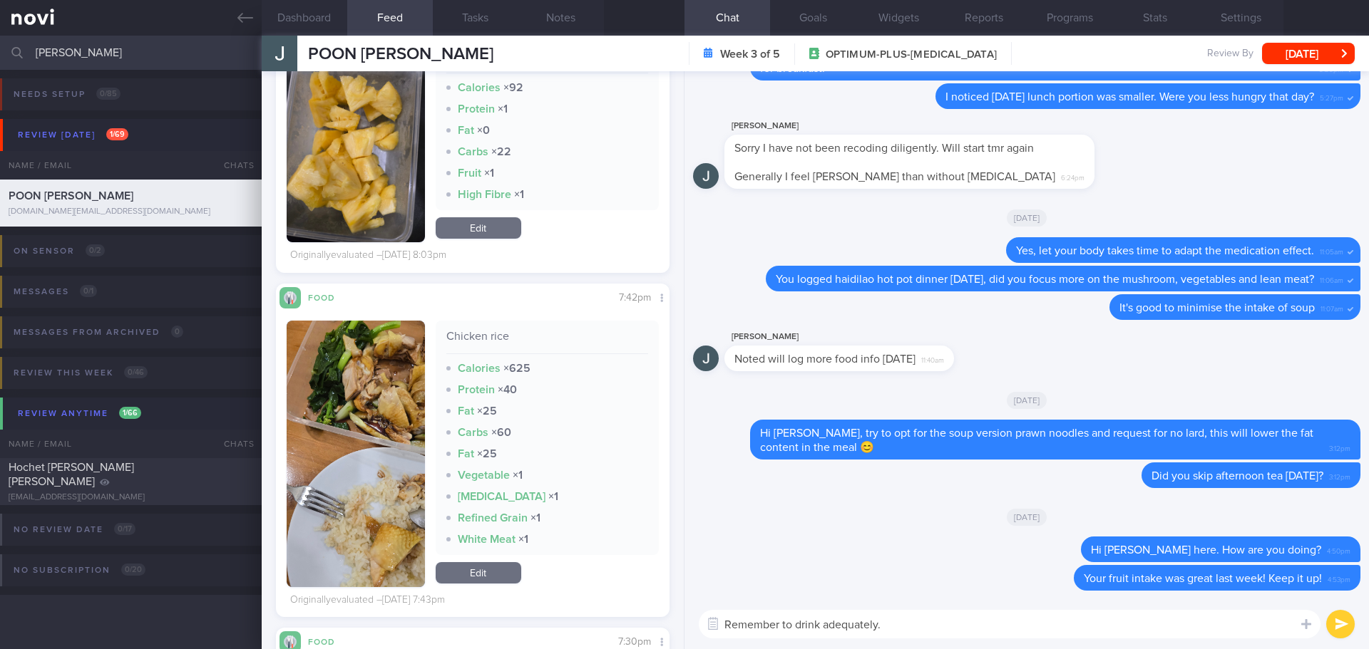
type textarea "Remember to drink adequately."
click at [351, 373] on button "button" at bounding box center [356, 454] width 138 height 267
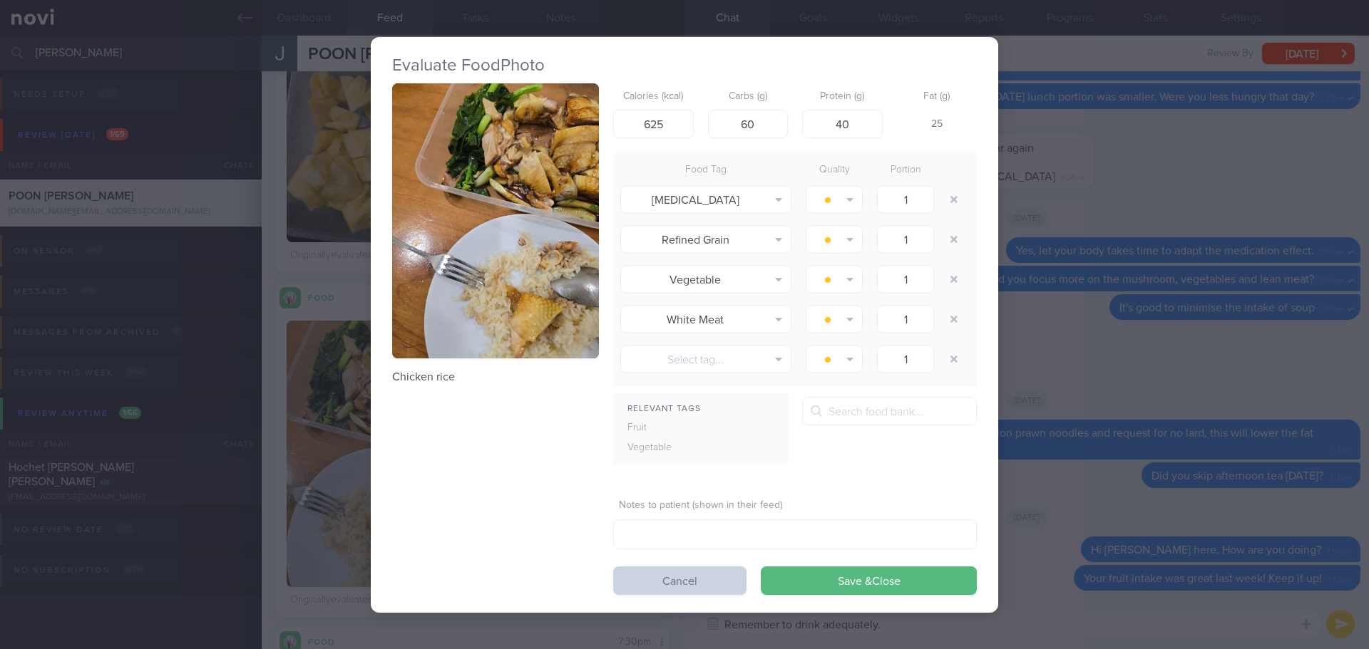
click at [652, 588] on button "Cancel" at bounding box center [679, 581] width 133 height 29
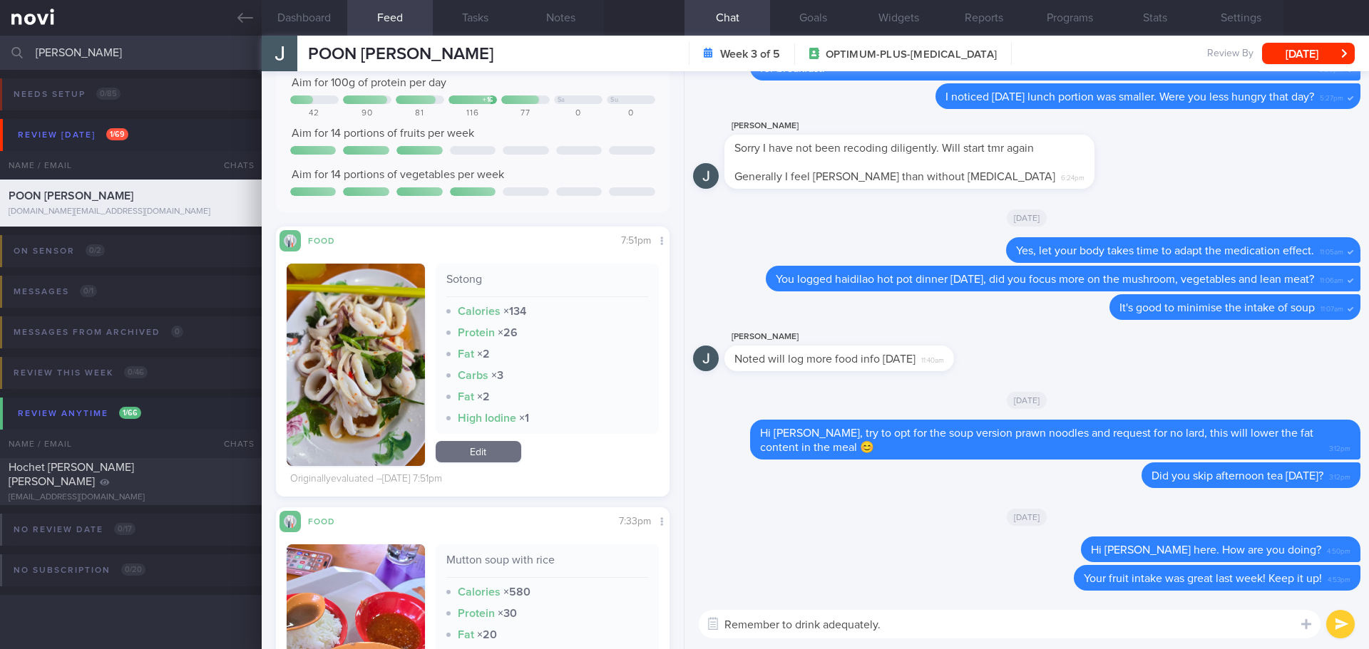
scroll to position [296, 0]
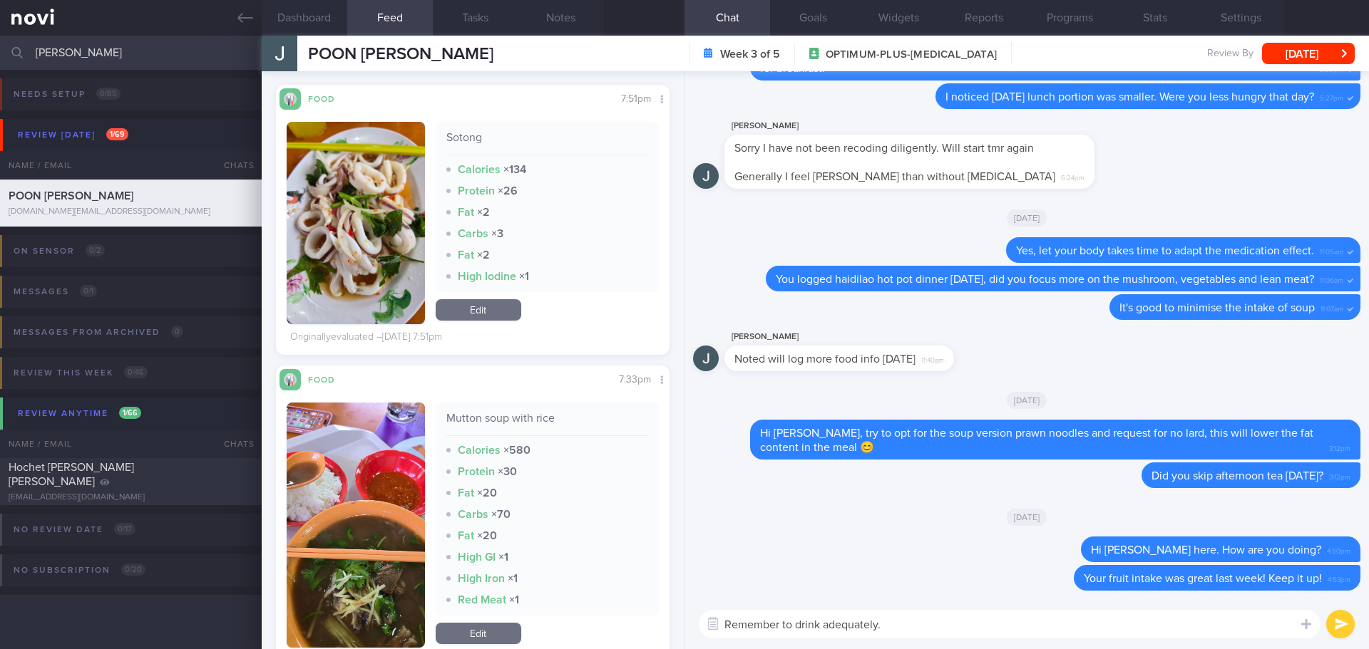
click at [953, 624] on textarea "Remember to drink adequately." at bounding box center [1010, 624] width 622 height 29
drag, startPoint x: 953, startPoint y: 624, endPoint x: 818, endPoint y: 622, distance: 134.8
click at [845, 624] on textarea "Remember to drink adequately." at bounding box center [1010, 624] width 622 height 29
click at [421, 553] on div "Mutton soup with rice Calories × 580 Protein × 30 Fat × 20 Carbs × 70 Fat × 20 …" at bounding box center [473, 525] width 372 height 245
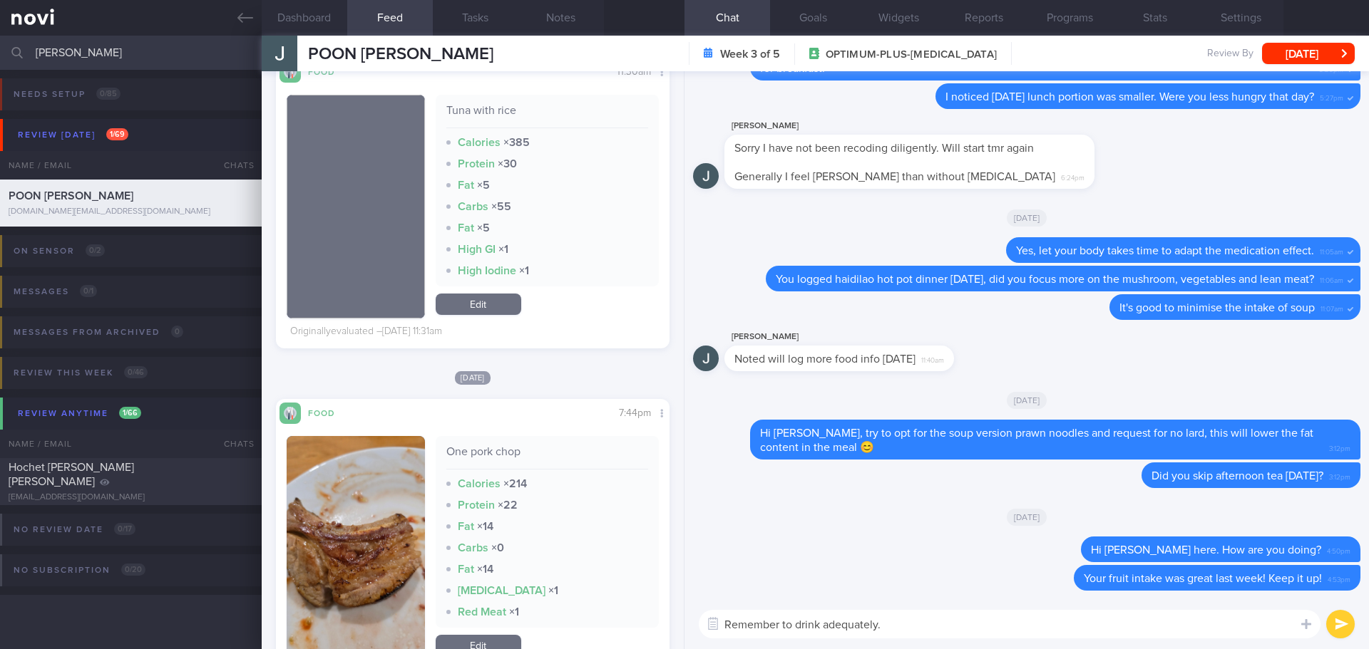
scroll to position [4716, 0]
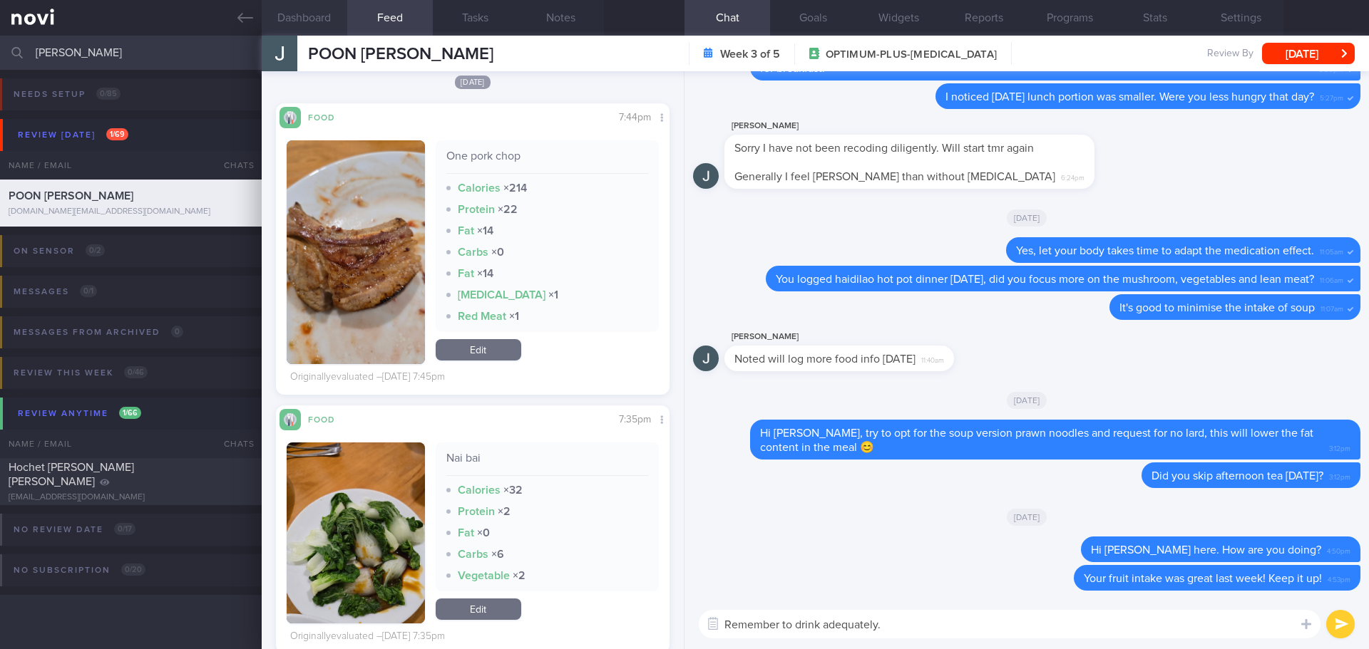
click at [319, 19] on button "Dashboard" at bounding box center [305, 18] width 86 height 36
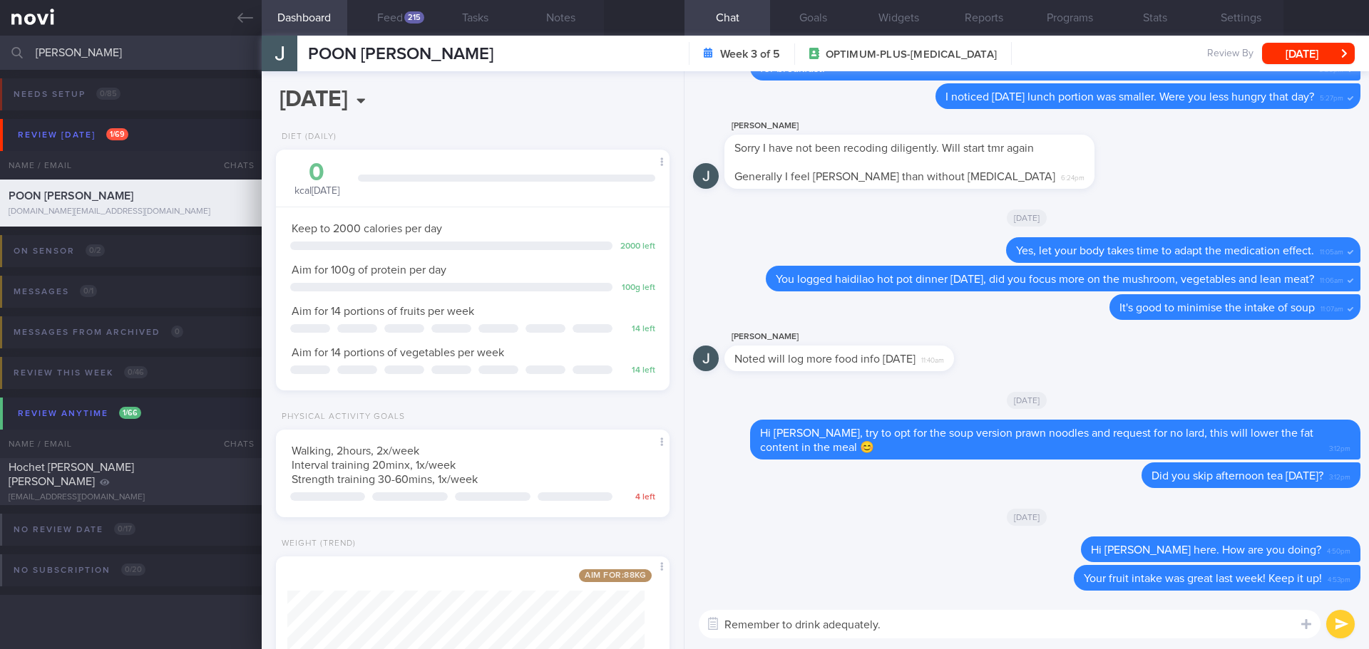
click at [614, 625] on div "Dashboard Feed 215 Tasks Notes Chat Goals Widgets Reports Programs Stats Settin…" at bounding box center [815, 343] width 1107 height 614
click at [411, 9] on button "Feed 215" at bounding box center [390, 18] width 86 height 36
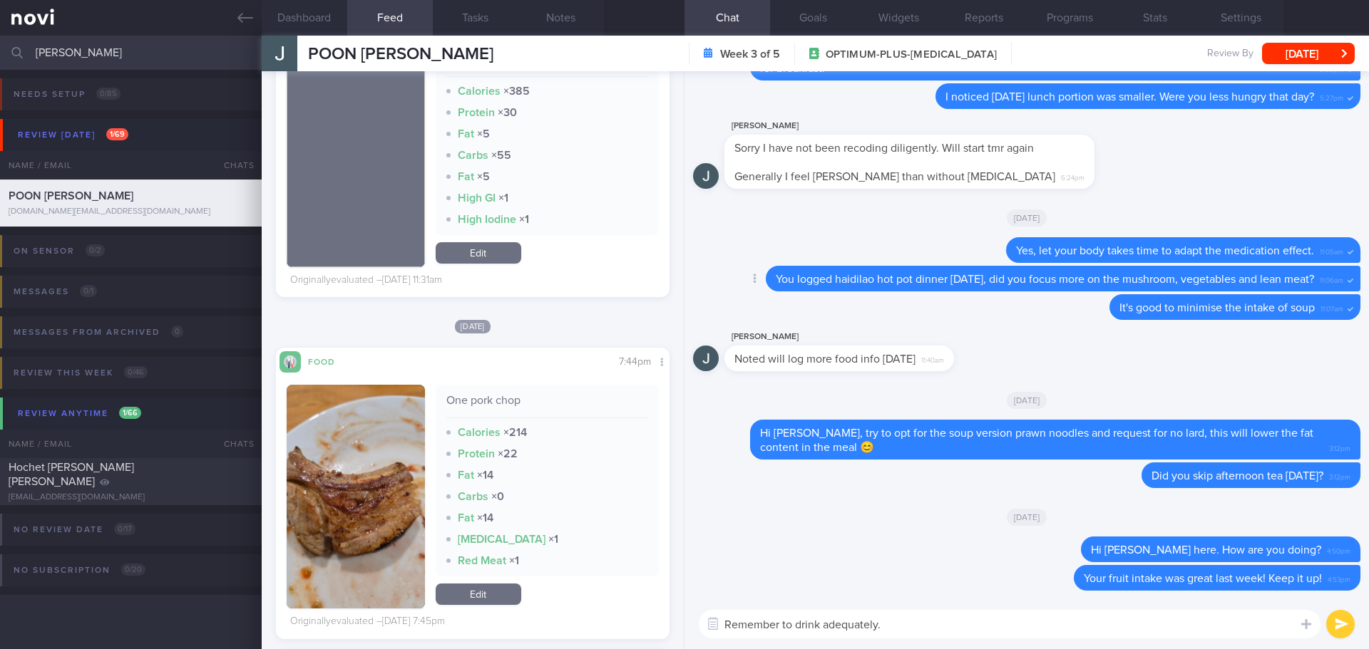
scroll to position [4431, 0]
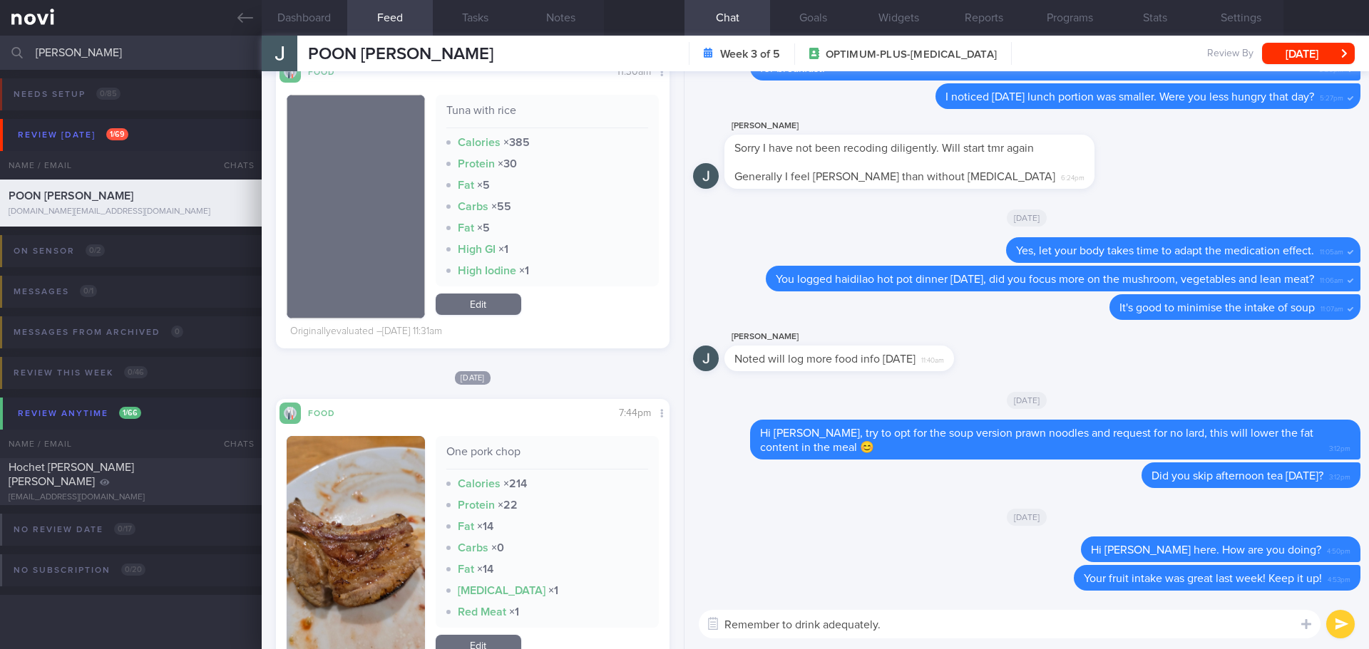
click at [684, 300] on div "Delete Your fruit intake was great last week! Keep it up! 4:53pm Delete Hi Jack…" at bounding box center [1026, 335] width 684 height 528
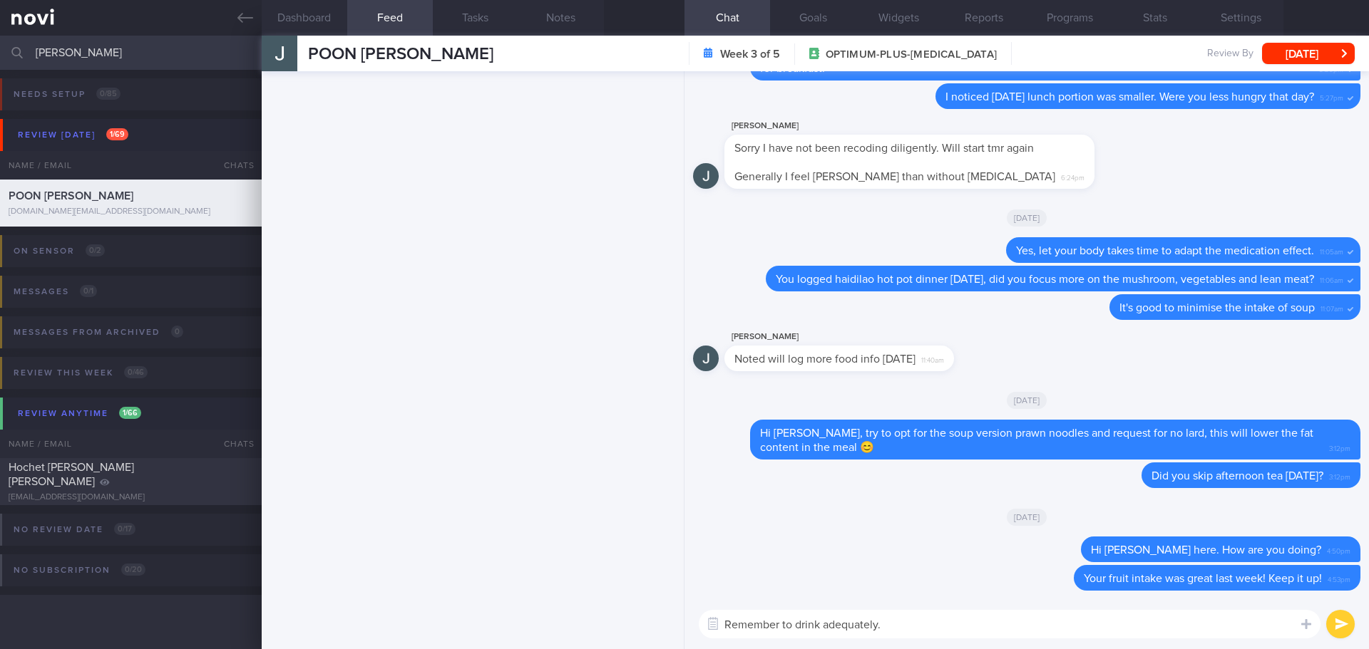
scroll to position [0, 0]
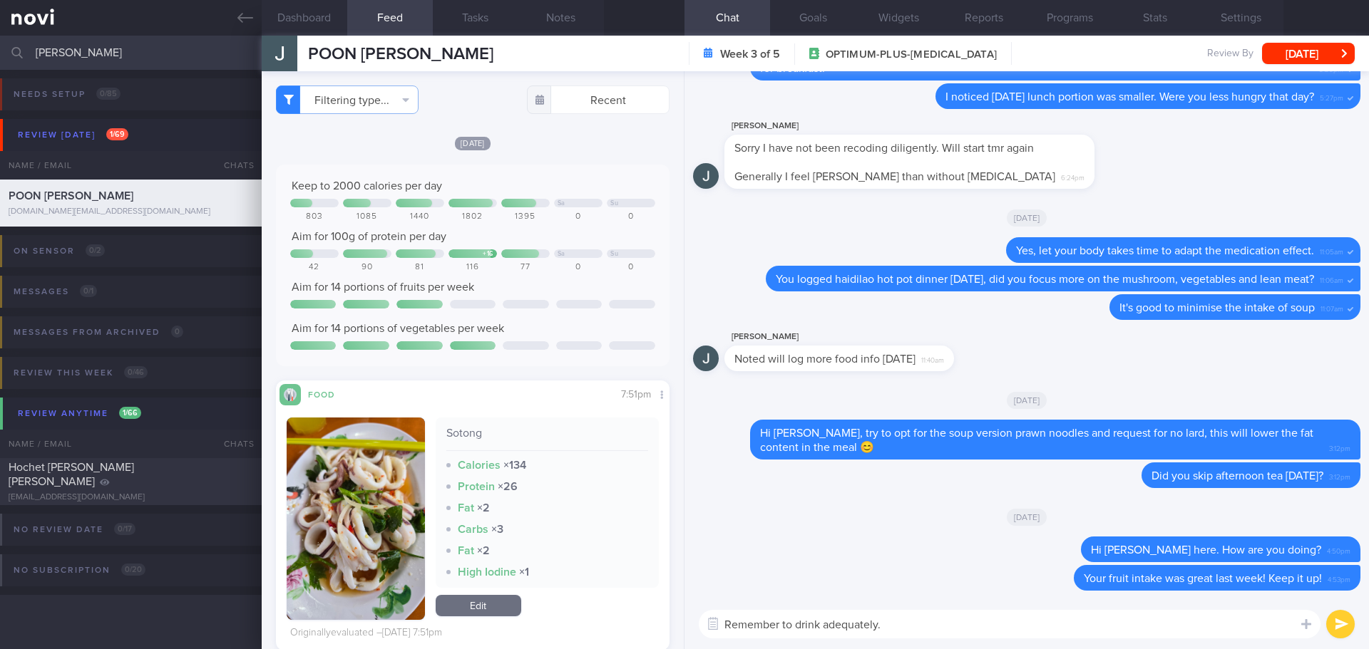
click at [267, 84] on div "Filtering type... Food Activity Glucose Weight Medicine Blood Pressure CGM Inst…" at bounding box center [473, 360] width 422 height 578
click at [303, 99] on button "Filtering type..." at bounding box center [347, 100] width 143 height 29
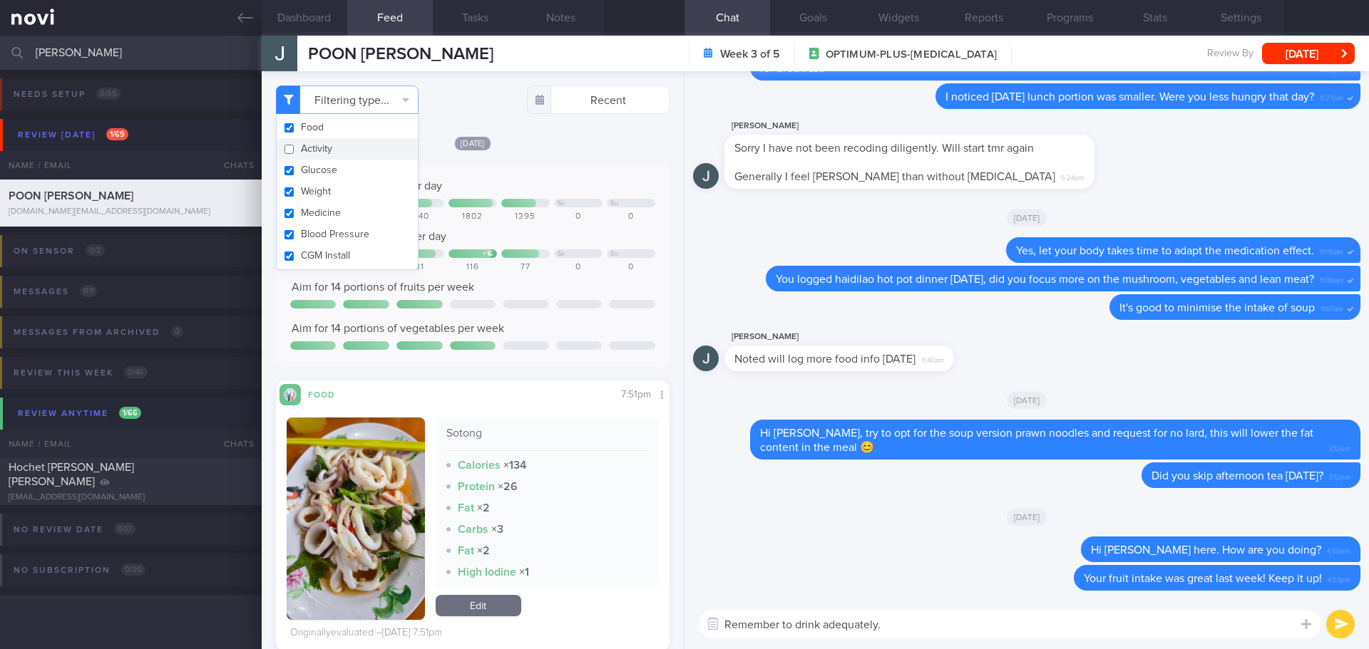
click at [303, 148] on button "Activity" at bounding box center [347, 148] width 141 height 21
checkbox input "true"
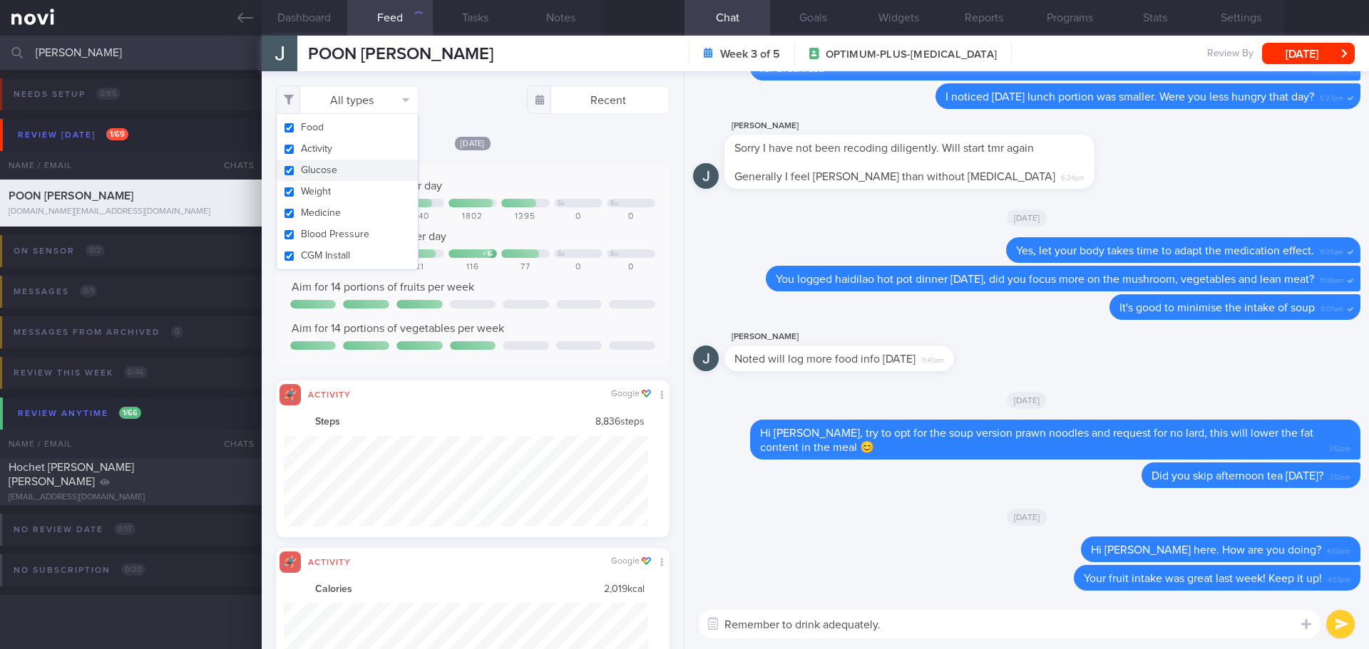
scroll to position [91, 365]
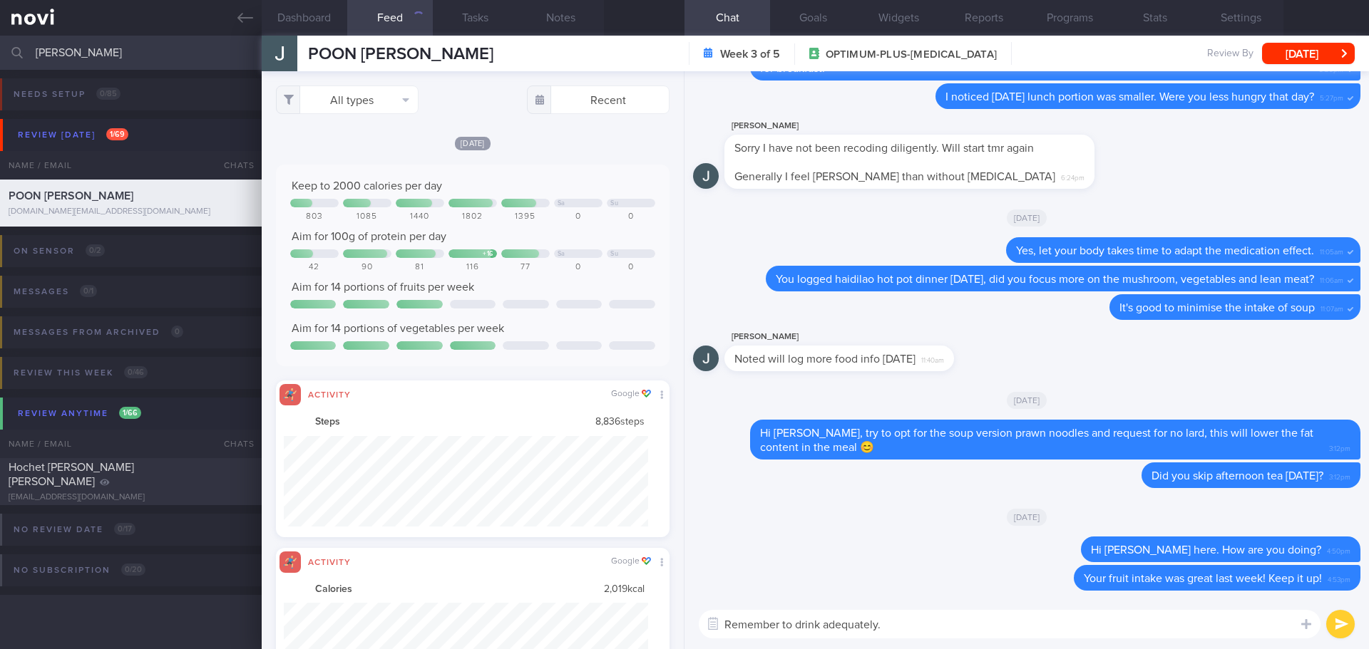
click at [576, 146] on div "Fri, 15 Aug" at bounding box center [473, 142] width 394 height 15
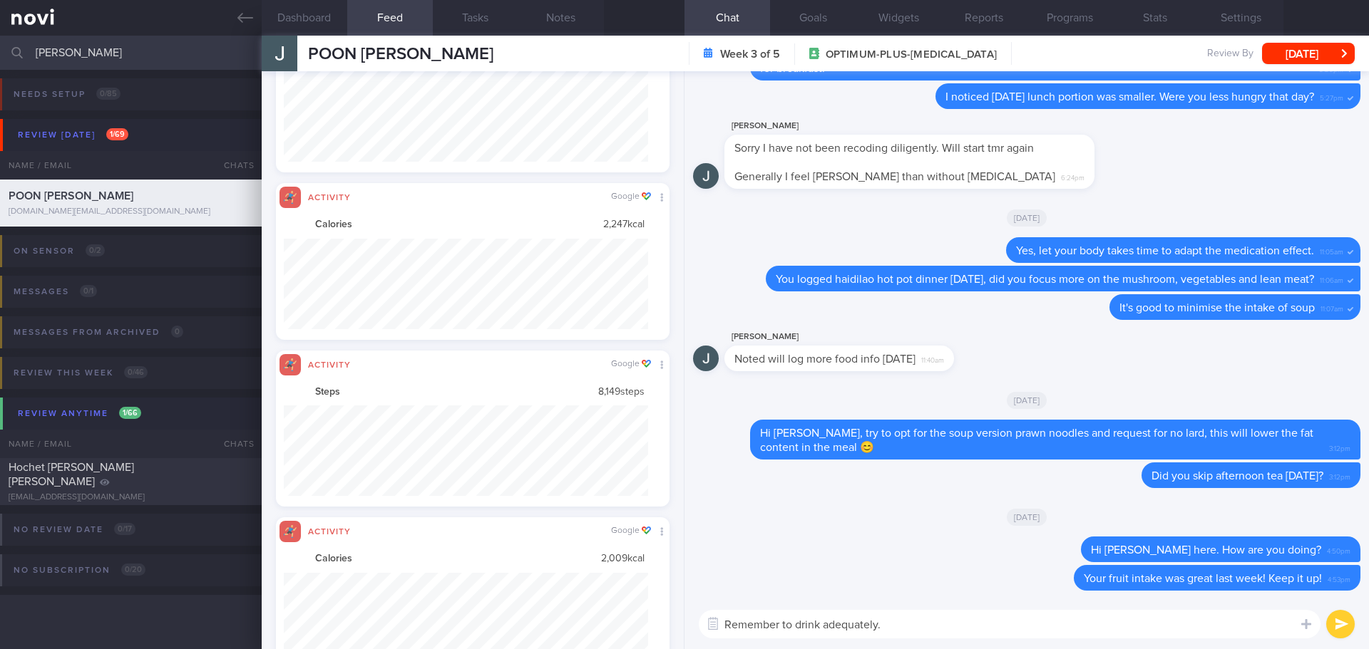
scroll to position [712839, 712565]
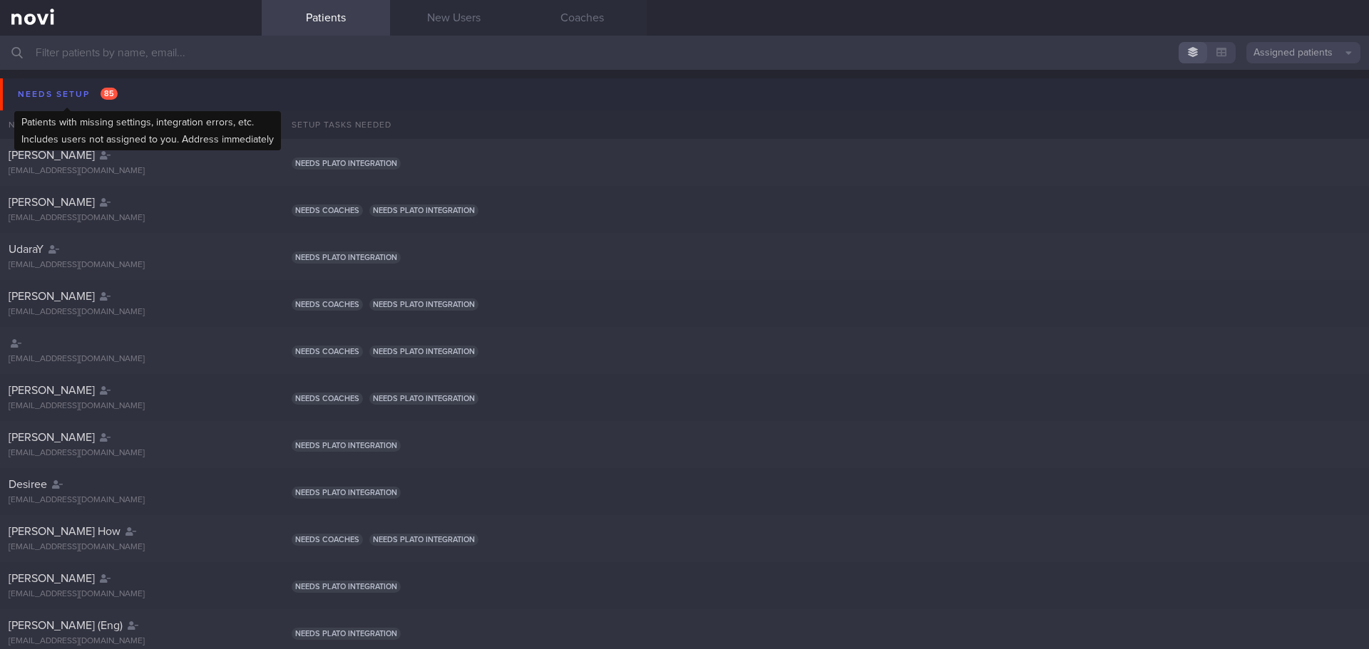
click at [91, 91] on div "Needs setup 85" at bounding box center [67, 94] width 107 height 19
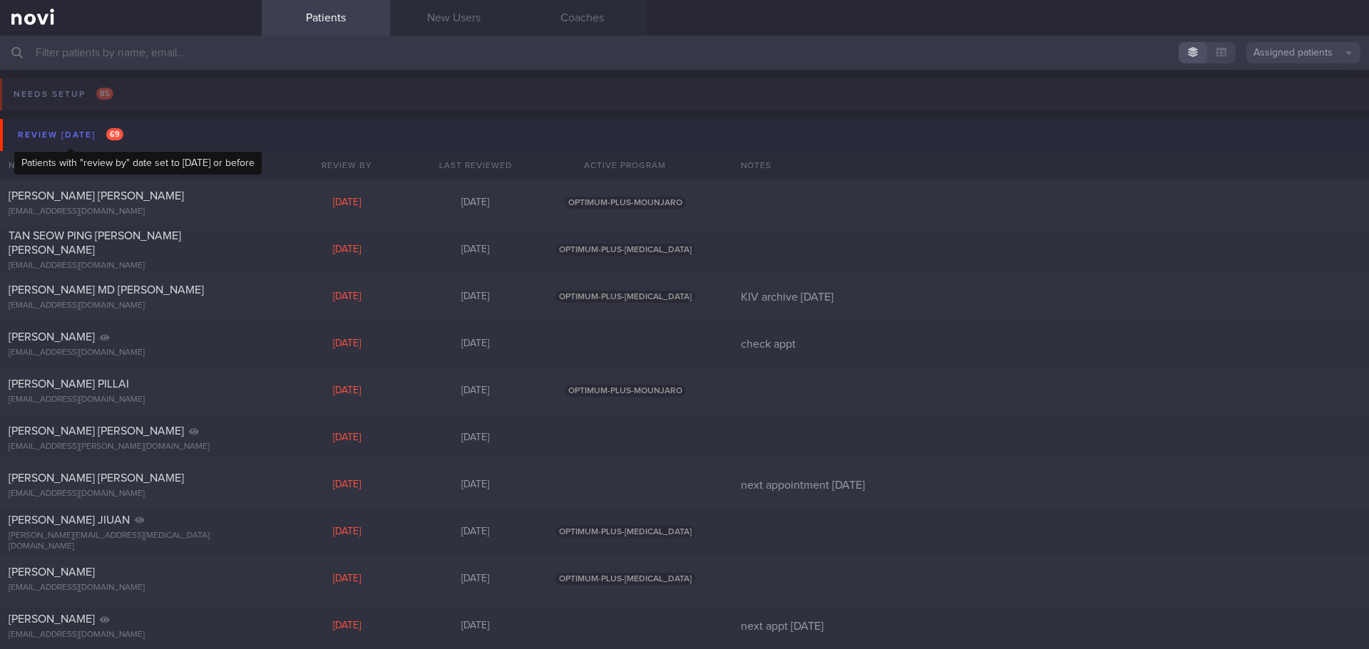
click at [93, 135] on div "Review today 69" at bounding box center [70, 134] width 113 height 19
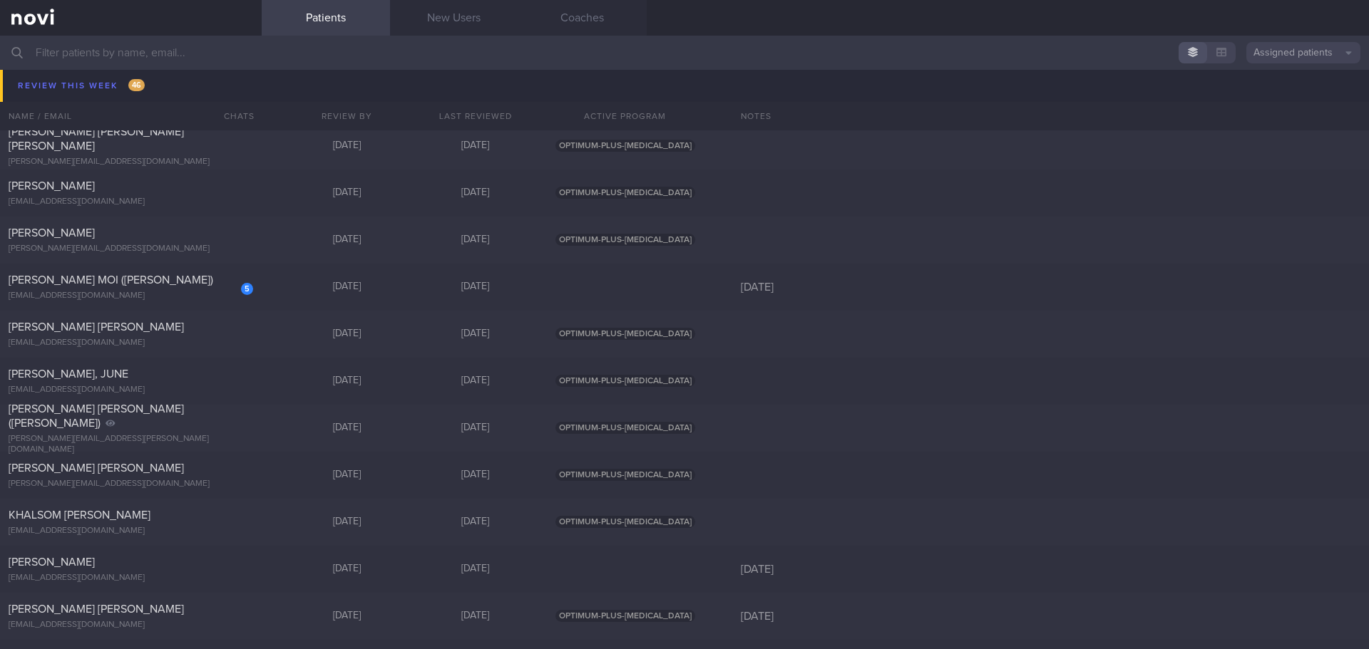
scroll to position [2210, 0]
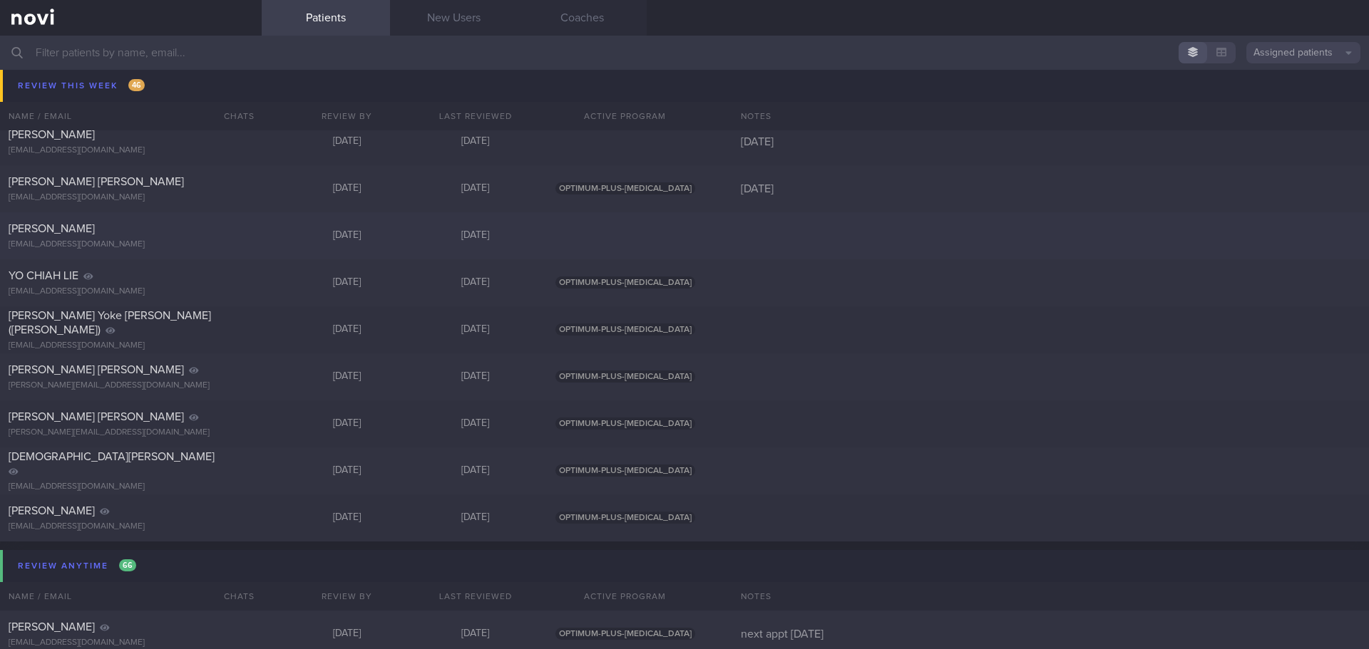
click at [188, 238] on div "Zong Da Chua maxzd1007@gmail.com" at bounding box center [131, 236] width 262 height 29
select select "7"
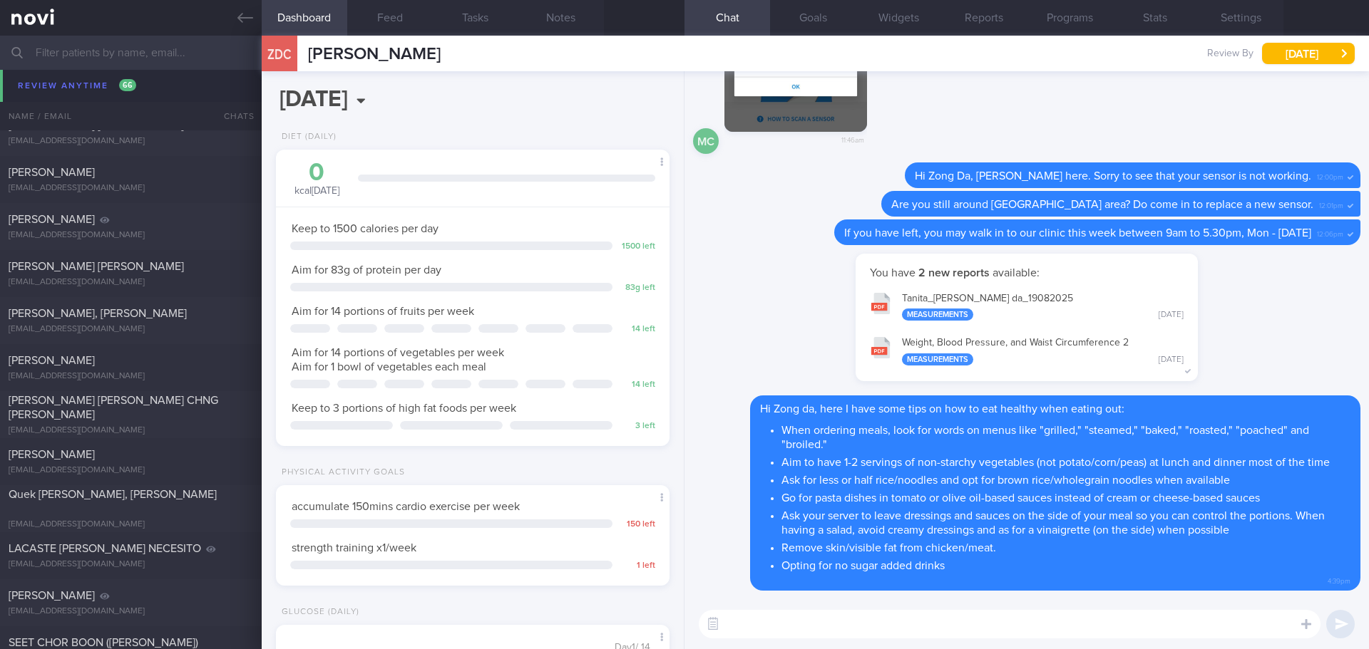
scroll to position [3279, 0]
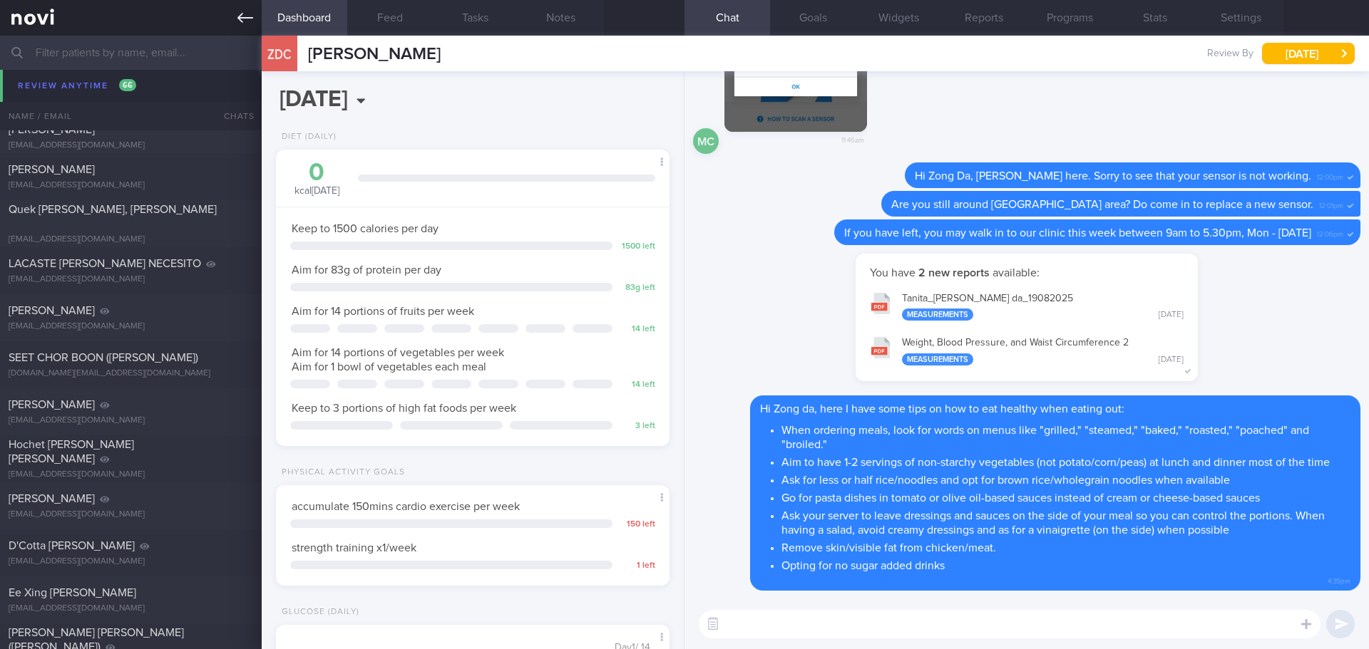
click at [249, 27] on link at bounding box center [131, 18] width 262 height 36
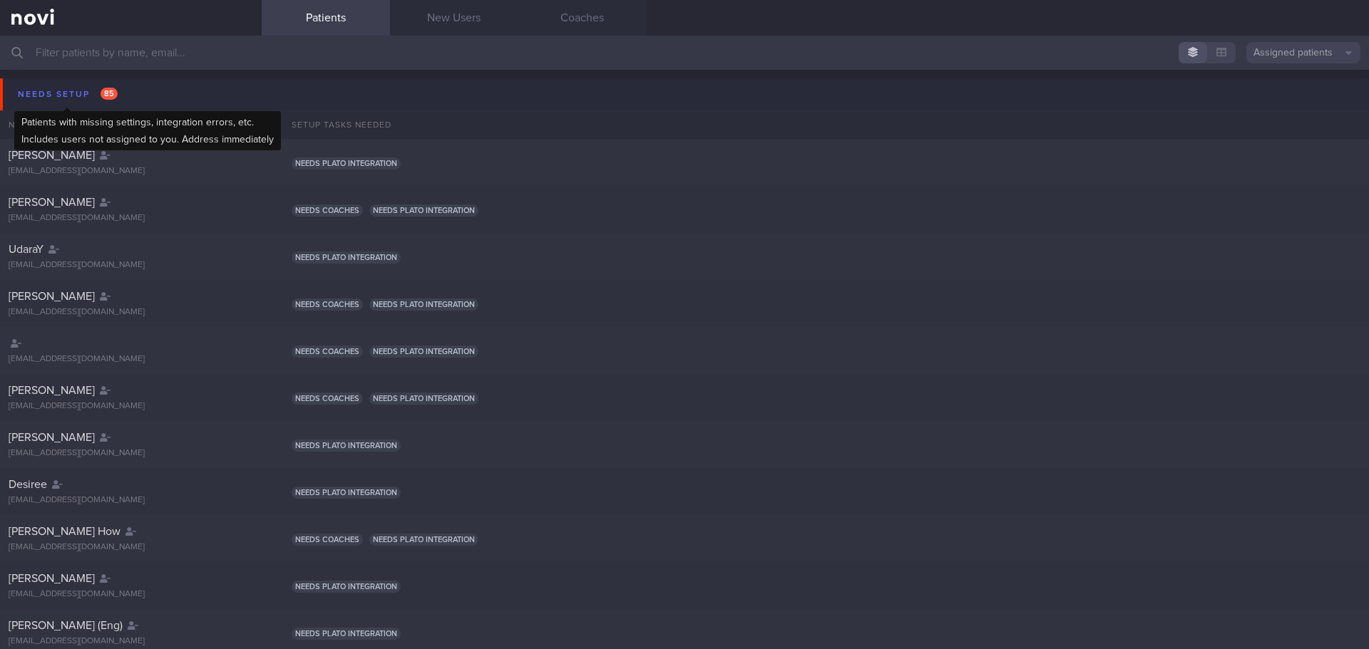
click at [88, 85] on div "Needs setup 85" at bounding box center [67, 94] width 107 height 19
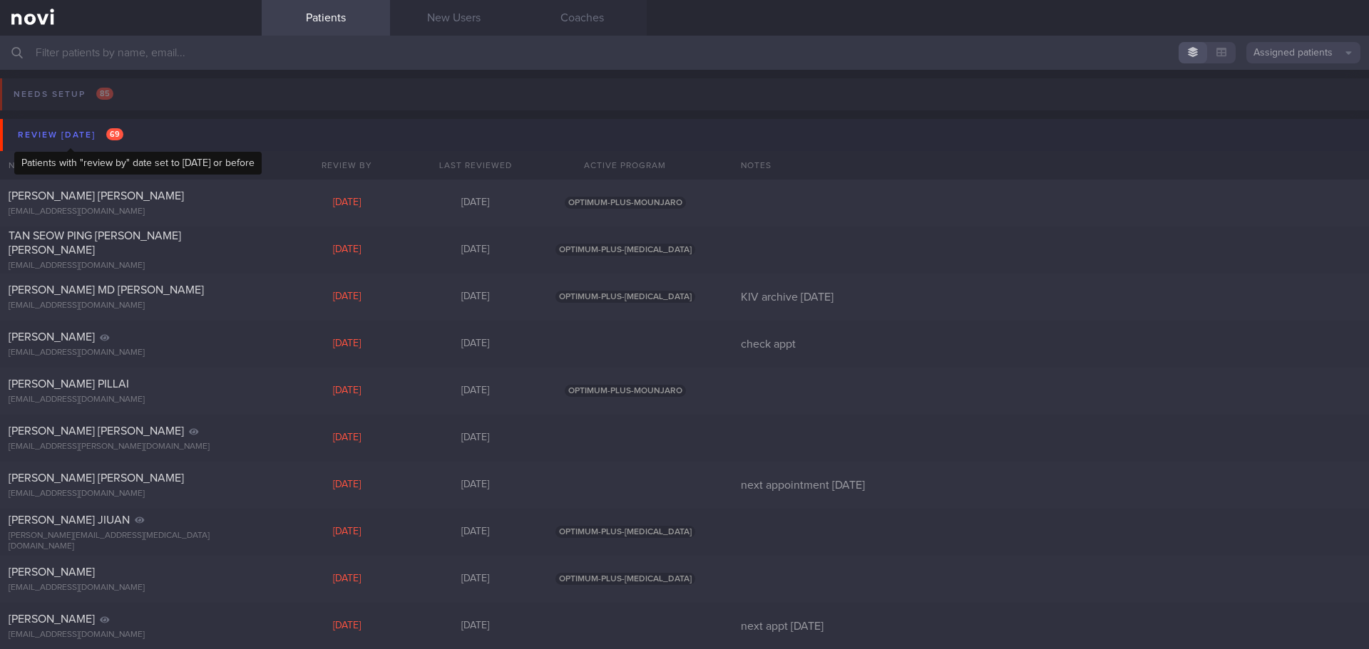
click at [69, 132] on div "Review [DATE] 69" at bounding box center [70, 134] width 113 height 19
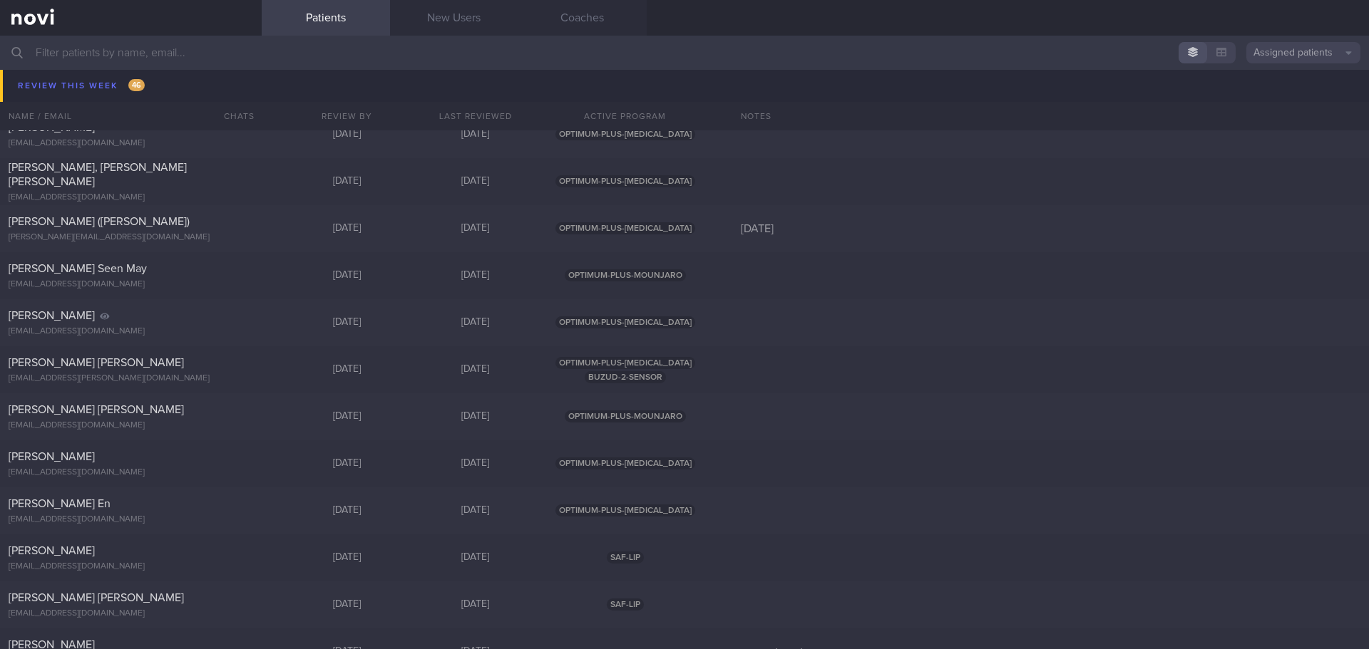
scroll to position [856, 0]
